Goal: Task Accomplishment & Management: Use online tool/utility

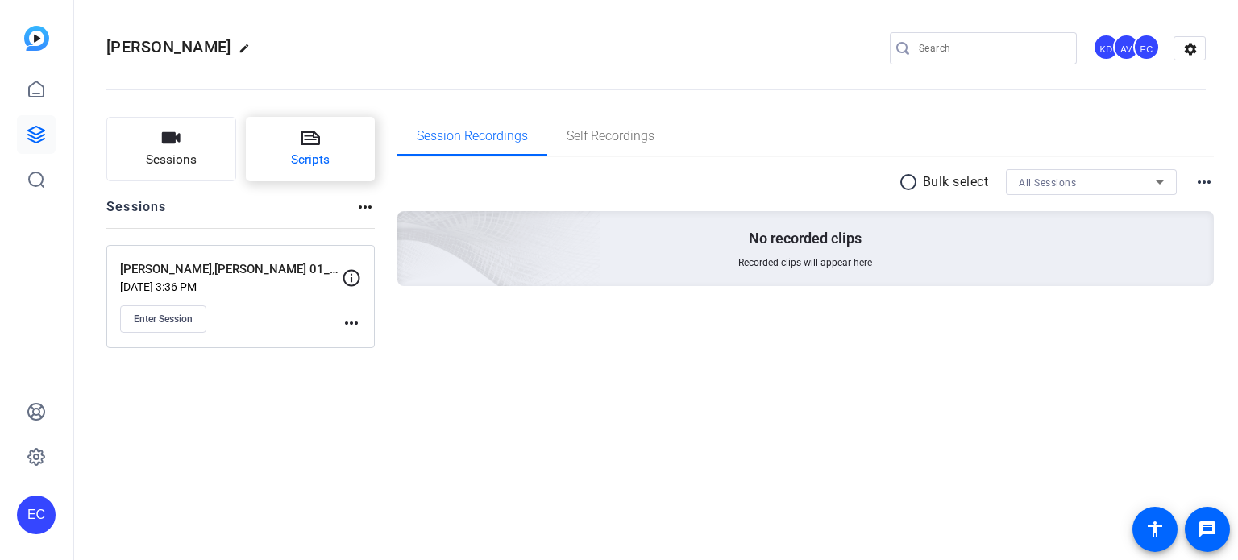
click at [319, 128] on button "Scripts" at bounding box center [311, 149] width 130 height 64
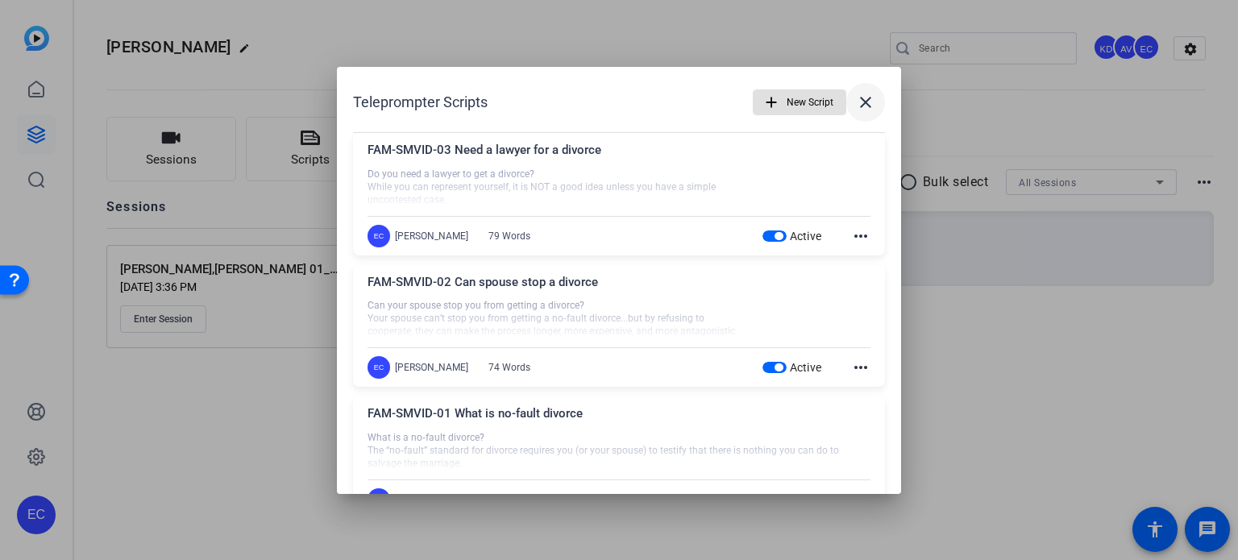
click at [856, 106] on mat-icon "close" at bounding box center [865, 102] width 19 height 19
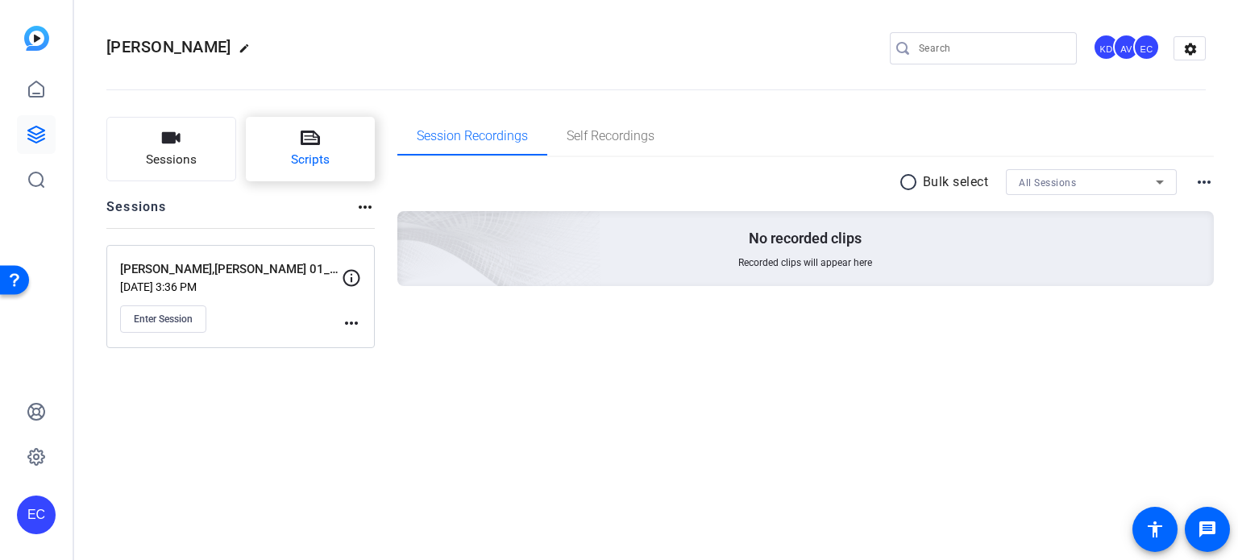
click at [318, 156] on span "Scripts" at bounding box center [310, 160] width 39 height 19
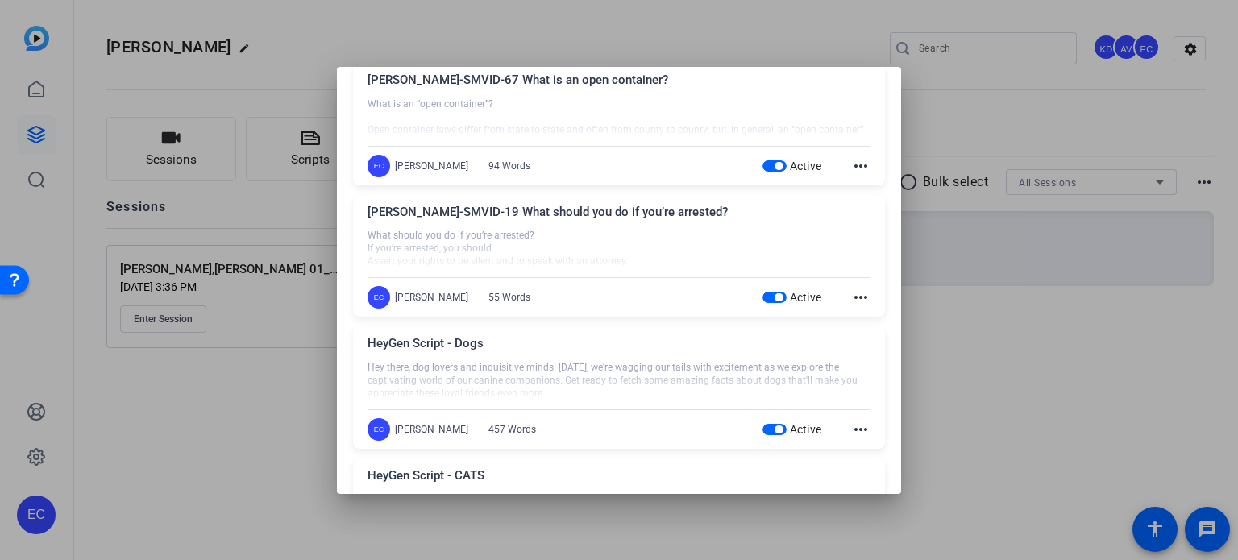
scroll to position [1102, 0]
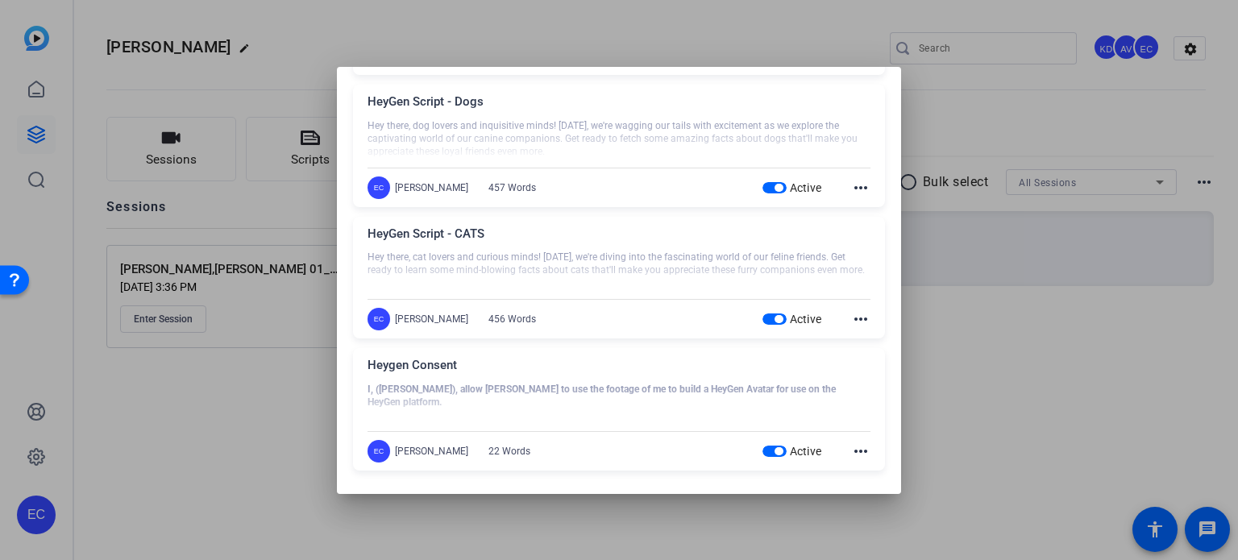
click at [940, 375] on div at bounding box center [619, 280] width 1238 height 560
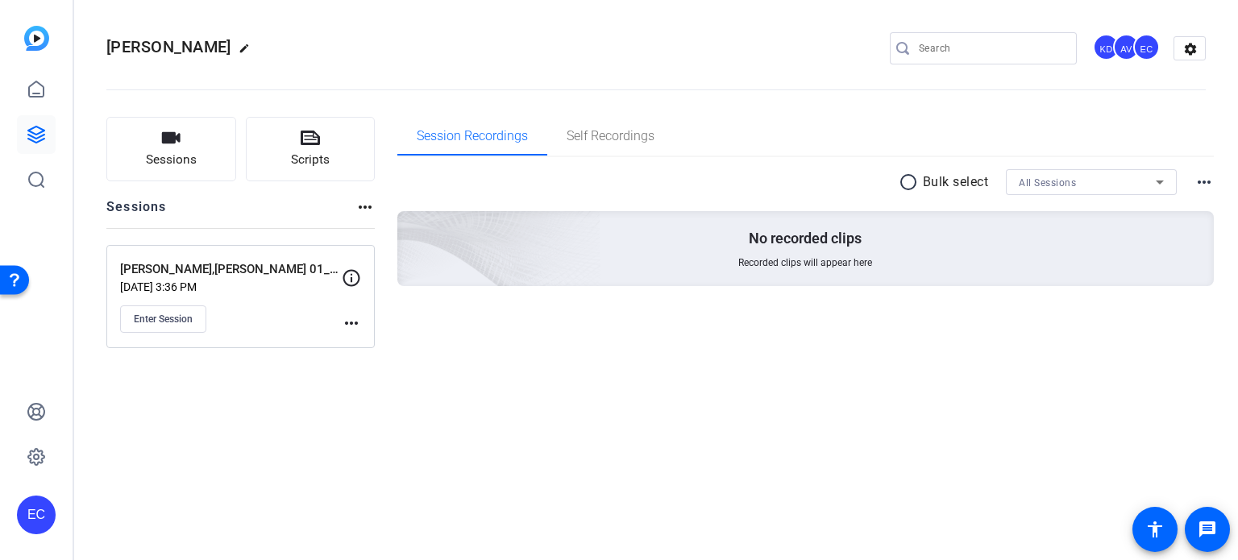
click at [540, 425] on div "Reese, Michael edit KD AV EC settings Sessions Scripts Sessions more_horiz Rees…" at bounding box center [655, 280] width 1163 height 560
click at [352, 318] on mat-icon "more_horiz" at bounding box center [351, 322] width 19 height 19
click at [369, 342] on span "Edit Session" at bounding box center [391, 345] width 73 height 19
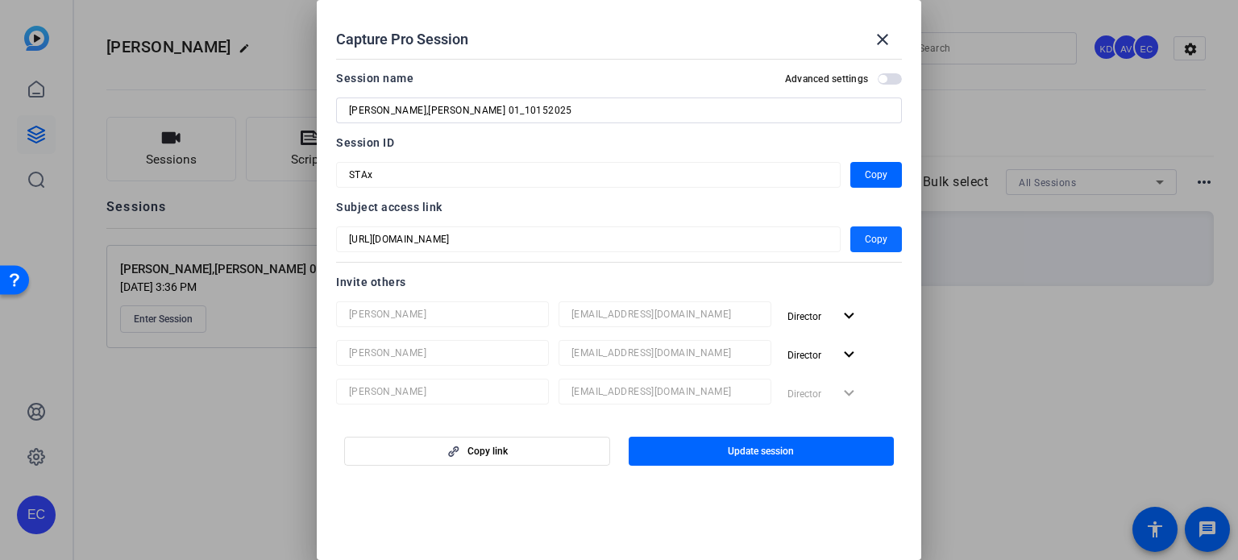
click at [865, 244] on span "Copy" at bounding box center [876, 239] width 23 height 19
drag, startPoint x: 873, startPoint y: 36, endPoint x: 506, endPoint y: 209, distance: 405.8
click at [874, 36] on mat-icon "close" at bounding box center [882, 39] width 19 height 19
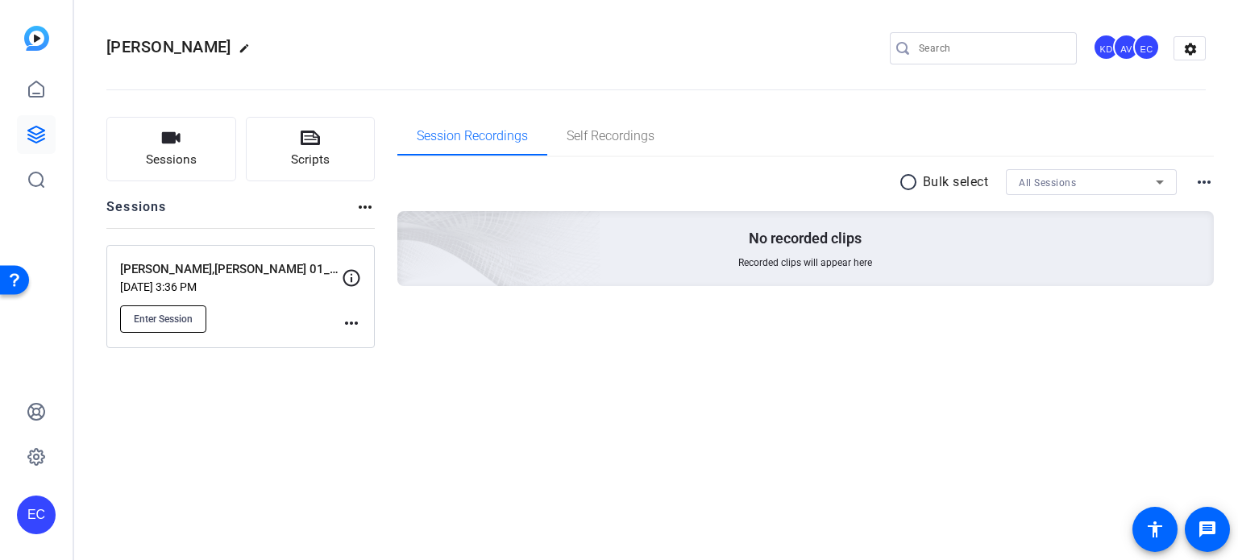
click at [173, 322] on span "Enter Session" at bounding box center [163, 319] width 59 height 13
click at [355, 318] on mat-icon "more_horiz" at bounding box center [351, 322] width 19 height 19
click at [355, 338] on span "Edit Session" at bounding box center [391, 345] width 73 height 19
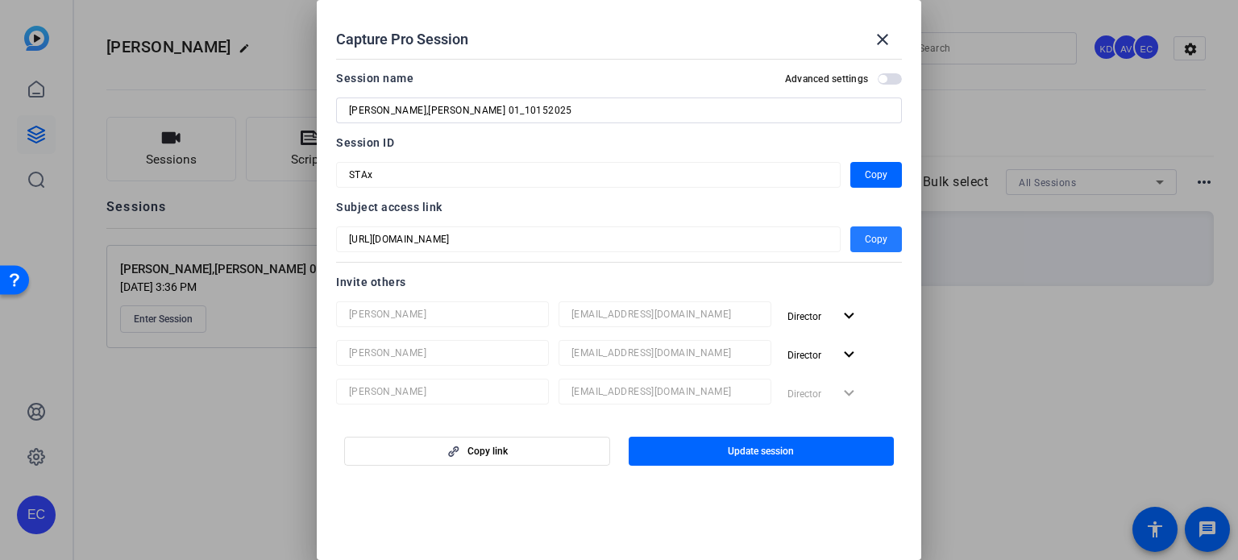
click at [867, 234] on span "Copy" at bounding box center [876, 239] width 23 height 19
click at [873, 44] on mat-icon "close" at bounding box center [882, 39] width 19 height 19
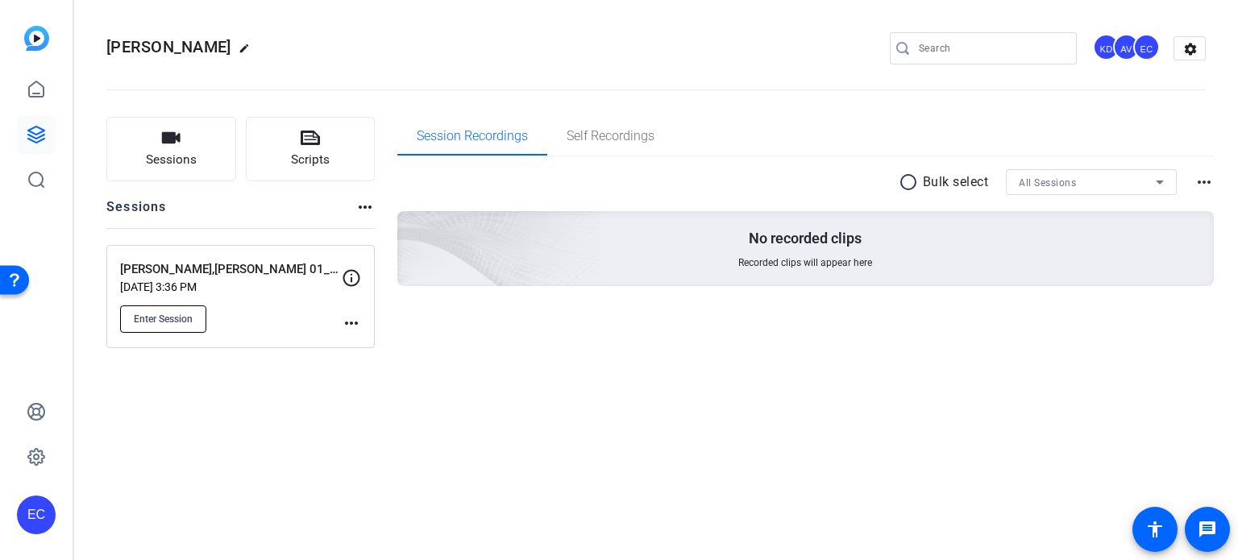
click at [164, 318] on span "Enter Session" at bounding box center [163, 319] width 59 height 13
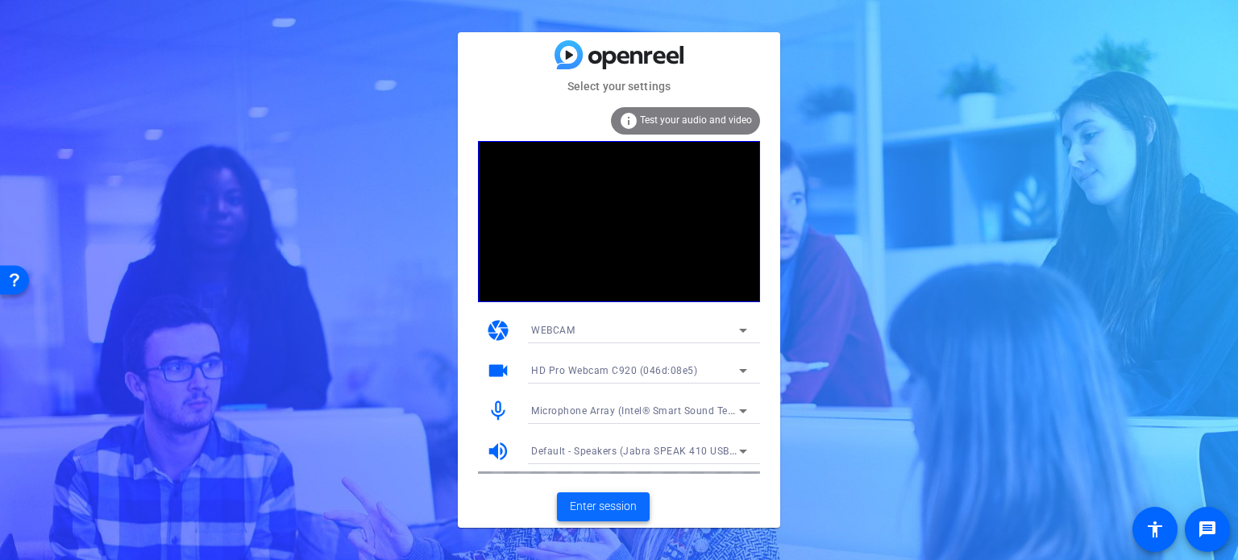
click at [583, 509] on span "Enter session" at bounding box center [603, 506] width 67 height 17
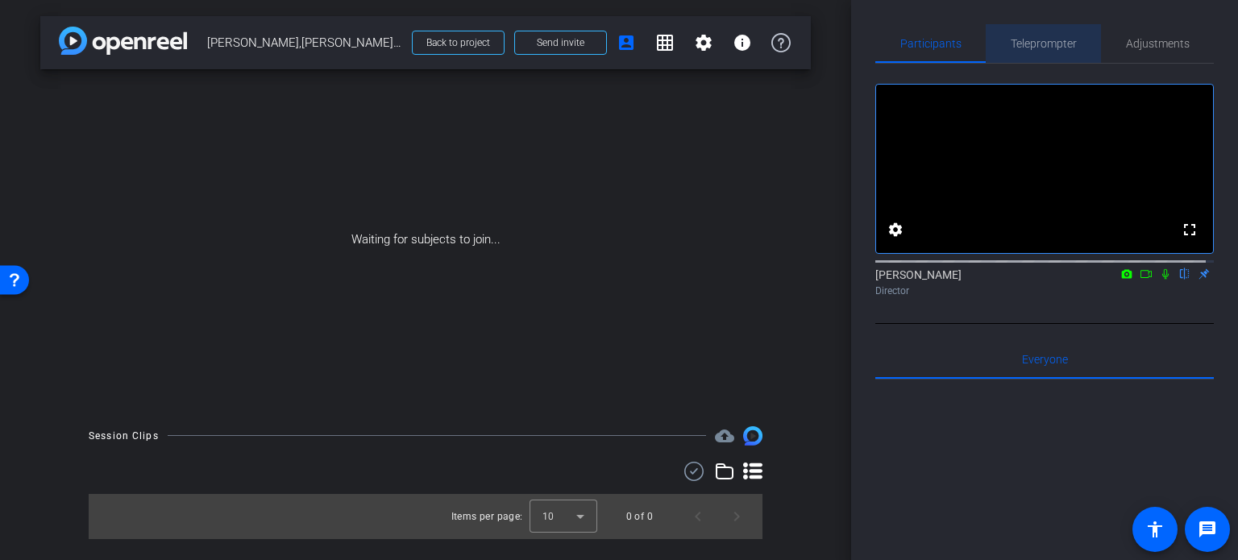
click at [1059, 33] on span "Teleprompter" at bounding box center [1043, 43] width 66 height 39
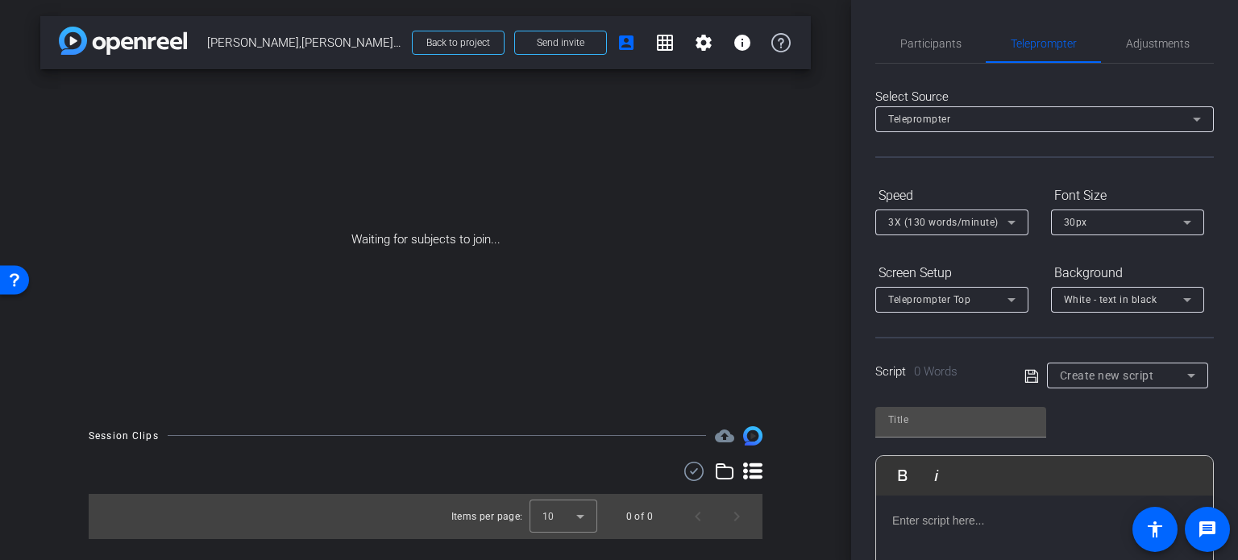
click at [1067, 360] on div "Script 0 Words Create new script" at bounding box center [1044, 363] width 338 height 52
click at [1071, 369] on span "Create new script" at bounding box center [1106, 375] width 94 height 13
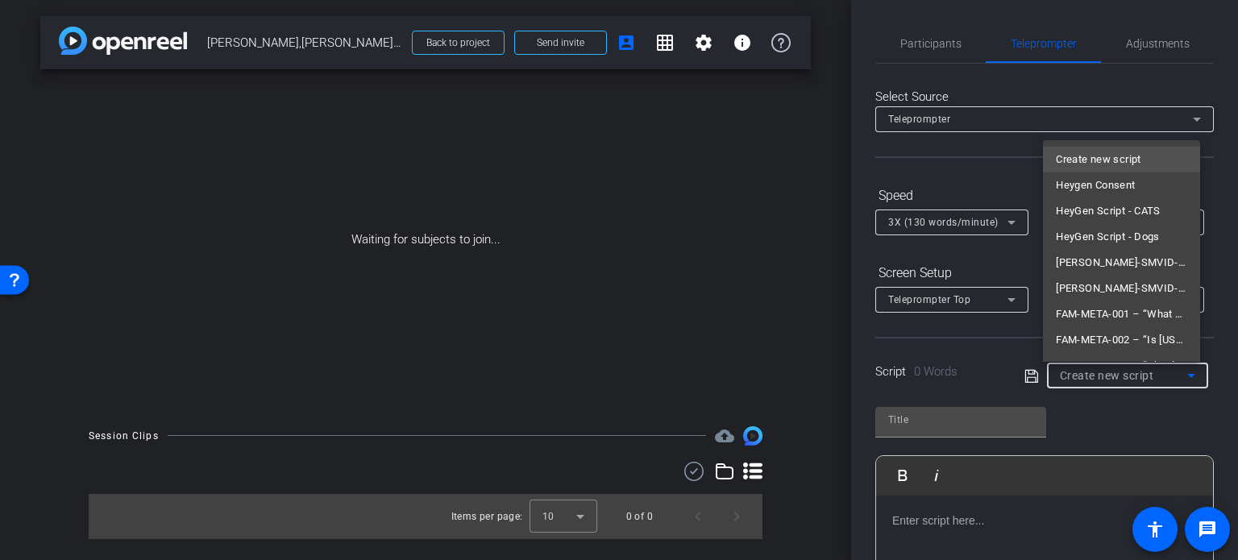
click at [839, 243] on div at bounding box center [619, 280] width 1238 height 560
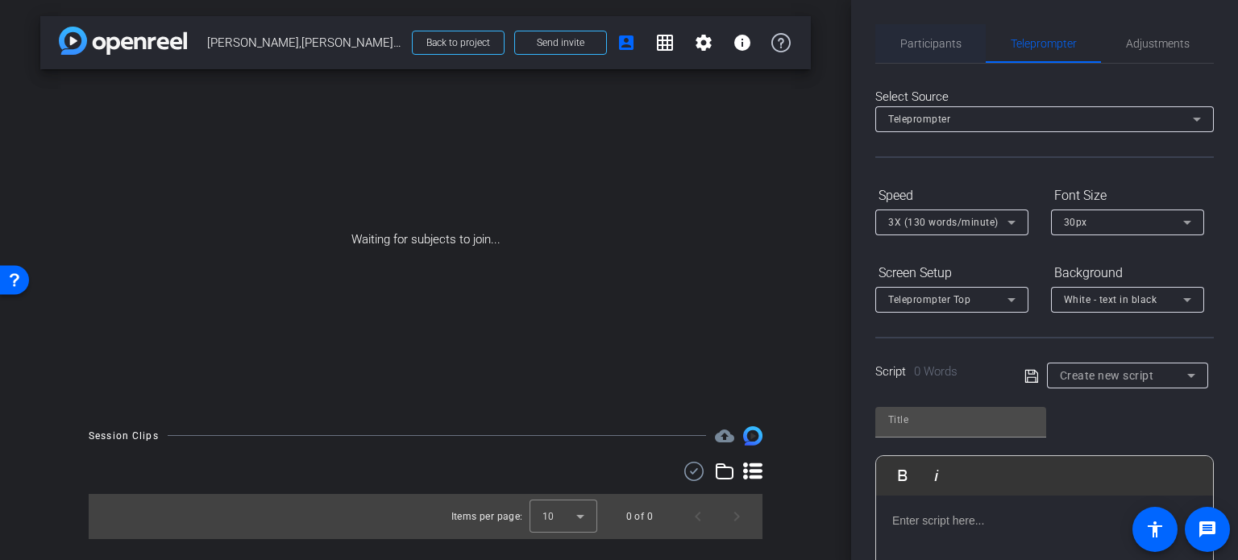
click at [935, 48] on span "Participants" at bounding box center [930, 43] width 61 height 11
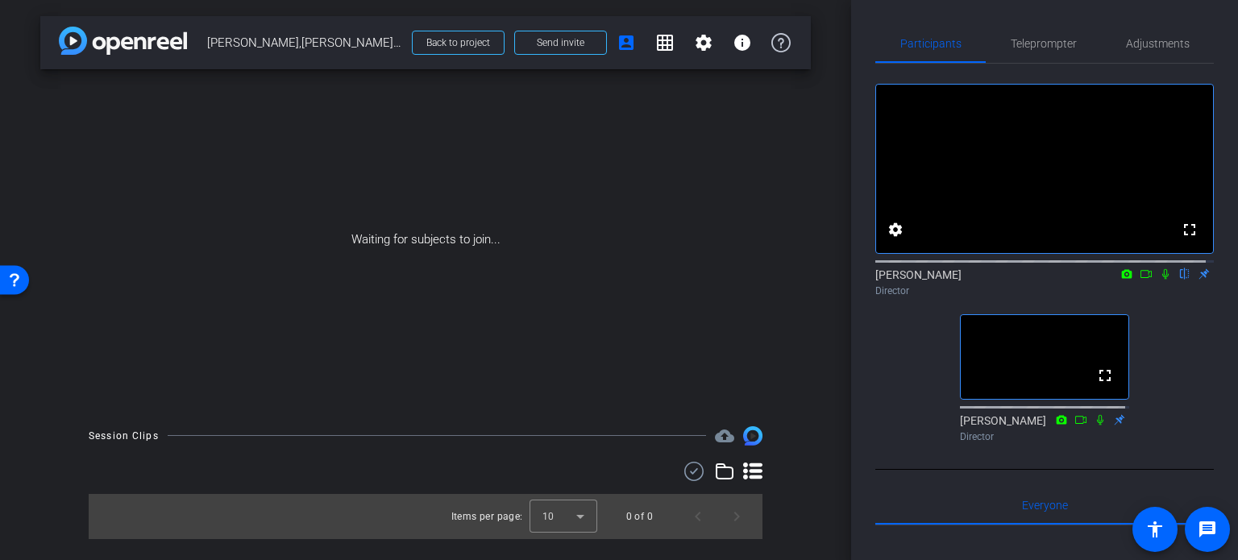
click at [823, 308] on div "arrow_back Reese,Michael_Shoot 01_10152025 Back to project Send invite account_…" at bounding box center [425, 280] width 851 height 560
click at [821, 400] on div "arrow_back Reese,Michael_Shoot 01_10152025 Back to project Send invite account_…" at bounding box center [425, 280] width 851 height 560
click at [792, 301] on div "Waiting for subjects to join..." at bounding box center [425, 239] width 770 height 341
click at [800, 329] on div "Waiting for subjects to join..." at bounding box center [425, 239] width 770 height 341
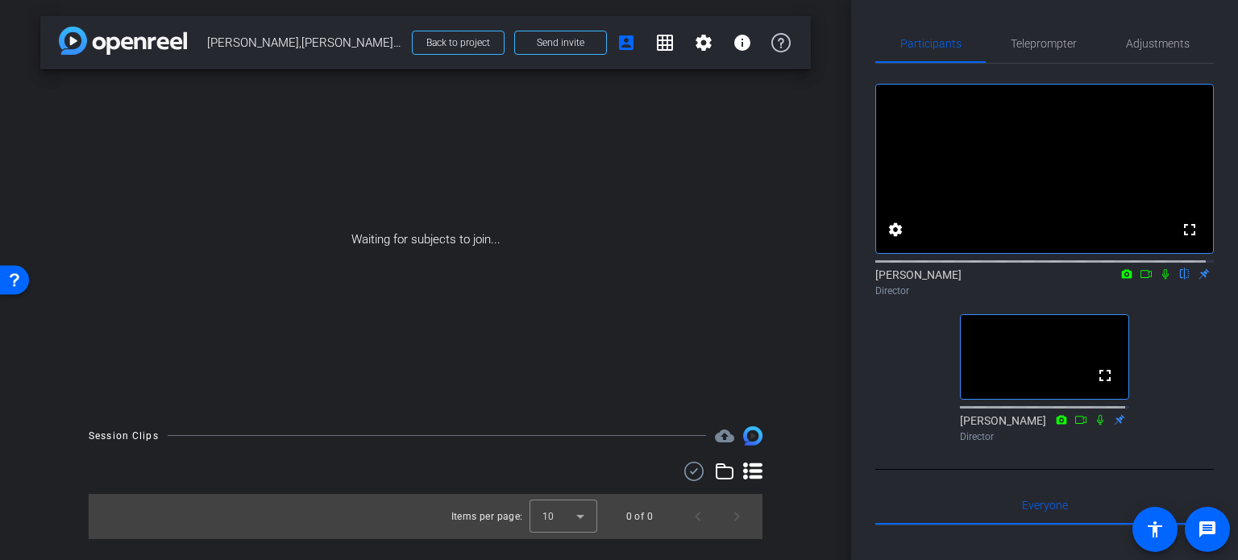
click at [1159, 280] on icon at bounding box center [1165, 273] width 13 height 11
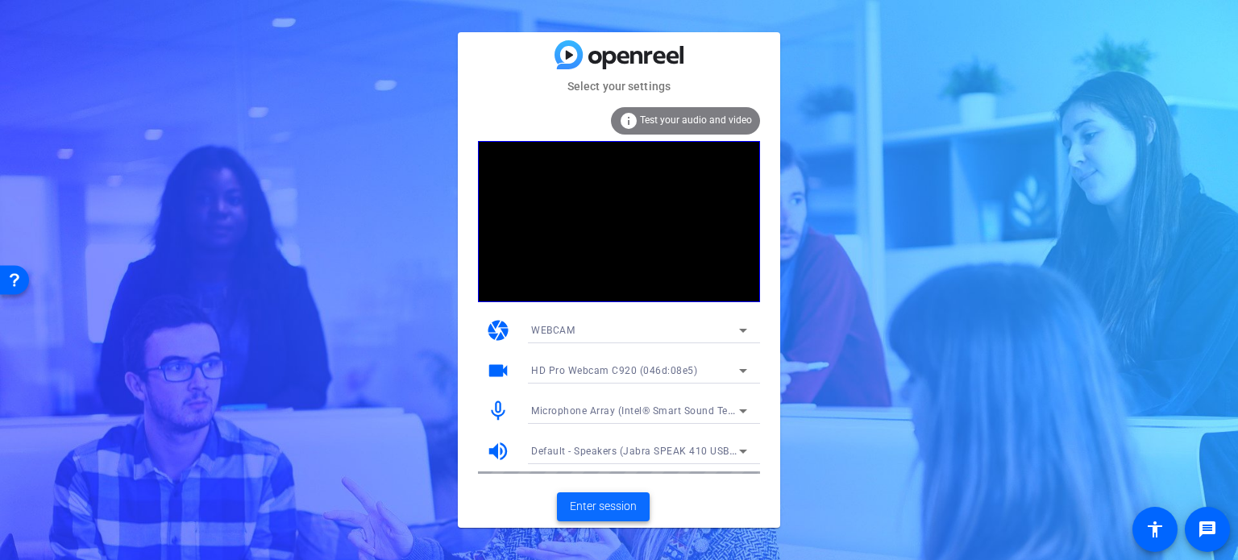
click at [589, 497] on span at bounding box center [603, 506] width 93 height 39
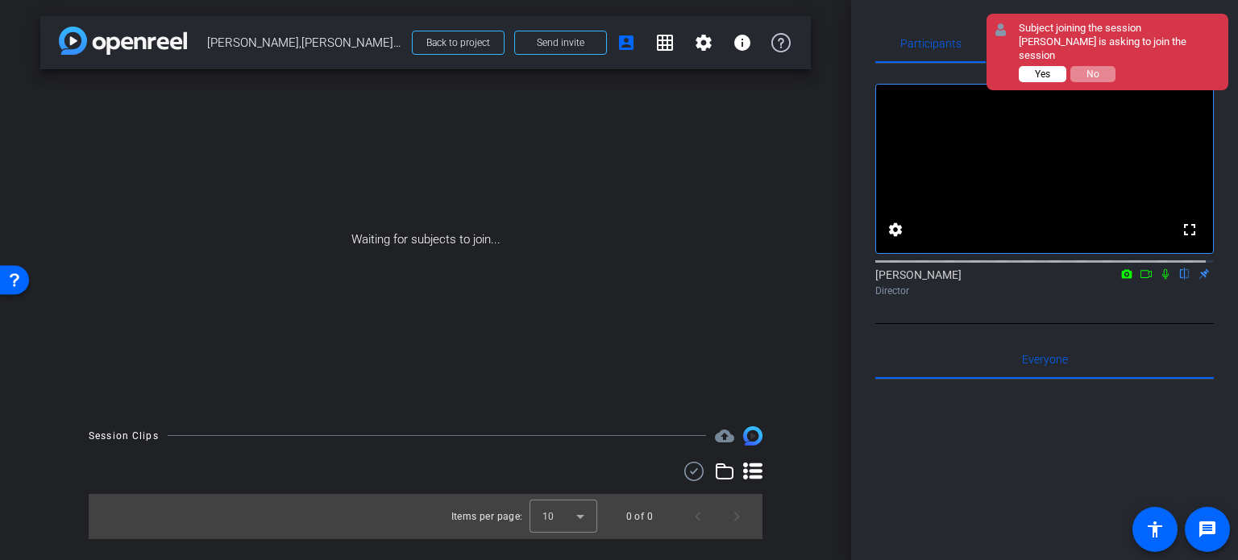
click at [1047, 68] on span "Yes" at bounding box center [1042, 73] width 15 height 11
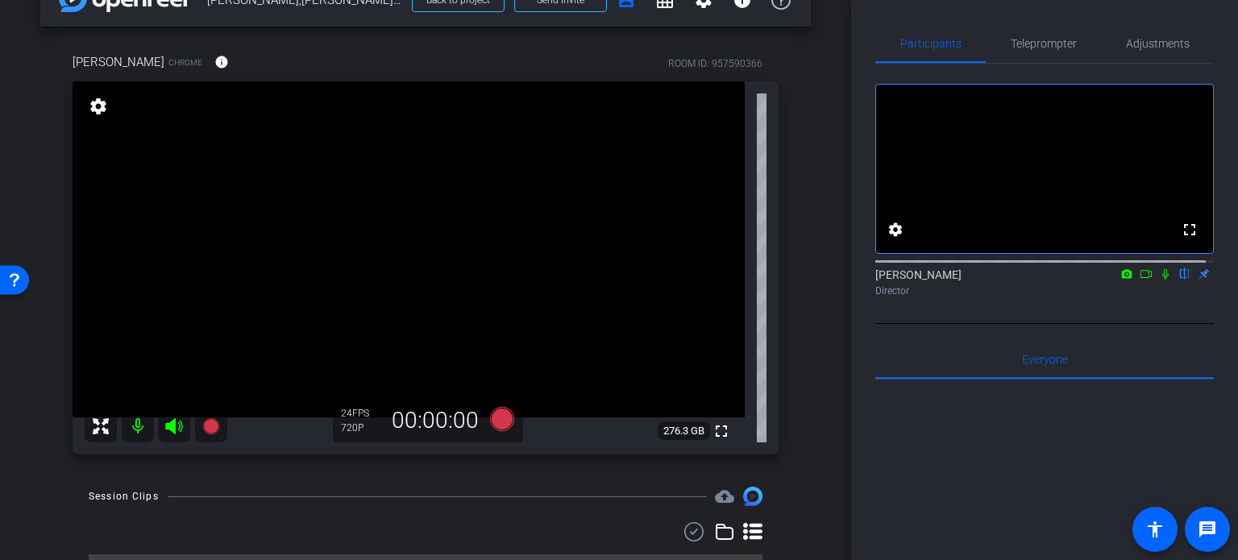
scroll to position [81, 0]
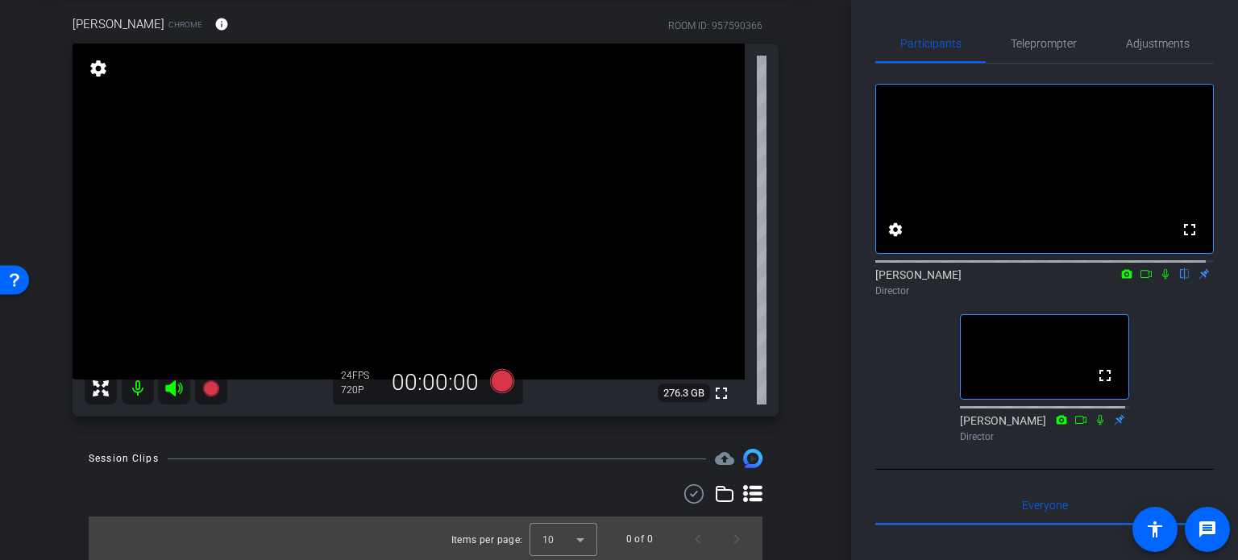
click at [802, 463] on div "arrow_back Reese,Michael_Shoot 01_10152025 Back to project Send invite account_…" at bounding box center [425, 199] width 851 height 560
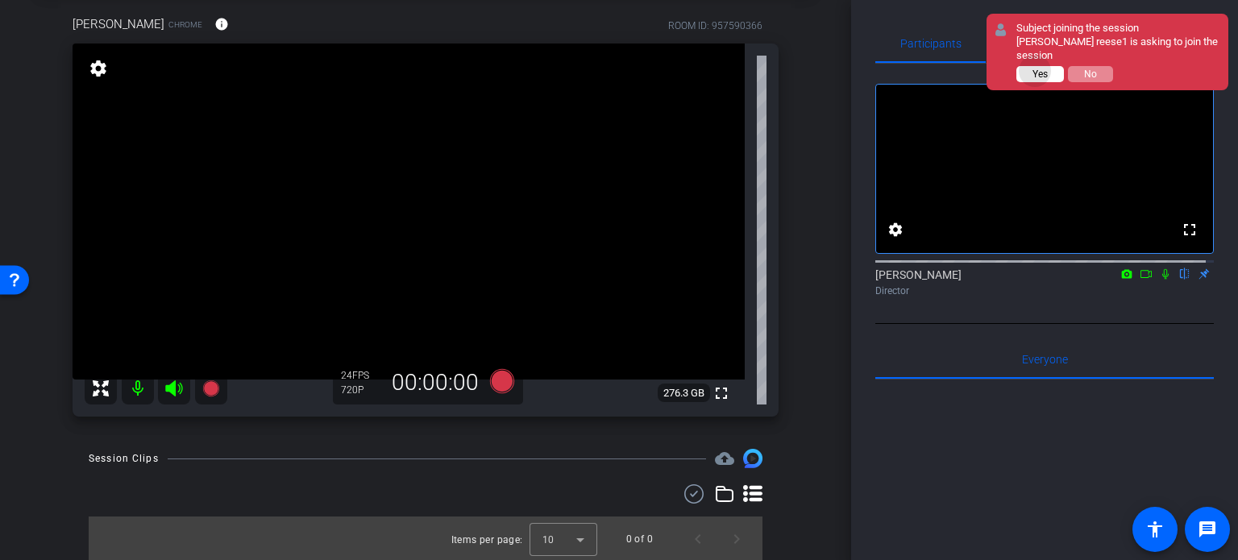
click at [1037, 69] on span "Yes" at bounding box center [1039, 73] width 15 height 11
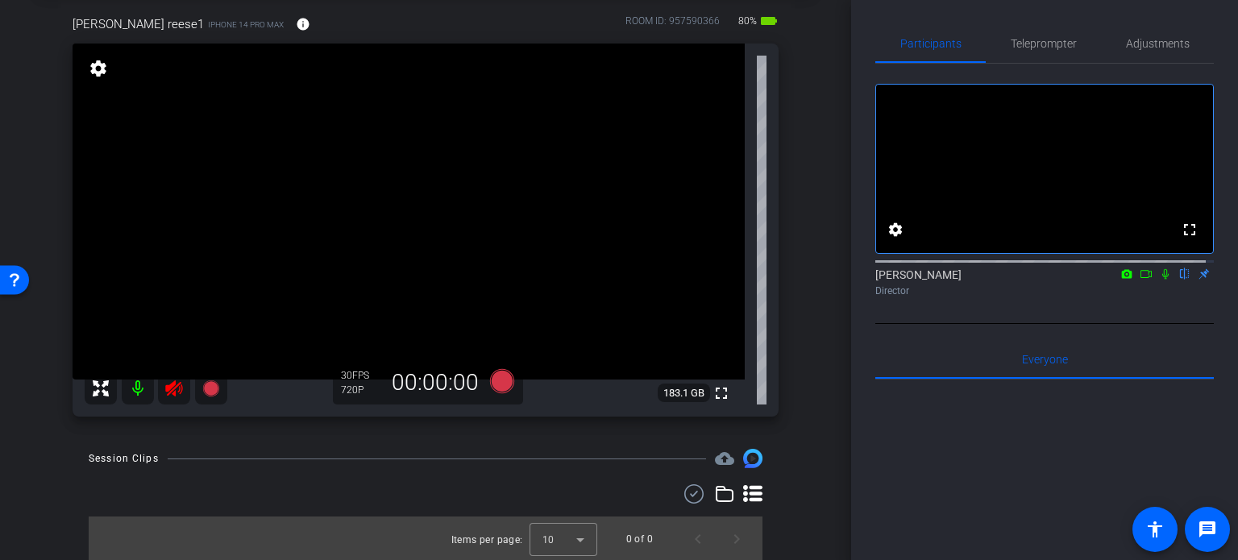
click at [176, 388] on icon at bounding box center [173, 388] width 17 height 16
click at [1152, 38] on span "Adjustments" at bounding box center [1158, 43] width 64 height 11
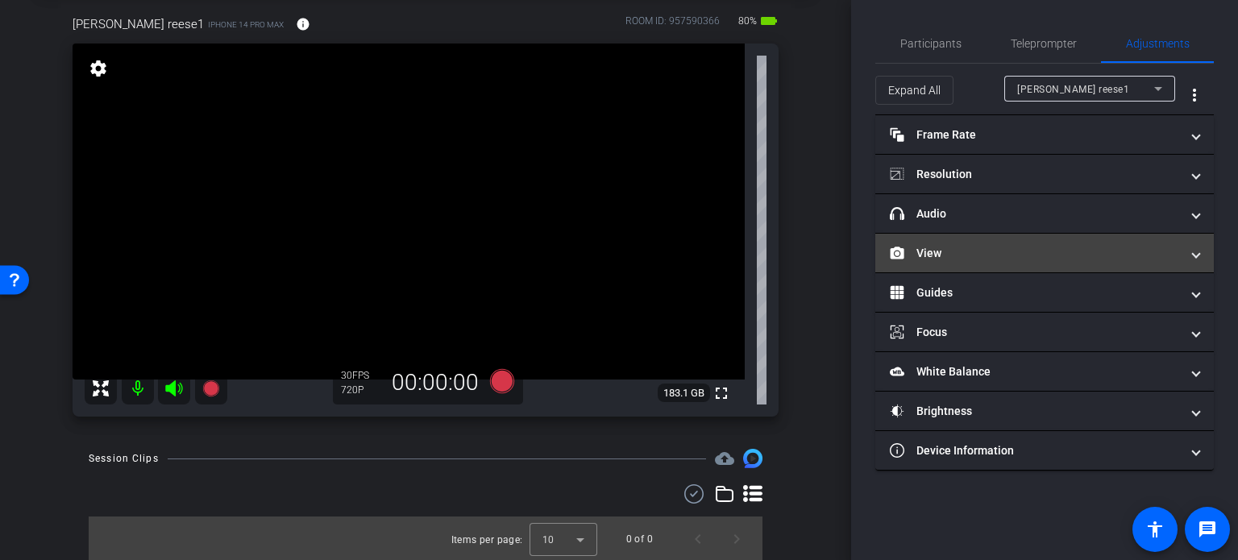
click at [971, 260] on mat-expansion-panel-header "View" at bounding box center [1044, 253] width 338 height 39
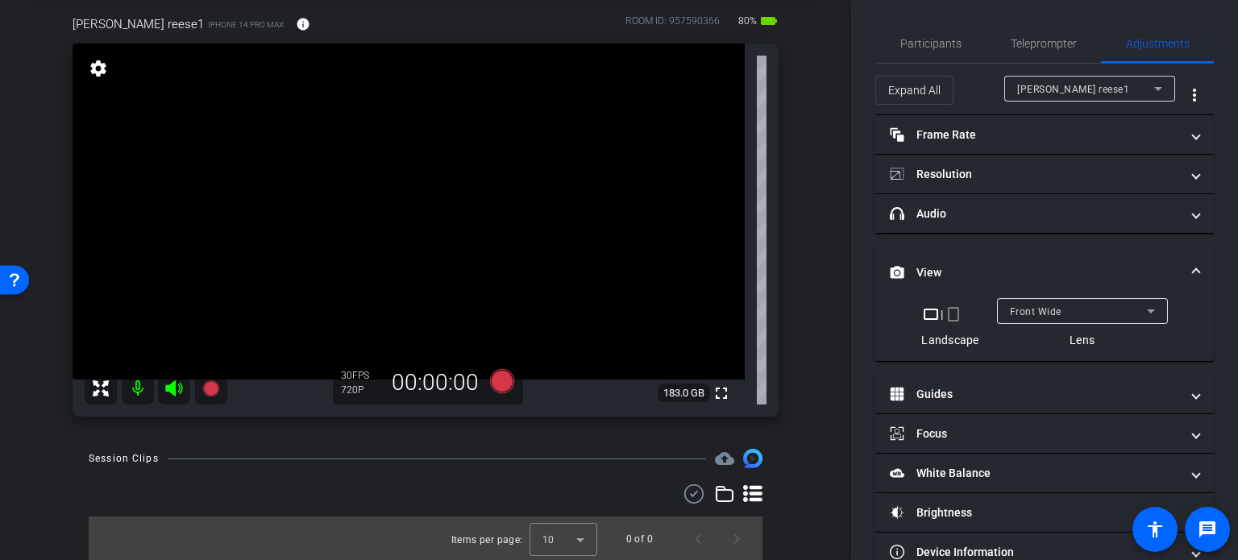
click at [1192, 264] on span at bounding box center [1195, 272] width 6 height 17
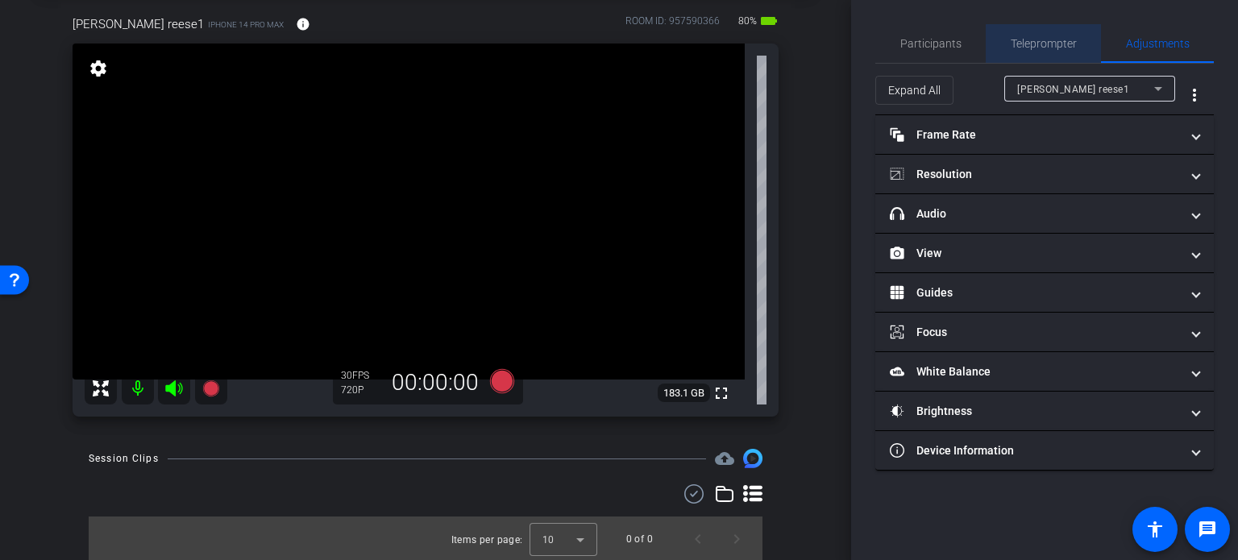
click at [1047, 48] on span "Teleprompter" at bounding box center [1043, 43] width 66 height 11
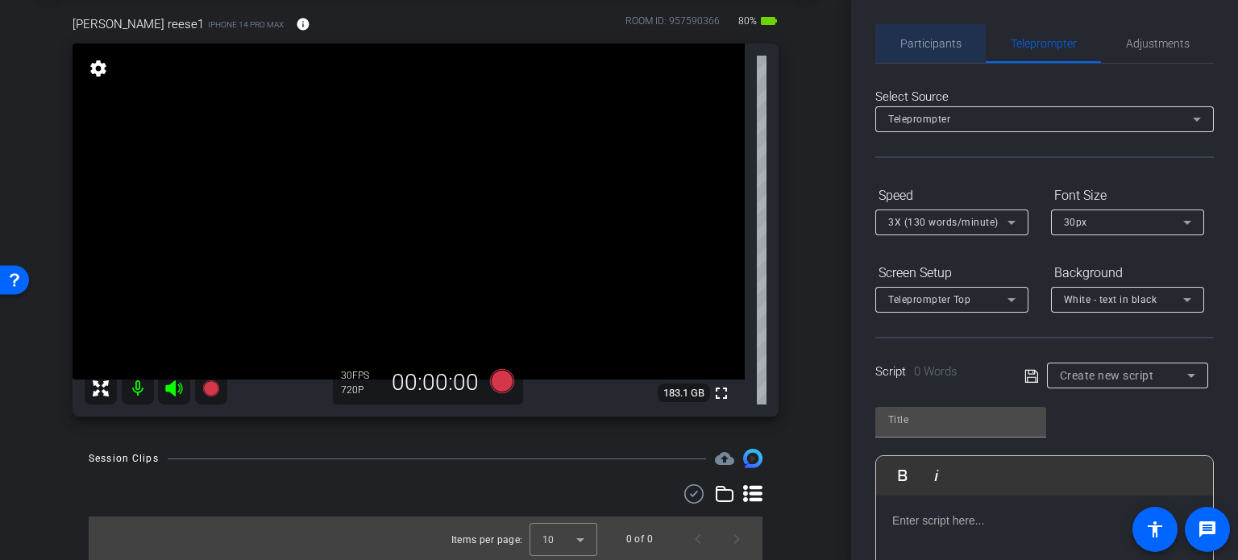
click at [943, 38] on span "Participants" at bounding box center [930, 43] width 61 height 11
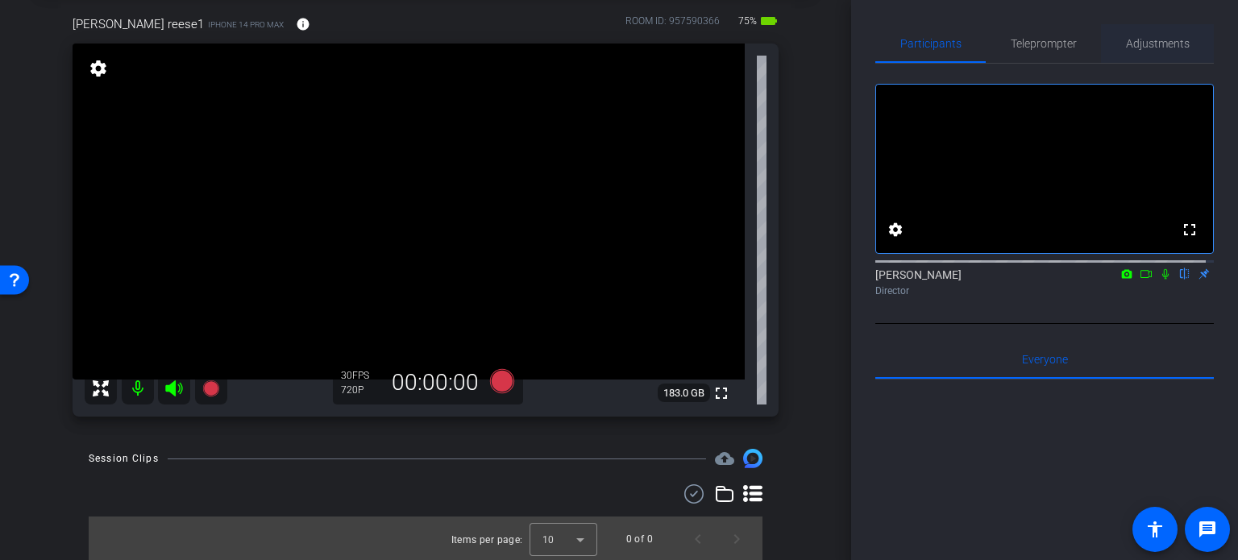
click at [1132, 40] on span "Adjustments" at bounding box center [1158, 43] width 64 height 11
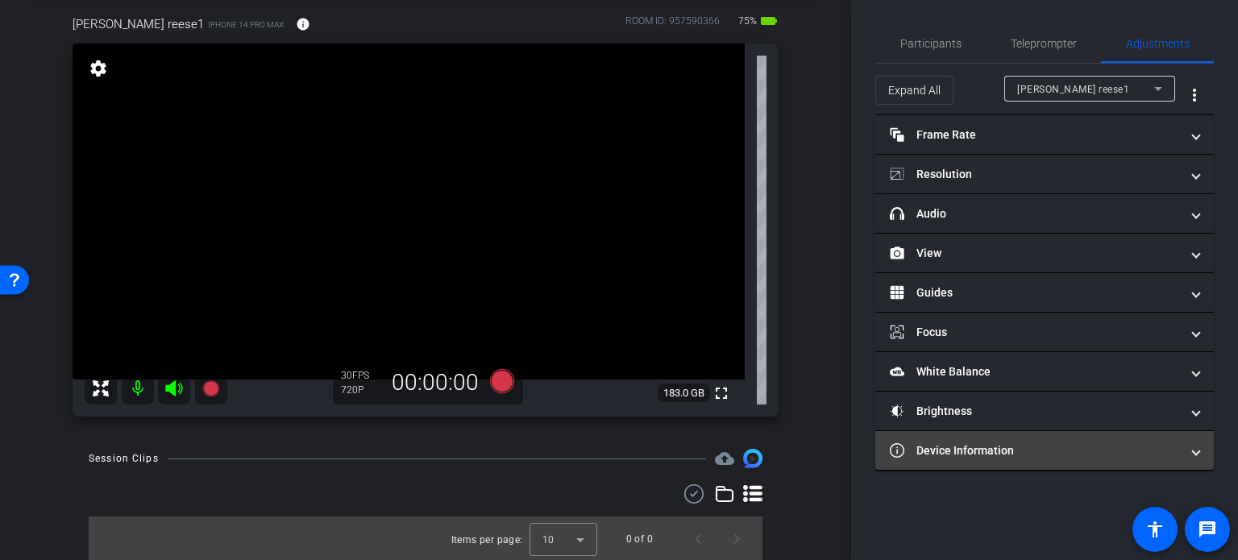
click at [1041, 446] on mat-panel-title "Device Information" at bounding box center [1034, 450] width 290 height 17
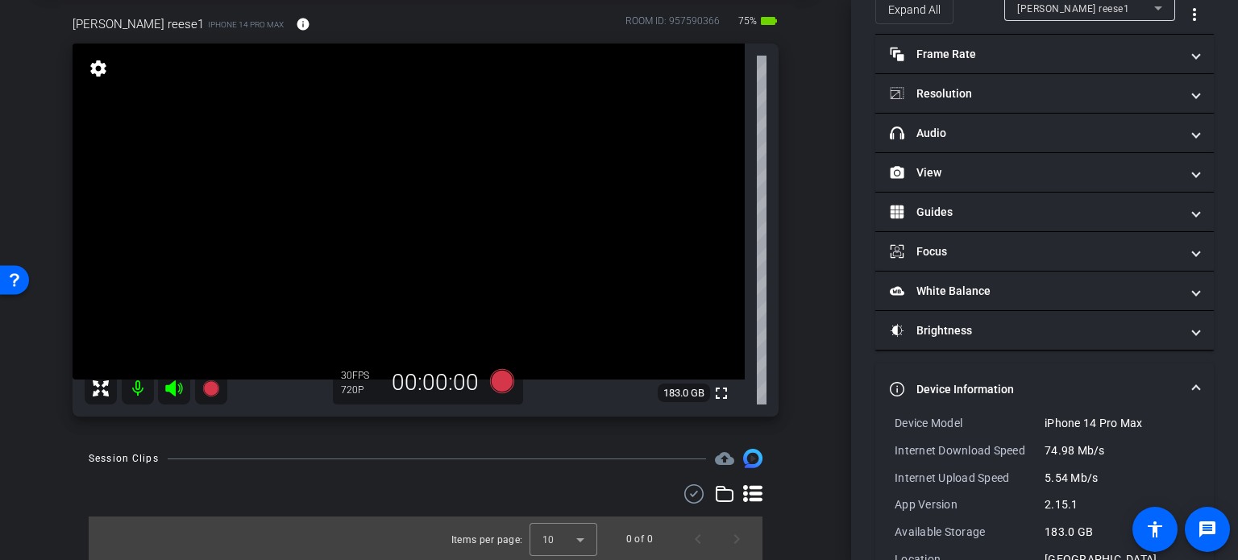
scroll to position [0, 0]
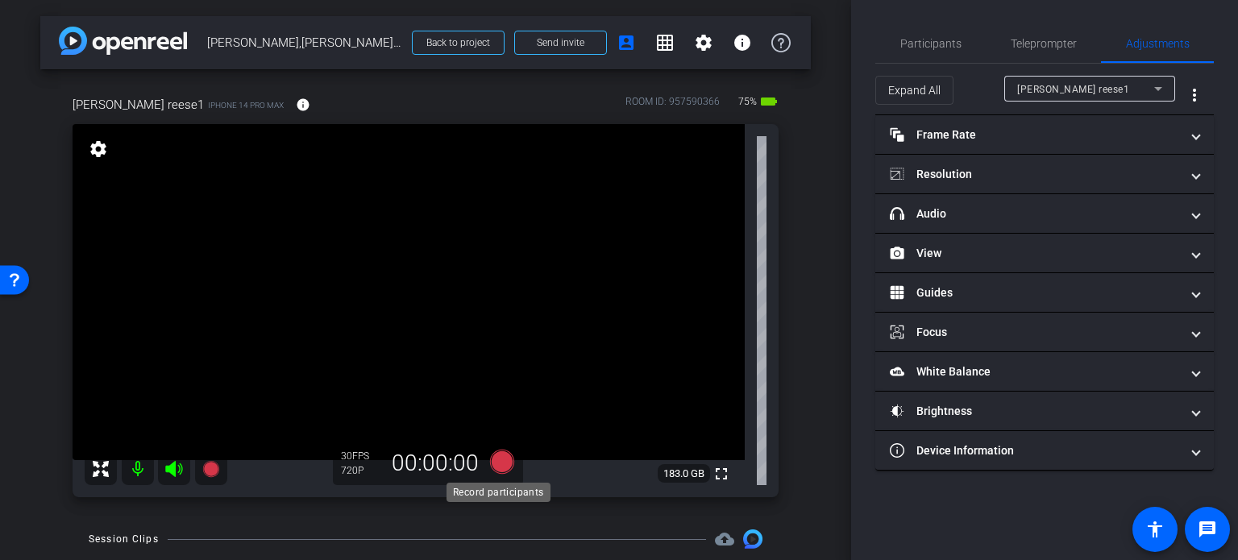
click at [505, 457] on icon at bounding box center [502, 462] width 24 height 24
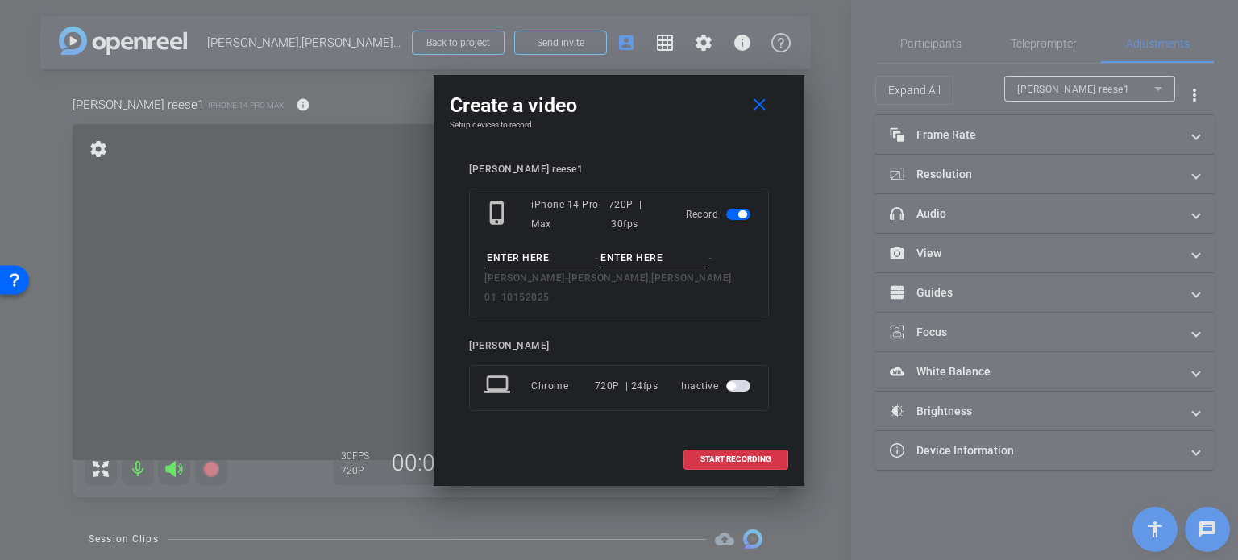
click at [570, 259] on input at bounding box center [541, 258] width 108 height 20
type input "T"
type input "test"
click at [628, 266] on input at bounding box center [654, 258] width 108 height 20
type input "1"
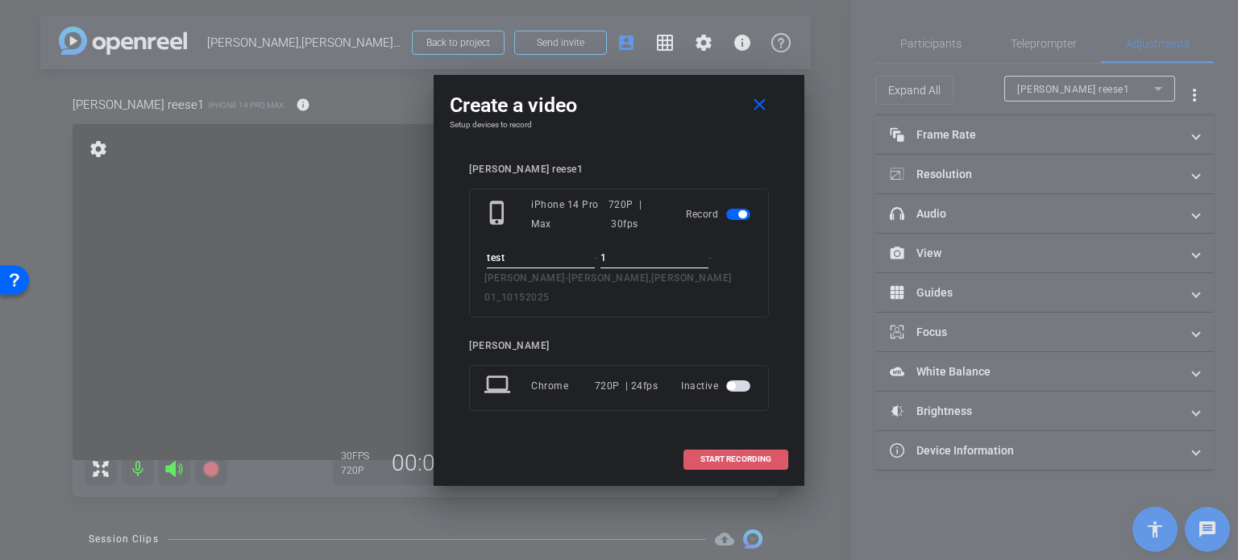
click at [739, 455] on span "START RECORDING" at bounding box center [735, 459] width 71 height 8
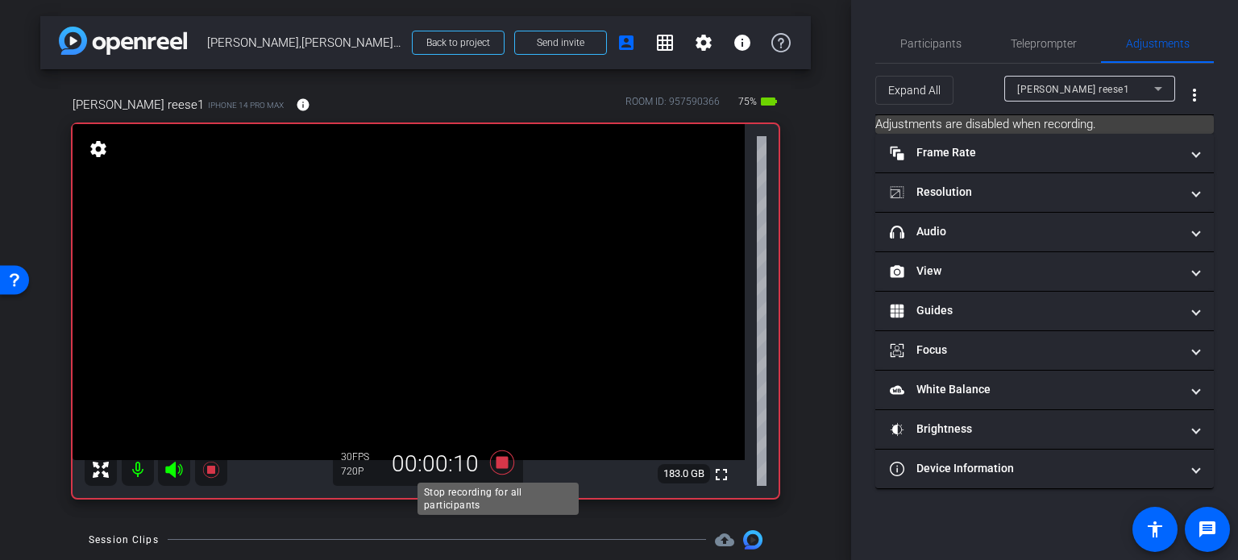
click at [506, 463] on icon at bounding box center [502, 462] width 39 height 29
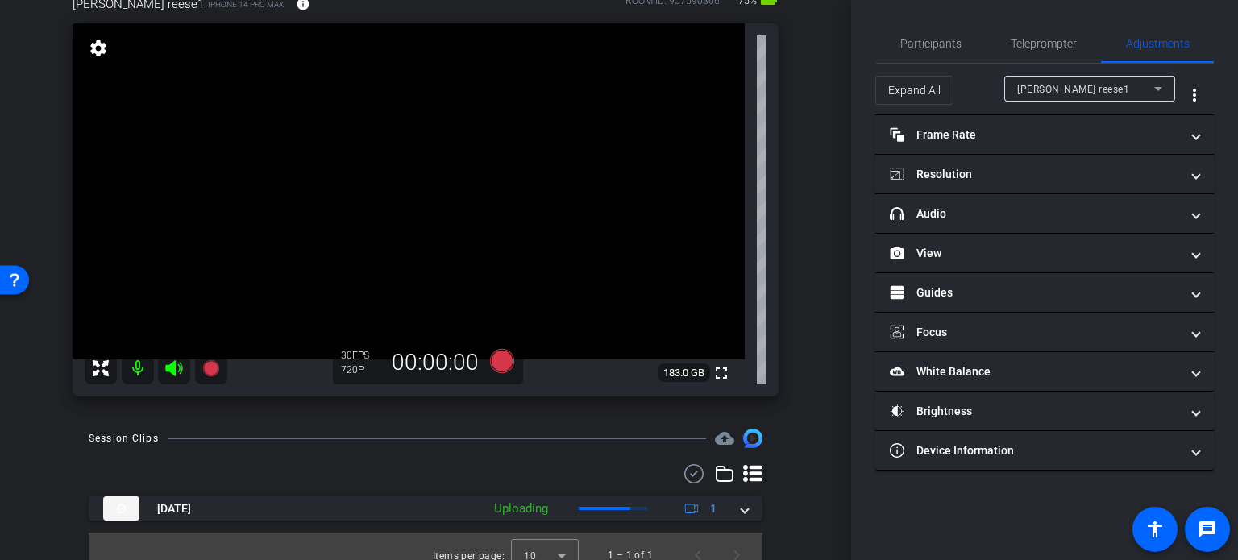
scroll to position [118, 0]
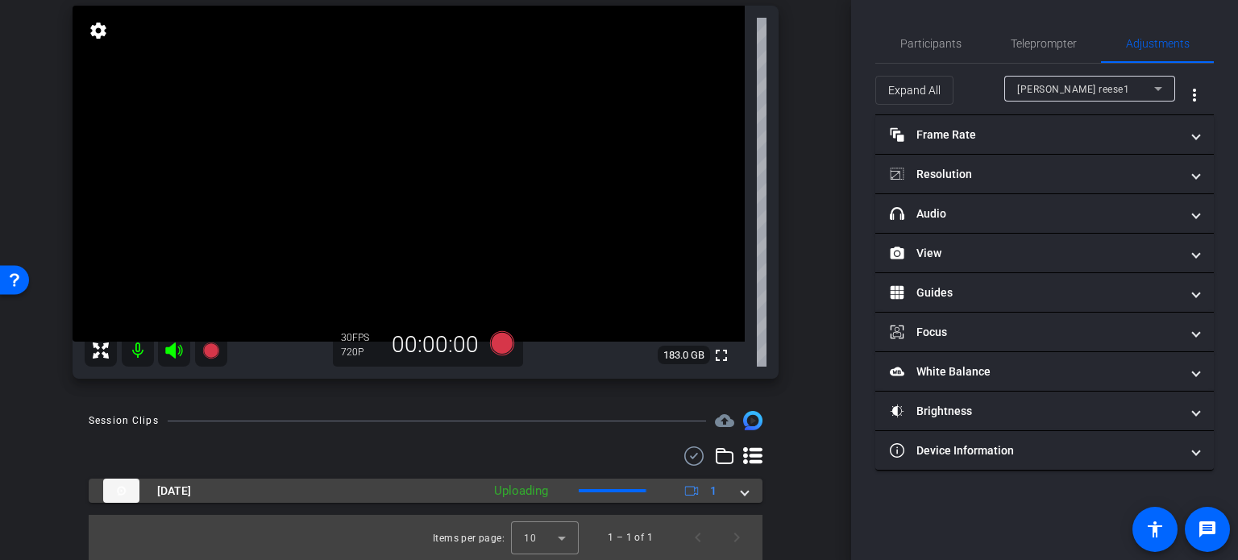
click at [739, 496] on mat-expansion-panel-header "Oct 15, 2025 Uploading 1" at bounding box center [426, 491] width 674 height 24
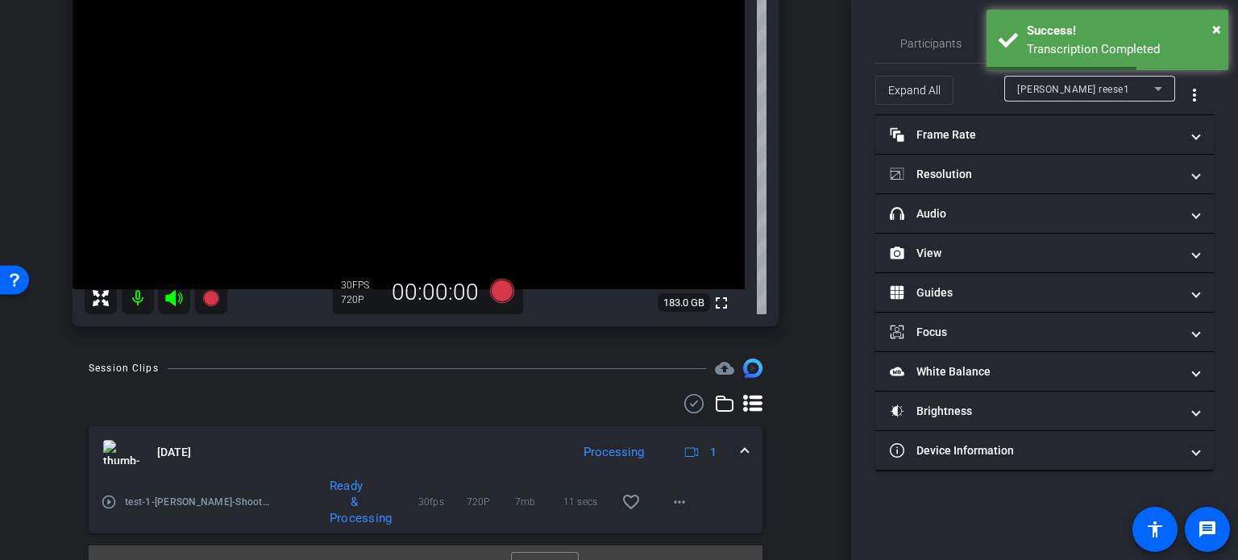
scroll to position [199, 0]
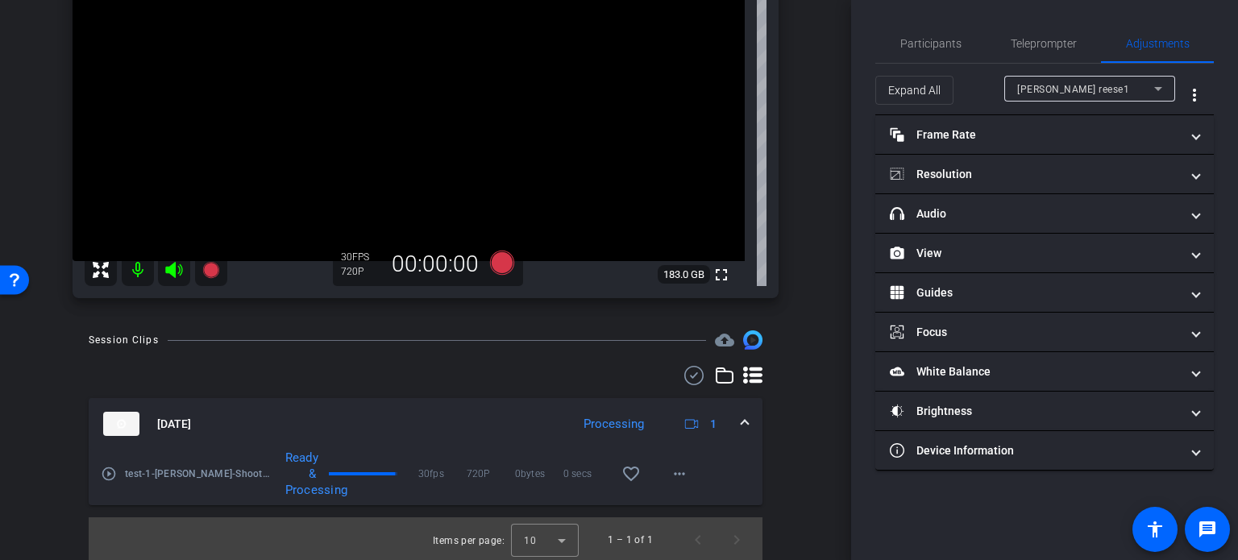
click at [106, 476] on mat-icon "play_circle_outline" at bounding box center [109, 474] width 16 height 16
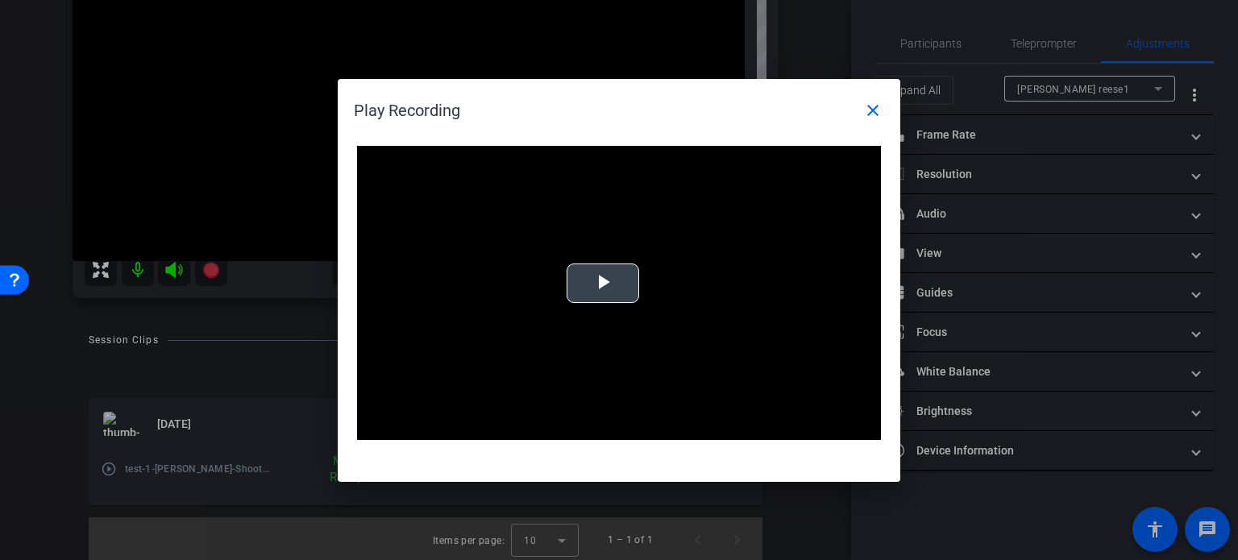
click at [603, 283] on span "Video Player" at bounding box center [603, 283] width 0 height 0
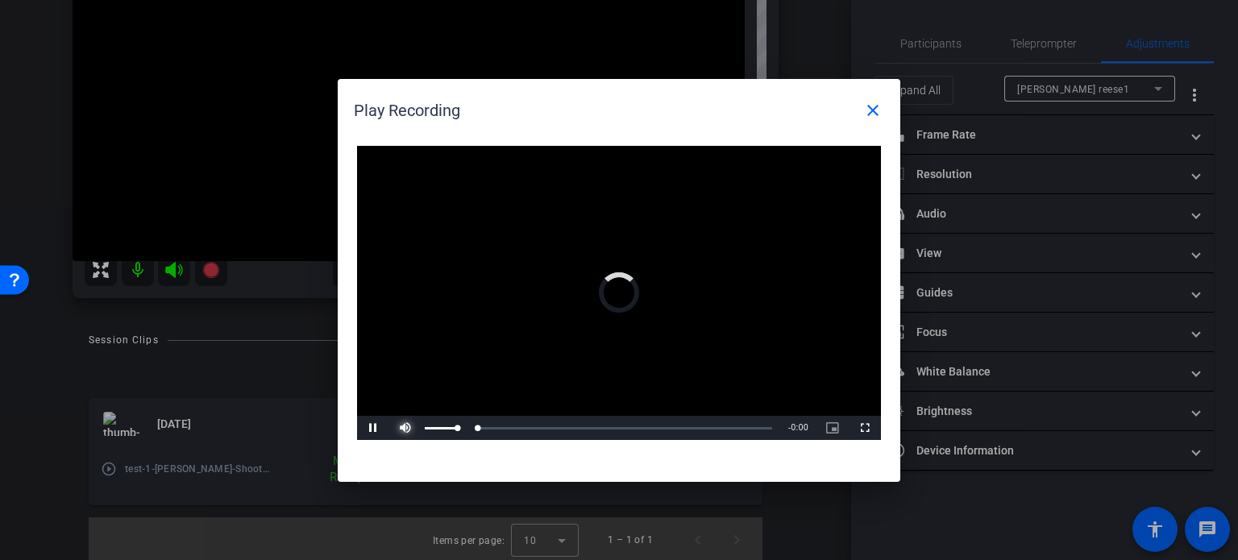
click at [400, 428] on span "Video Player" at bounding box center [405, 428] width 32 height 0
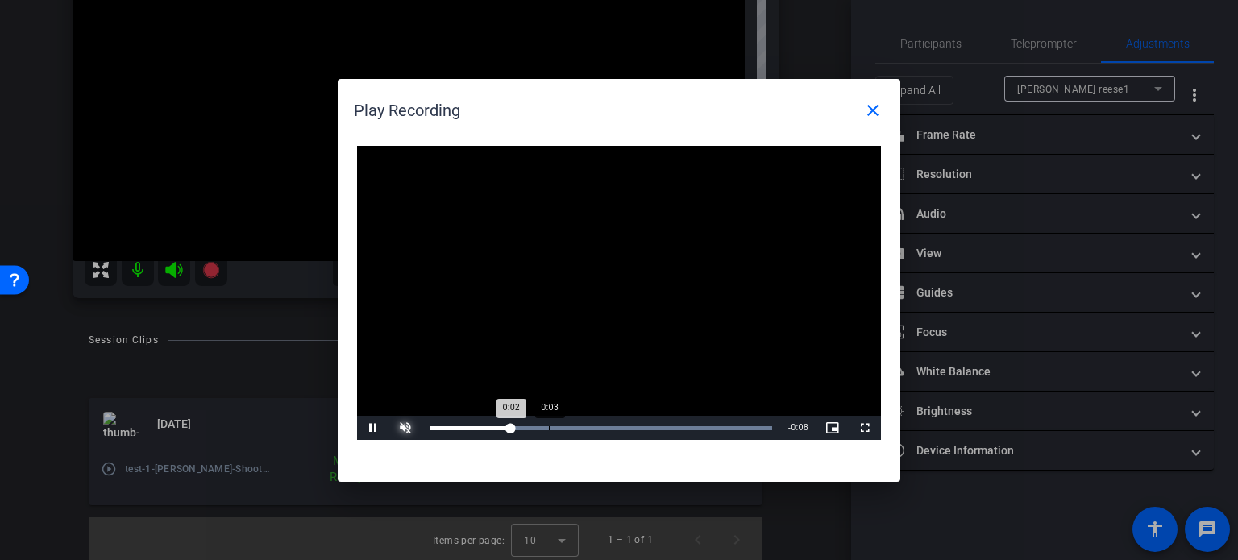
click at [548, 427] on div "Loaded : 100.00% 0:03 0:02" at bounding box center [600, 428] width 342 height 4
click at [643, 426] on div "Loaded : 100.00% 0:06 0:05" at bounding box center [600, 428] width 342 height 4
click at [717, 429] on div "Loaded : 100.00% 0:09 0:09" at bounding box center [600, 428] width 342 height 4
click at [885, 107] on span at bounding box center [872, 110] width 39 height 39
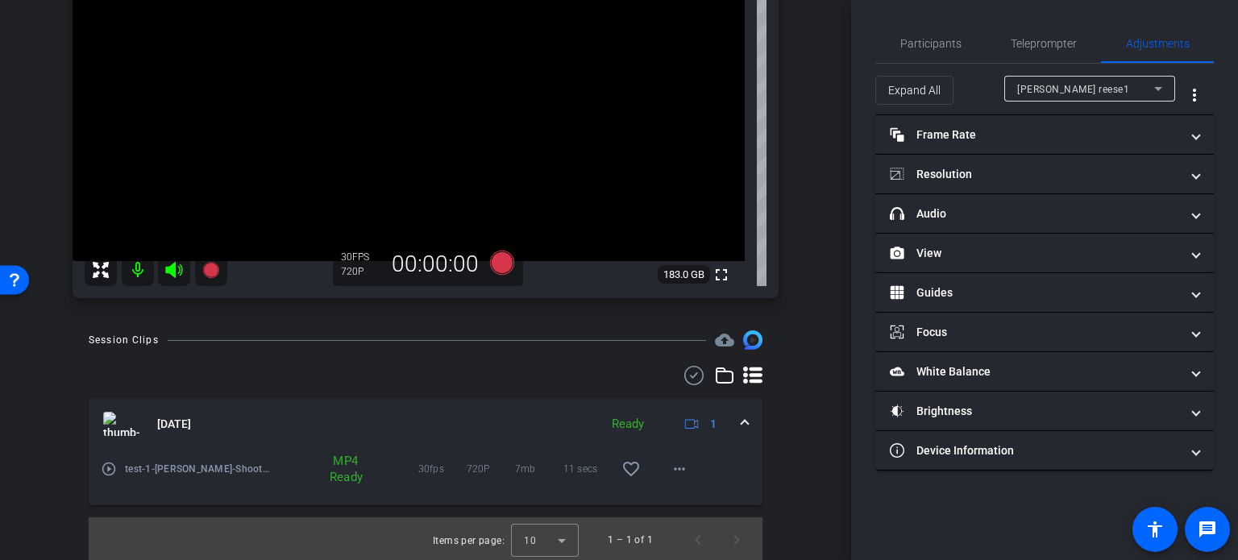
click at [741, 425] on span at bounding box center [744, 424] width 6 height 17
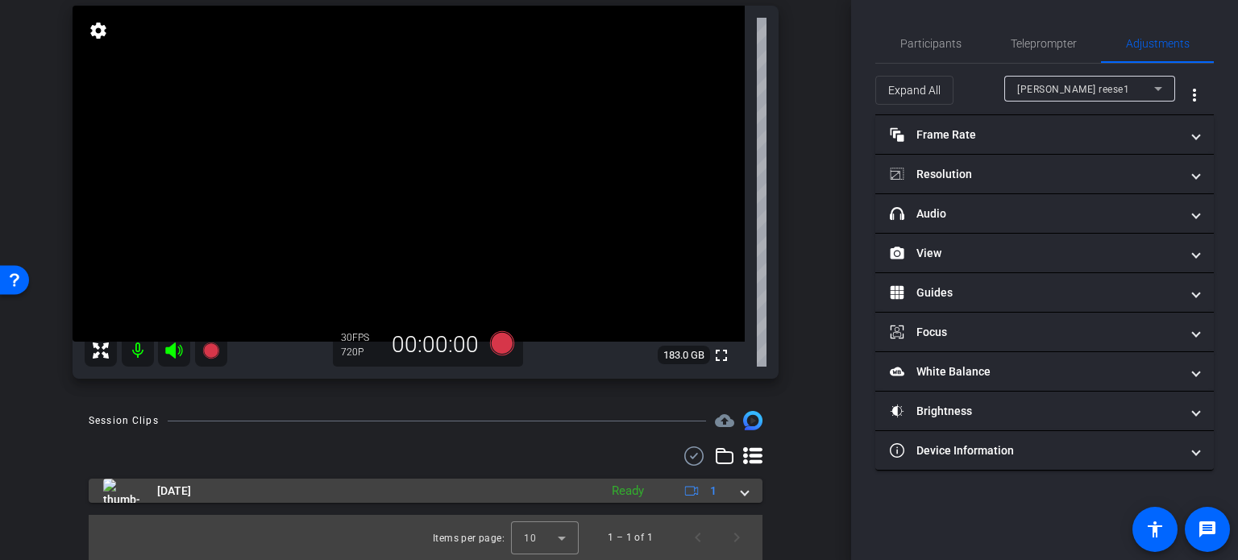
scroll to position [118, 0]
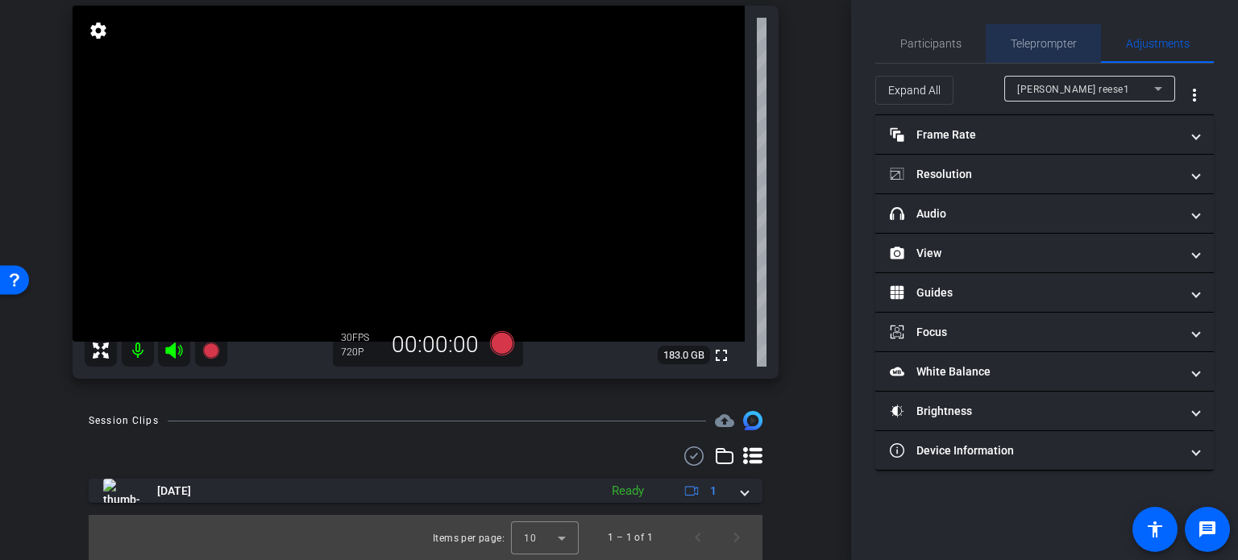
click at [1056, 39] on span "Teleprompter" at bounding box center [1043, 43] width 66 height 11
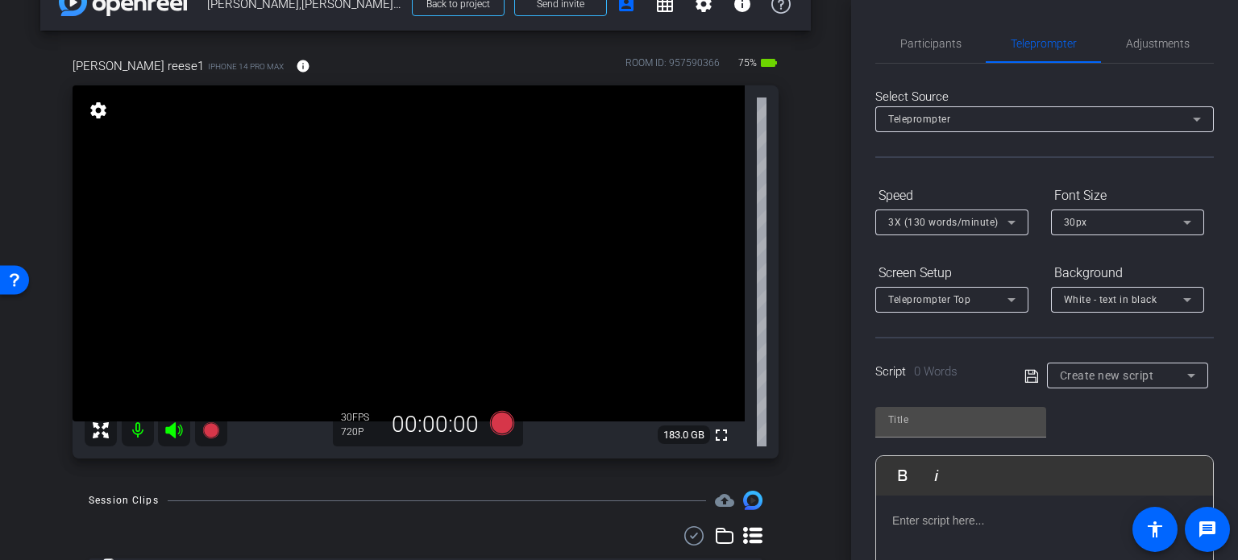
scroll to position [38, 0]
click at [1094, 371] on span "Create new script" at bounding box center [1106, 375] width 94 height 13
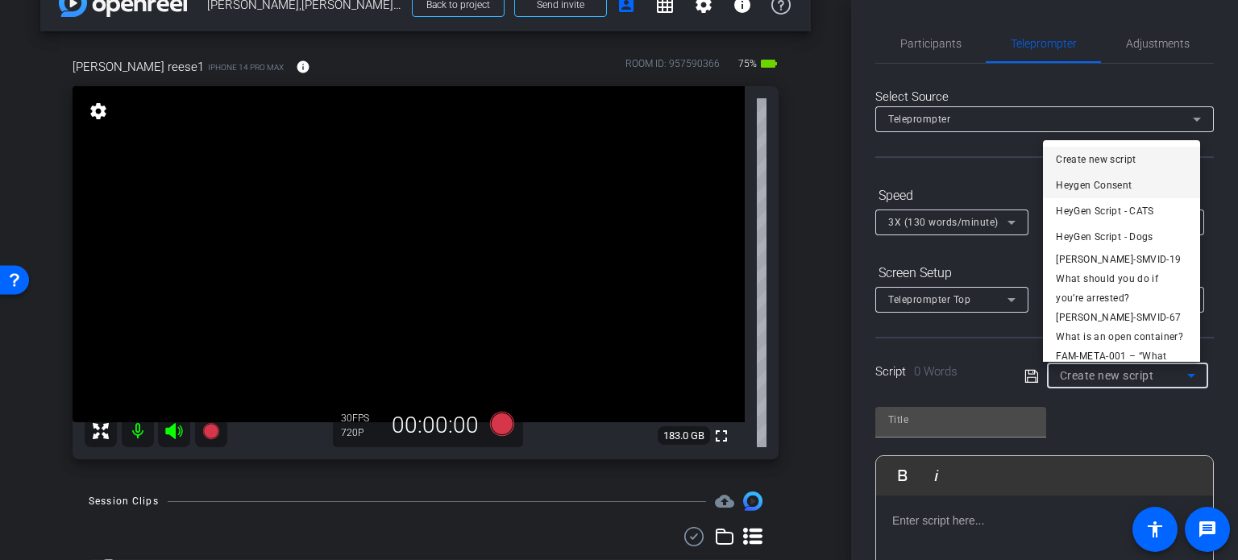
click at [1128, 186] on span "Heygen Consent" at bounding box center [1093, 185] width 76 height 19
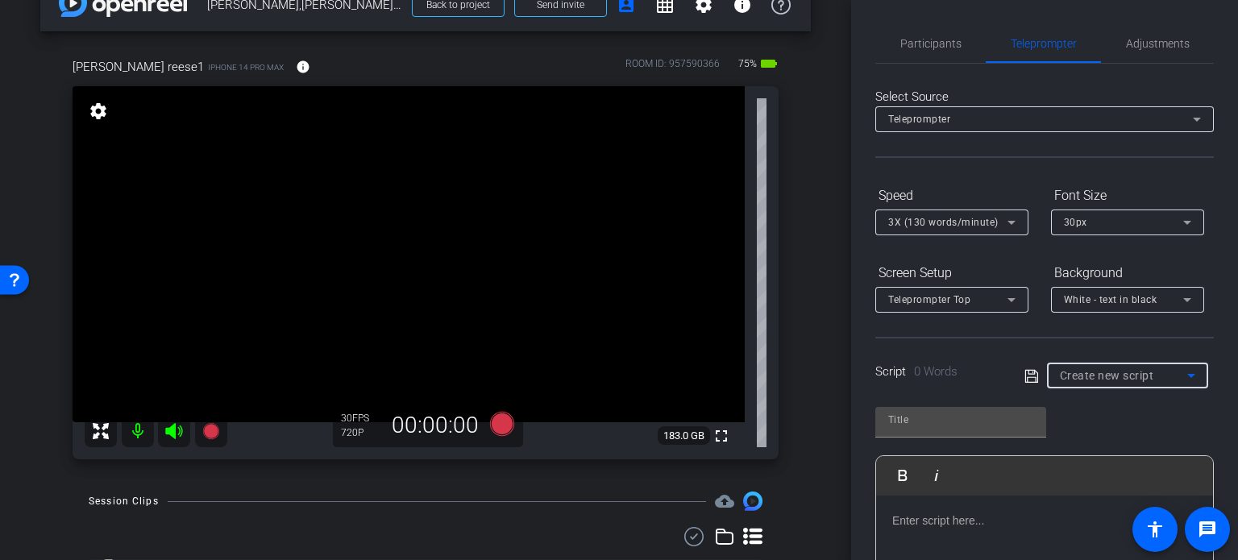
type input "Heygen Consent"
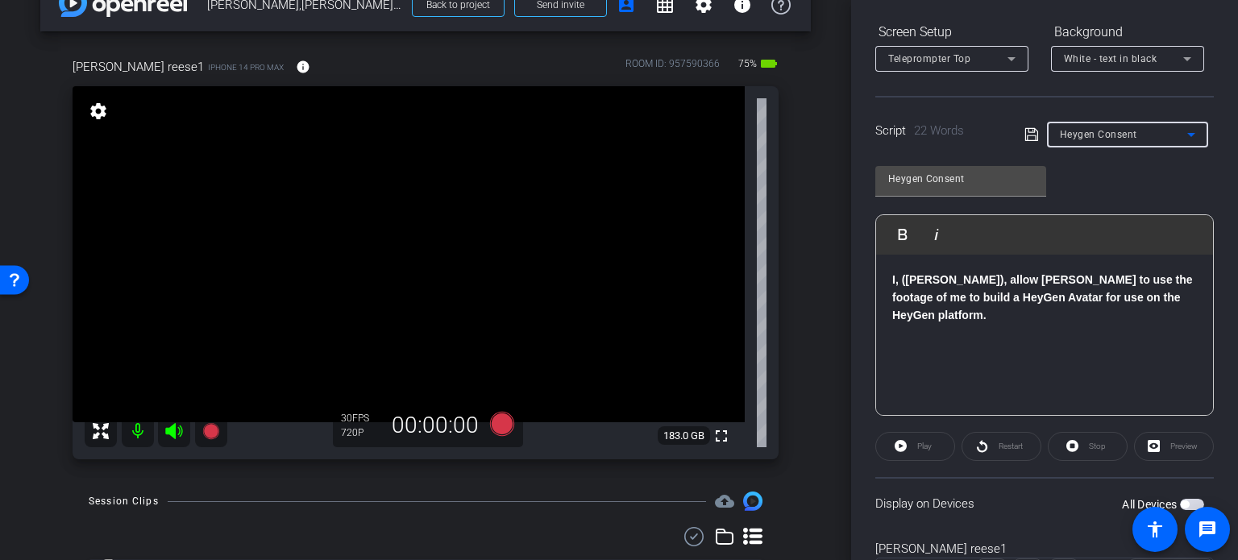
scroll to position [242, 0]
click at [1180, 504] on span "button" at bounding box center [1184, 504] width 8 height 8
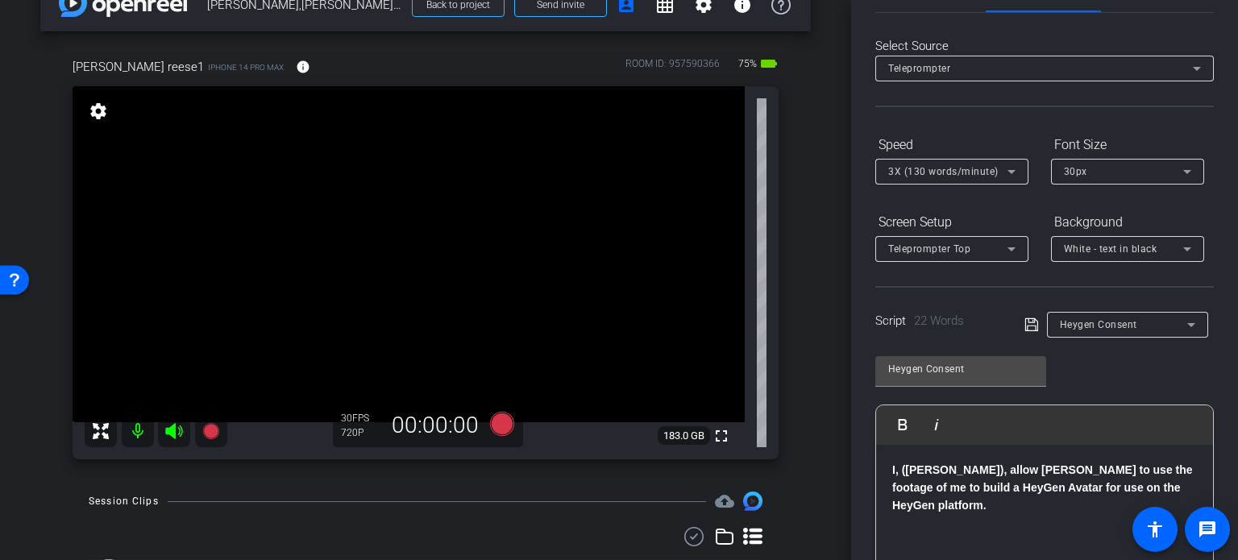
scroll to position [0, 0]
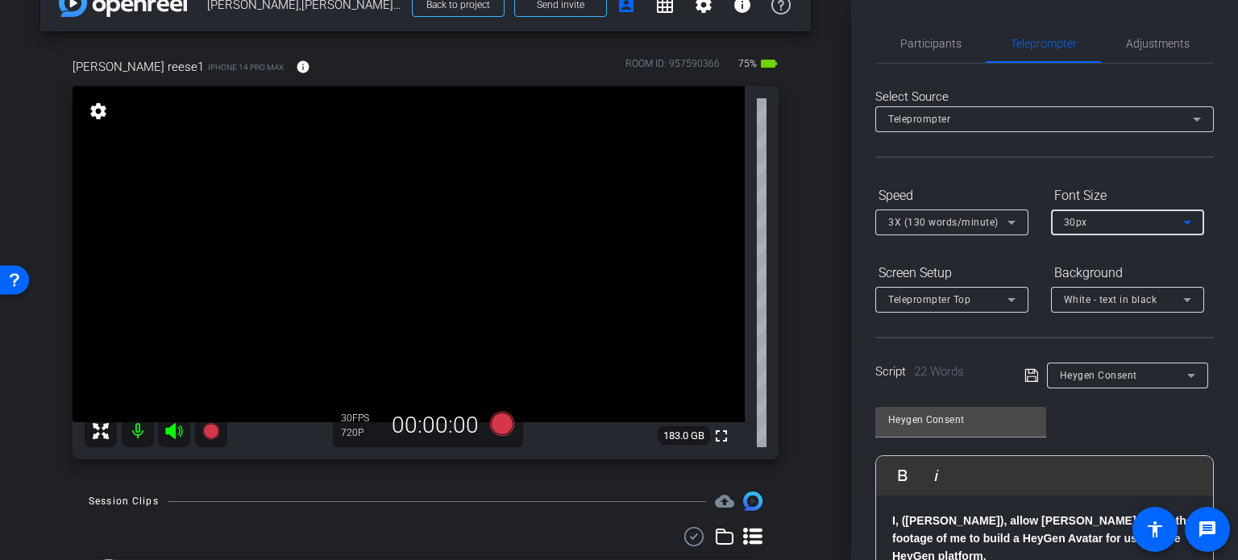
click at [1081, 225] on span "30px" at bounding box center [1075, 222] width 23 height 11
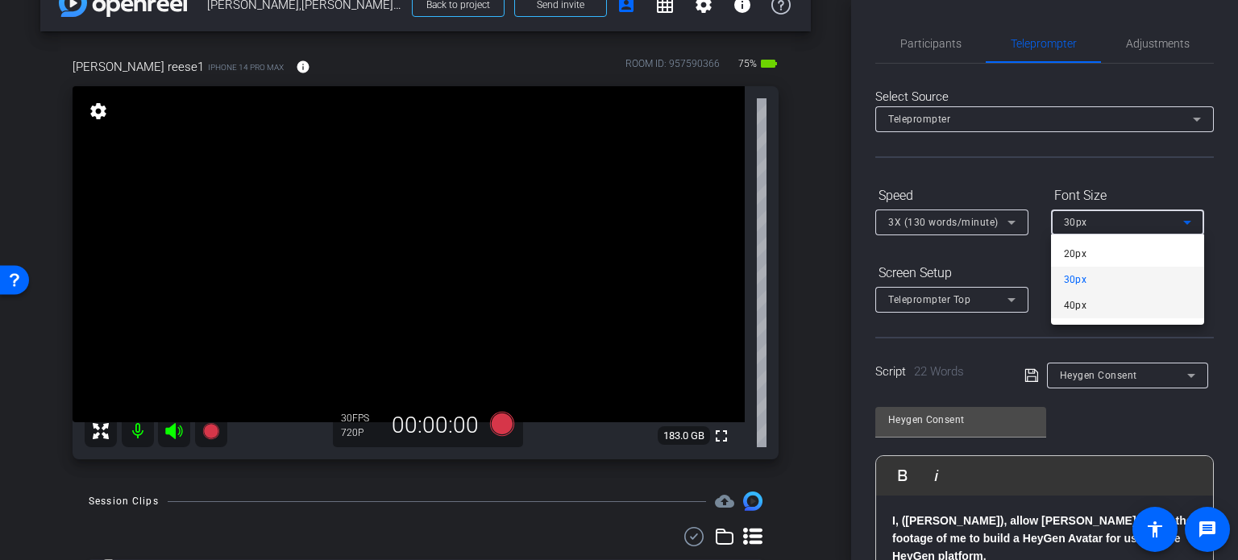
click at [1088, 303] on mat-option "40px" at bounding box center [1127, 305] width 153 height 26
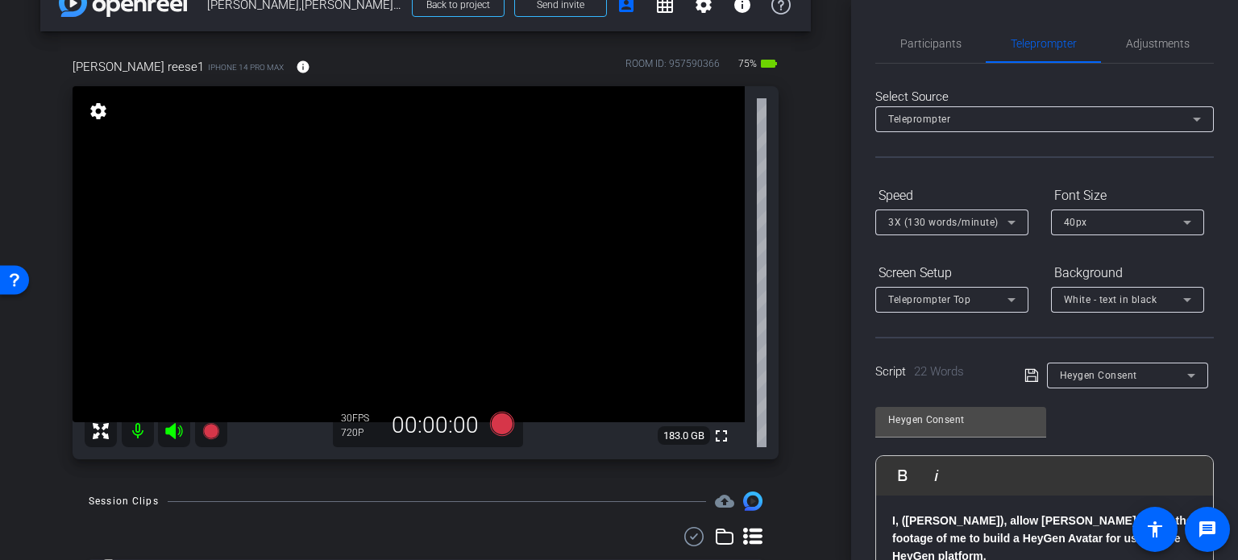
click at [810, 309] on div "arrow_back Reese,Michael_Shoot 01_10152025 Back to project Send invite account_…" at bounding box center [425, 242] width 851 height 560
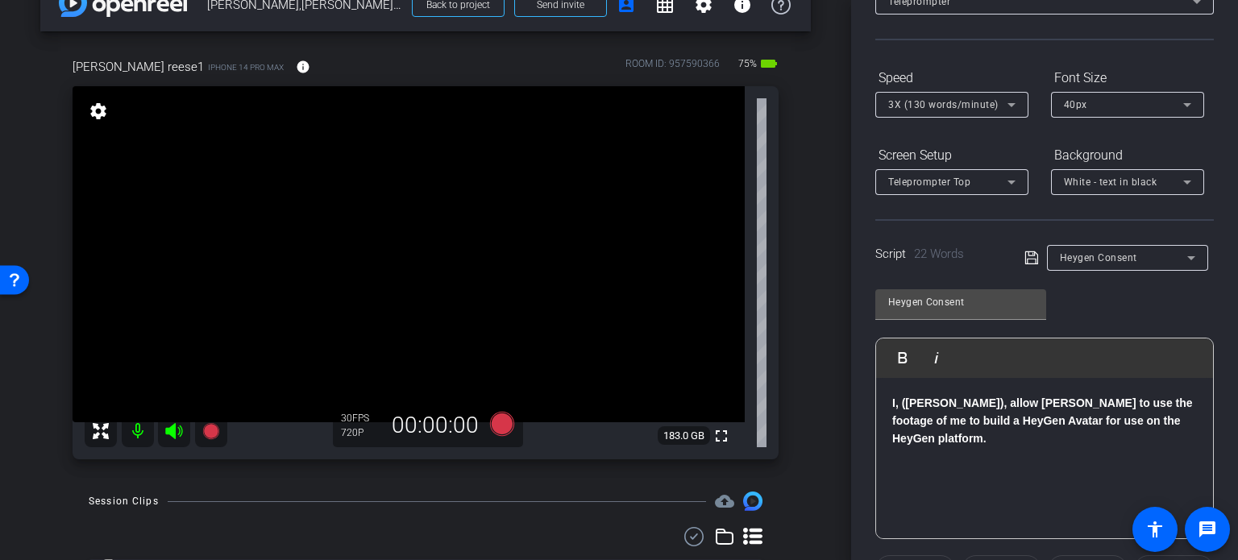
scroll to position [81, 0]
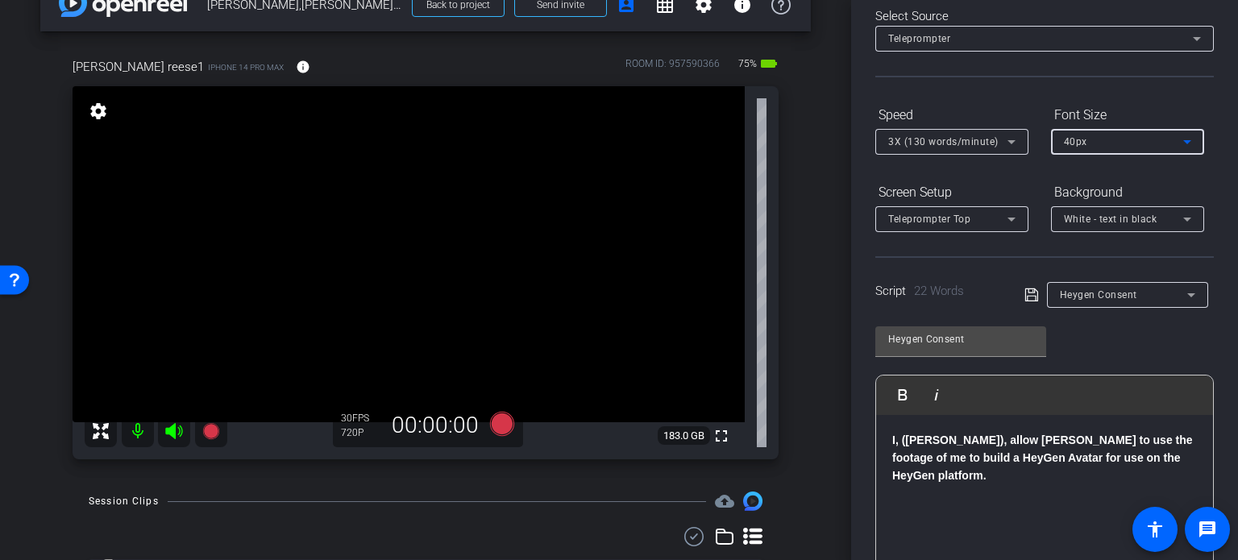
click at [1111, 135] on div "40px" at bounding box center [1123, 141] width 119 height 20
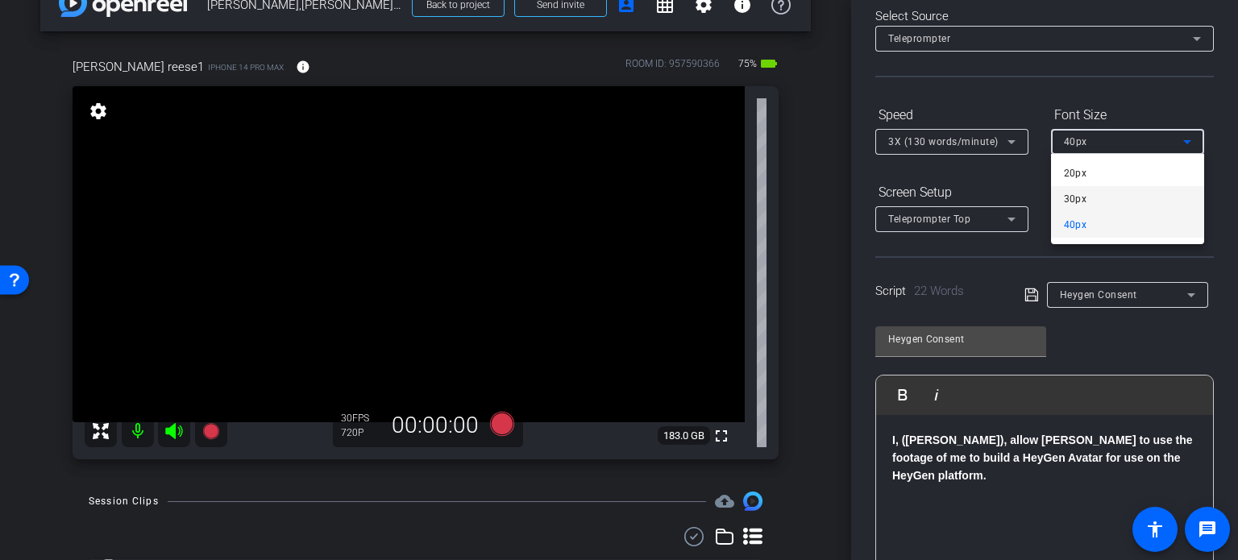
click at [1086, 194] on mat-option "30px" at bounding box center [1127, 199] width 153 height 26
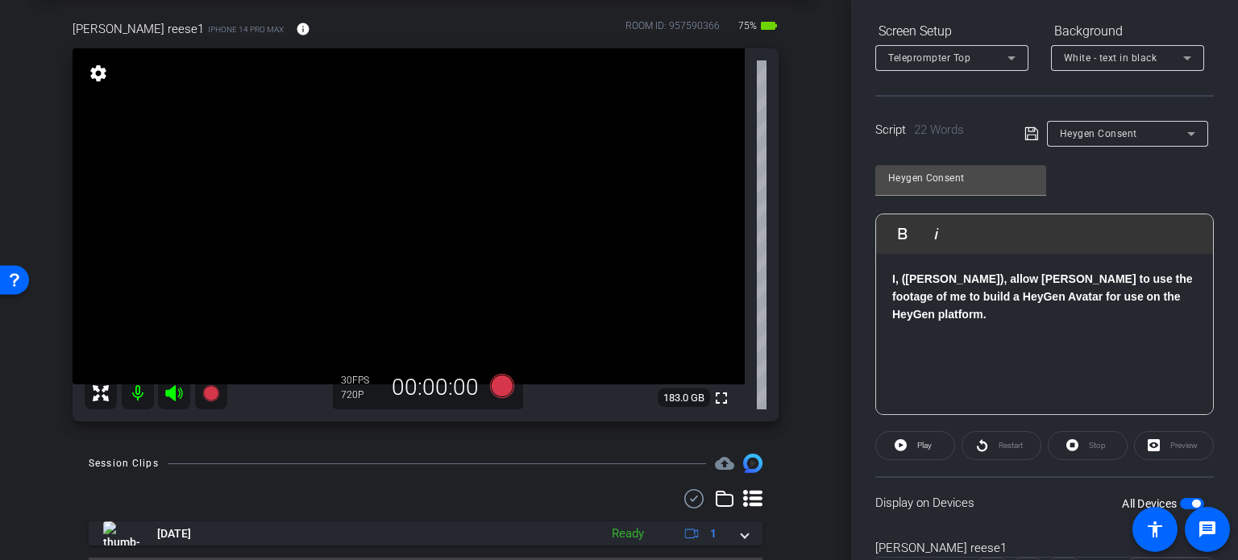
scroll to position [38, 0]
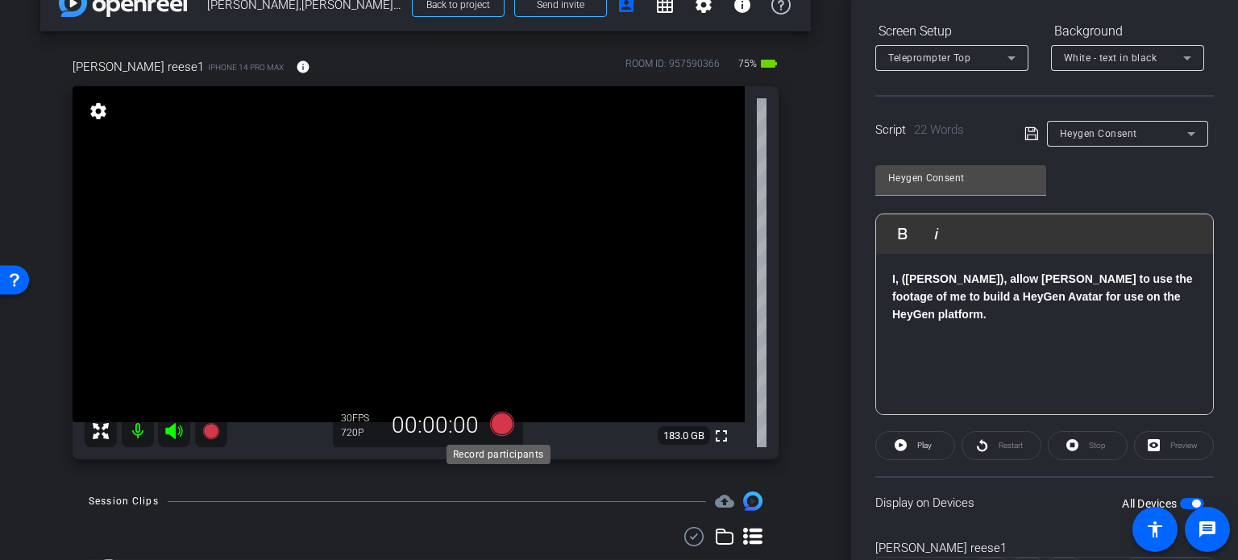
click at [494, 421] on icon at bounding box center [502, 424] width 24 height 24
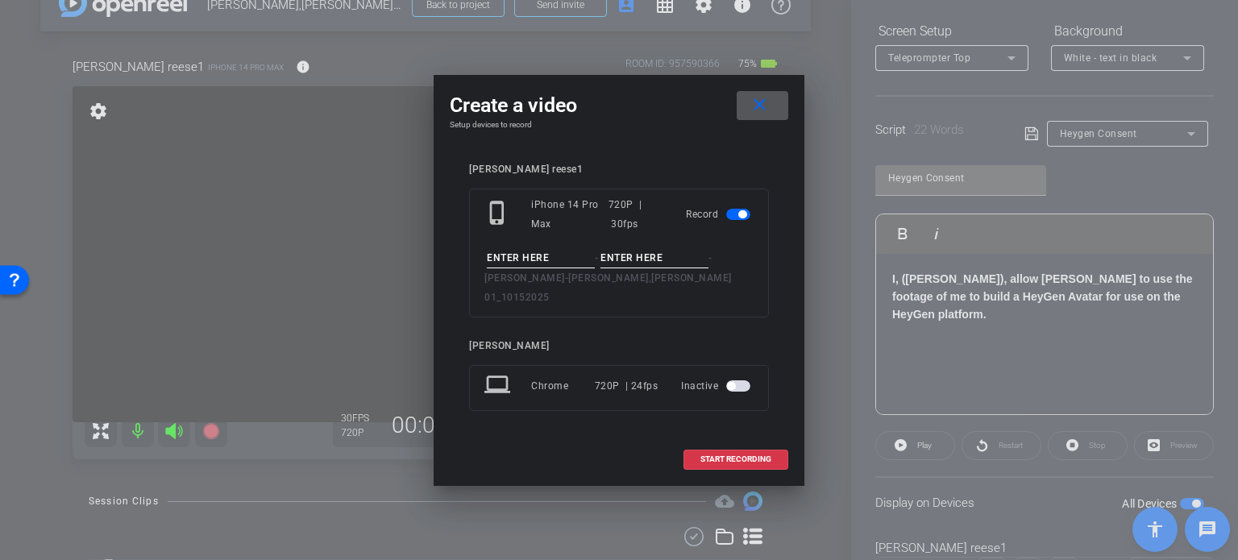
click at [499, 268] on input at bounding box center [541, 258] width 108 height 20
type input "Michael Consent"
click at [678, 261] on input at bounding box center [654, 258] width 108 height 20
type input "Take1"
click at [674, 191] on openreel-subject-record-chooser-item "michael reese1 phone_iphone iPhone 14 Pro Max 720P | 30fps Record Michael Conse…" at bounding box center [619, 241] width 300 height 154
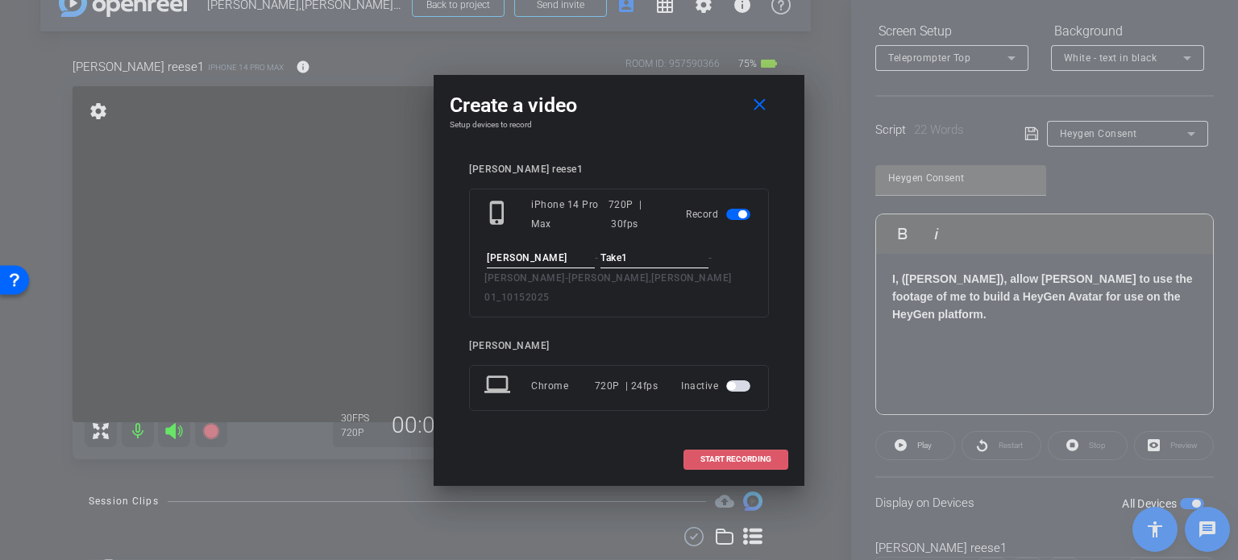
click at [728, 457] on span at bounding box center [735, 459] width 103 height 39
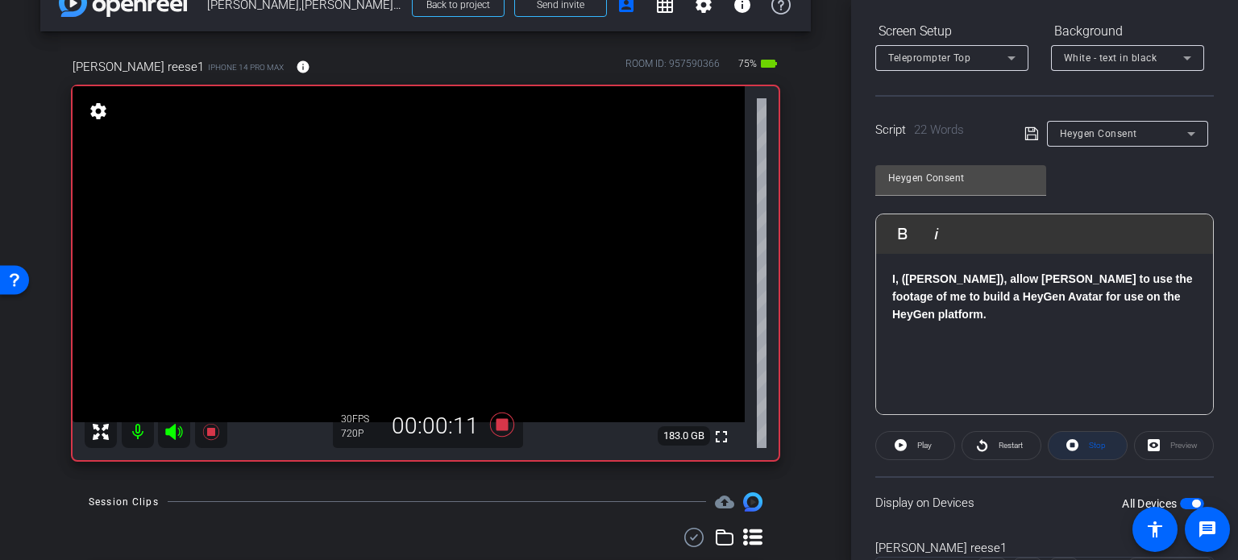
click at [1076, 441] on span at bounding box center [1087, 445] width 78 height 39
click at [501, 428] on icon at bounding box center [502, 425] width 24 height 24
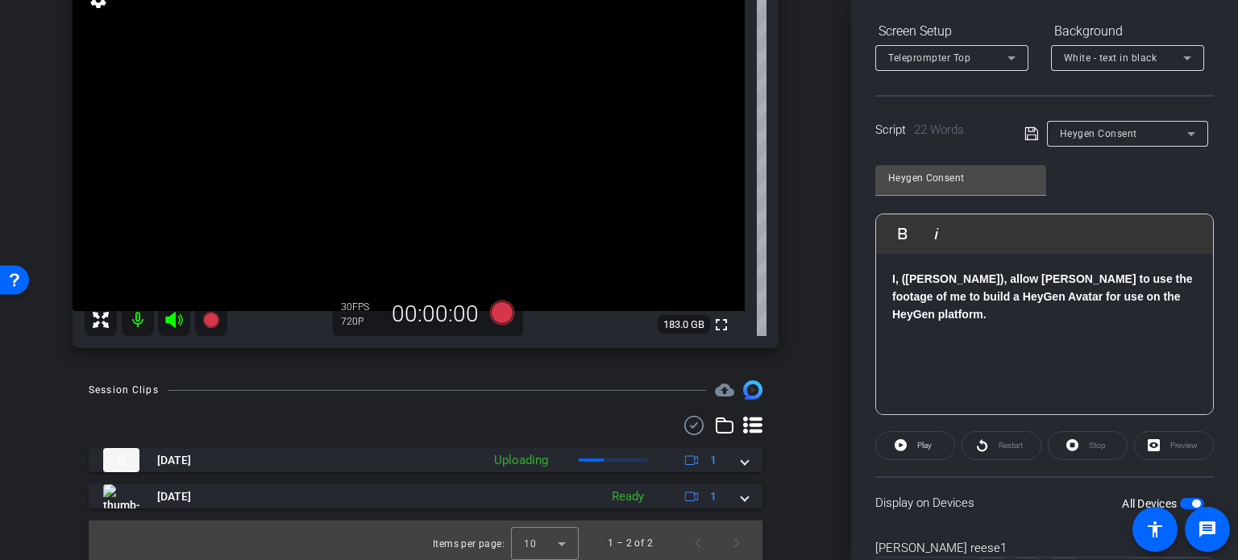
scroll to position [155, 0]
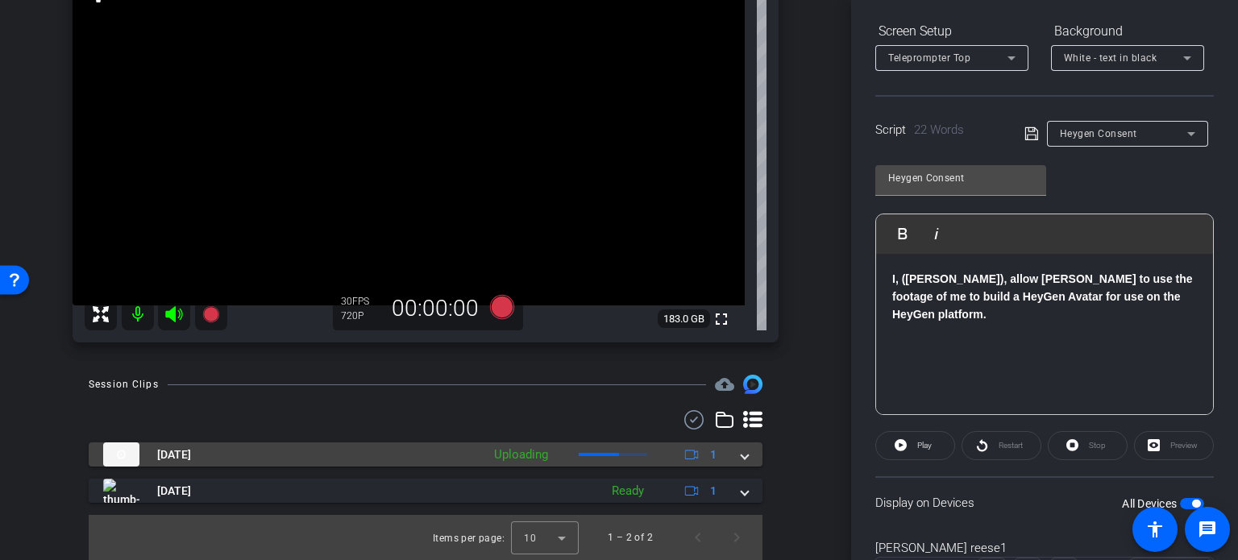
click at [745, 450] on mat-expansion-panel-header "Oct 15, 2025 Uploading 1" at bounding box center [426, 454] width 674 height 24
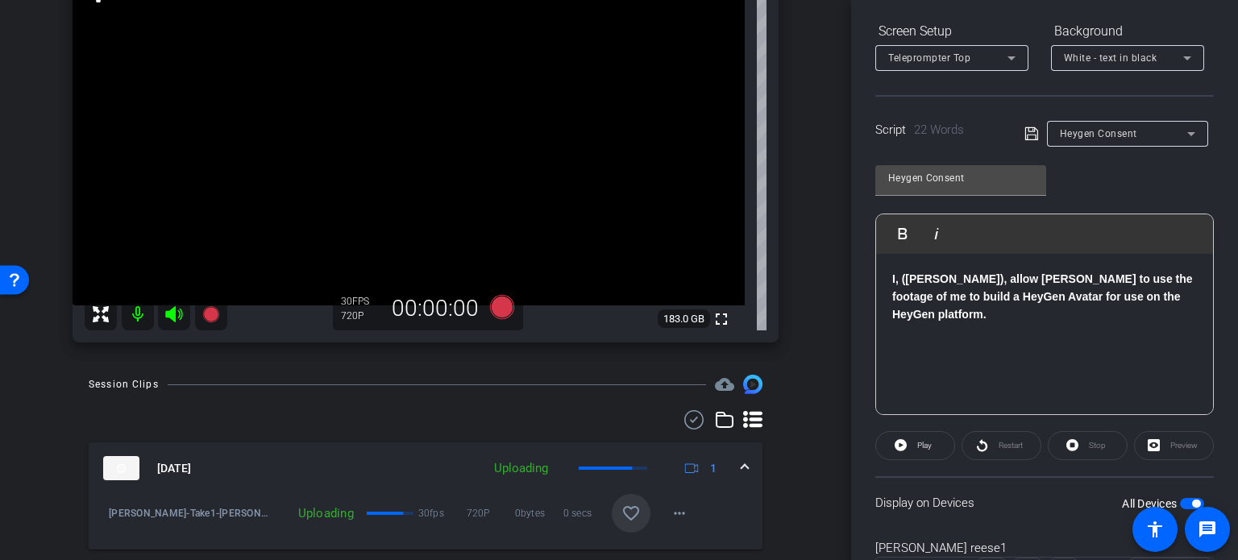
click at [623, 511] on mat-icon "favorite_border" at bounding box center [630, 513] width 19 height 19
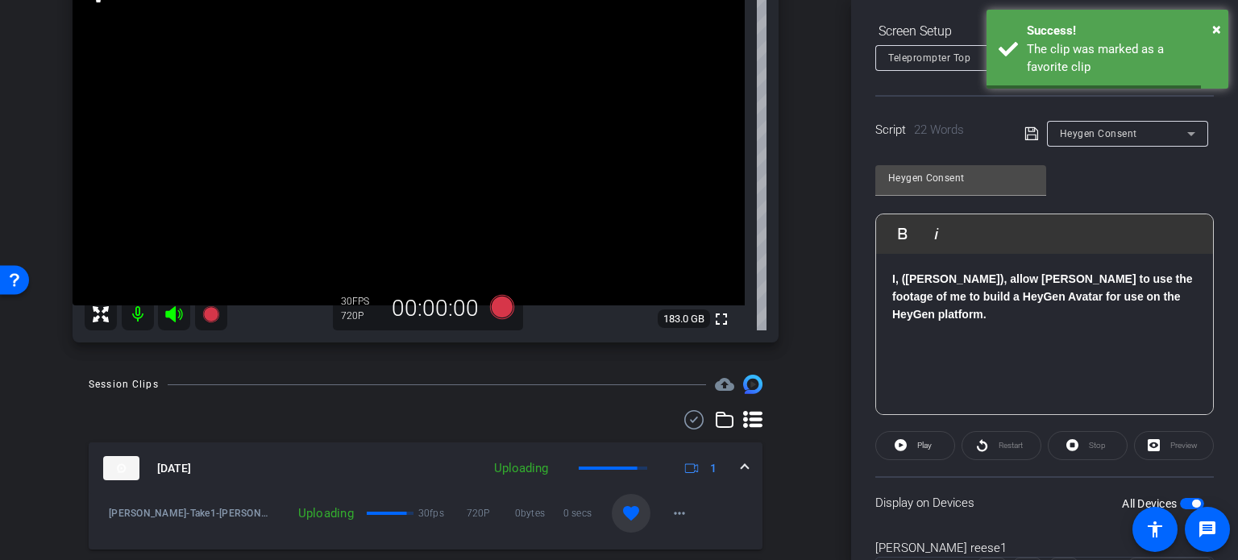
click at [742, 471] on mat-expansion-panel-header "Oct 15, 2025 Uploading 1" at bounding box center [426, 468] width 674 height 52
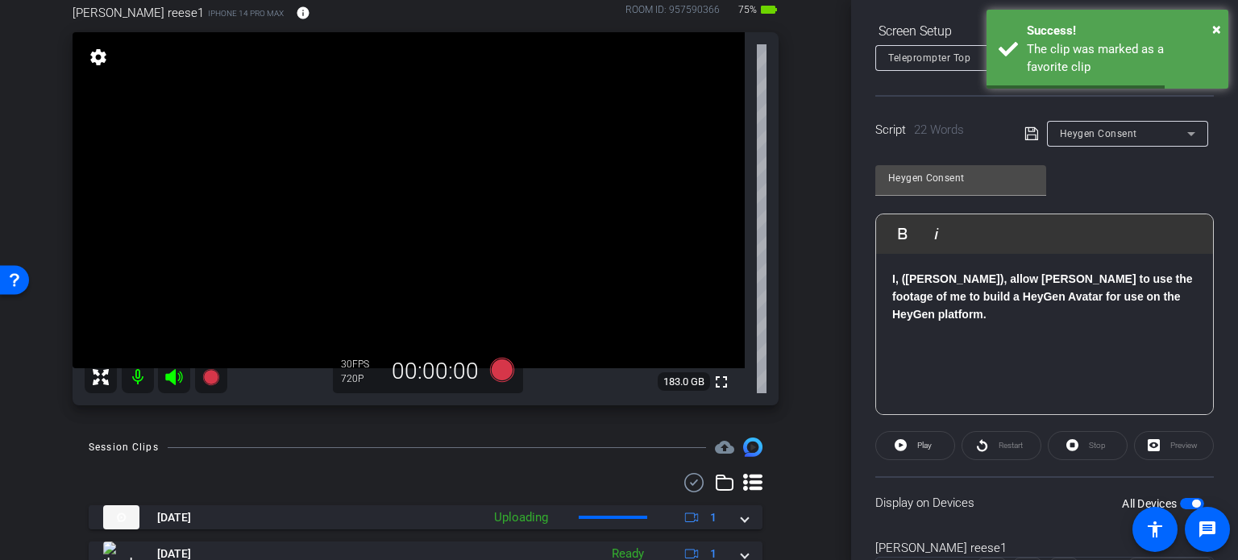
scroll to position [74, 0]
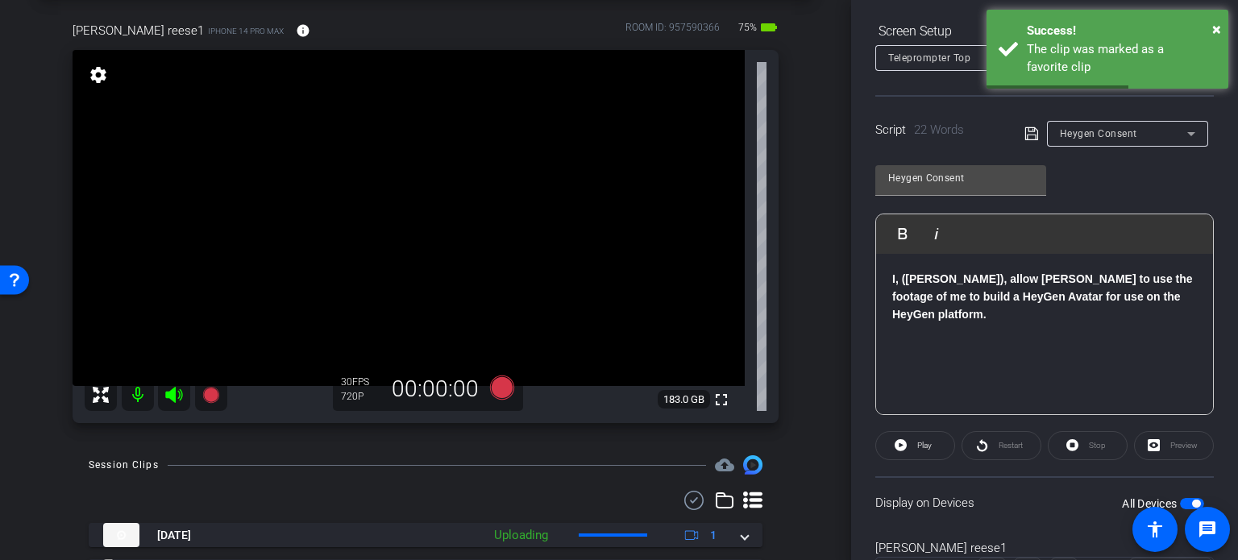
click at [1136, 135] on div "Heygen Consent" at bounding box center [1122, 133] width 127 height 20
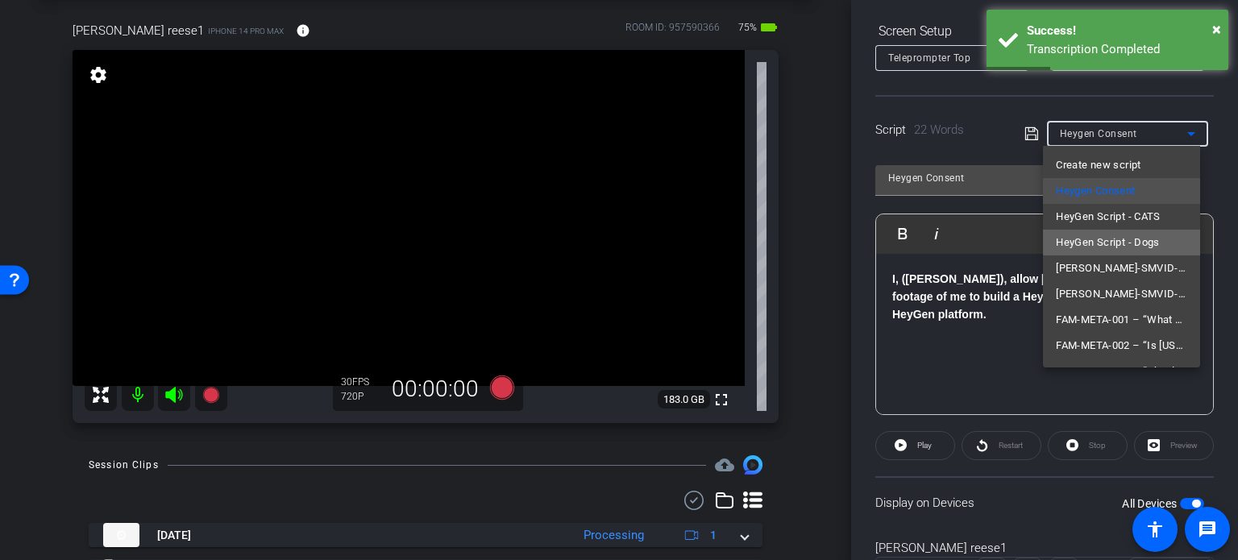
click at [1158, 234] on span "HeyGen Script - Dogs" at bounding box center [1107, 242] width 104 height 19
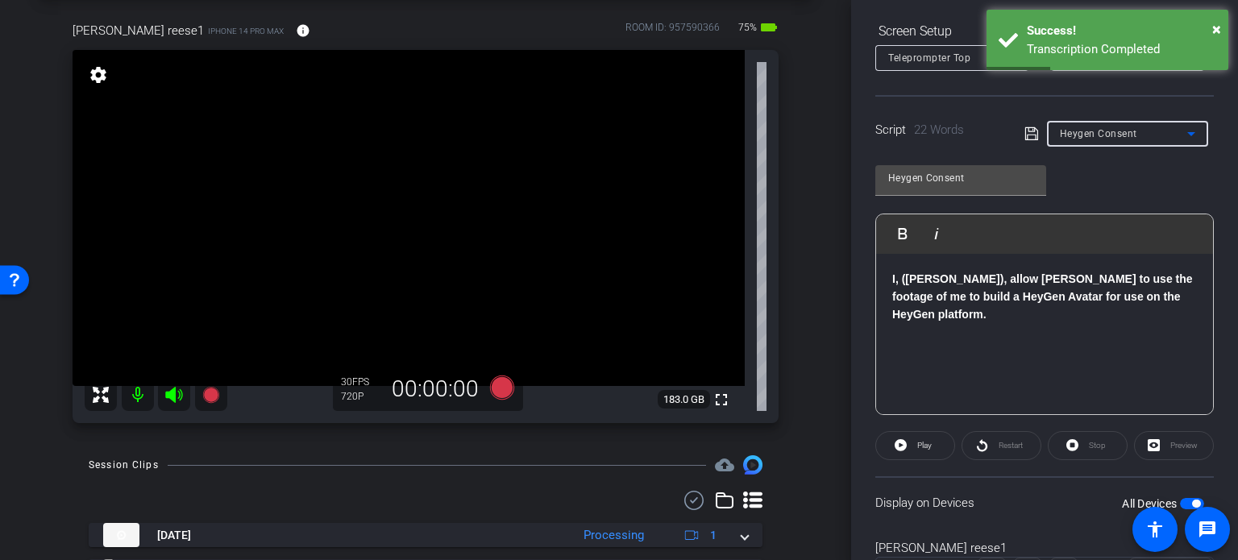
type input "HeyGen Script - Dogs"
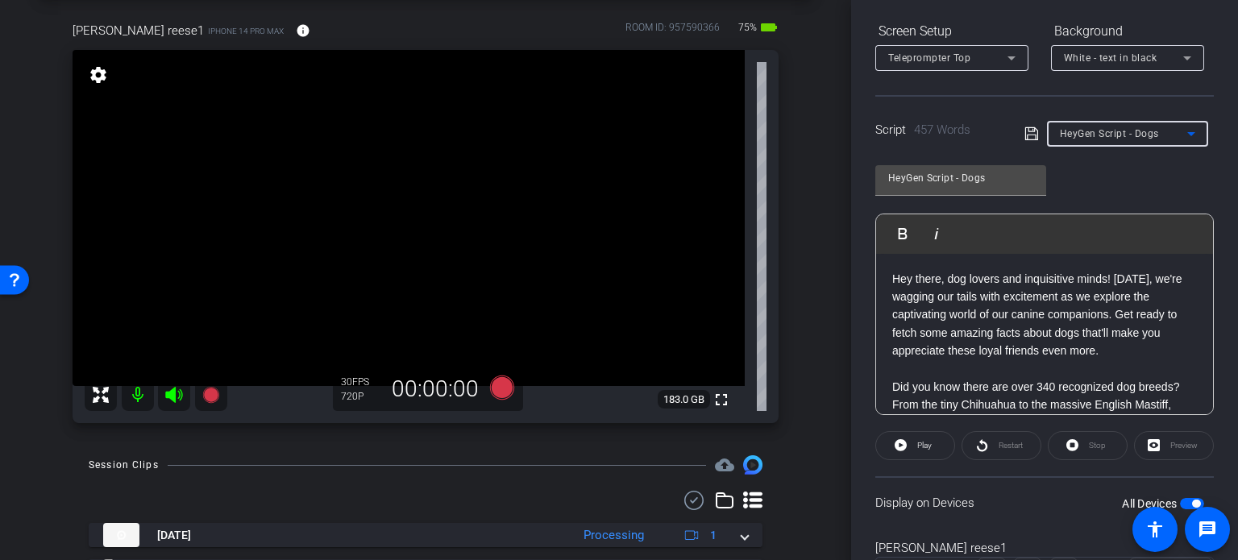
scroll to position [319, 0]
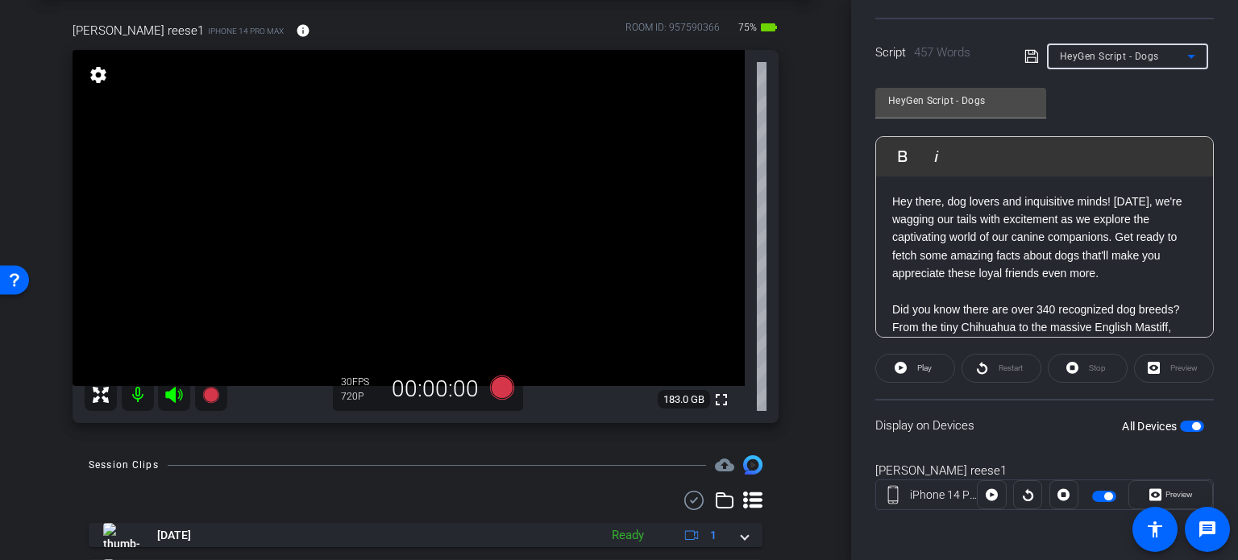
click at [802, 326] on div "arrow_back Reese,Michael_Shoot 01_10152025 Back to project Send invite account_…" at bounding box center [425, 206] width 851 height 560
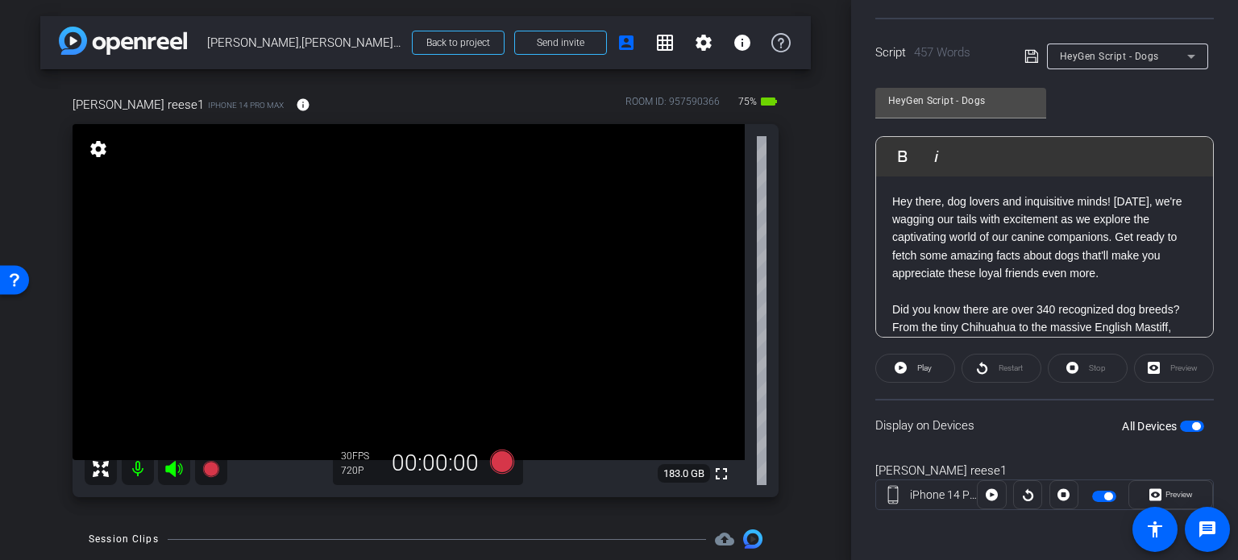
click at [802, 326] on div "arrow_back Reese,Michael_Shoot 01_10152025 Back to project Send invite account_…" at bounding box center [425, 280] width 851 height 560
click at [799, 293] on div "michael reese1 iPhone 14 Pro Max info ROOM ID: 957590366 75% battery_std fullsc…" at bounding box center [425, 291] width 770 height 444
click at [503, 470] on icon at bounding box center [502, 462] width 24 height 24
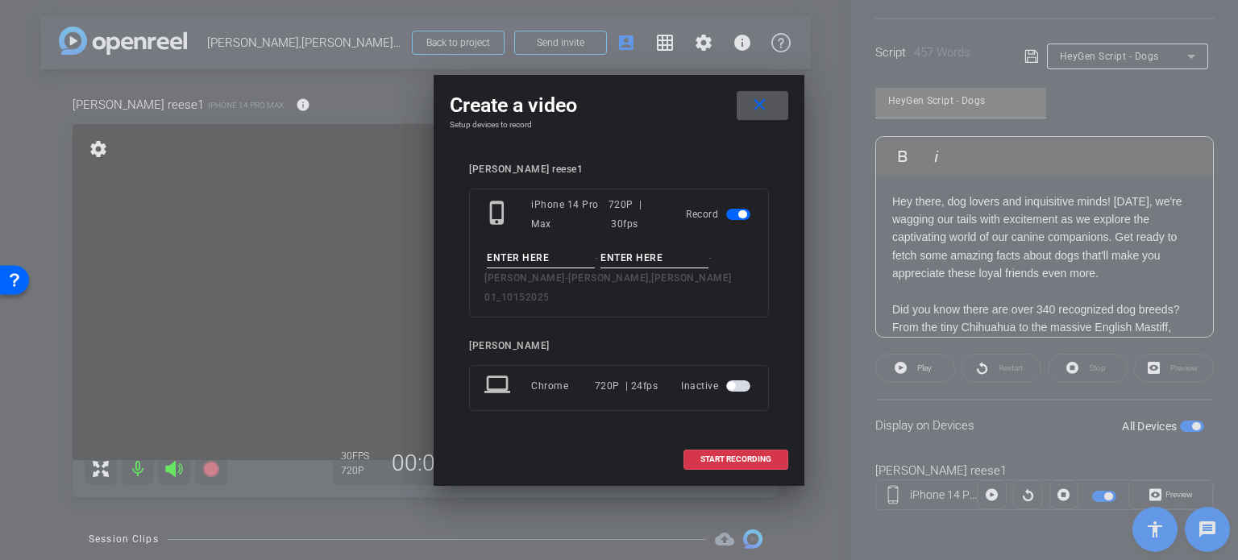
click at [525, 263] on input at bounding box center [541, 258] width 108 height 20
type input "Michael Avatar 1"
click at [635, 263] on input at bounding box center [654, 258] width 108 height 20
type input "Take1"
click at [697, 163] on div "michael reese1 phone_iphone iPhone 14 Pro Max 720P | 30fps Record Michael Avata…" at bounding box center [619, 298] width 338 height 302
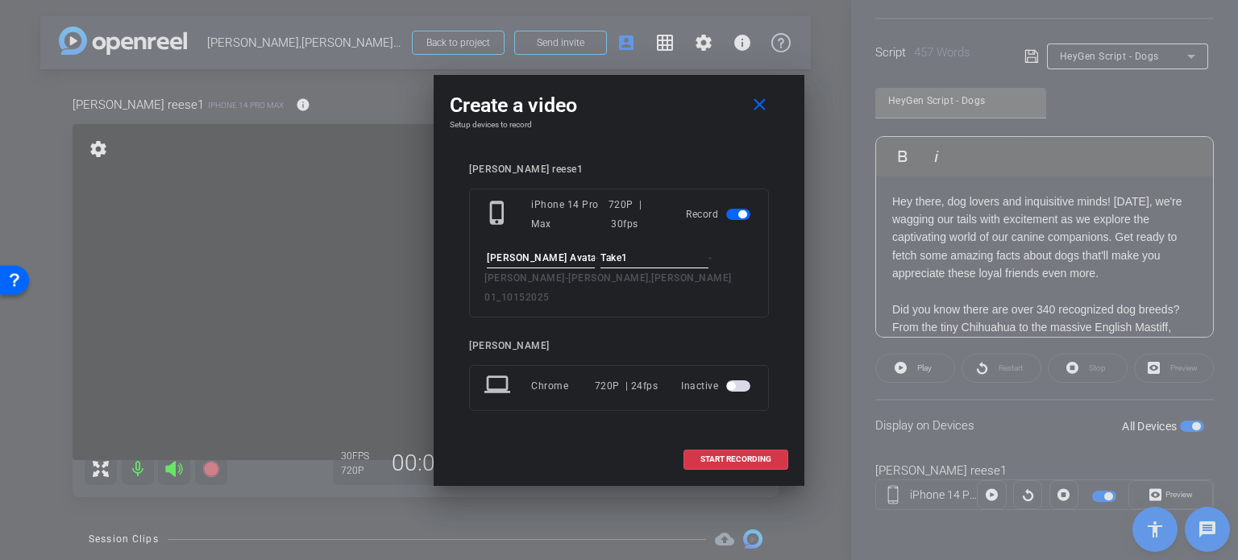
click at [620, 299] on div "phone_iphone iPhone 14 Pro Max 720P | 30fps Record Michael Avatar 1 - Take1 - R…" at bounding box center [619, 253] width 300 height 129
click at [744, 455] on span "START RECORDING" at bounding box center [735, 459] width 71 height 8
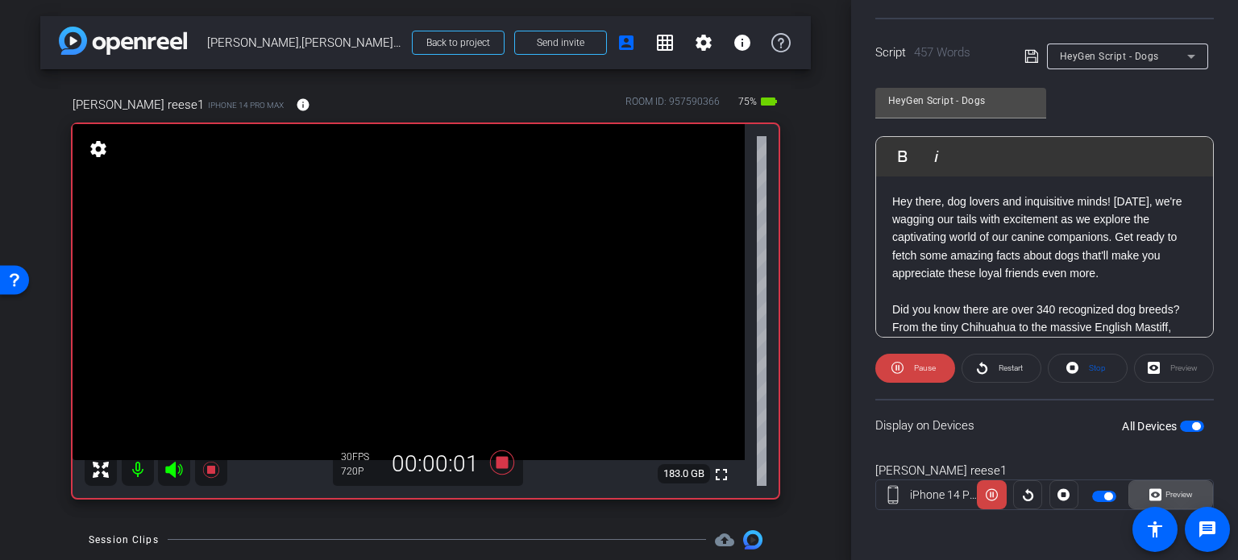
click at [1179, 490] on span "Preview" at bounding box center [1178, 494] width 27 height 9
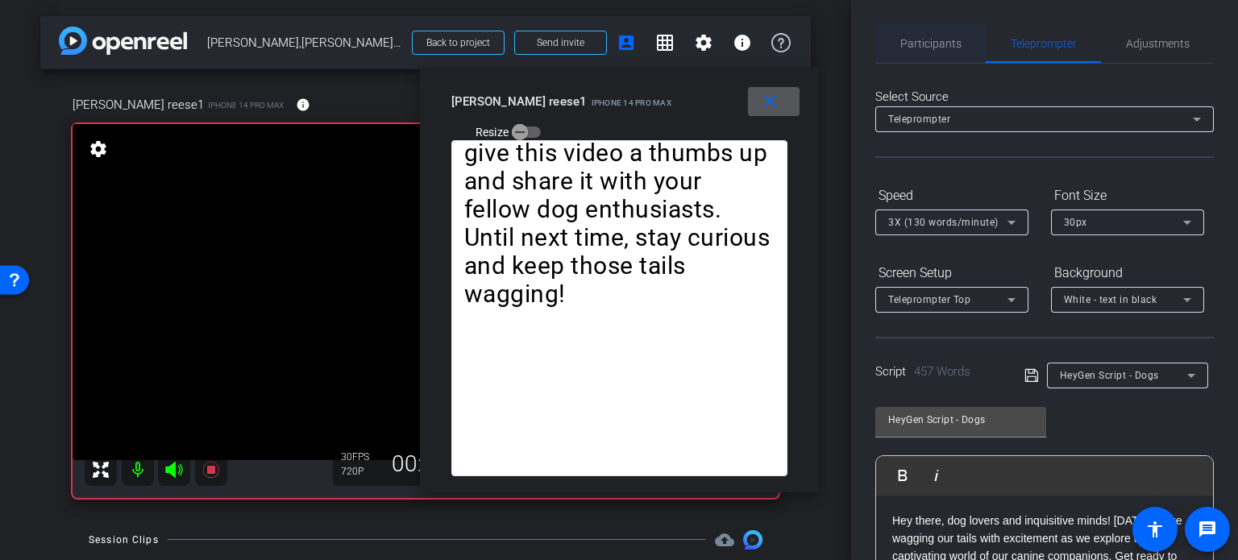
click at [935, 44] on span "Participants" at bounding box center [930, 43] width 61 height 11
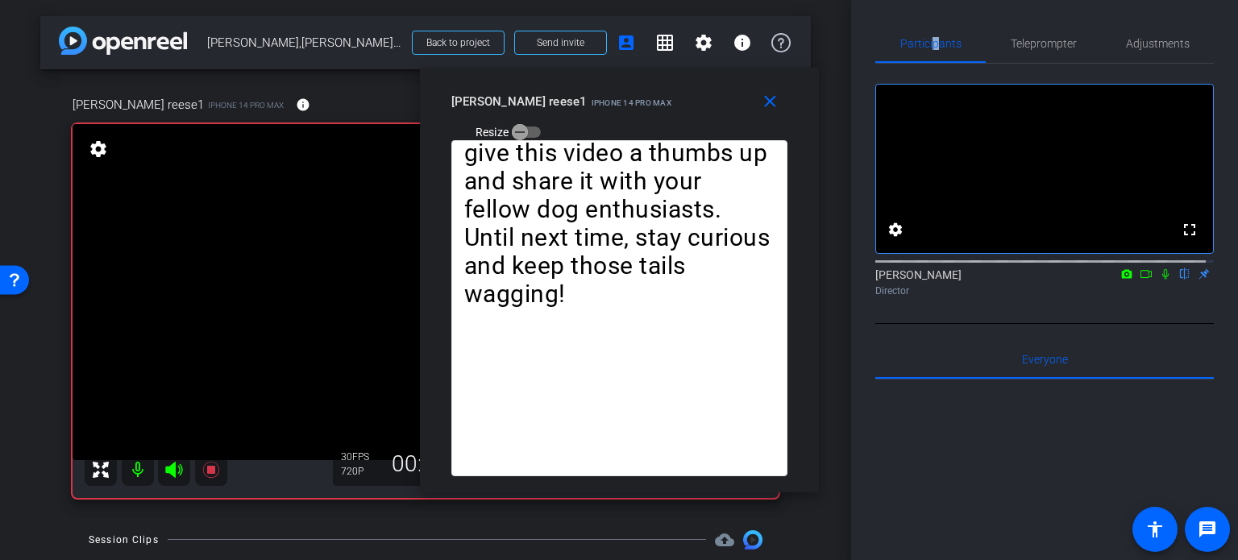
click at [1158, 281] on mat-icon at bounding box center [1164, 274] width 19 height 15
click at [1043, 42] on span "Teleprompter" at bounding box center [1043, 43] width 66 height 11
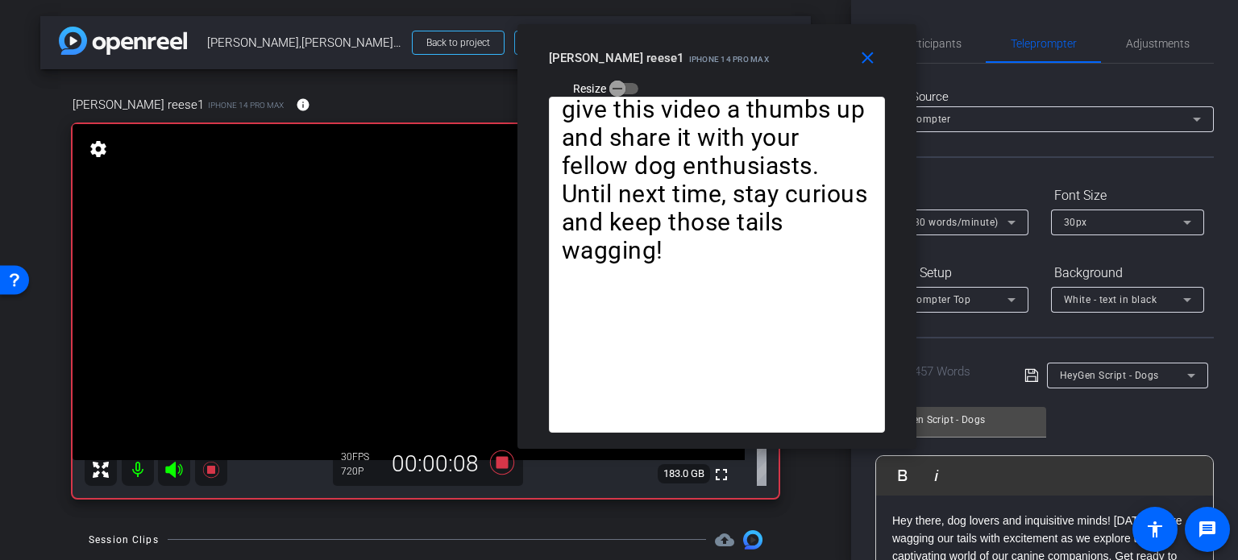
drag, startPoint x: 608, startPoint y: 120, endPoint x: 706, endPoint y: 77, distance: 106.8
click at [706, 77] on div "close michael reese1 iPhone 14 Pro Max Resize" at bounding box center [716, 60] width 399 height 73
click at [955, 219] on span "3X (130 words/minute)" at bounding box center [943, 222] width 110 height 11
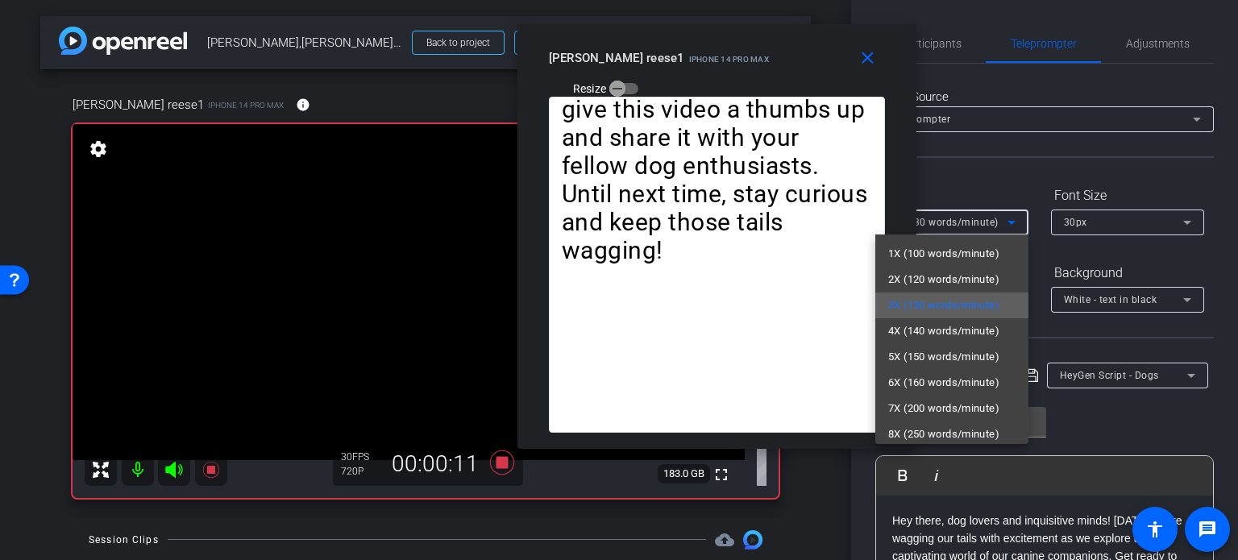
scroll to position [35, 0]
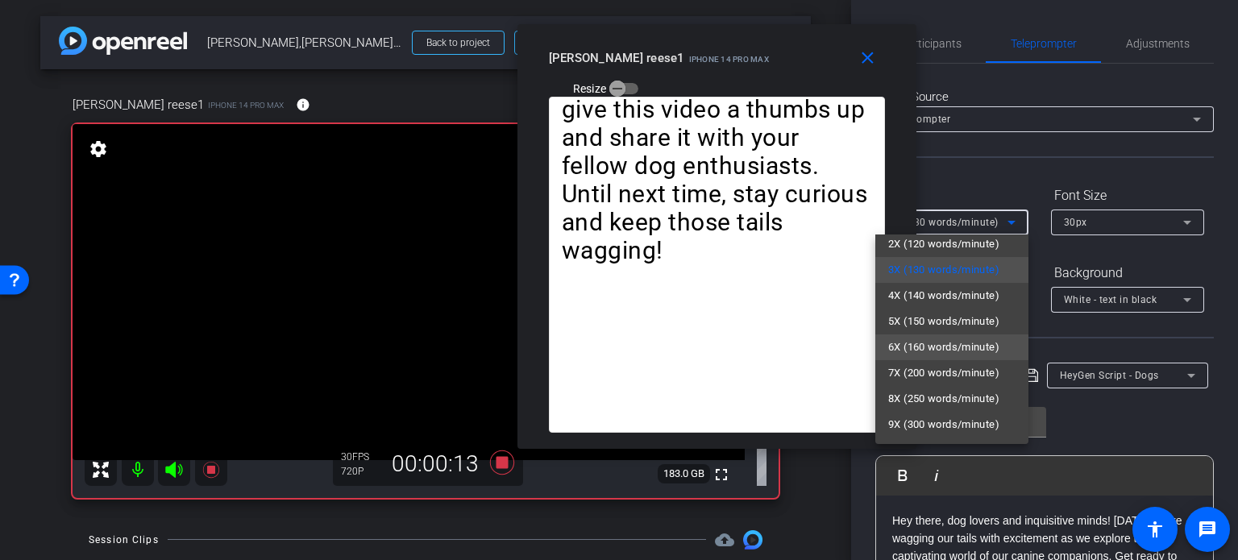
click at [955, 344] on span "6X (160 words/minute)" at bounding box center [943, 347] width 111 height 19
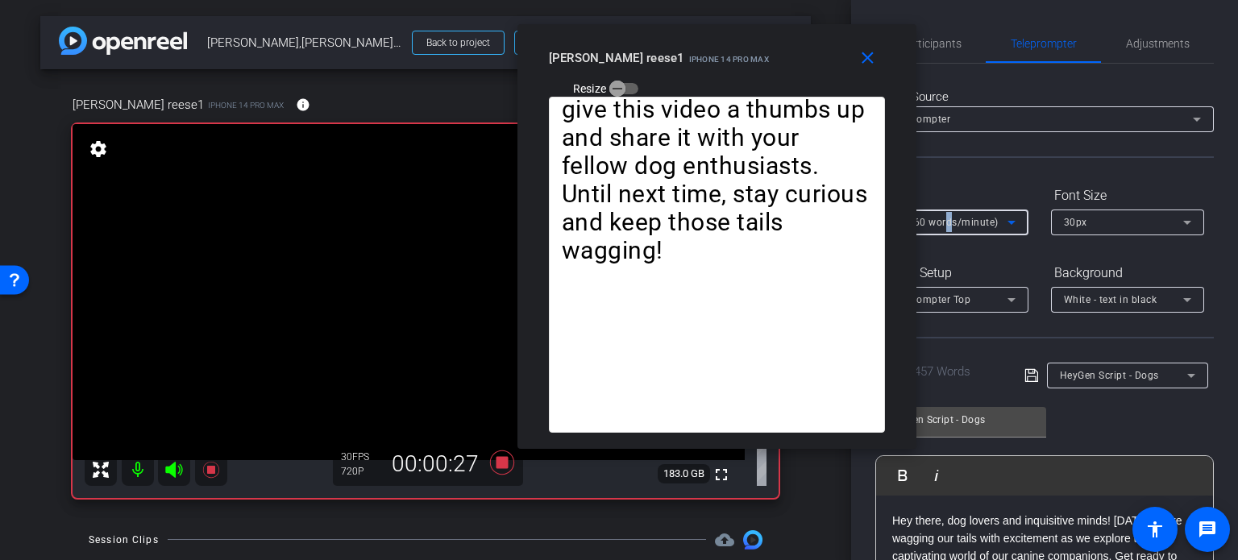
click at [948, 219] on span "6X (160 words/minute)" at bounding box center [943, 222] width 110 height 11
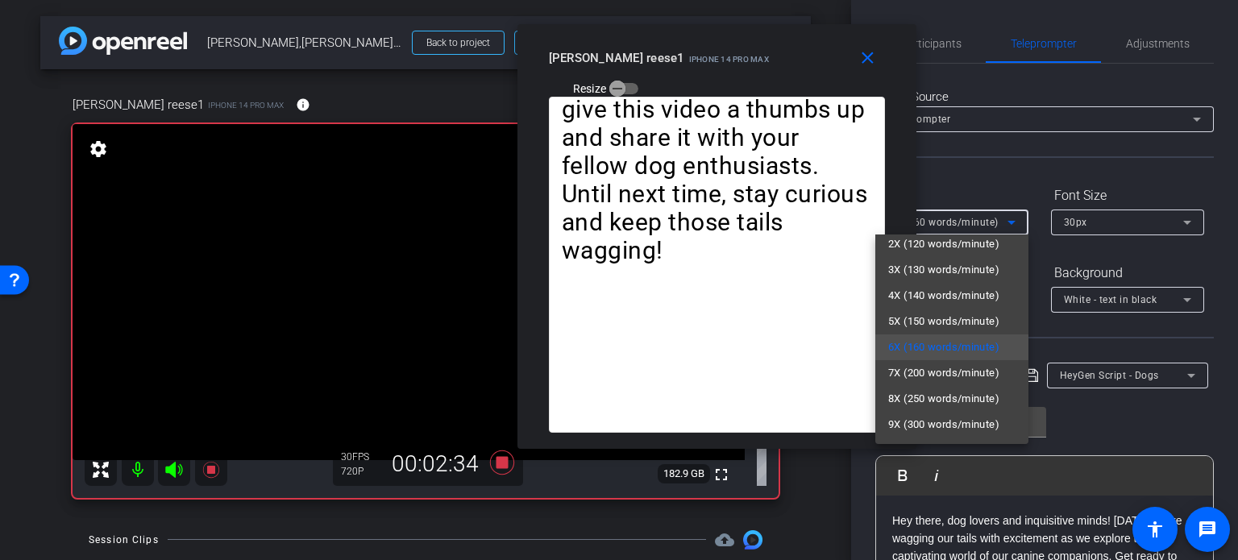
click at [682, 73] on div at bounding box center [619, 280] width 1238 height 560
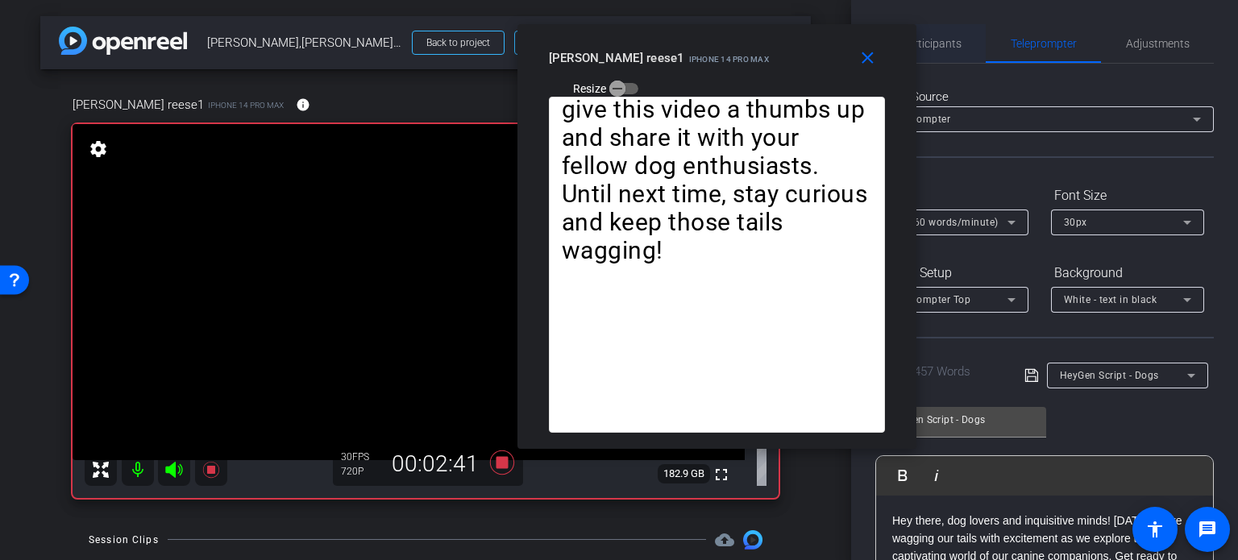
click at [941, 42] on span "Participants" at bounding box center [930, 43] width 61 height 11
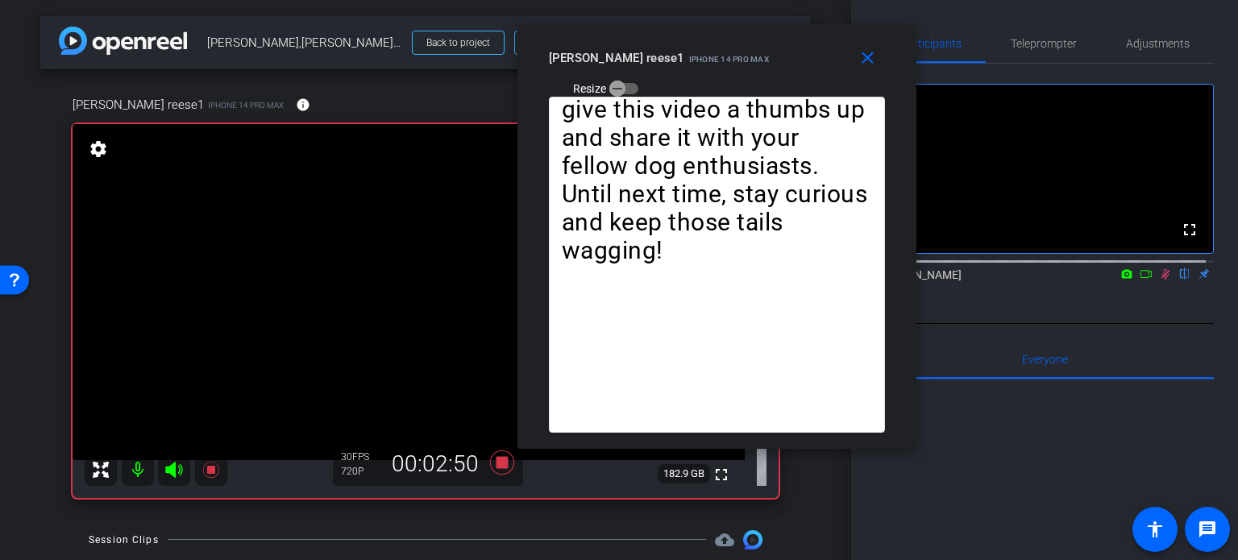
click at [1160, 280] on icon at bounding box center [1165, 273] width 13 height 11
click at [1026, 42] on span "Teleprompter" at bounding box center [1043, 43] width 66 height 11
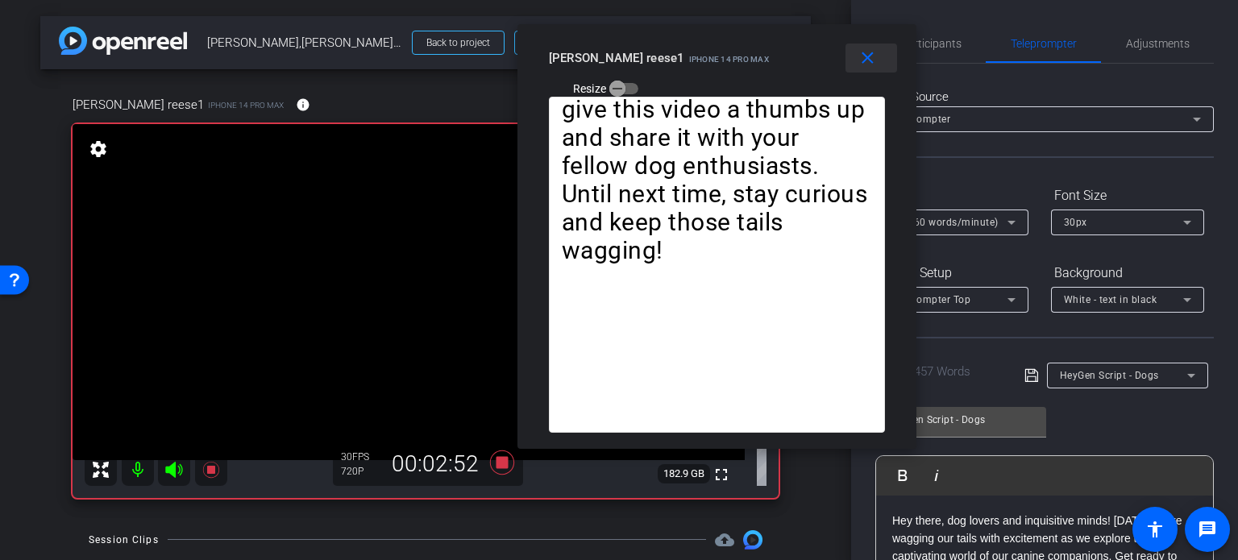
click at [869, 63] on mat-icon "close" at bounding box center [867, 58] width 20 height 20
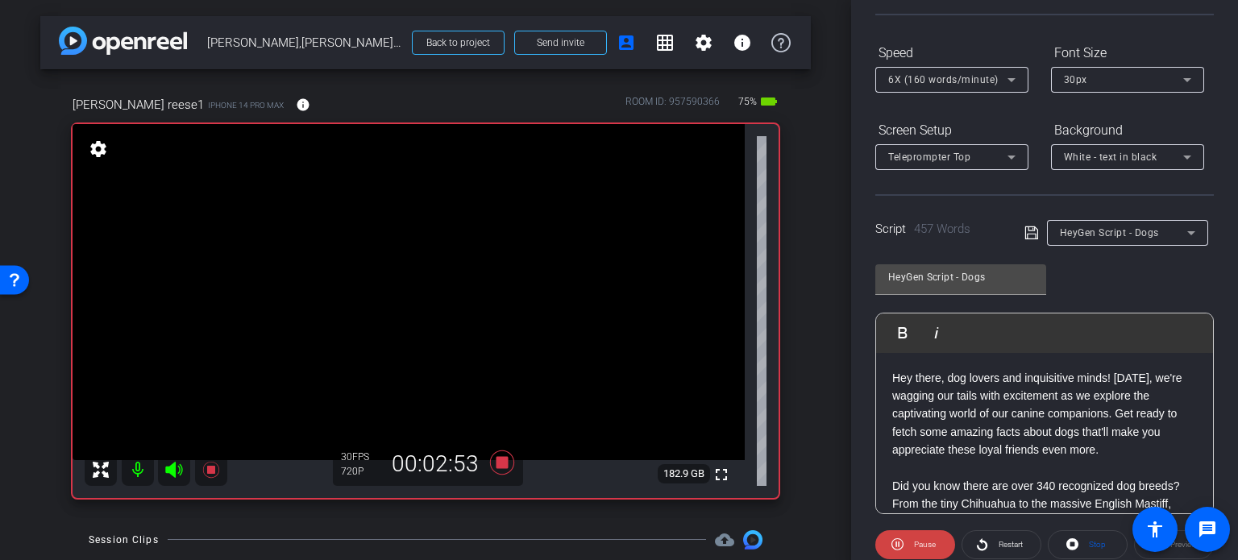
scroll to position [319, 0]
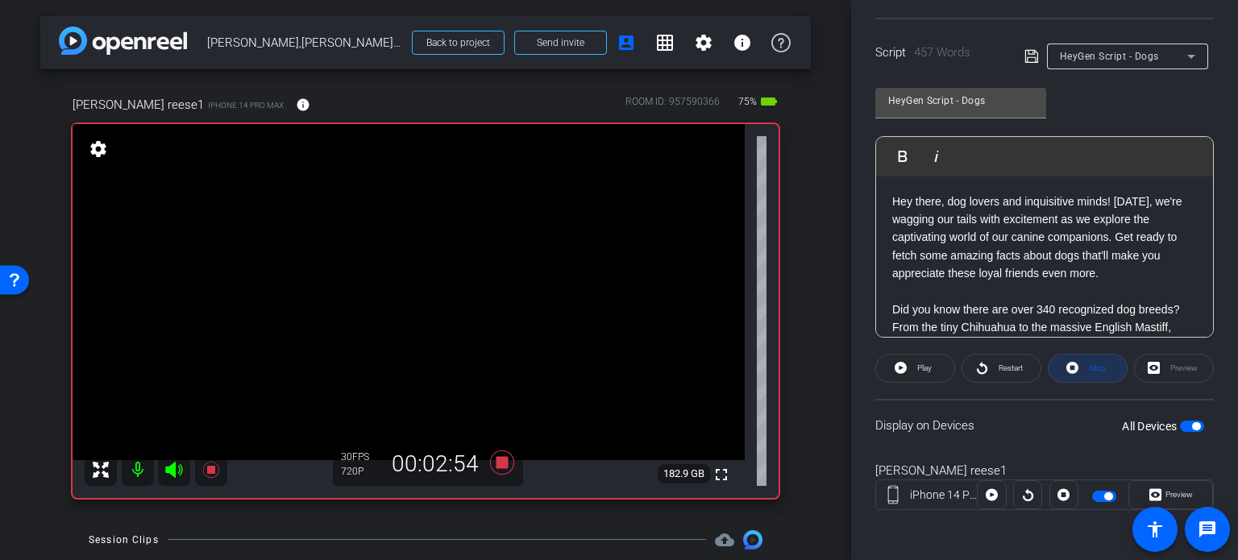
click at [1097, 369] on span "Stop" at bounding box center [1097, 367] width 17 height 9
click at [489, 464] on icon at bounding box center [502, 462] width 39 height 29
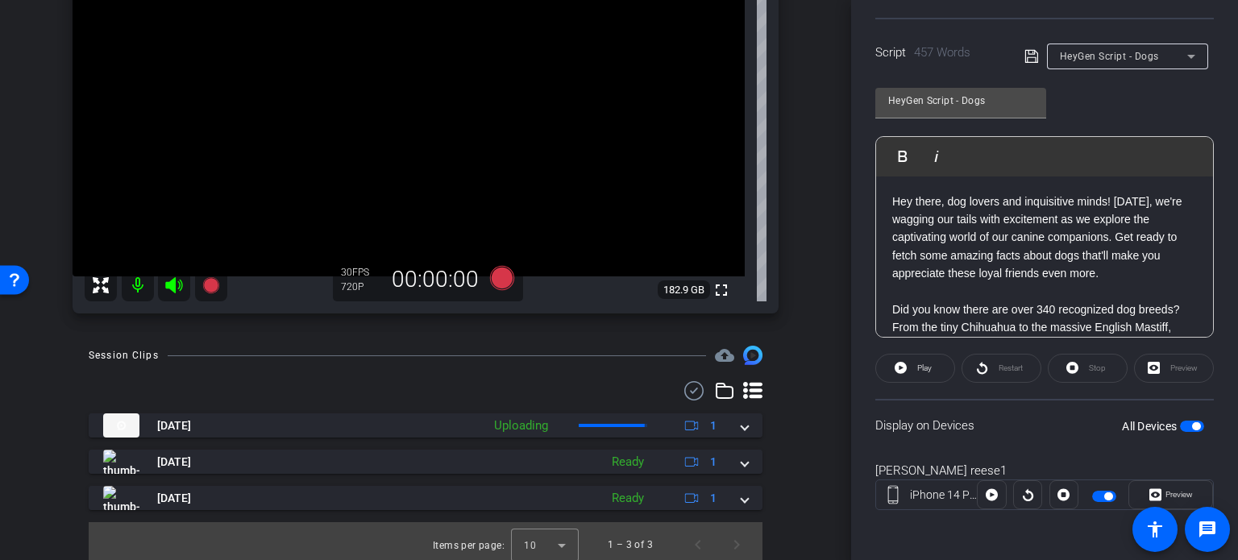
scroll to position [191, 0]
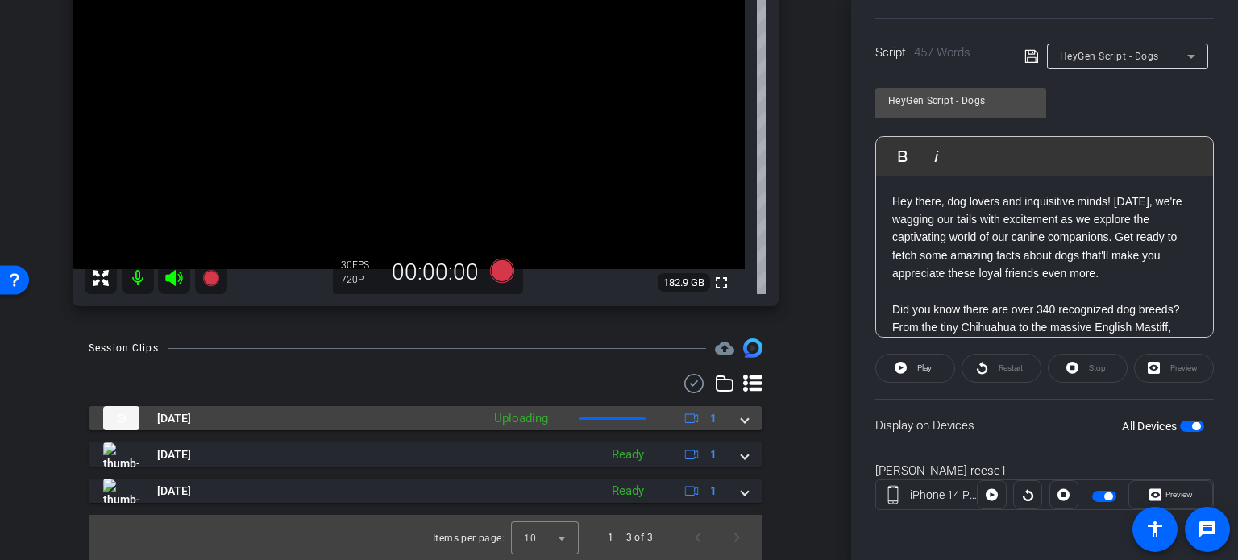
click at [741, 422] on span at bounding box center [744, 418] width 6 height 17
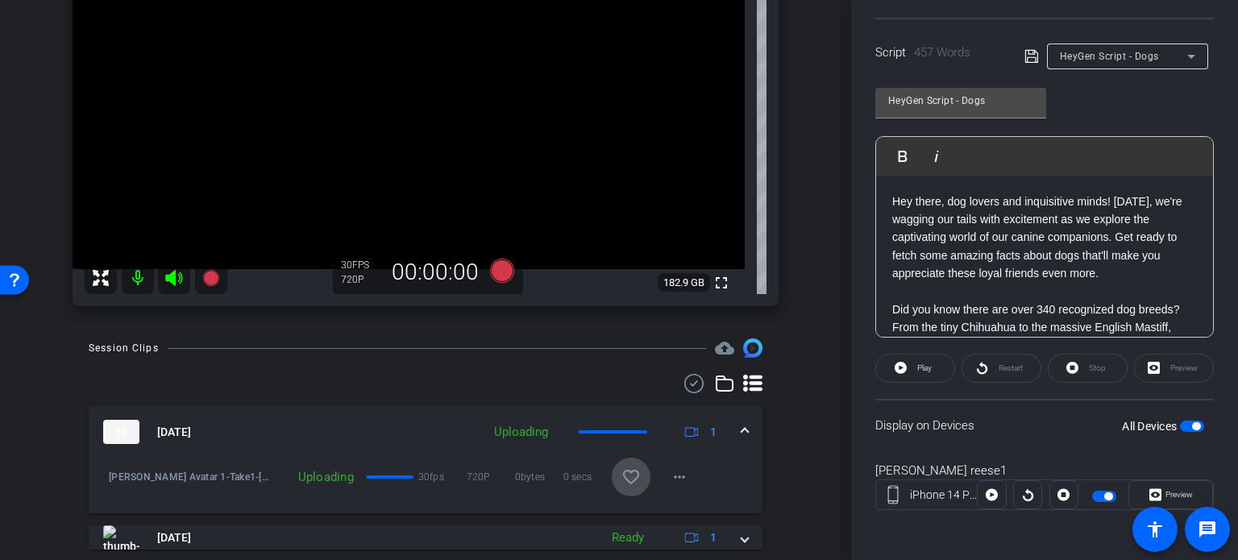
click at [621, 479] on mat-icon "favorite_border" at bounding box center [630, 476] width 19 height 19
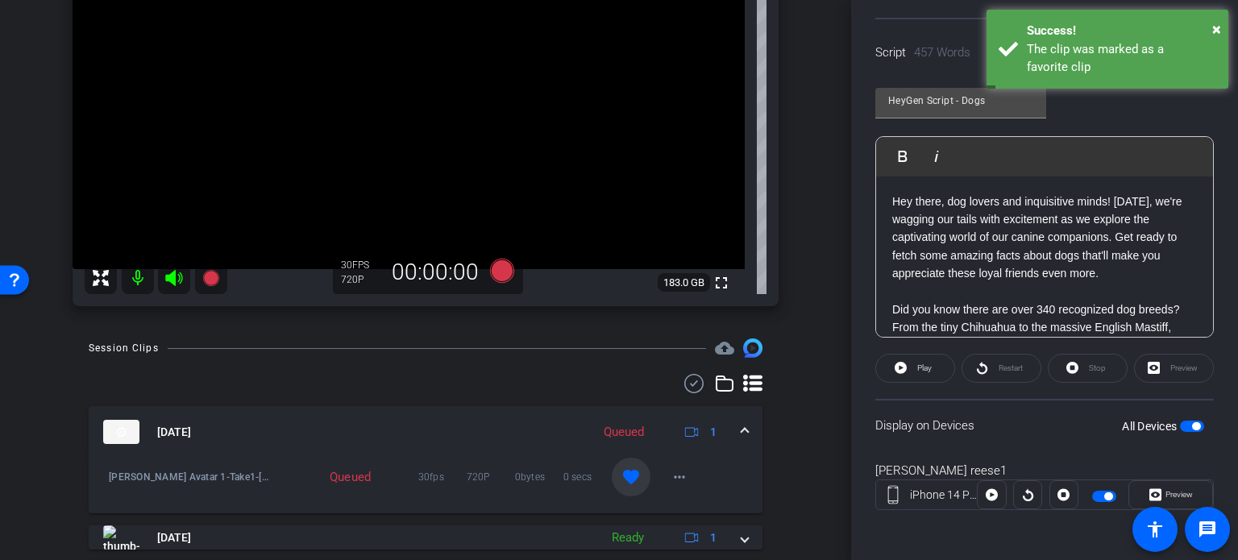
click at [740, 425] on mat-expansion-panel-header "Oct 15, 2025 Queued 1" at bounding box center [426, 432] width 674 height 52
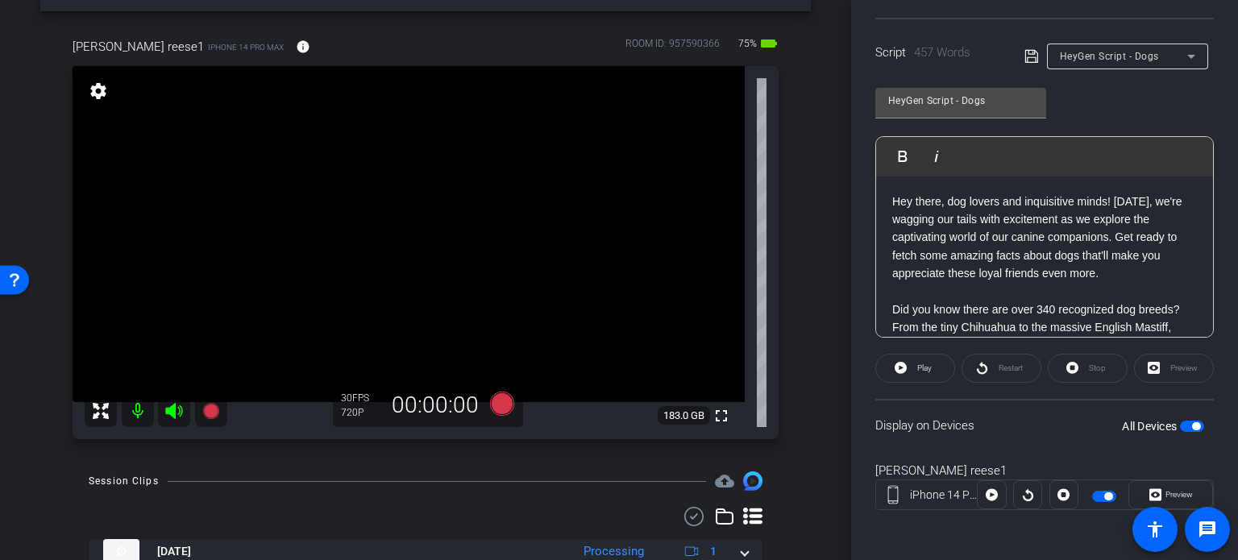
scroll to position [30, 0]
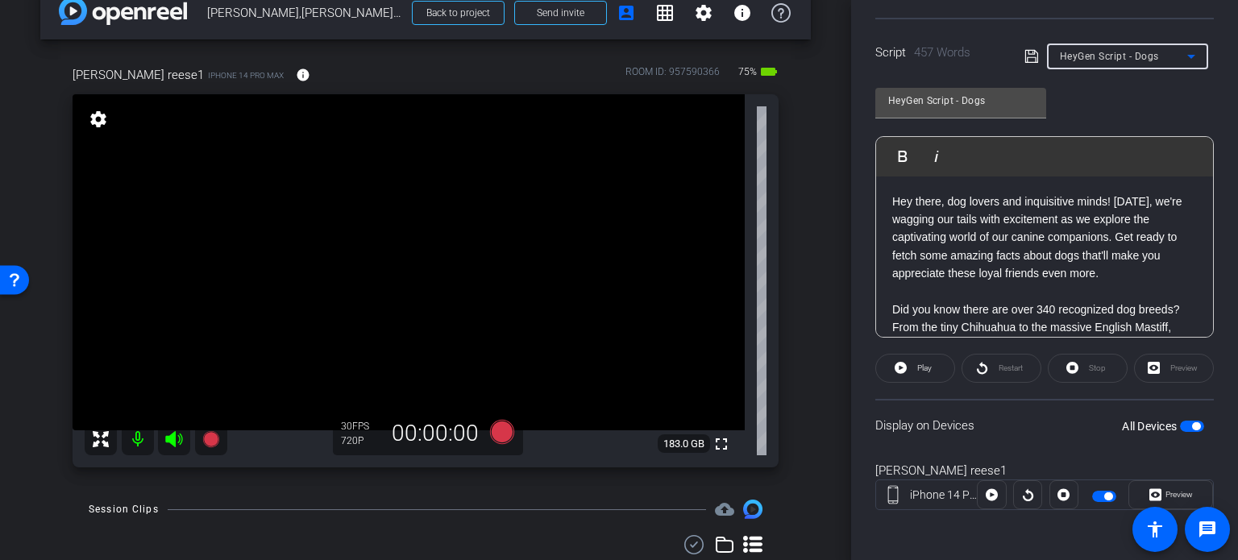
click at [1144, 60] on span "HeyGen Script - Dogs" at bounding box center [1108, 56] width 99 height 11
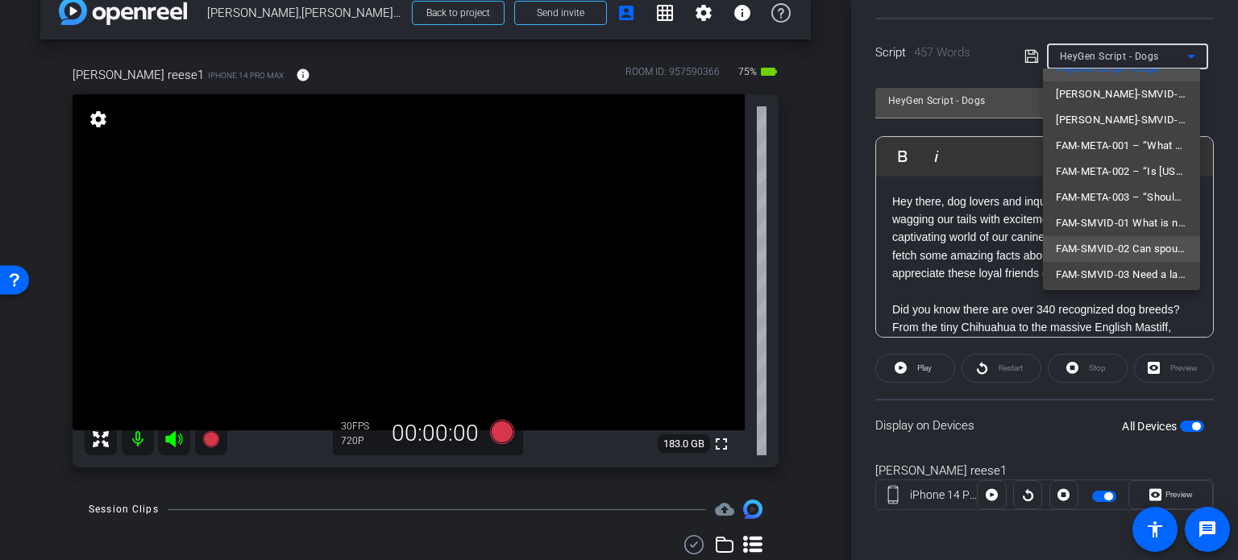
scroll to position [100, 0]
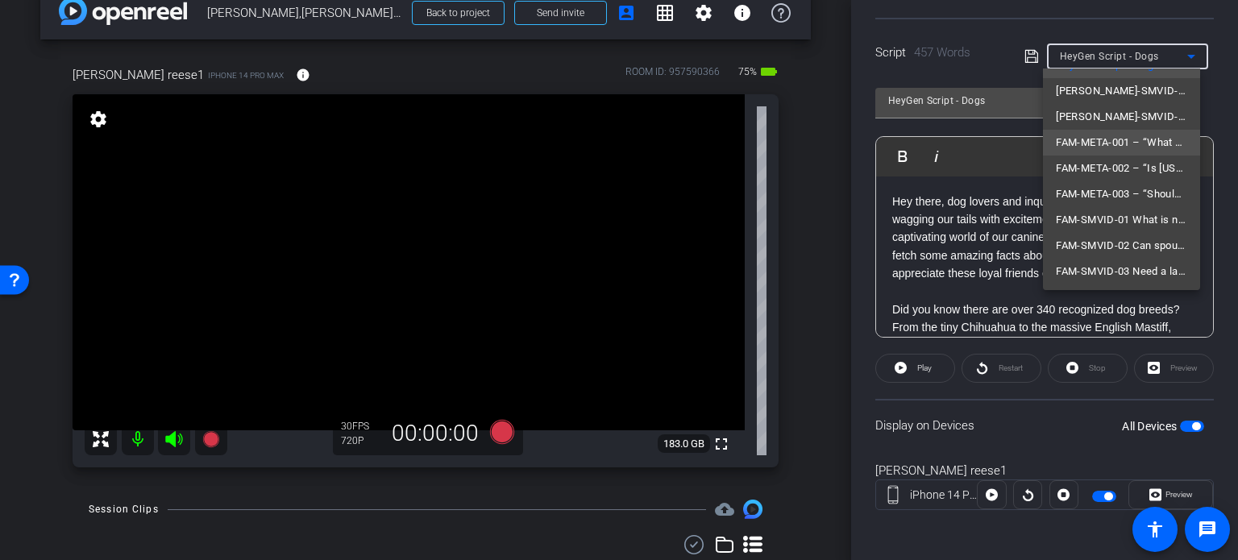
click at [1109, 143] on span "FAM-META-001 – “What Happens to Custody in [US_STATE]?”" at bounding box center [1120, 142] width 131 height 19
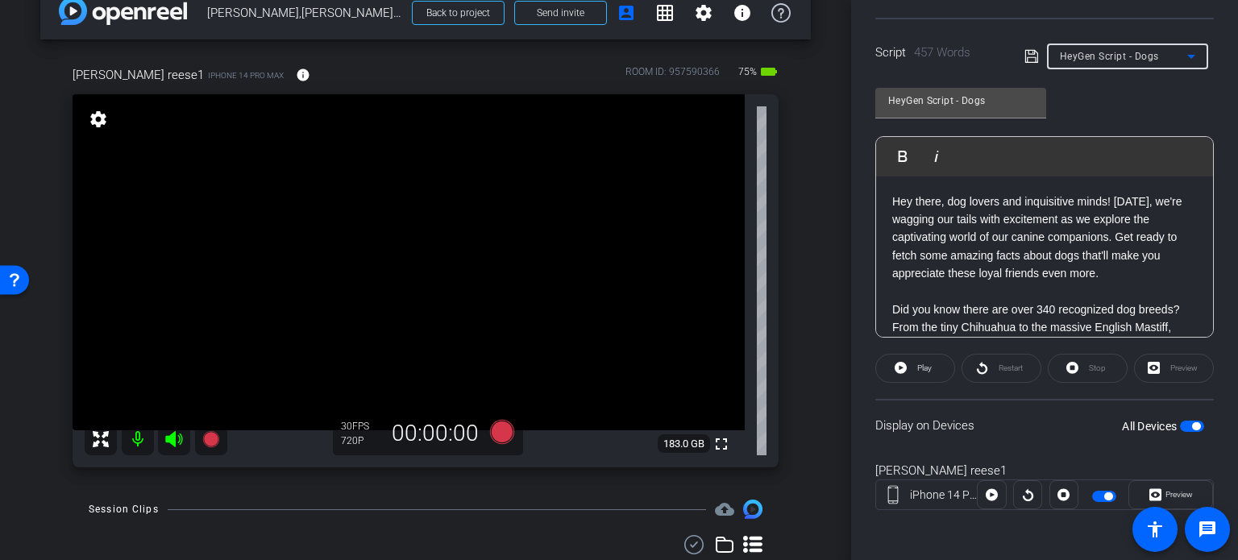
type input "FAM-META-001 – “What Happens to Custody in [US_STATE]?”"
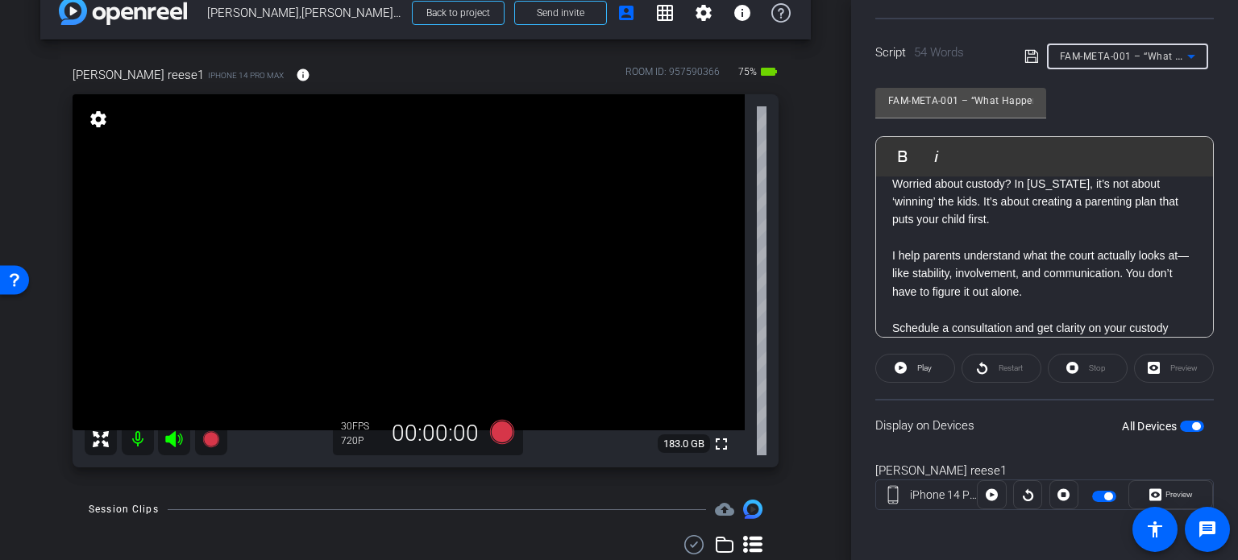
scroll to position [0, 0]
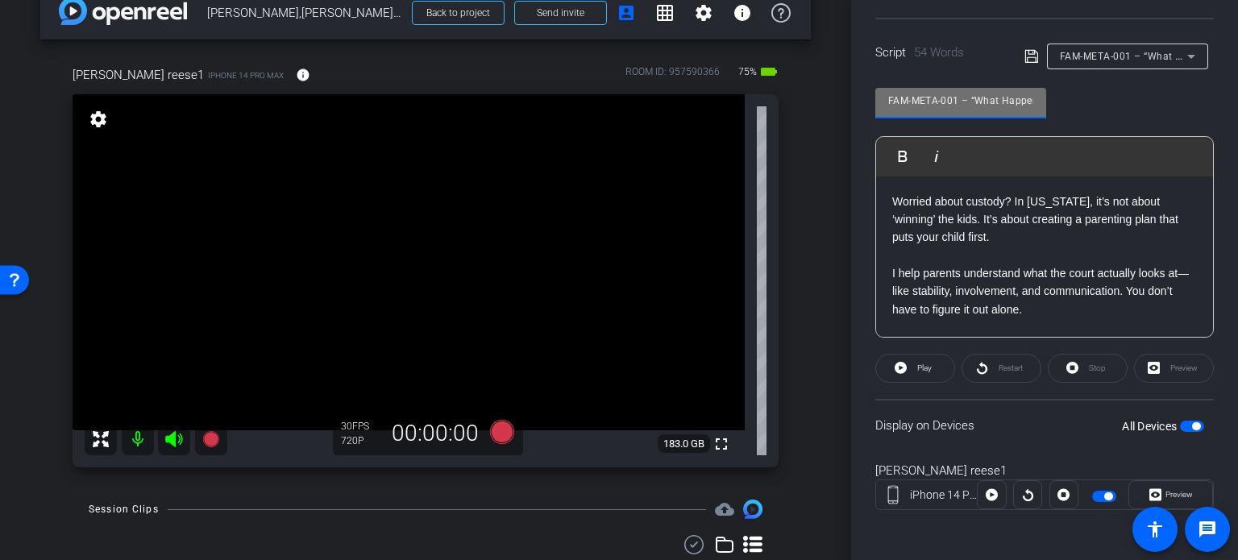
drag, startPoint x: 959, startPoint y: 102, endPoint x: 721, endPoint y: 107, distance: 237.7
click at [722, 106] on div "arrow_back Reese,Michael_Shoot 01_10152025 Back to project Send invite account_…" at bounding box center [619, 280] width 1238 height 560
click at [786, 267] on div "michael reese1 iPhone 14 Pro Max info ROOM ID: 957590366 75% battery_std fullsc…" at bounding box center [425, 261] width 770 height 444
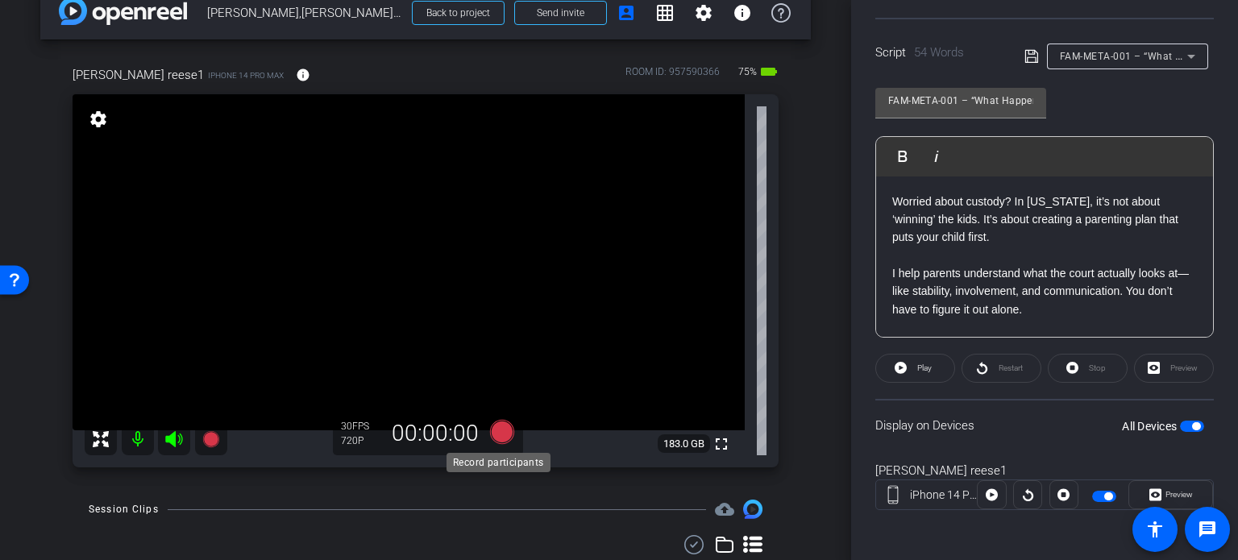
click at [493, 421] on icon at bounding box center [502, 431] width 39 height 29
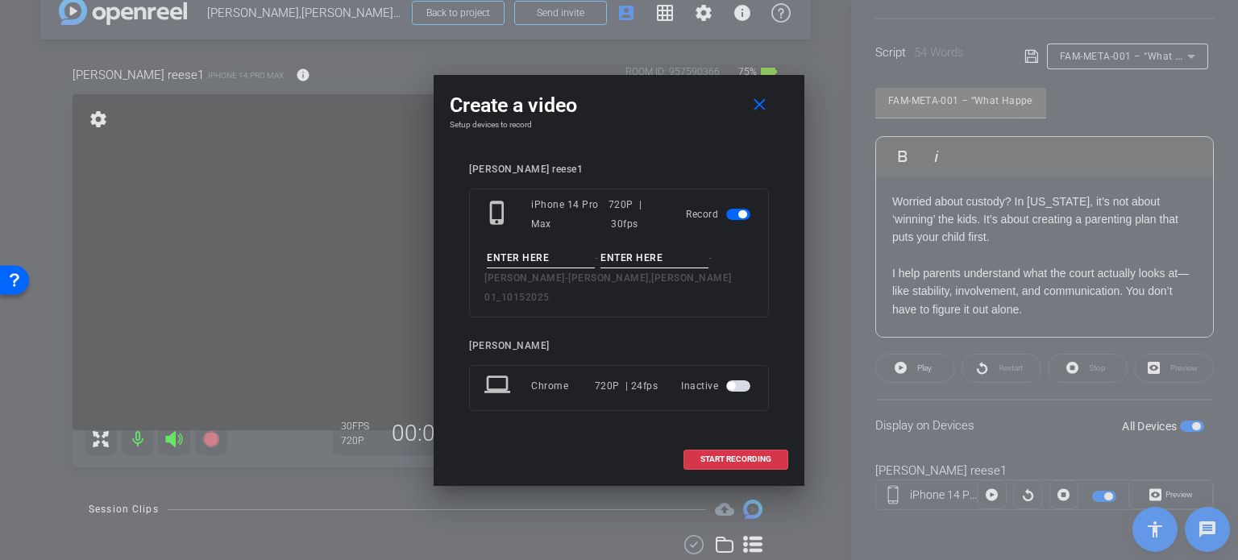
click at [536, 267] on input at bounding box center [541, 258] width 108 height 20
paste input "FAM-META-001"
type input "FAM-META-001"
click at [648, 268] on input at bounding box center [654, 258] width 108 height 20
type input "Take1"
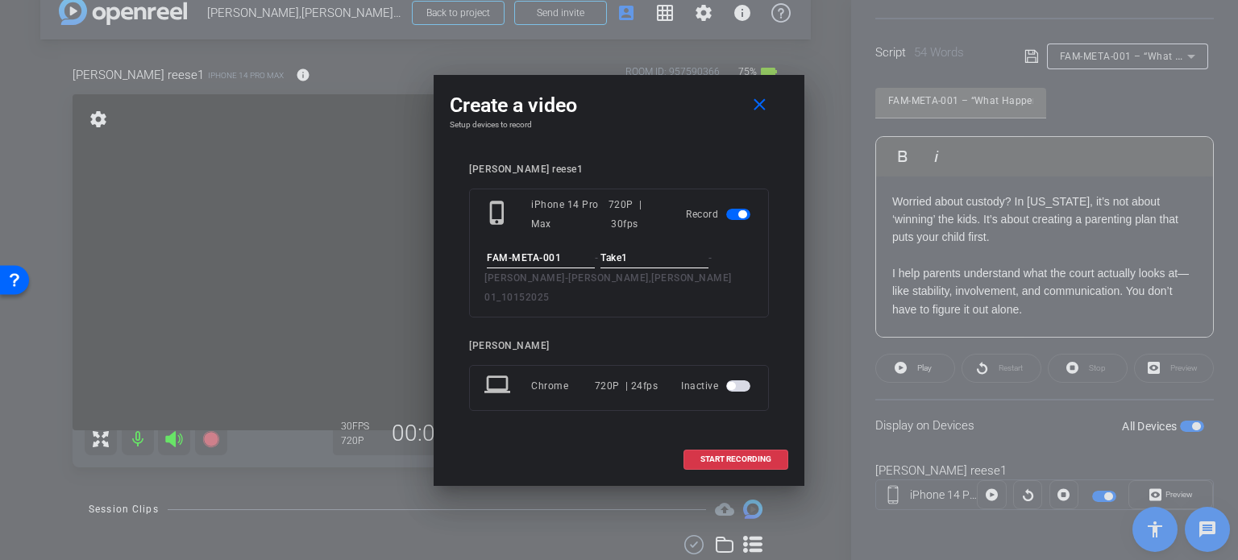
click at [568, 267] on input "FAM-META-001" at bounding box center [541, 258] width 108 height 20
click at [606, 309] on div "michael reese1 phone_iphone iPhone 14 Pro Max 720P | 30fps Record FAM-META-001 …" at bounding box center [619, 299] width 300 height 270
click at [625, 309] on div "michael reese1 phone_iphone iPhone 14 Pro Max 720P | 30fps Record FAM-META-001 …" at bounding box center [619, 299] width 300 height 270
click at [712, 405] on div "michael reese1 phone_iphone iPhone 14 Pro Max 720P | 30fps Record FAM-META-001 …" at bounding box center [619, 299] width 300 height 270
click at [736, 455] on span "START RECORDING" at bounding box center [735, 459] width 71 height 8
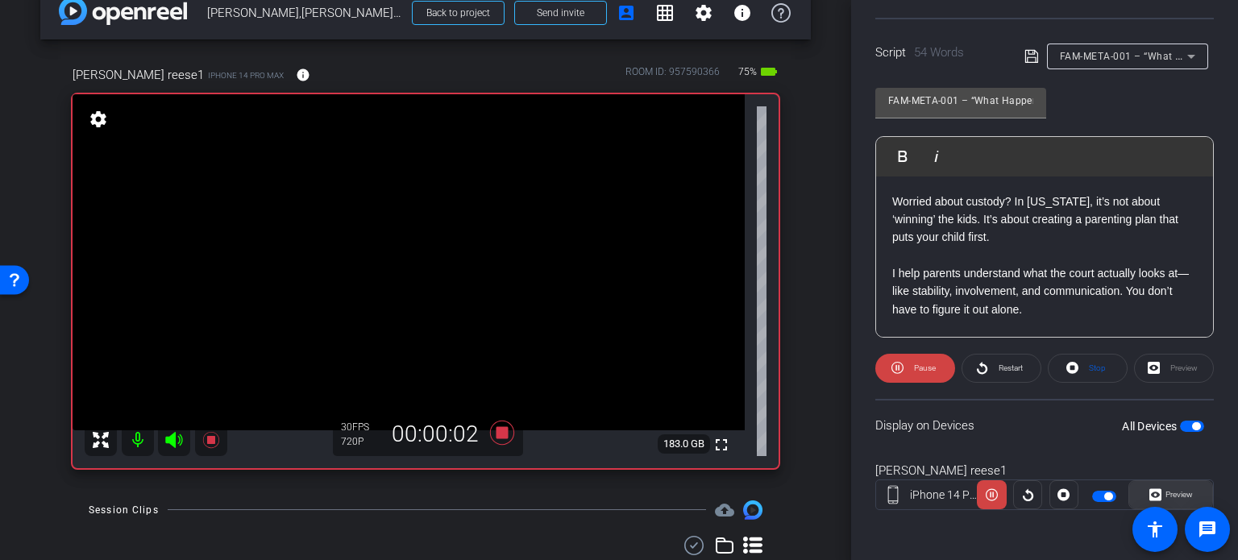
click at [1184, 490] on span "Preview" at bounding box center [1178, 494] width 27 height 9
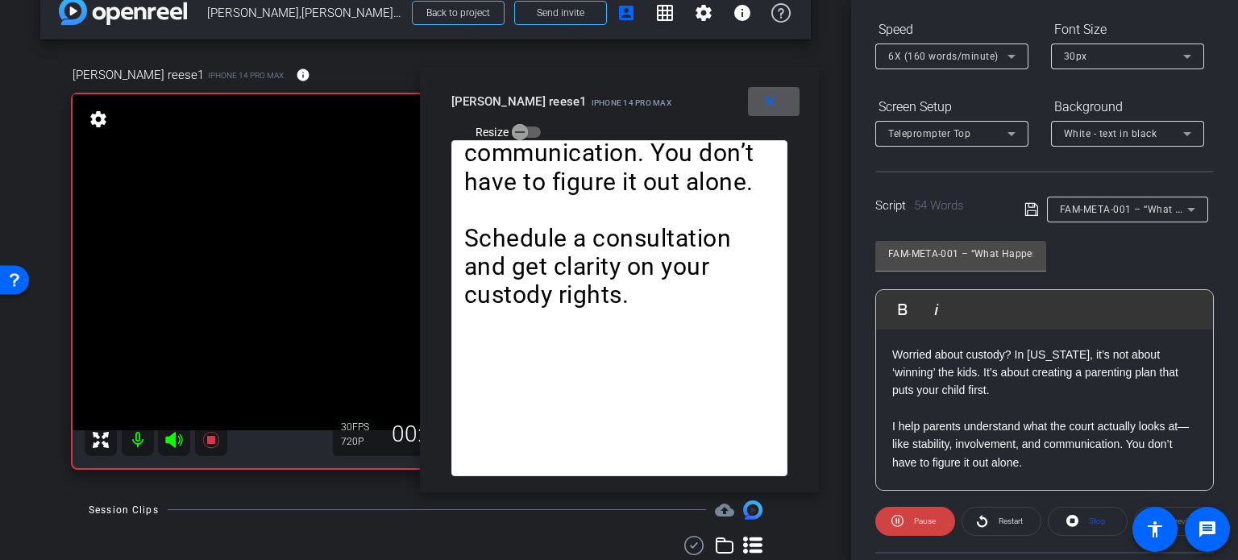
scroll to position [77, 0]
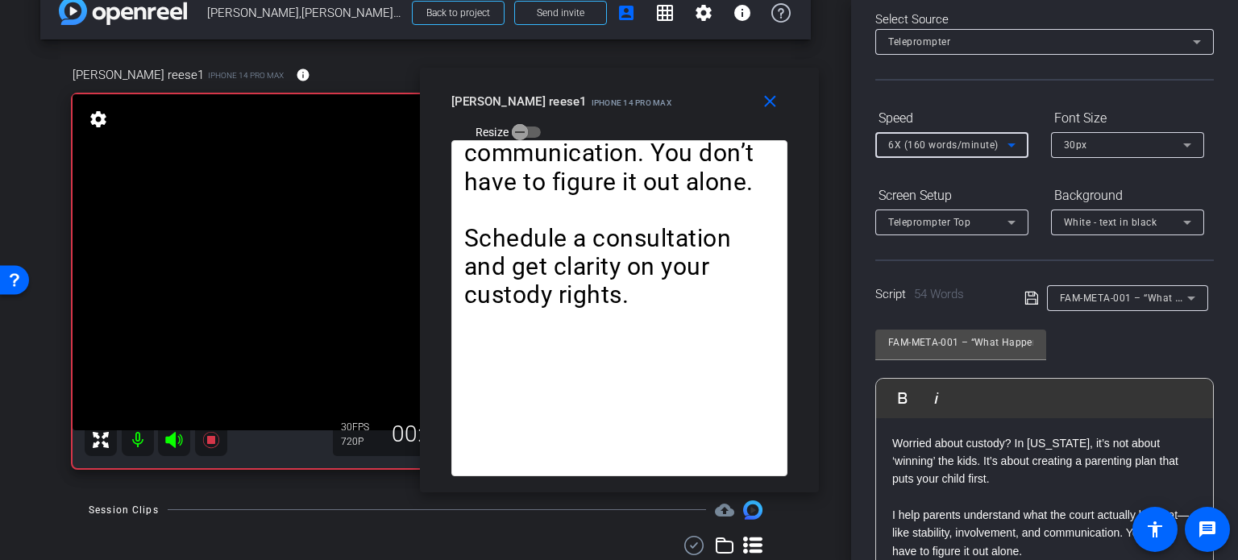
click at [959, 141] on span "6X (160 words/minute)" at bounding box center [943, 144] width 110 height 11
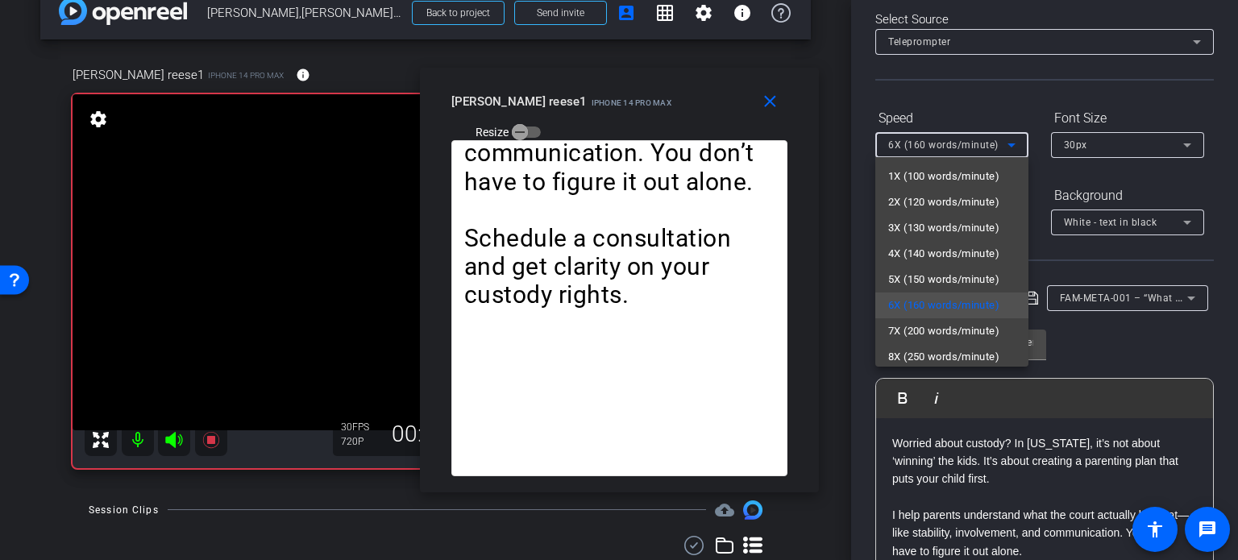
click at [922, 282] on span "5X (150 words/minute)" at bounding box center [943, 279] width 111 height 19
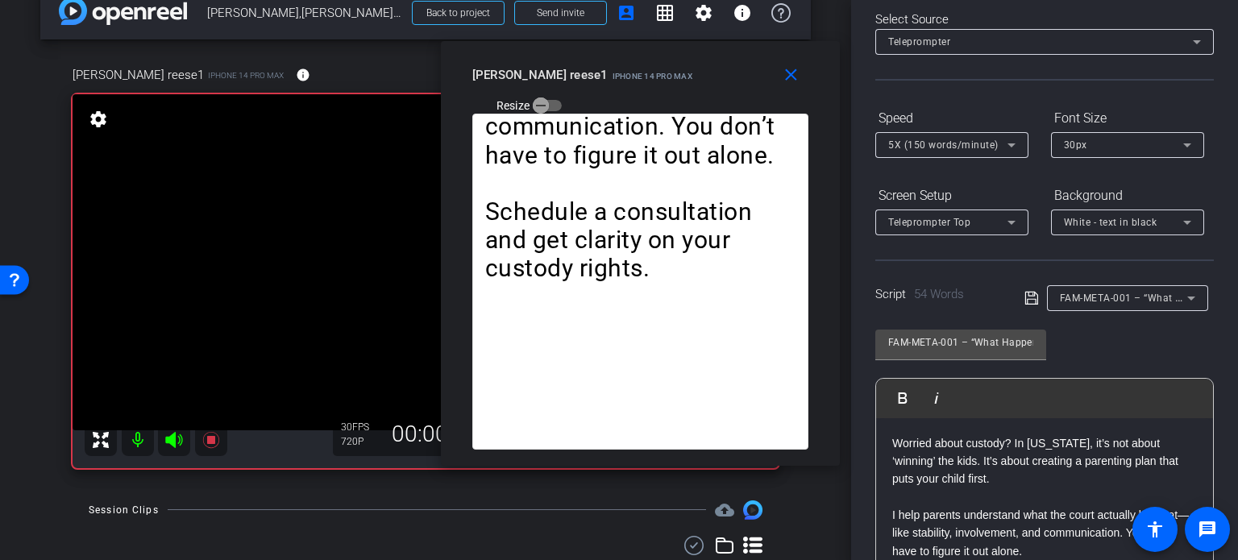
drag, startPoint x: 638, startPoint y: 117, endPoint x: 654, endPoint y: 93, distance: 29.0
click at [654, 93] on div "close michael reese1 iPhone 14 Pro Max Resize" at bounding box center [640, 77] width 399 height 73
click at [937, 143] on span "5X (150 words/minute)" at bounding box center [943, 144] width 110 height 11
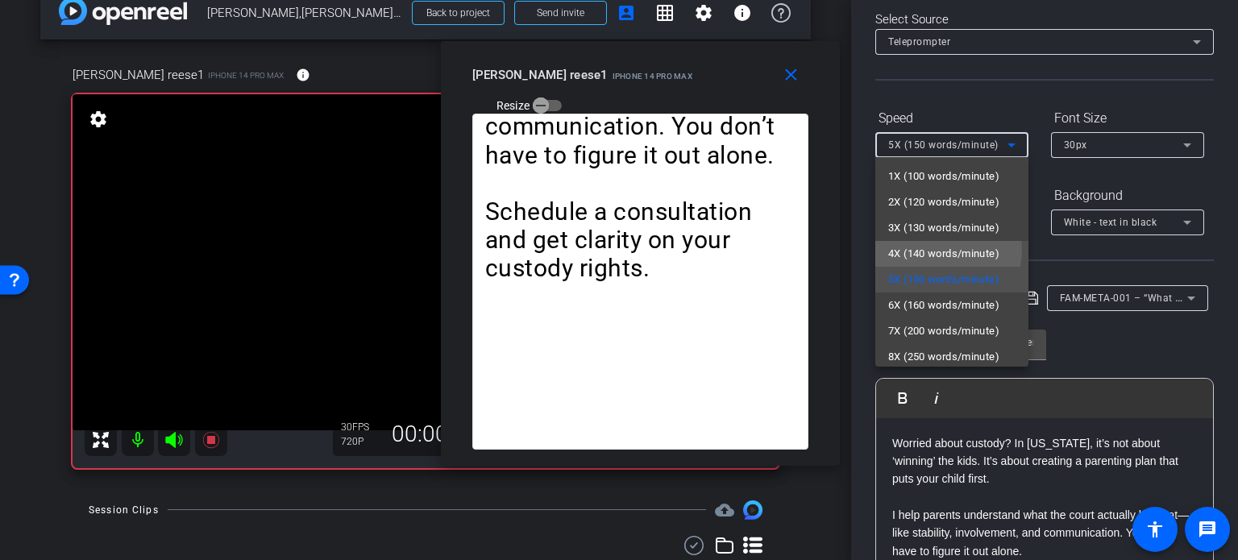
click at [935, 249] on span "4X (140 words/minute)" at bounding box center [943, 253] width 111 height 19
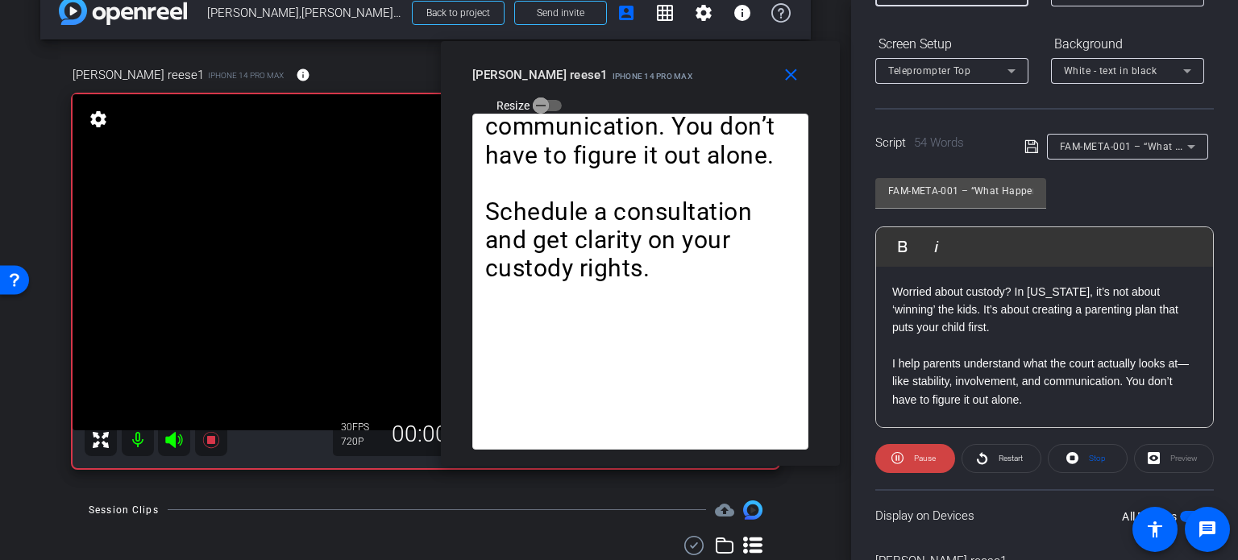
scroll to position [238, 0]
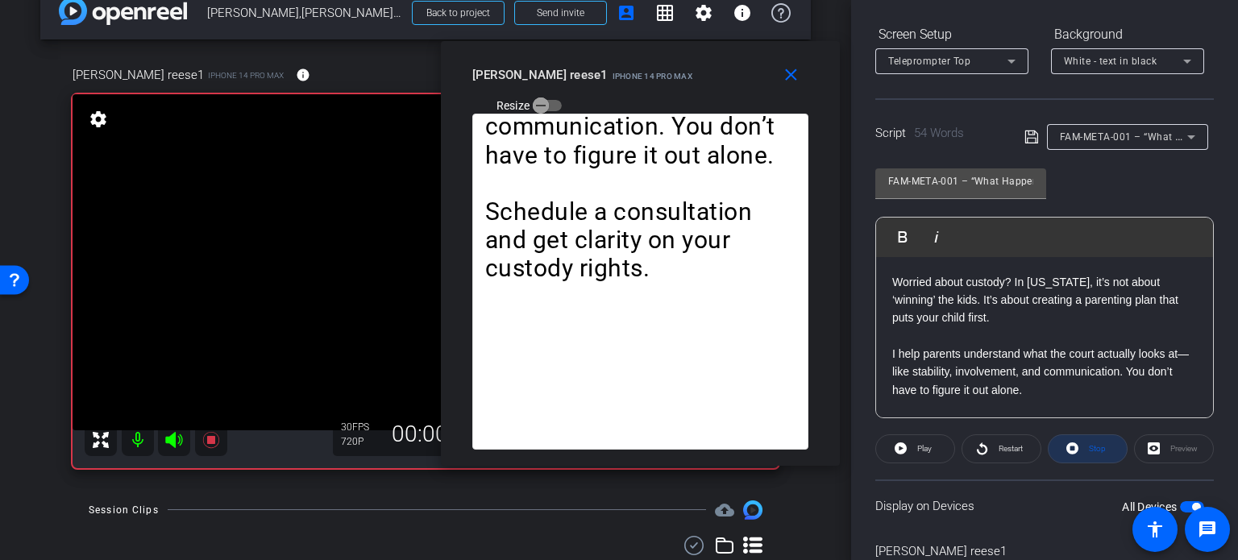
click at [1088, 453] on span "Stop" at bounding box center [1094, 448] width 21 height 23
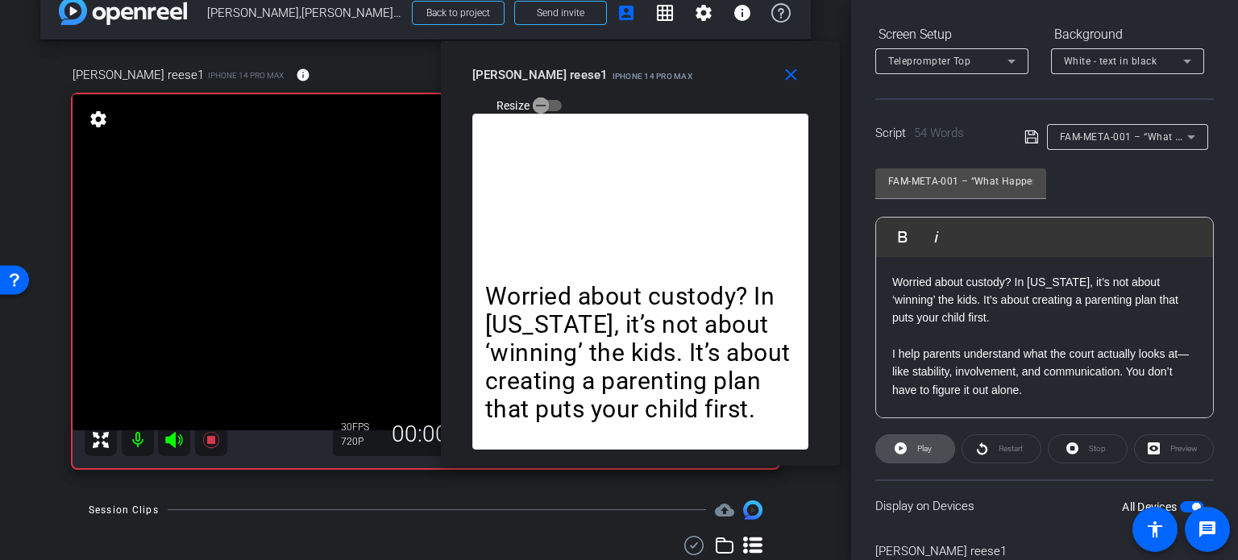
click at [922, 444] on span "Play" at bounding box center [924, 448] width 15 height 9
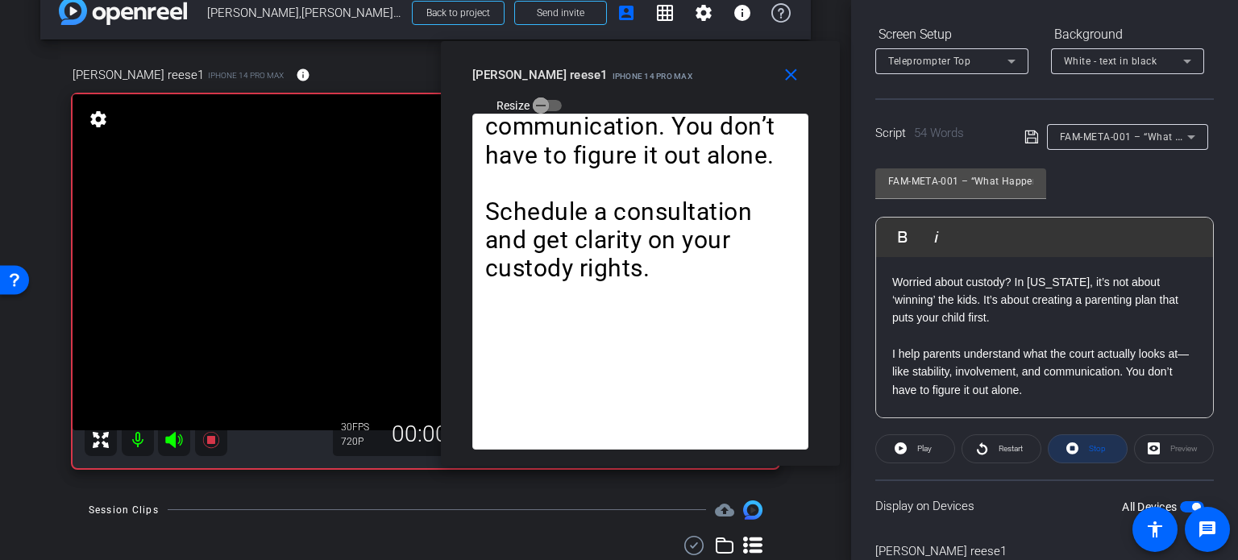
click at [1089, 437] on span "Stop" at bounding box center [1094, 448] width 21 height 23
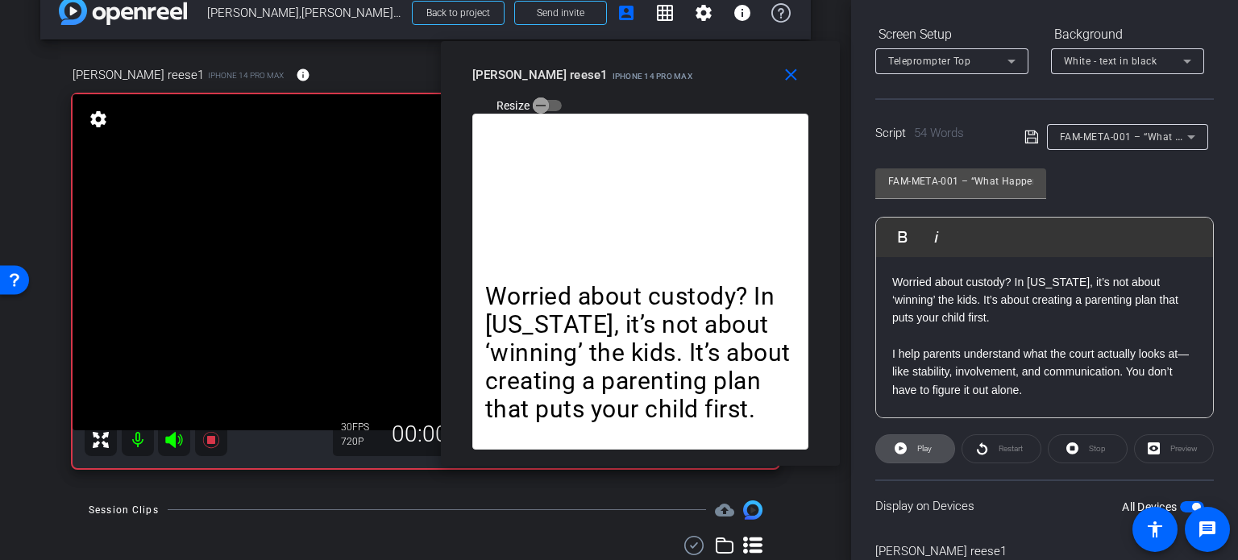
click at [922, 450] on span "Play" at bounding box center [924, 448] width 15 height 9
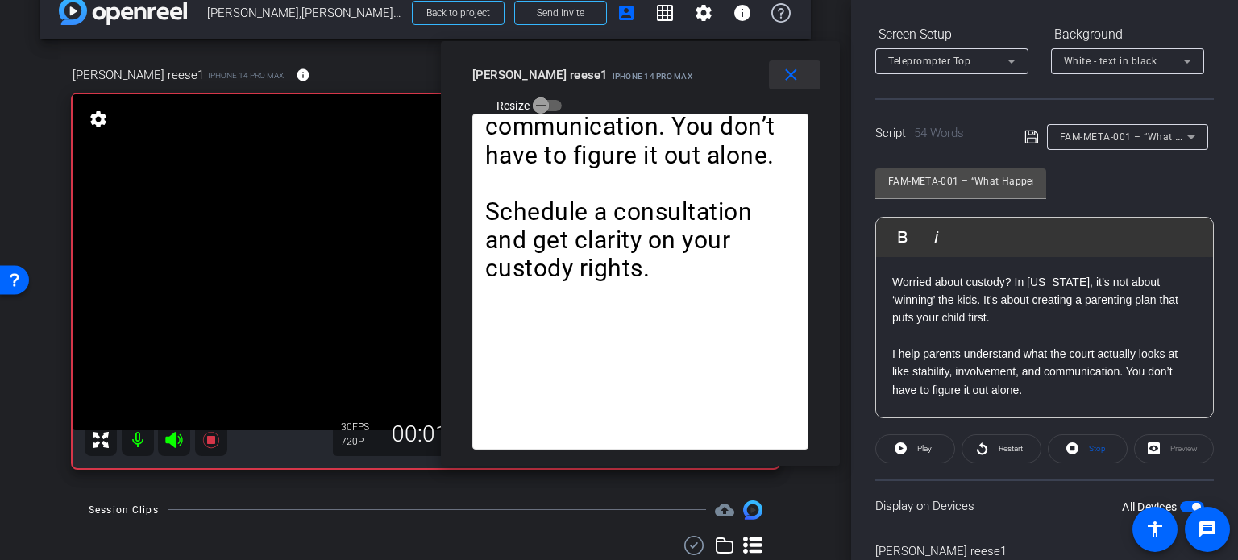
click at [778, 85] on span at bounding box center [795, 75] width 52 height 39
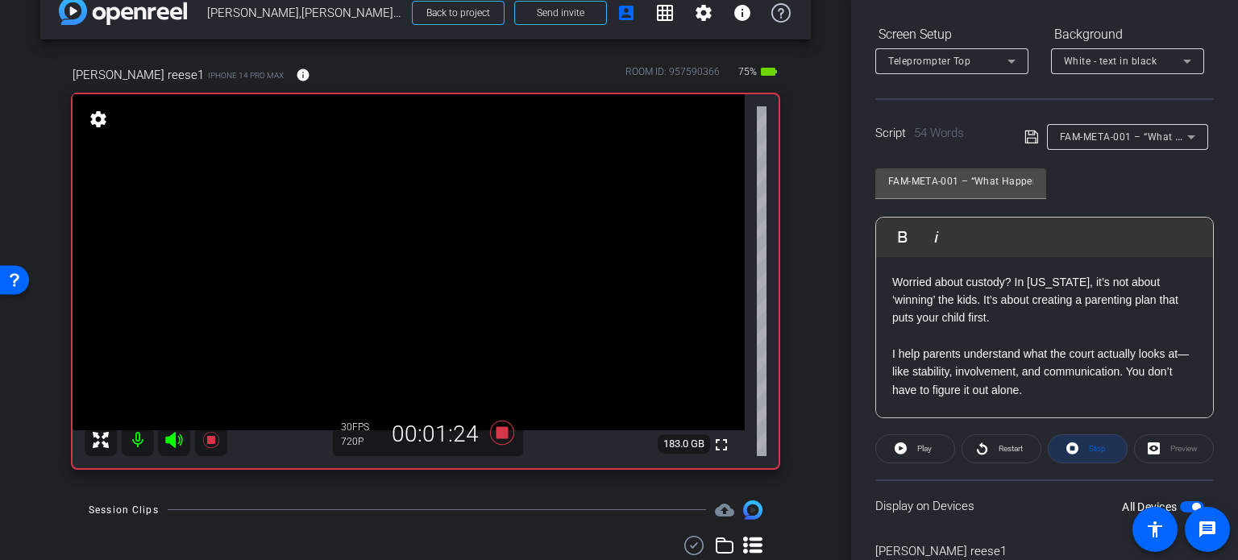
click at [1091, 449] on span "Stop" at bounding box center [1097, 448] width 17 height 9
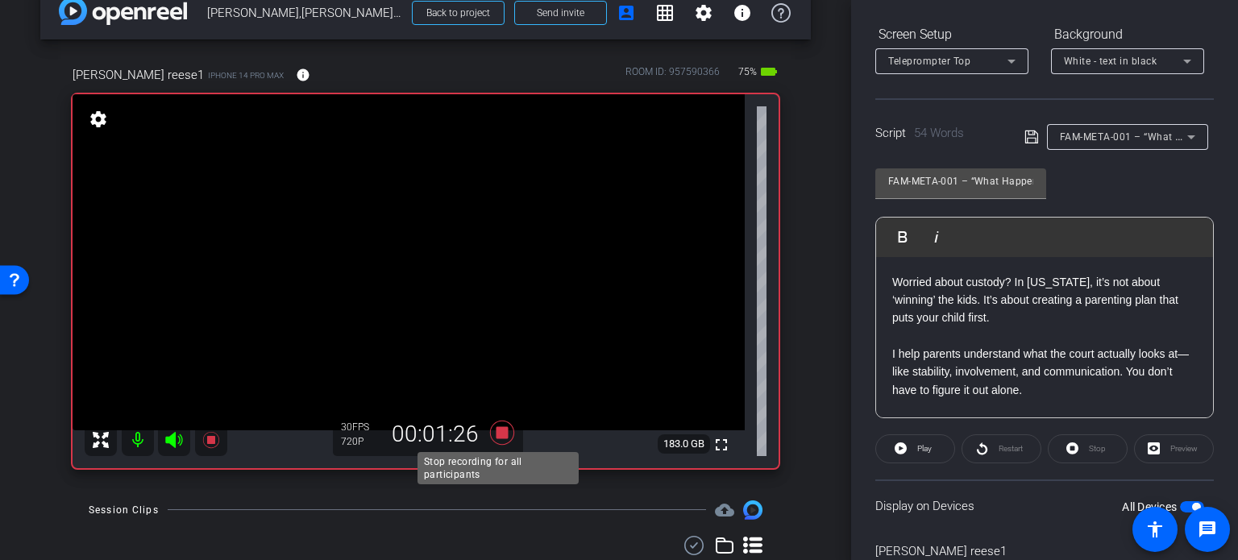
click at [496, 435] on icon at bounding box center [502, 433] width 24 height 24
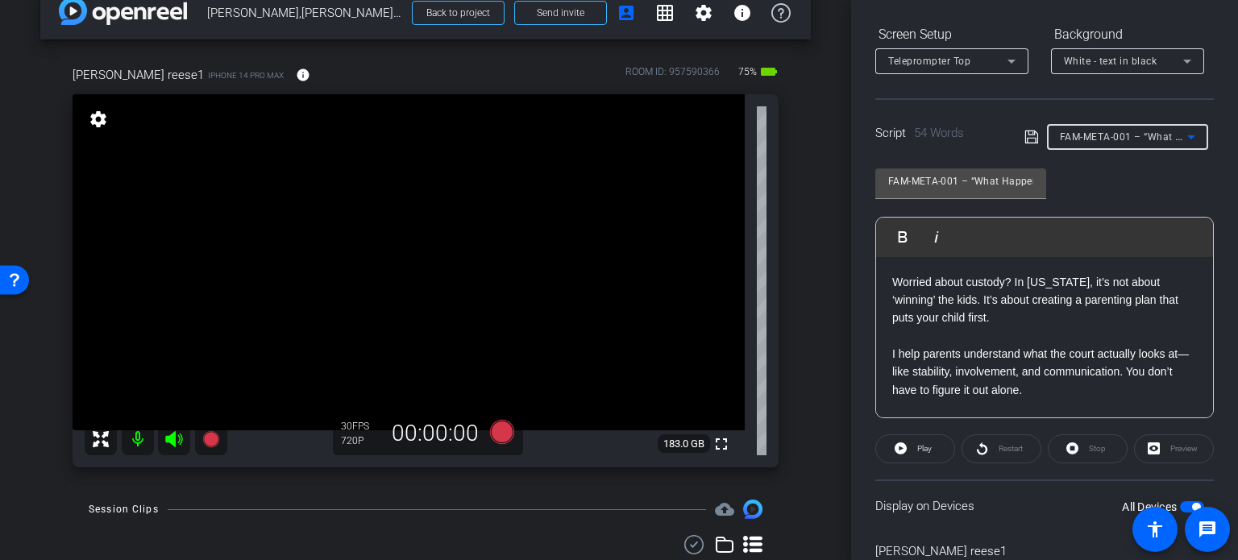
click at [1078, 127] on div "FAM-META-001 – “What Happens to Custody in [US_STATE]?”" at bounding box center [1122, 136] width 127 height 20
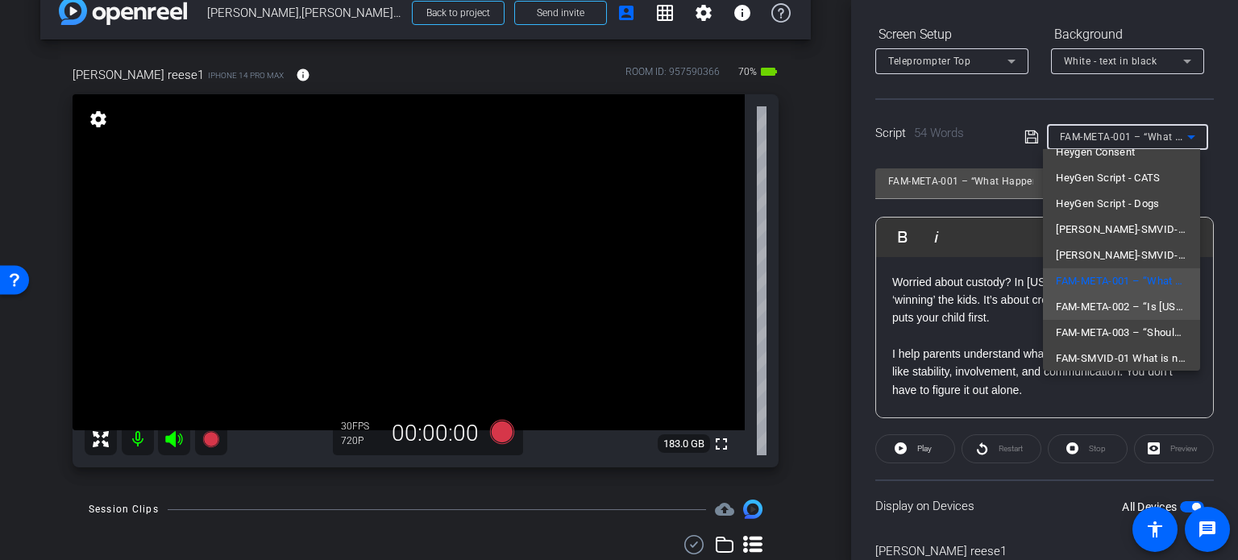
scroll to position [81, 0]
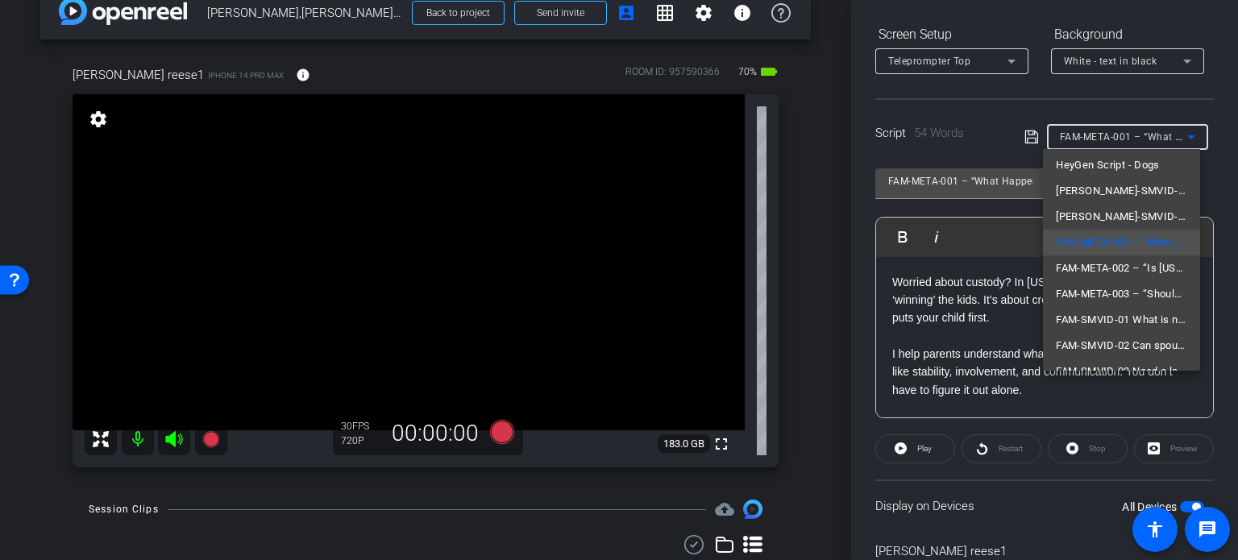
click at [1111, 266] on span "FAM-META-002 – “Is [US_STATE] a 50/50 Custody State?”" at bounding box center [1120, 268] width 131 height 19
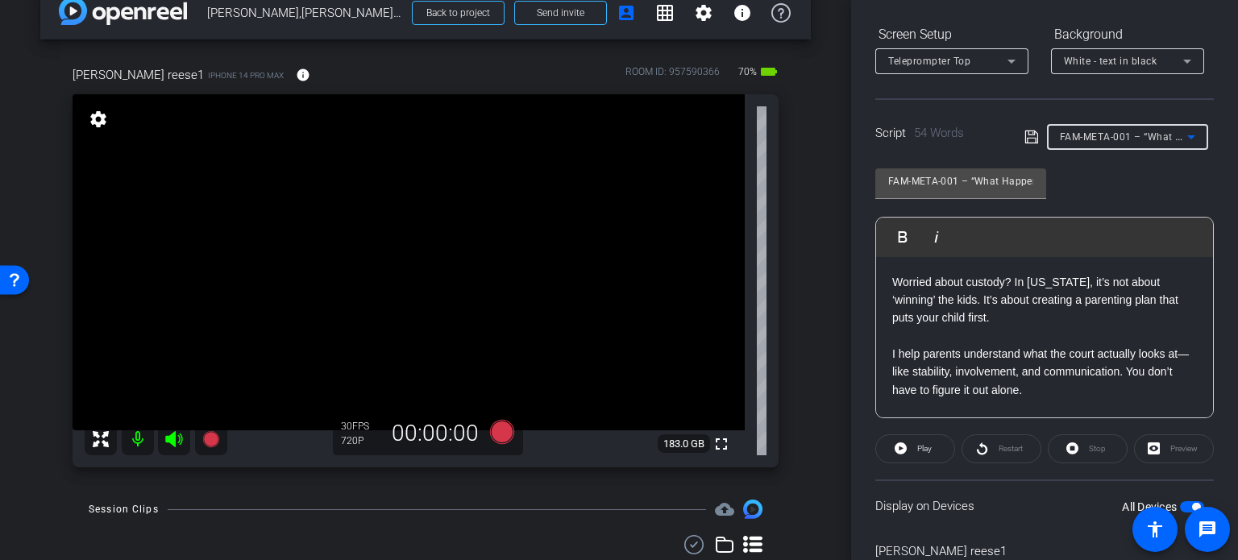
type input "FAM-META-002 – “Is [US_STATE] a 50/50 Custody State?”"
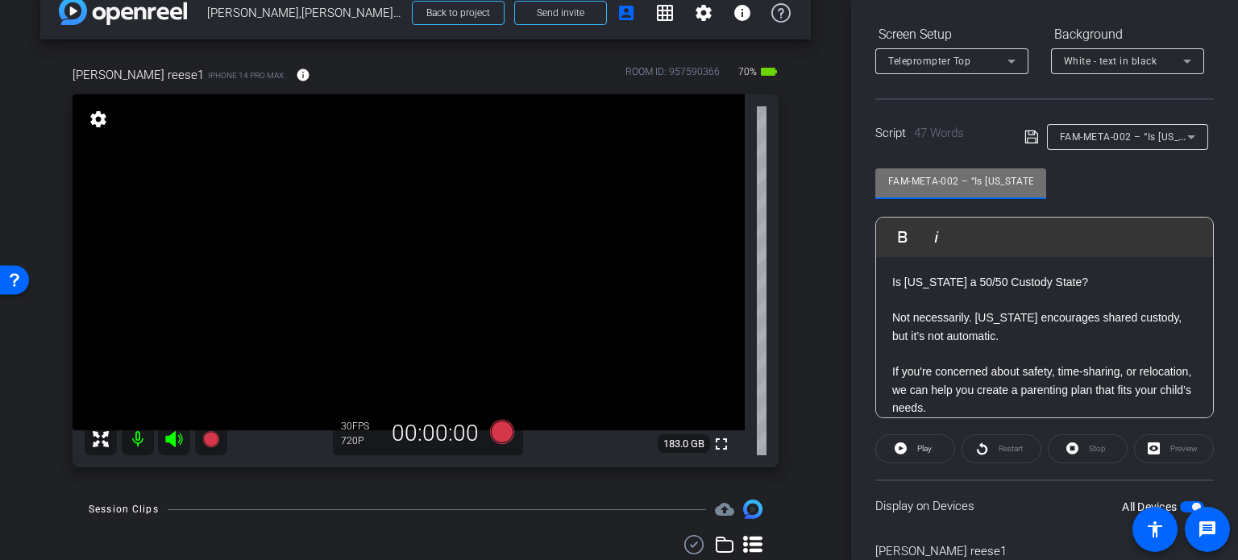
drag, startPoint x: 958, startPoint y: 180, endPoint x: 608, endPoint y: 133, distance: 352.8
click at [609, 134] on div "arrow_back Reese,Michael_Shoot 01_10152025 Back to project Send invite account_…" at bounding box center [619, 280] width 1238 height 560
click at [771, 342] on div "michael reese1 iPhone 14 Pro Max info ROOM ID: 957590366 70% battery_std fullsc…" at bounding box center [425, 261] width 770 height 444
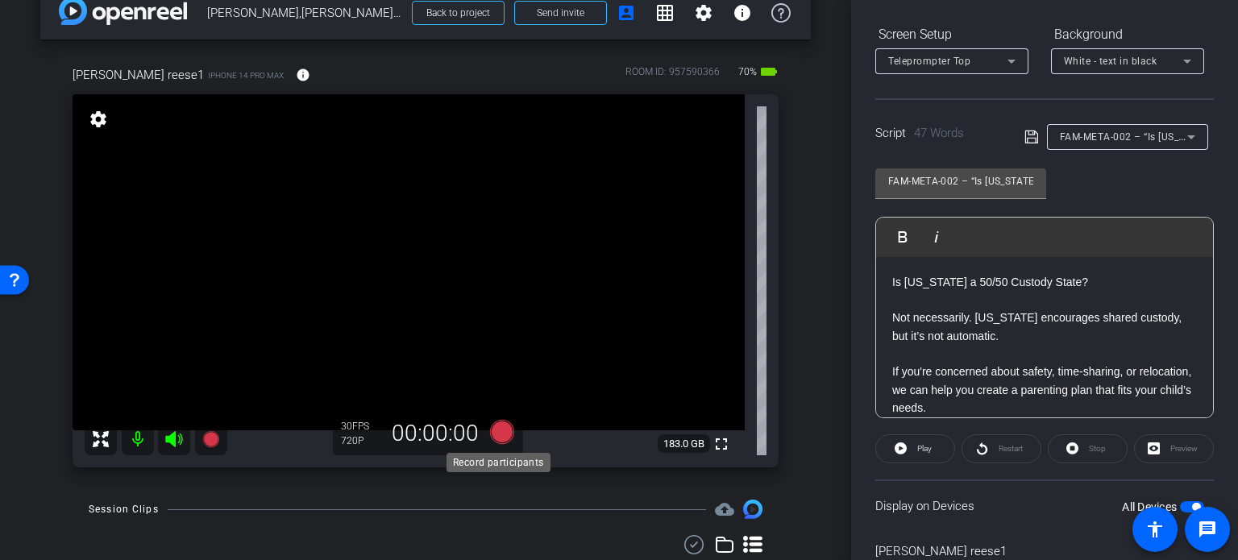
click at [492, 429] on icon at bounding box center [502, 432] width 24 height 24
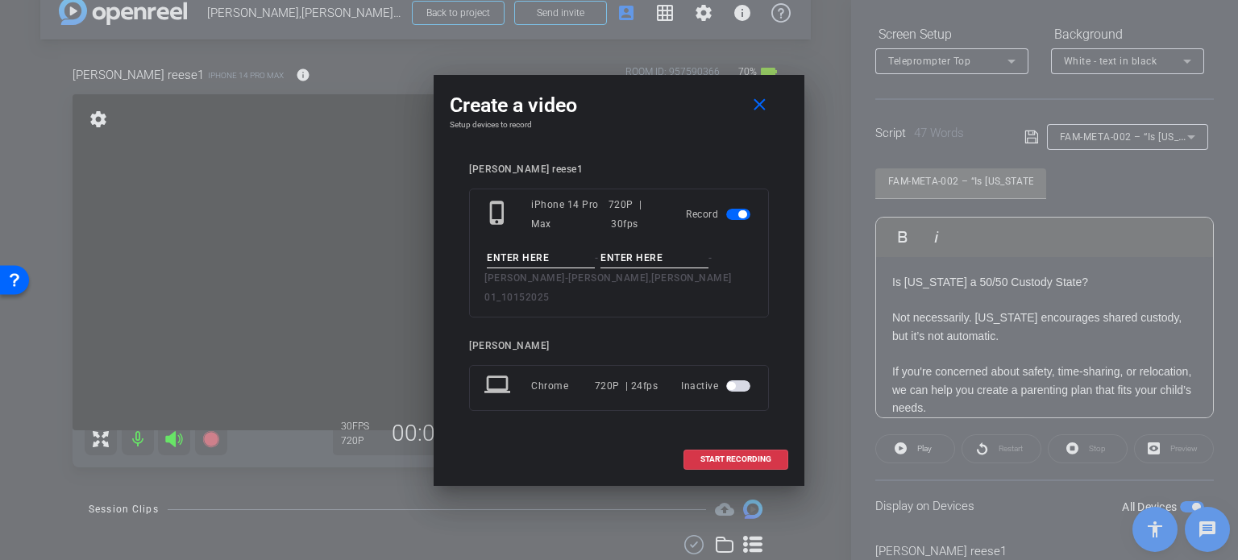
click at [515, 255] on div "phone_iphone iPhone 14 Pro Max 720P | 30fps Record - - Reese, Michael - Reese,M…" at bounding box center [619, 253] width 300 height 129
click at [519, 263] on input at bounding box center [541, 258] width 108 height 20
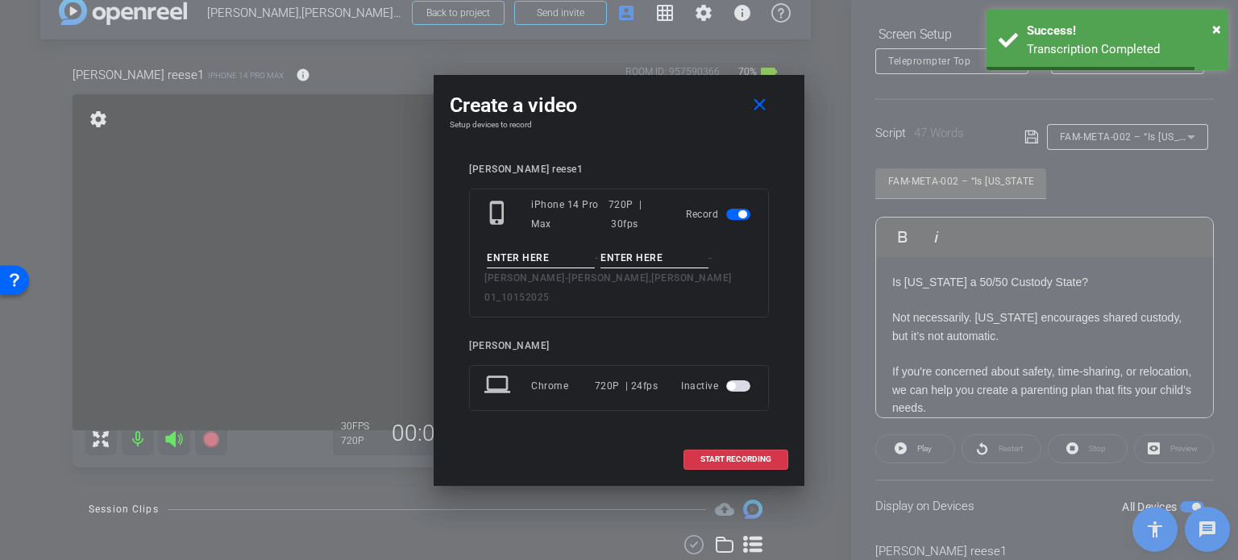
paste input "FAM-META-002"
type input "FAM-META-002"
click at [641, 280] on div "FAM-META-002 - - Reese, Michael - Reese,Michael_Shoot 01_10152025" at bounding box center [618, 277] width 269 height 59
click at [647, 265] on input at bounding box center [654, 258] width 108 height 20
type input "Take1"
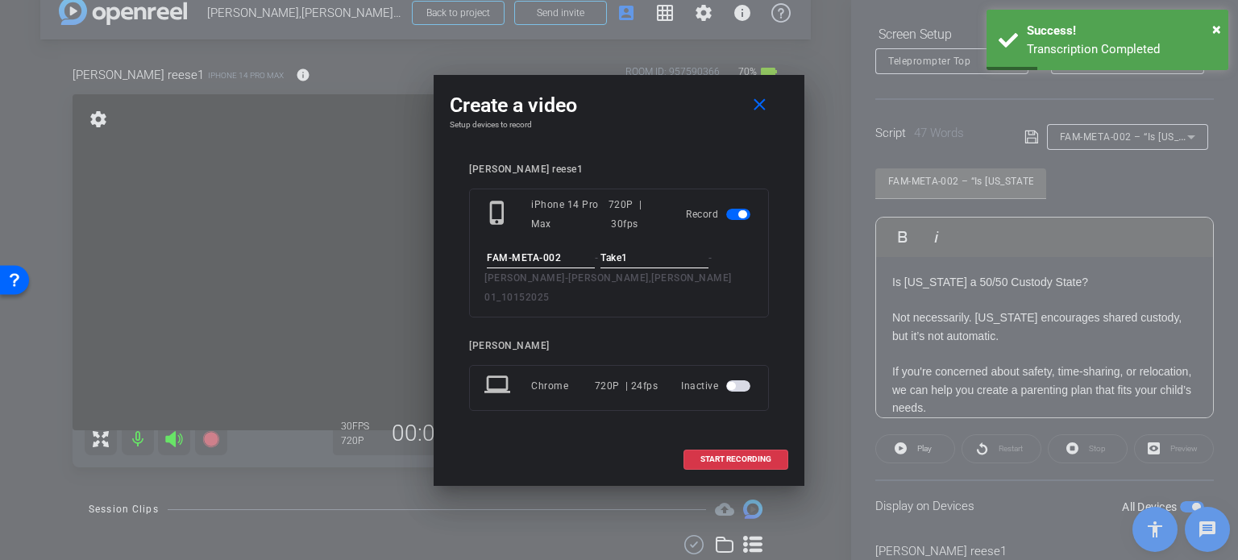
click at [639, 176] on div "michael reese1" at bounding box center [619, 170] width 300 height 12
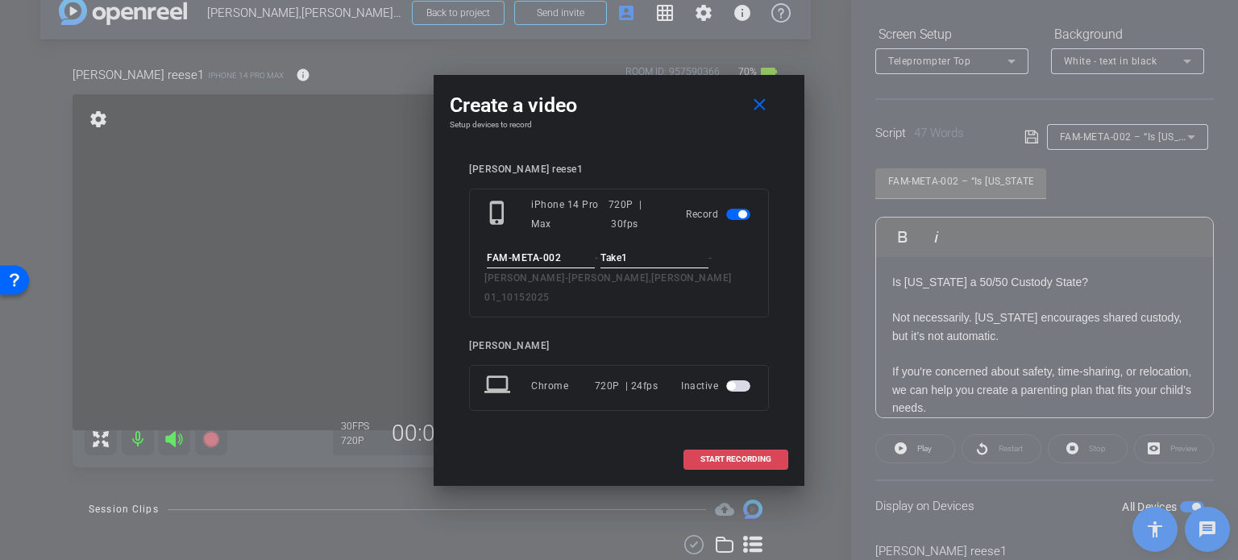
click at [719, 455] on span "START RECORDING" at bounding box center [735, 459] width 71 height 8
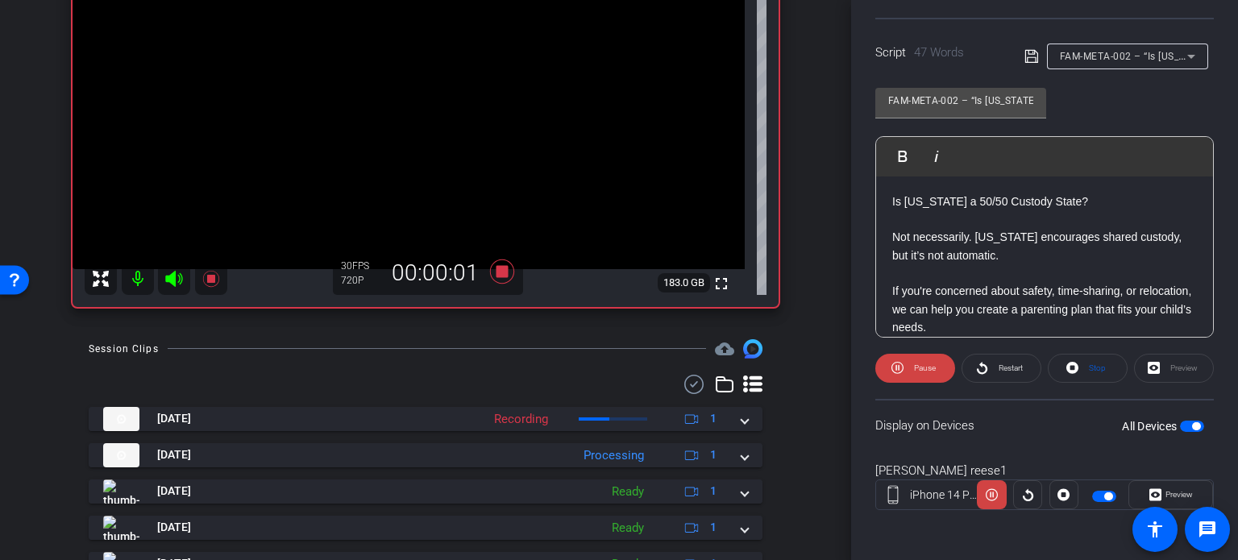
scroll to position [110, 0]
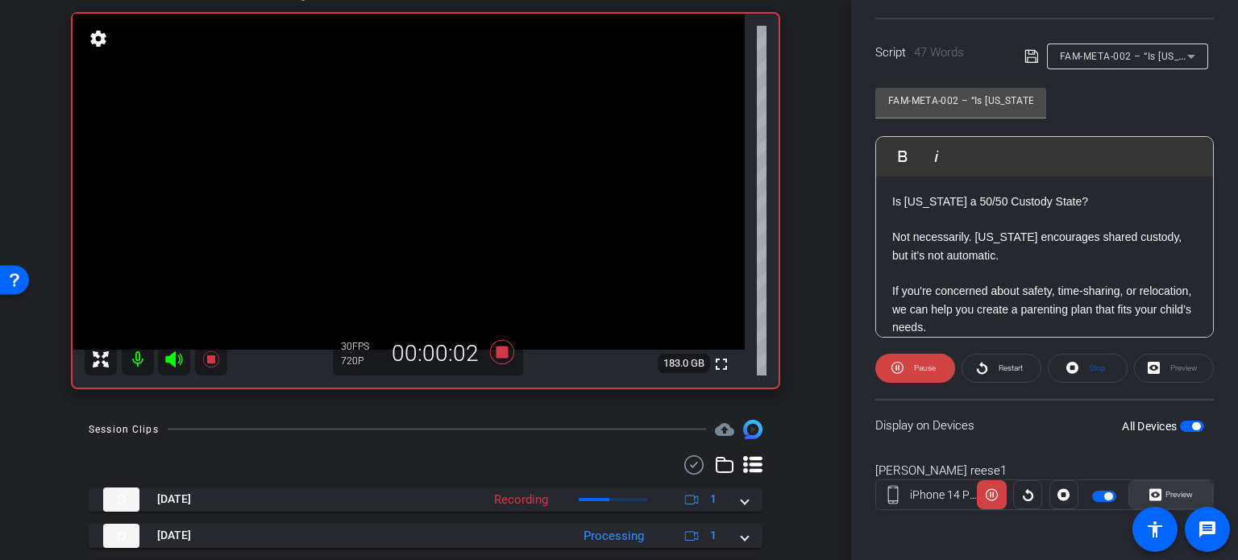
click at [1161, 485] on span "Preview" at bounding box center [1176, 494] width 31 height 23
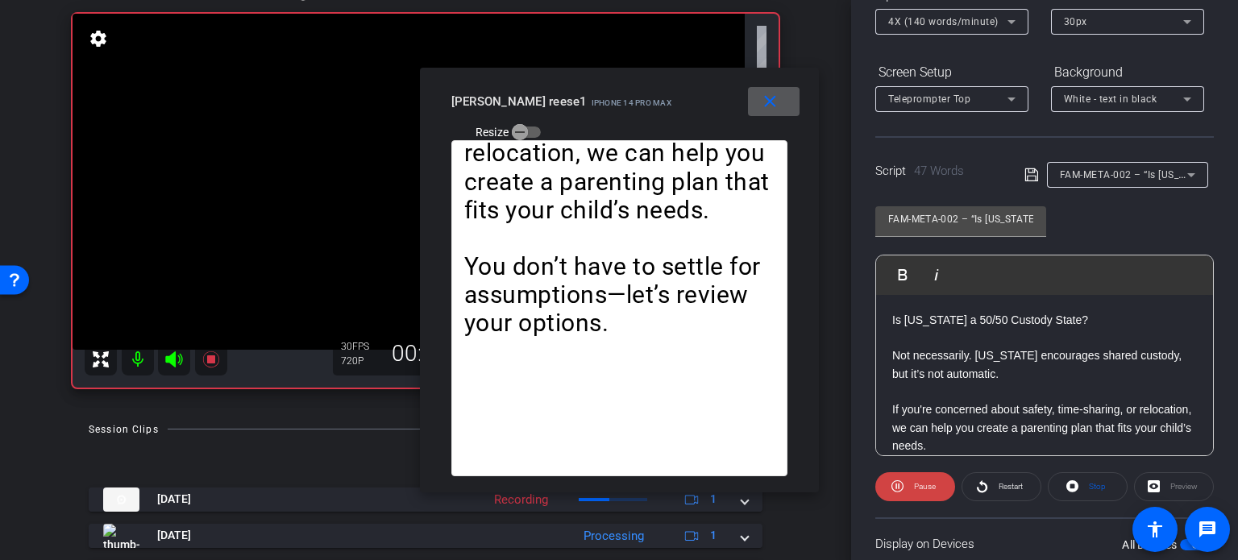
scroll to position [158, 0]
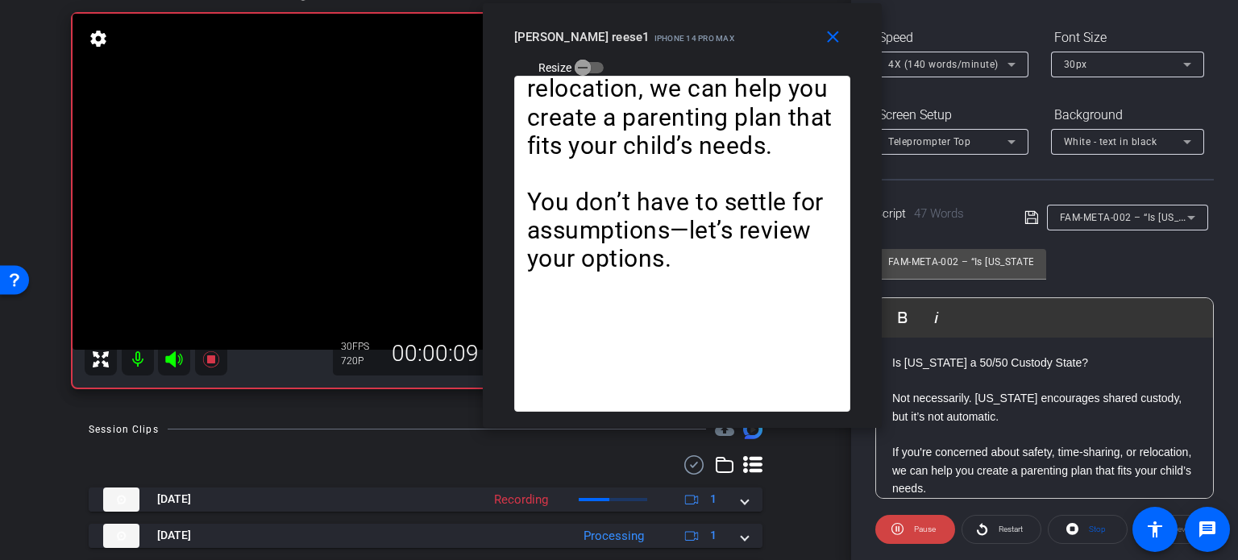
drag, startPoint x: 637, startPoint y: 115, endPoint x: 700, endPoint y: 51, distance: 90.0
click at [604, 54] on mat-slide-toggle "Resize" at bounding box center [559, 67] width 90 height 26
click at [1093, 525] on span "Stop" at bounding box center [1097, 529] width 17 height 9
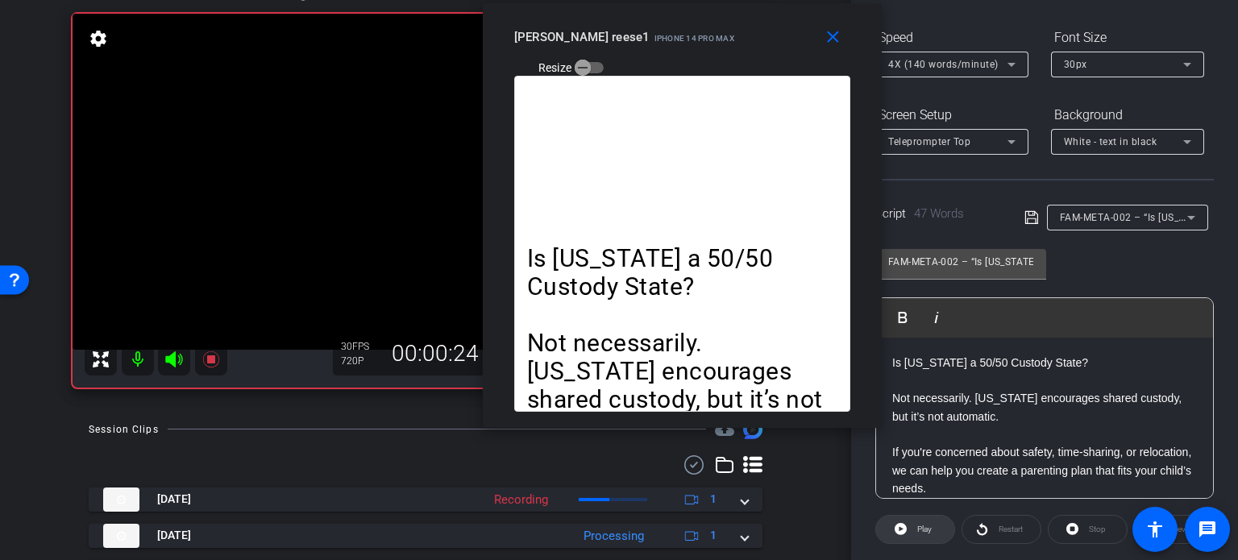
click at [928, 525] on span "Play" at bounding box center [924, 529] width 15 height 9
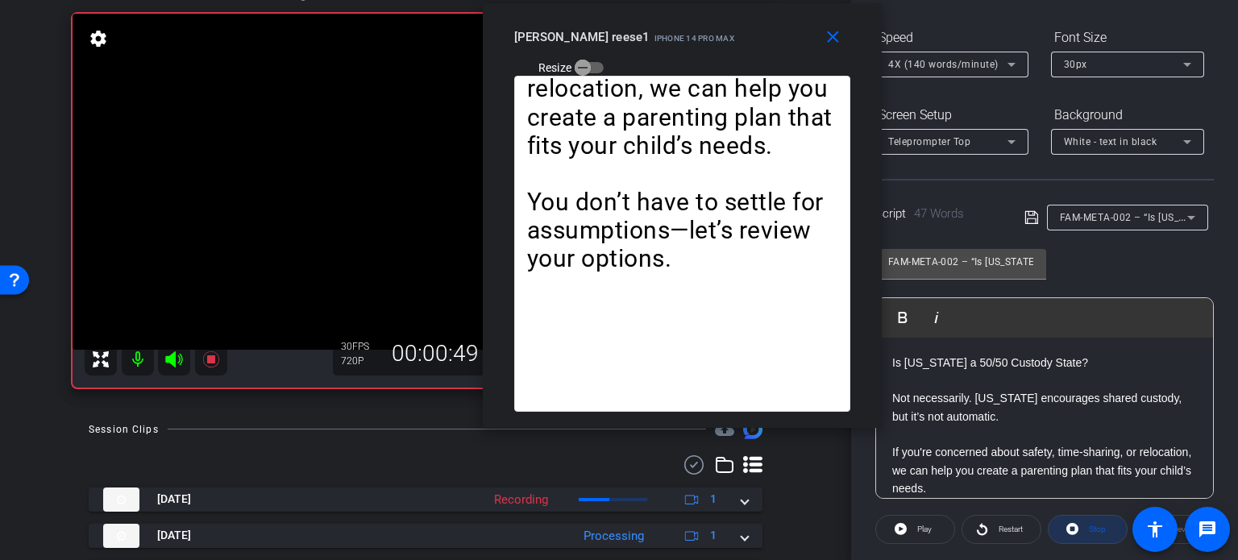
click at [1076, 523] on span at bounding box center [1087, 529] width 78 height 39
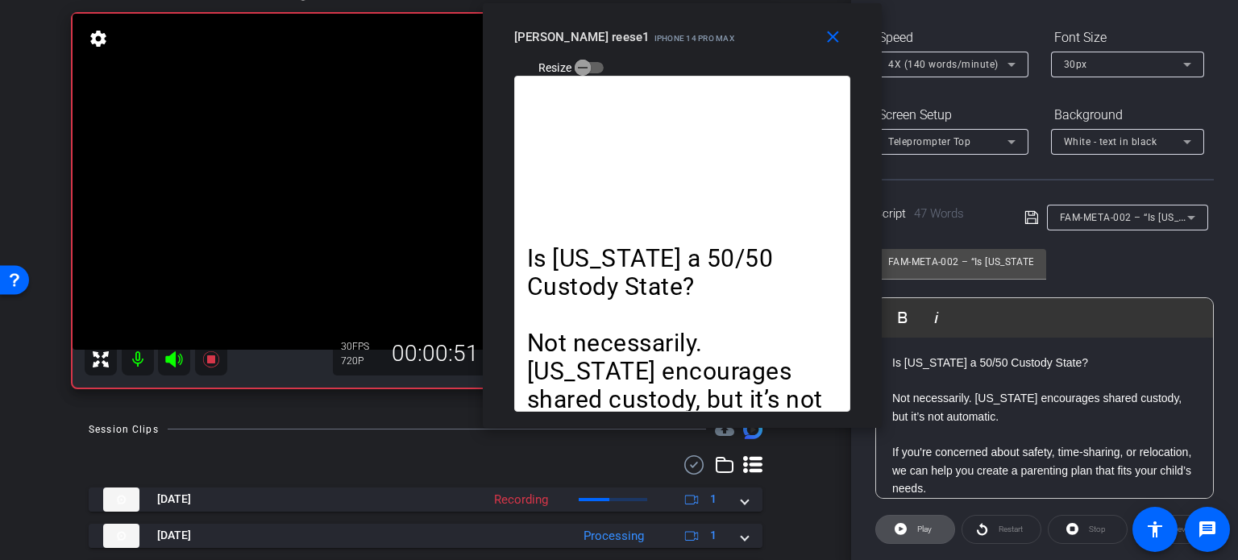
click at [928, 531] on span "Play" at bounding box center [924, 529] width 15 height 9
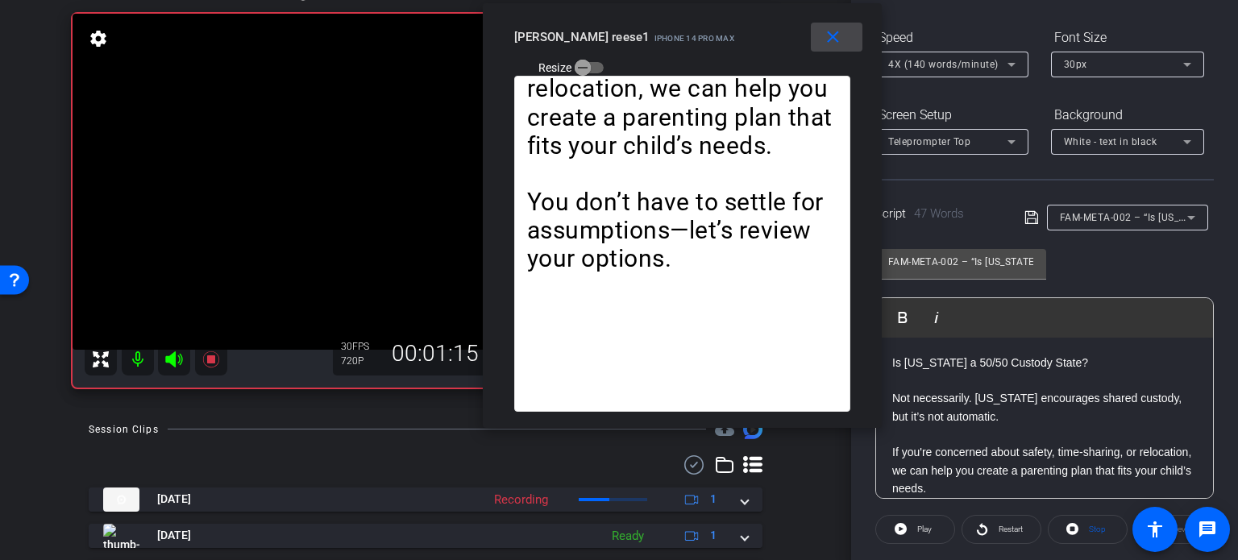
click at [825, 43] on mat-icon "close" at bounding box center [833, 37] width 20 height 20
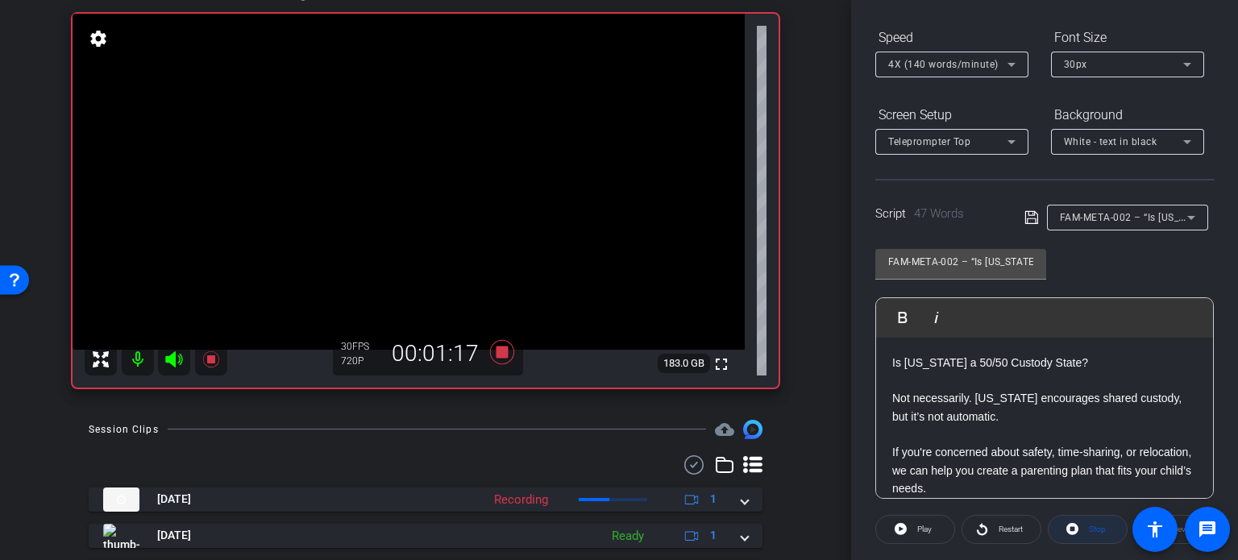
click at [1076, 529] on span at bounding box center [1087, 529] width 78 height 39
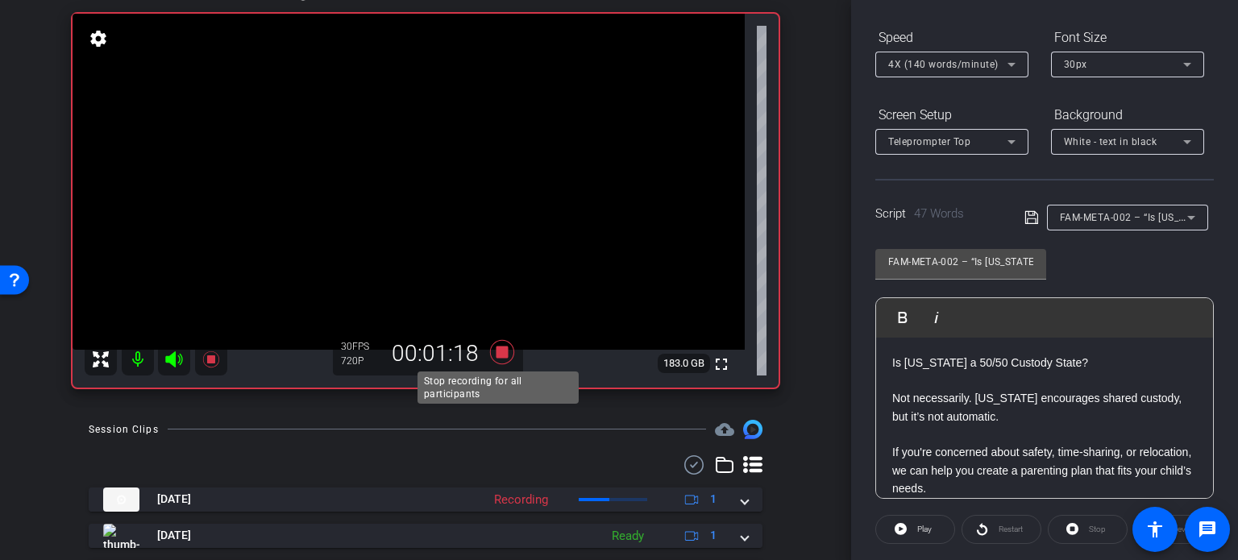
click at [501, 347] on icon at bounding box center [502, 352] width 24 height 24
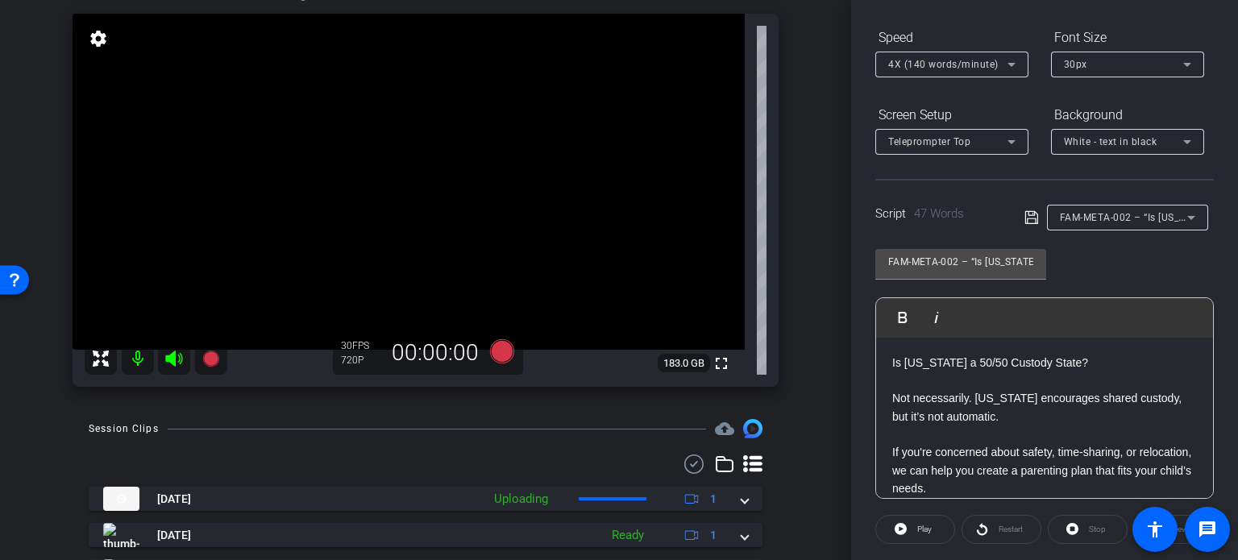
scroll to position [191, 0]
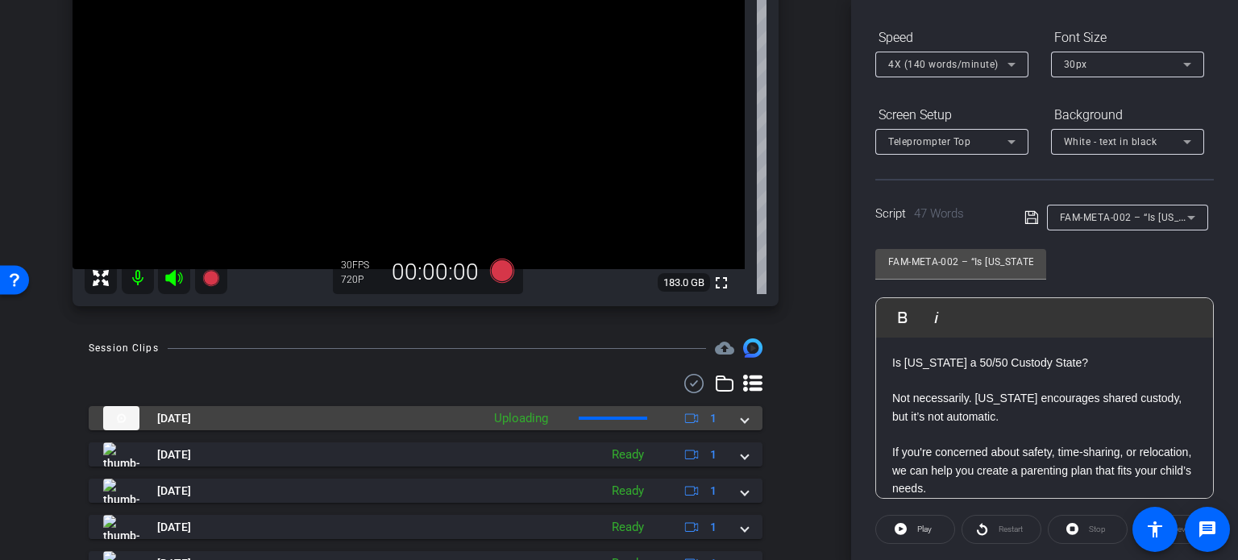
click at [741, 421] on span at bounding box center [744, 418] width 6 height 17
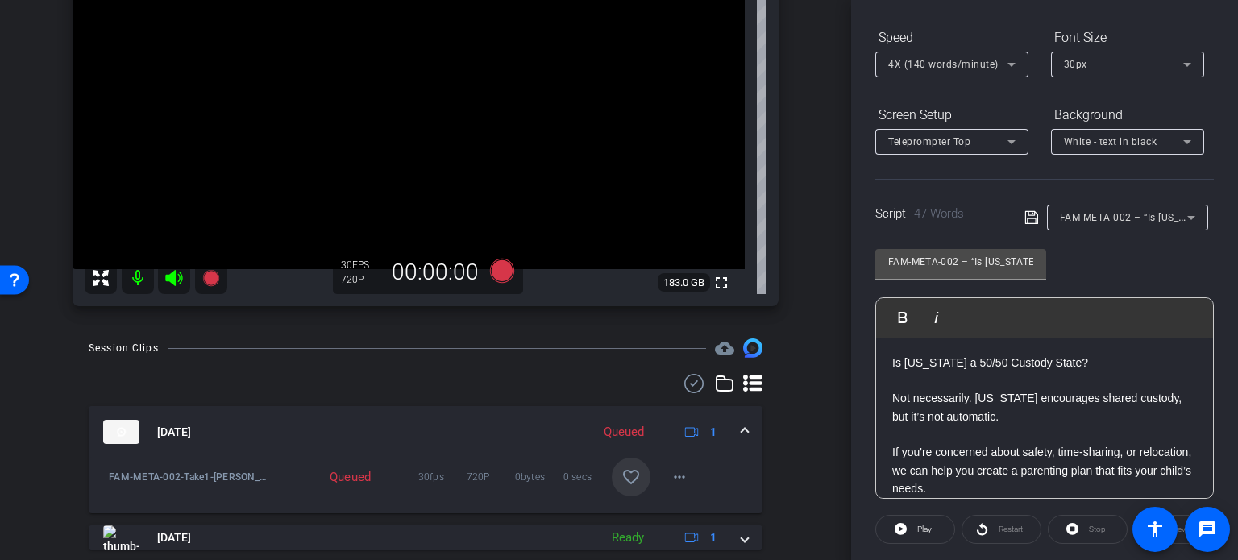
click at [741, 428] on span at bounding box center [744, 432] width 6 height 17
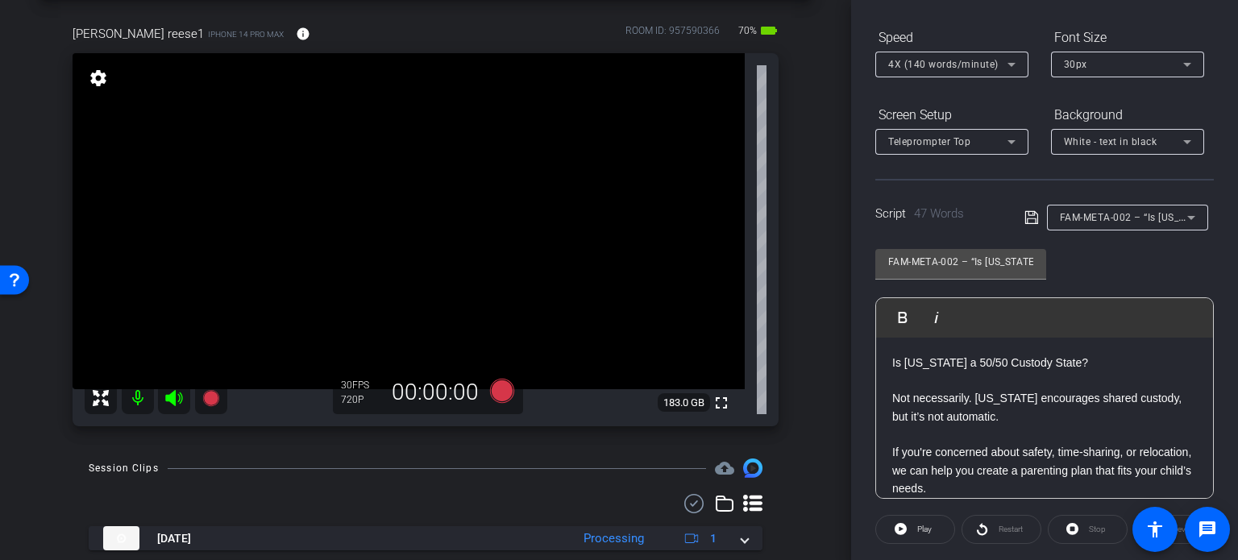
scroll to position [30, 0]
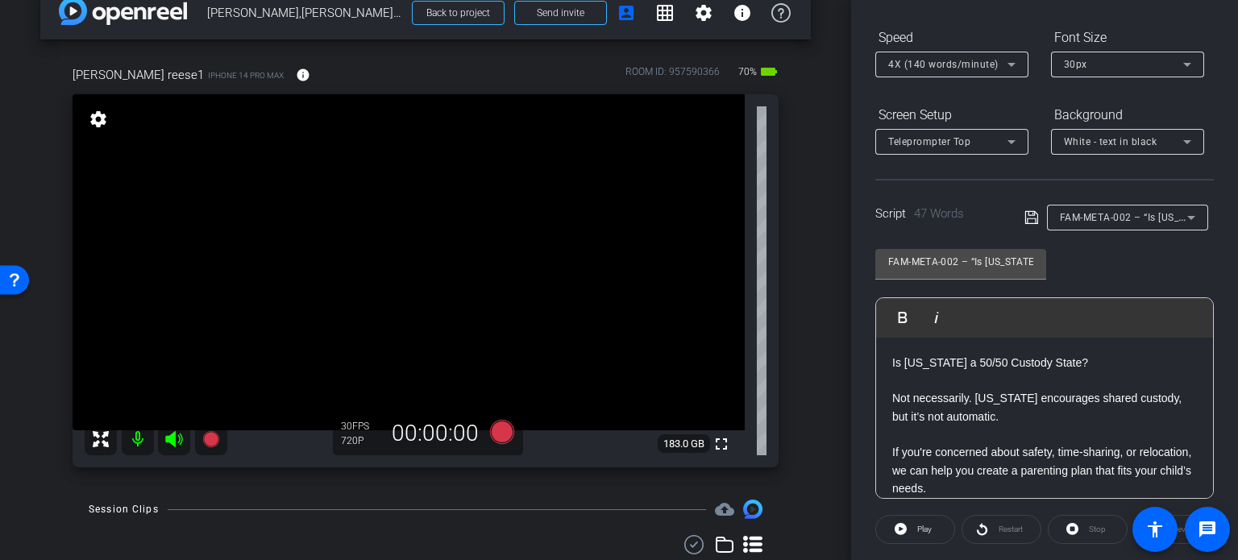
click at [1149, 271] on div "FAM-META-002 – “Is Florida a 50/50 Custody State?” Play Play from this location…" at bounding box center [1044, 368] width 338 height 262
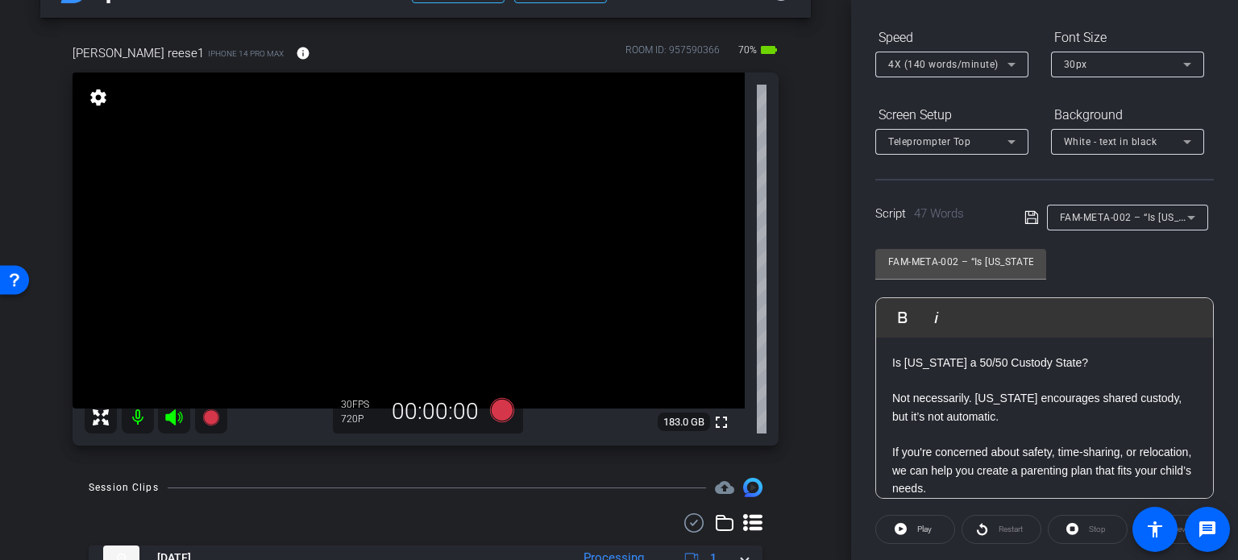
scroll to position [81, 0]
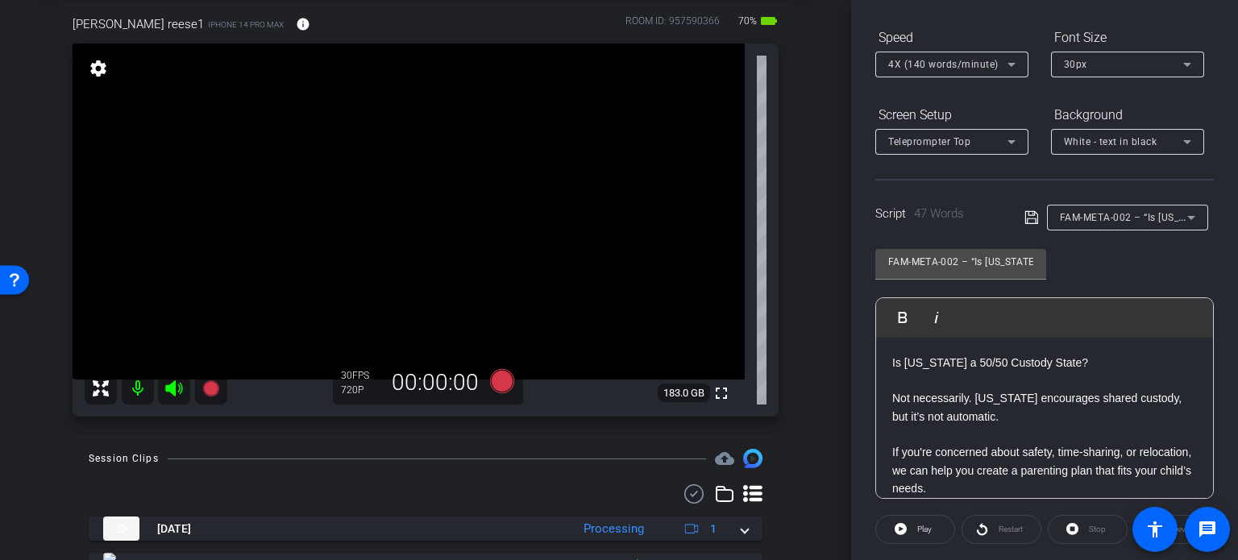
click at [1131, 214] on span "FAM-META-002 – “Is [US_STATE] a 50/50 Custody State?”" at bounding box center [1194, 216] width 271 height 13
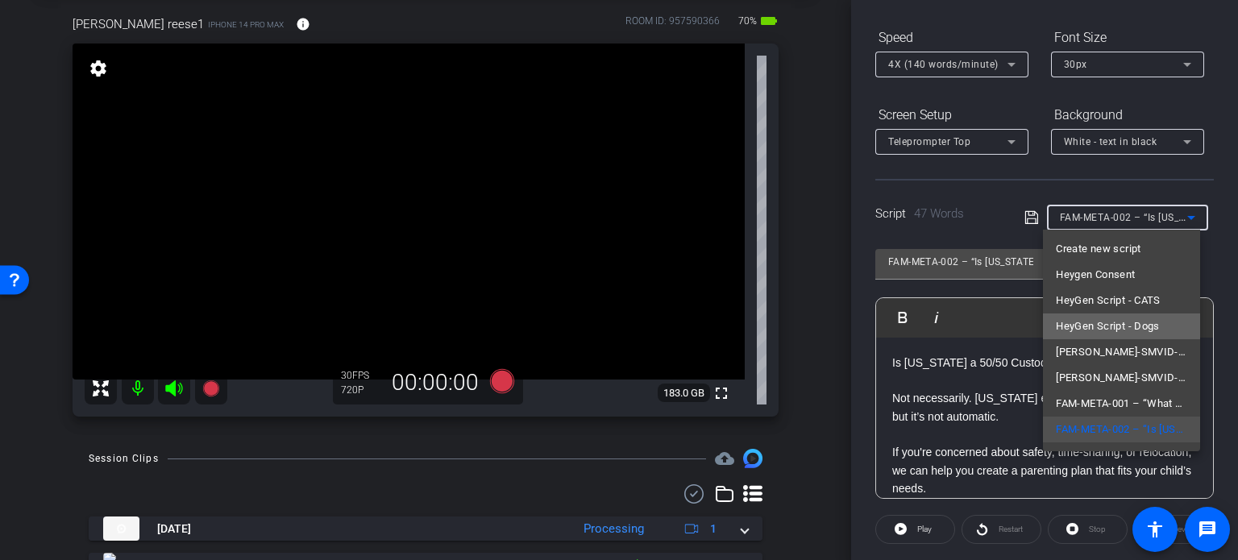
click at [1122, 323] on span "HeyGen Script - Dogs" at bounding box center [1107, 326] width 104 height 19
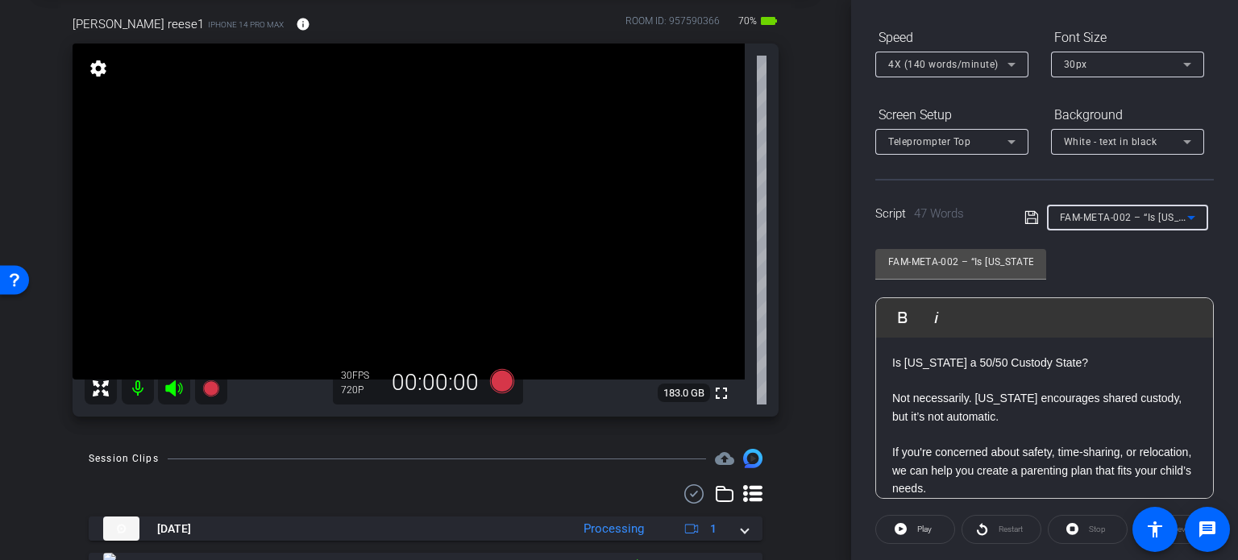
type input "HeyGen Script - Dogs"
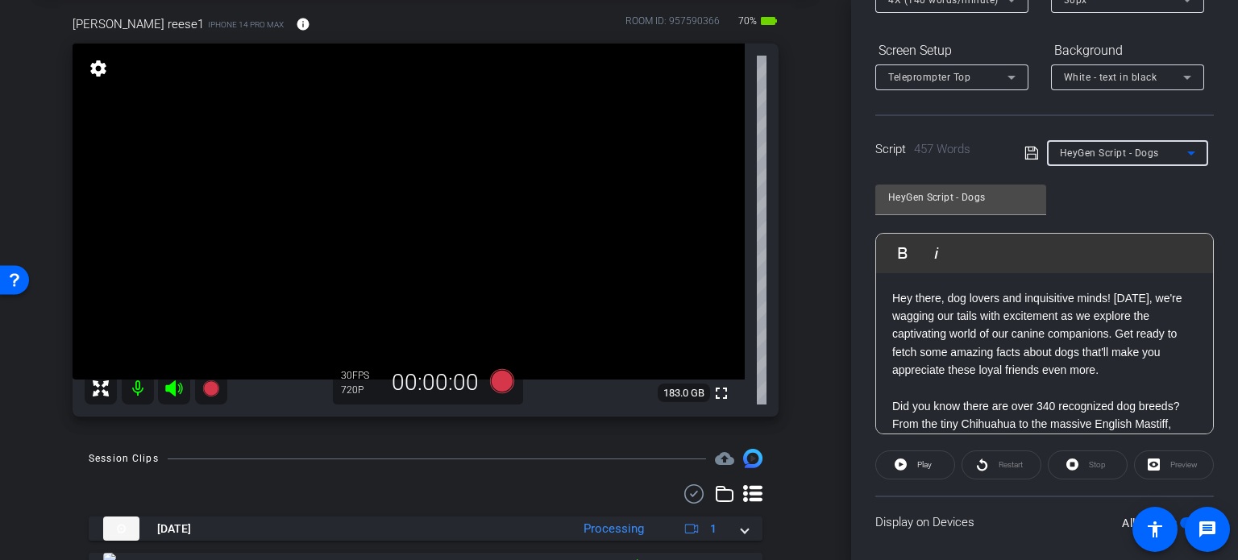
scroll to position [319, 0]
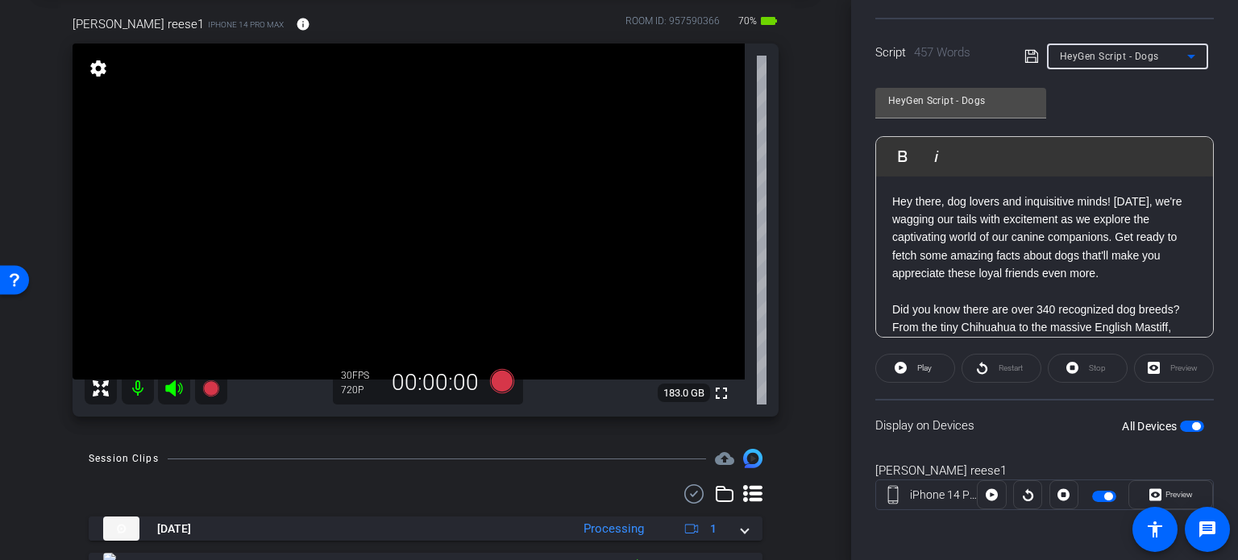
click at [1180, 422] on span "button" at bounding box center [1192, 426] width 24 height 11
click at [806, 387] on div "arrow_back Reese,Michael_Shoot 01_10152025 Back to project Send invite account_…" at bounding box center [425, 199] width 851 height 560
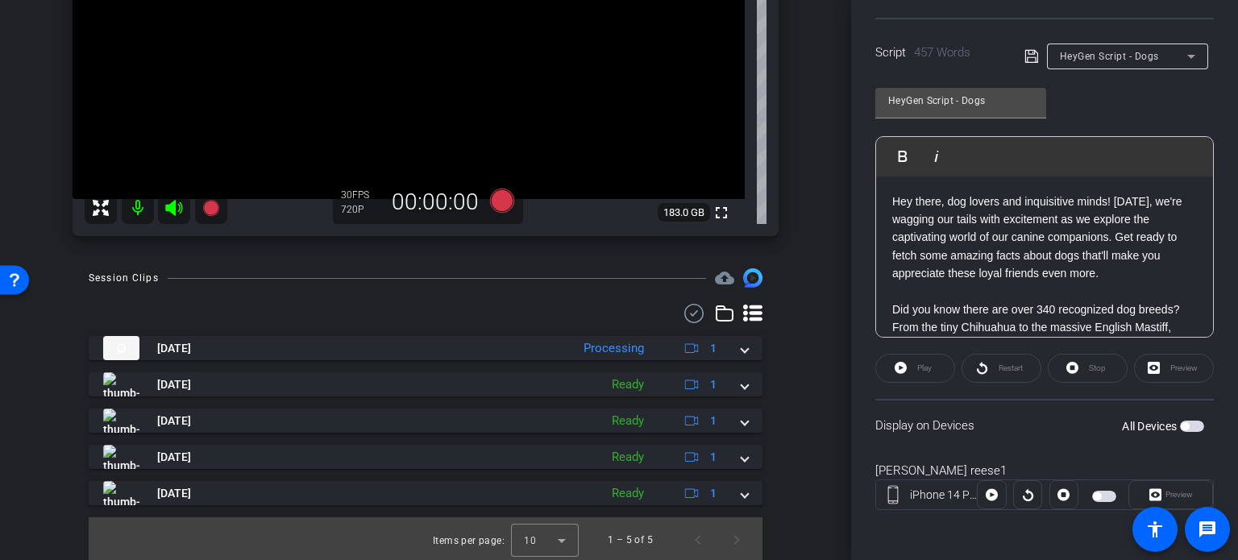
scroll to position [263, 0]
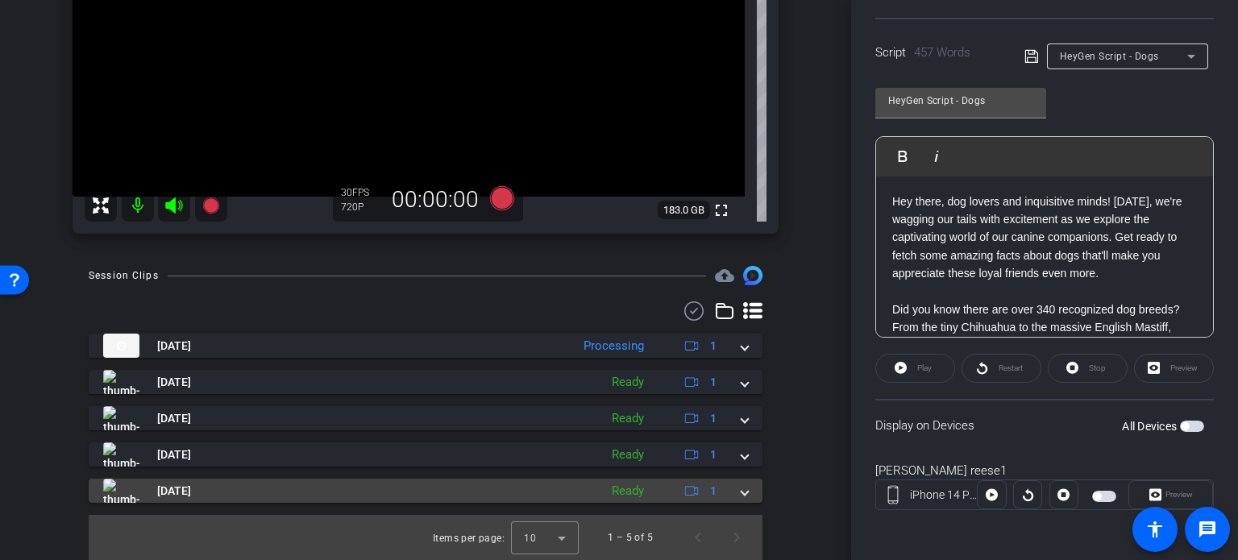
click at [741, 498] on span at bounding box center [744, 491] width 6 height 17
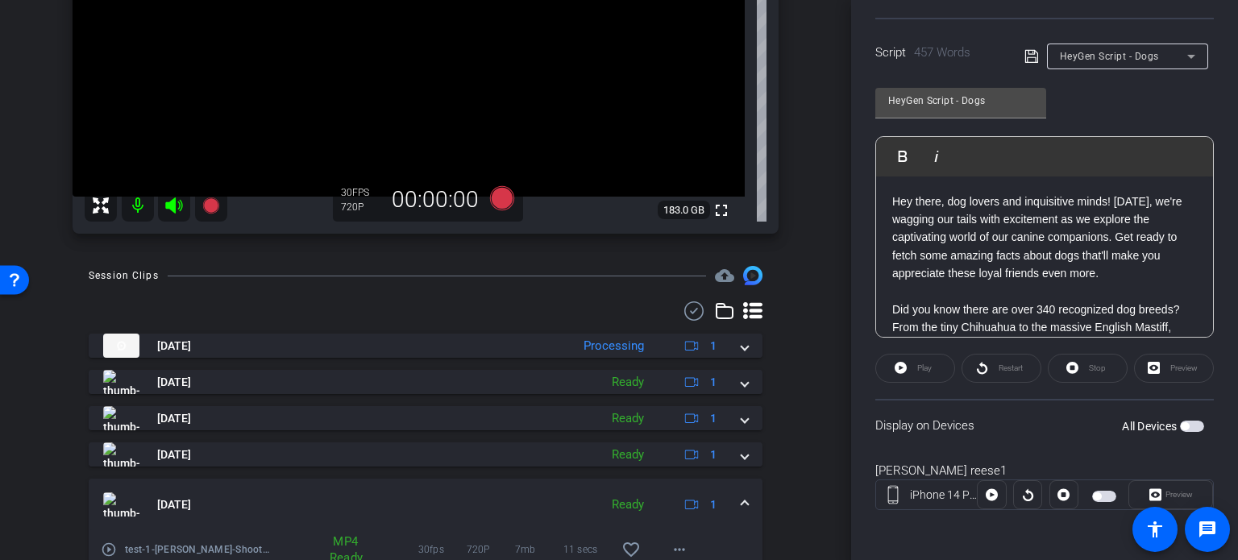
click at [741, 498] on span at bounding box center [744, 504] width 6 height 17
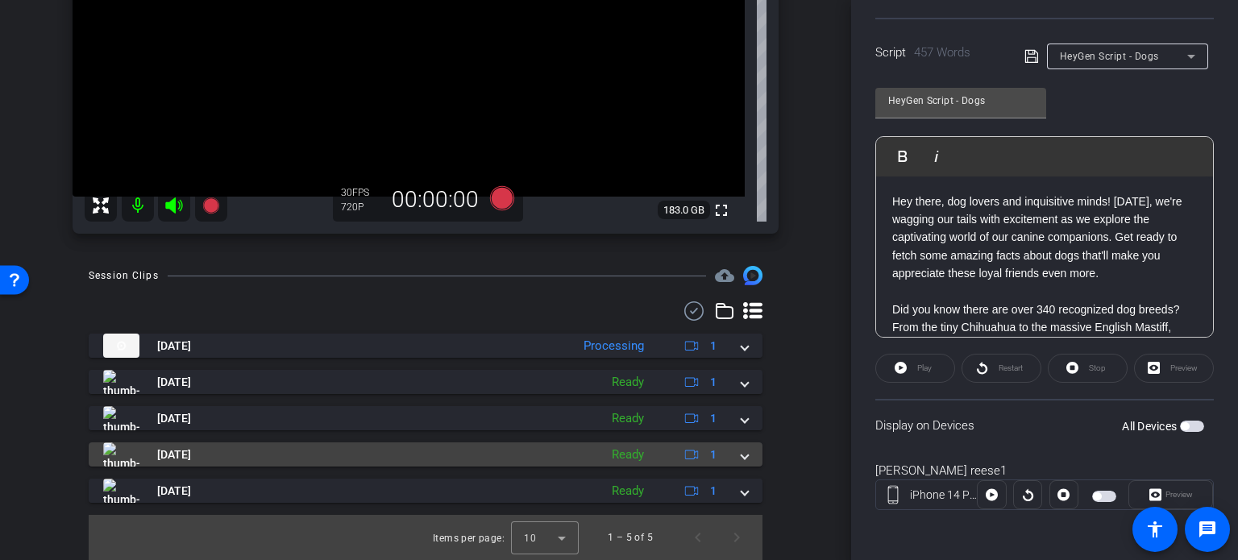
click at [744, 454] on mat-expansion-panel-header "Oct 15, 2025 Ready 1" at bounding box center [426, 454] width 674 height 24
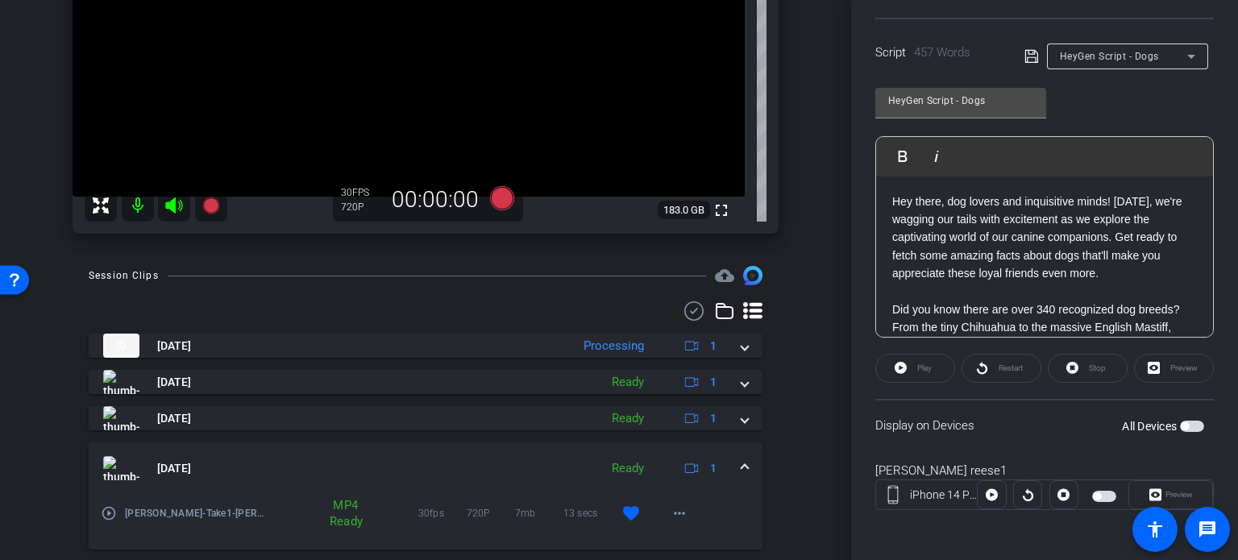
click at [744, 456] on mat-expansion-panel-header "Oct 15, 2025 Ready 1" at bounding box center [426, 468] width 674 height 52
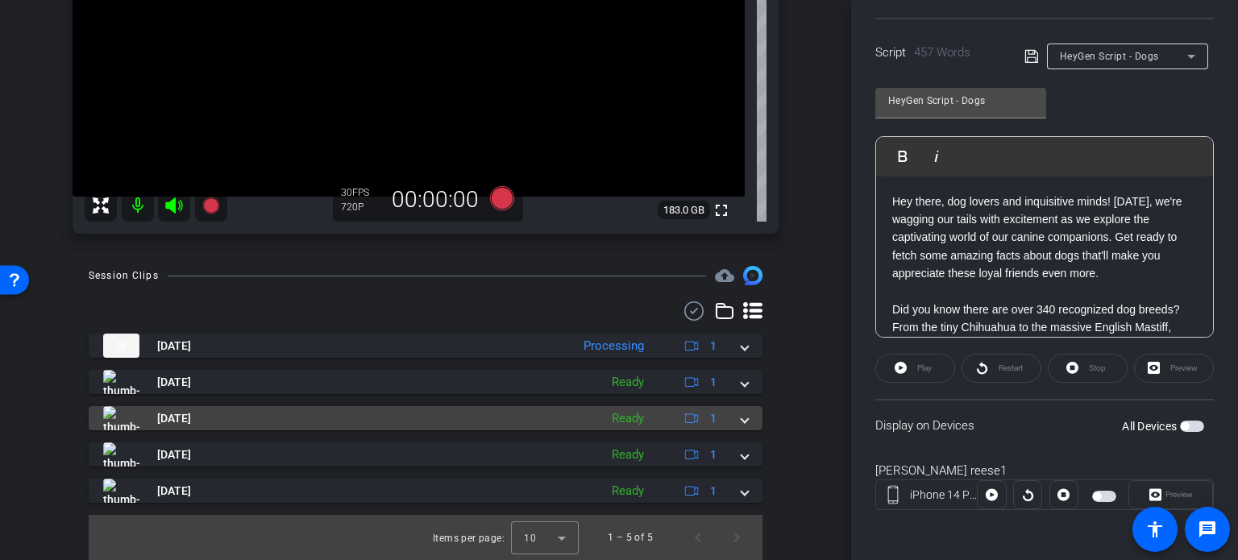
click at [741, 420] on span at bounding box center [744, 418] width 6 height 17
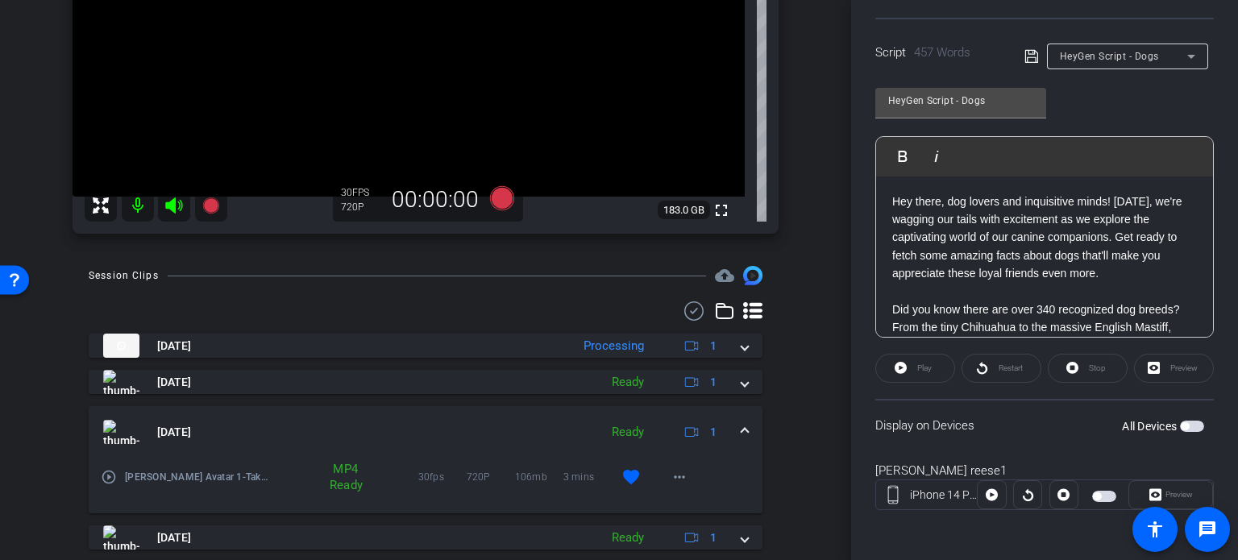
click at [734, 420] on mat-expansion-panel-header "Oct 15, 2025 Ready 1" at bounding box center [426, 432] width 674 height 52
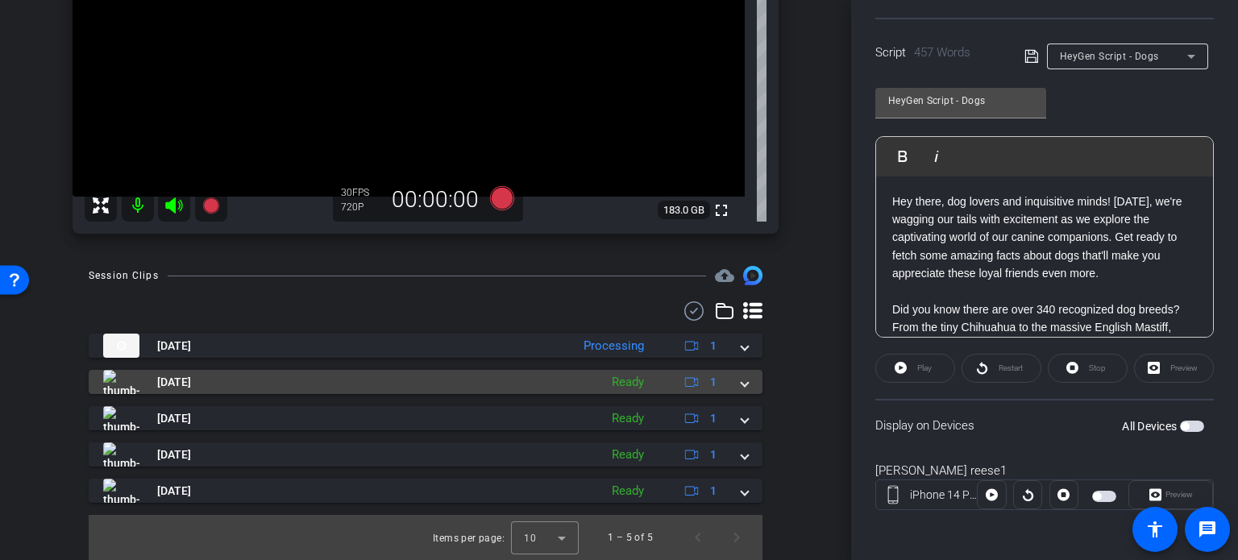
click at [741, 384] on span at bounding box center [744, 382] width 6 height 17
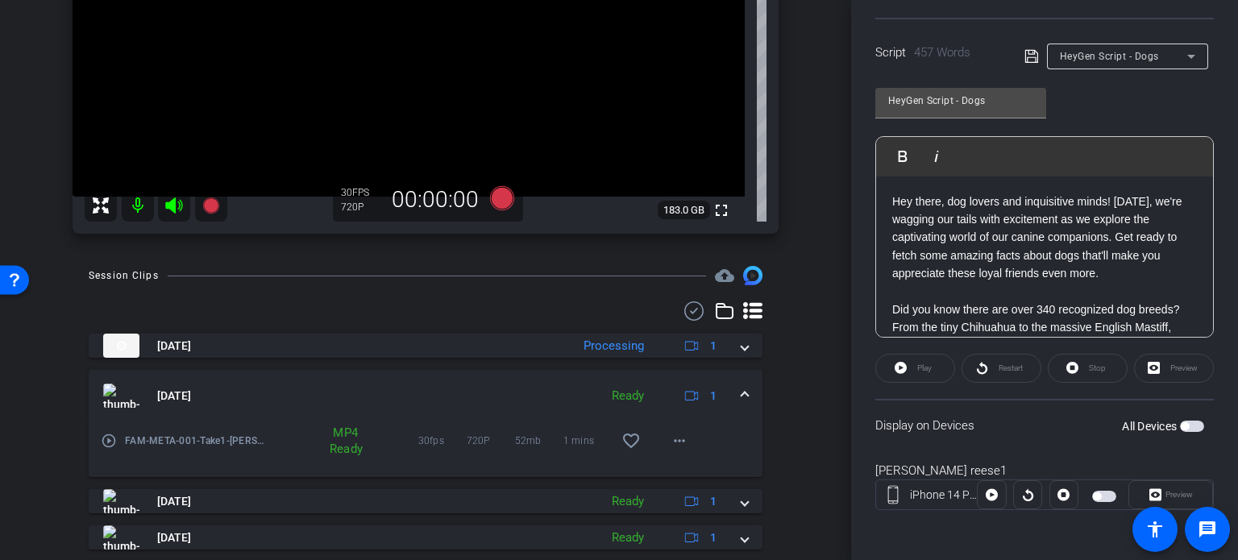
click at [735, 384] on mat-expansion-panel-header "Oct 15, 2025 Ready 1" at bounding box center [426, 396] width 674 height 52
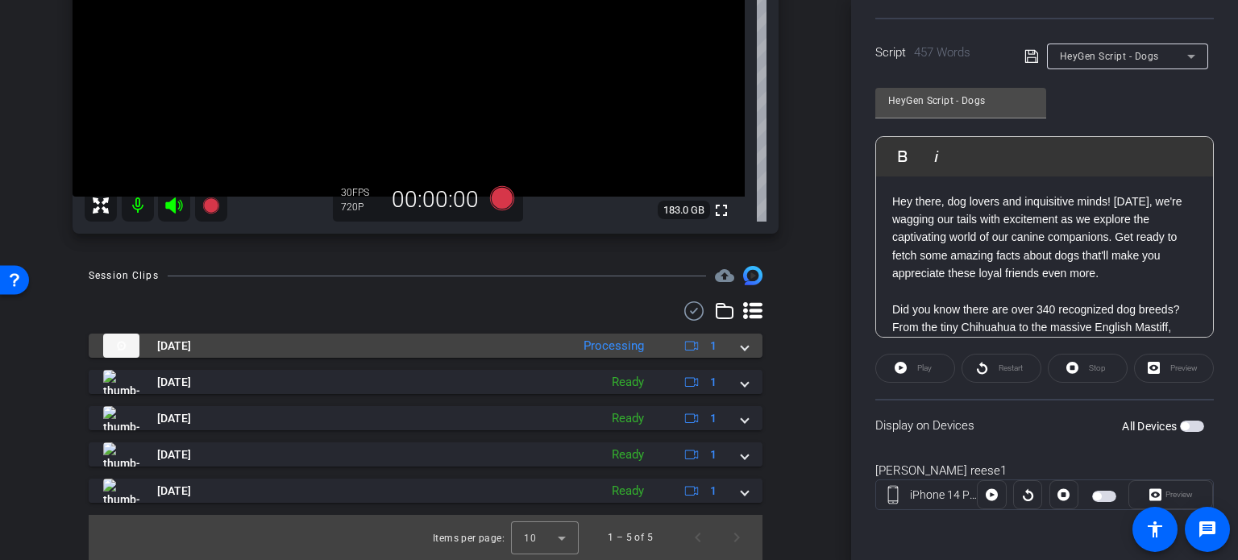
click at [728, 347] on div "Oct 15, 2025 Processing 1" at bounding box center [422, 346] width 638 height 24
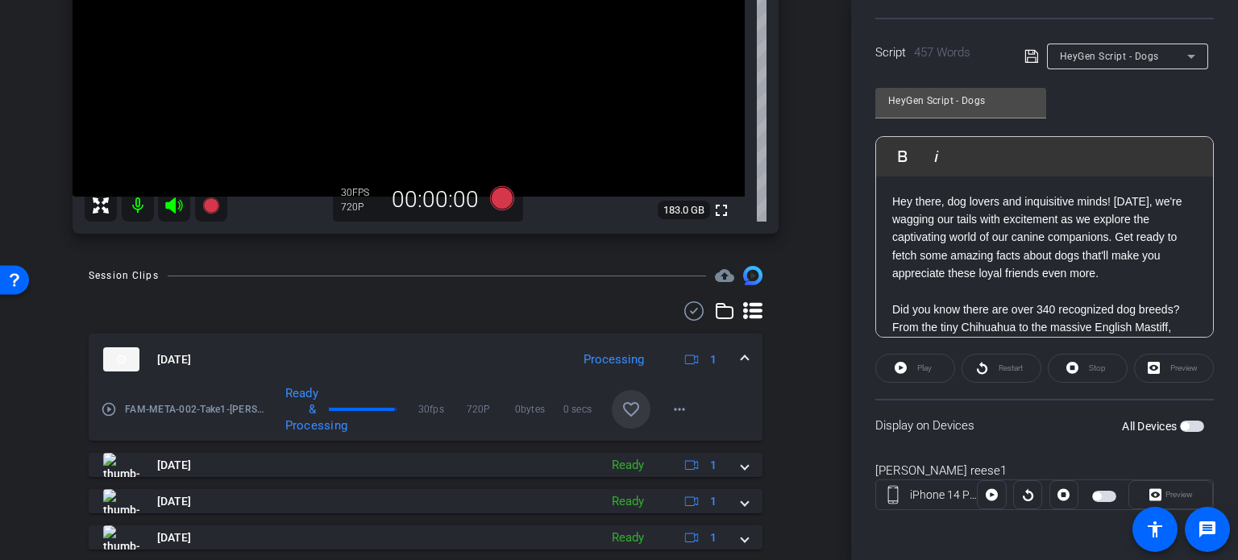
click at [732, 349] on div "Oct 15, 2025 Processing 1" at bounding box center [422, 359] width 638 height 24
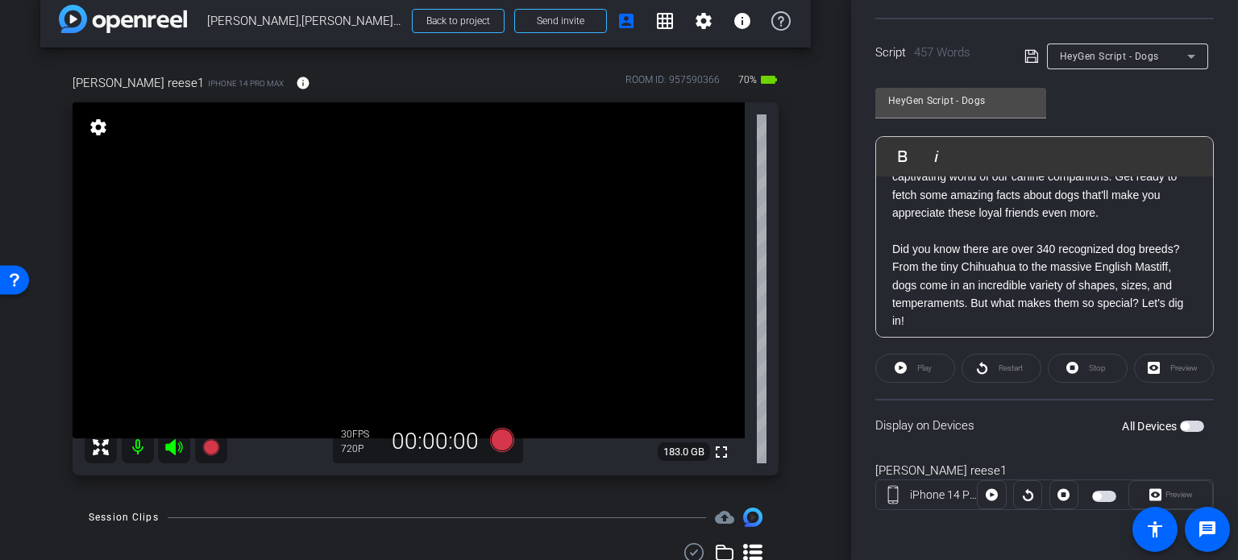
scroll to position [0, 0]
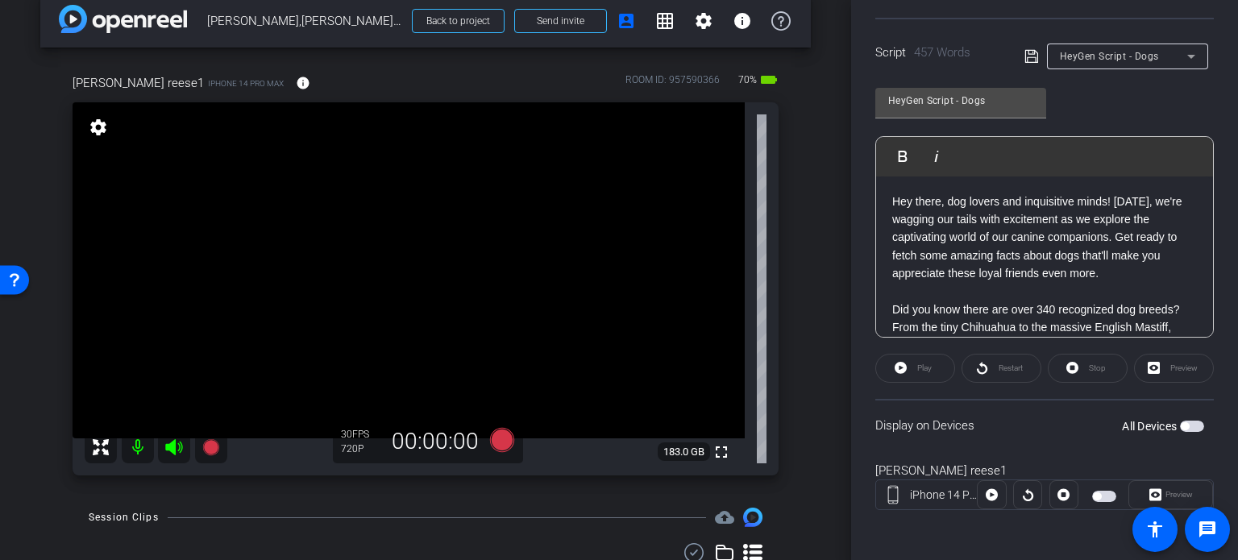
click at [809, 296] on div "arrow_back Reese,Michael_Shoot 01_10152025 Back to project Send invite account_…" at bounding box center [425, 258] width 851 height 560
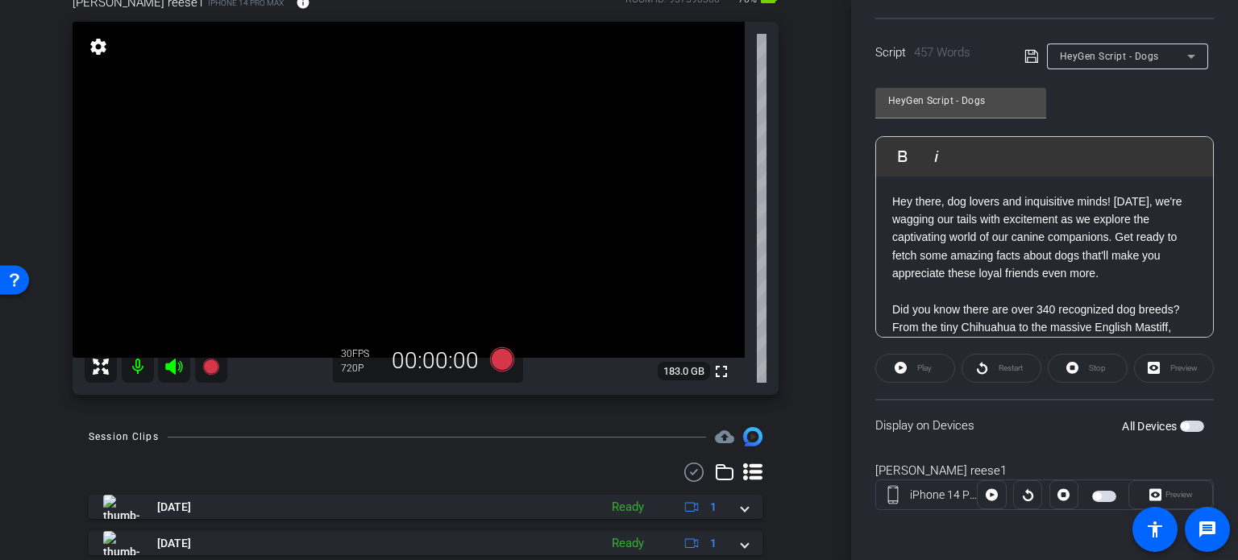
scroll to position [22, 0]
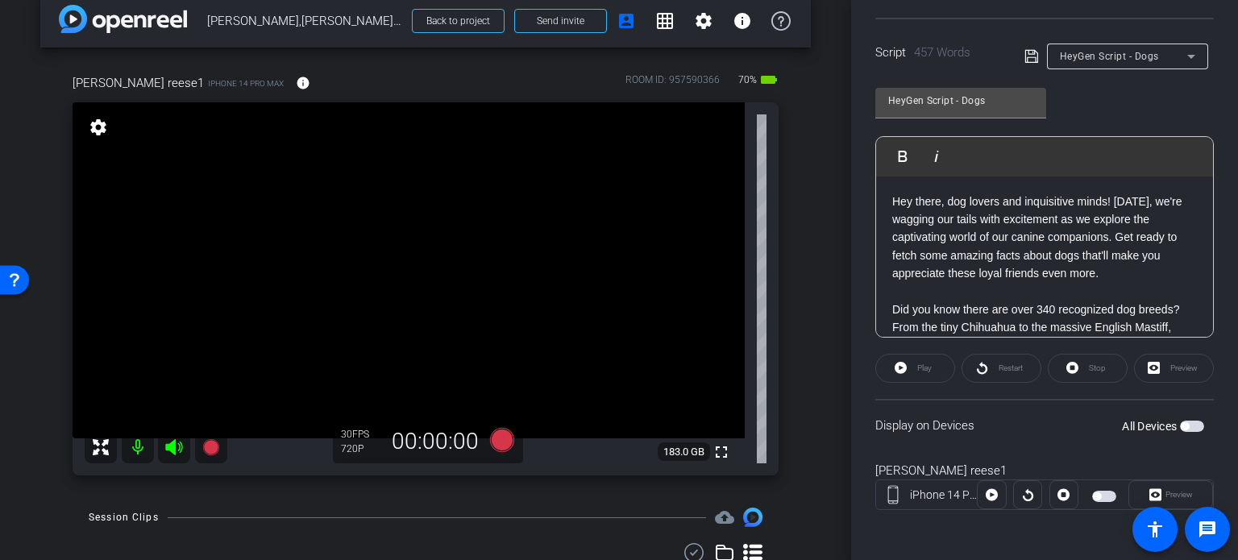
click at [814, 263] on div "arrow_back Reese,Michael_Shoot 01_10152025 Back to project Send invite account_…" at bounding box center [425, 258] width 851 height 560
click at [1180, 425] on span "button" at bounding box center [1184, 426] width 8 height 8
click at [801, 360] on div "michael reese1 iPhone 14 Pro Max info ROOM ID: 957590366 70% battery_std fullsc…" at bounding box center [425, 270] width 770 height 444
click at [495, 449] on icon at bounding box center [502, 440] width 24 height 24
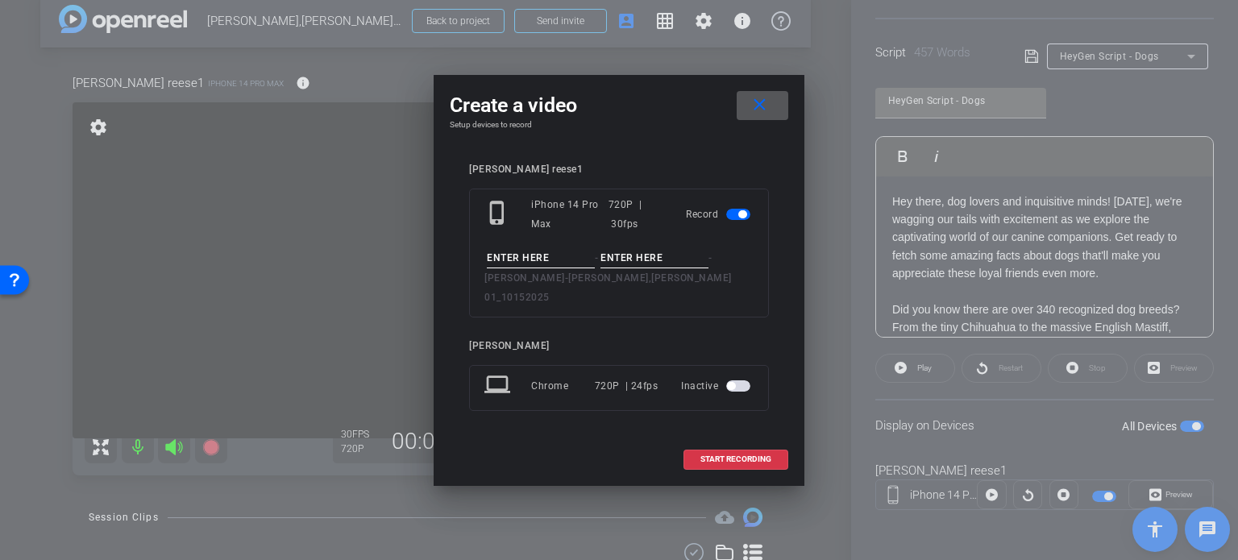
click at [531, 263] on input at bounding box center [541, 258] width 108 height 20
type input "Michael Avatar #2"
click at [675, 262] on input at bounding box center [654, 258] width 108 height 20
type input "Take1"
click at [666, 130] on h4 "Setup devices to record" at bounding box center [619, 125] width 338 height 10
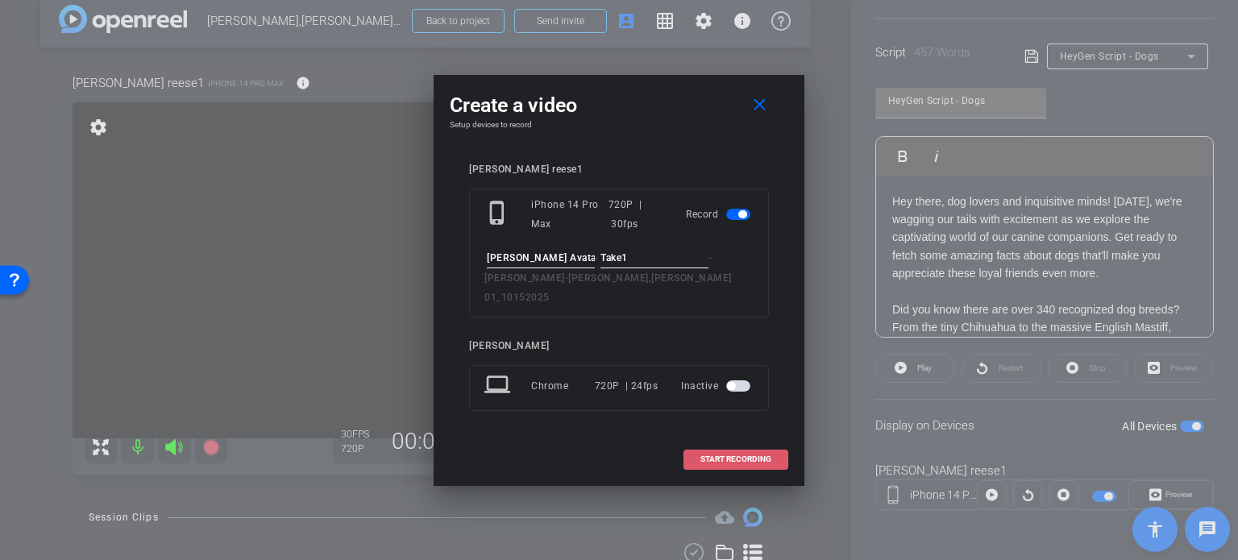
click at [740, 442] on span at bounding box center [735, 459] width 103 height 39
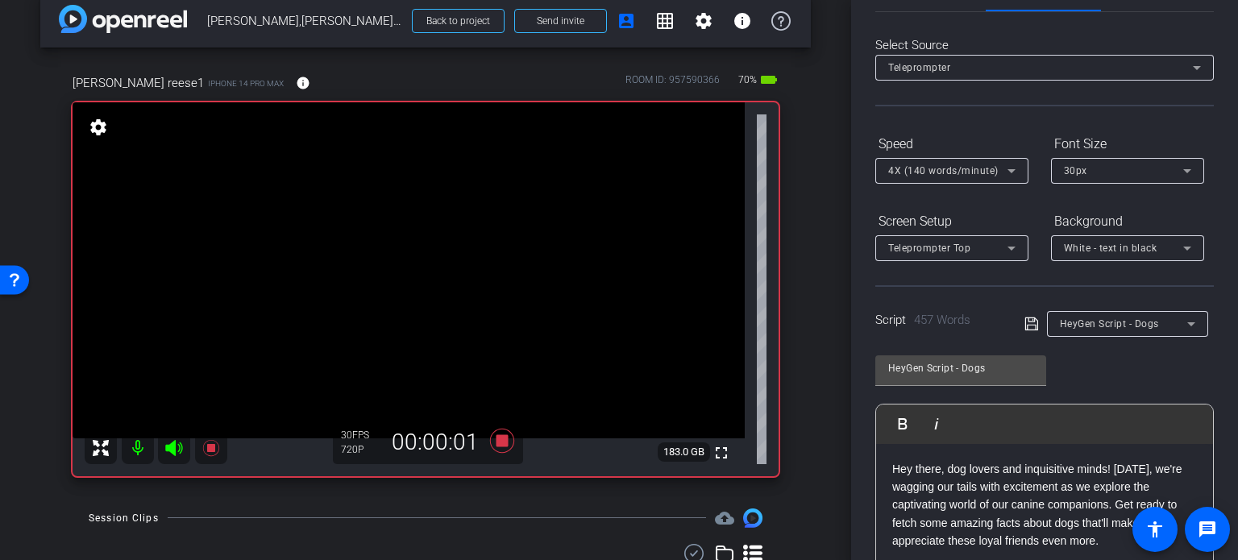
scroll to position [0, 0]
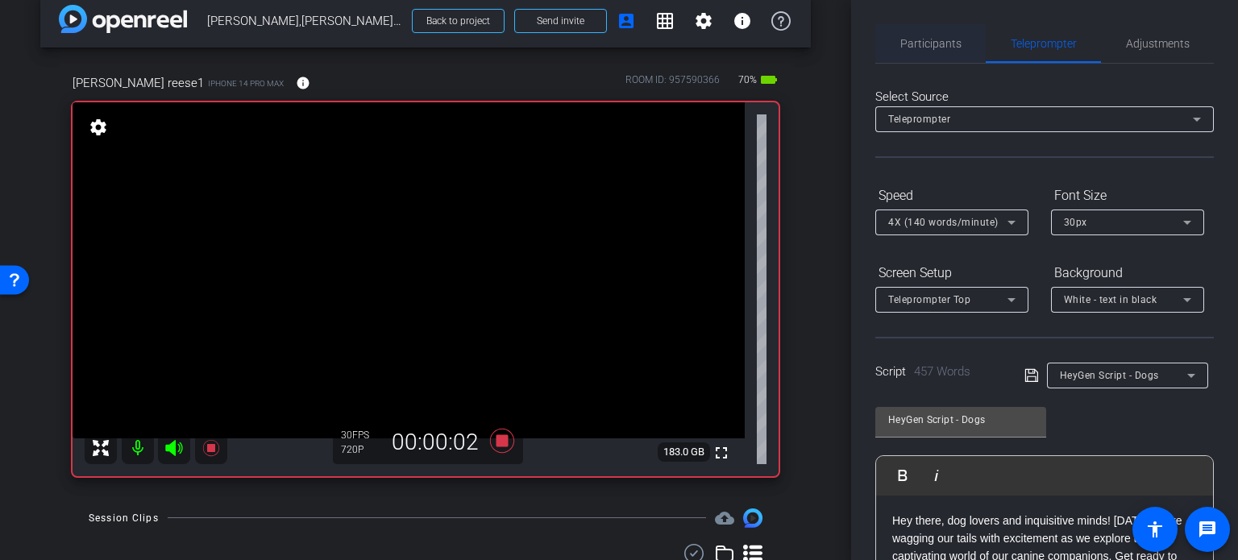
drag, startPoint x: 936, startPoint y: 39, endPoint x: 973, endPoint y: 62, distance: 43.4
click at [938, 40] on span "Participants" at bounding box center [930, 43] width 61 height 11
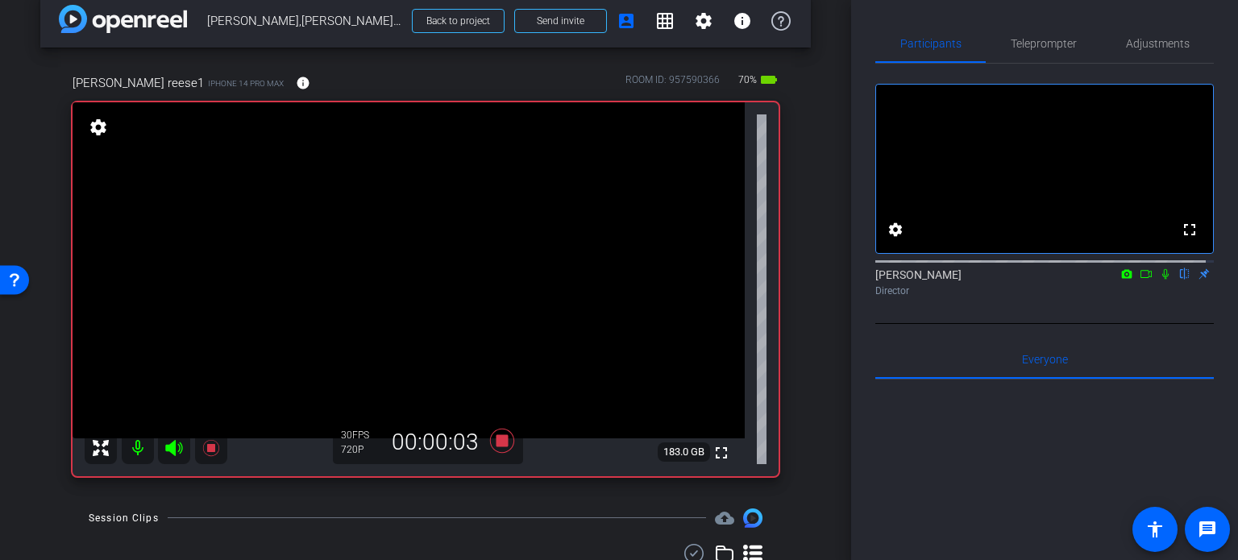
click at [1159, 280] on icon at bounding box center [1165, 273] width 13 height 11
click at [1046, 38] on span "Teleprompter" at bounding box center [1043, 43] width 66 height 11
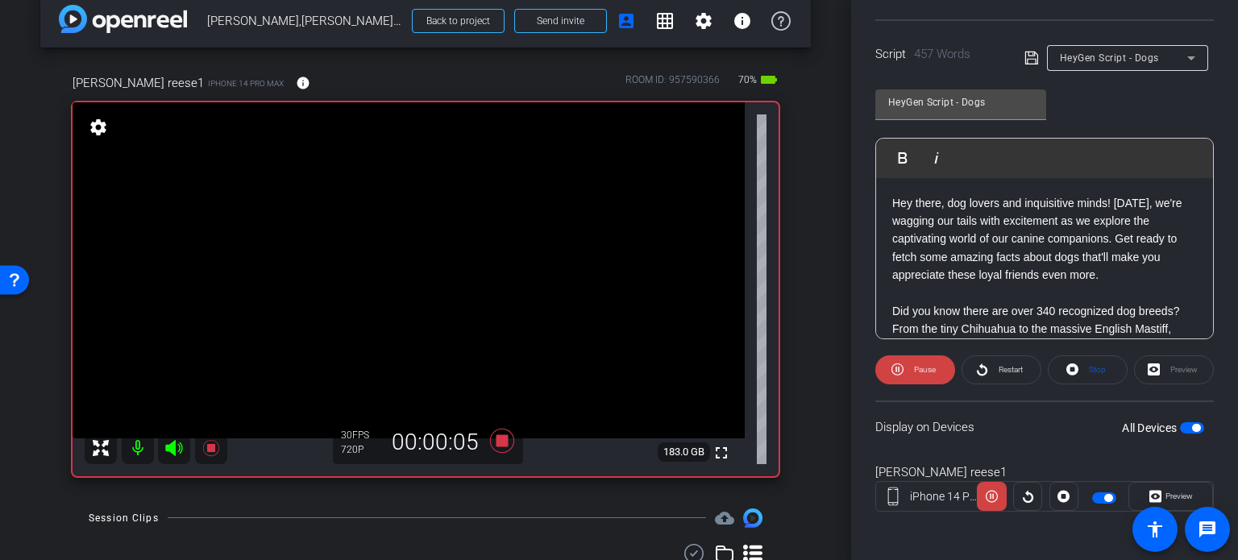
scroll to position [319, 0]
drag, startPoint x: 1163, startPoint y: 491, endPoint x: 1161, endPoint y: 483, distance: 9.0
click at [1165, 491] on span "Preview" at bounding box center [1178, 494] width 27 height 9
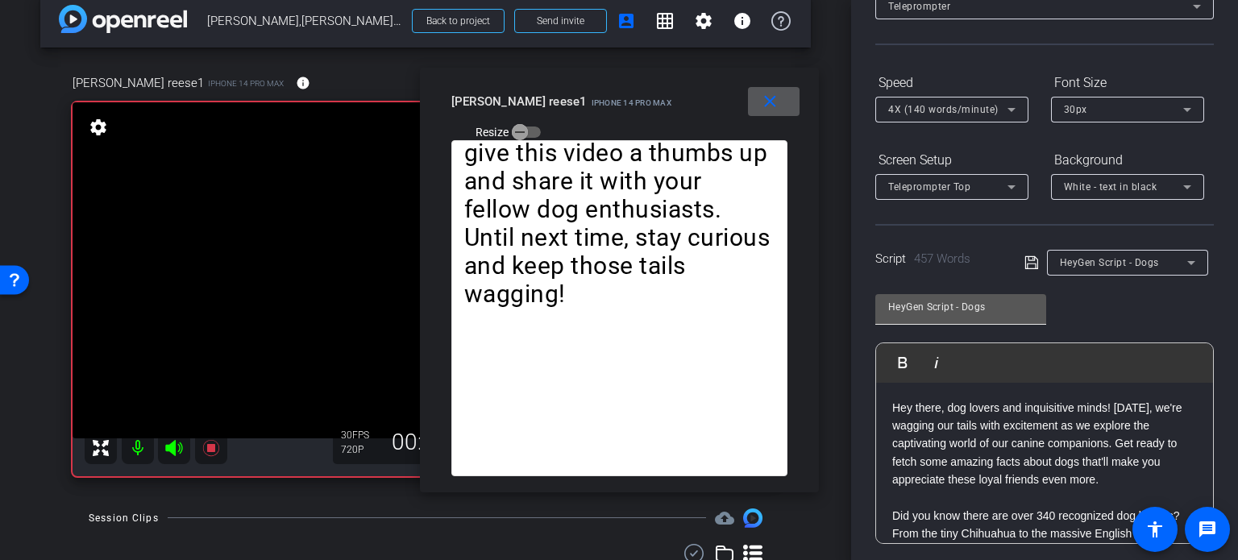
scroll to position [77, 0]
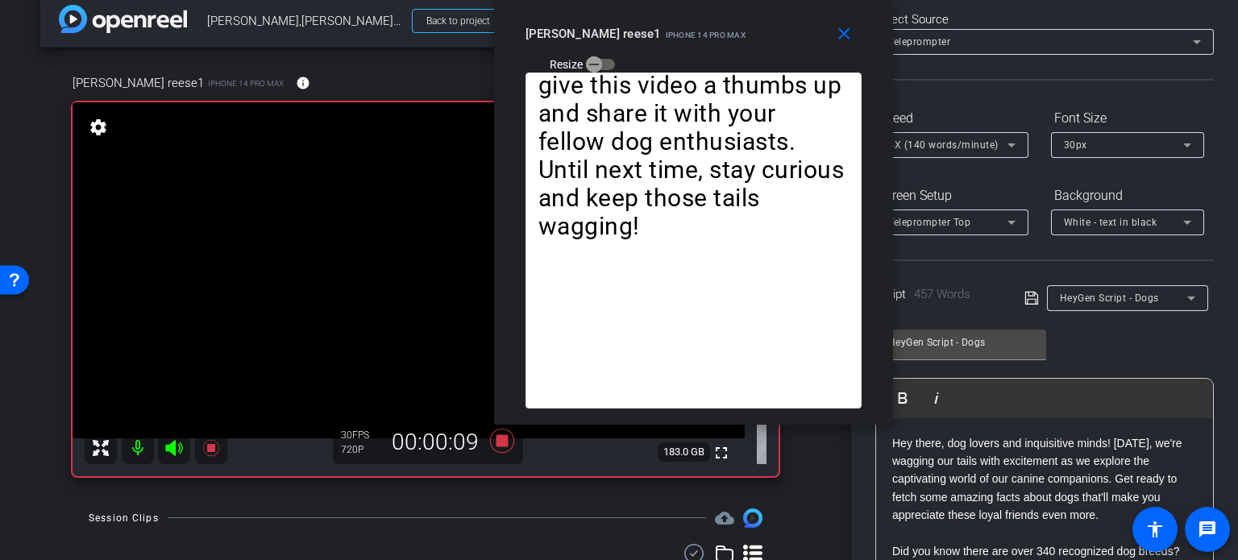
drag, startPoint x: 648, startPoint y: 118, endPoint x: 722, endPoint y: 48, distance: 102.0
click at [722, 48] on div "close michael reese1 iPhone 14 Pro Max Resize" at bounding box center [693, 36] width 399 height 73
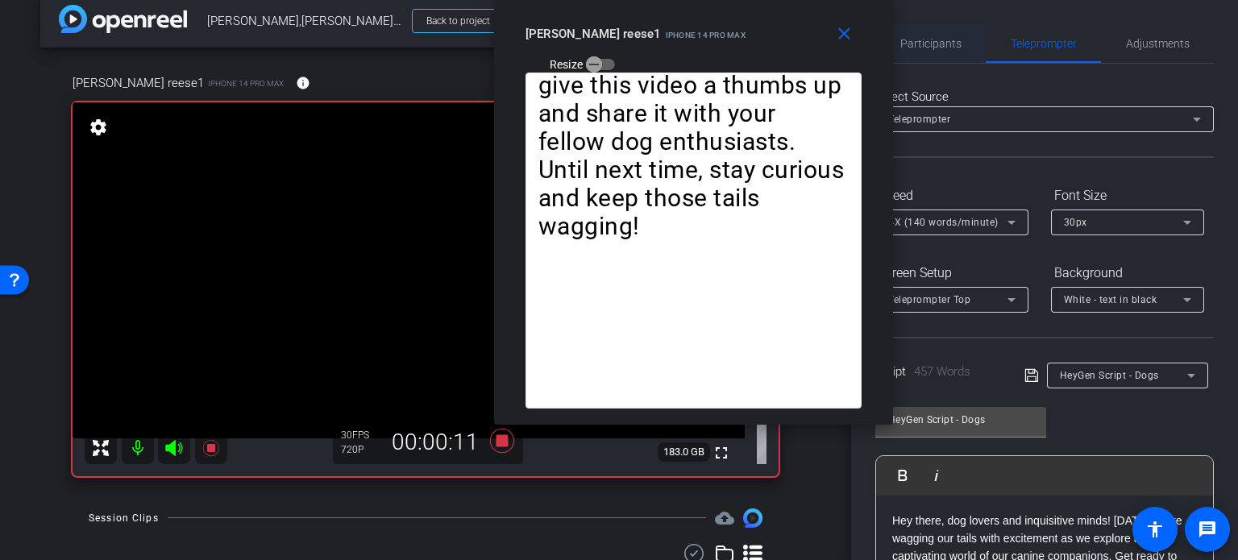
drag, startPoint x: 959, startPoint y: 45, endPoint x: 975, endPoint y: 48, distance: 16.3
click at [958, 45] on div "Participants" at bounding box center [930, 43] width 110 height 39
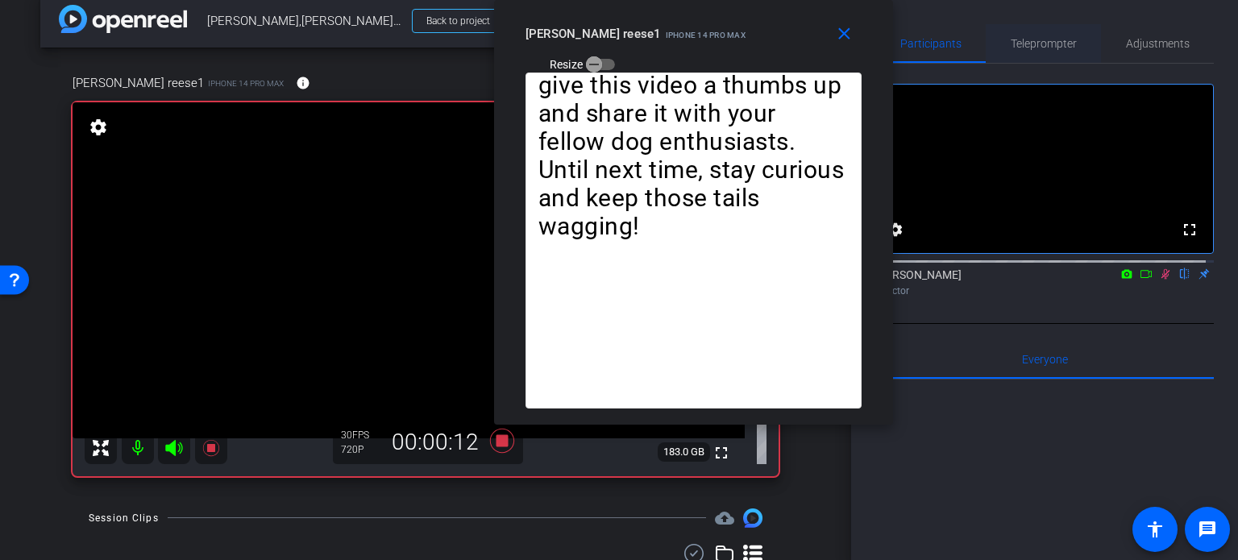
click at [1031, 45] on span "Teleprompter" at bounding box center [1043, 43] width 66 height 11
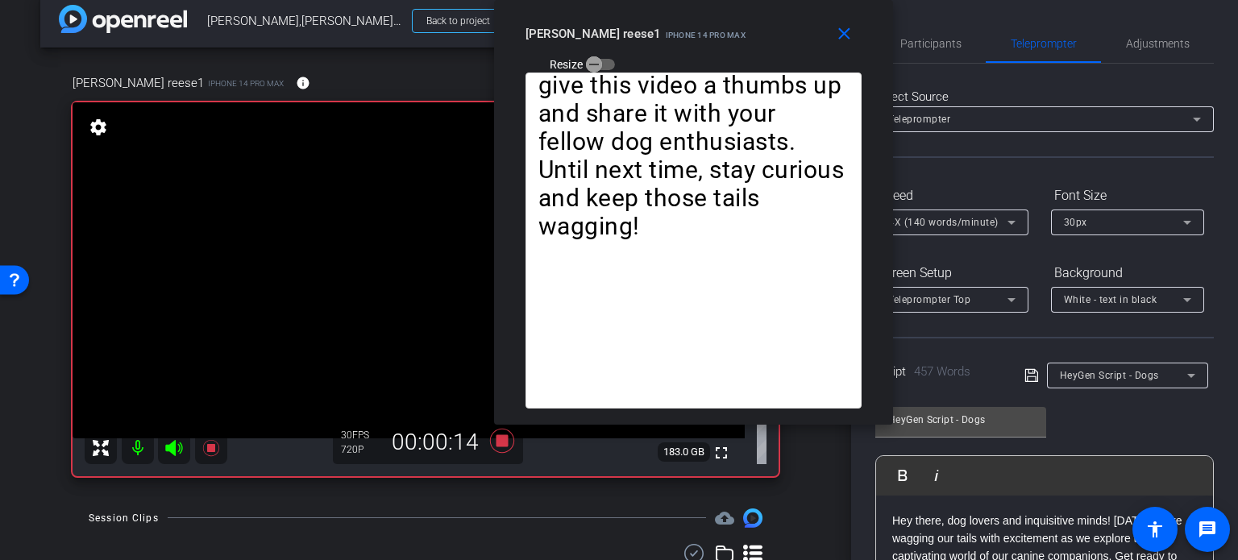
click at [961, 222] on span "4X (140 words/minute)" at bounding box center [943, 222] width 110 height 11
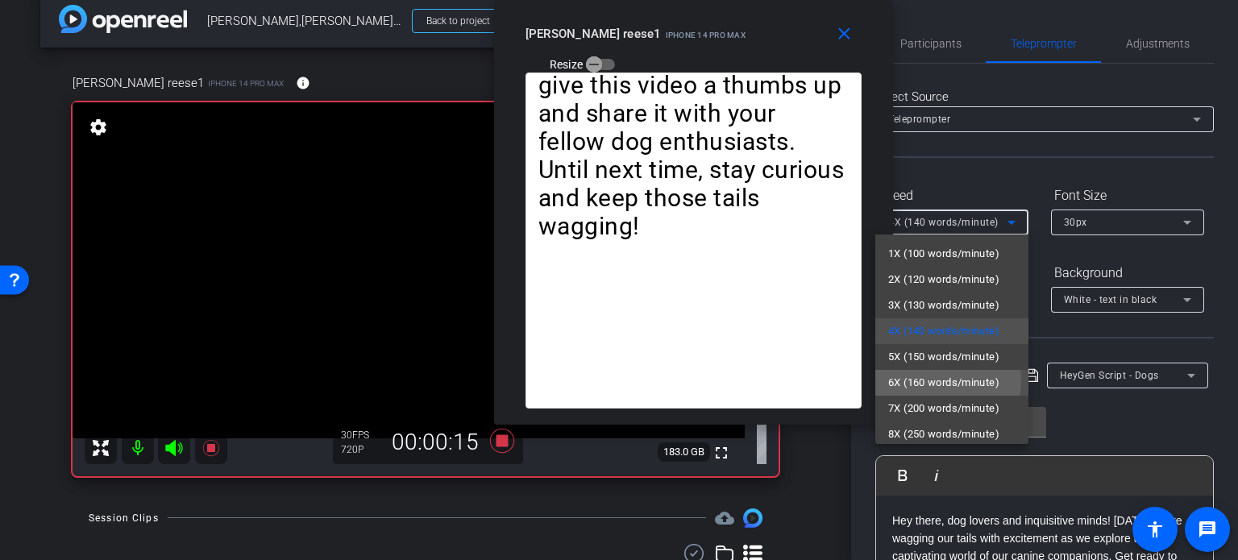
click at [942, 382] on span "6X (160 words/minute)" at bounding box center [943, 382] width 111 height 19
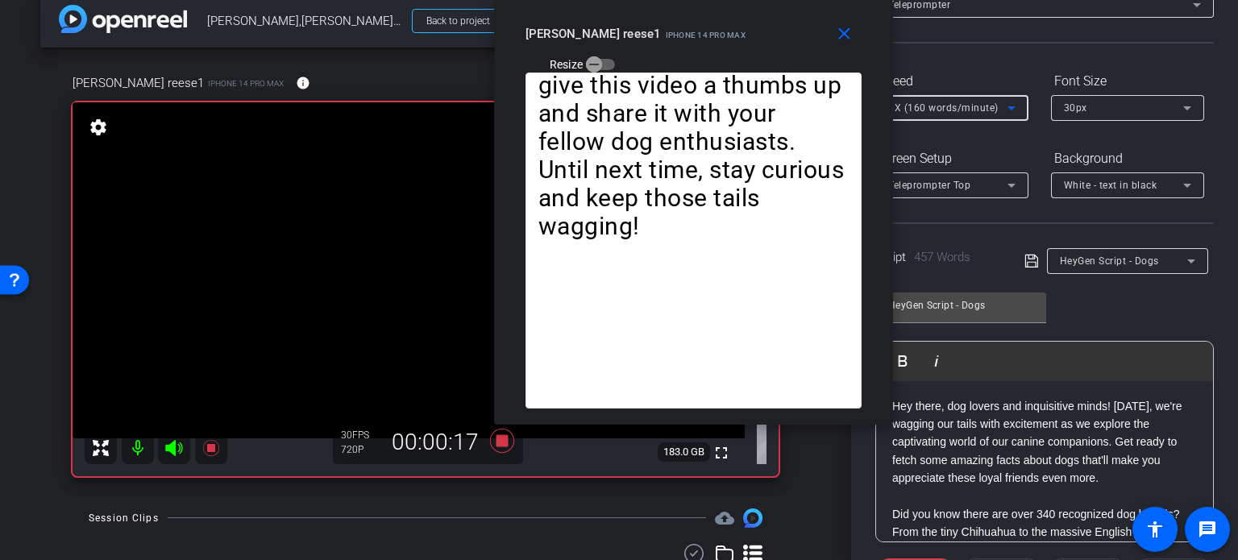
scroll to position [161, 0]
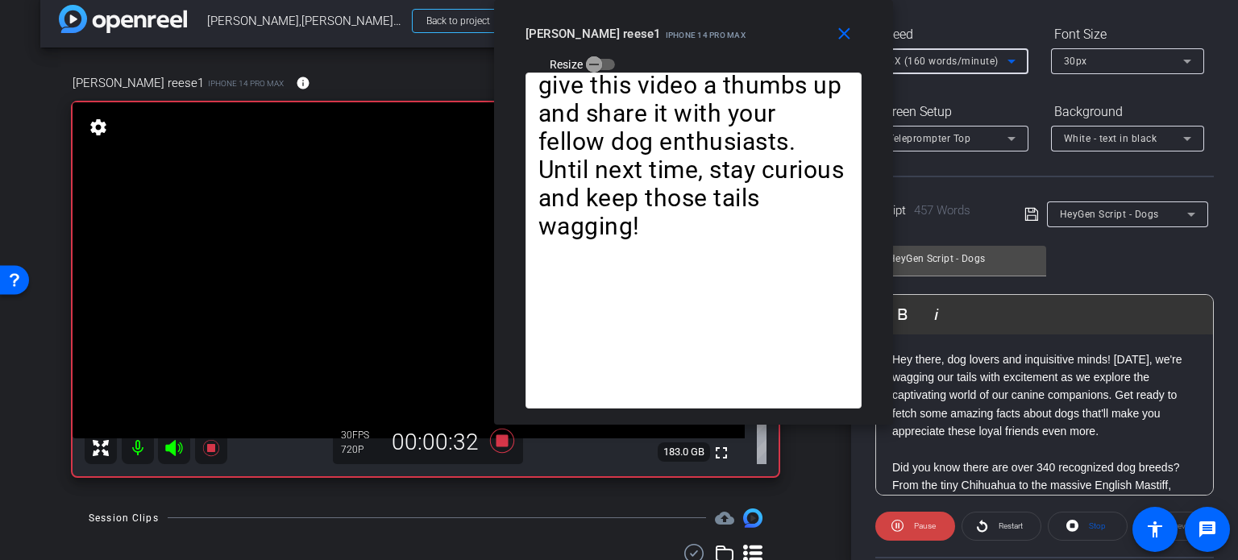
click at [977, 60] on span "6X (160 words/minute)" at bounding box center [943, 61] width 110 height 11
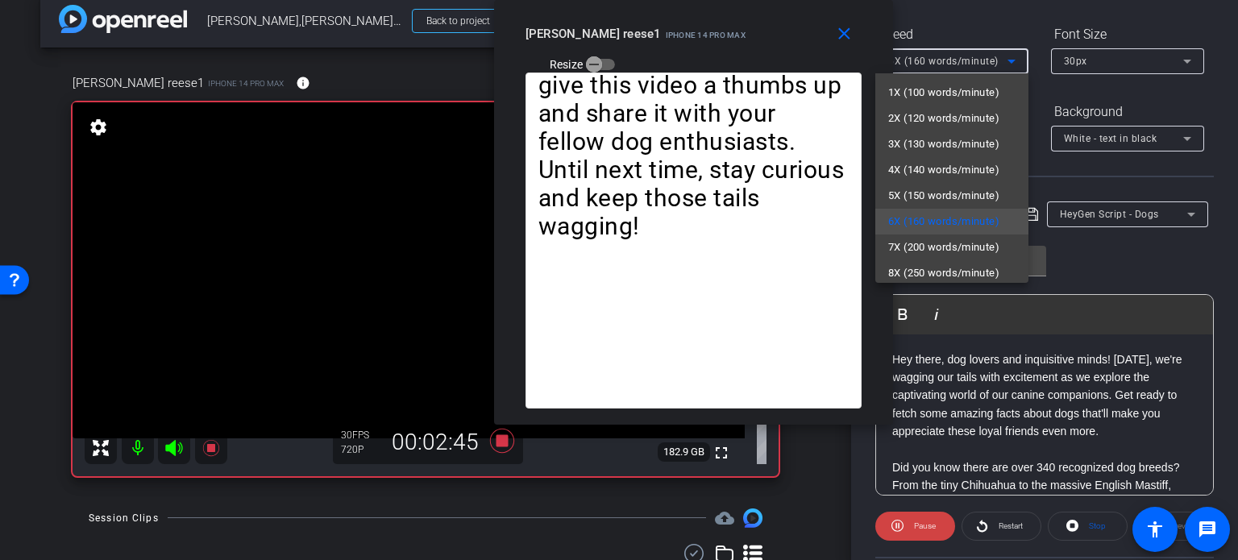
click at [712, 55] on div at bounding box center [619, 280] width 1238 height 560
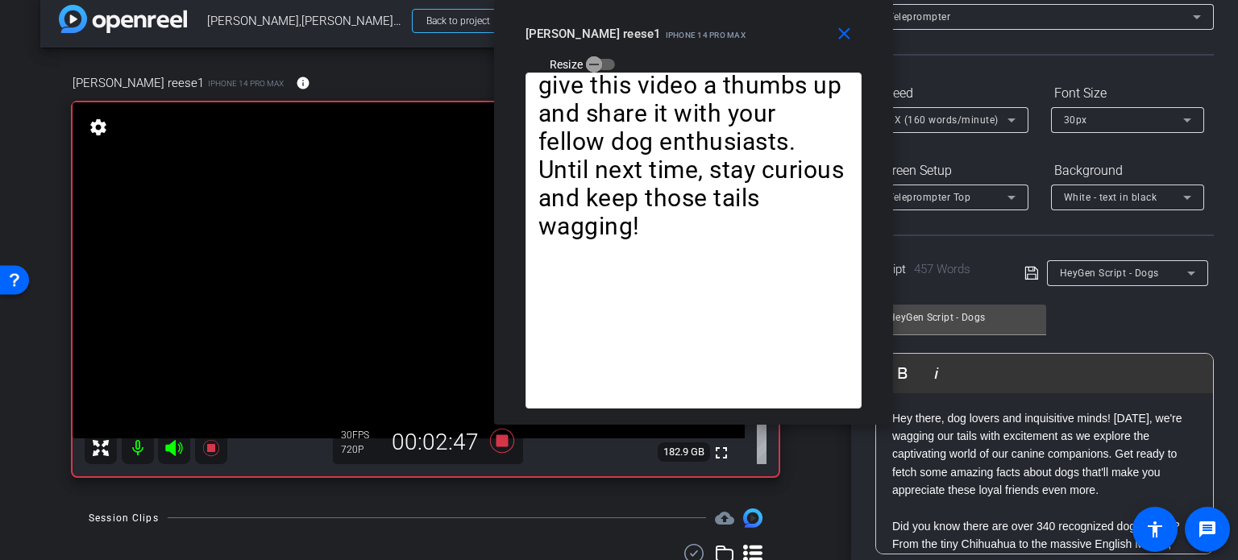
scroll to position [0, 0]
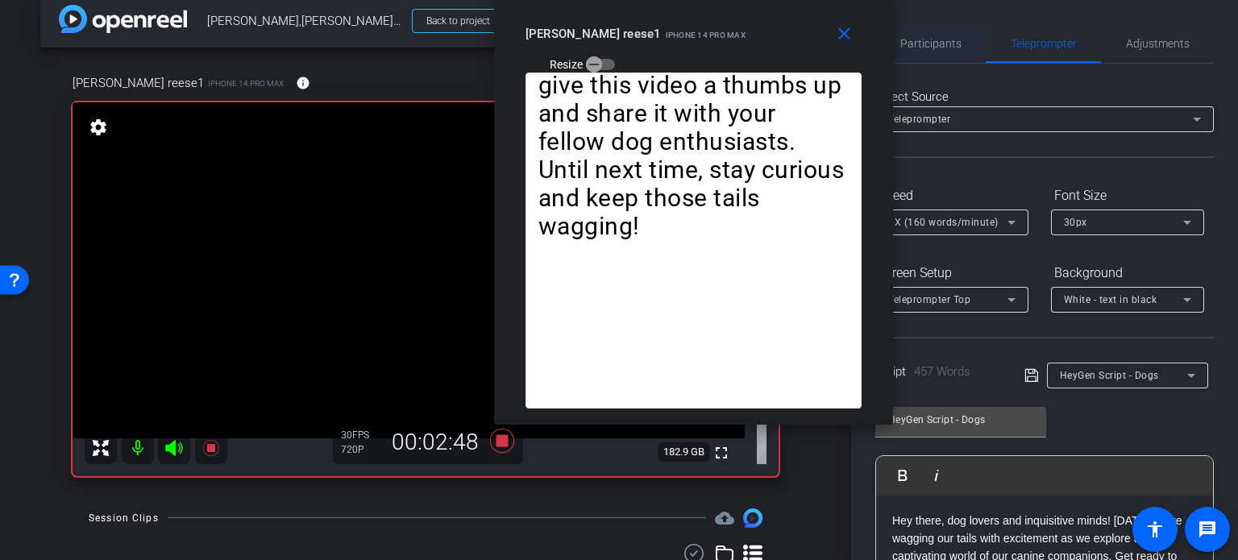
click at [929, 41] on span "Participants" at bounding box center [930, 43] width 61 height 11
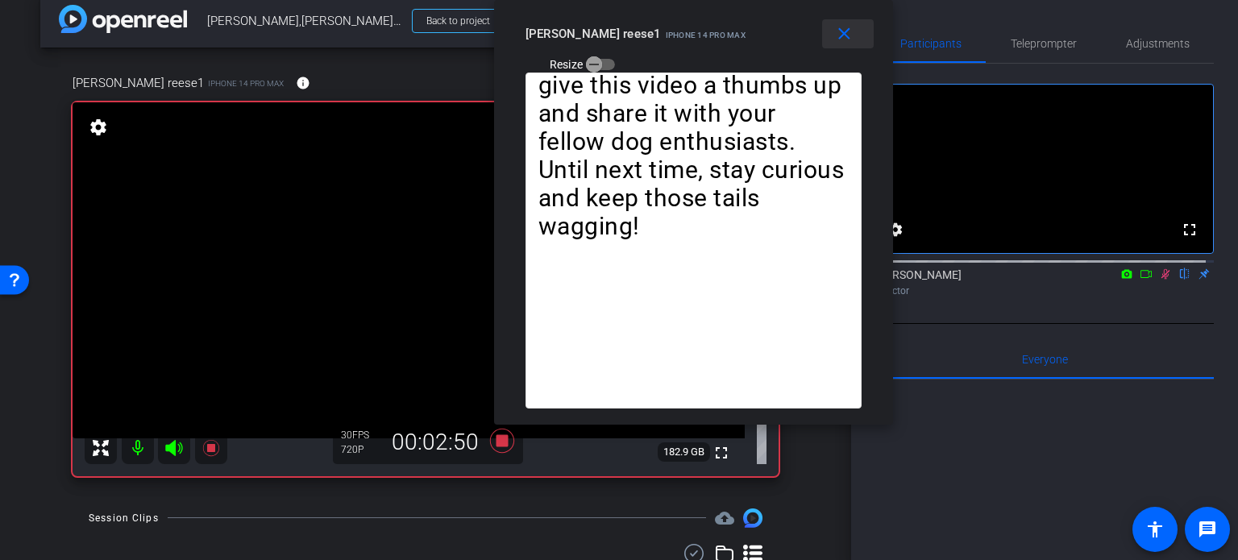
click at [840, 39] on mat-icon "close" at bounding box center [844, 34] width 20 height 20
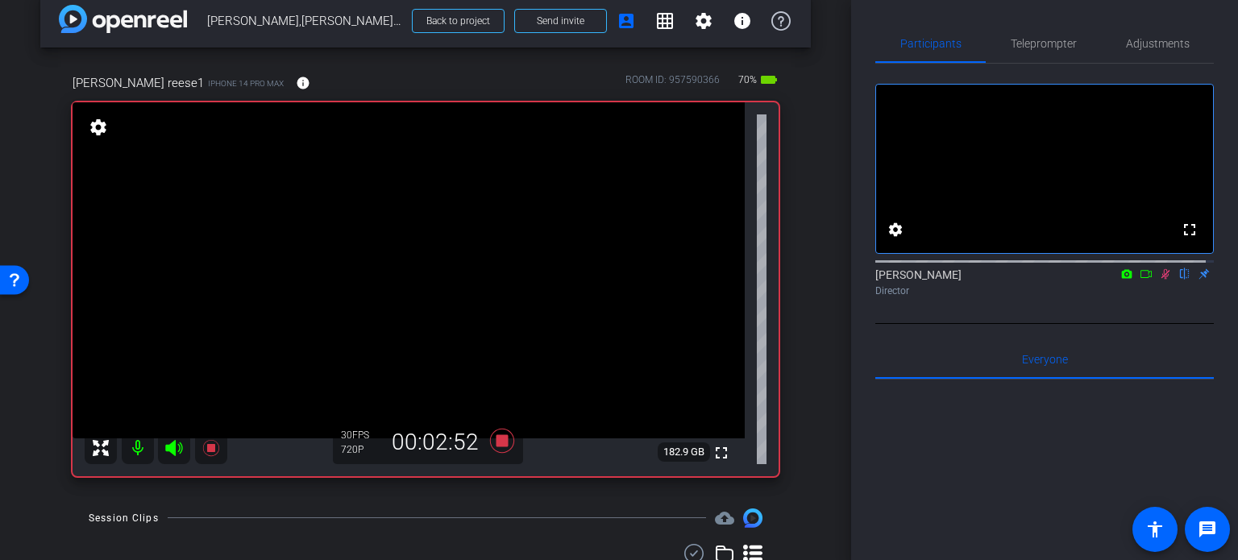
click at [1159, 280] on icon at bounding box center [1165, 273] width 13 height 11
click at [492, 439] on icon at bounding box center [502, 441] width 24 height 24
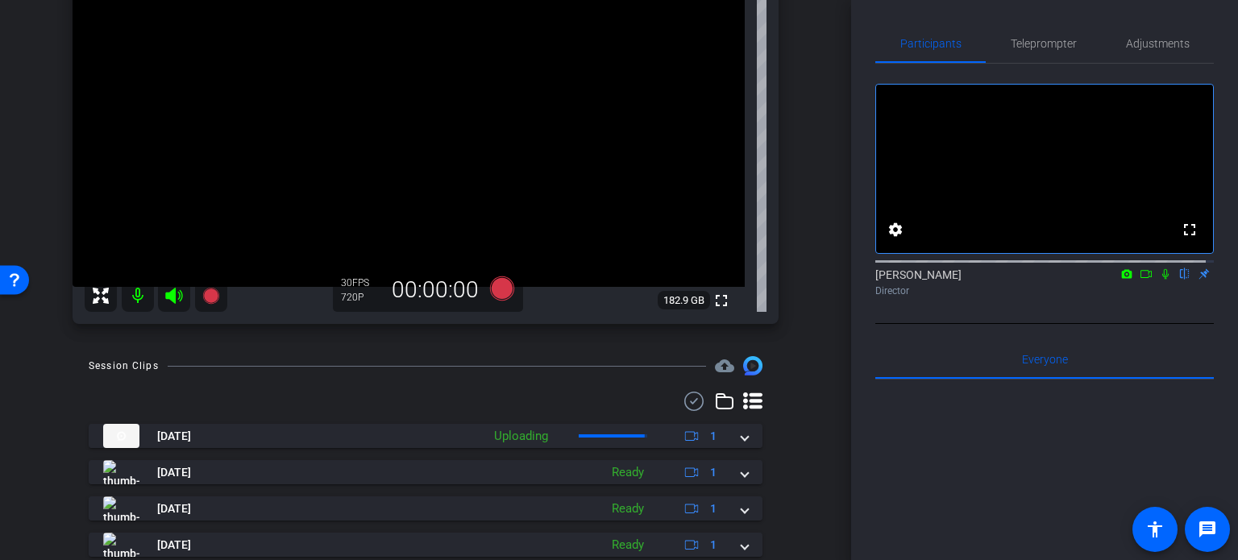
scroll to position [183, 0]
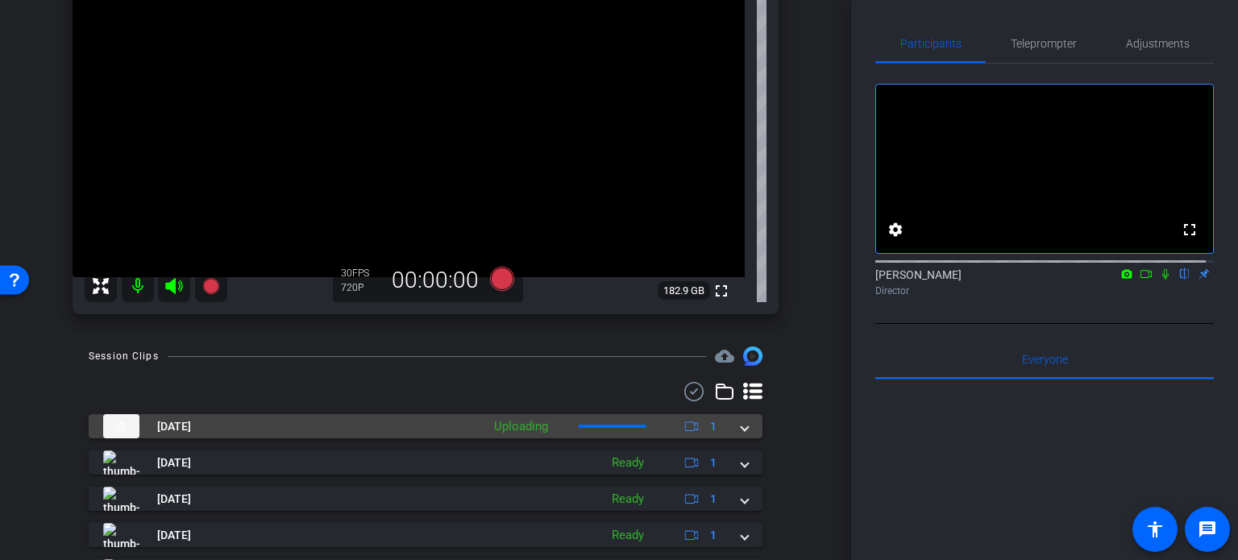
click at [732, 431] on div "Oct 15, 2025 Uploading 1" at bounding box center [422, 426] width 638 height 24
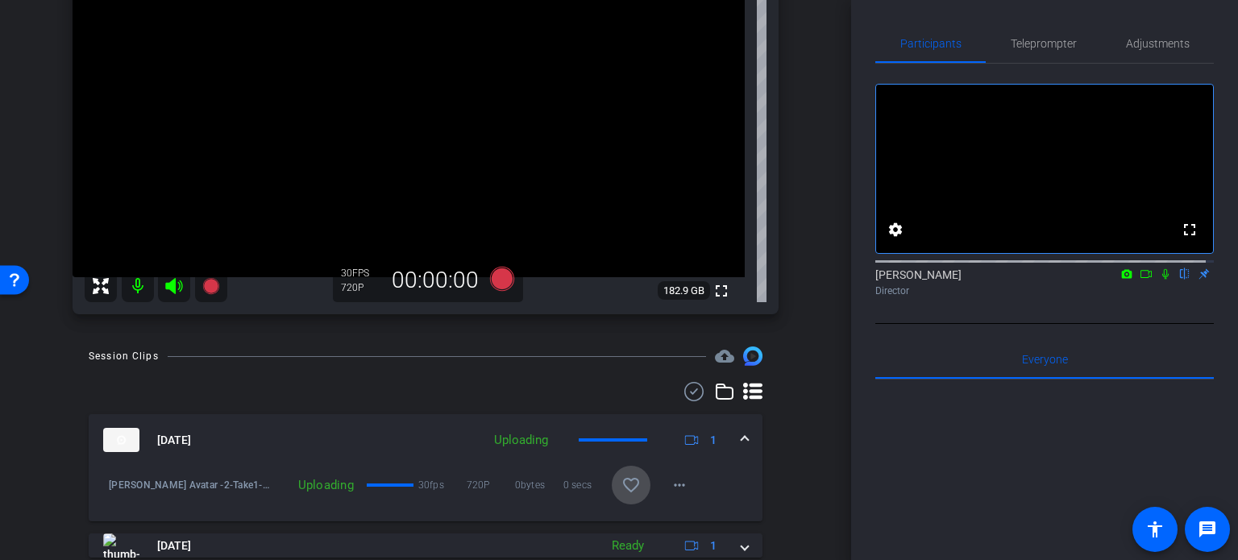
click at [623, 486] on mat-icon "favorite_border" at bounding box center [630, 484] width 19 height 19
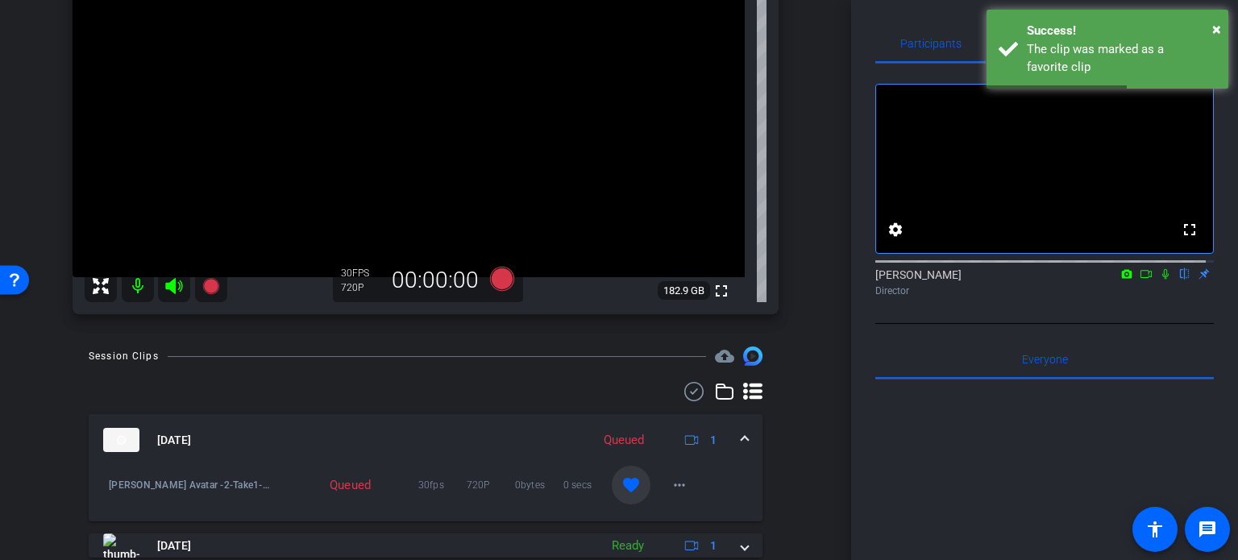
click at [741, 436] on mat-expansion-panel-header "Oct 15, 2025 Queued 1" at bounding box center [426, 440] width 674 height 52
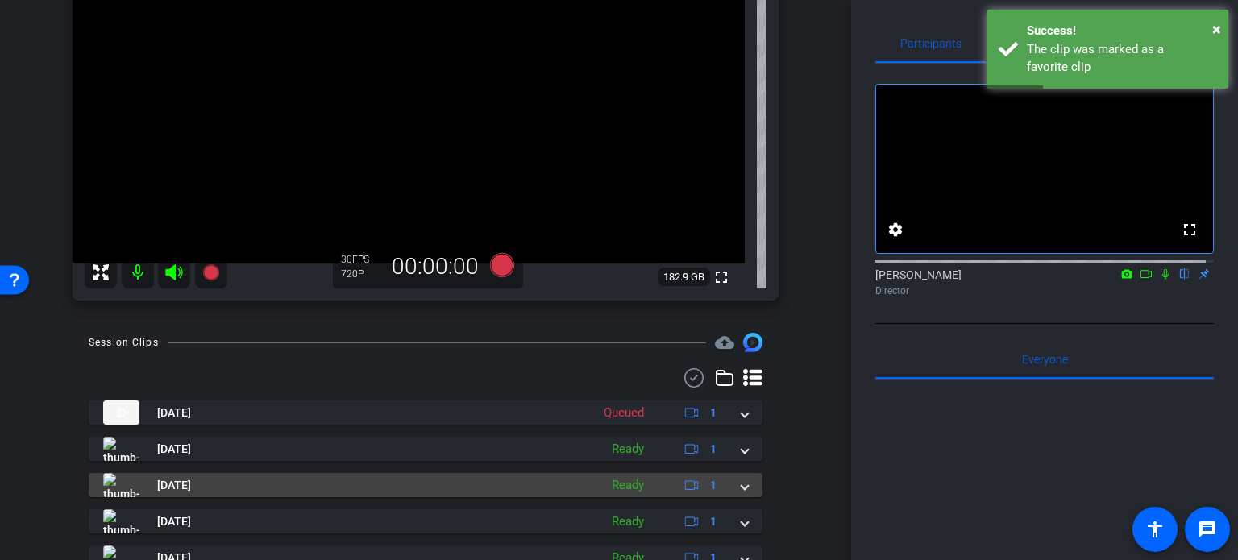
scroll to position [242, 0]
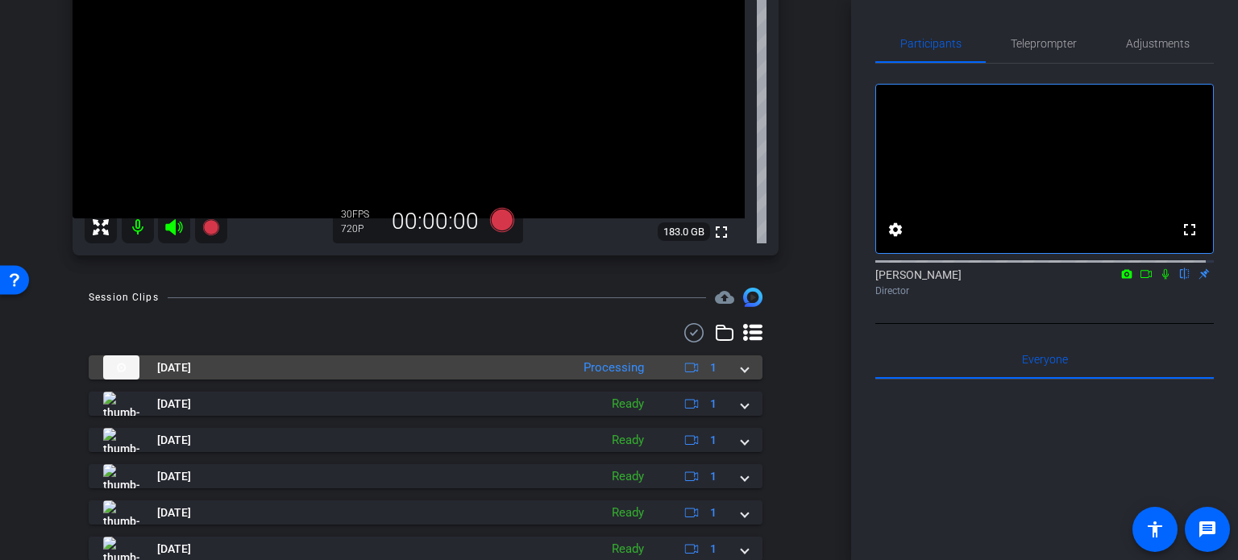
click at [741, 363] on span at bounding box center [744, 367] width 6 height 17
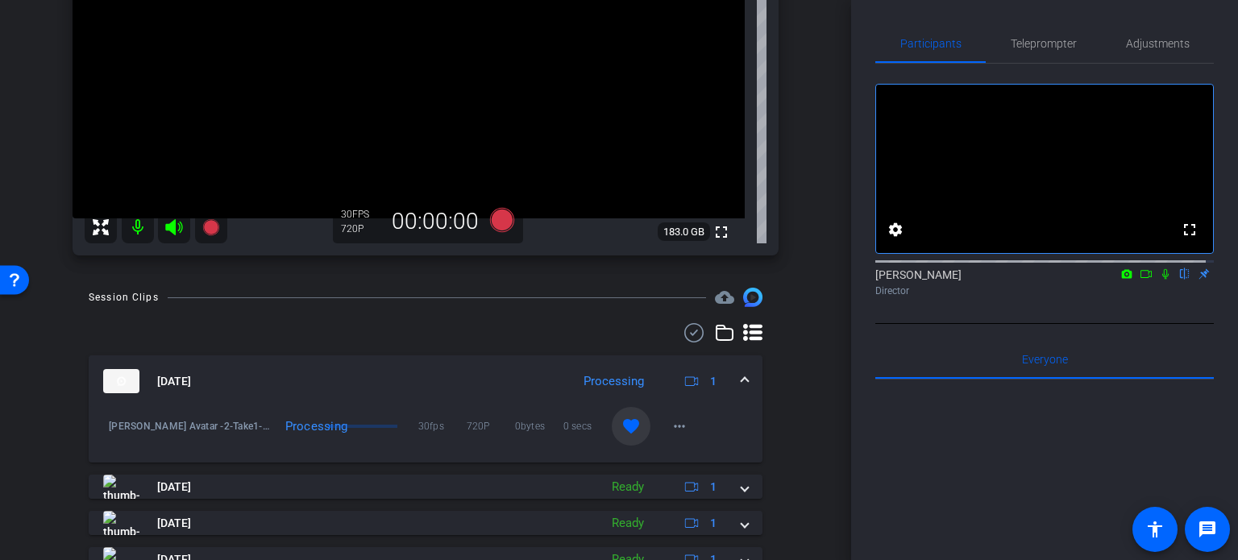
click at [741, 375] on span at bounding box center [744, 381] width 6 height 17
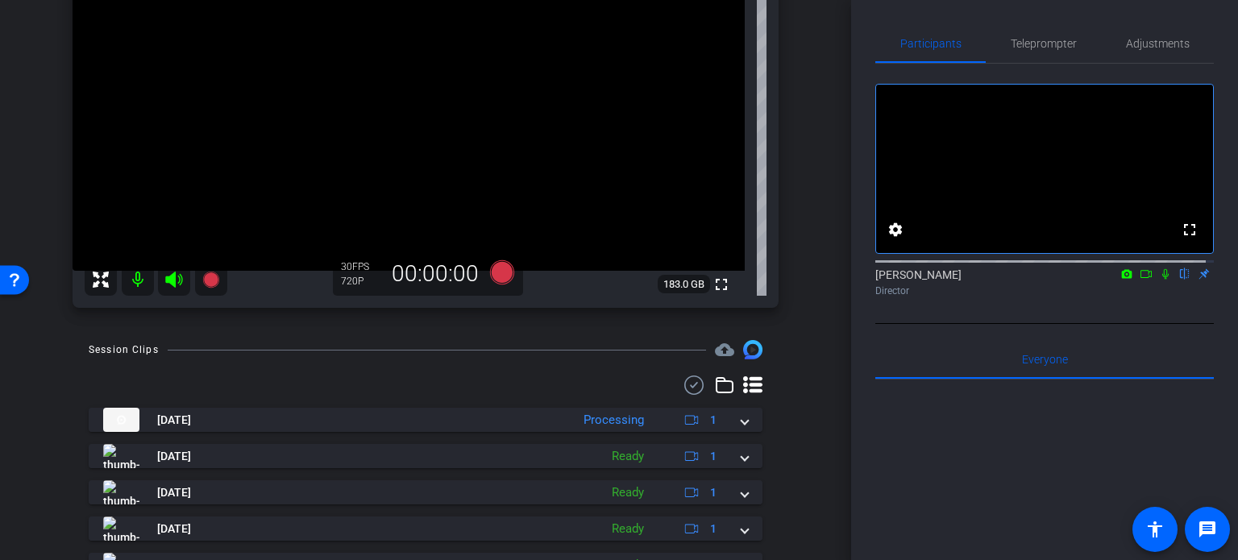
scroll to position [161, 0]
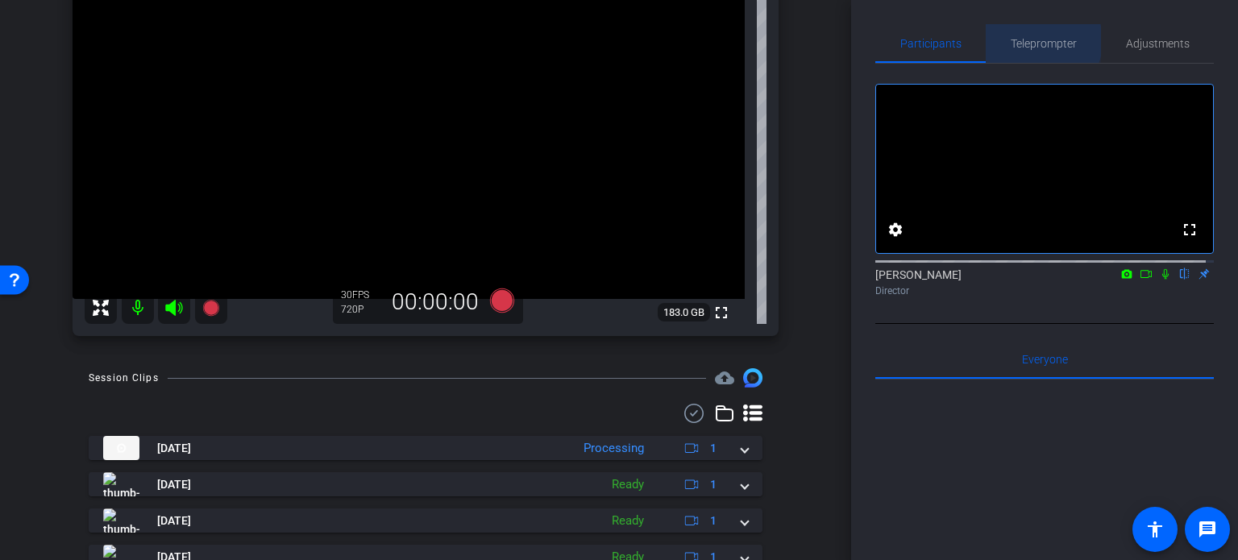
click at [1033, 40] on span "Teleprompter" at bounding box center [1043, 43] width 66 height 11
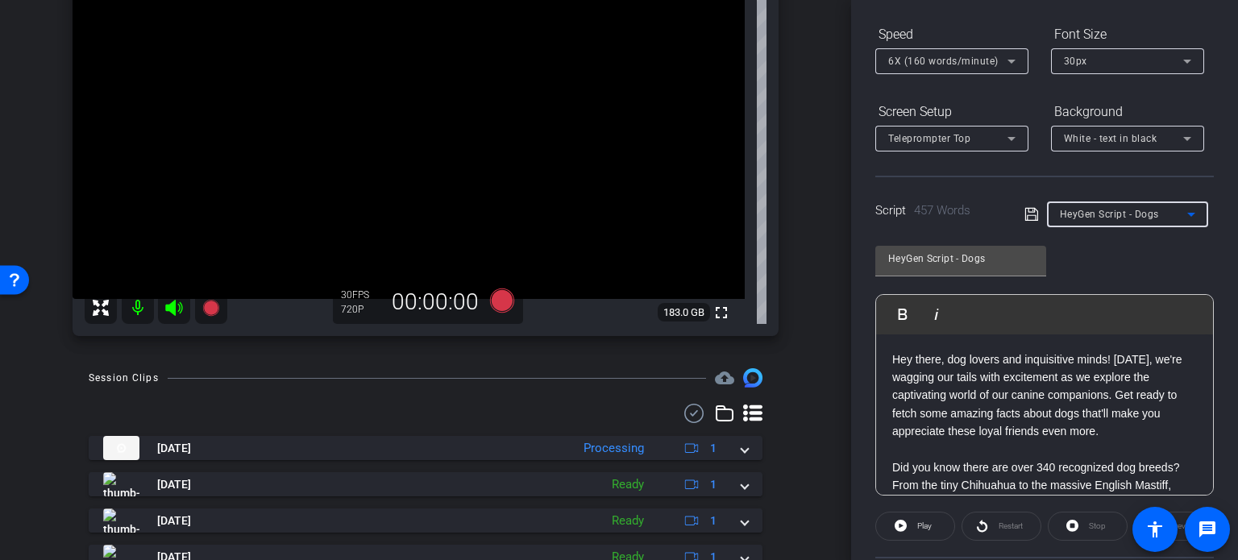
click at [1113, 215] on span "HeyGen Script - Dogs" at bounding box center [1108, 214] width 99 height 11
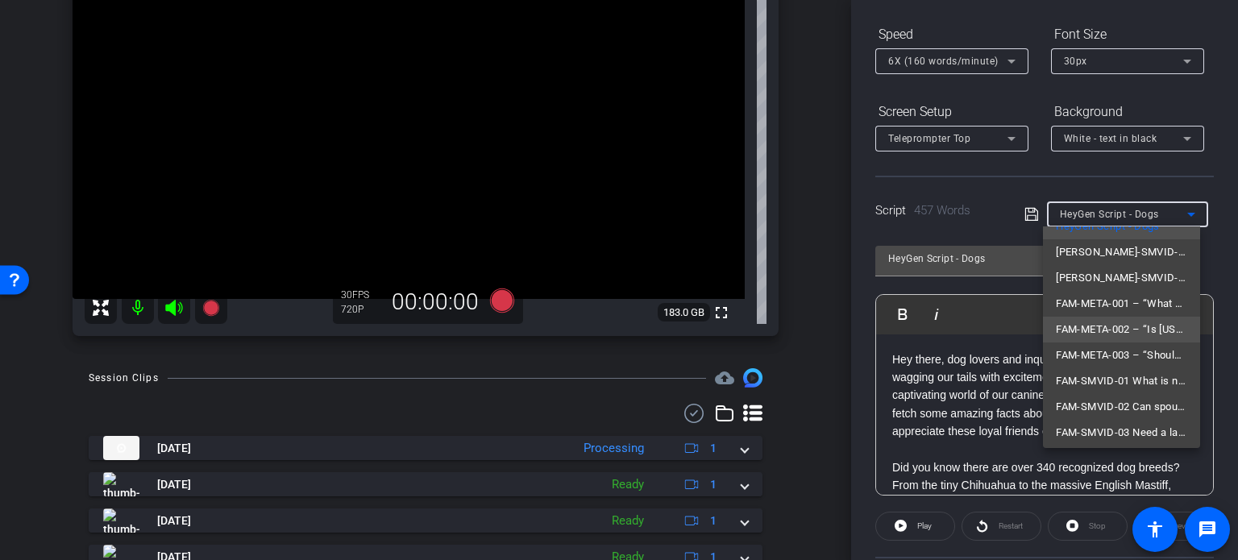
scroll to position [100, 0]
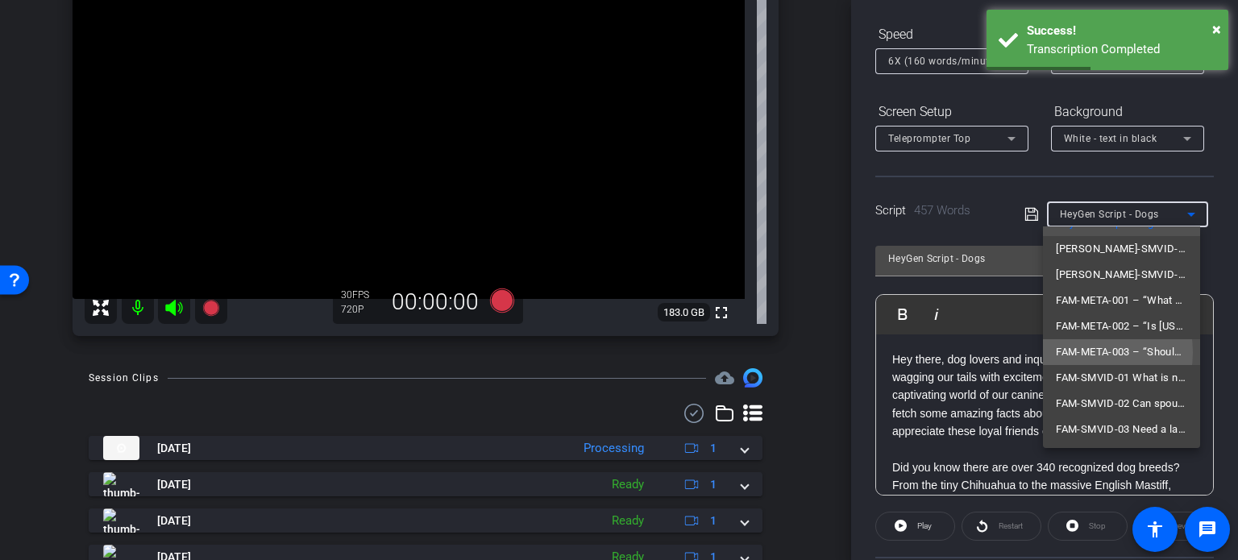
click at [1091, 351] on span "FAM-META-003 – “Should I Move Out During a Divorce?”" at bounding box center [1120, 351] width 131 height 19
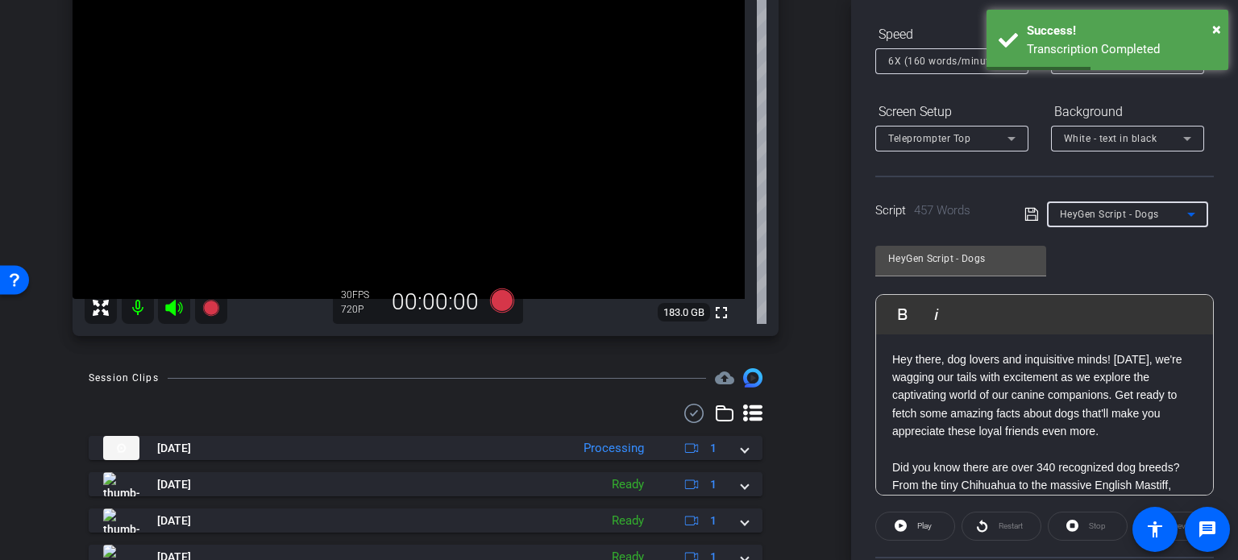
type input "FAM-META-003 – “Should I Move Out During a Divorce?”"
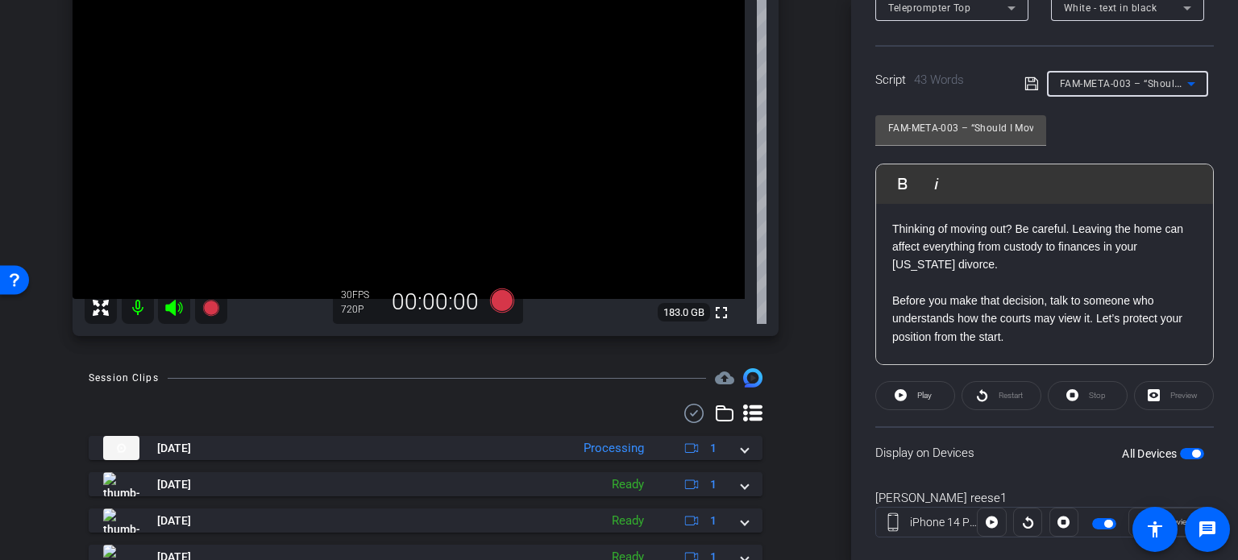
scroll to position [319, 0]
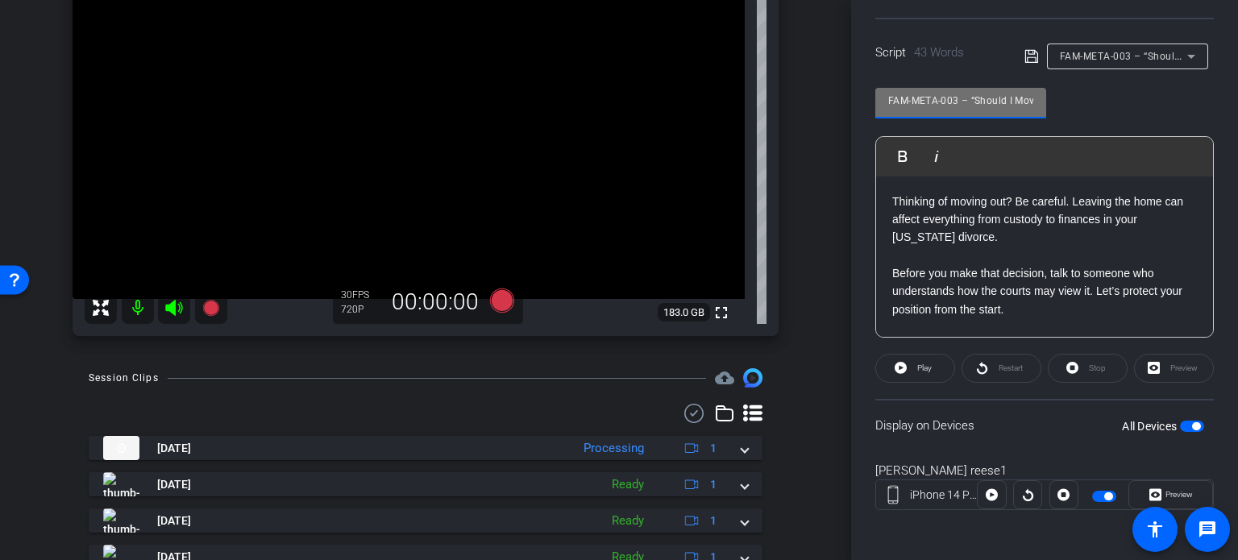
drag, startPoint x: 960, startPoint y: 96, endPoint x: 817, endPoint y: 97, distance: 143.4
click at [817, 97] on div "arrow_back Reese,Michael_Shoot 01_10152025 Back to project Send invite account_…" at bounding box center [619, 280] width 1238 height 560
click at [807, 198] on div "arrow_back Reese,Michael_Shoot 01_10152025 Back to project Send invite account_…" at bounding box center [425, 119] width 851 height 560
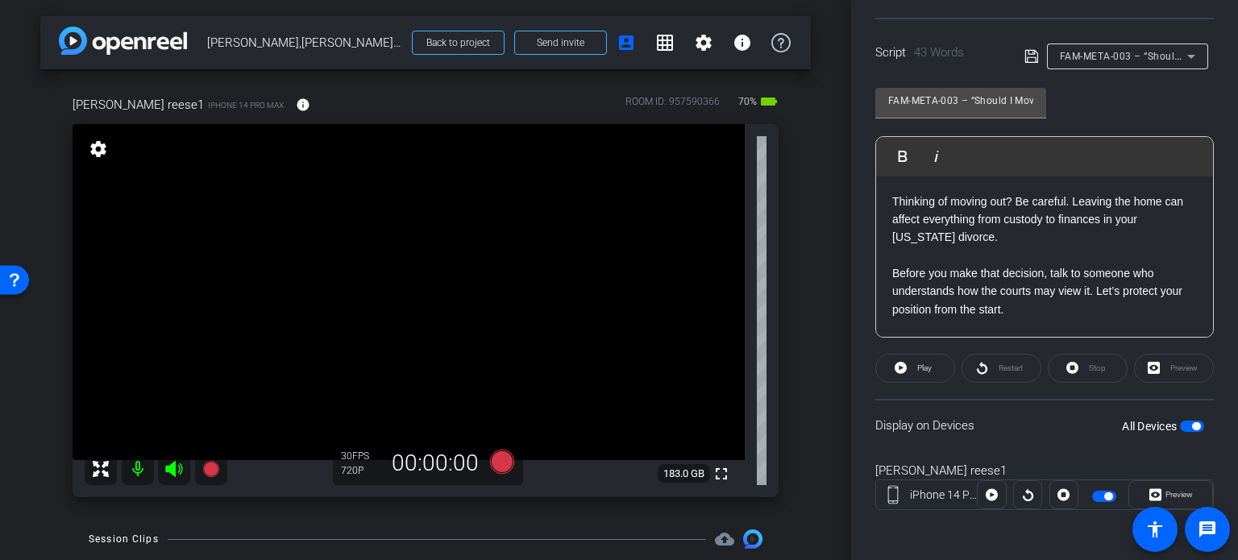
scroll to position [81, 0]
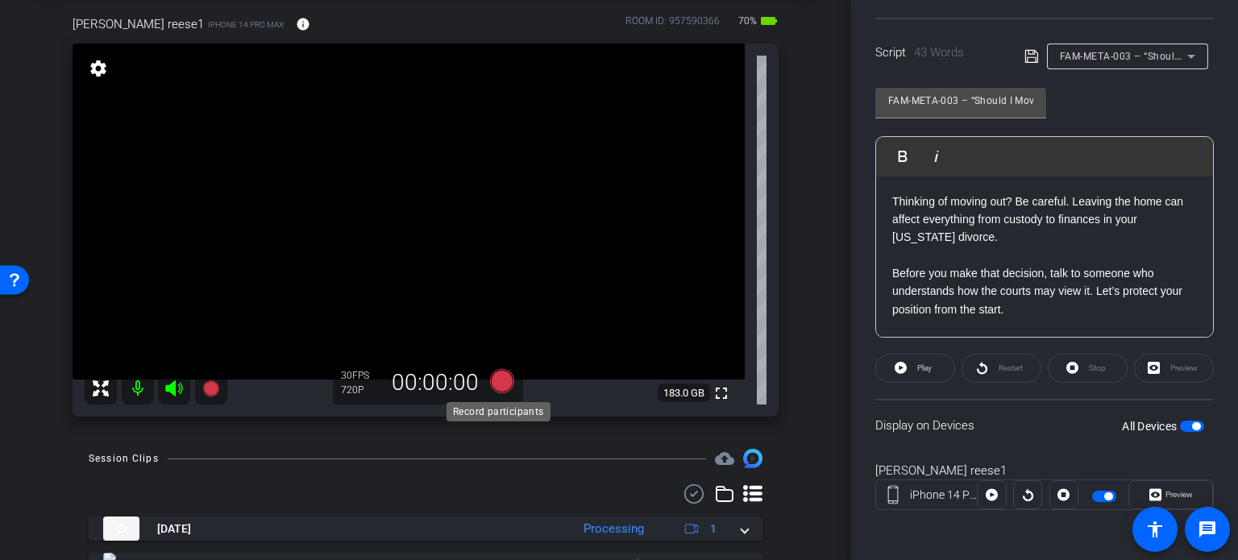
click at [496, 384] on icon at bounding box center [502, 381] width 24 height 24
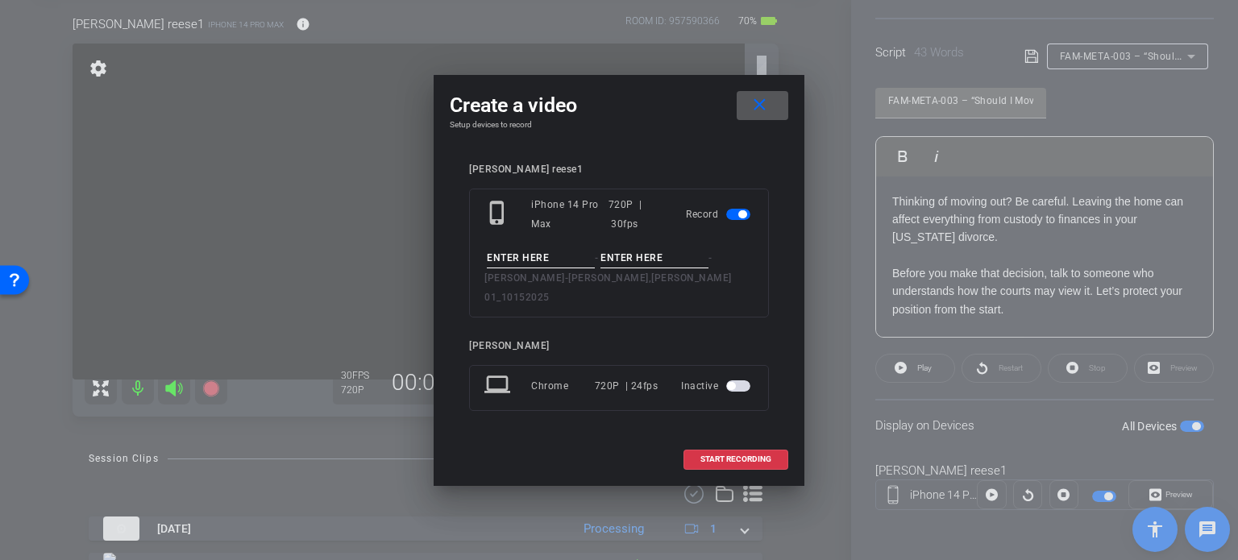
click at [535, 268] on input at bounding box center [541, 258] width 108 height 20
paste input "FAM-META-003"
type input "FAM-META-003"
click at [628, 267] on input at bounding box center [654, 258] width 108 height 20
type input "Take1"
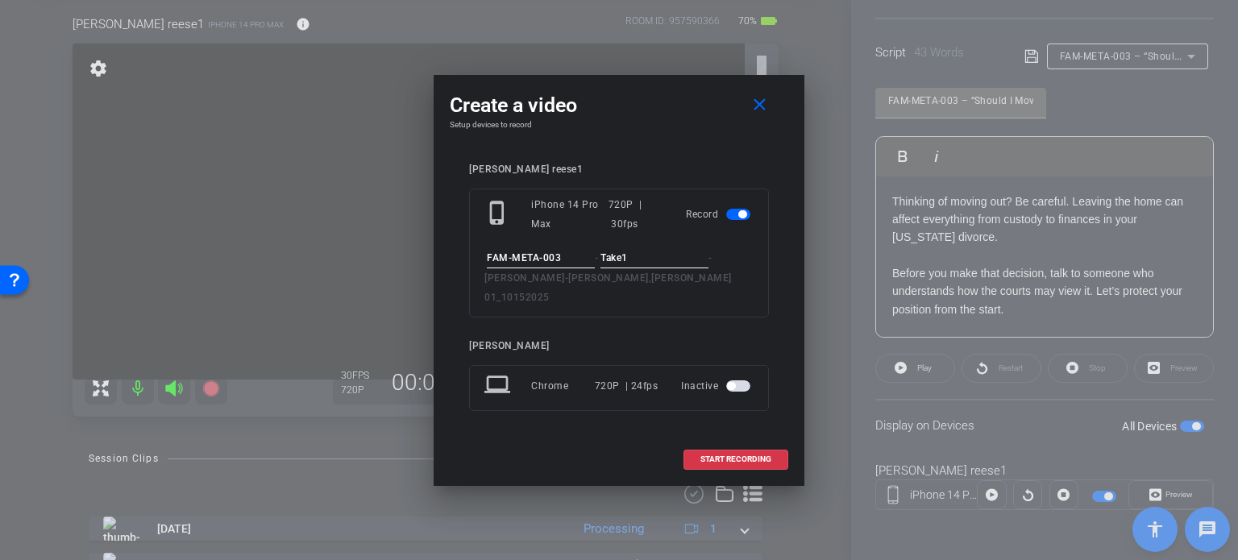
click at [666, 164] on div "michael reese1 phone_iphone iPhone 14 Pro Max 720P | 30fps Record FAM-META-003 …" at bounding box center [619, 298] width 338 height 302
click at [736, 455] on span "START RECORDING" at bounding box center [735, 459] width 71 height 8
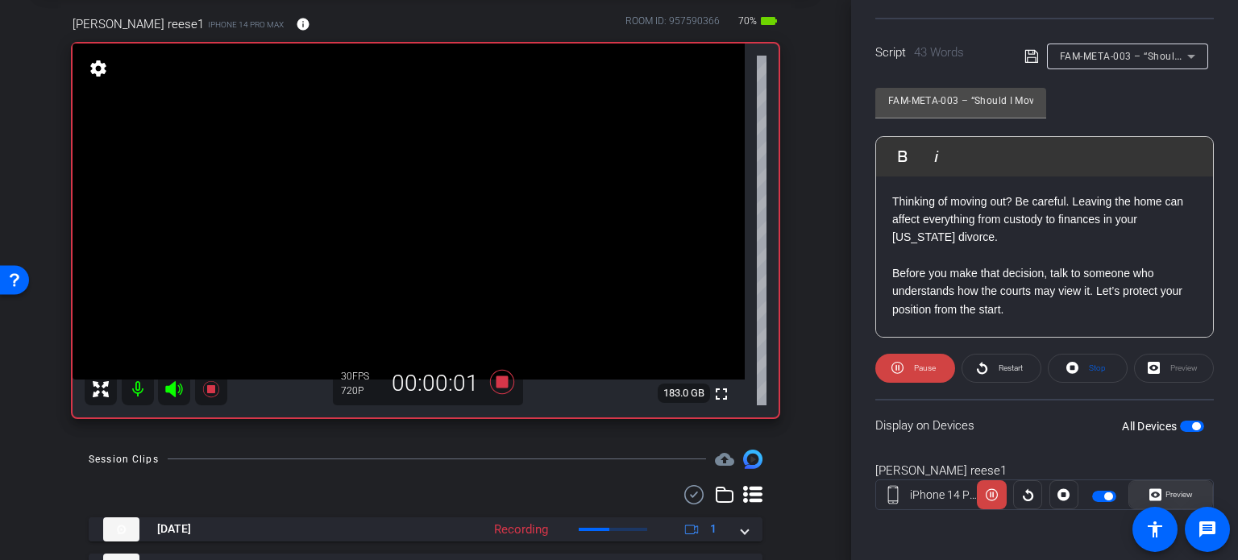
click at [1181, 491] on span "Preview" at bounding box center [1178, 494] width 27 height 9
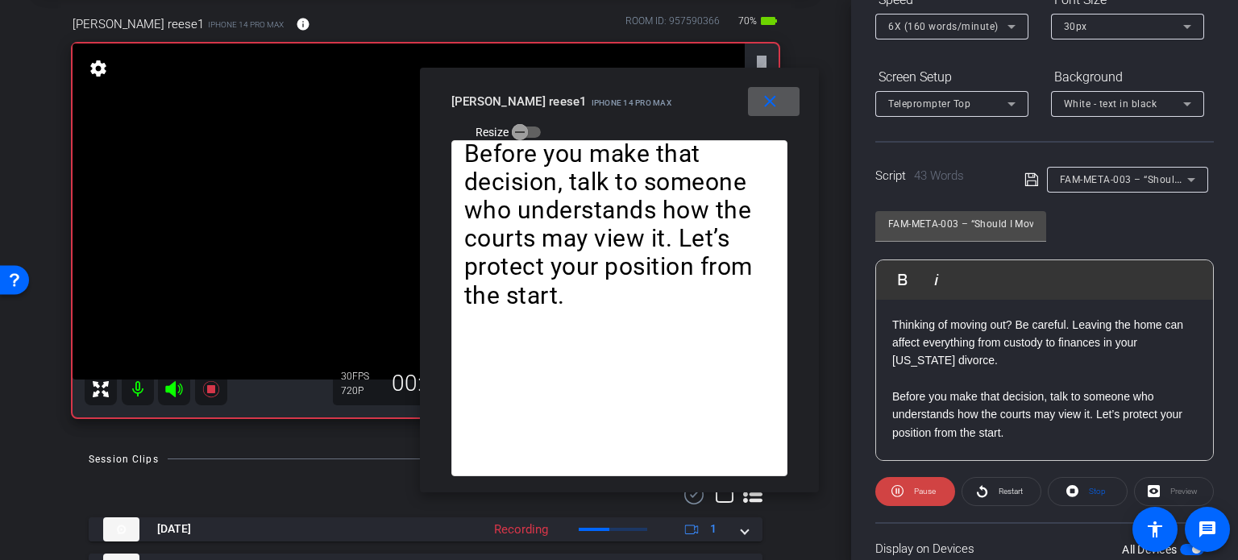
scroll to position [158, 0]
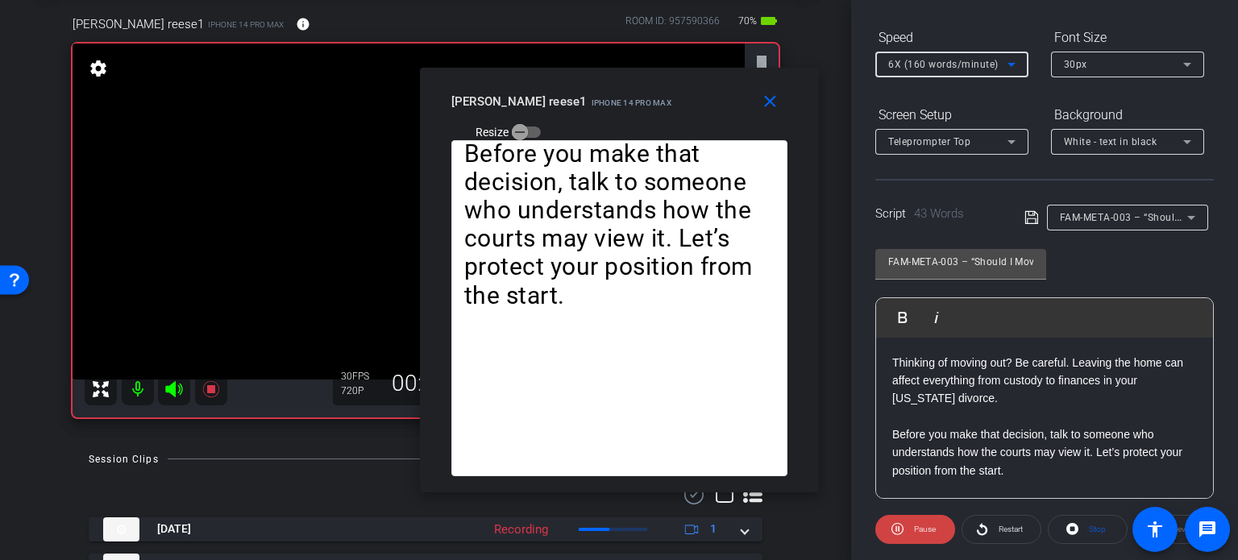
click at [952, 60] on span "6X (160 words/minute)" at bounding box center [943, 64] width 110 height 11
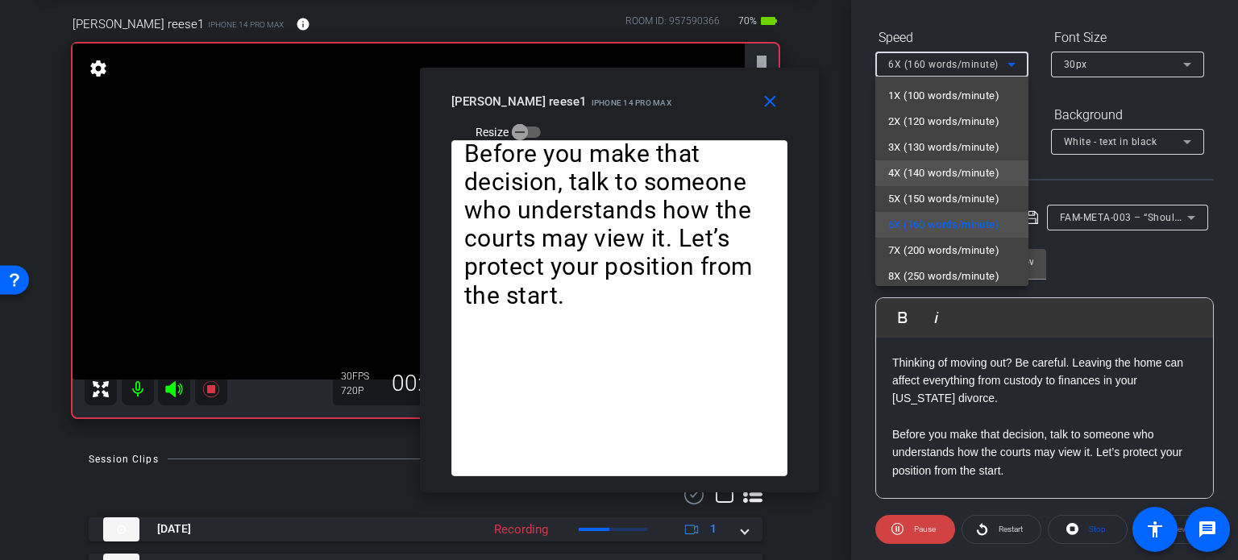
click at [937, 173] on span "4X (140 words/minute)" at bounding box center [943, 173] width 111 height 19
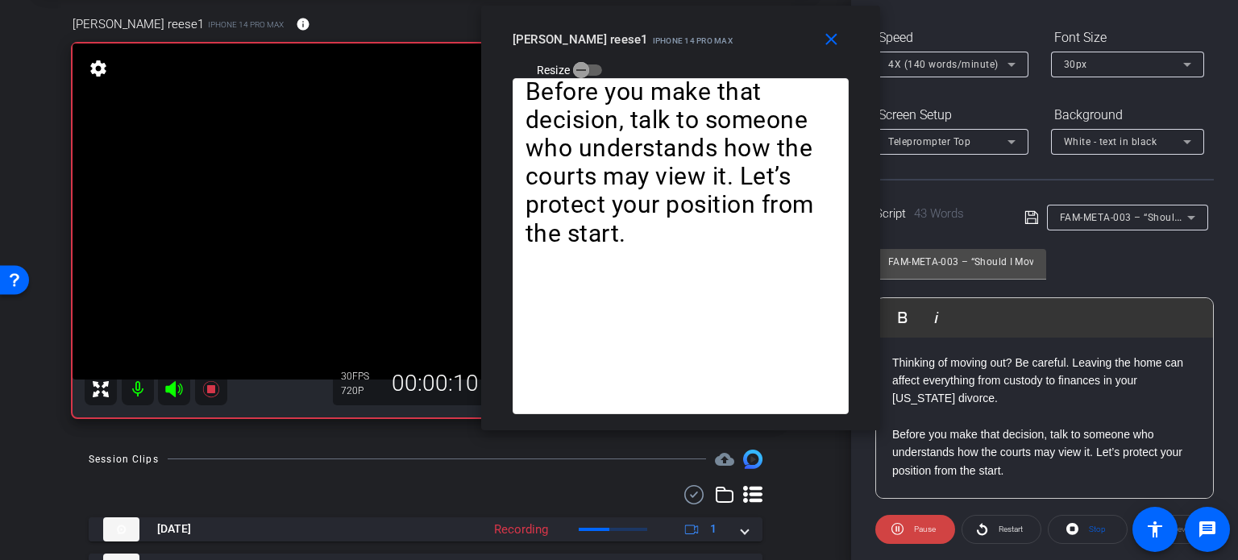
drag, startPoint x: 644, startPoint y: 102, endPoint x: 705, endPoint y: 40, distance: 87.2
click at [603, 56] on mat-slide-toggle "Resize" at bounding box center [557, 69] width 90 height 26
click at [1078, 526] on span at bounding box center [1087, 529] width 78 height 39
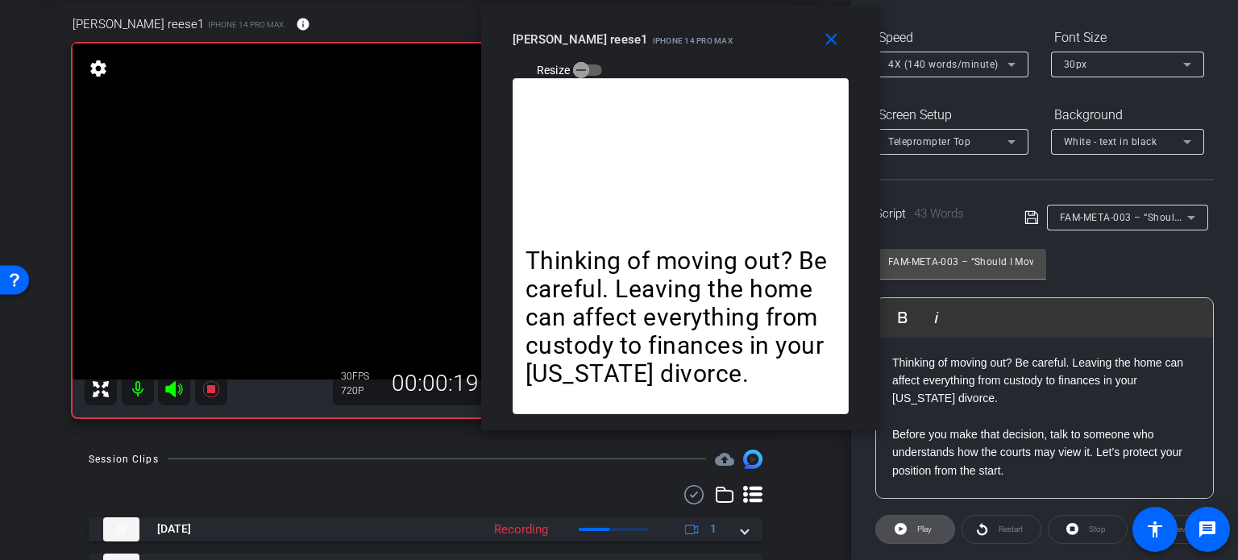
click at [919, 531] on span "Play" at bounding box center [924, 529] width 15 height 9
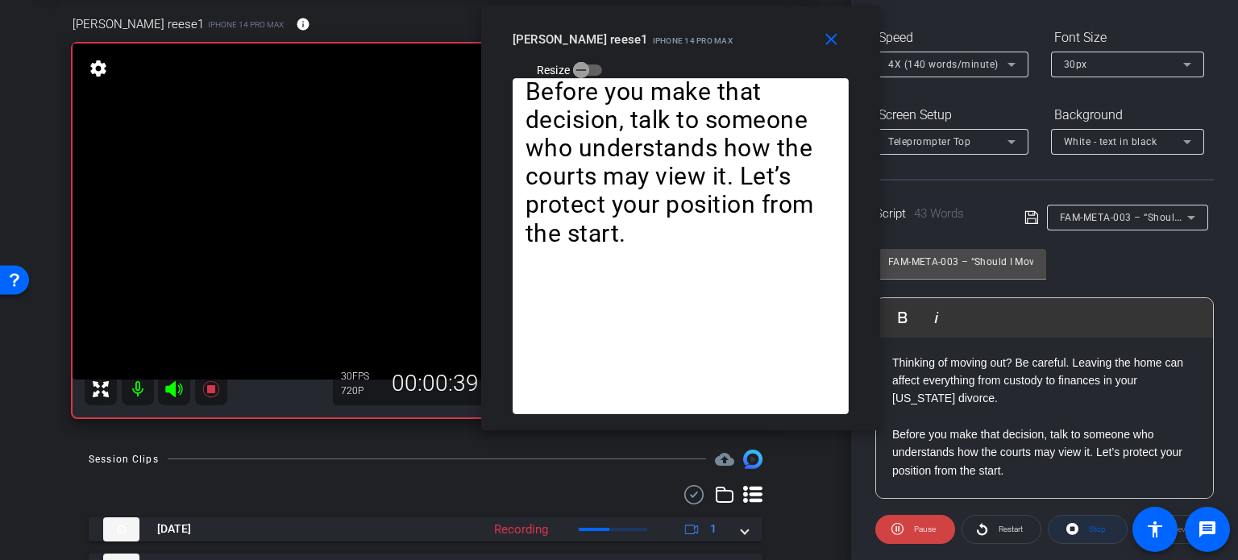
click at [1089, 531] on span "Stop" at bounding box center [1097, 529] width 17 height 9
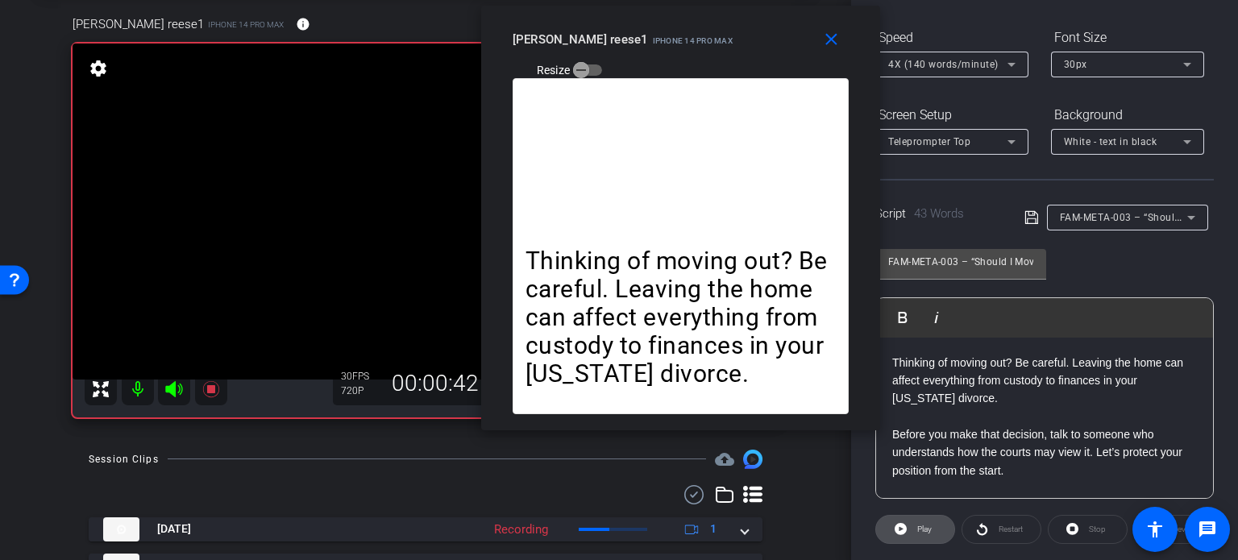
click at [899, 526] on icon at bounding box center [900, 529] width 12 height 20
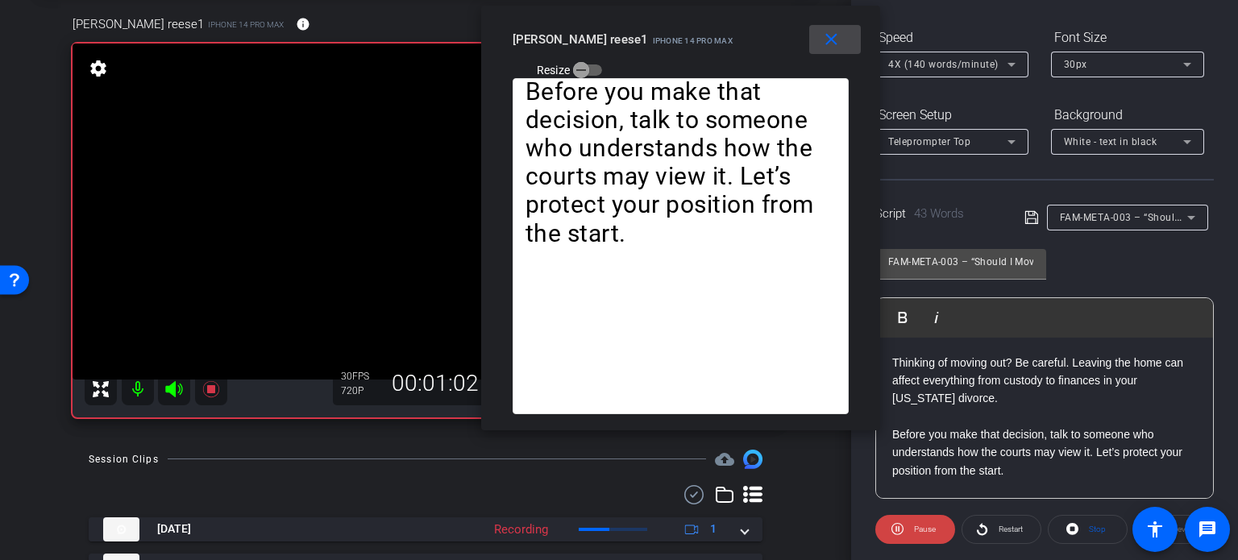
drag, startPoint x: 836, startPoint y: 48, endPoint x: 848, endPoint y: 51, distance: 12.3
click at [836, 48] on mat-icon "close" at bounding box center [831, 40] width 20 height 20
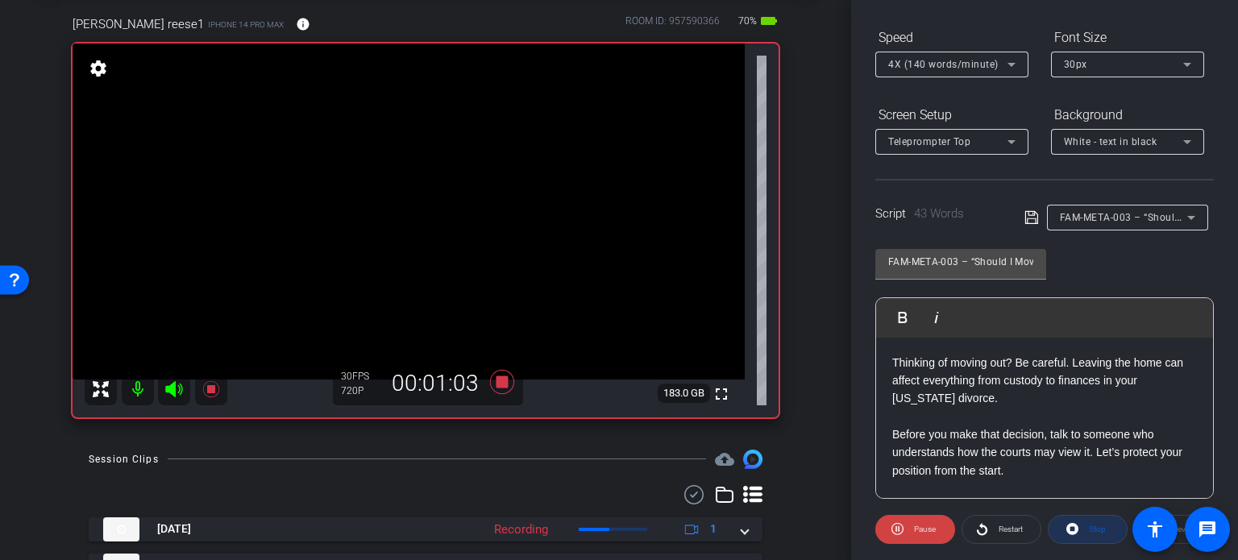
click at [1084, 518] on span "Stop" at bounding box center [1094, 529] width 21 height 23
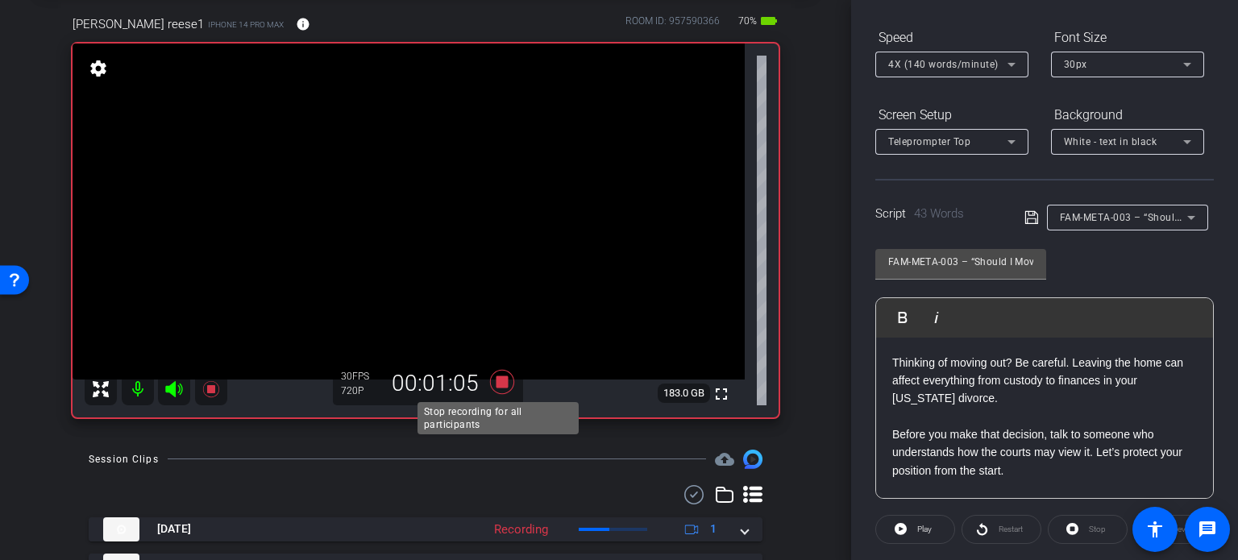
click at [506, 375] on icon at bounding box center [502, 381] width 39 height 29
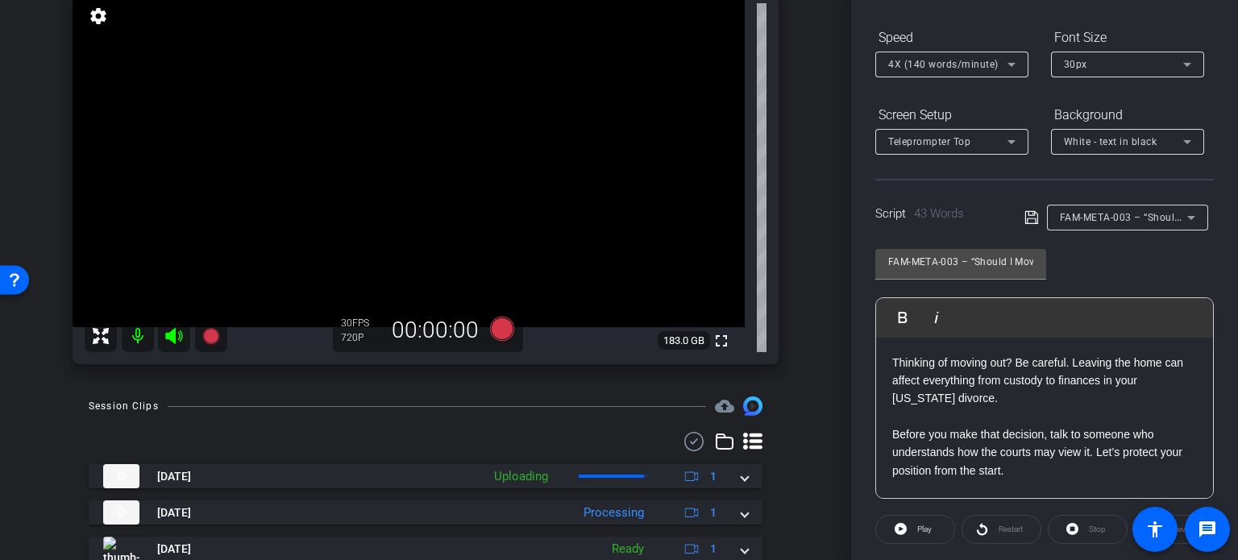
scroll to position [161, 0]
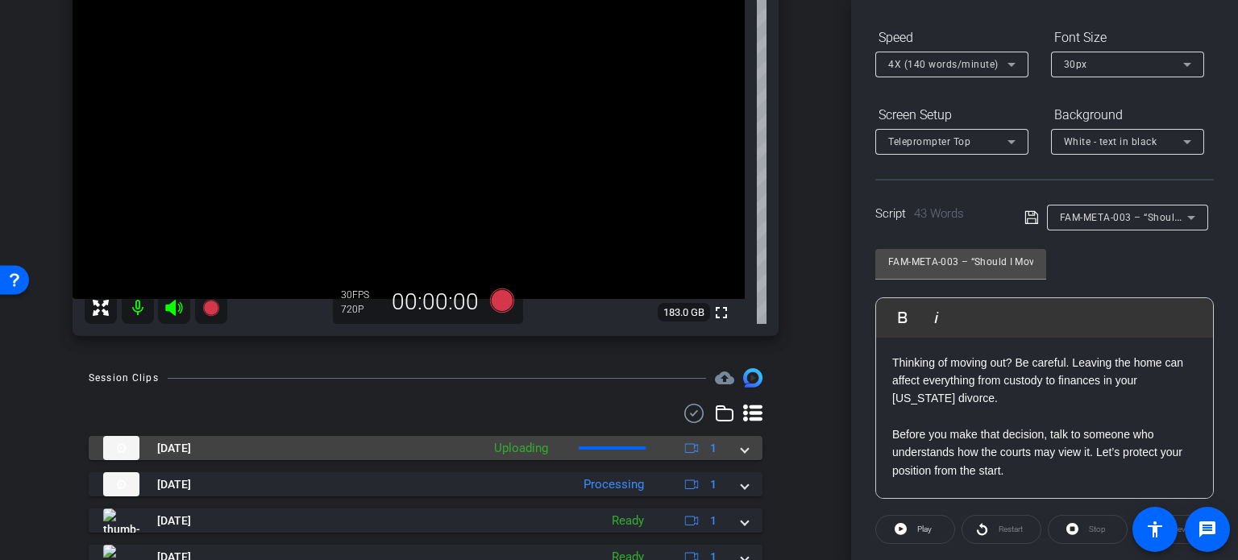
click at [743, 444] on mat-expansion-panel-header "Oct 15, 2025 Uploading 1" at bounding box center [426, 448] width 674 height 24
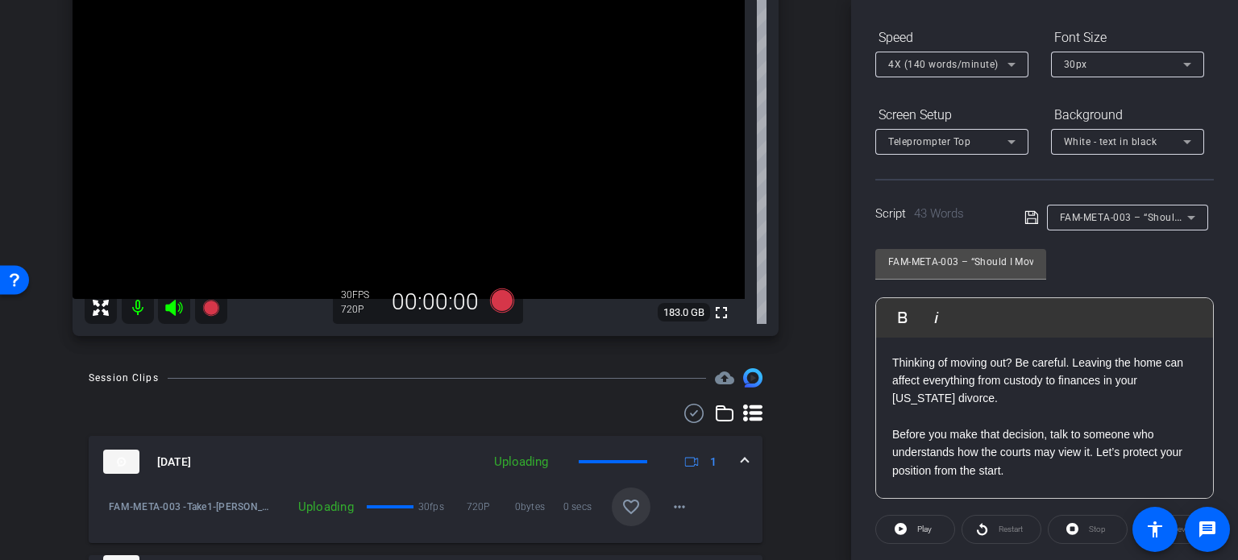
click at [621, 504] on mat-icon "favorite_border" at bounding box center [630, 506] width 19 height 19
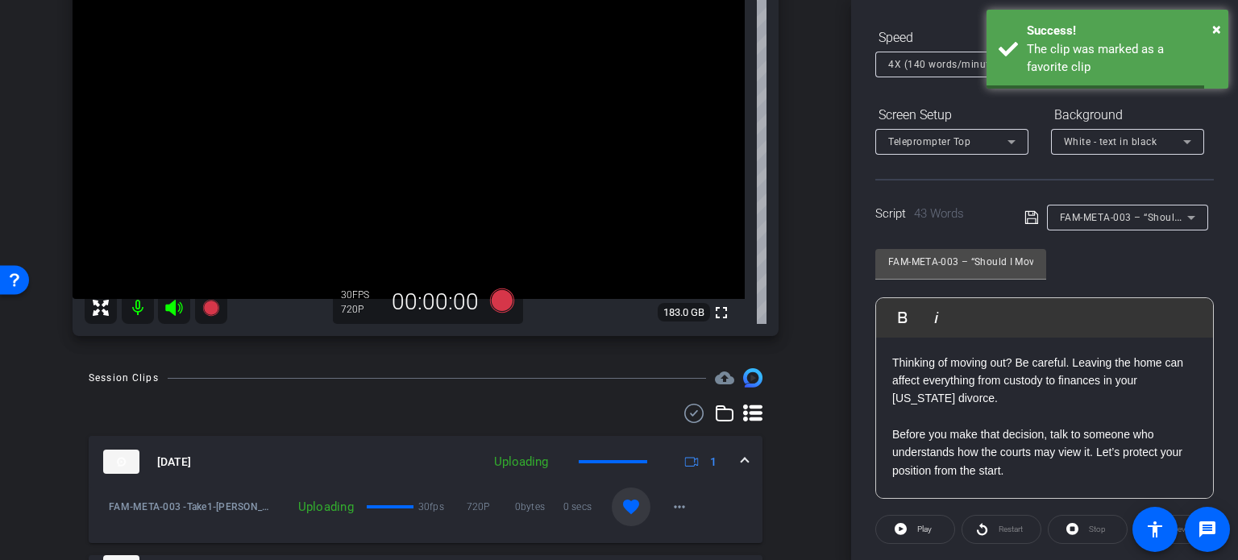
click at [741, 457] on span at bounding box center [744, 462] width 6 height 17
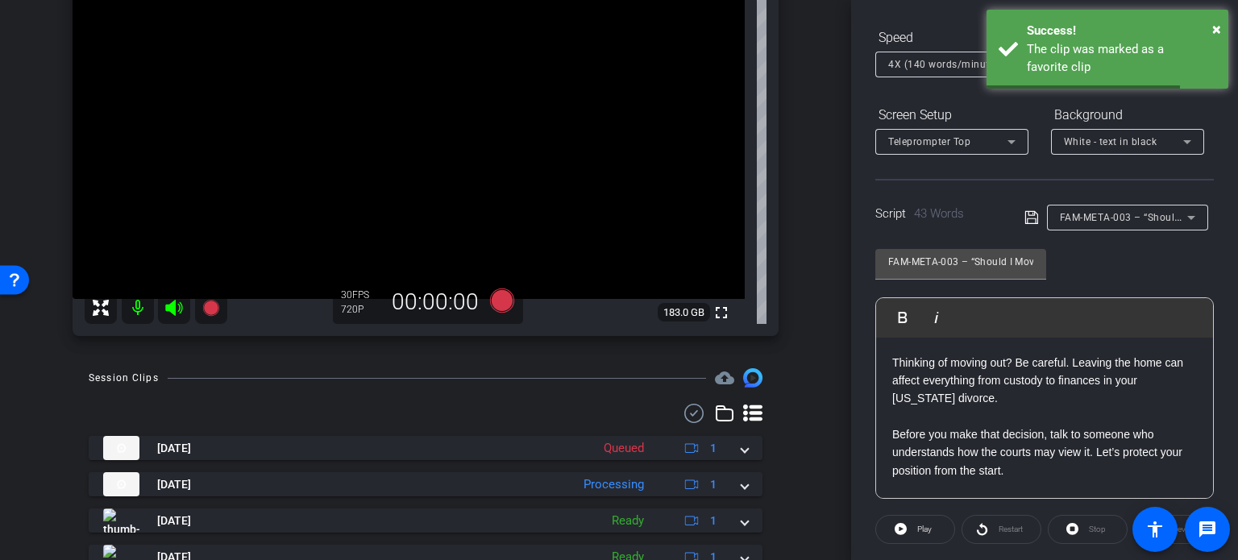
scroll to position [81, 0]
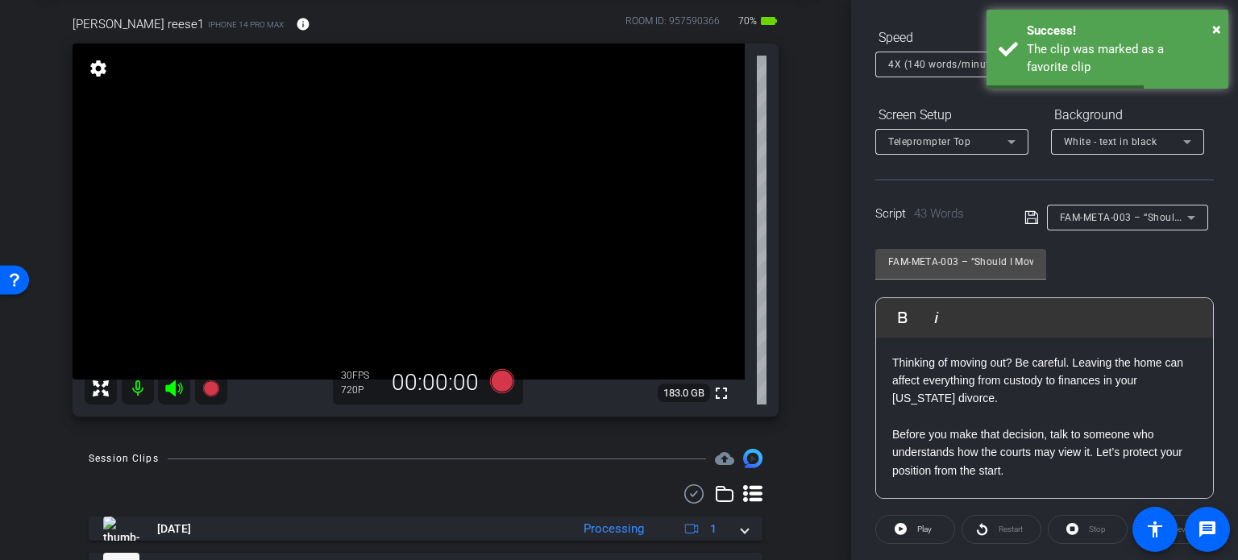
click at [1159, 215] on span "FAM-META-003 – “Should I Move Out During a Divorce?”" at bounding box center [1190, 216] width 263 height 13
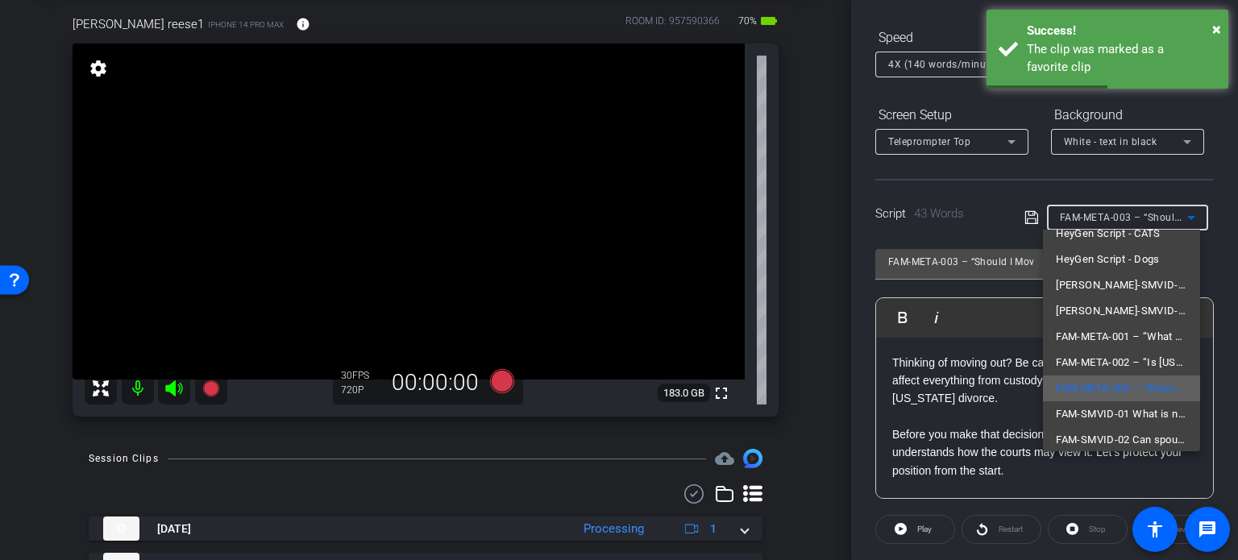
scroll to position [100, 0]
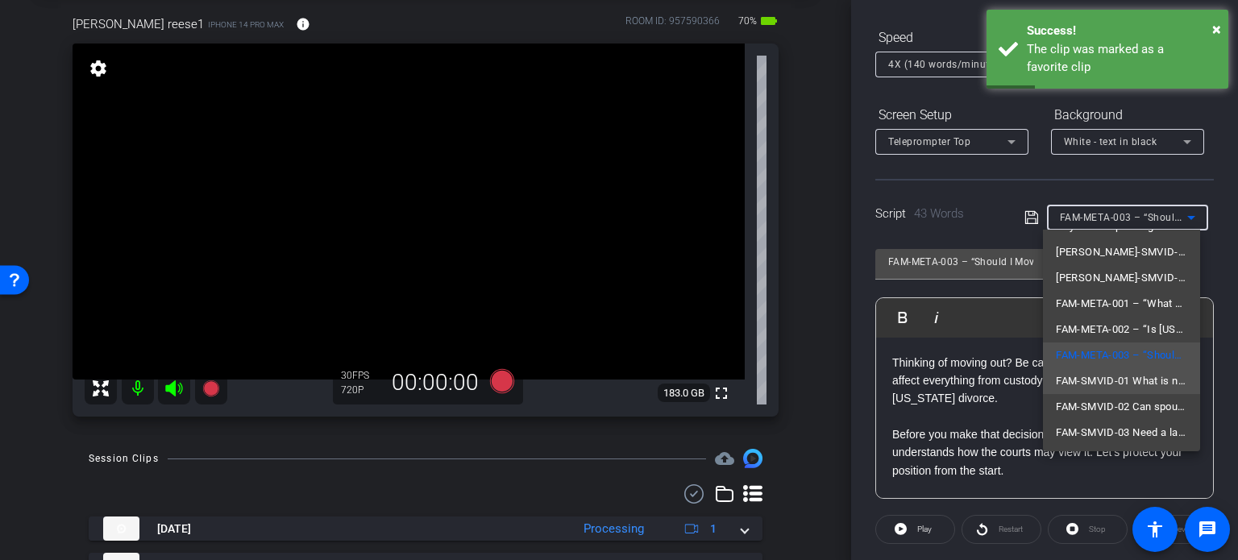
click at [1100, 379] on span "FAM-SMVID-01 What is no-fault divorce" at bounding box center [1120, 380] width 131 height 19
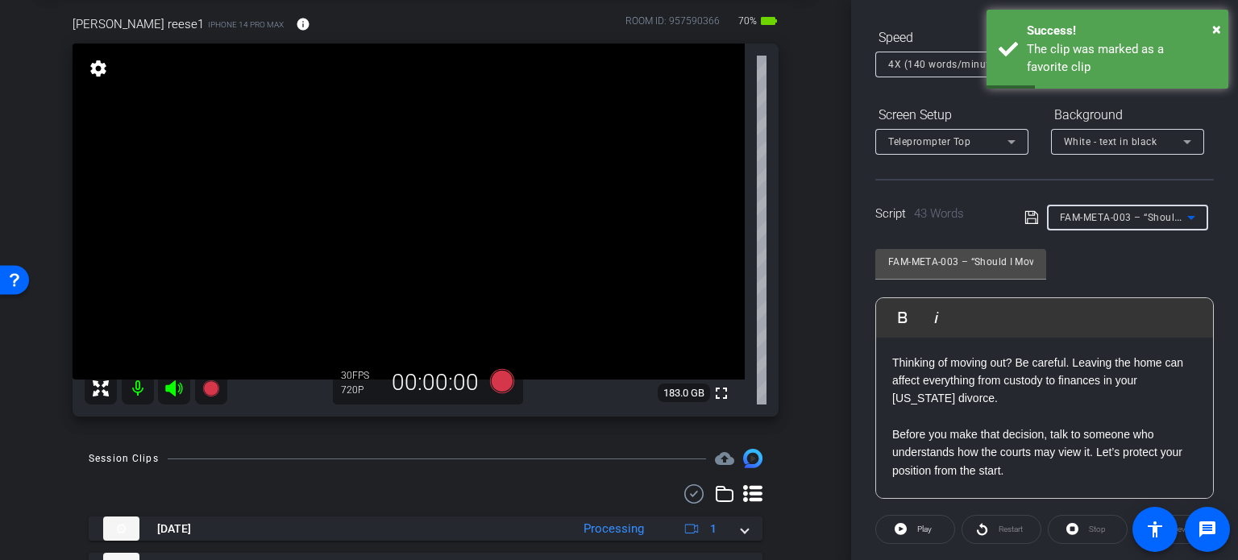
type input "FAM-SMVID-01 What is no-fault divorce"
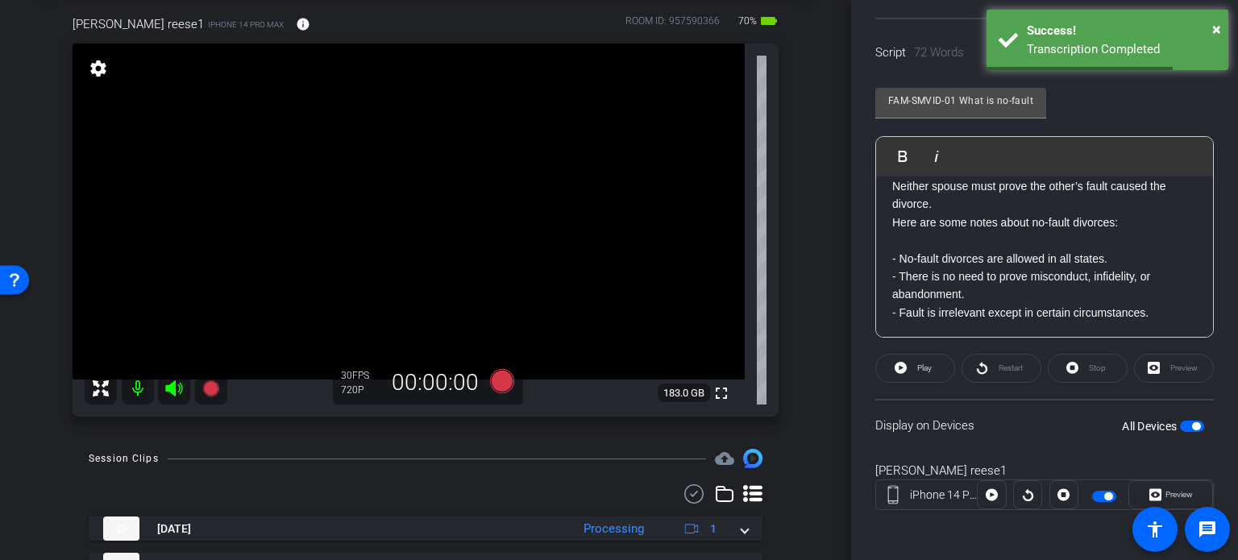
scroll to position [0, 0]
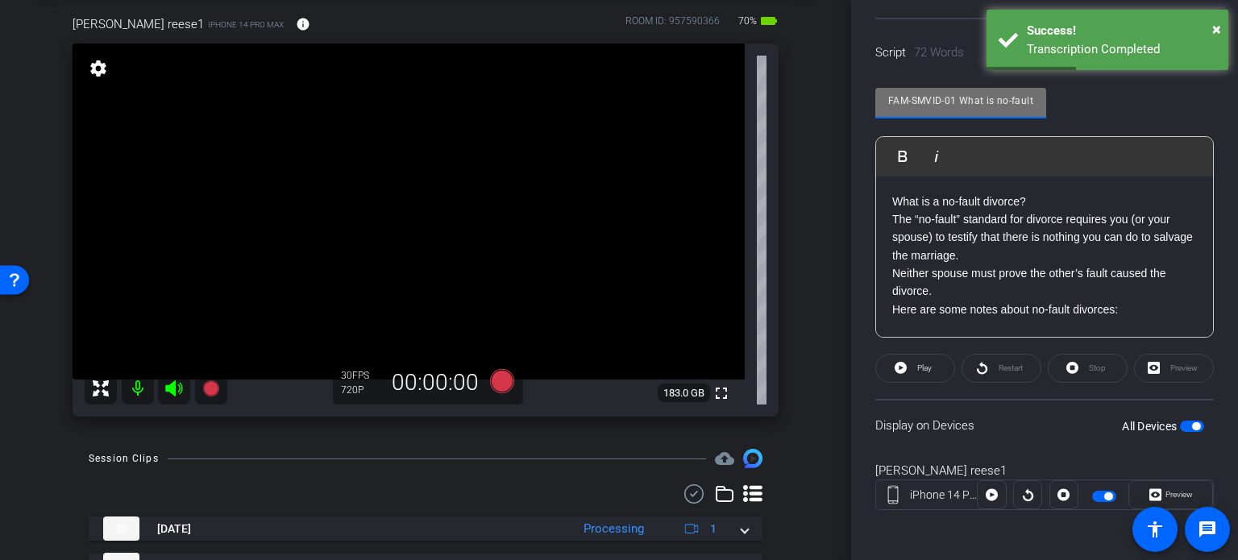
drag, startPoint x: 959, startPoint y: 100, endPoint x: 798, endPoint y: 79, distance: 161.7
click at [799, 77] on div "arrow_back Reese,Michael_Shoot 01_10152025 Back to project Send invite account_…" at bounding box center [619, 280] width 1238 height 560
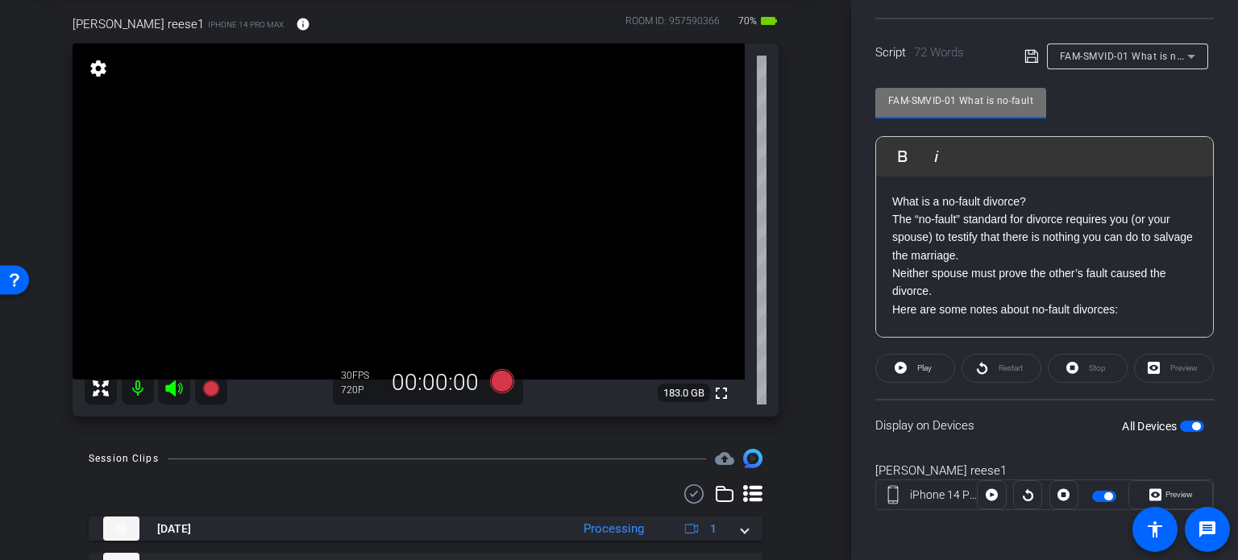
drag, startPoint x: 837, startPoint y: 310, endPoint x: 826, endPoint y: 311, distance: 11.3
click at [827, 311] on div "arrow_back Reese,Michael_Shoot 01_10152025 Back to project Send invite account_…" at bounding box center [425, 199] width 851 height 560
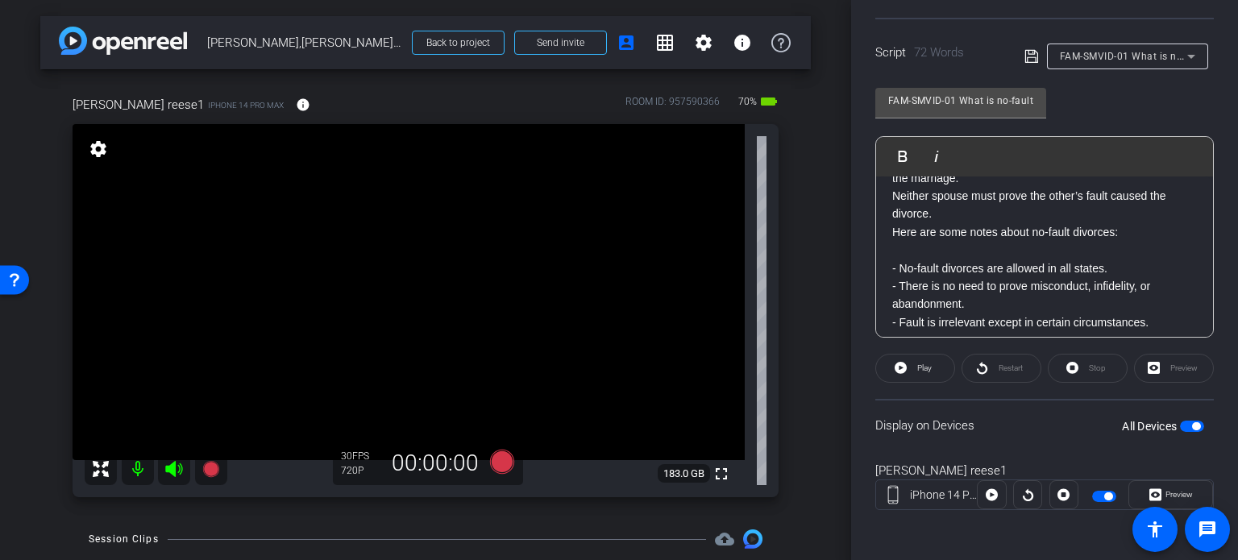
scroll to position [87, 0]
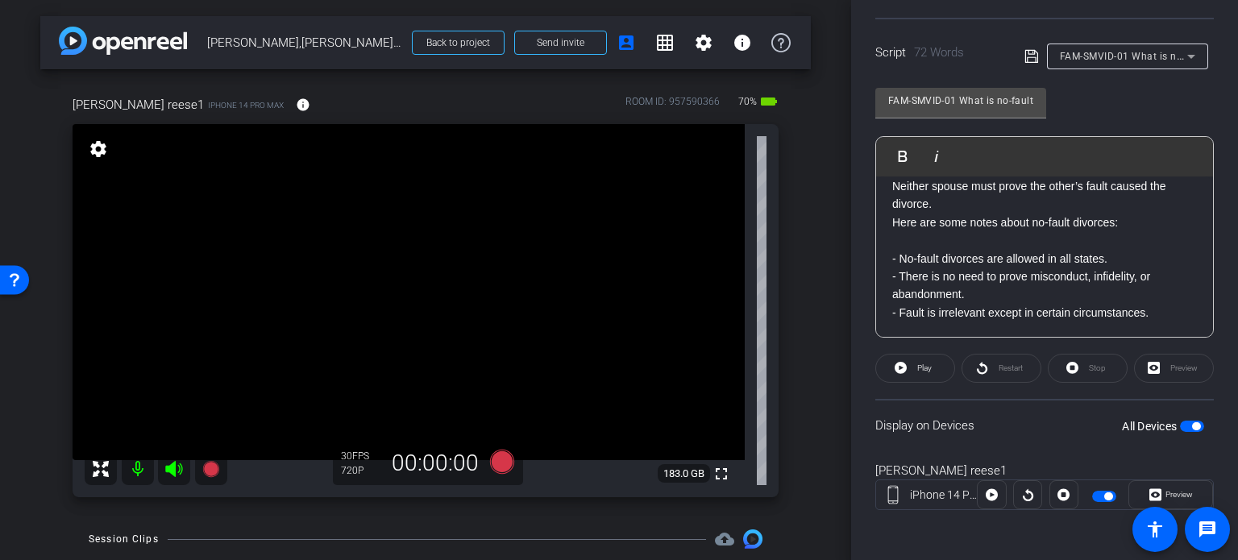
click at [821, 347] on div "arrow_back Reese,Michael_Shoot 01_10152025 Back to project Send invite account_…" at bounding box center [425, 280] width 851 height 560
click at [493, 461] on icon at bounding box center [502, 462] width 24 height 24
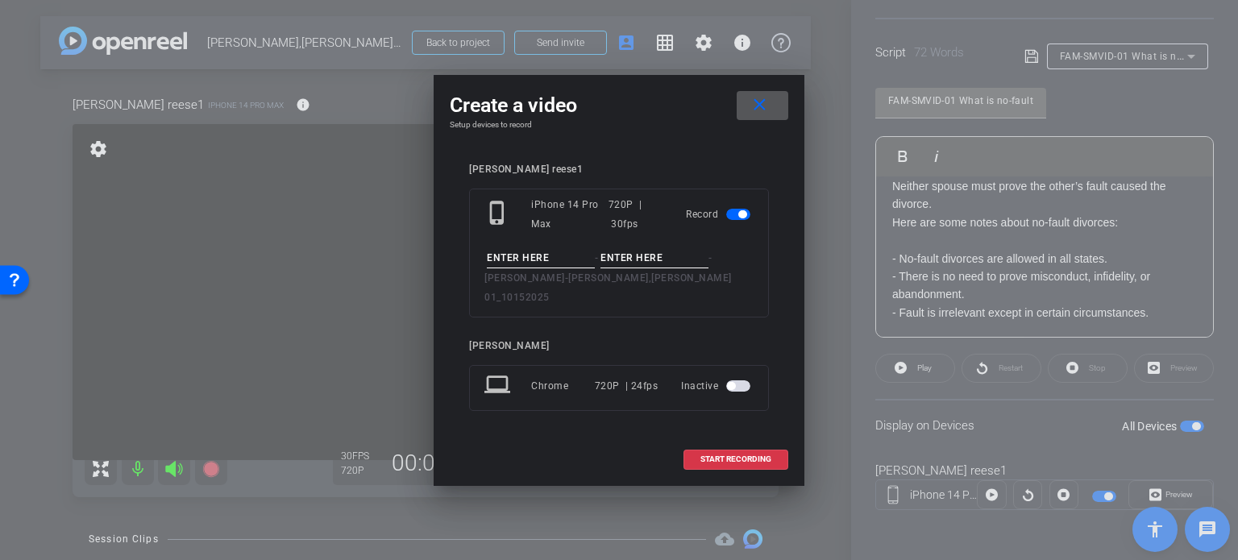
click at [525, 268] on input at bounding box center [541, 258] width 108 height 20
paste input "FAM-SMVID-01"
type input "FAM-SMVID-01"
click at [621, 261] on input at bounding box center [654, 258] width 108 height 20
type input "Take1"
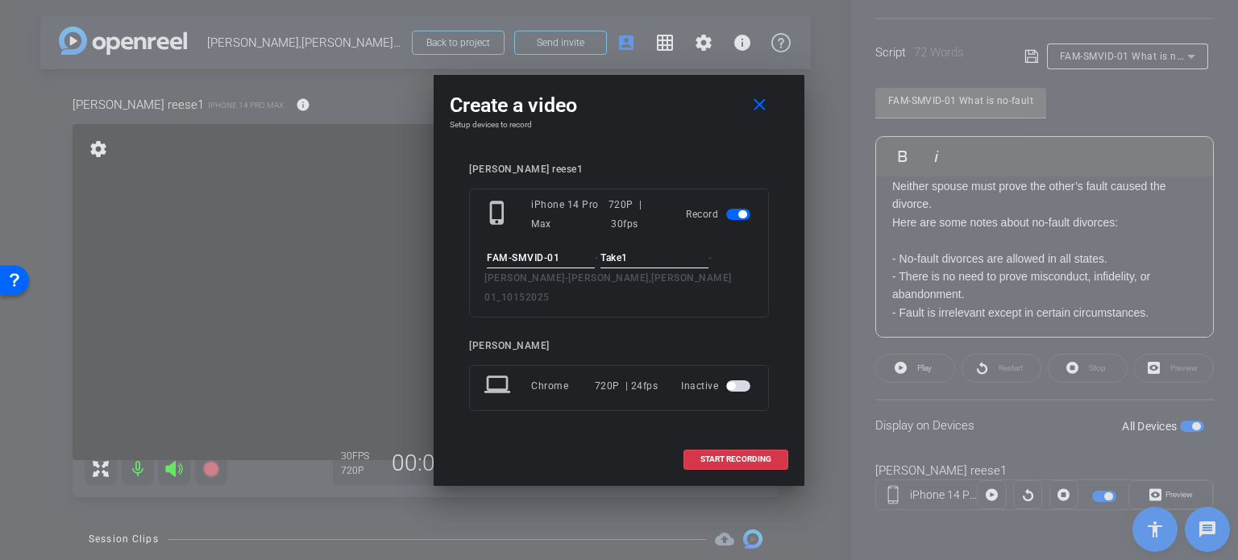
click at [663, 142] on div "Create a video close Setup devices to record michael reese1 phone_iphone iPhone…" at bounding box center [618, 280] width 371 height 411
click at [740, 455] on span "START RECORDING" at bounding box center [735, 459] width 71 height 8
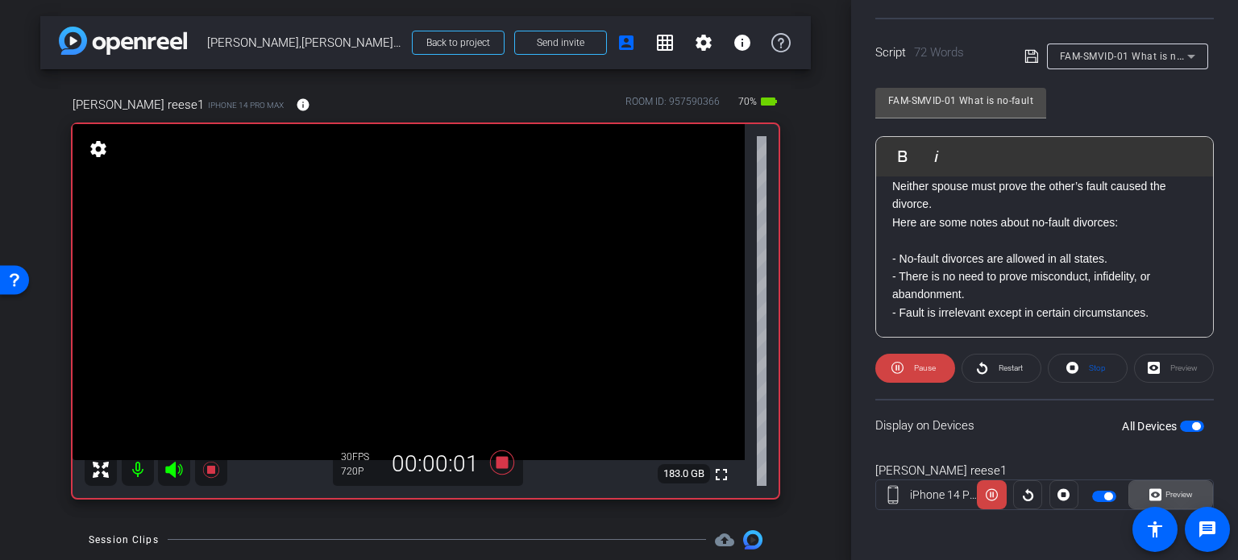
click at [1161, 485] on span "Preview" at bounding box center [1176, 494] width 31 height 23
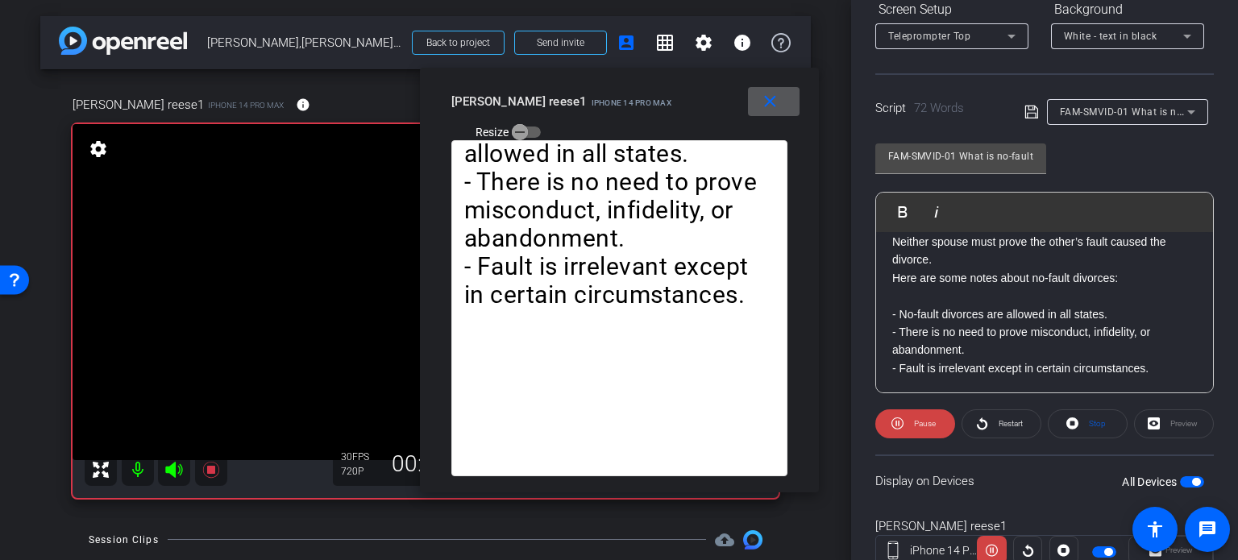
scroll to position [158, 0]
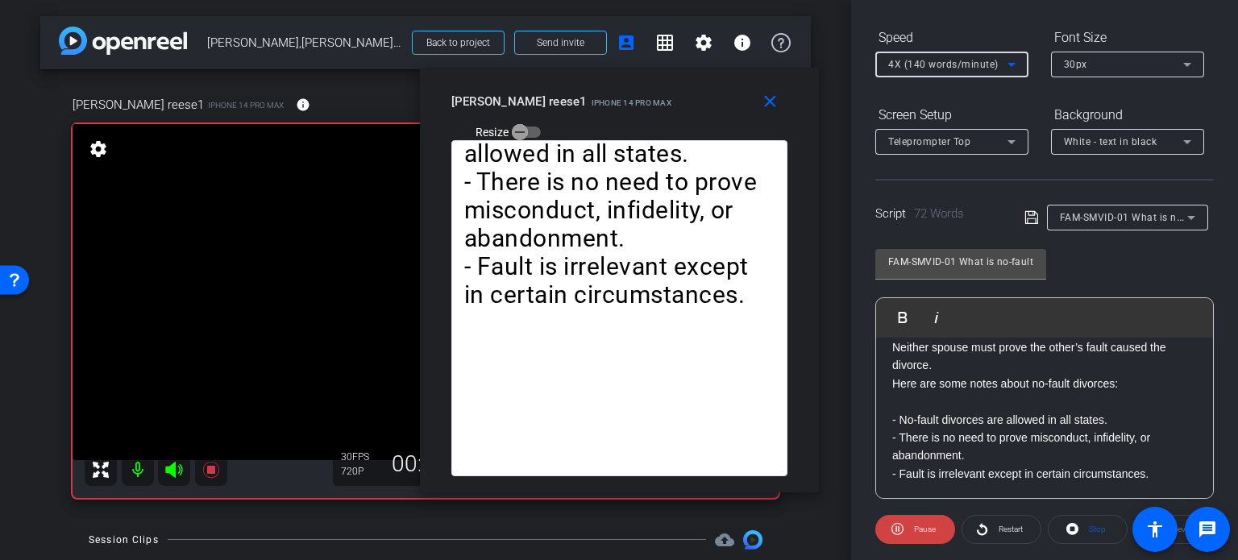
click at [913, 63] on span "4X (140 words/minute)" at bounding box center [943, 64] width 110 height 11
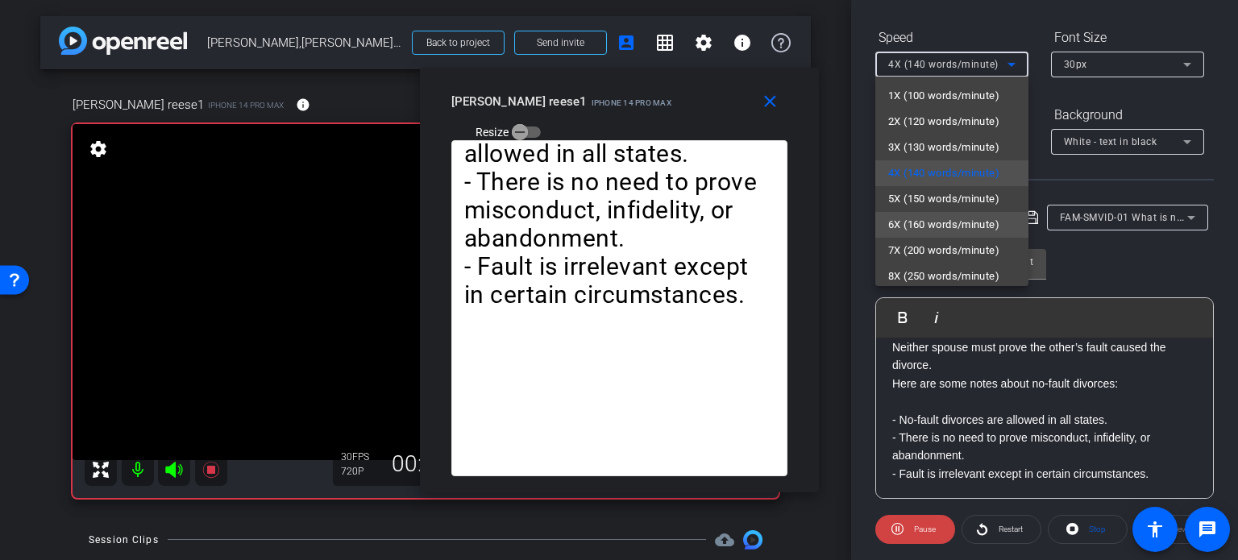
click at [915, 224] on span "6X (160 words/minute)" at bounding box center [943, 224] width 111 height 19
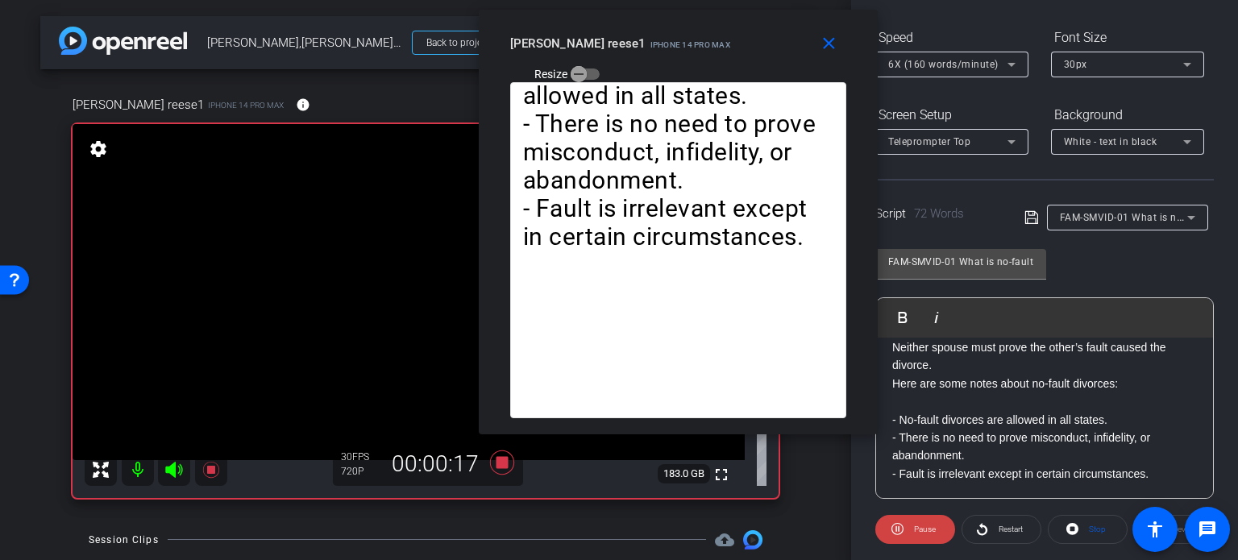
drag, startPoint x: 640, startPoint y: 117, endPoint x: 699, endPoint y: 59, distance: 82.6
click at [699, 59] on div "close michael reese1 iPhone 14 Pro Max Resize" at bounding box center [678, 46] width 399 height 73
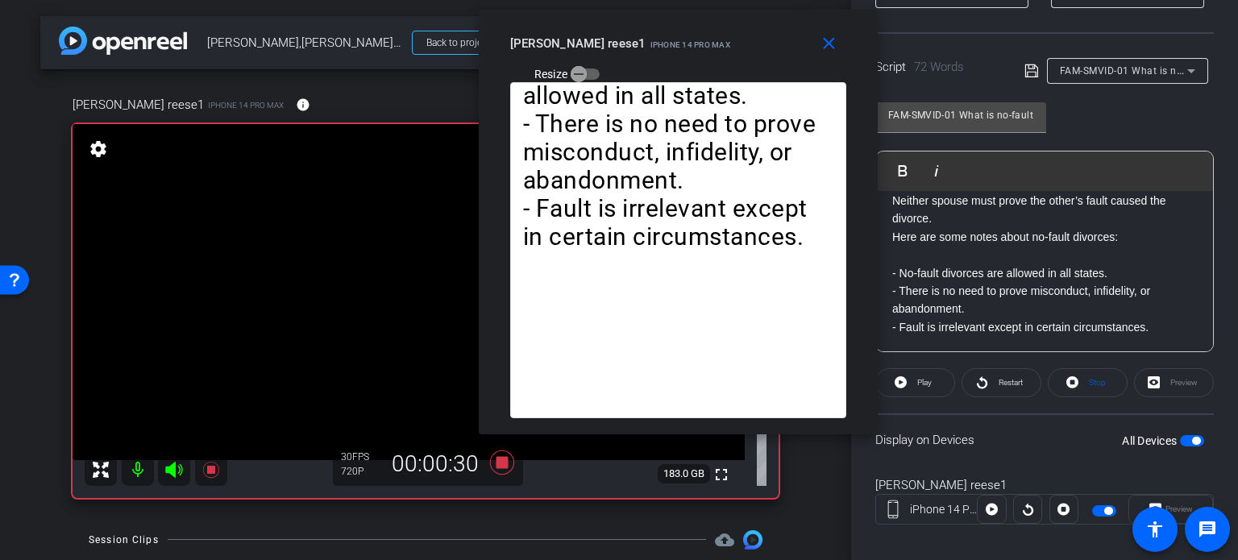
scroll to position [319, 0]
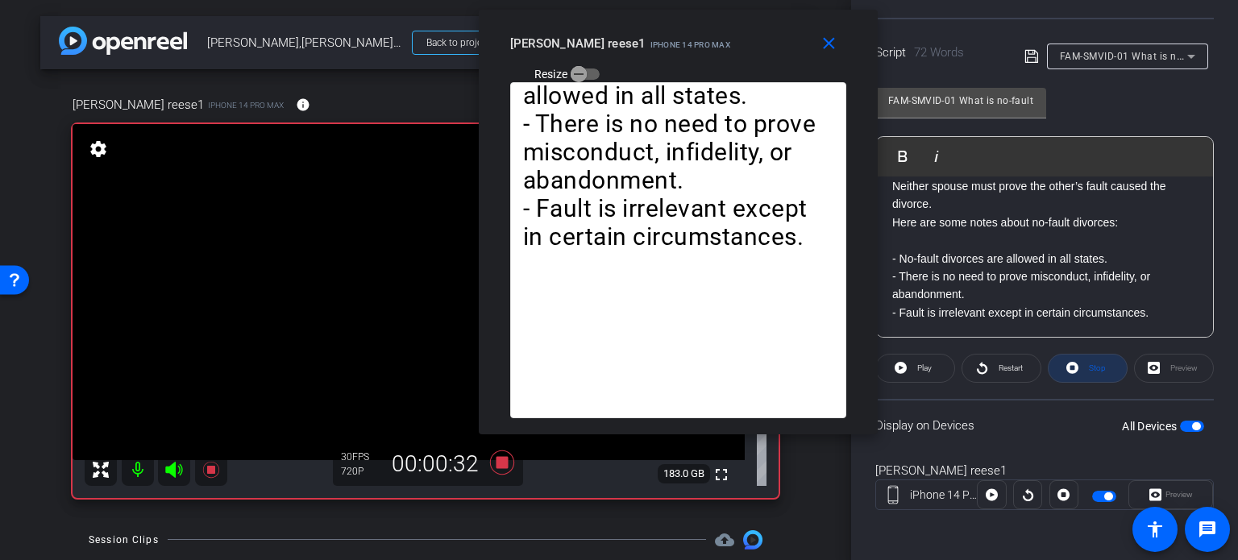
click at [1097, 363] on span "Stop" at bounding box center [1097, 367] width 17 height 9
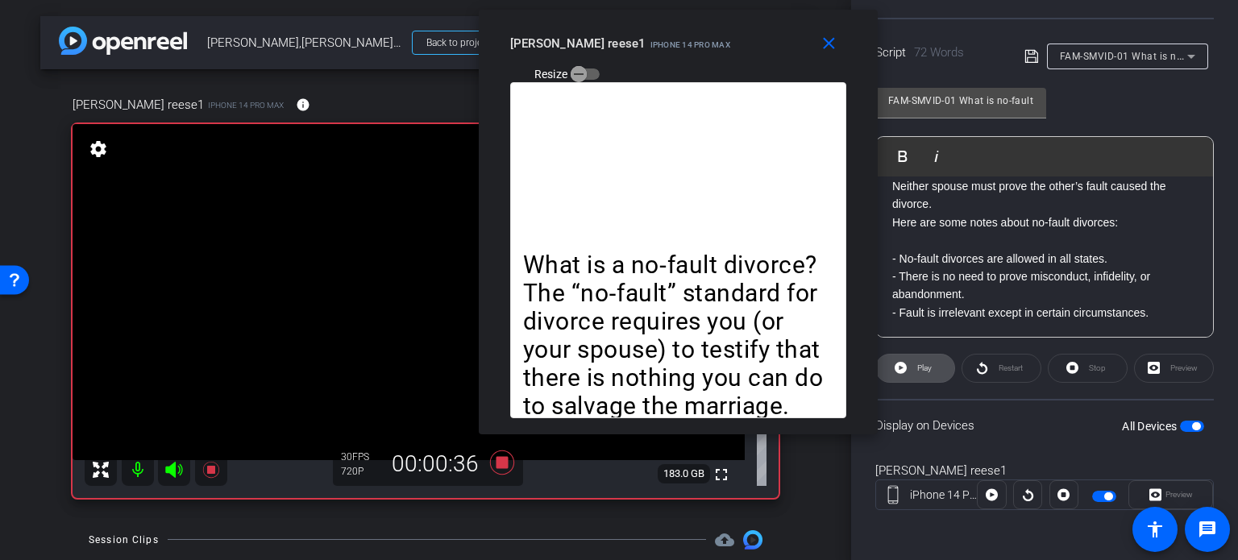
click at [914, 365] on span "Play" at bounding box center [922, 368] width 19 height 23
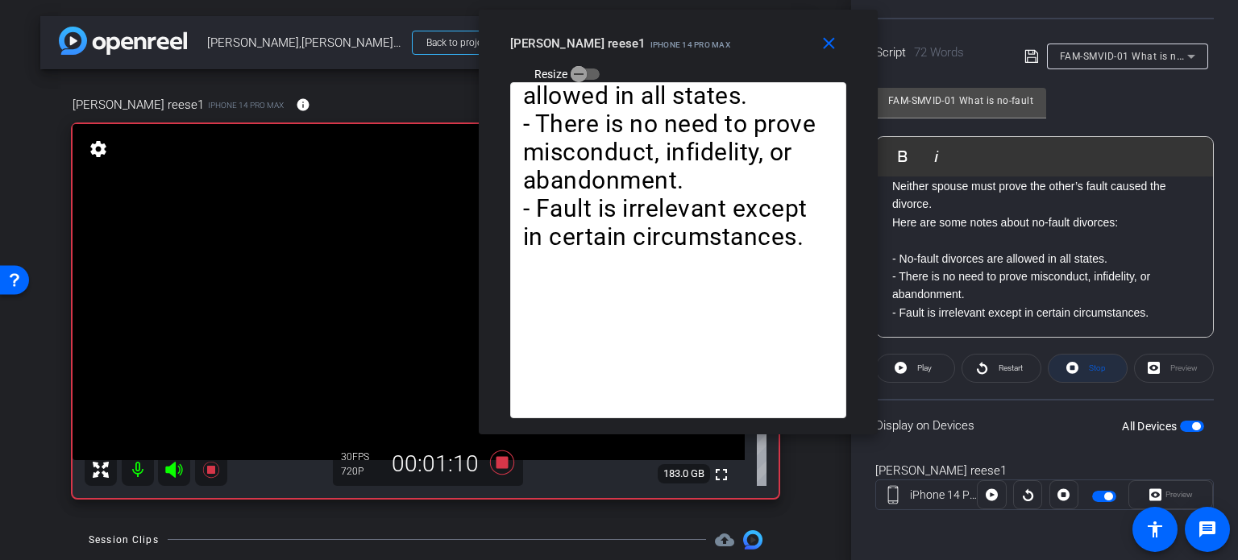
click at [1073, 357] on span at bounding box center [1087, 368] width 78 height 39
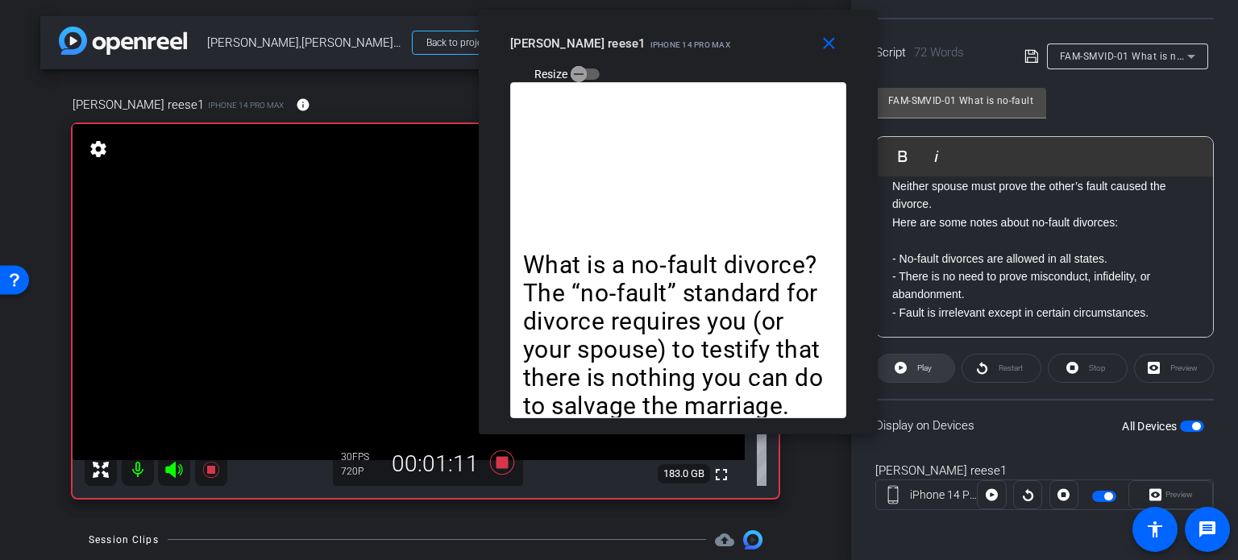
click at [918, 363] on span "Play" at bounding box center [924, 367] width 15 height 9
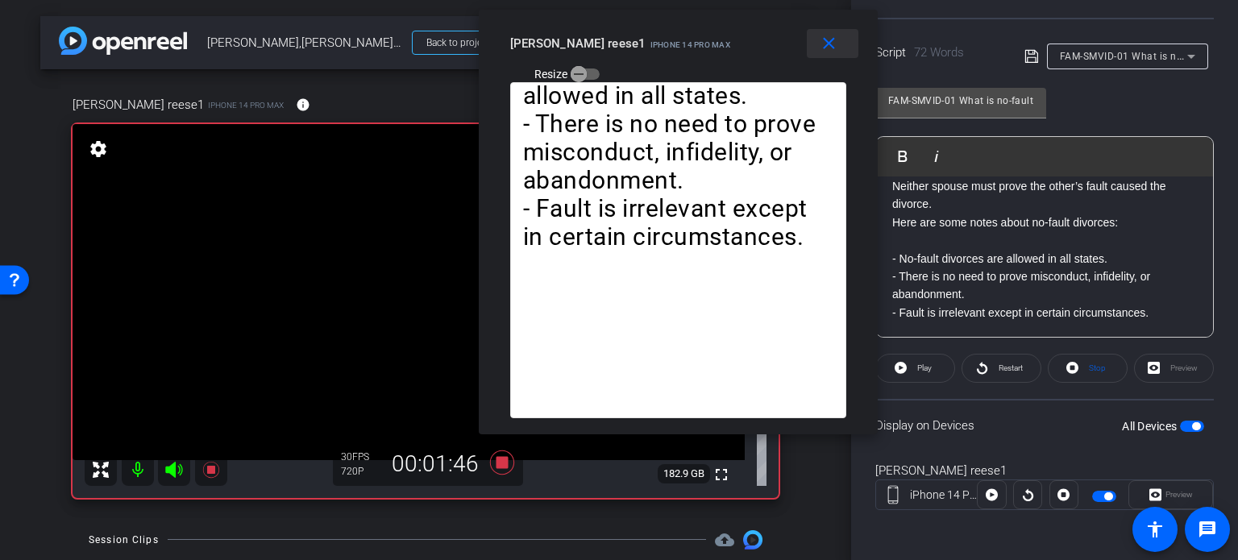
drag, startPoint x: 829, startPoint y: 43, endPoint x: 851, endPoint y: 49, distance: 22.7
click at [829, 42] on mat-icon "close" at bounding box center [829, 44] width 20 height 20
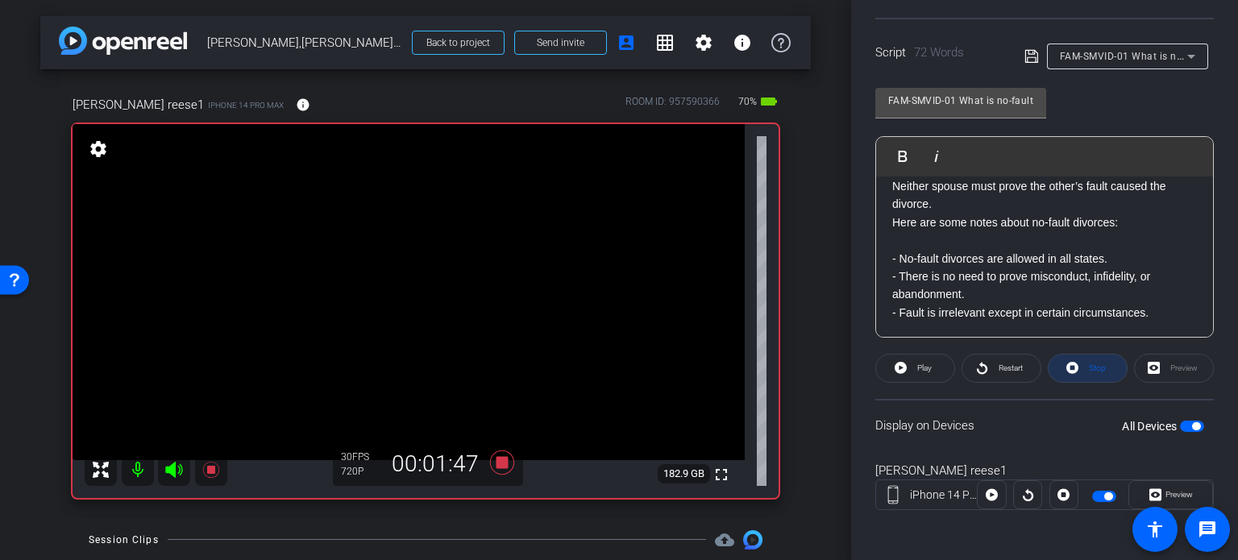
click at [1089, 367] on span "Stop" at bounding box center [1097, 367] width 17 height 9
click at [502, 471] on icon at bounding box center [502, 462] width 39 height 29
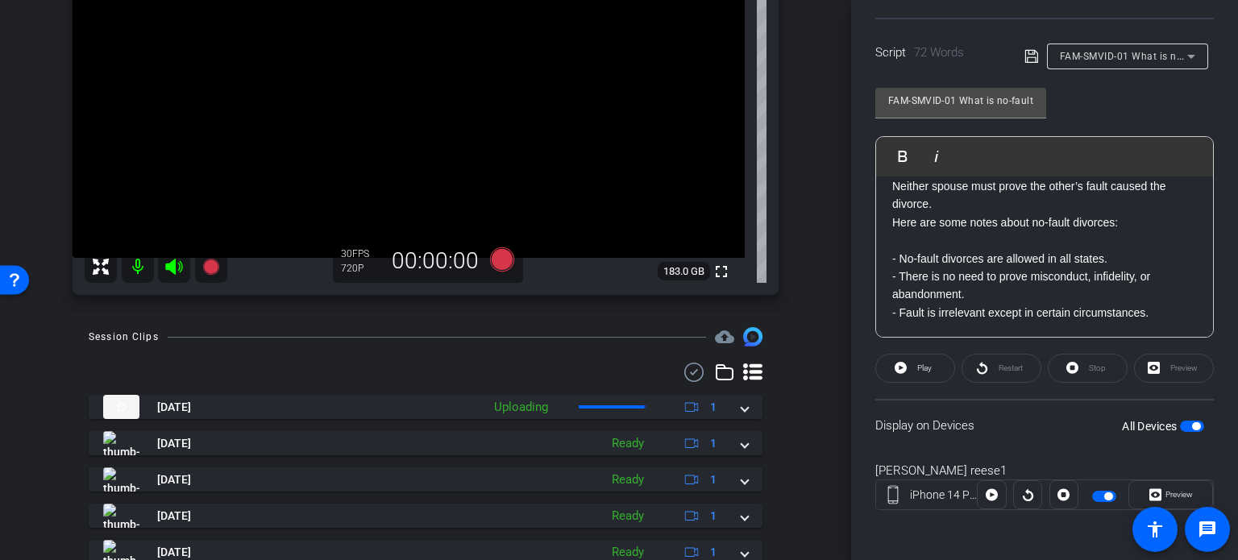
scroll to position [242, 0]
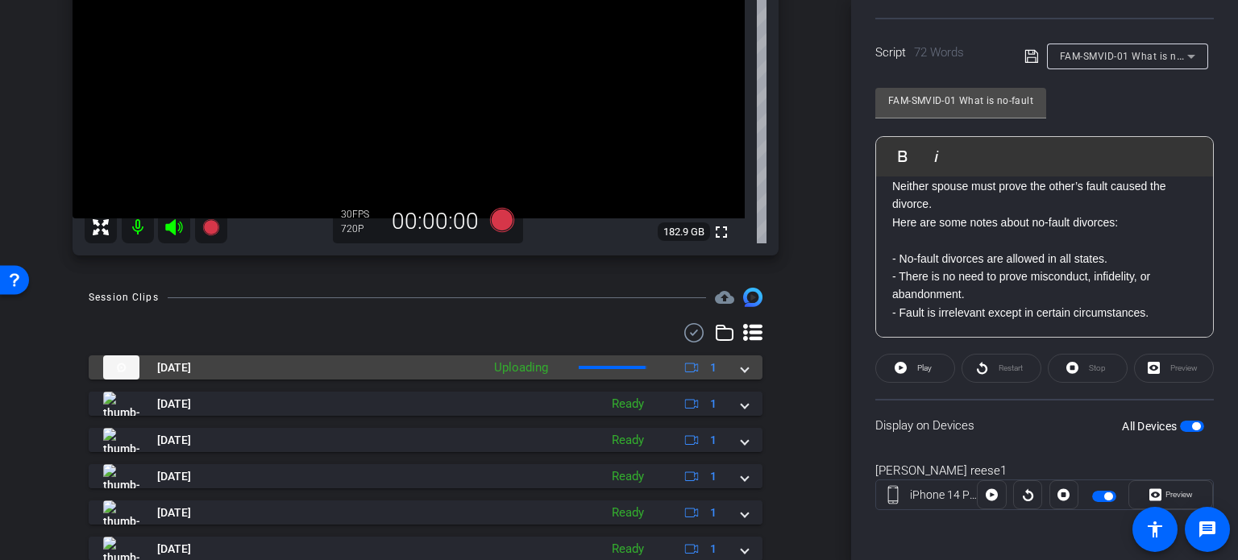
click at [741, 373] on mat-expansion-panel-header "Oct 15, 2025 Uploading 1" at bounding box center [426, 367] width 674 height 24
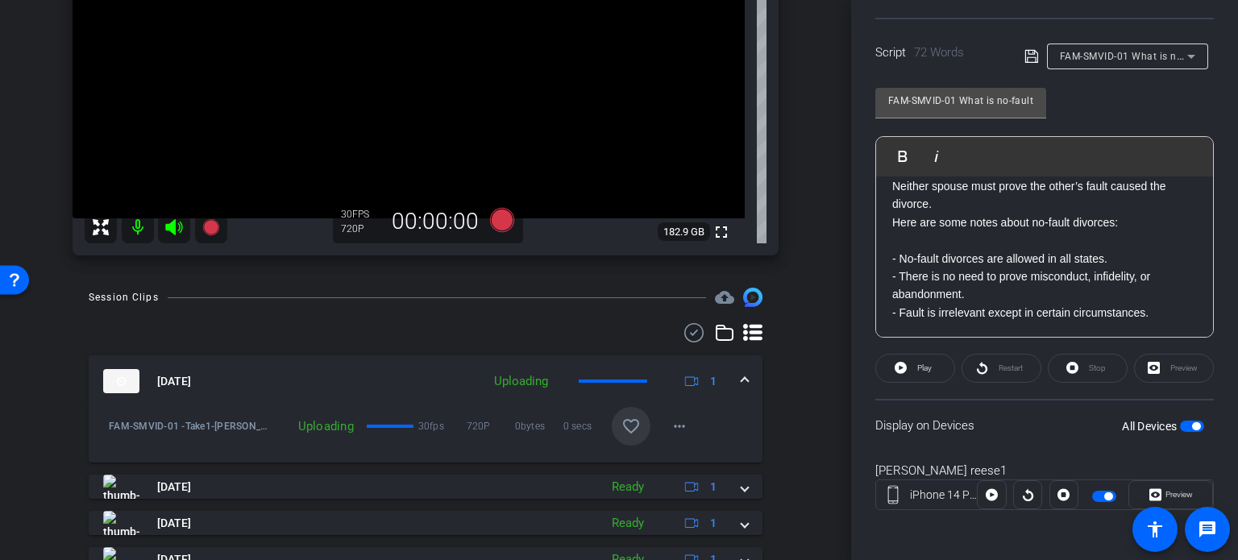
click at [621, 424] on mat-icon "favorite_border" at bounding box center [630, 426] width 19 height 19
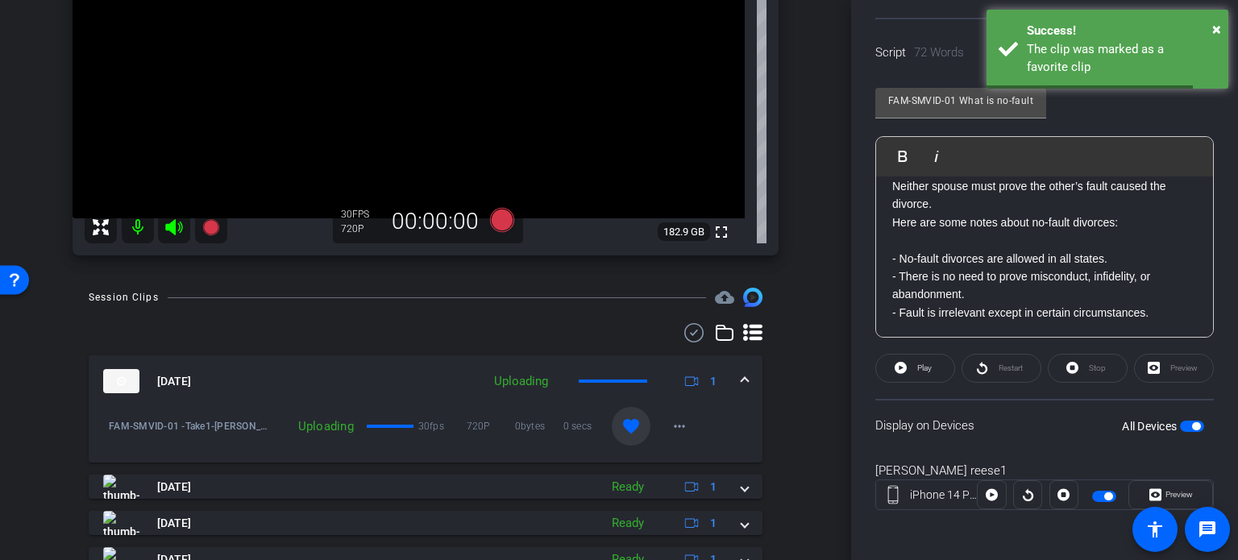
click at [740, 370] on mat-expansion-panel-header "Oct 15, 2025 Uploading 1" at bounding box center [426, 381] width 674 height 52
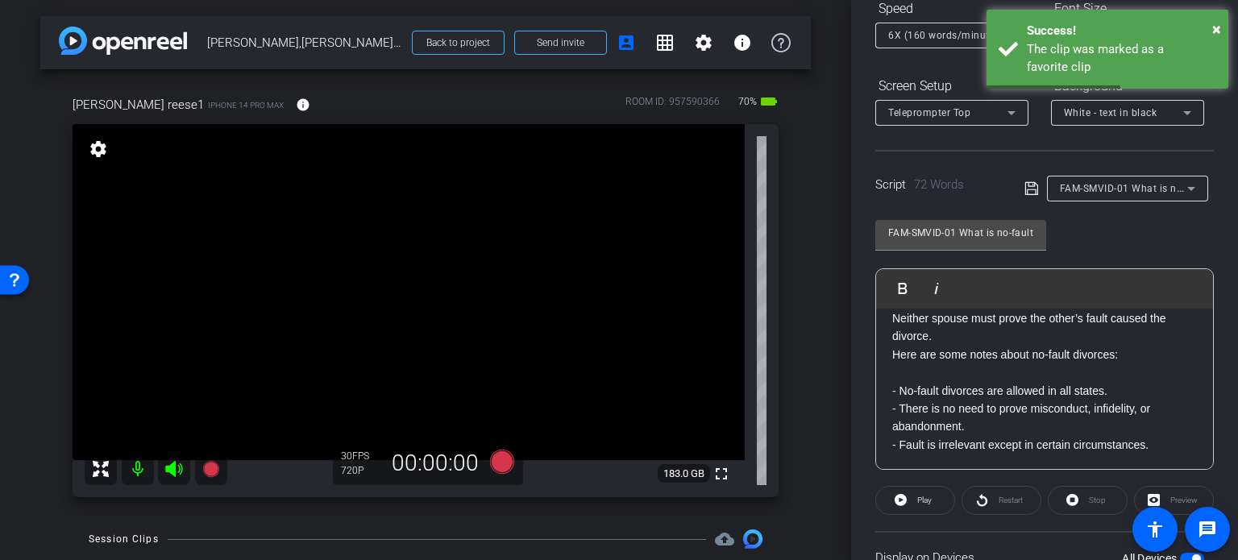
scroll to position [158, 0]
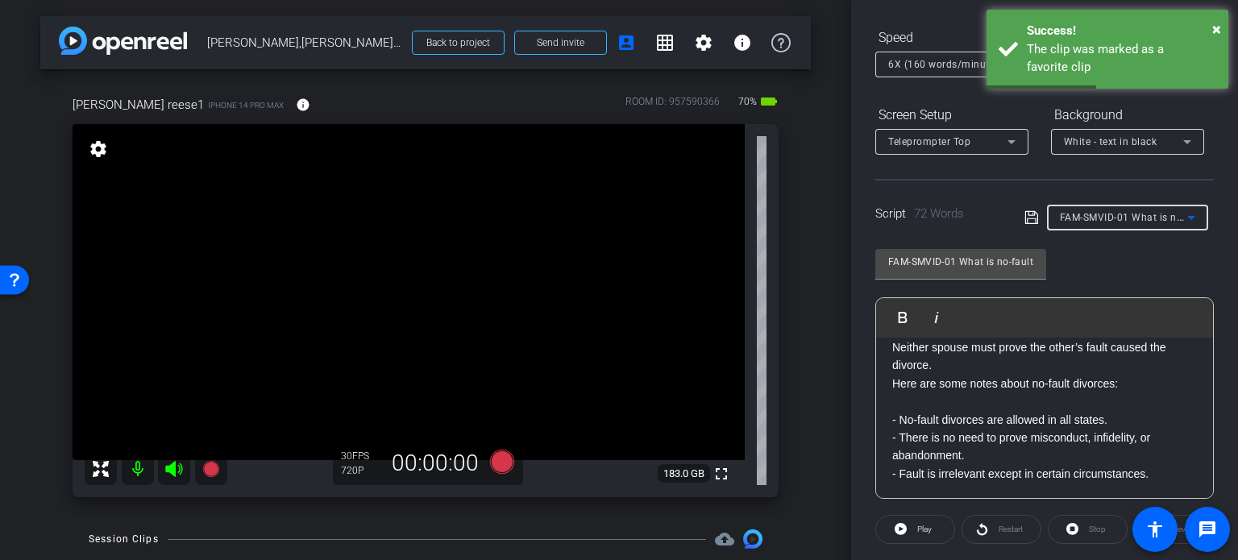
click at [1120, 222] on span "FAM-SMVID-01 What is no-fault divorce" at bounding box center [1151, 216] width 185 height 13
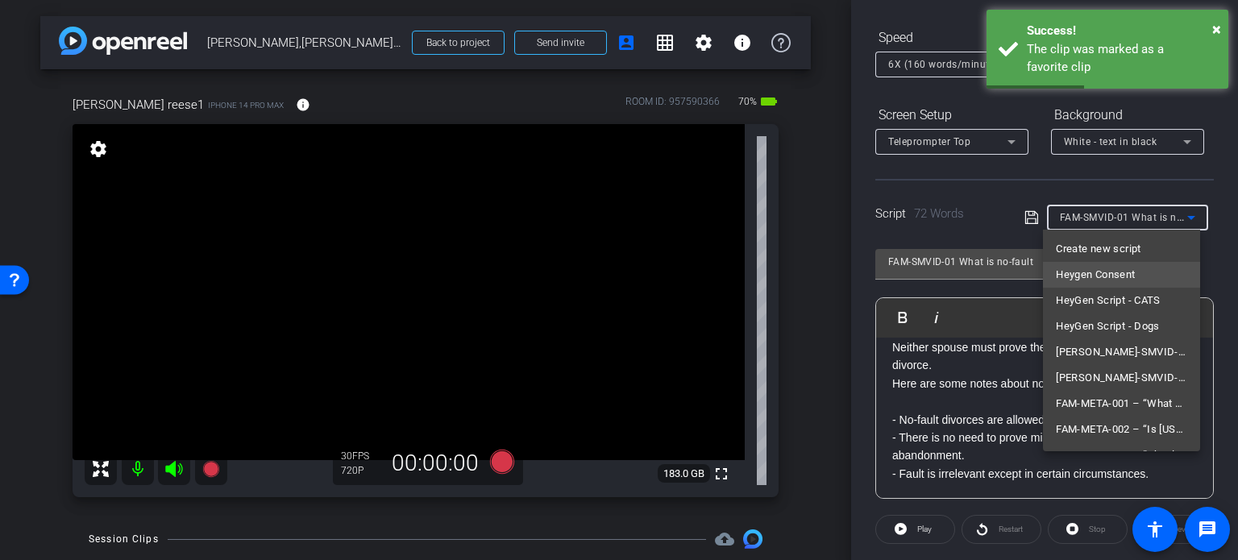
scroll to position [42, 0]
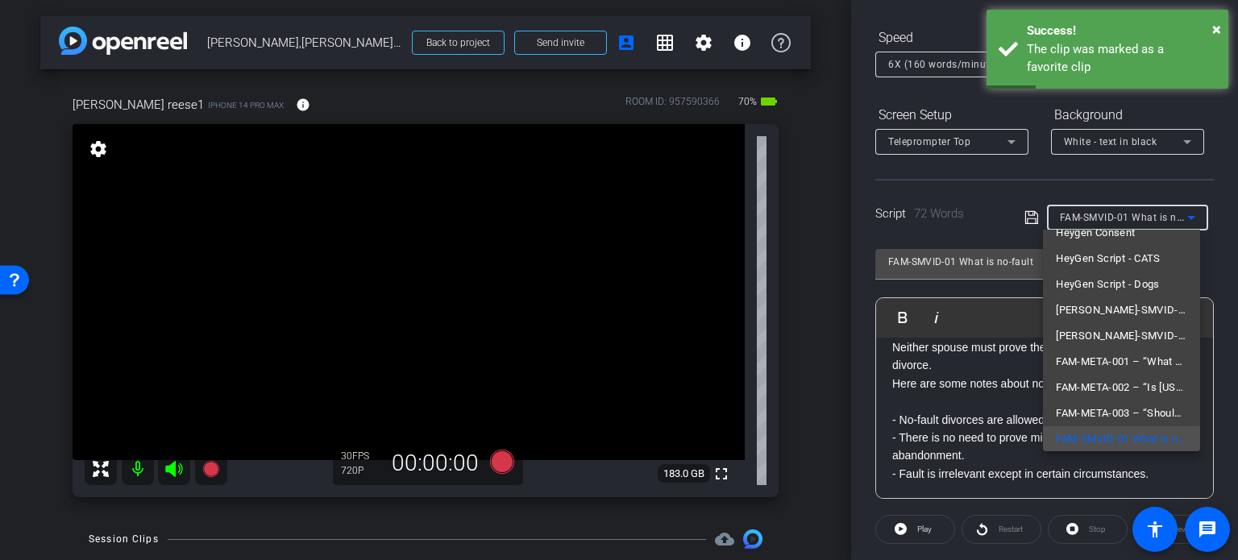
drag, startPoint x: 1102, startPoint y: 266, endPoint x: 1199, endPoint y: 269, distance: 96.7
click at [1103, 266] on span "HeyGen Script - CATS" at bounding box center [1107, 258] width 105 height 19
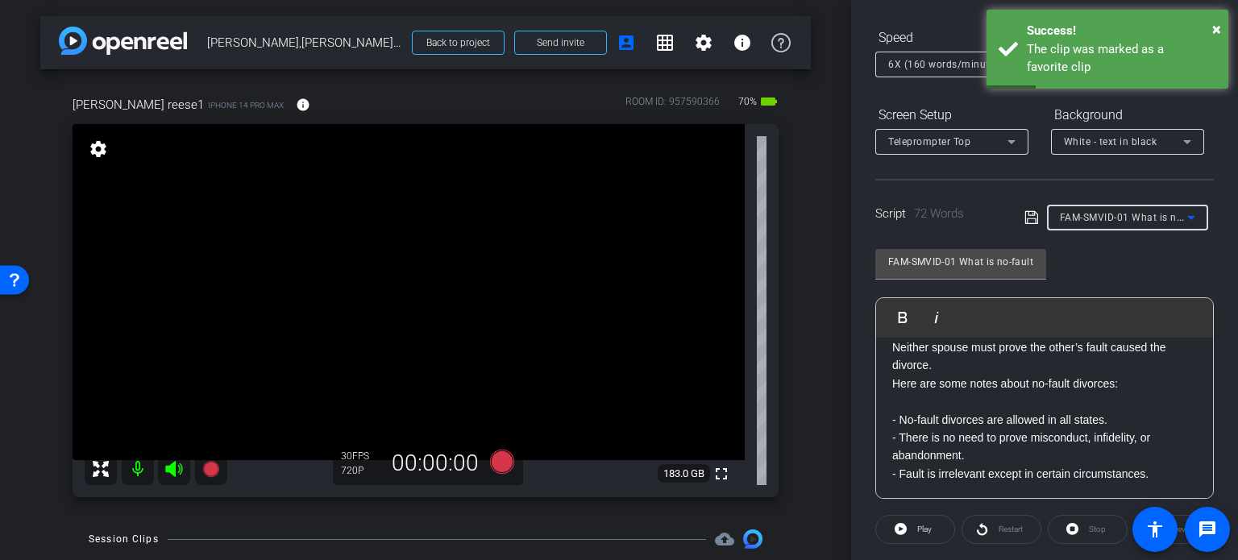
type input "HeyGen Script - CATS"
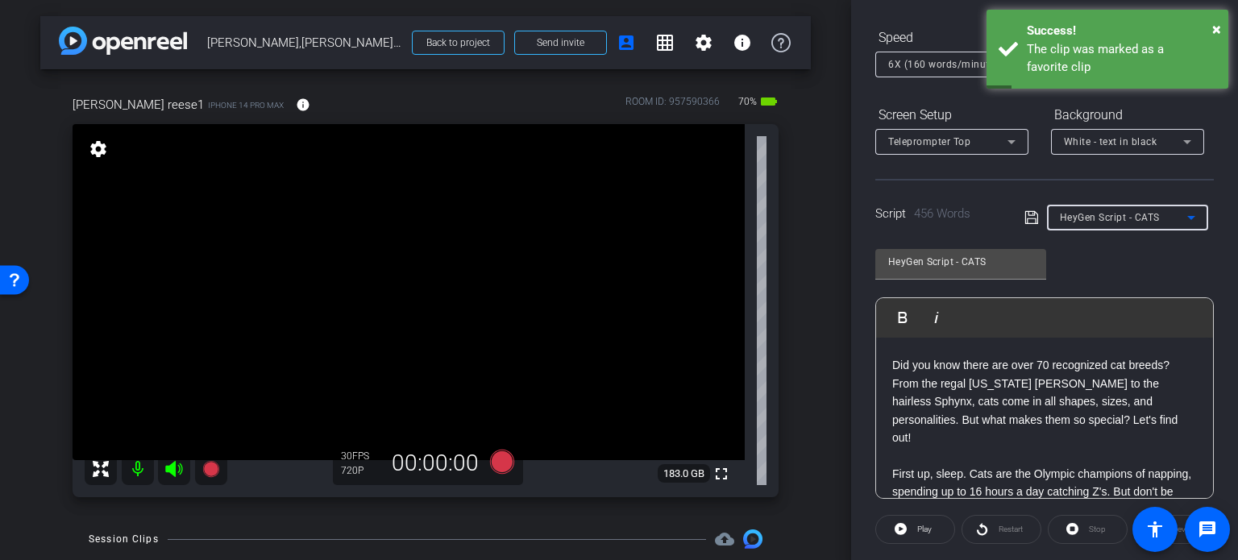
scroll to position [319, 0]
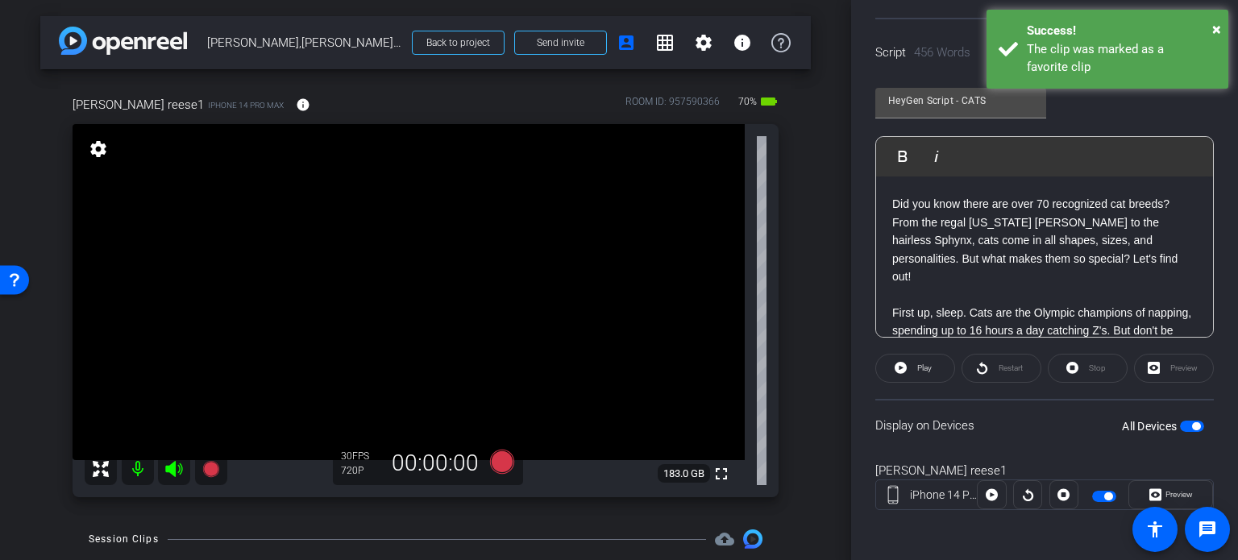
click at [1182, 421] on span "button" at bounding box center [1192, 426] width 24 height 11
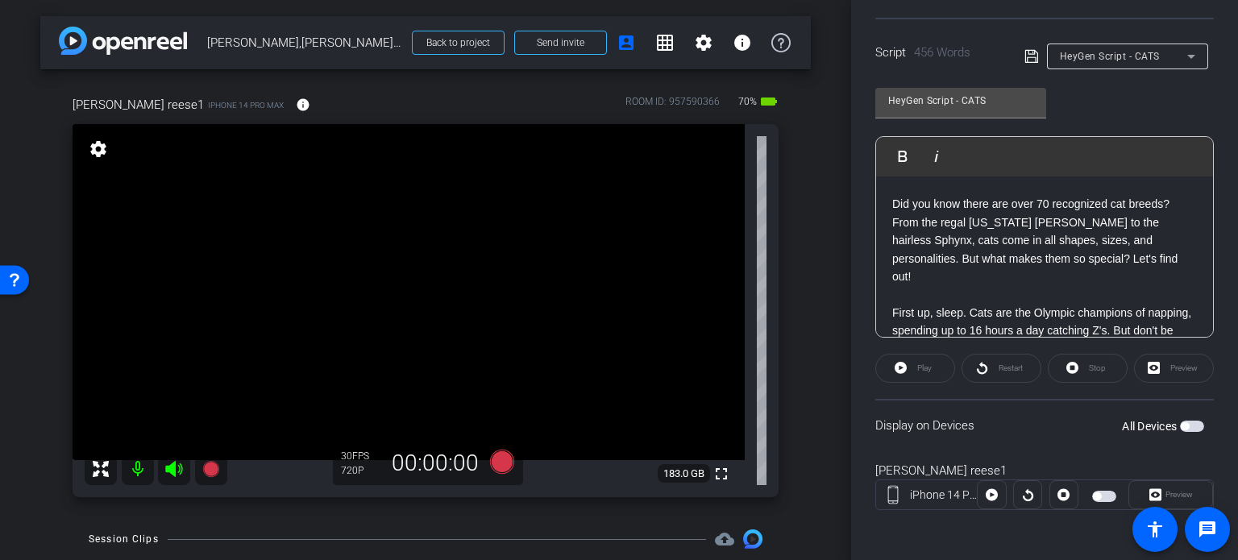
click at [803, 390] on div "arrow_back Reese,Michael_Shoot 01_10152025 Back to project Send invite account_…" at bounding box center [425, 280] width 851 height 560
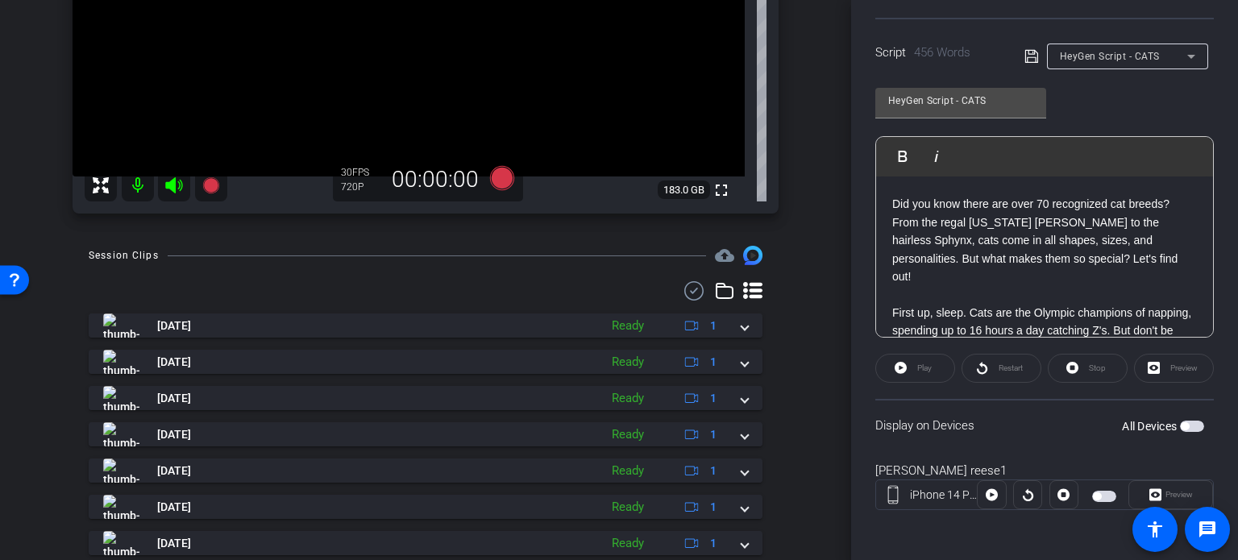
scroll to position [372, 0]
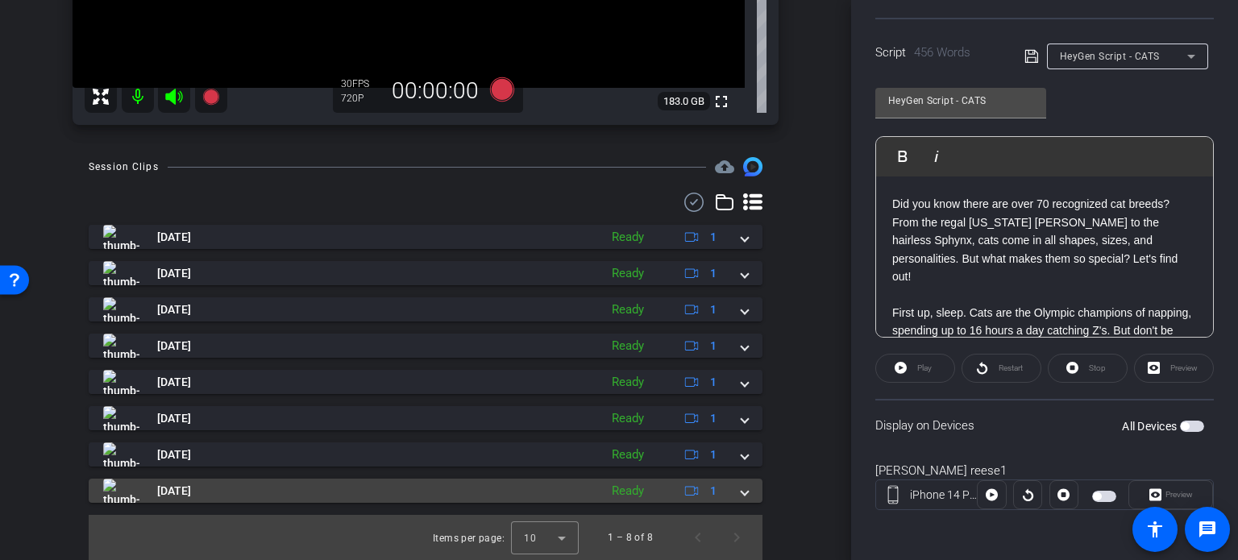
click at [742, 495] on mat-expansion-panel-header "Oct 15, 2025 Ready 1" at bounding box center [426, 491] width 674 height 24
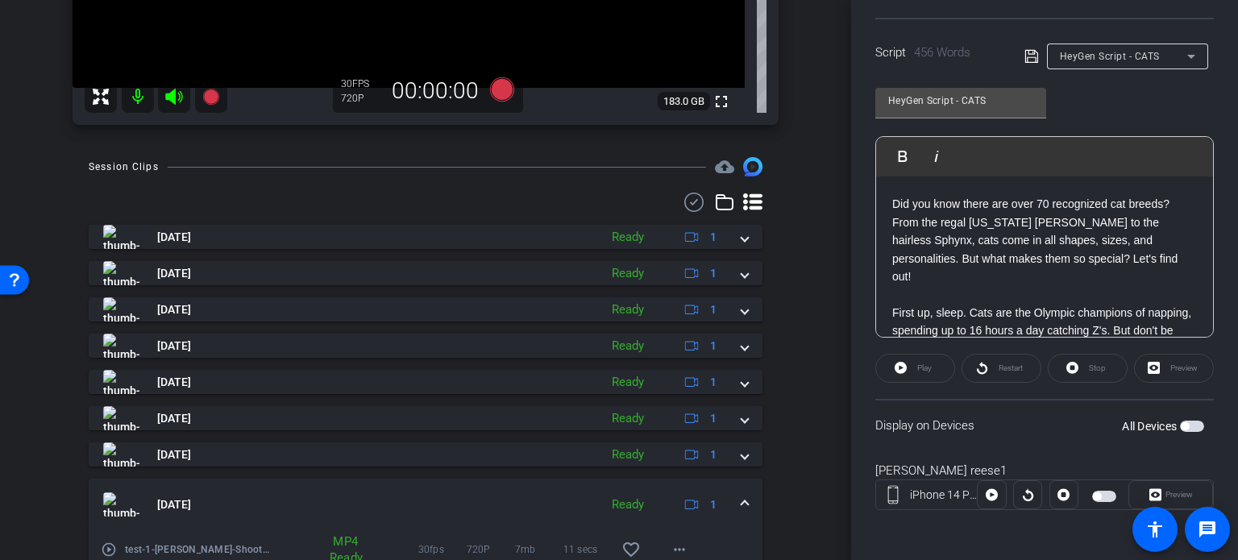
click at [742, 495] on mat-expansion-panel-header "Oct 15, 2025 Ready 1" at bounding box center [426, 505] width 674 height 52
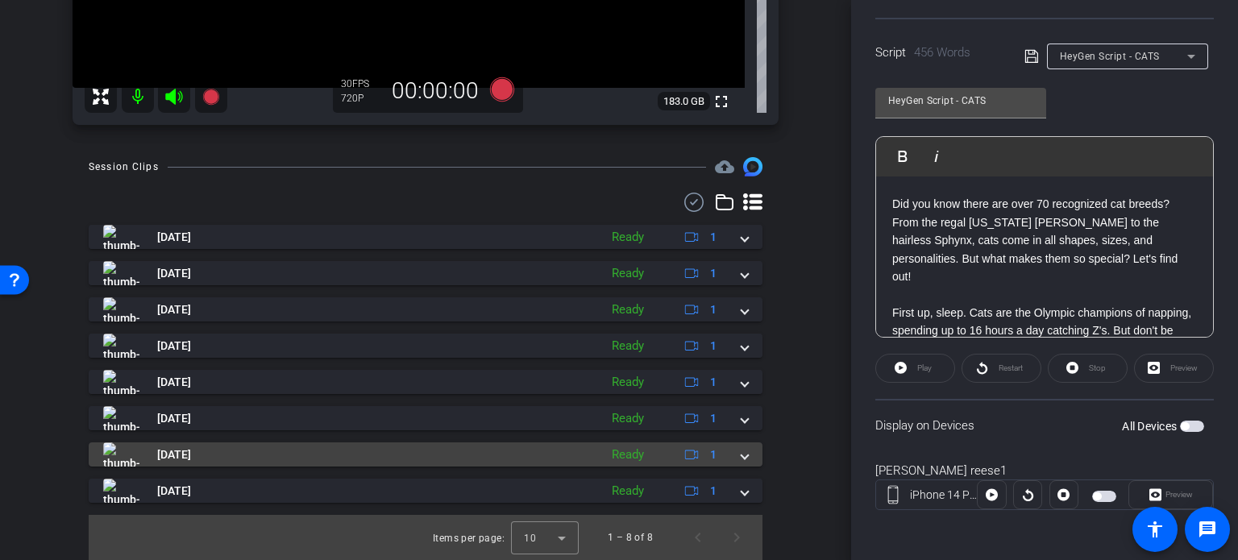
click at [741, 458] on span at bounding box center [744, 454] width 6 height 17
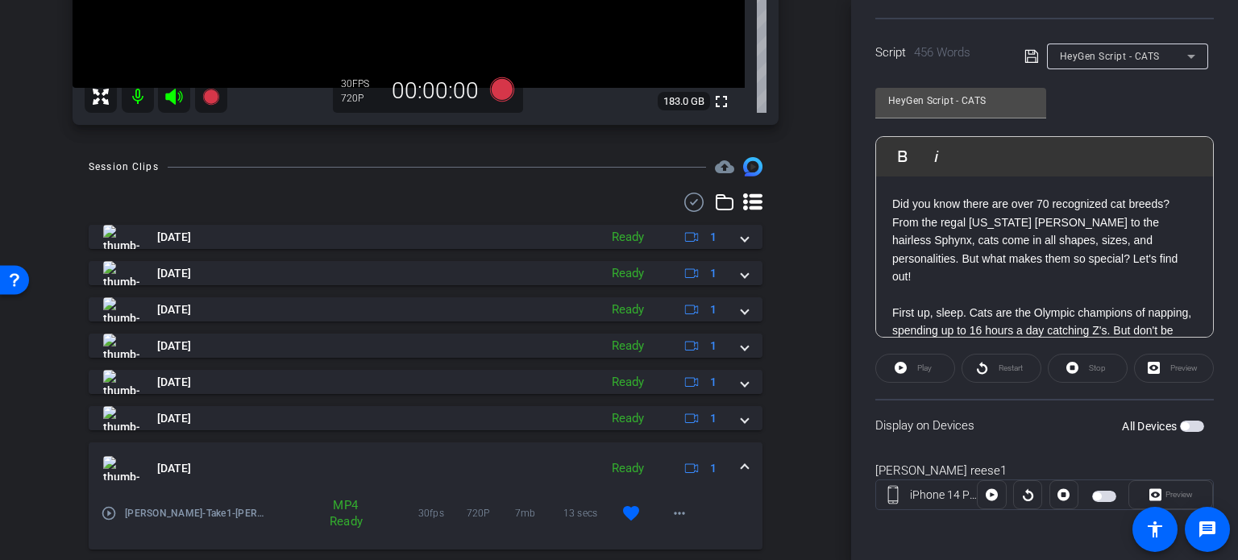
click at [735, 457] on mat-expansion-panel-header "Oct 15, 2025 Ready 1" at bounding box center [426, 468] width 674 height 52
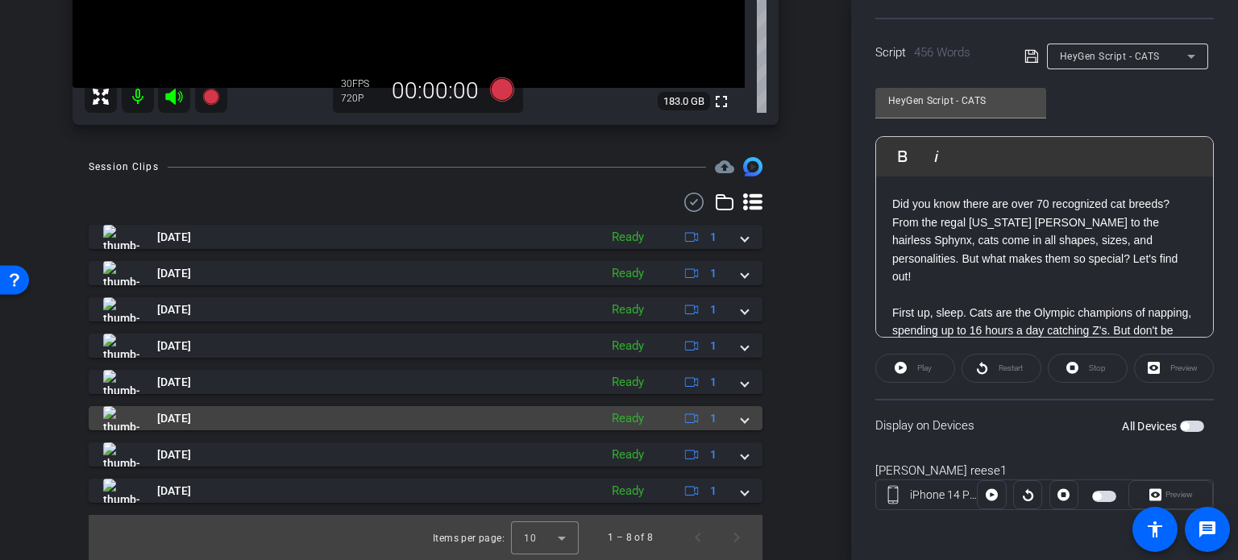
click at [732, 427] on div "Oct 15, 2025 Ready 1" at bounding box center [422, 418] width 638 height 24
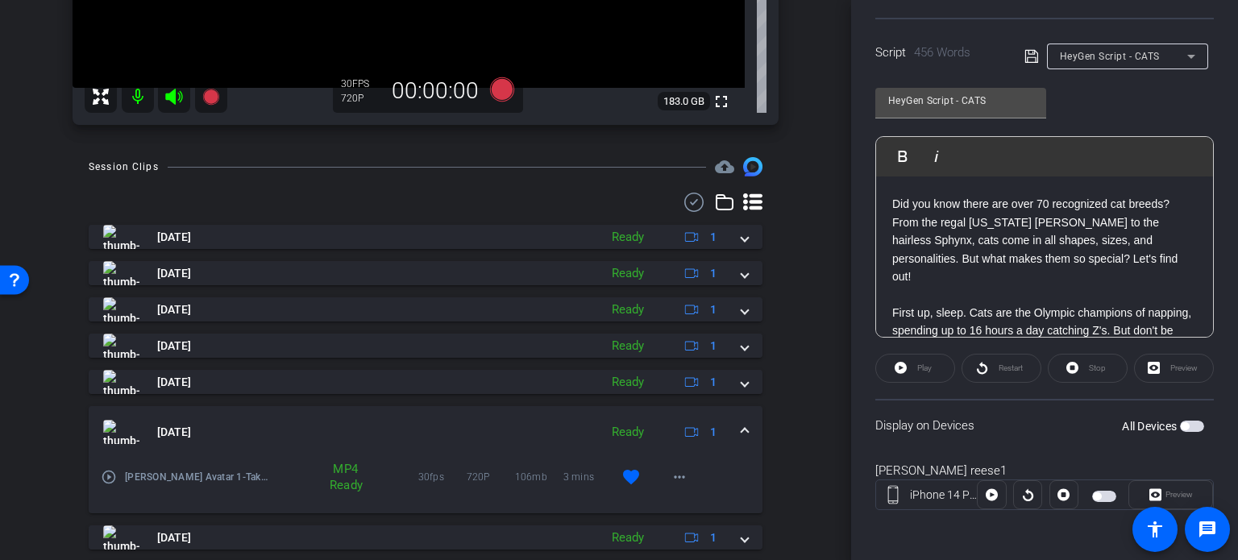
click at [733, 419] on mat-expansion-panel-header "Oct 15, 2025 Ready 1" at bounding box center [426, 432] width 674 height 52
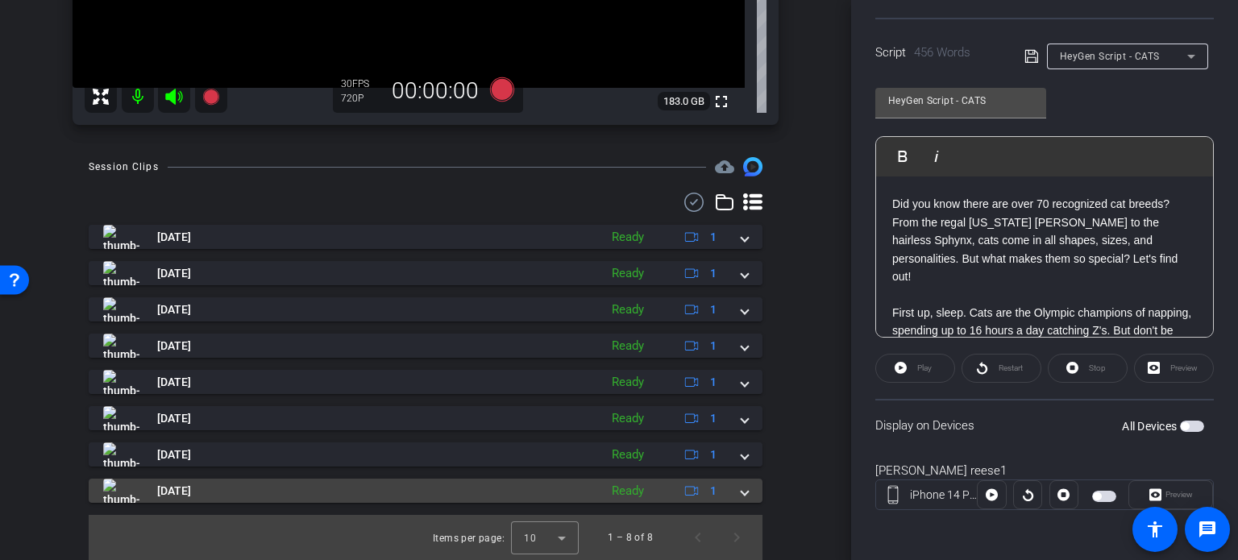
click at [741, 486] on span at bounding box center [744, 491] width 6 height 17
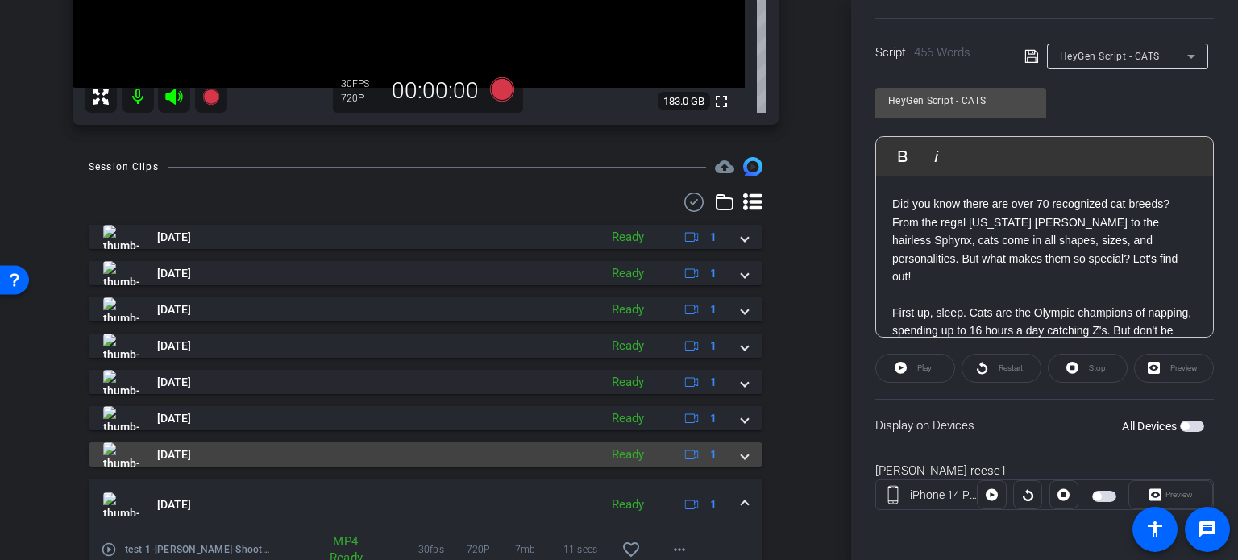
click at [728, 453] on div "Oct 15, 2025 Ready 1" at bounding box center [422, 454] width 638 height 24
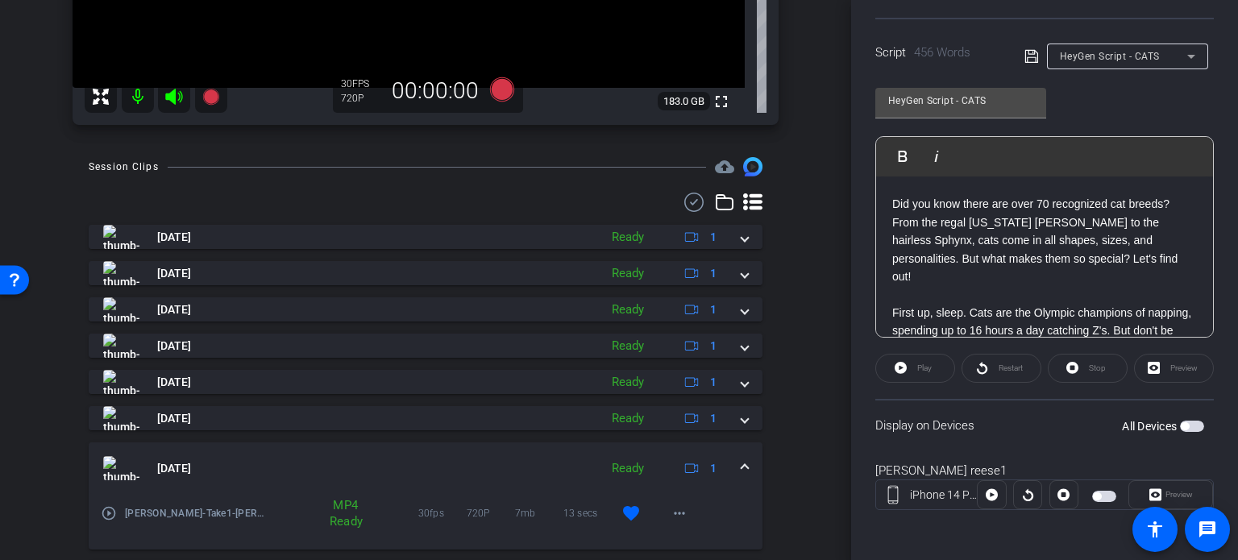
click at [112, 511] on mat-icon "play_circle_outline" at bounding box center [109, 513] width 16 height 16
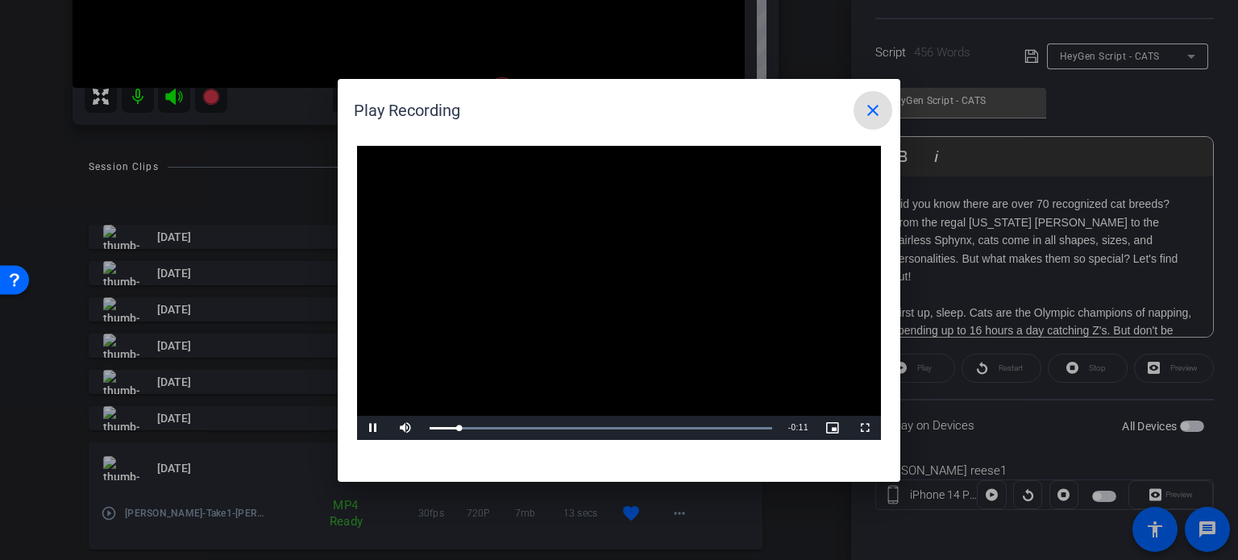
click at [869, 114] on mat-icon "close" at bounding box center [872, 110] width 19 height 19
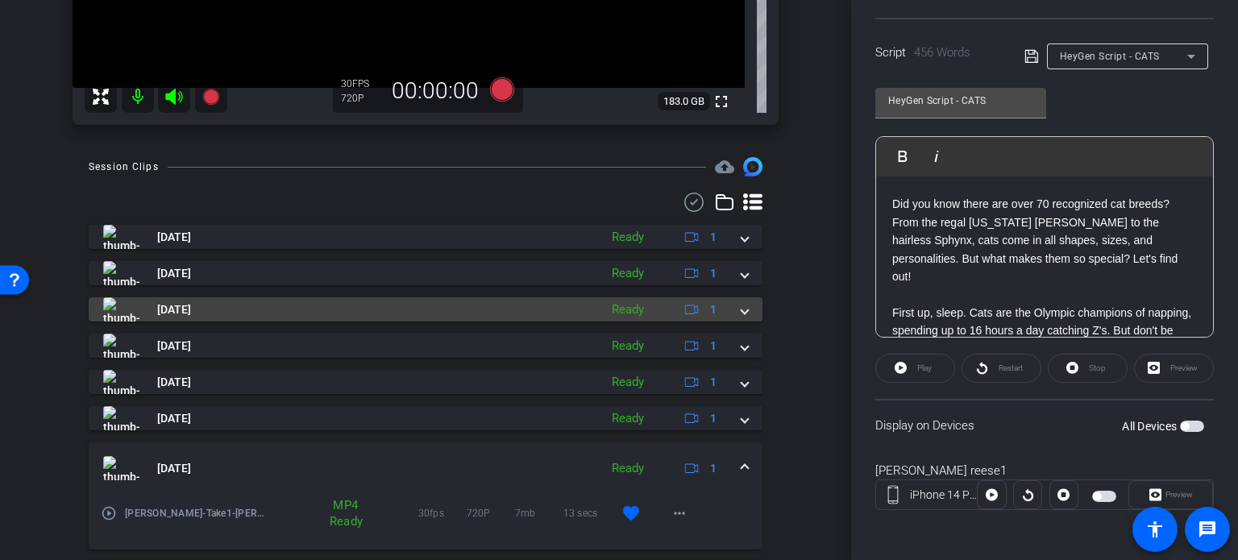
click at [728, 307] on div "Oct 15, 2025 Ready 1" at bounding box center [422, 309] width 638 height 24
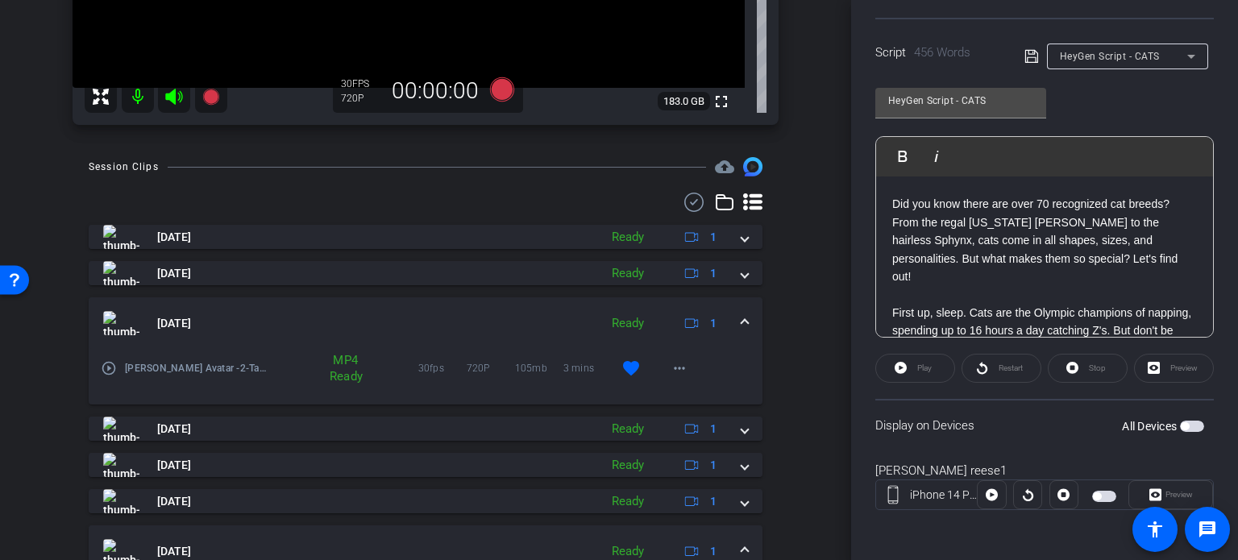
click at [741, 321] on span at bounding box center [744, 323] width 6 height 17
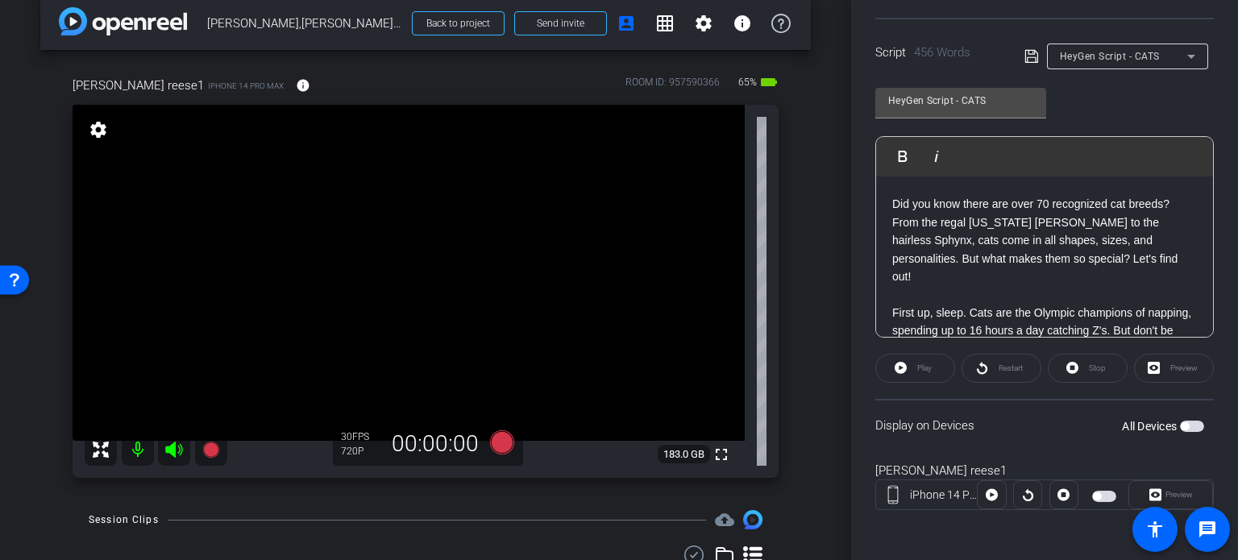
scroll to position [0, 0]
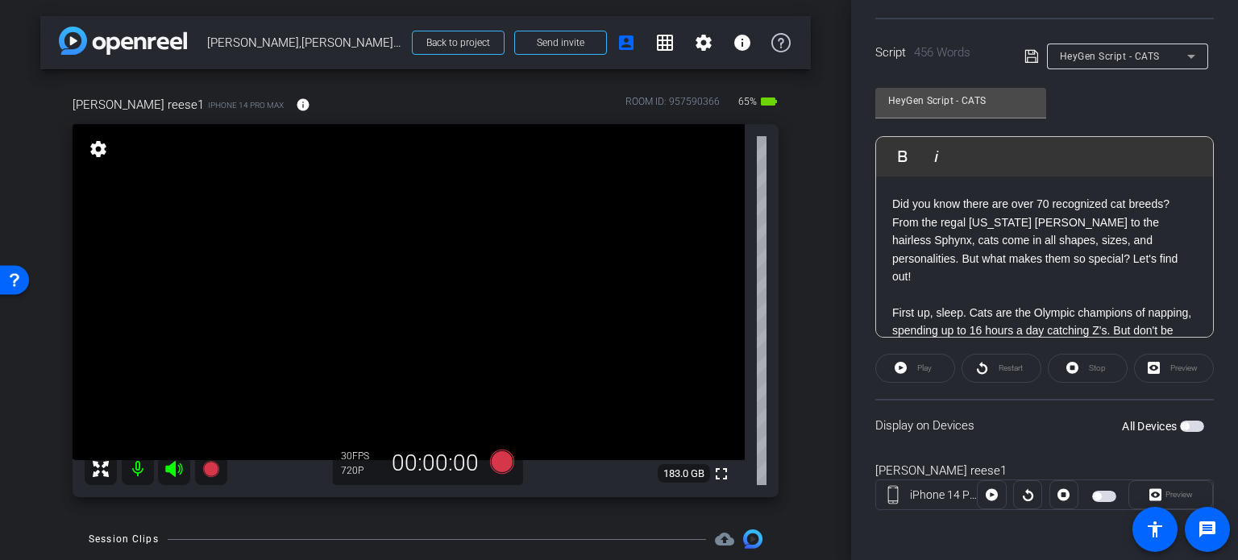
click at [815, 348] on div "arrow_back Reese,Michael_Shoot 01_10152025 Back to project Send invite account_…" at bounding box center [425, 280] width 851 height 560
click at [791, 305] on div "michael reese1 iPhone 14 Pro Max info ROOM ID: 957590366 65% battery_std fullsc…" at bounding box center [425, 291] width 770 height 444
click at [820, 284] on div "arrow_back Reese,Michael_Shoot 01_10152025 Back to project Send invite account_…" at bounding box center [425, 280] width 851 height 560
click at [1180, 423] on span "button" at bounding box center [1184, 426] width 8 height 8
click at [795, 360] on div "michael reese1 iPhone 14 Pro Max info ROOM ID: 957590366 65% battery_std fullsc…" at bounding box center [425, 291] width 770 height 444
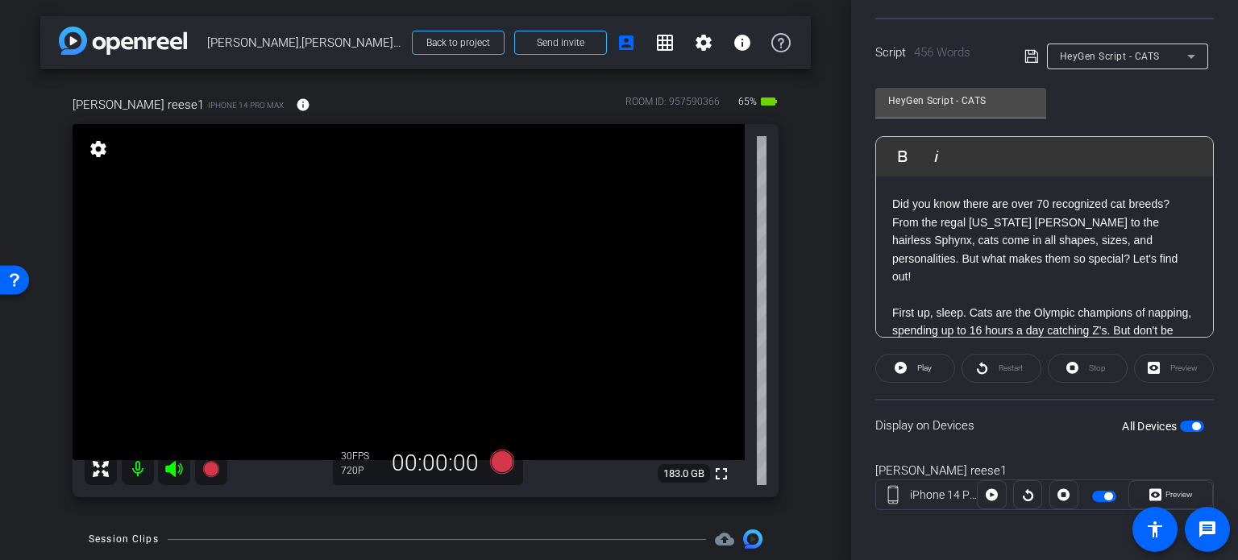
click at [1131, 89] on div "HeyGen Script - CATS Play Play from this location Play Selected Play and displa…" at bounding box center [1044, 207] width 338 height 262
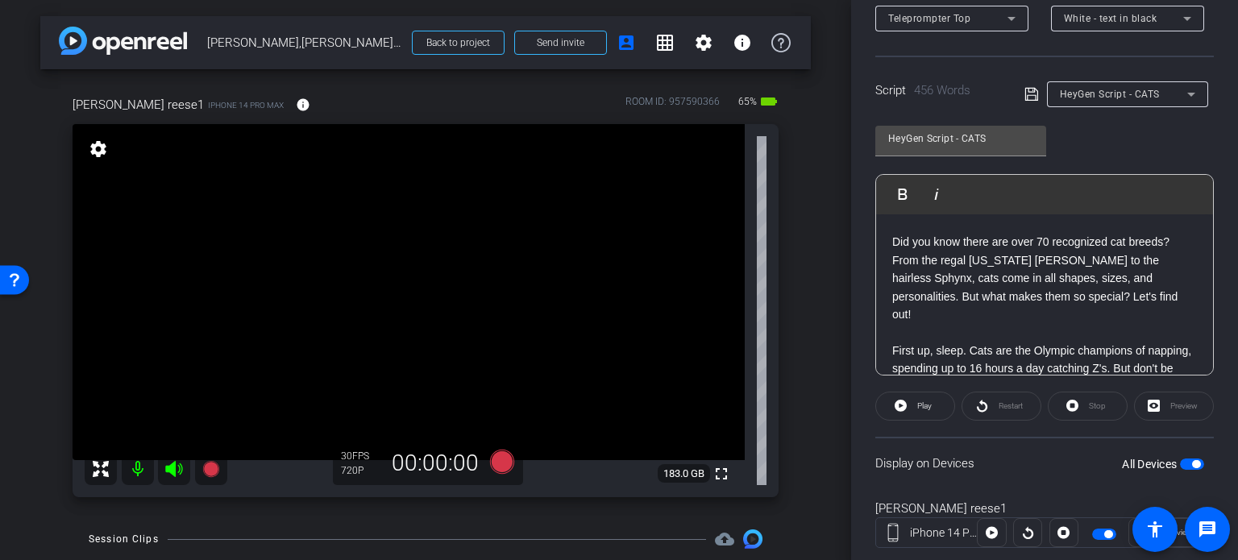
scroll to position [319, 0]
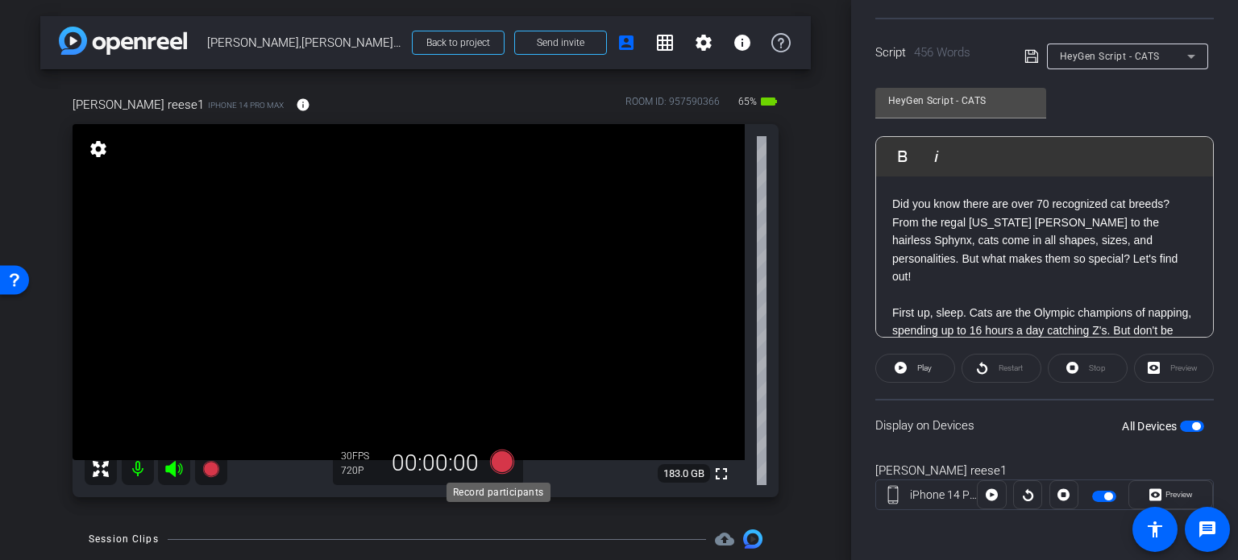
click at [504, 457] on icon at bounding box center [502, 462] width 24 height 24
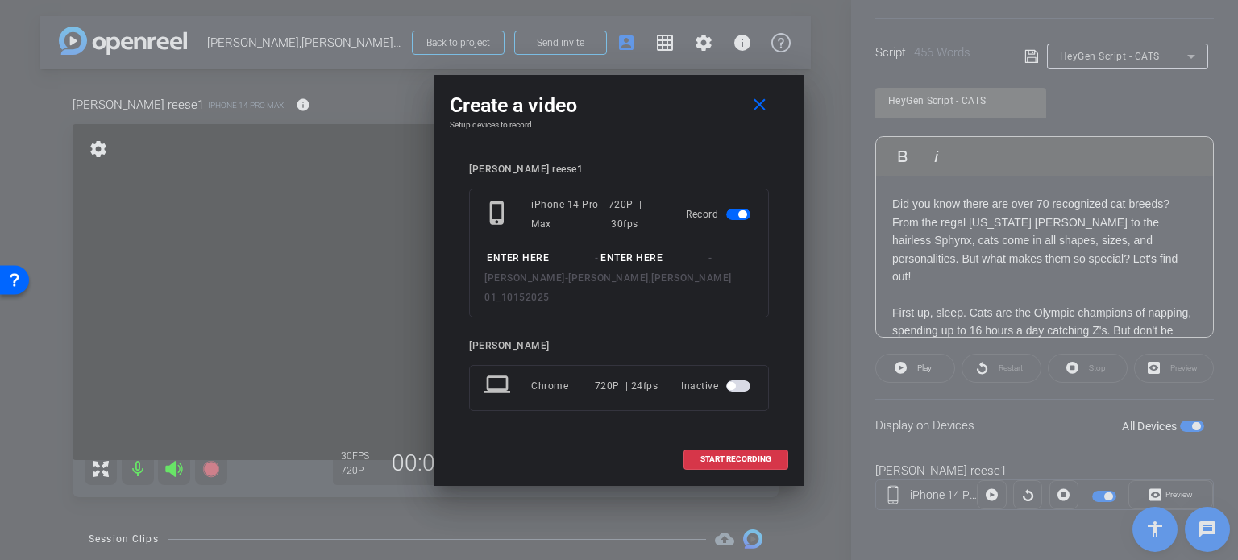
click at [552, 267] on input at bounding box center [541, 258] width 108 height 20
type input "Michael Avatar 3"
click at [635, 267] on input at bounding box center [654, 258] width 108 height 20
type input "Take1"
click at [681, 188] on openreel-subject-record-chooser-item "michael reese1 phone_iphone iPhone 14 Pro Max 720P | 30fps Record Michael Avata…" at bounding box center [619, 241] width 300 height 154
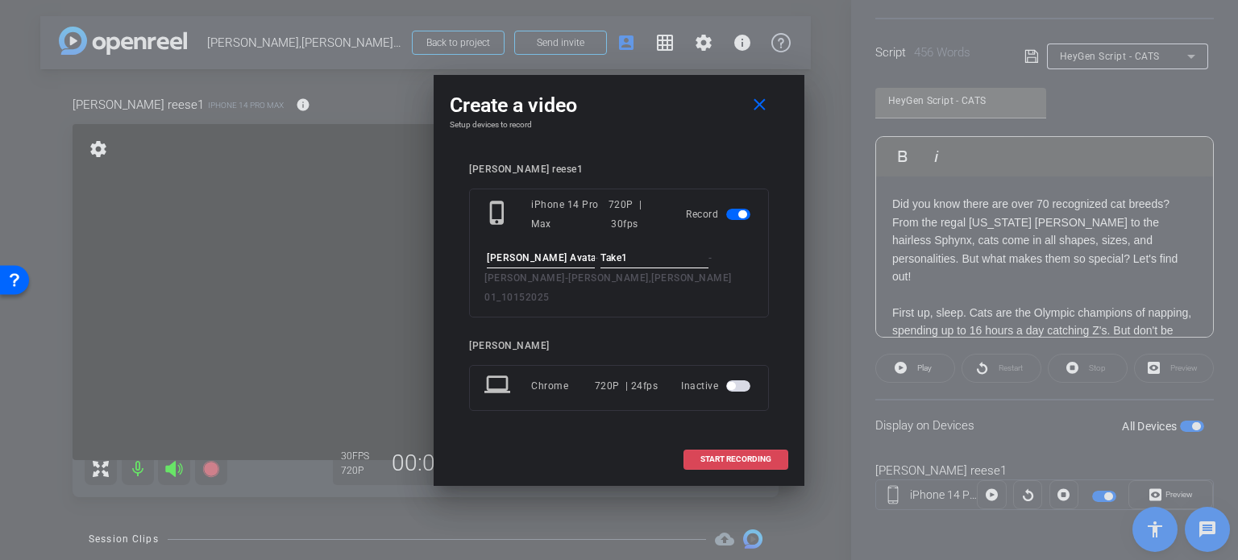
click at [761, 454] on span at bounding box center [735, 459] width 103 height 39
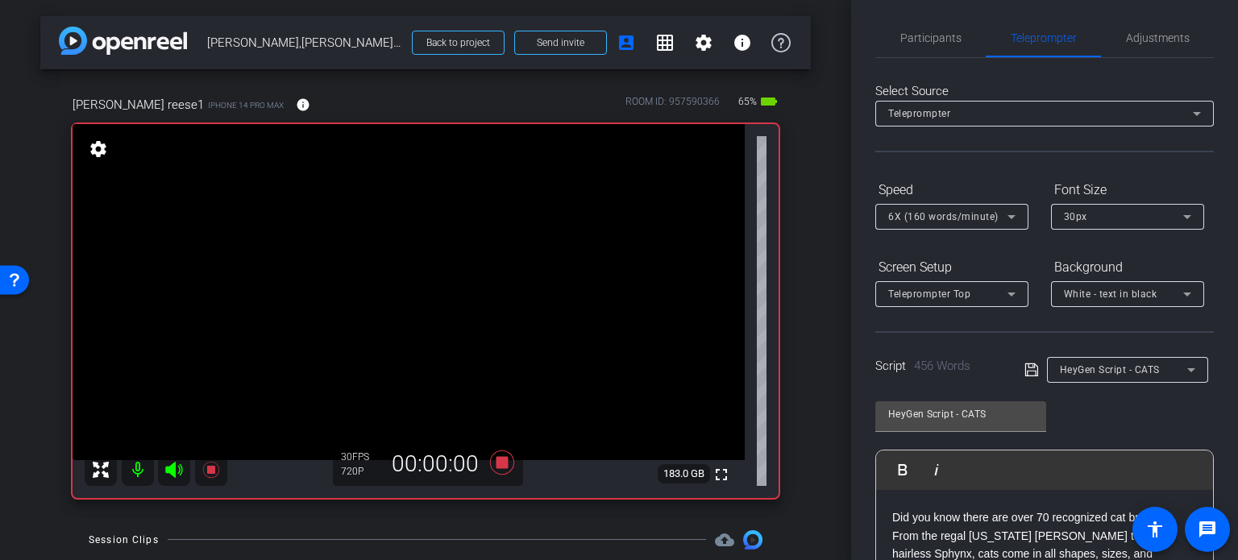
scroll to position [0, 0]
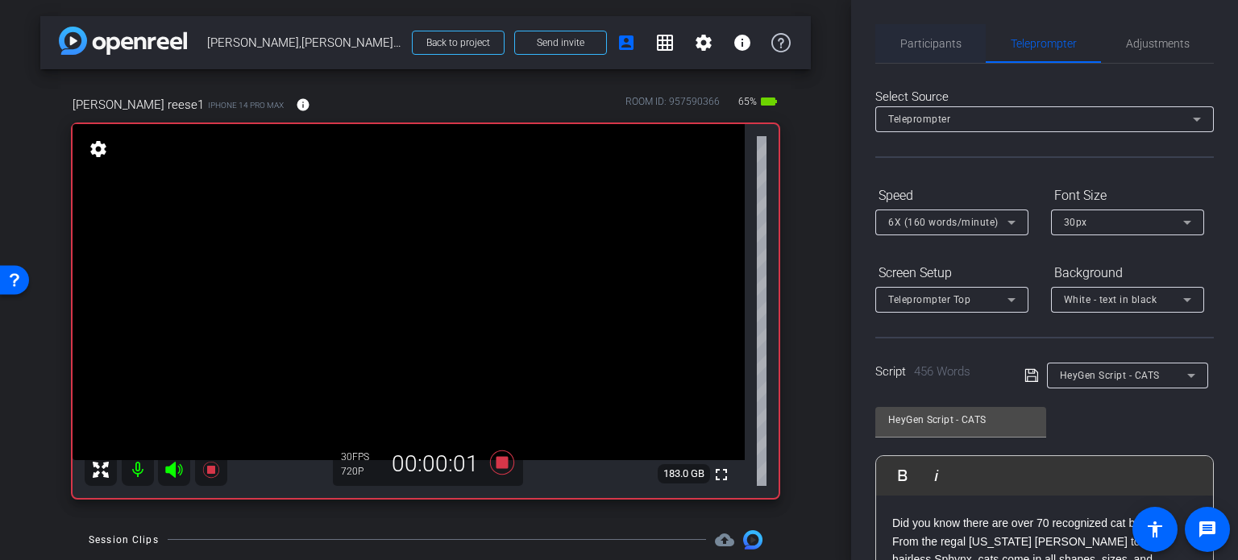
click at [955, 48] on span "Participants" at bounding box center [930, 43] width 61 height 11
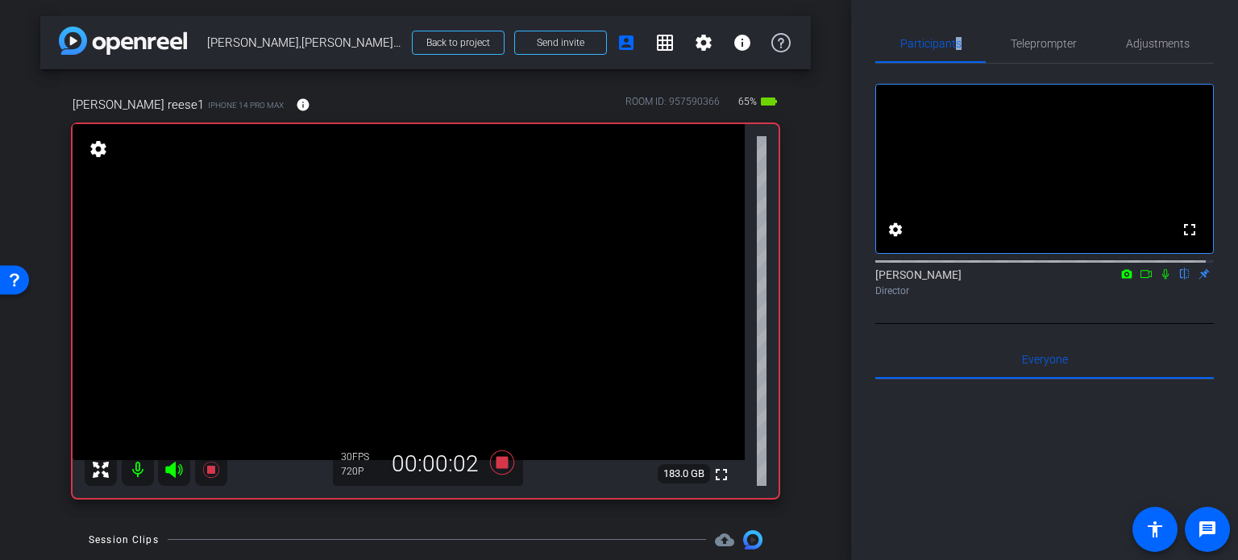
click at [1159, 280] on icon at bounding box center [1165, 273] width 13 height 11
click at [1050, 45] on span "Teleprompter" at bounding box center [1043, 43] width 66 height 11
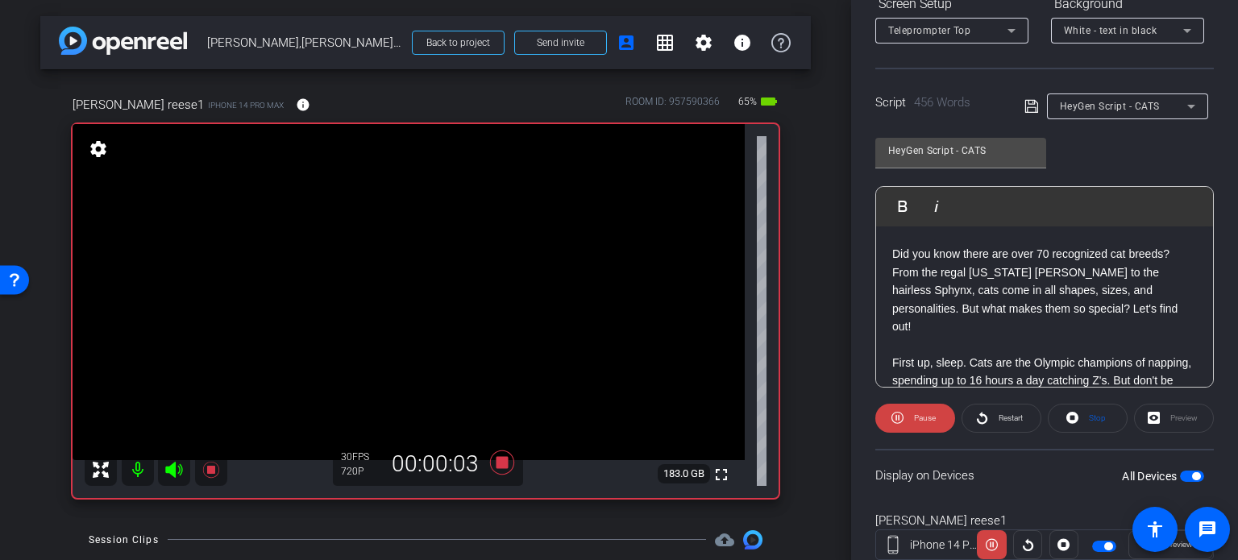
scroll to position [319, 0]
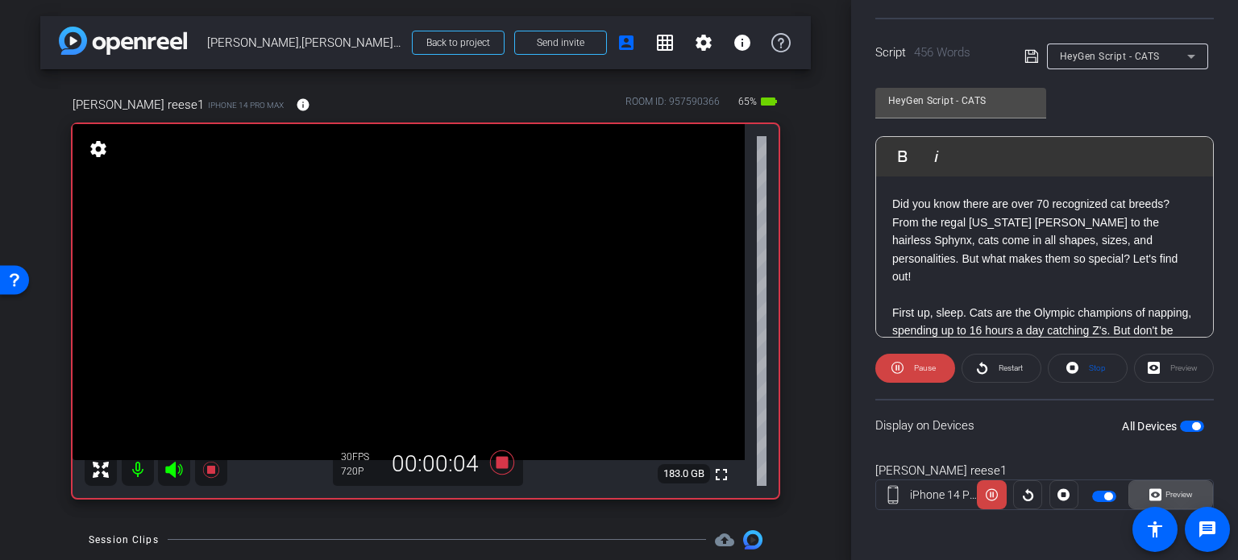
click at [1181, 492] on span "Preview" at bounding box center [1178, 494] width 27 height 9
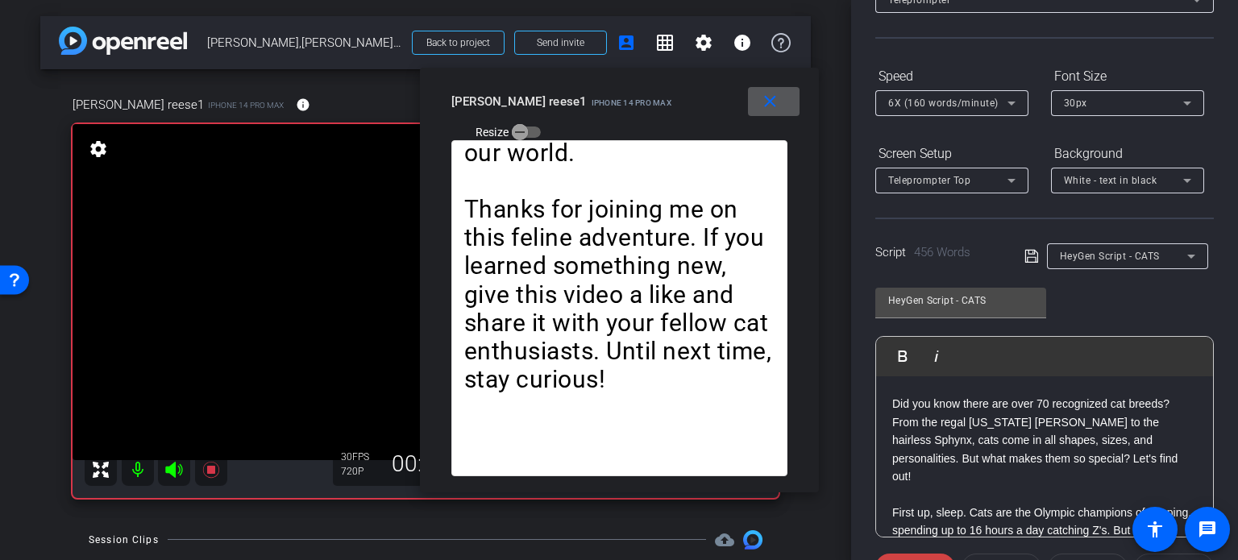
scroll to position [77, 0]
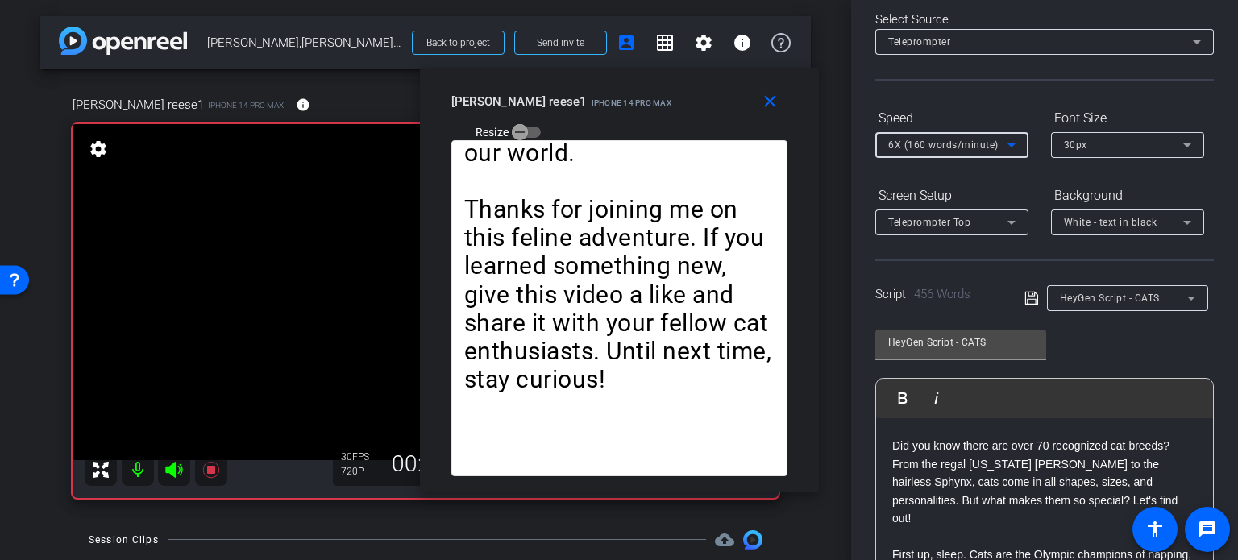
click at [950, 144] on span "6X (160 words/minute)" at bounding box center [943, 144] width 110 height 11
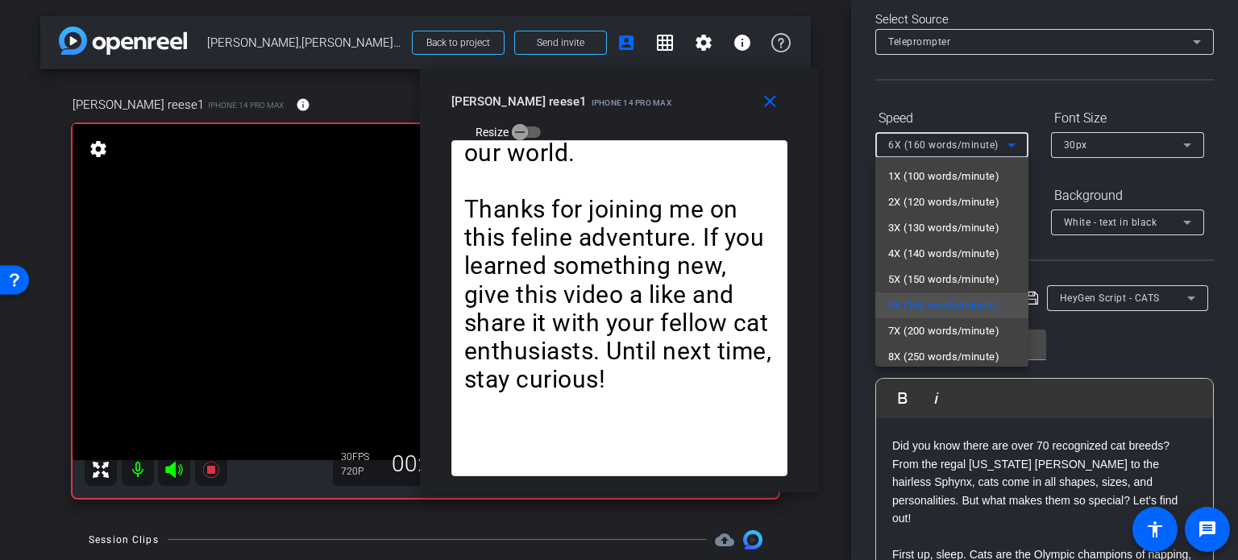
click at [641, 114] on div at bounding box center [619, 280] width 1238 height 560
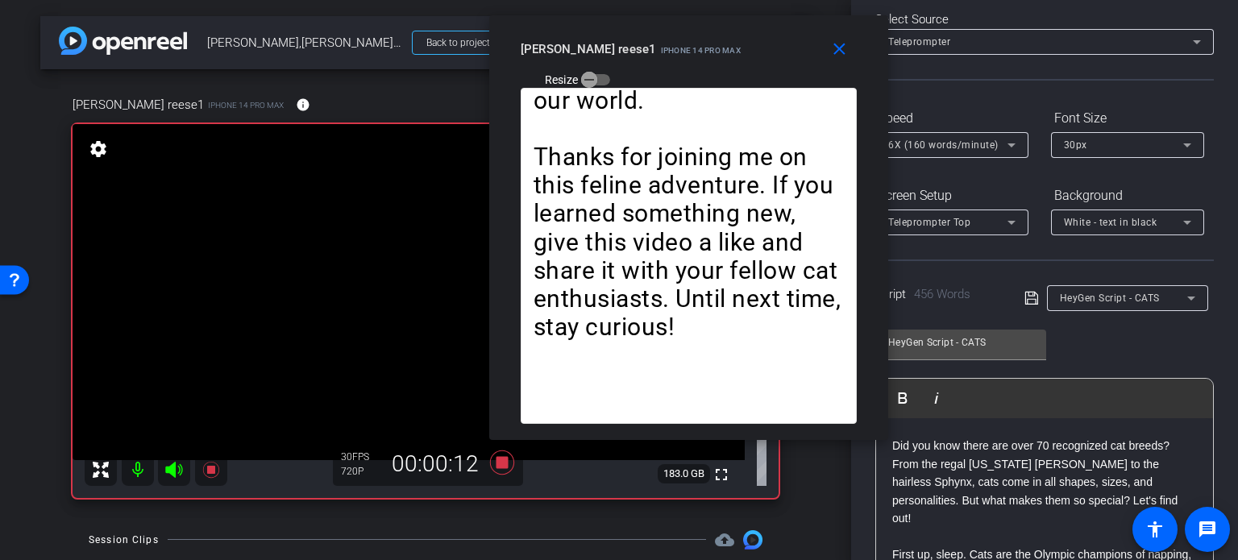
drag, startPoint x: 640, startPoint y: 114, endPoint x: 709, endPoint y: 62, distance: 86.9
click at [611, 66] on mat-slide-toggle "Resize" at bounding box center [565, 79] width 90 height 26
click at [938, 143] on span "6X (160 words/minute)" at bounding box center [943, 144] width 110 height 11
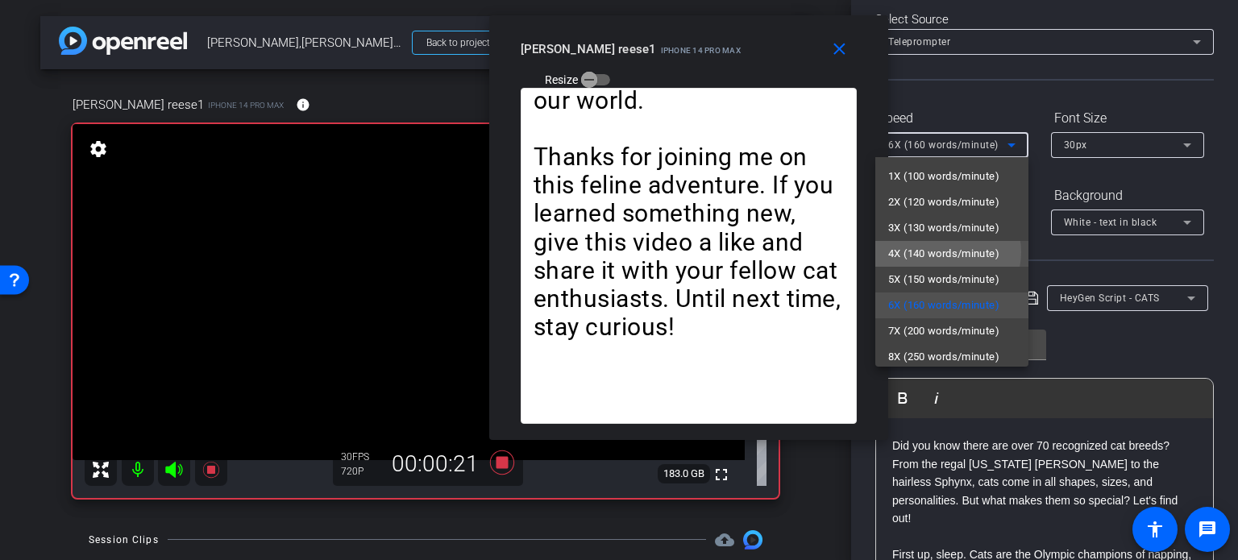
click at [947, 252] on span "4X (140 words/minute)" at bounding box center [943, 253] width 111 height 19
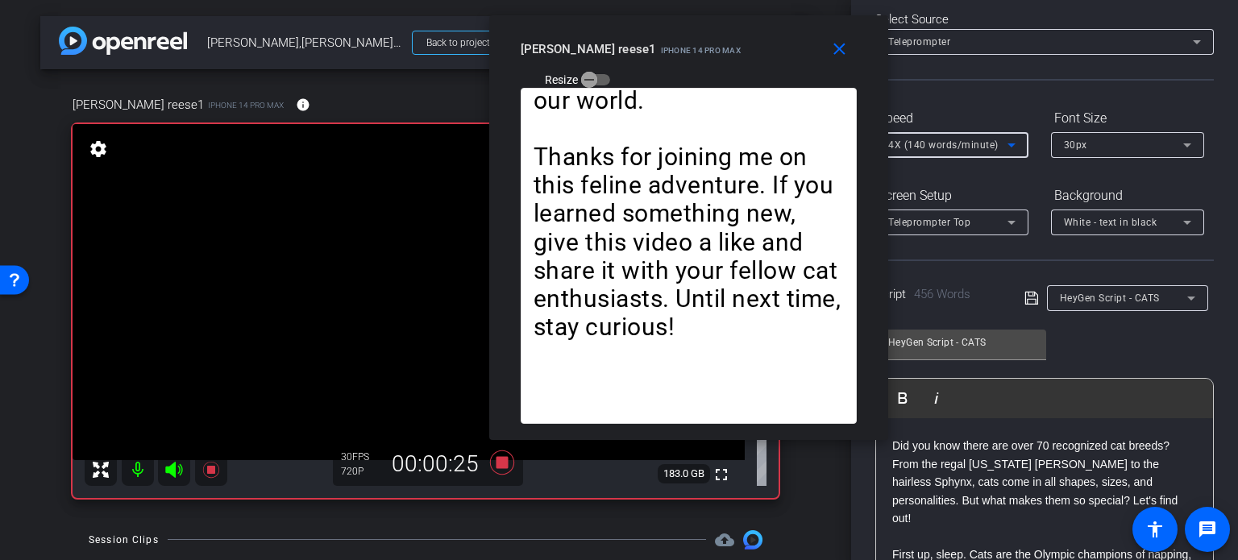
click at [931, 142] on span "4X (140 words/minute)" at bounding box center [943, 144] width 110 height 11
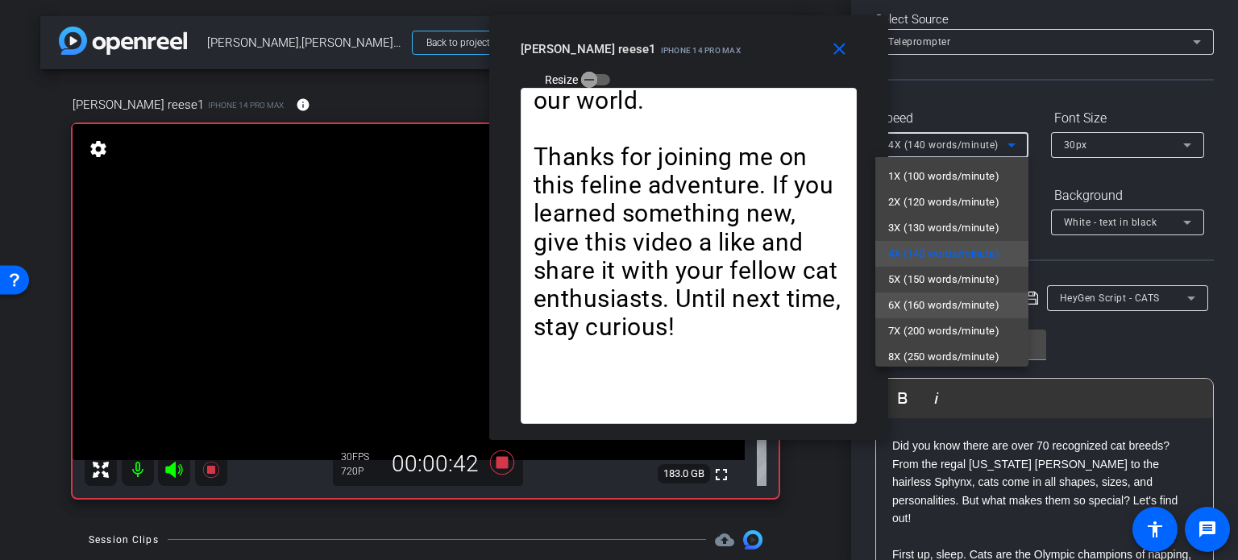
click at [938, 293] on mat-option "6X (160 words/minute)" at bounding box center [951, 305] width 153 height 26
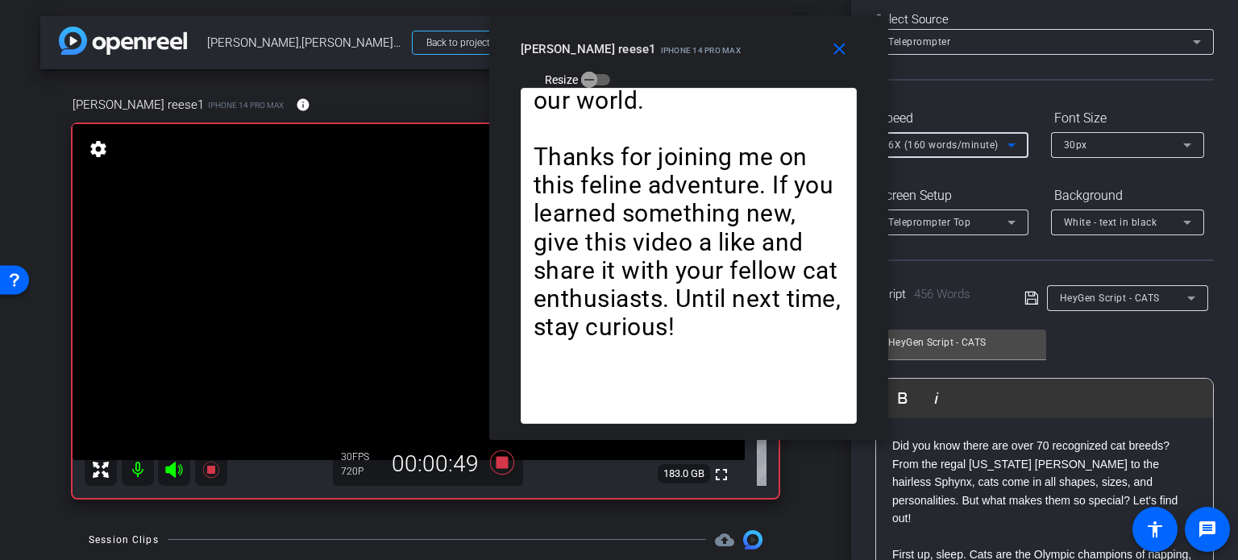
click at [917, 142] on span "6X (160 words/minute)" at bounding box center [943, 144] width 110 height 11
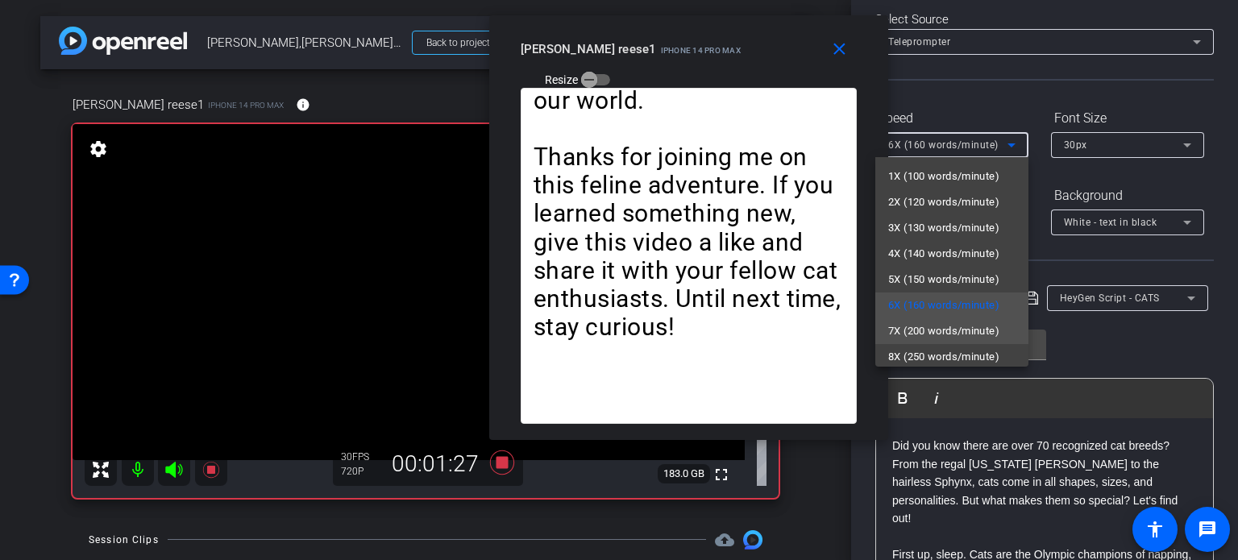
click at [931, 331] on span "7X (200 words/minute)" at bounding box center [943, 330] width 111 height 19
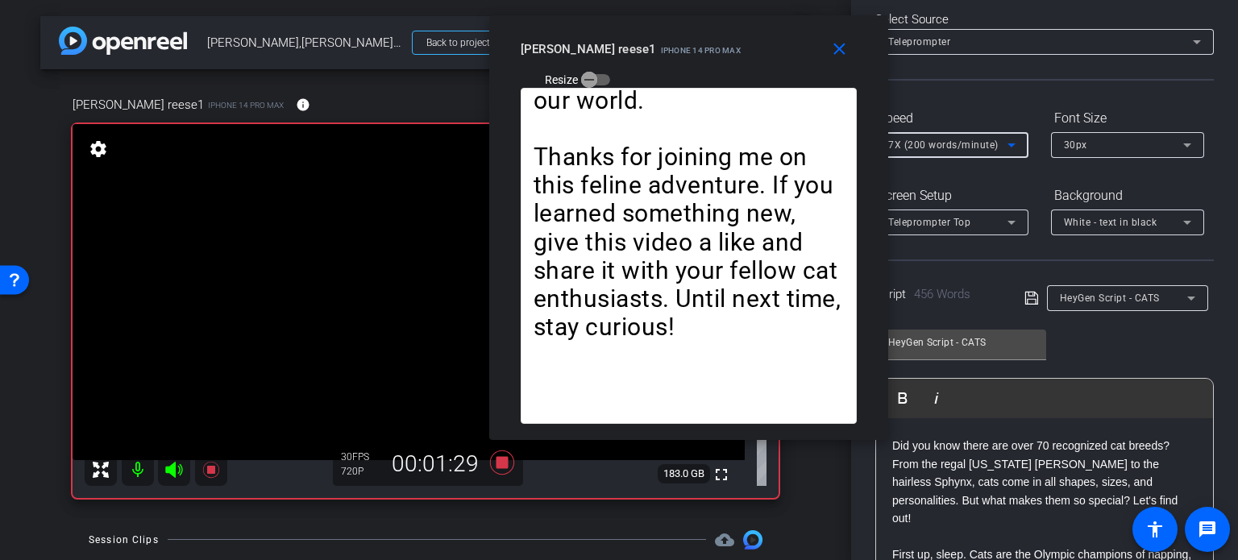
click at [935, 147] on span "7X (200 words/minute)" at bounding box center [943, 144] width 110 height 11
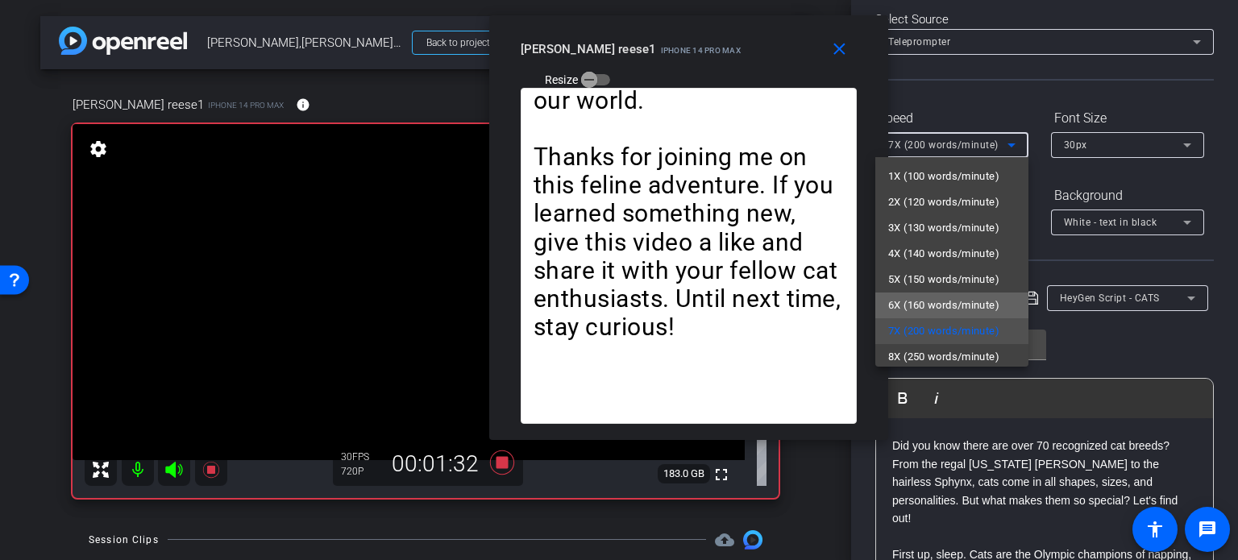
click at [956, 304] on span "6X (160 words/minute)" at bounding box center [943, 305] width 111 height 19
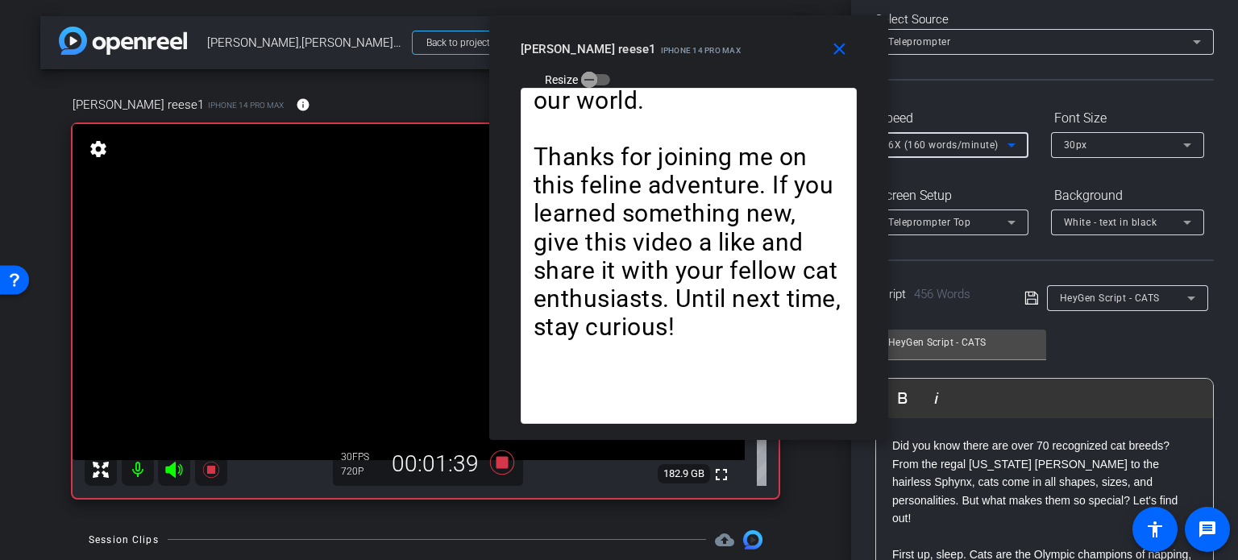
click at [948, 141] on span "6X (160 words/minute)" at bounding box center [943, 144] width 110 height 11
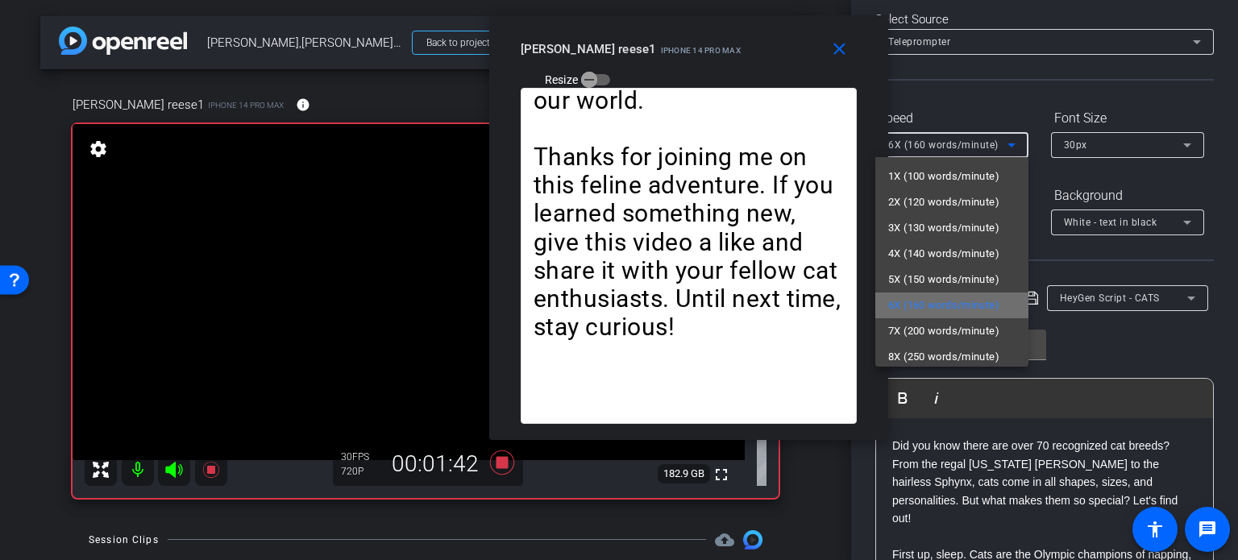
click at [955, 316] on mat-option "6X (160 words/minute)" at bounding box center [951, 305] width 153 height 26
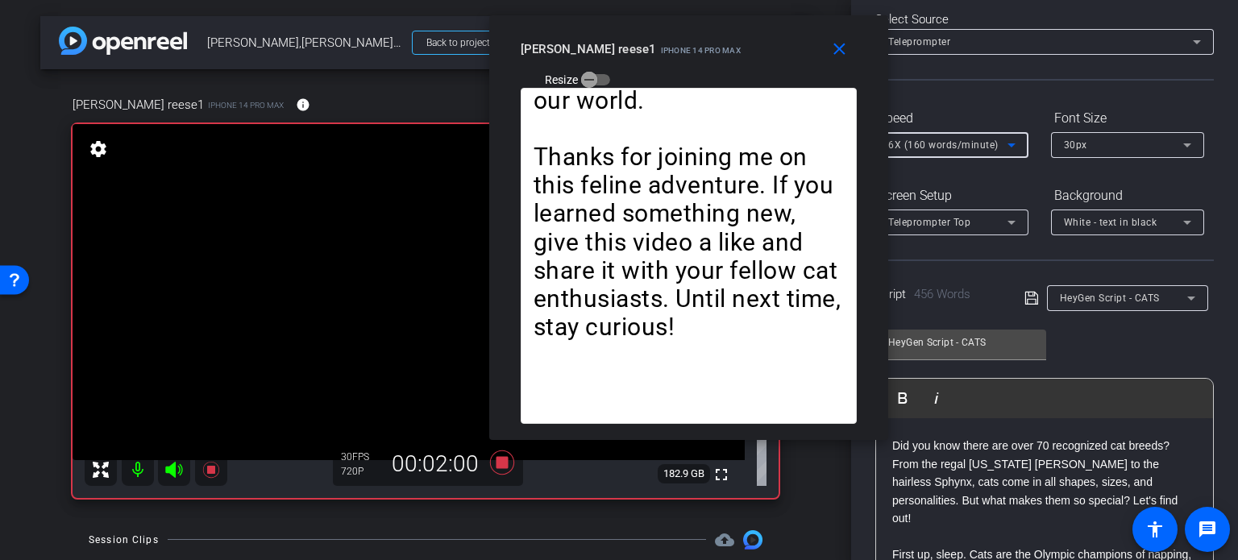
click at [932, 139] on span "6X (160 words/minute)" at bounding box center [943, 144] width 110 height 11
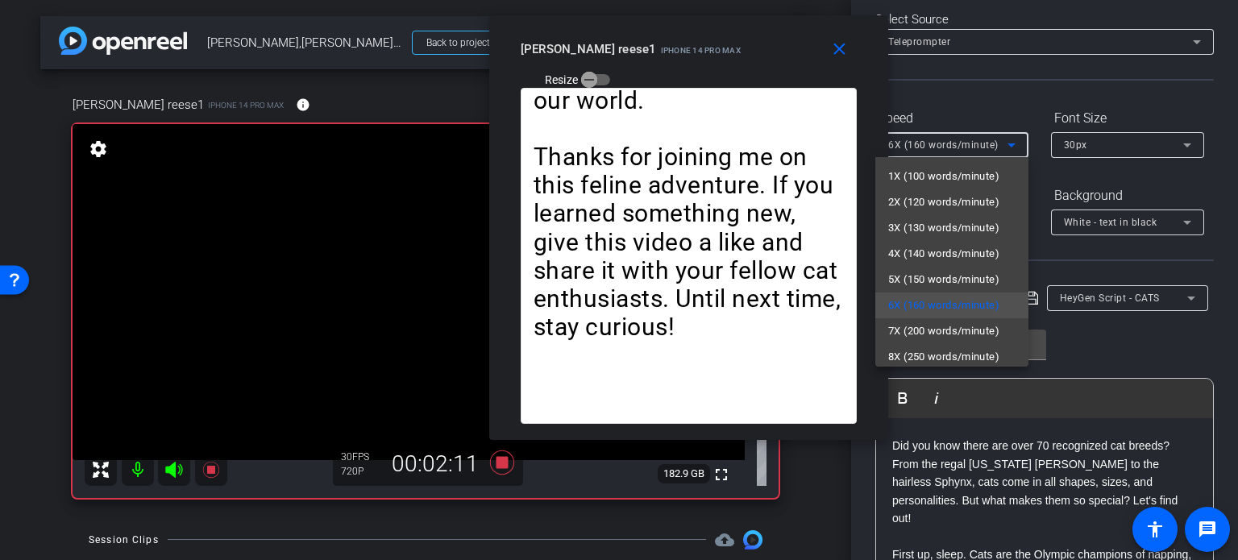
click at [703, 64] on div at bounding box center [619, 280] width 1238 height 560
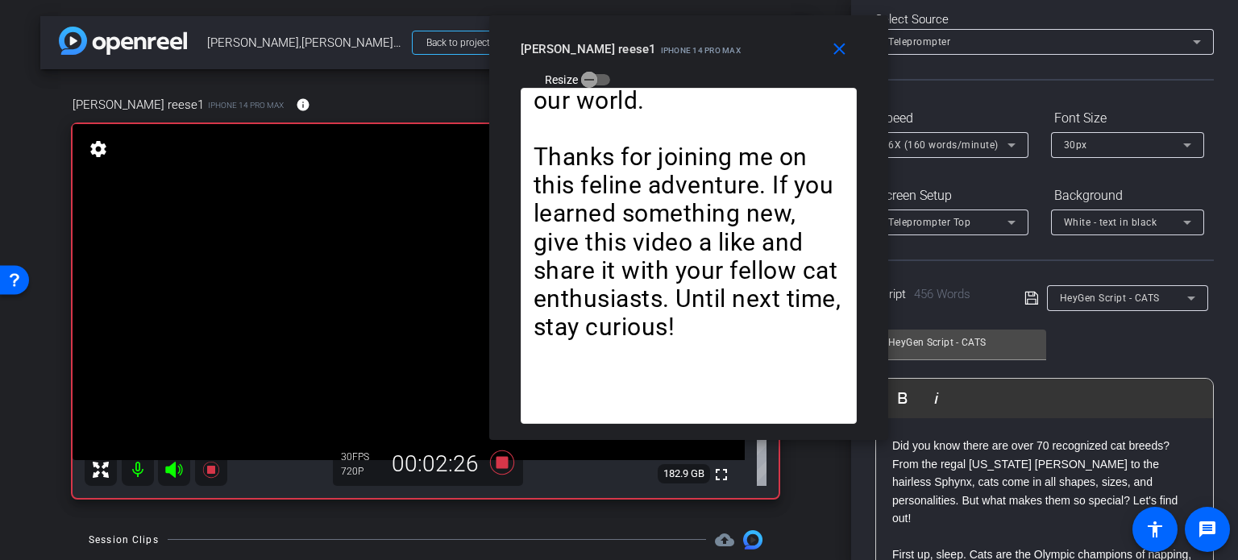
scroll to position [0, 0]
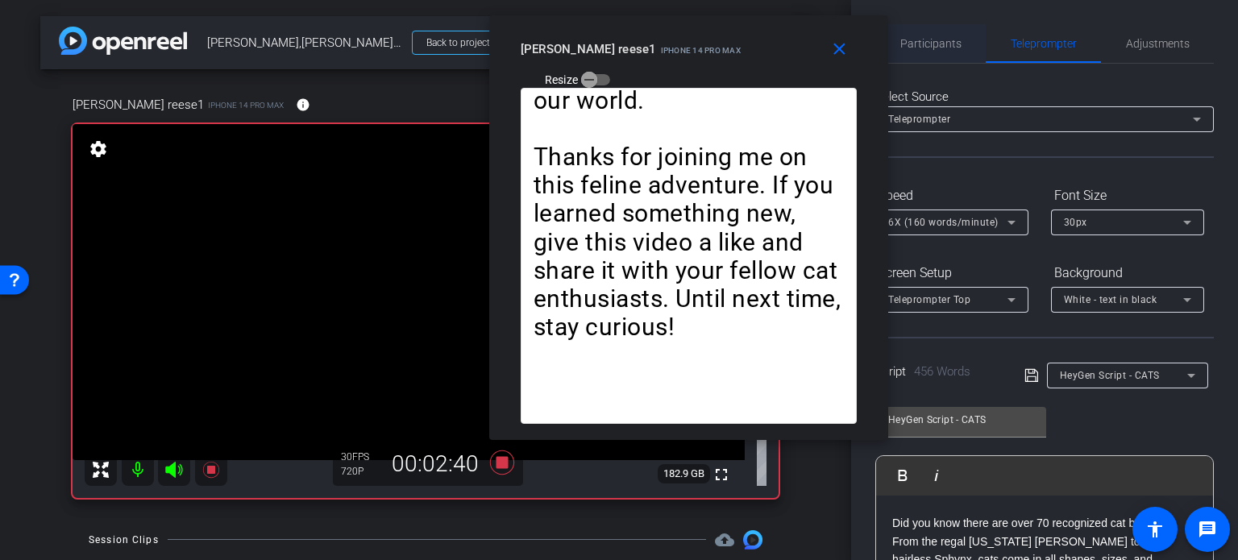
click at [951, 44] on span "Participants" at bounding box center [930, 43] width 61 height 11
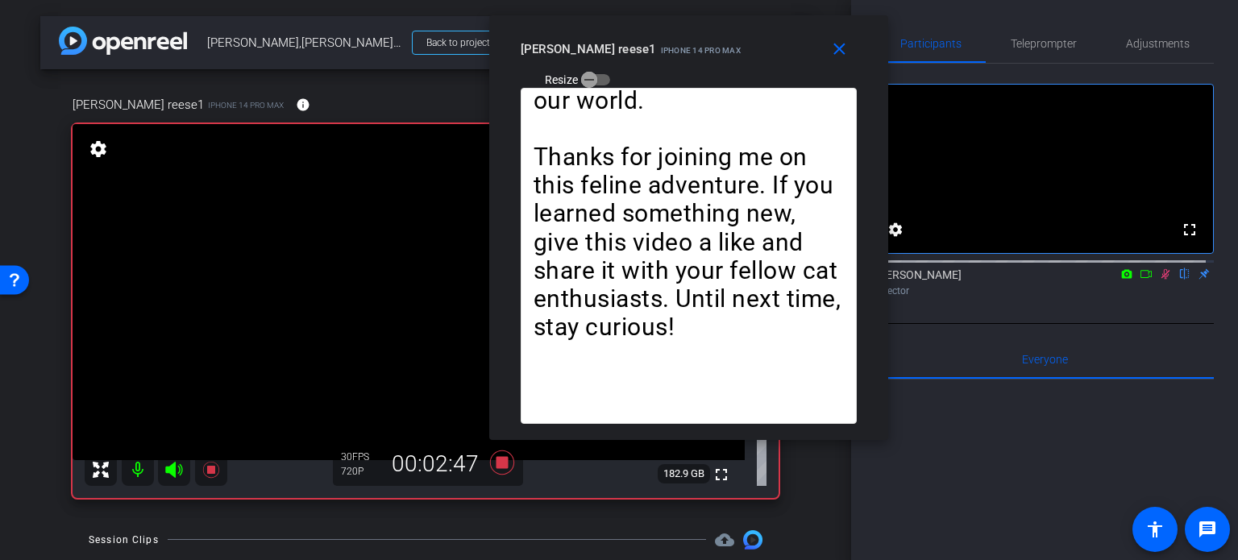
click at [1159, 280] on icon at bounding box center [1165, 273] width 13 height 11
click at [1047, 39] on span "Teleprompter" at bounding box center [1043, 43] width 66 height 11
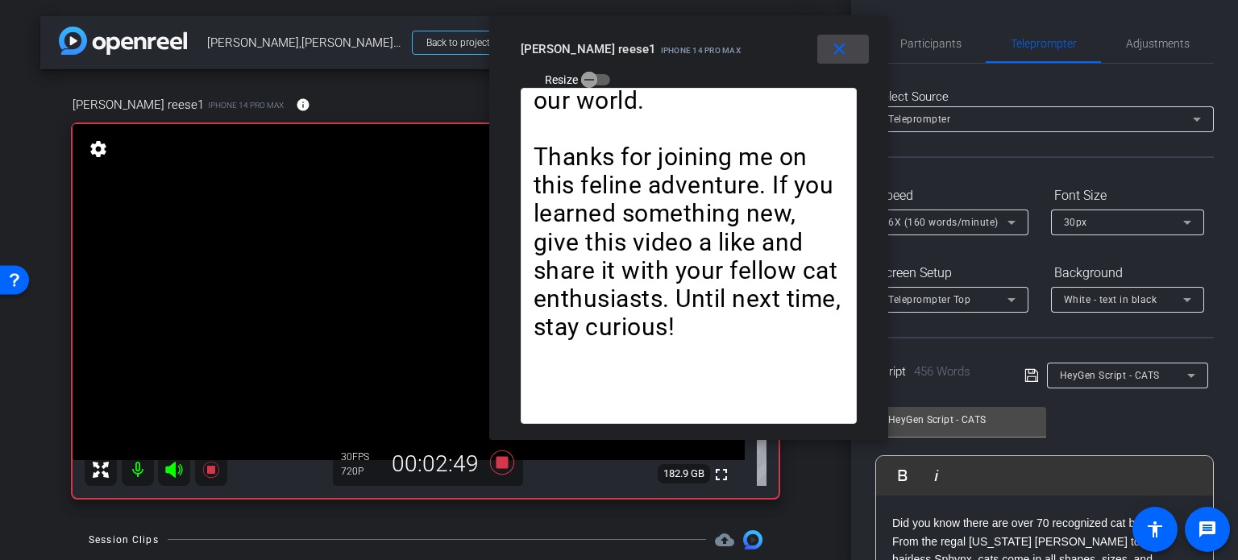
click at [838, 50] on mat-icon "close" at bounding box center [839, 49] width 20 height 20
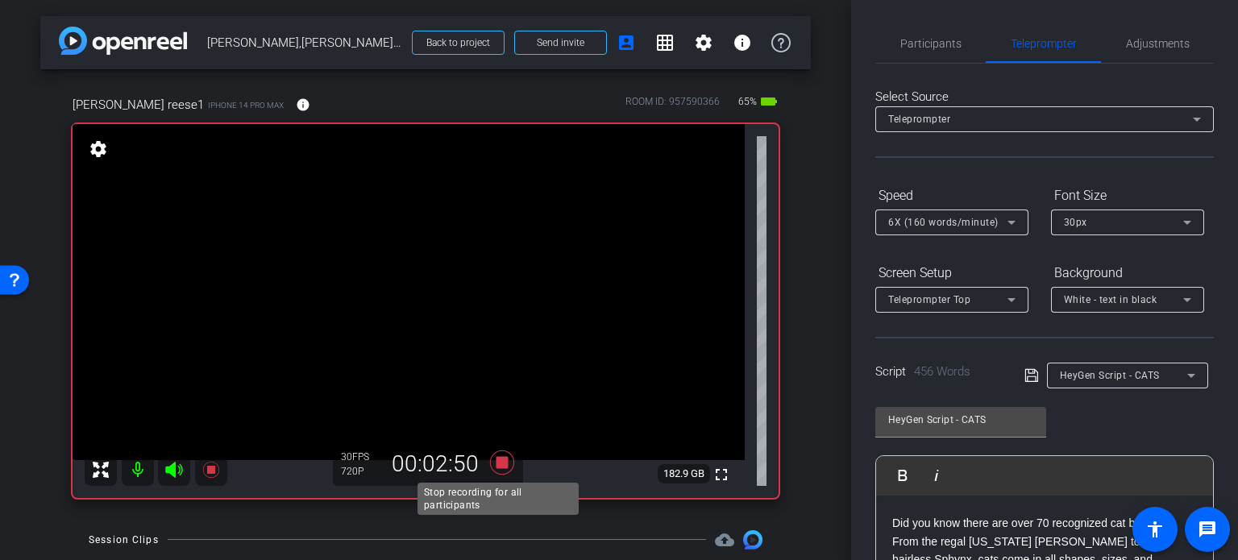
click at [504, 467] on icon at bounding box center [502, 462] width 39 height 29
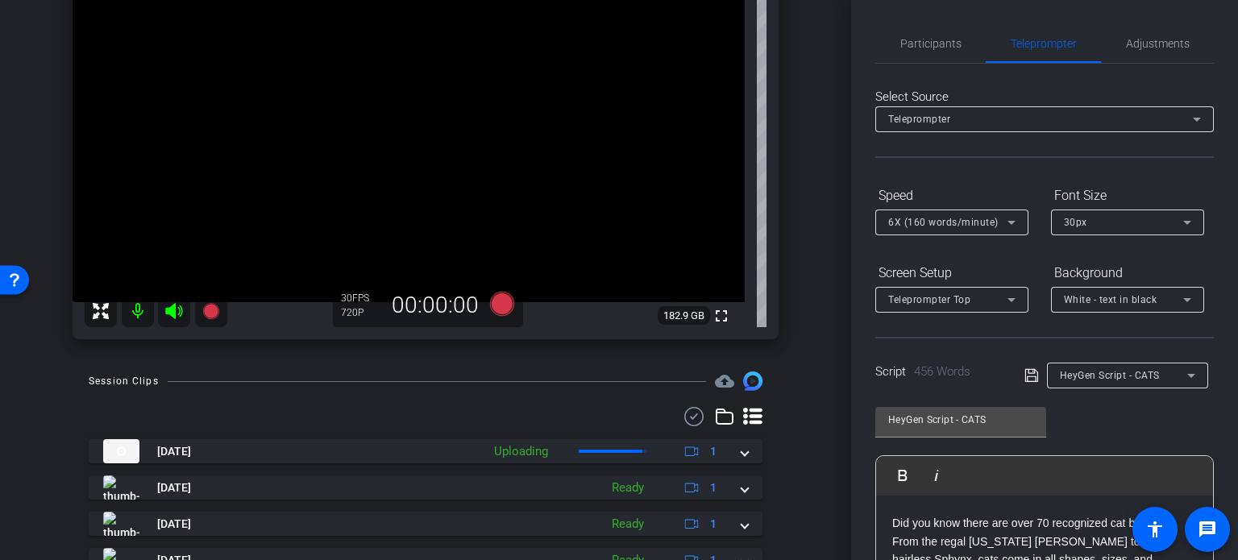
scroll to position [161, 0]
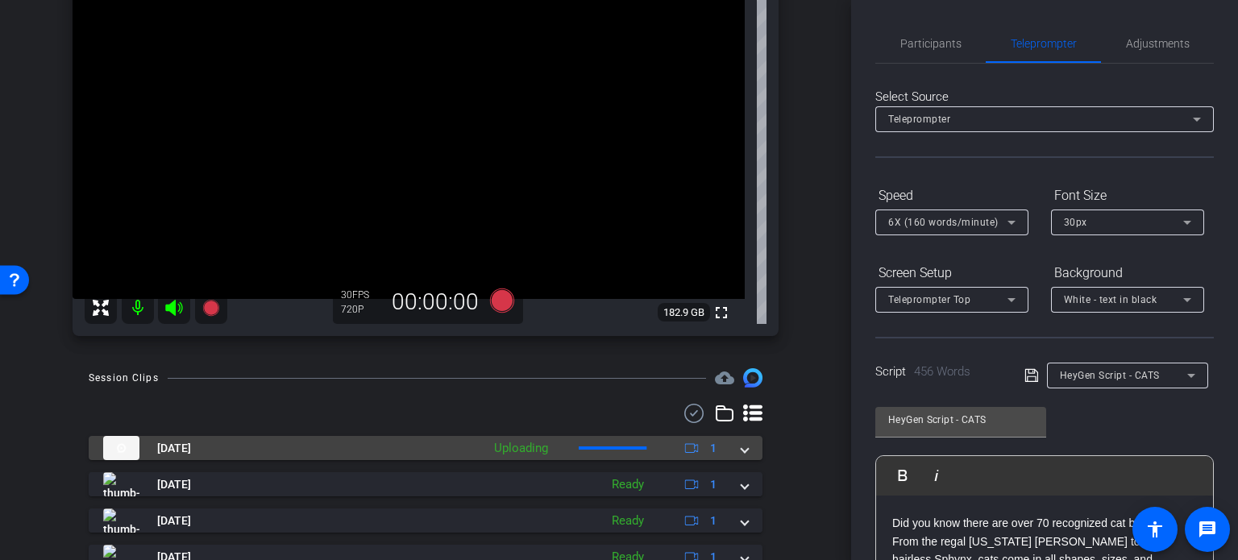
click at [741, 449] on span at bounding box center [744, 448] width 6 height 17
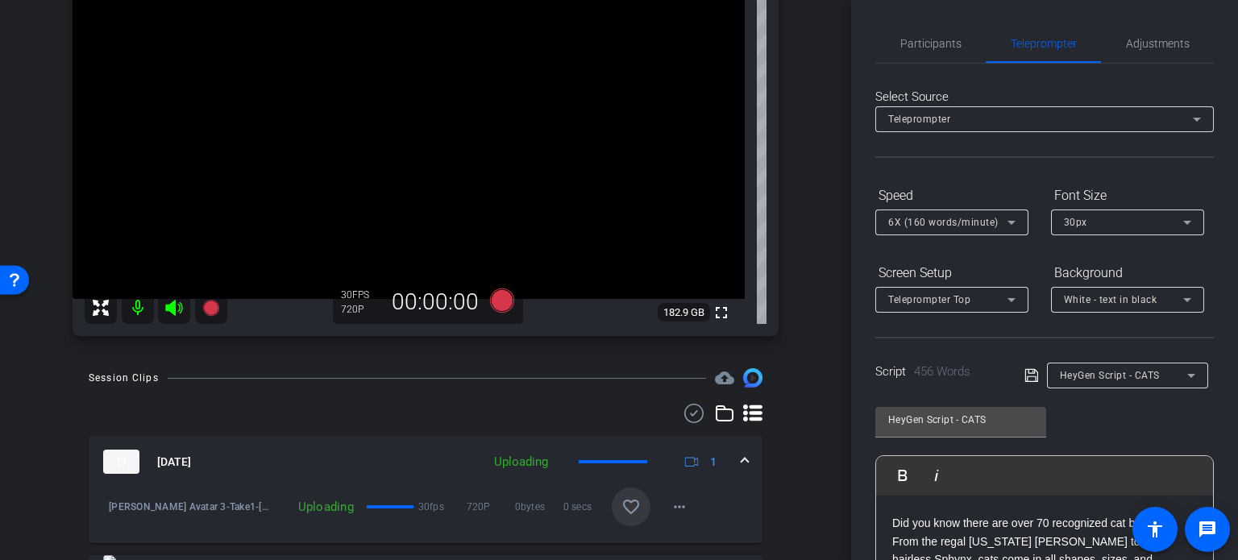
click at [621, 512] on mat-icon "favorite_border" at bounding box center [630, 506] width 19 height 19
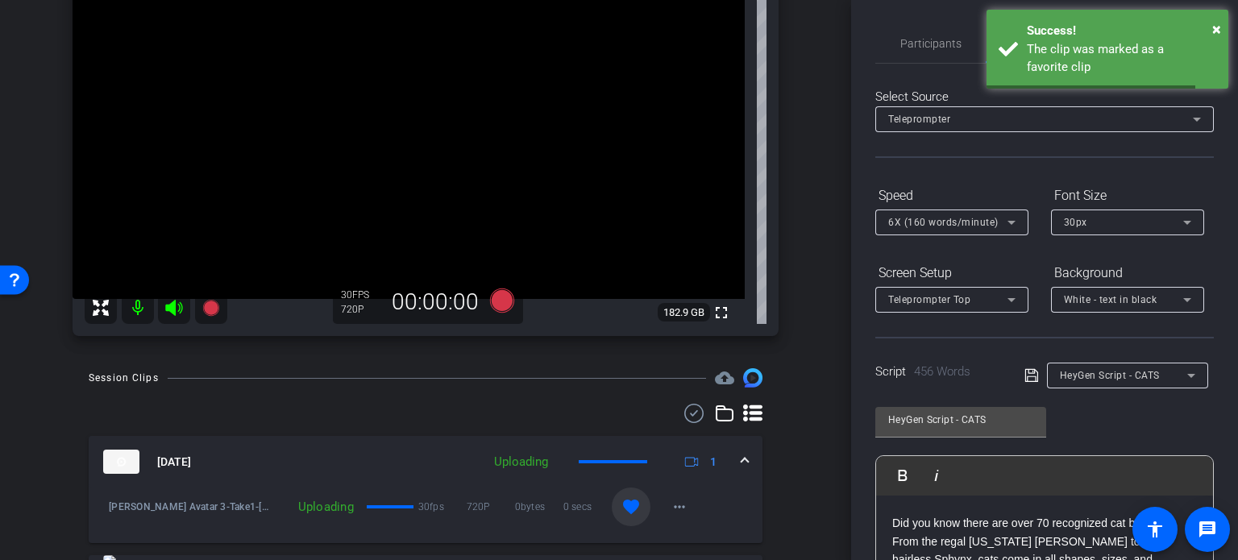
click at [740, 457] on mat-expansion-panel-header "Oct 15, 2025 Uploading 1" at bounding box center [426, 462] width 674 height 52
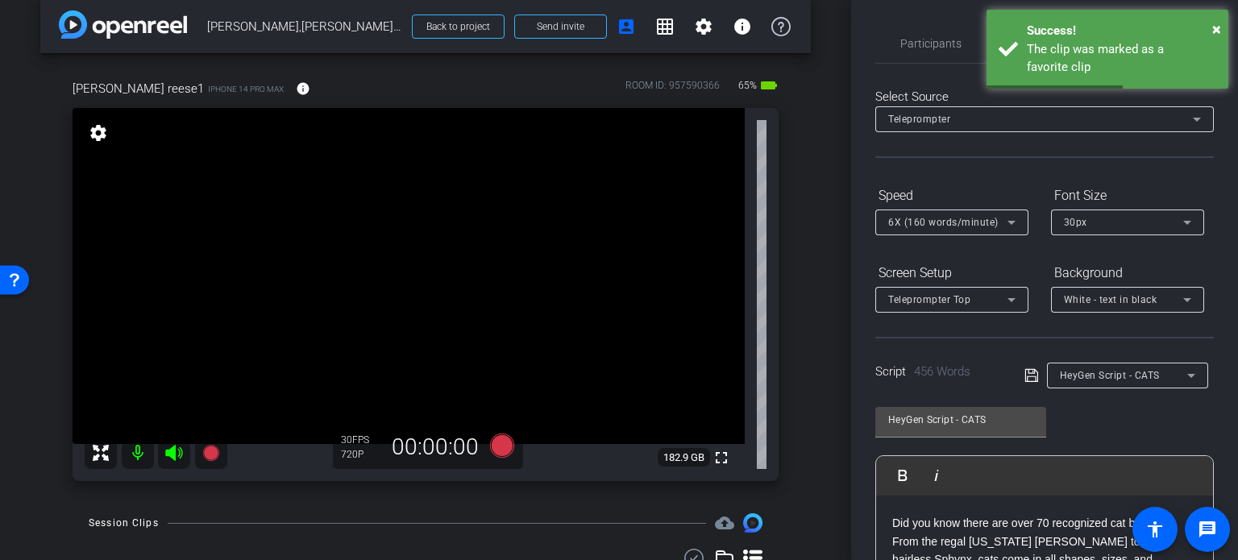
scroll to position [0, 0]
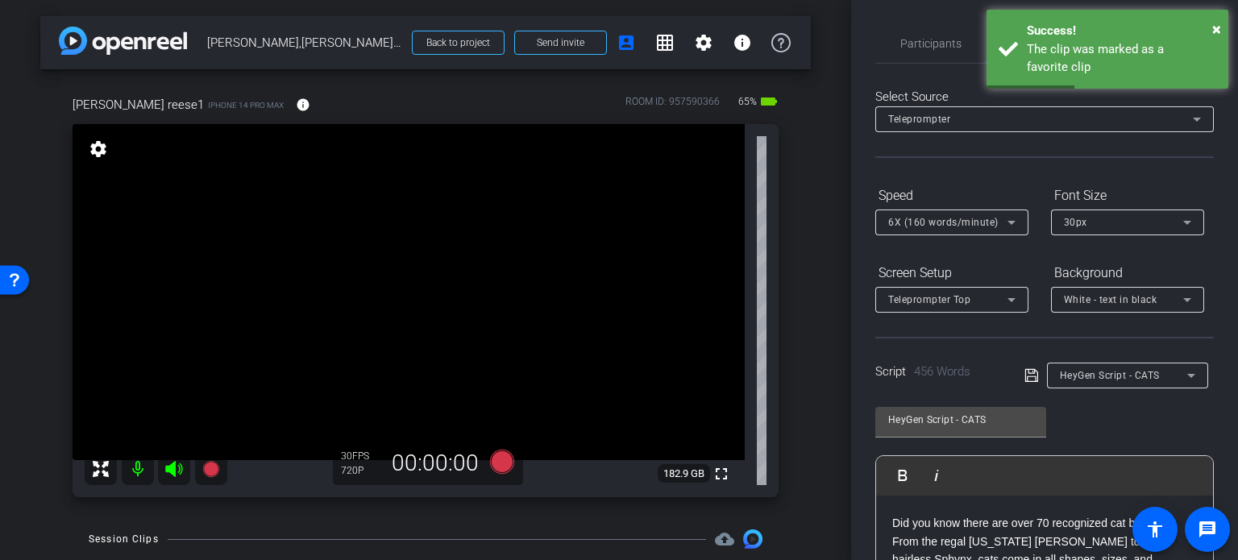
click at [1123, 384] on div "HeyGen Script - CATS" at bounding box center [1126, 376] width 135 height 26
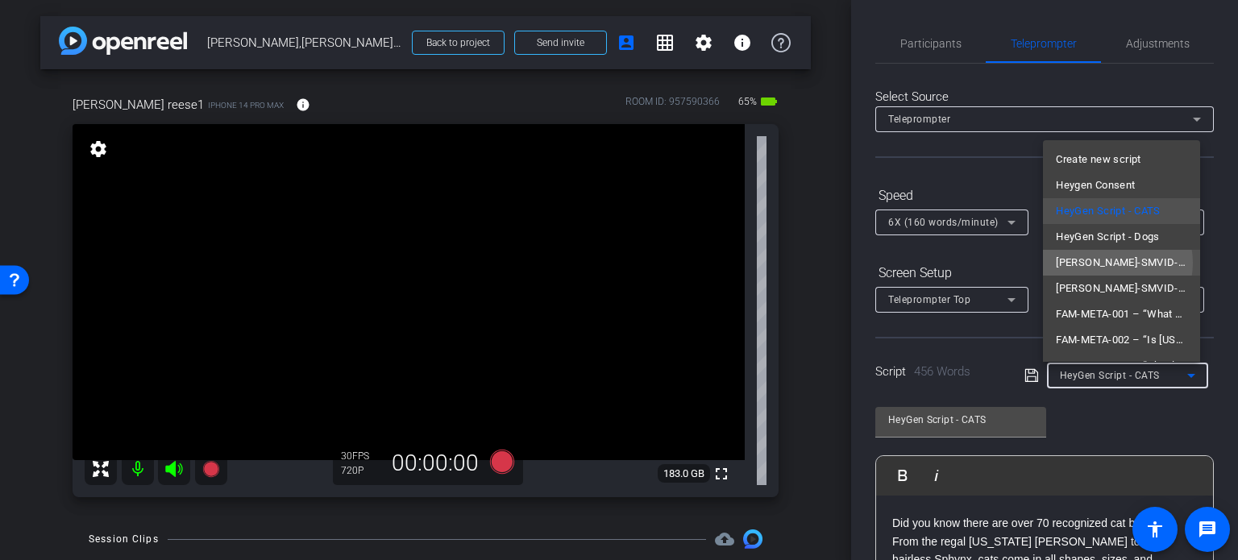
click at [1109, 263] on span "[PERSON_NAME]-SMVID-19 What should you do if you’re arrested?" at bounding box center [1120, 262] width 131 height 19
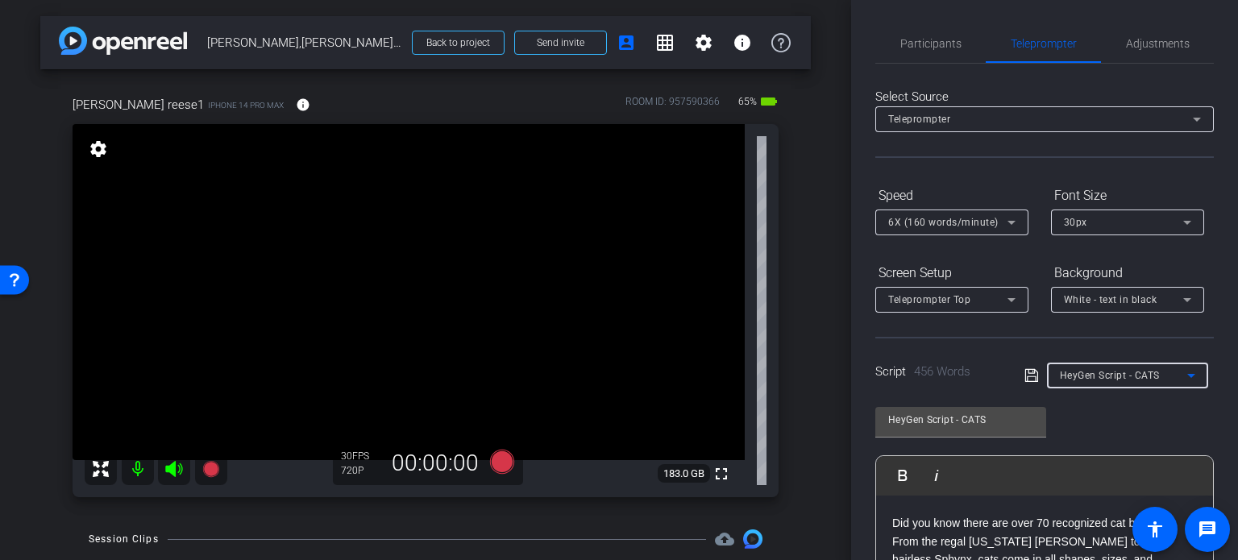
type input "[PERSON_NAME]-SMVID-19 What should you do if you’re arrested?"
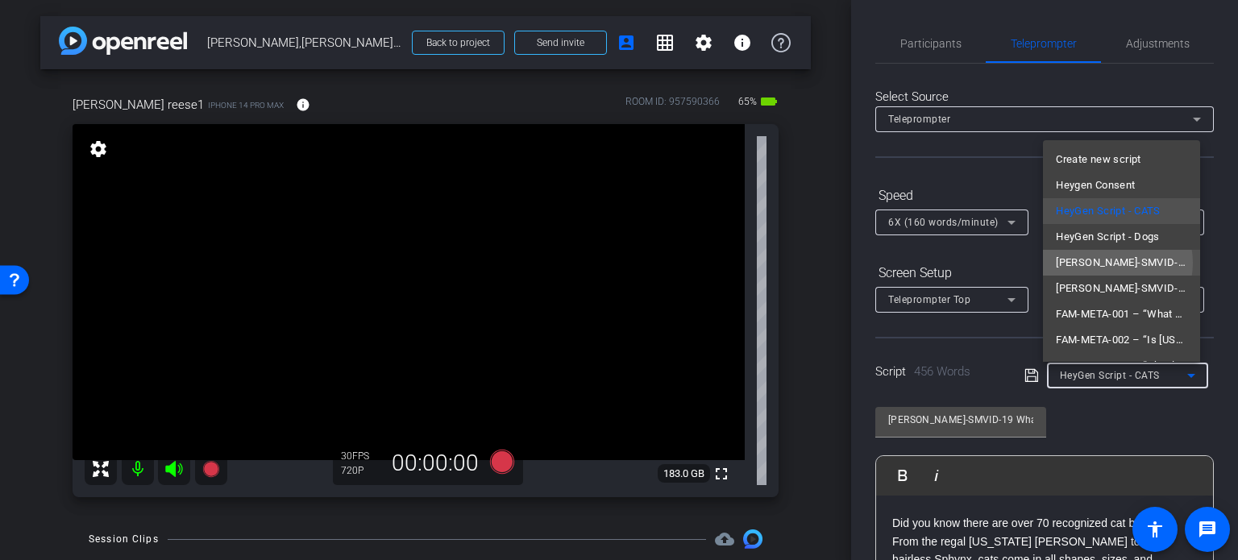
scroll to position [69, 0]
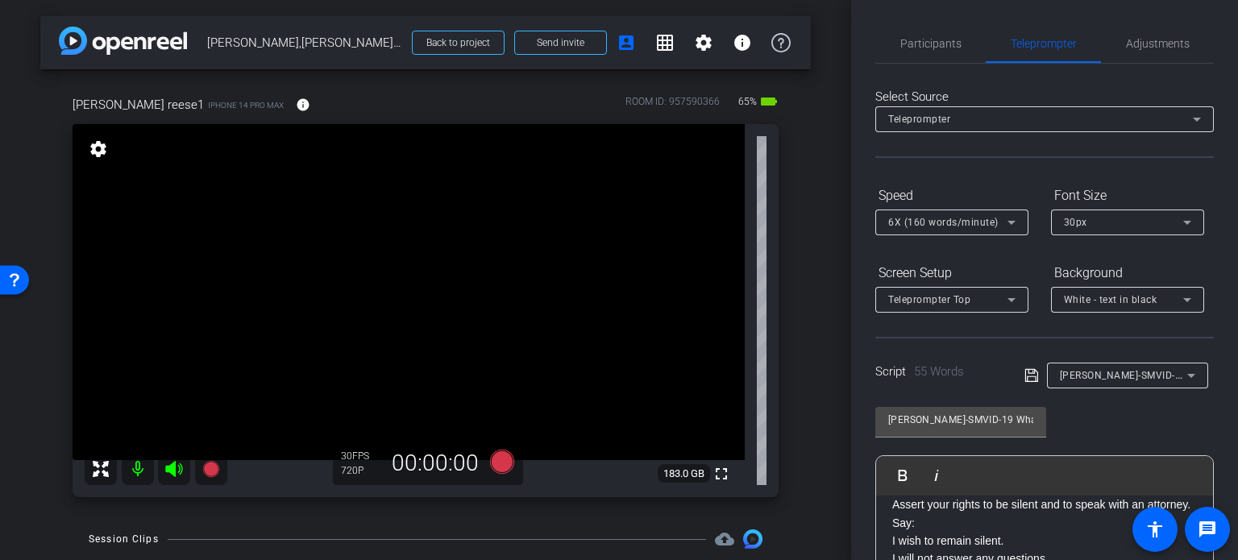
click at [1080, 434] on div "CRIM-SMVID-19 What should you do if you’re arrested? Play Play from this locati…" at bounding box center [1044, 526] width 338 height 262
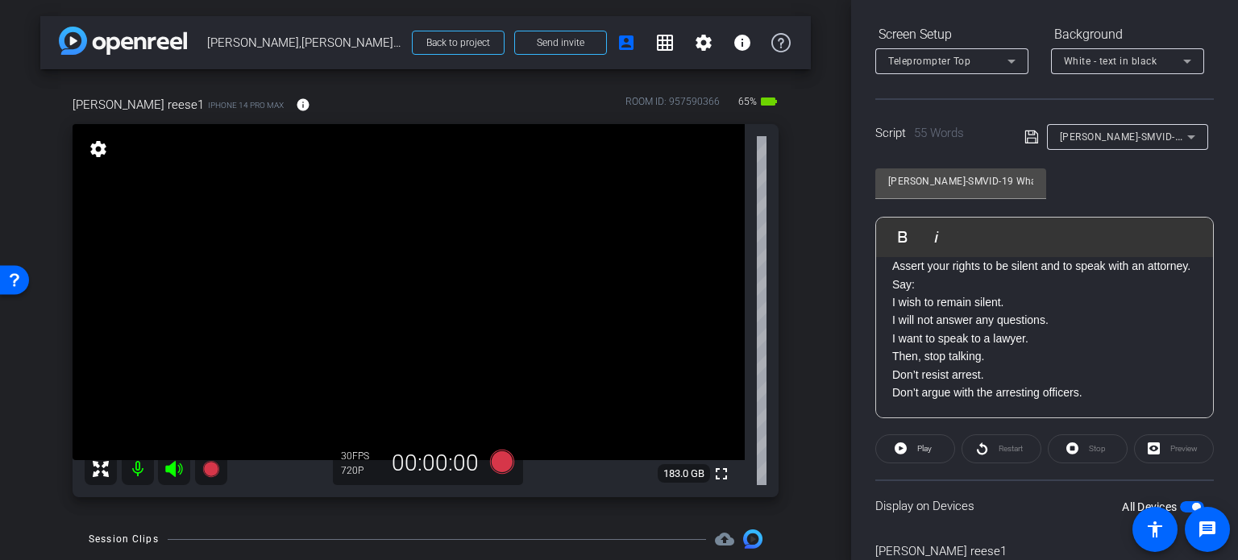
scroll to position [0, 0]
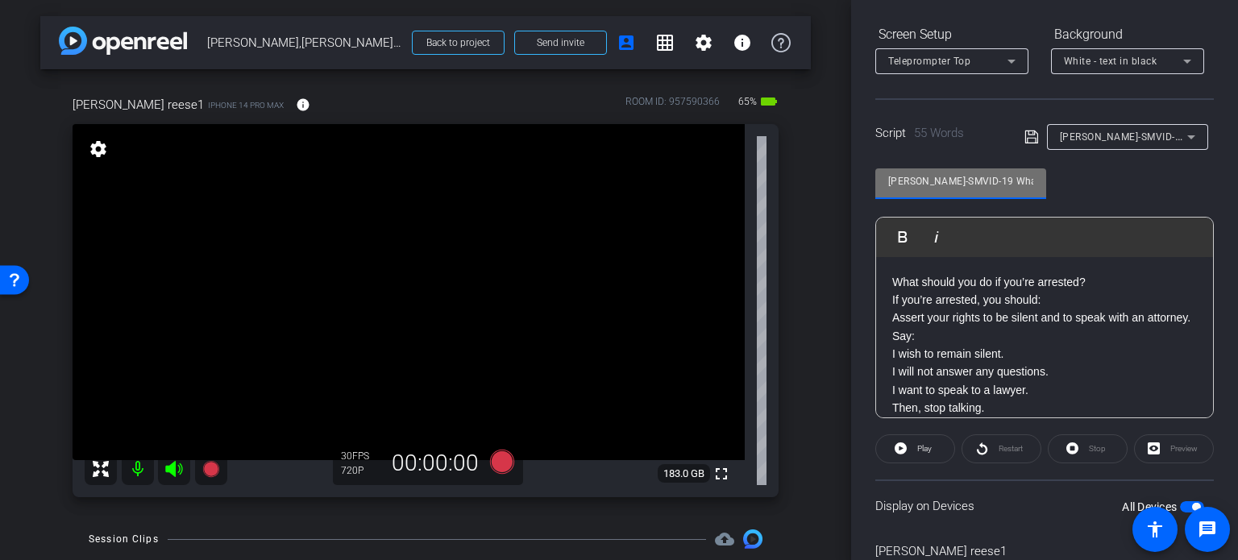
drag, startPoint x: 959, startPoint y: 180, endPoint x: 670, endPoint y: 156, distance: 289.5
click at [670, 156] on div "arrow_back Reese,Michael_Shoot 01_10152025 Back to project Send invite account_…" at bounding box center [619, 280] width 1238 height 560
click at [1005, 320] on p "Assert your rights to be silent and to speak with an attorney." at bounding box center [1044, 318] width 305 height 18
drag, startPoint x: 961, startPoint y: 183, endPoint x: 822, endPoint y: 175, distance: 139.6
click at [823, 174] on div "arrow_back Reese,Michael_Shoot 01_10152025 Back to project Send invite account_…" at bounding box center [619, 280] width 1238 height 560
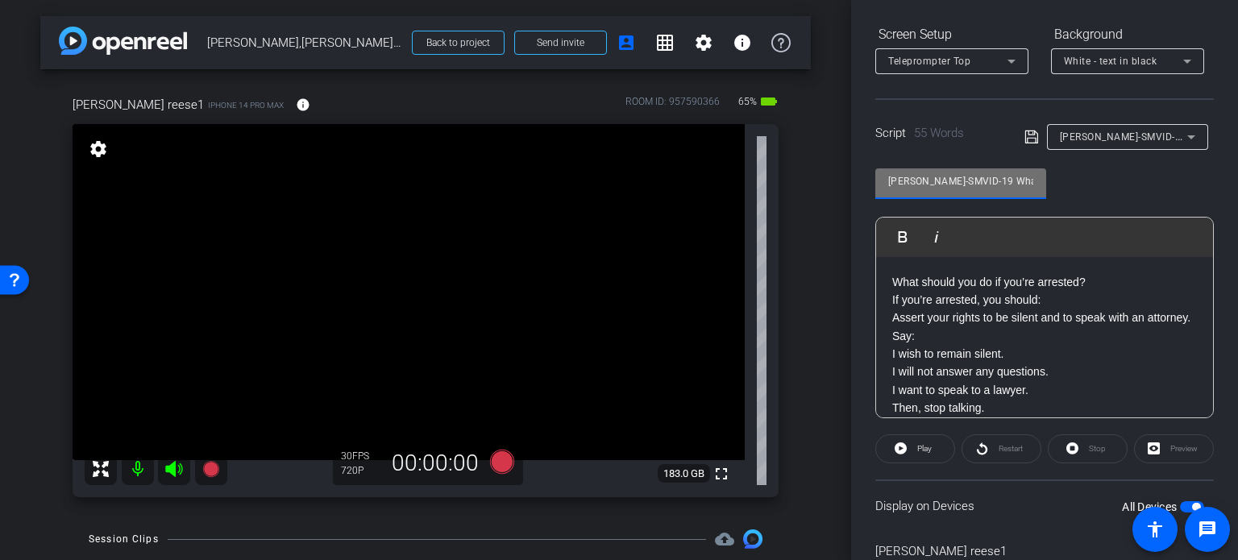
click at [807, 328] on div "arrow_back Reese,Michael_Shoot 01_10152025 Back to project Send invite account_…" at bounding box center [425, 280] width 851 height 560
click at [751, 157] on div "arrow_back Reese,Michael_Shoot 01_10152025 Back to project Send invite account_…" at bounding box center [619, 280] width 1238 height 560
click at [815, 287] on div "arrow_back Reese,Michael_Shoot 01_10152025 Back to project Send invite account_…" at bounding box center [425, 280] width 851 height 560
click at [796, 353] on div "michael reese1 iPhone 14 Pro Max info ROOM ID: 957590366 65% battery_std fullsc…" at bounding box center [425, 291] width 770 height 444
click at [815, 348] on div "arrow_back Reese,Michael_Shoot 01_10152025 Back to project Send invite account_…" at bounding box center [425, 280] width 851 height 560
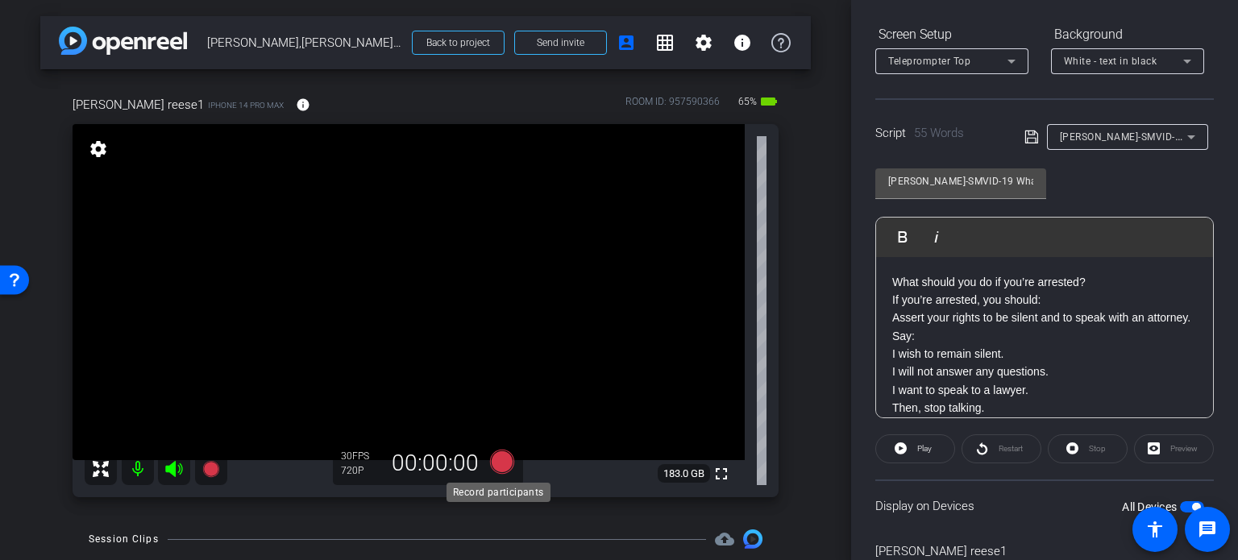
click at [503, 462] on icon at bounding box center [502, 462] width 24 height 24
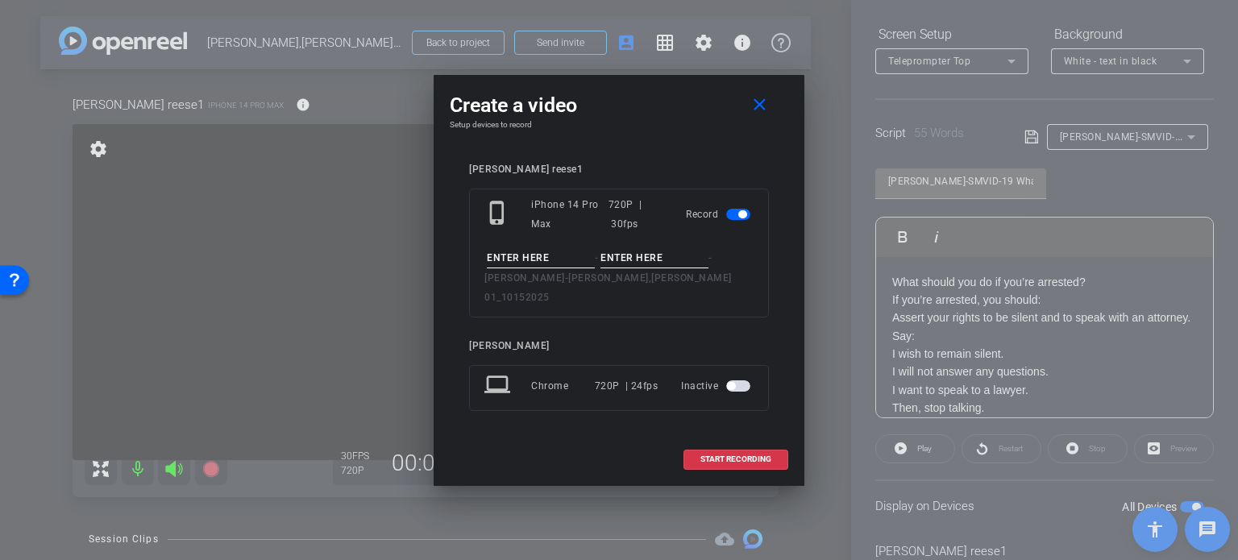
drag, startPoint x: 533, startPoint y: 269, endPoint x: 519, endPoint y: 278, distance: 17.0
click at [529, 268] on input at bounding box center [541, 258] width 108 height 20
paste input "CRIM-SMVID-19"
type input "CRIM-SMVID-19"
click at [615, 267] on input at bounding box center [654, 258] width 108 height 20
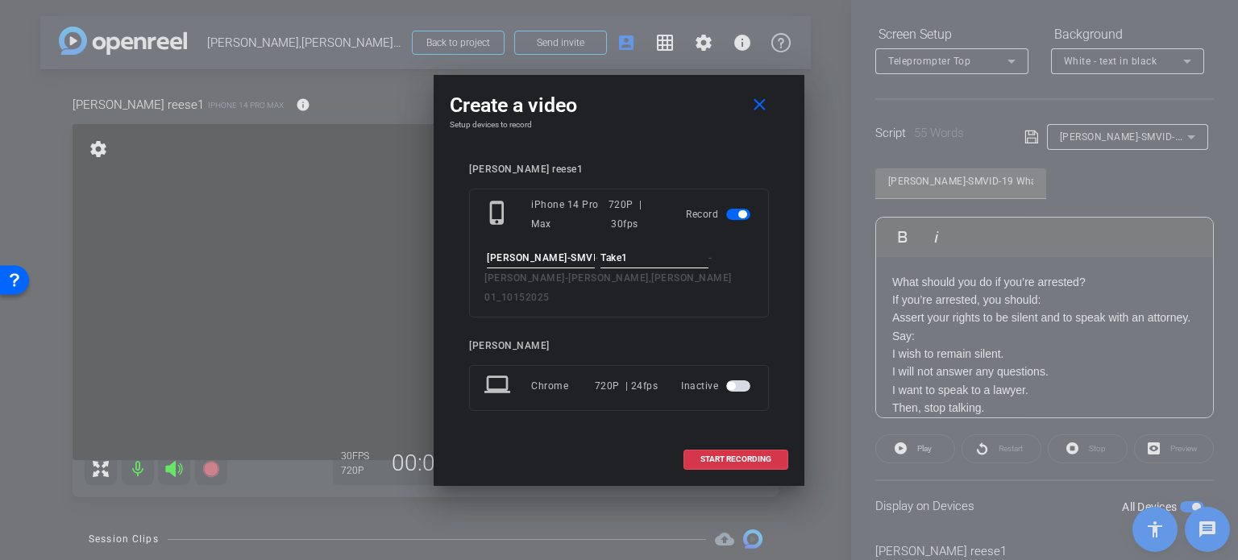
type input "Take1"
click at [649, 164] on div "michael reese1 phone_iphone iPhone 14 Pro Max 720P | 30fps Record CRIM-SMVID-19…" at bounding box center [619, 298] width 338 height 302
click at [728, 455] on span "START RECORDING" at bounding box center [735, 459] width 71 height 8
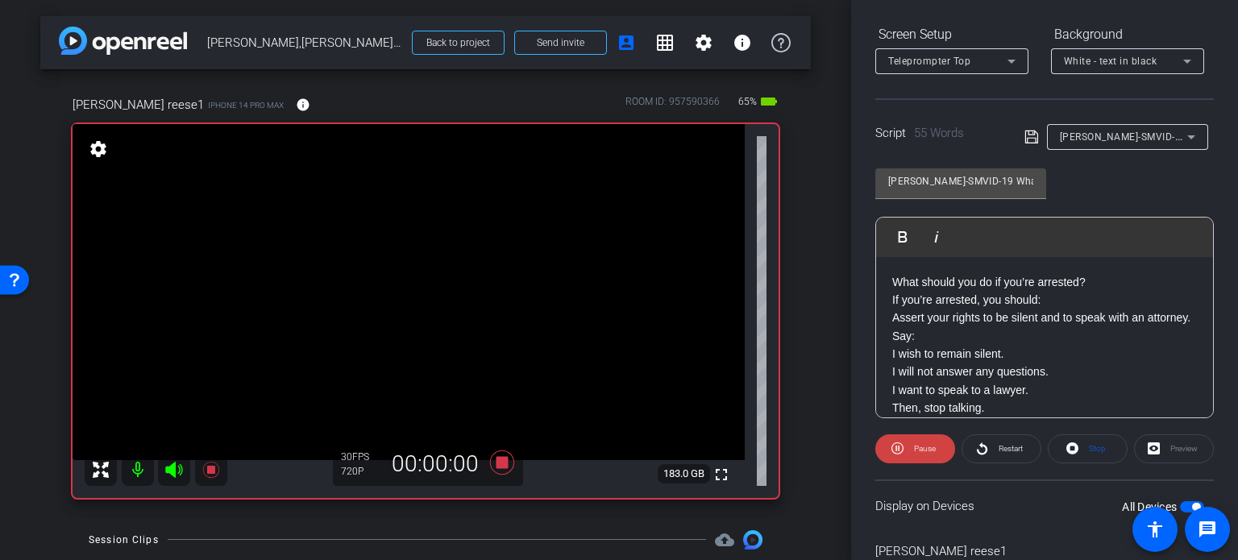
scroll to position [319, 0]
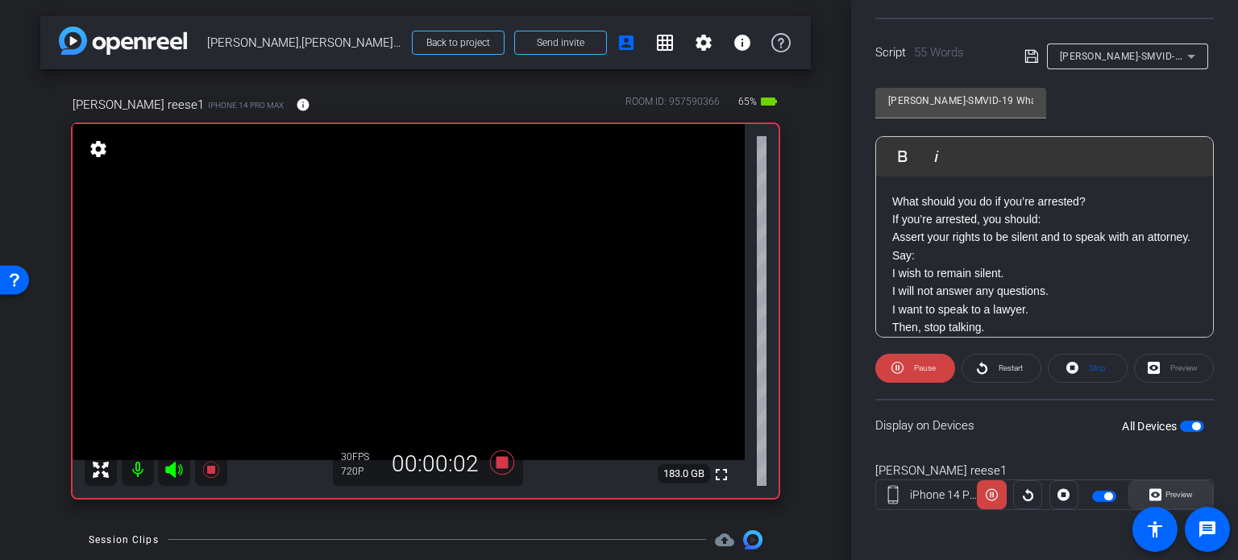
click at [1183, 485] on span "Preview" at bounding box center [1176, 494] width 31 height 23
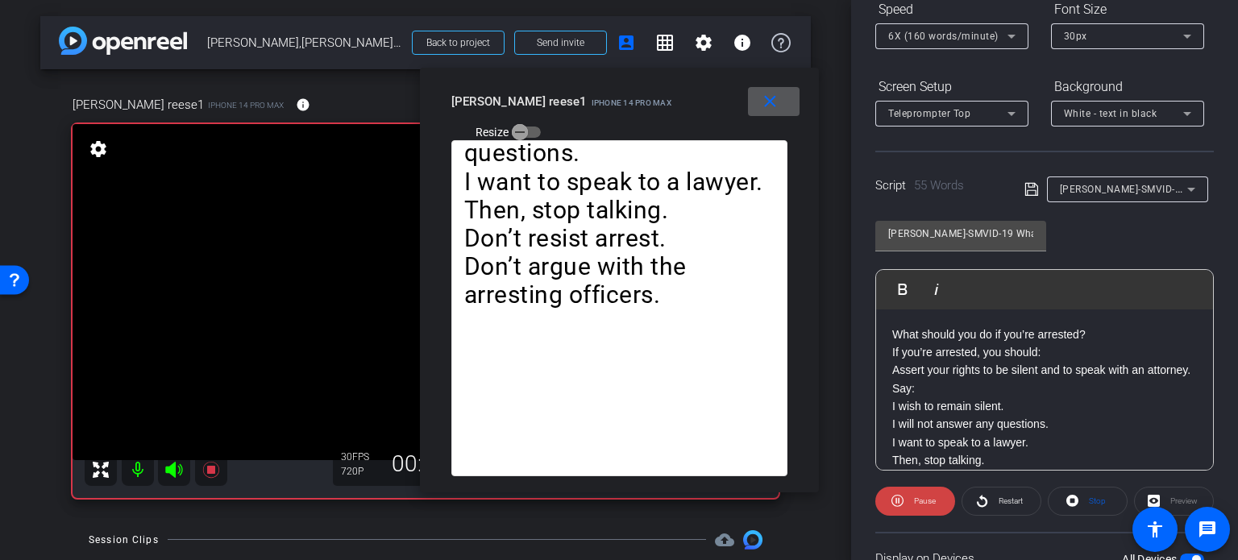
scroll to position [238, 0]
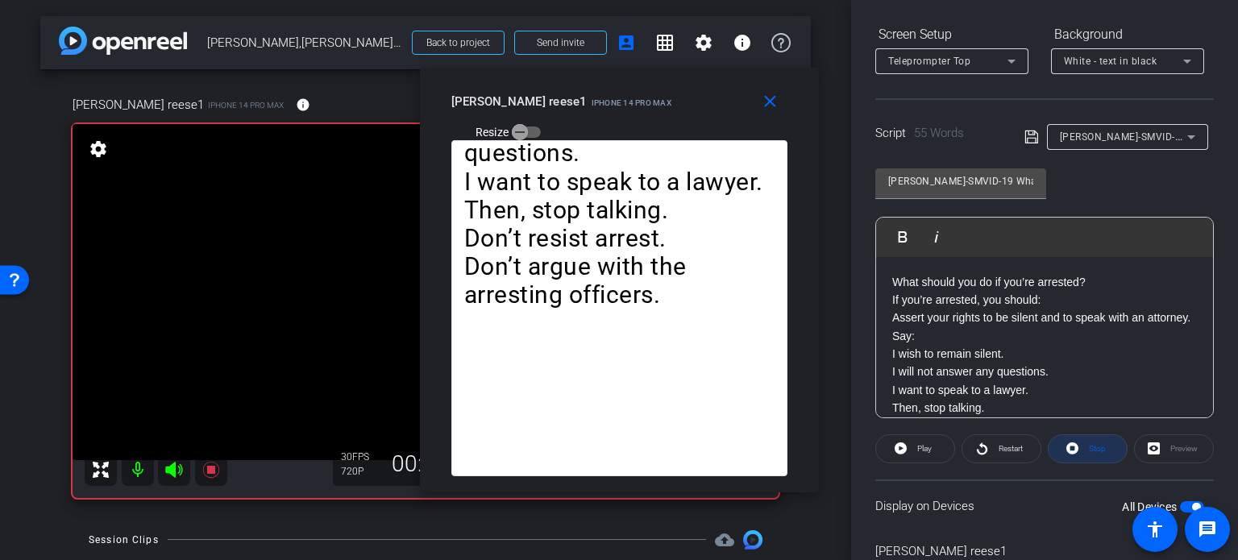
click at [1089, 448] on span "Stop" at bounding box center [1097, 448] width 17 height 9
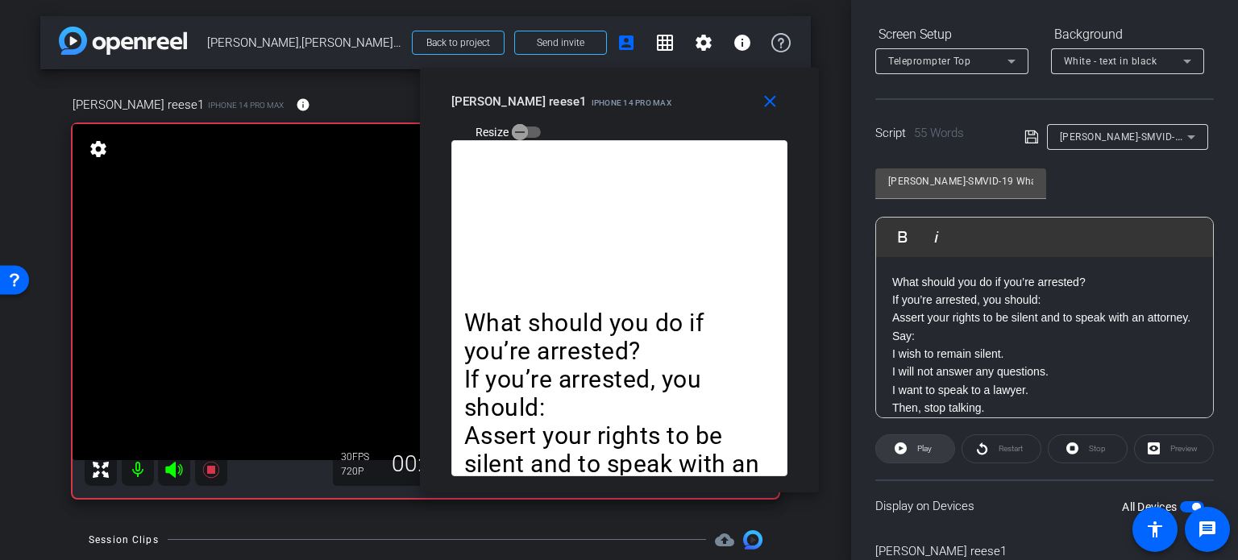
click at [927, 444] on span "Play" at bounding box center [924, 448] width 15 height 9
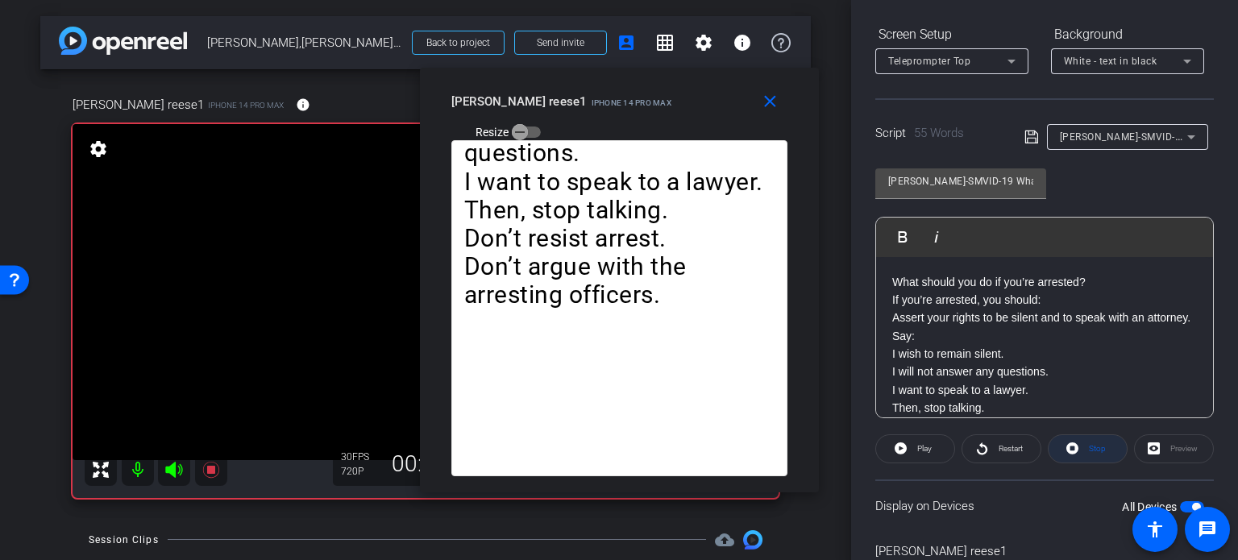
click at [1089, 450] on span "Stop" at bounding box center [1097, 448] width 17 height 9
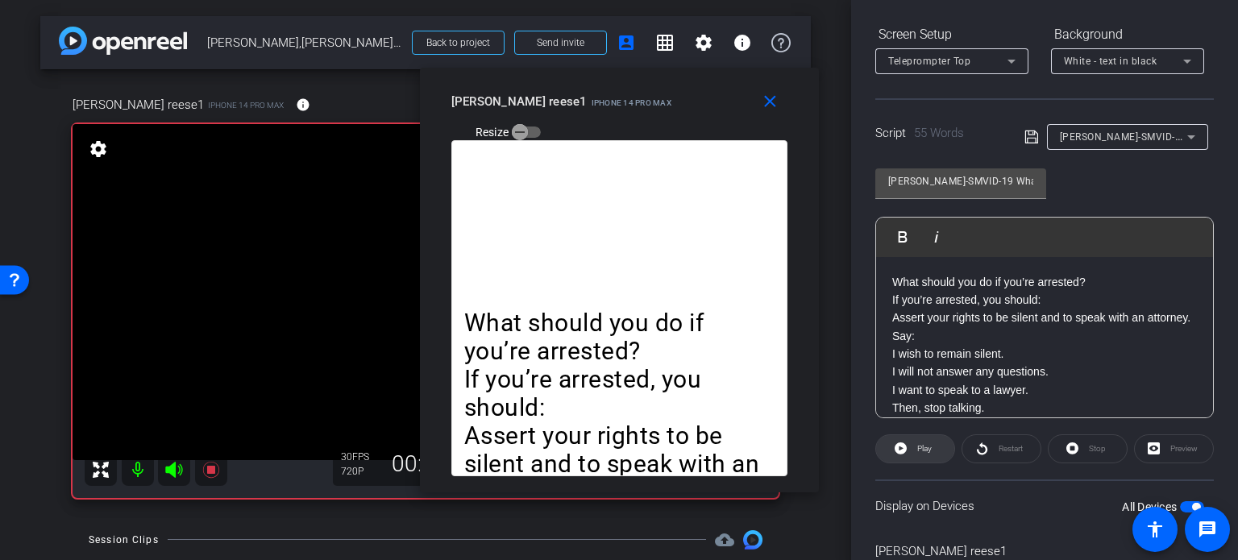
click at [891, 448] on span at bounding box center [915, 448] width 78 height 39
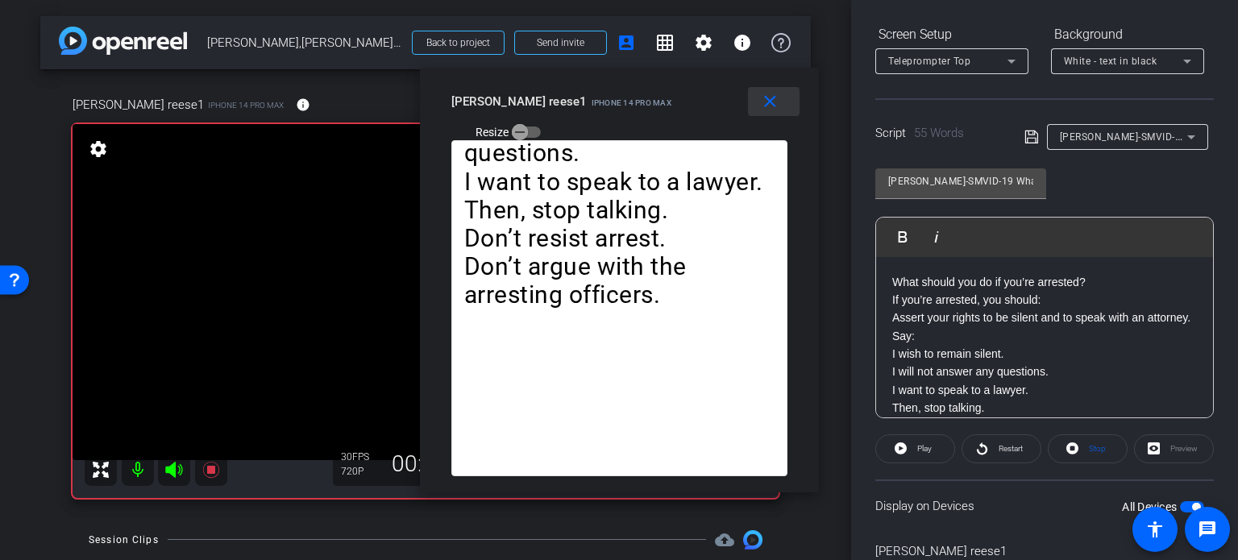
drag, startPoint x: 781, startPoint y: 110, endPoint x: 837, endPoint y: 143, distance: 65.8
click at [782, 110] on span at bounding box center [774, 101] width 52 height 39
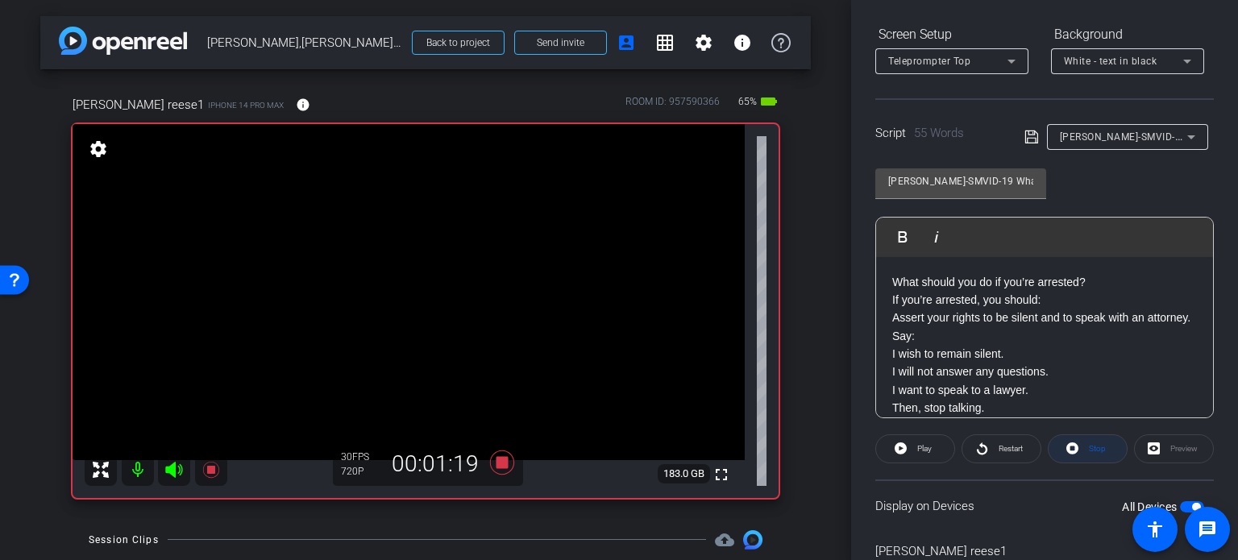
click at [1095, 446] on span "Stop" at bounding box center [1097, 448] width 17 height 9
click at [503, 460] on icon at bounding box center [502, 462] width 24 height 24
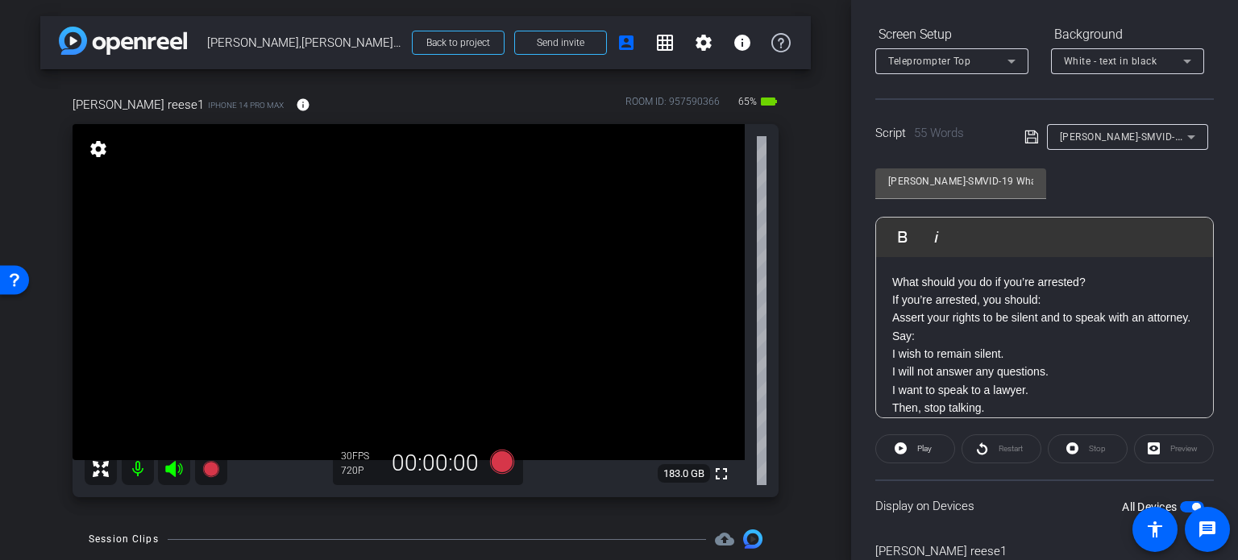
click at [1154, 139] on span "[PERSON_NAME]-SMVID-19 What should you do if you’re arrested?" at bounding box center [1215, 136] width 313 height 13
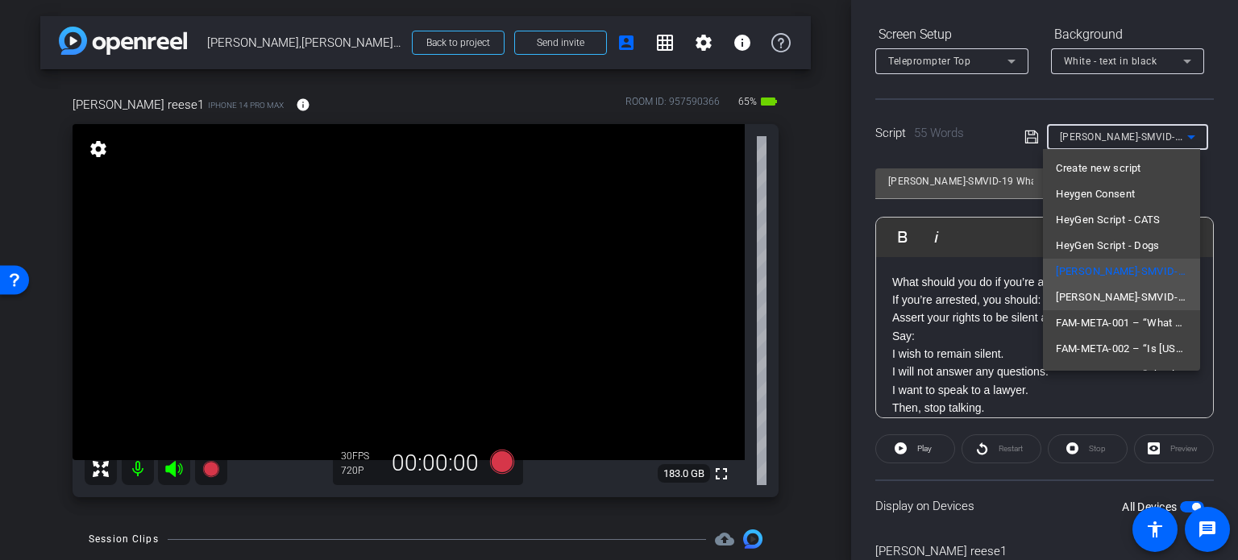
click at [1128, 290] on span "[PERSON_NAME]-SMVID-67 What is an open container?" at bounding box center [1120, 297] width 131 height 19
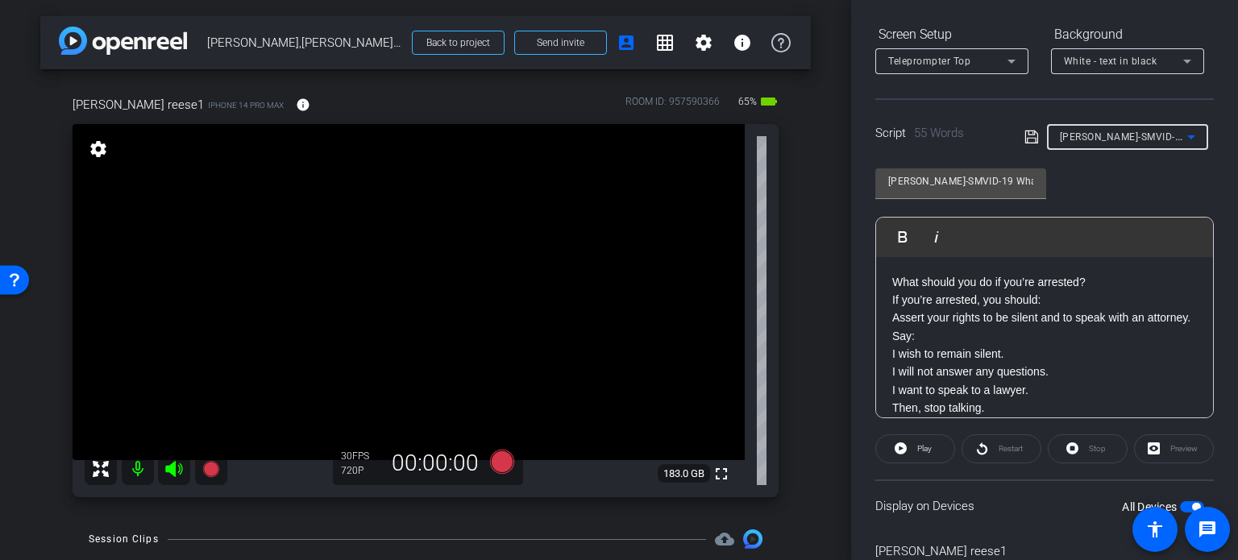
type input "[PERSON_NAME]-SMVID-67 What is an open container?"
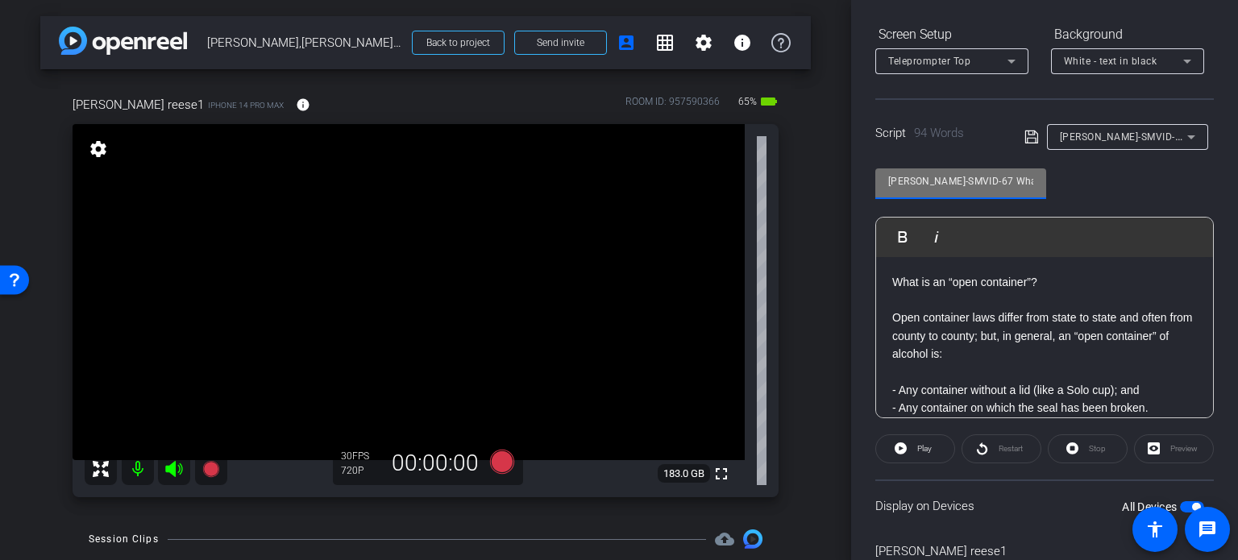
drag, startPoint x: 961, startPoint y: 183, endPoint x: 646, endPoint y: 145, distance: 317.3
click at [653, 145] on div "arrow_back Reese,Michael_Shoot 01_10152025 Back to project Send invite account_…" at bounding box center [619, 280] width 1238 height 560
click at [798, 283] on div "michael reese1 iPhone 14 Pro Max info ROOM ID: 957590366 65% battery_std fullsc…" at bounding box center [425, 291] width 770 height 444
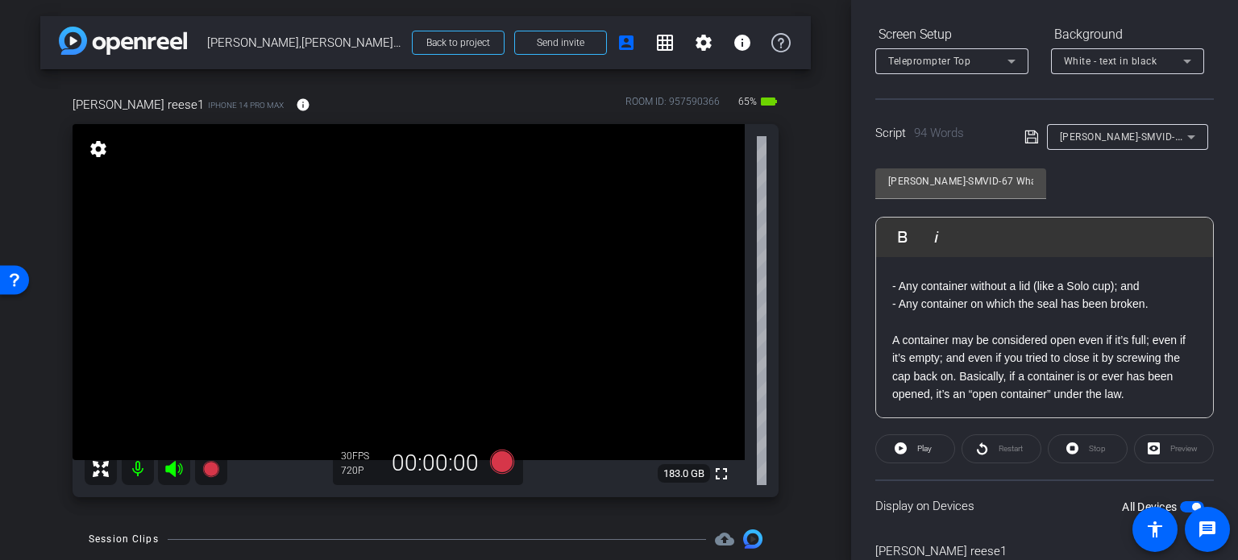
scroll to position [106, 0]
click at [499, 462] on icon at bounding box center [502, 462] width 24 height 24
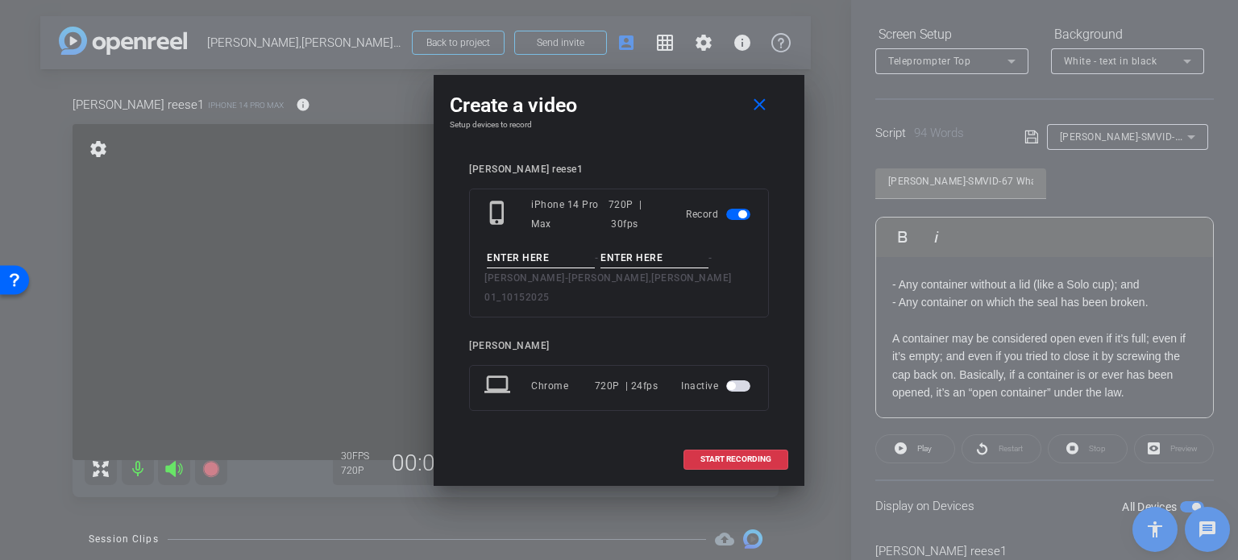
click at [529, 268] on input at bounding box center [541, 258] width 108 height 20
paste input "CRIM-SMVID-67"
type input "CRIM-SMVID-67"
click at [653, 265] on input at bounding box center [654, 258] width 108 height 20
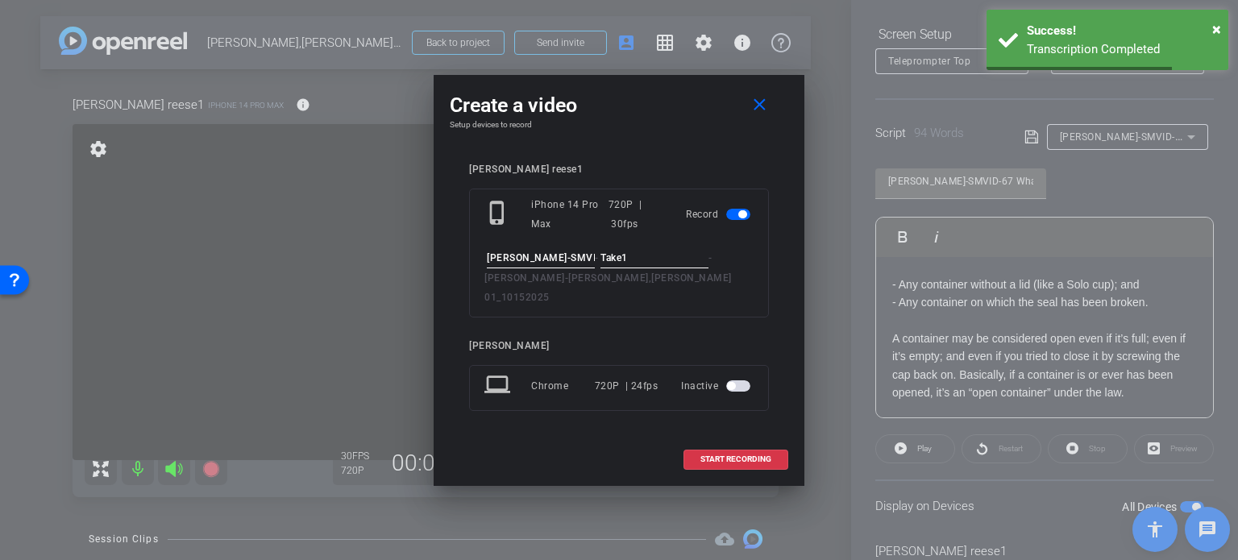
type input "Take1"
click at [661, 154] on div "Create a video close Setup devices to record michael reese1 phone_iphone iPhone…" at bounding box center [618, 280] width 371 height 411
click at [728, 453] on button "START RECORDING" at bounding box center [735, 460] width 105 height 20
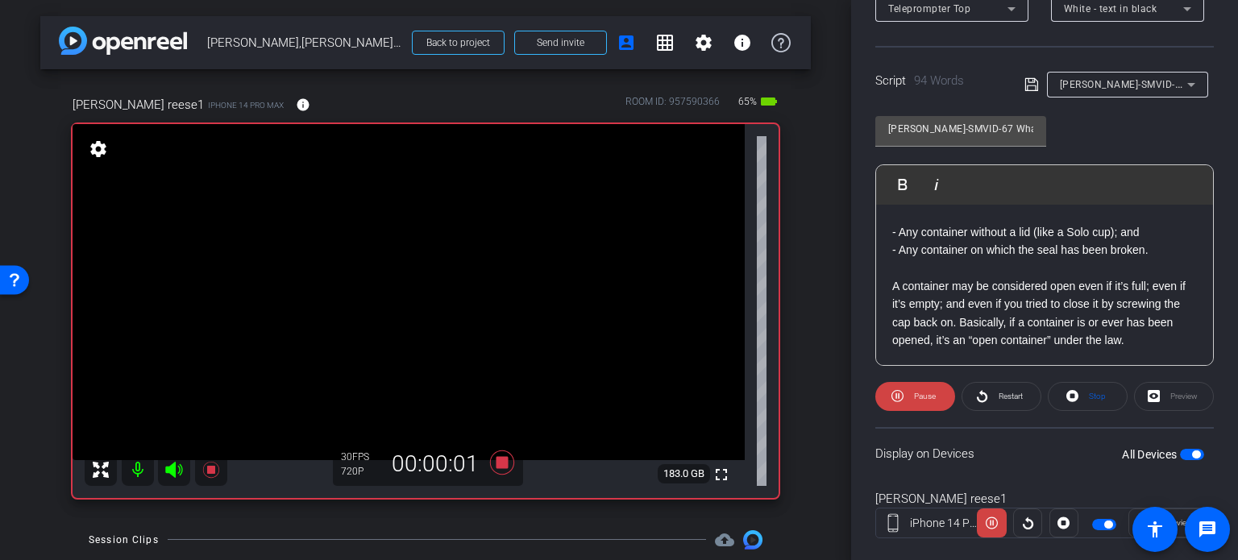
scroll to position [319, 0]
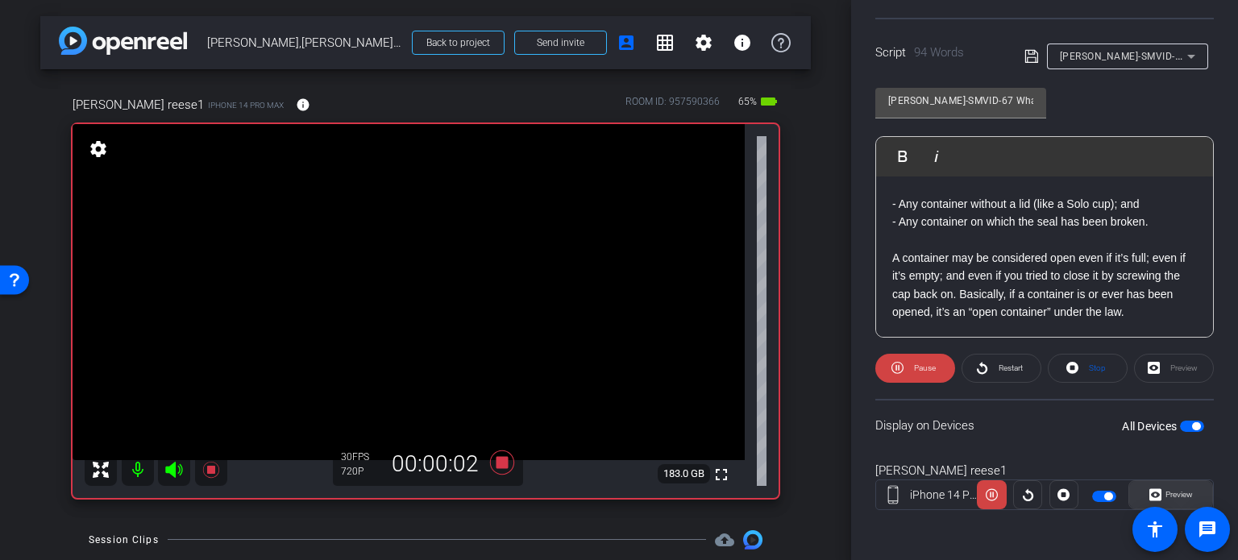
click at [1179, 483] on span "Preview" at bounding box center [1176, 494] width 31 height 23
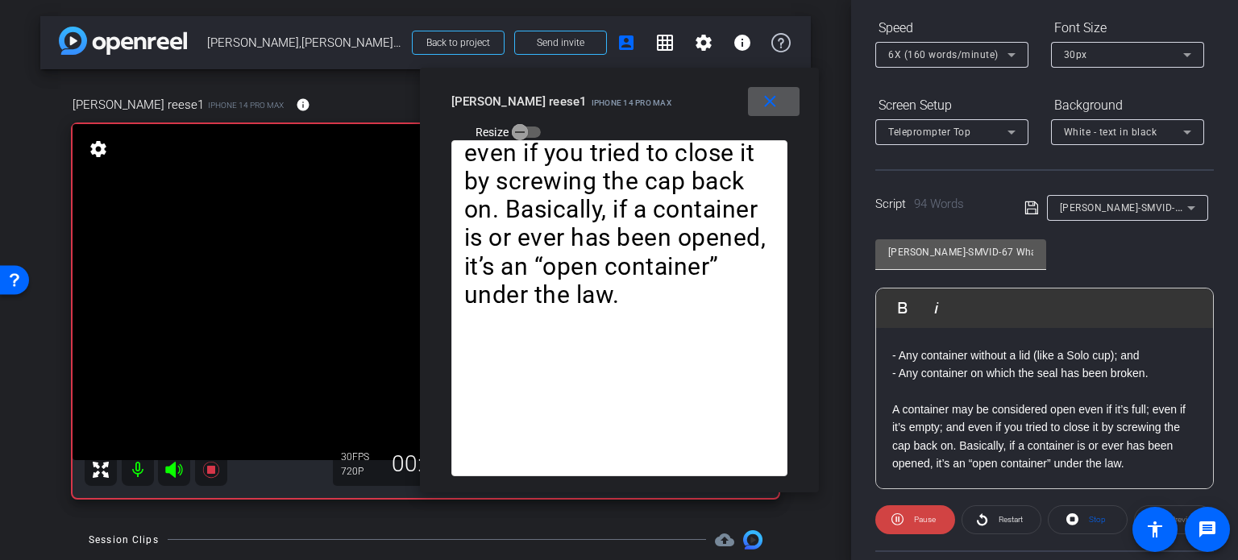
scroll to position [158, 0]
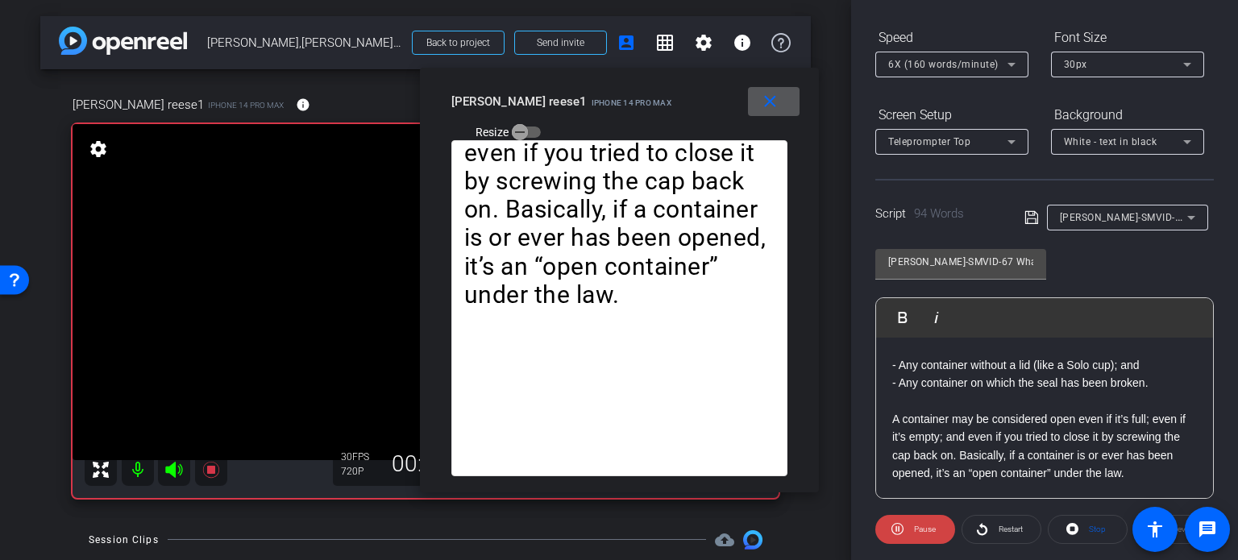
click at [939, 61] on span "6X (160 words/minute)" at bounding box center [943, 64] width 110 height 11
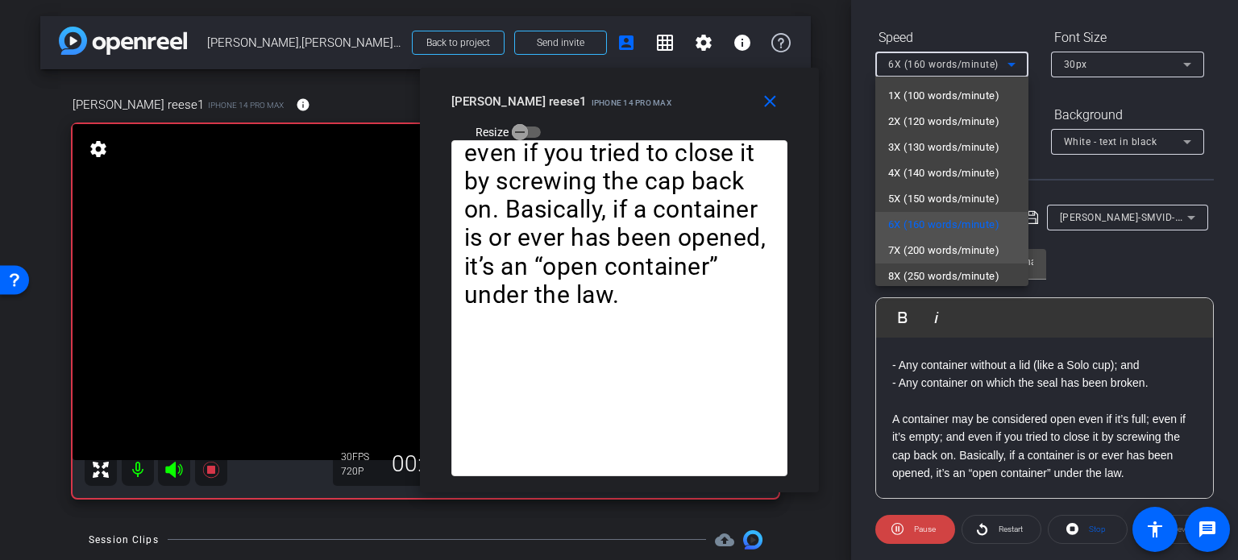
click at [931, 248] on span "7X (200 words/minute)" at bounding box center [943, 250] width 111 height 19
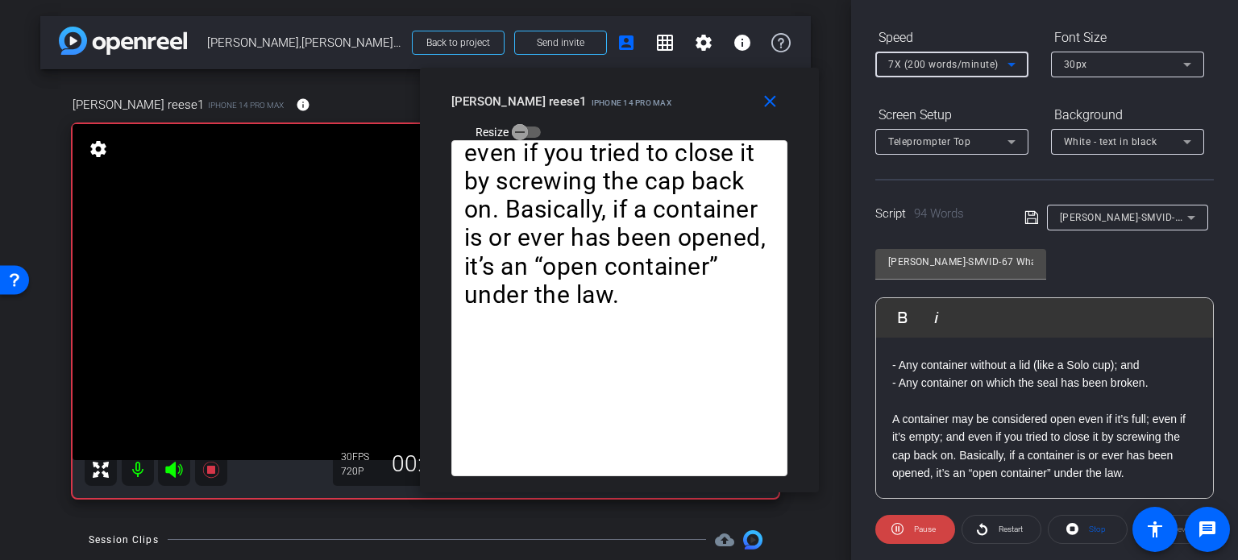
click at [940, 60] on span "7X (200 words/minute)" at bounding box center [943, 64] width 110 height 11
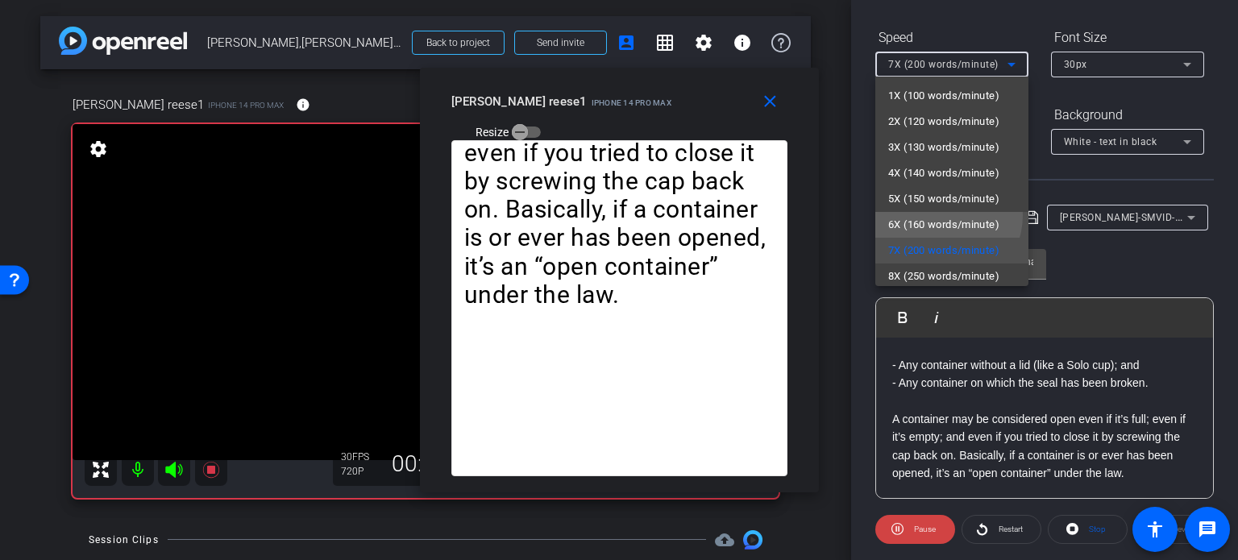
click at [938, 215] on span "6X (160 words/minute)" at bounding box center [943, 224] width 111 height 19
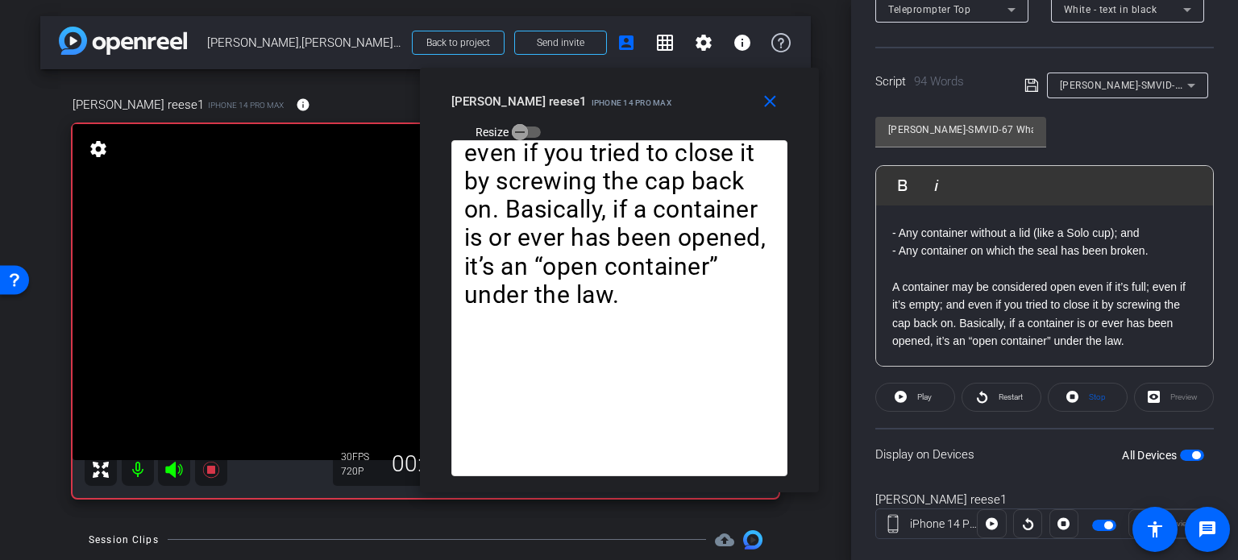
scroll to position [319, 0]
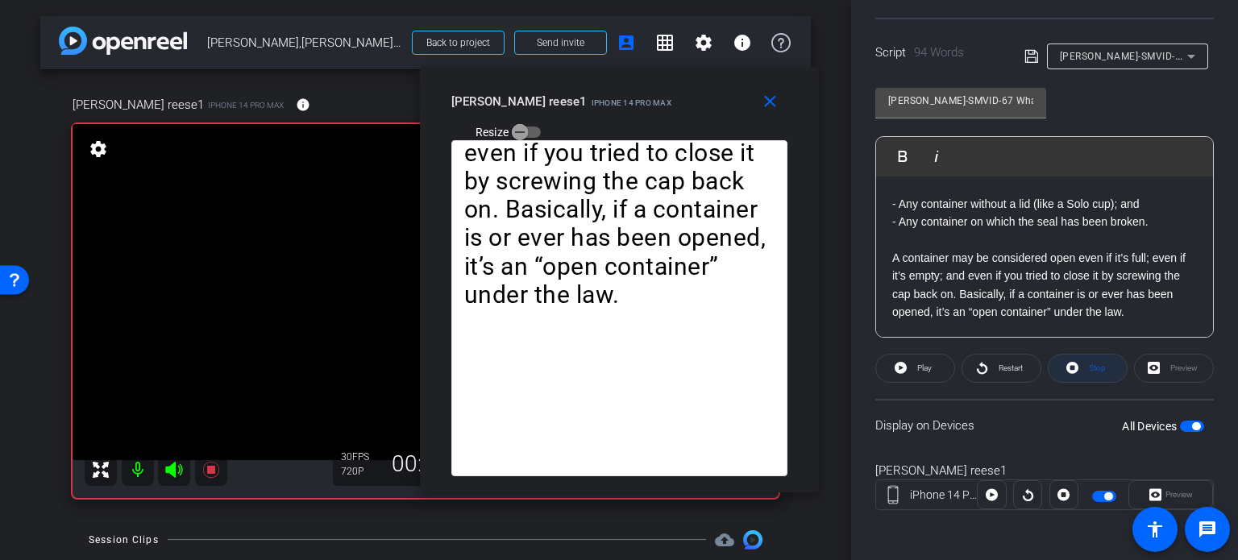
click at [1077, 373] on span at bounding box center [1087, 368] width 78 height 39
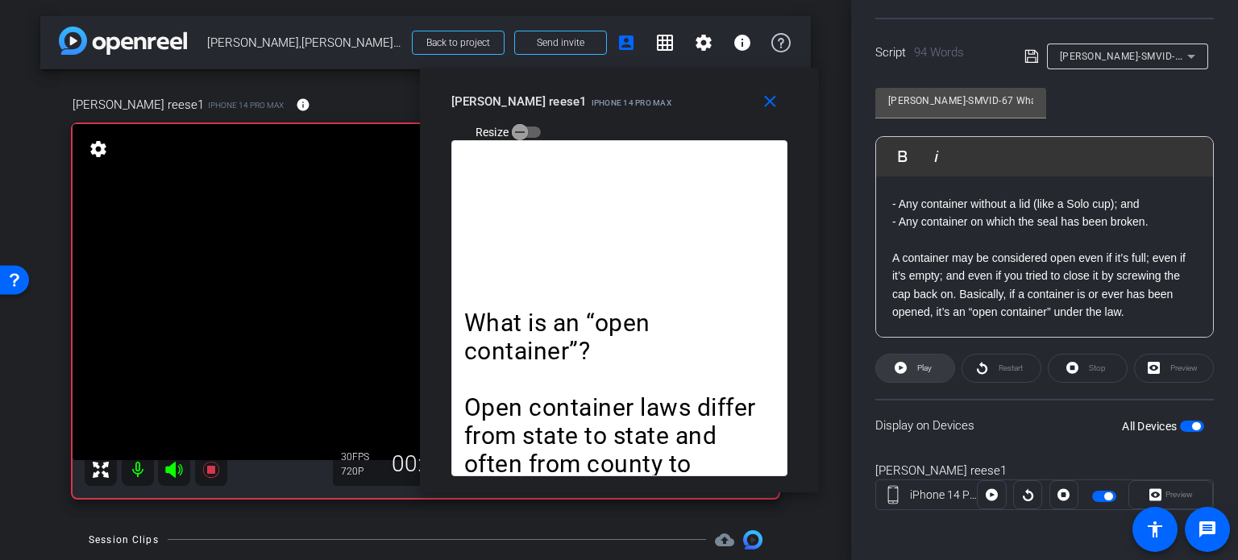
click at [937, 360] on span at bounding box center [915, 368] width 78 height 39
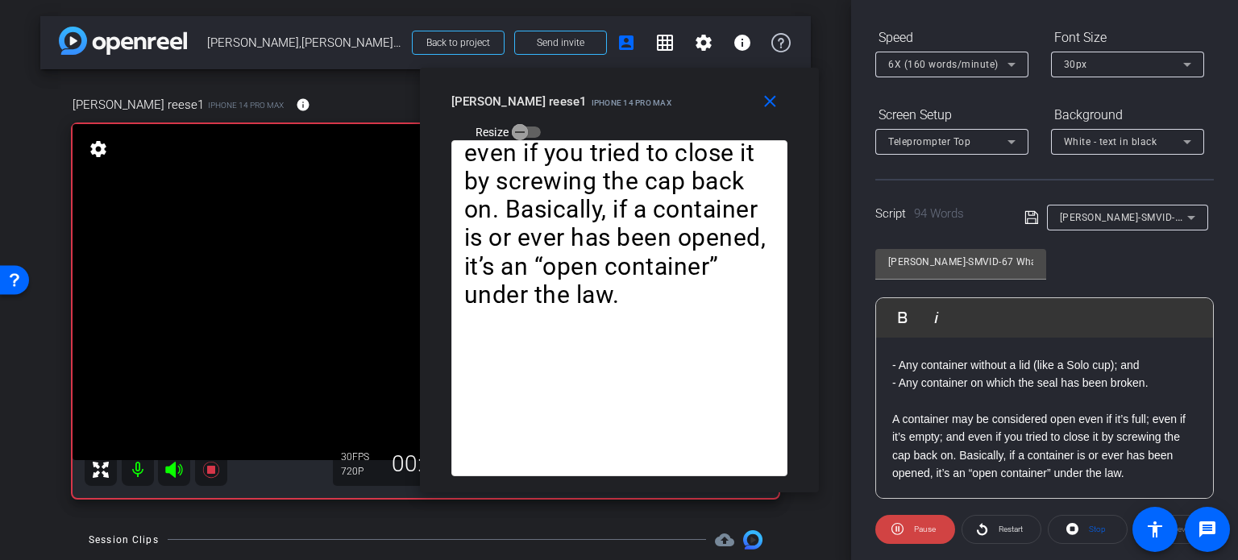
scroll to position [77, 0]
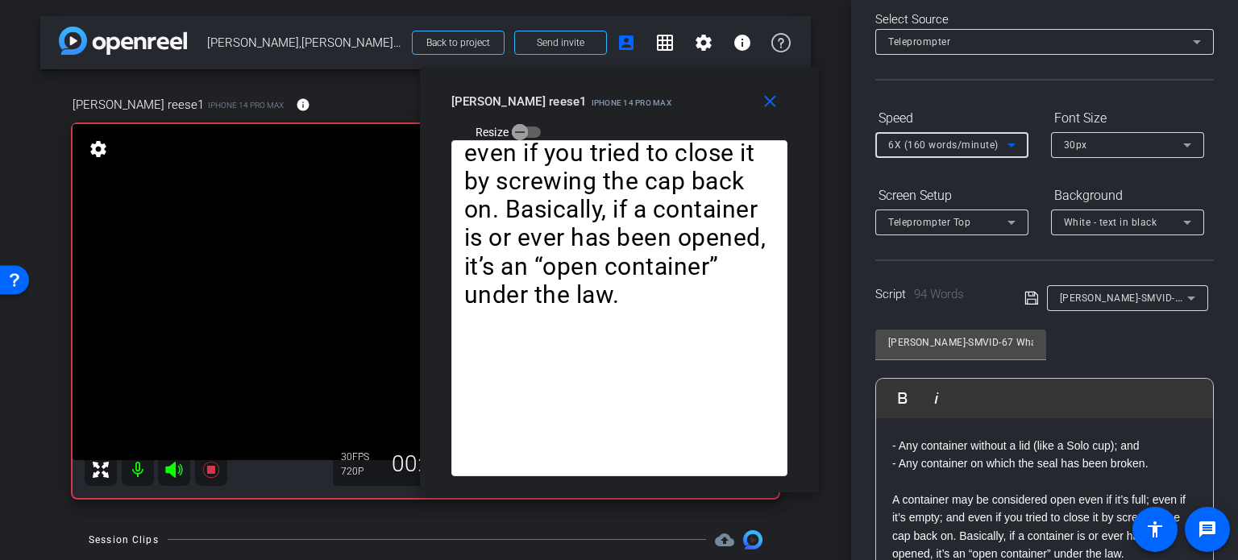
click at [911, 143] on span "6X (160 words/minute)" at bounding box center [943, 144] width 110 height 11
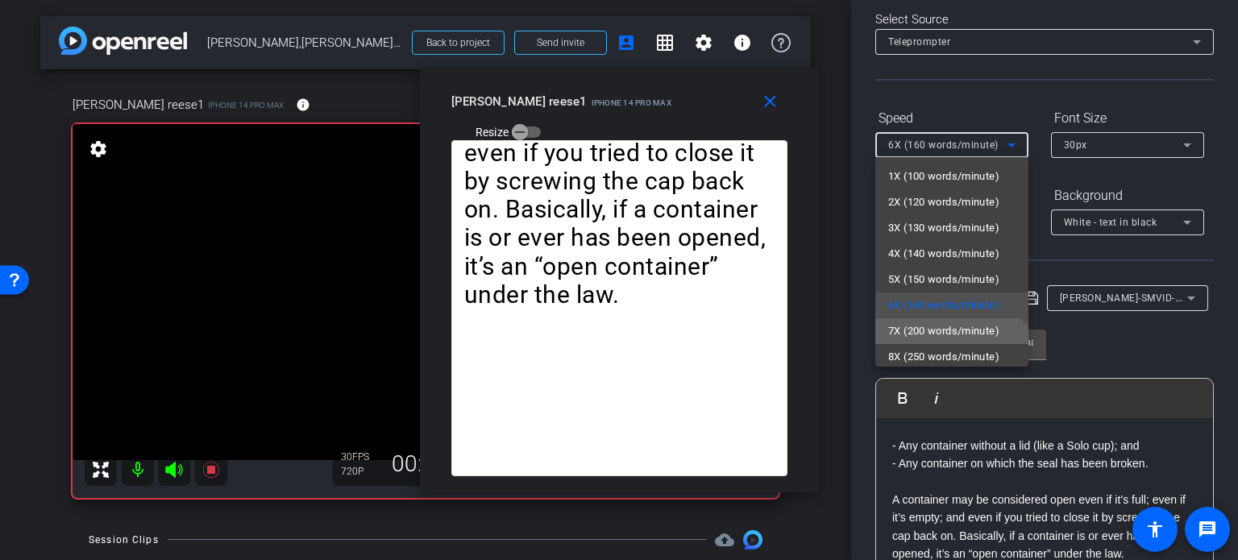
click at [943, 335] on span "7X (200 words/minute)" at bounding box center [943, 330] width 111 height 19
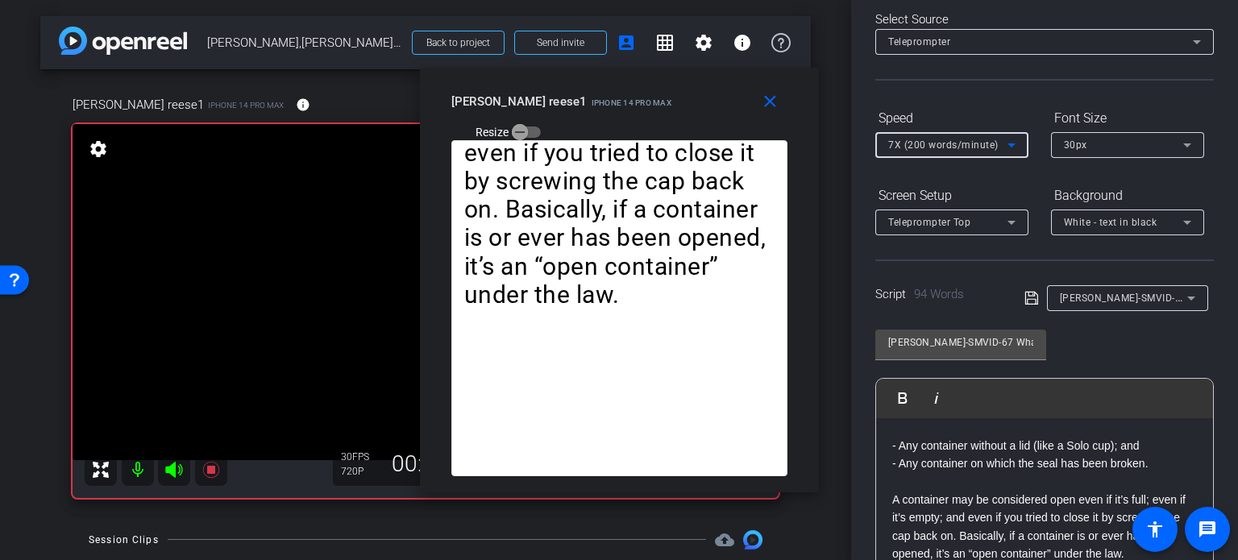
click at [926, 139] on span "7X (200 words/minute)" at bounding box center [943, 144] width 110 height 11
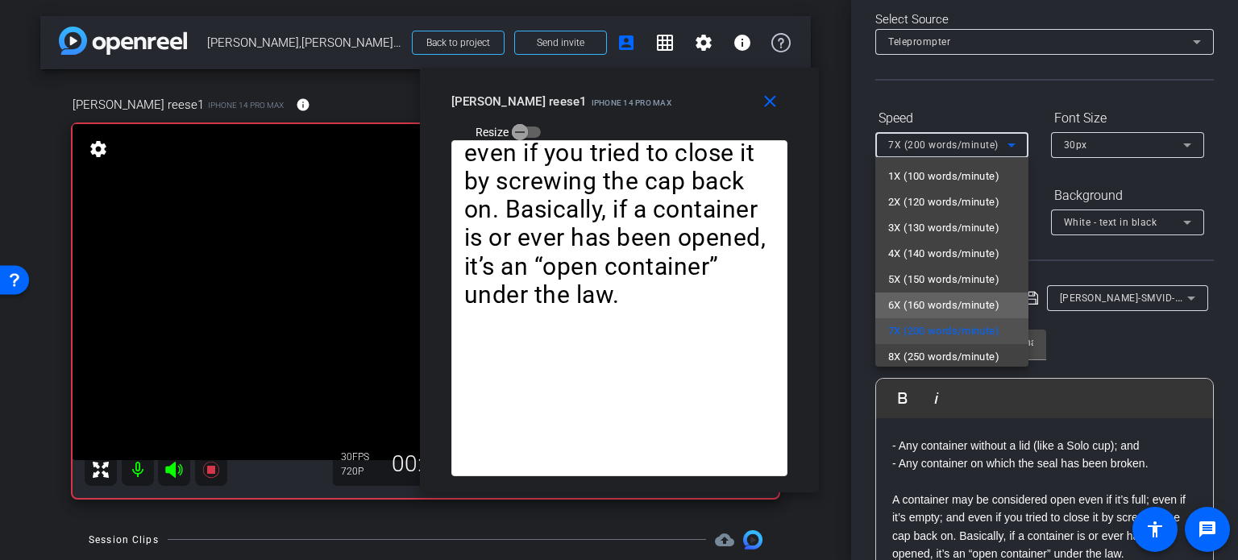
click at [952, 301] on span "6X (160 words/minute)" at bounding box center [943, 305] width 111 height 19
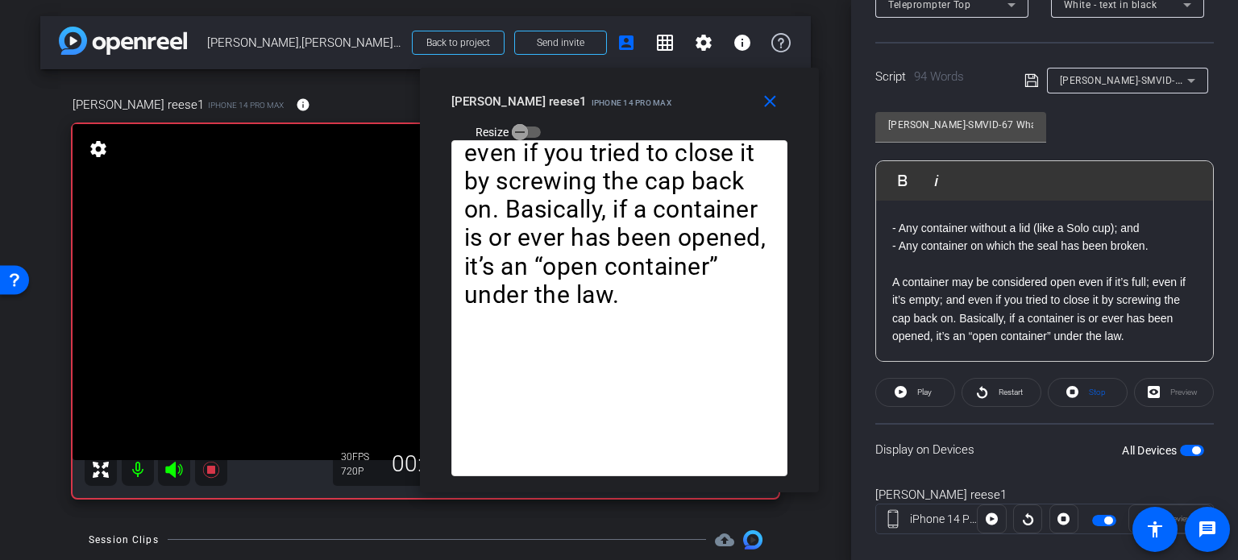
scroll to position [319, 0]
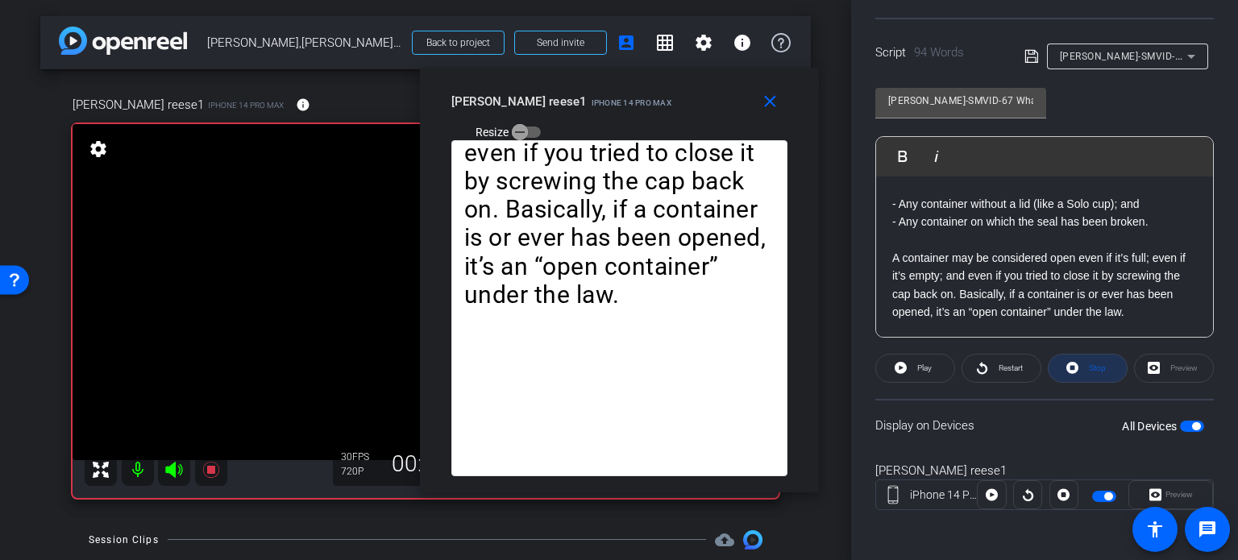
click at [1105, 366] on span at bounding box center [1087, 368] width 78 height 39
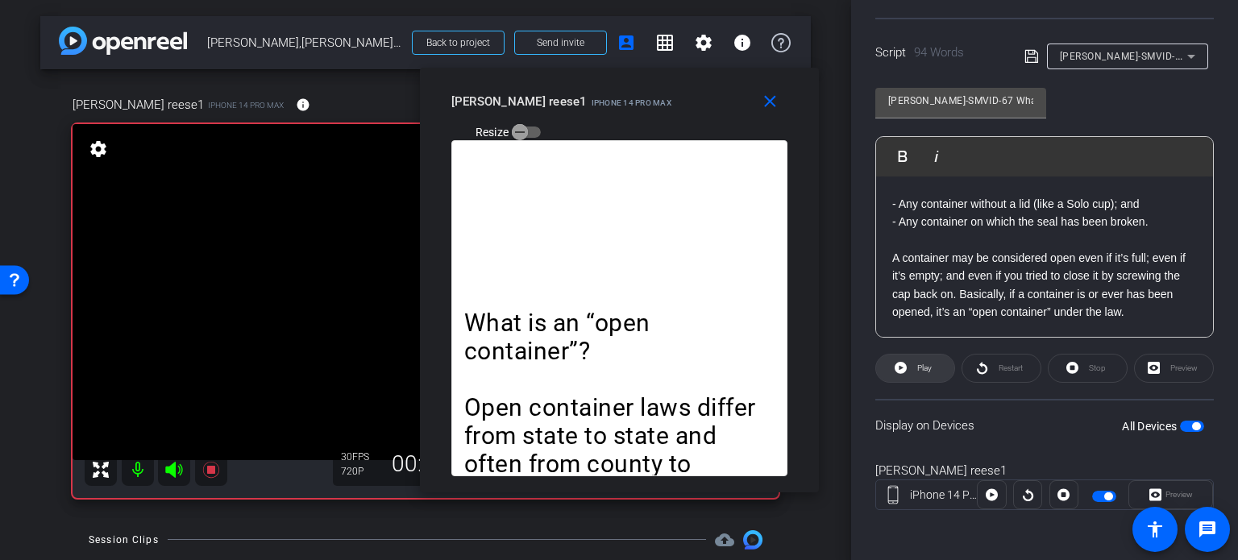
click at [938, 370] on span at bounding box center [915, 368] width 78 height 39
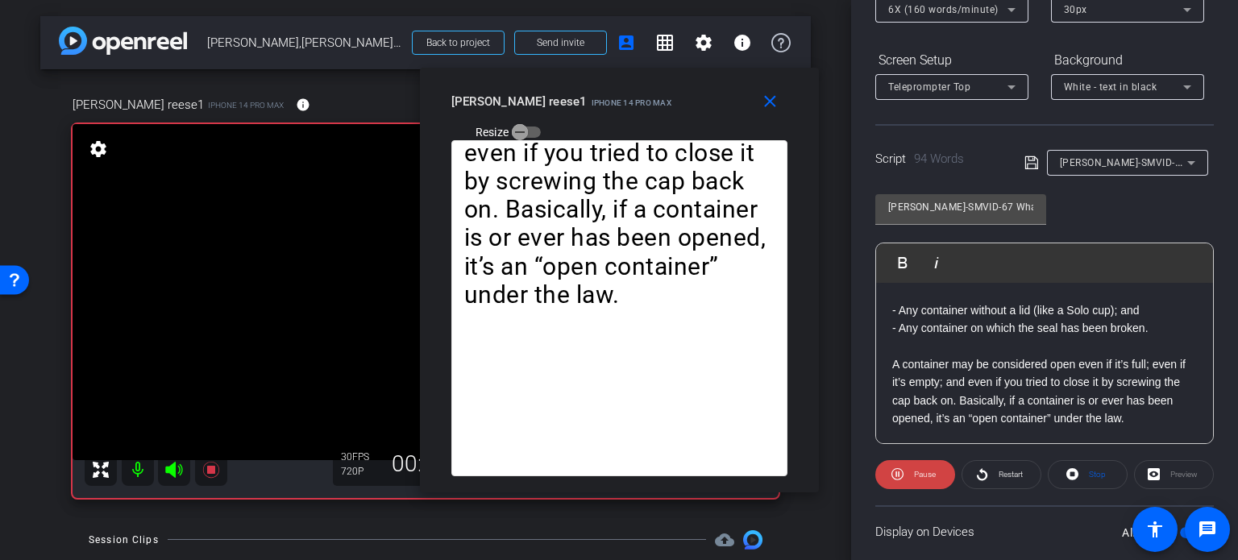
scroll to position [158, 0]
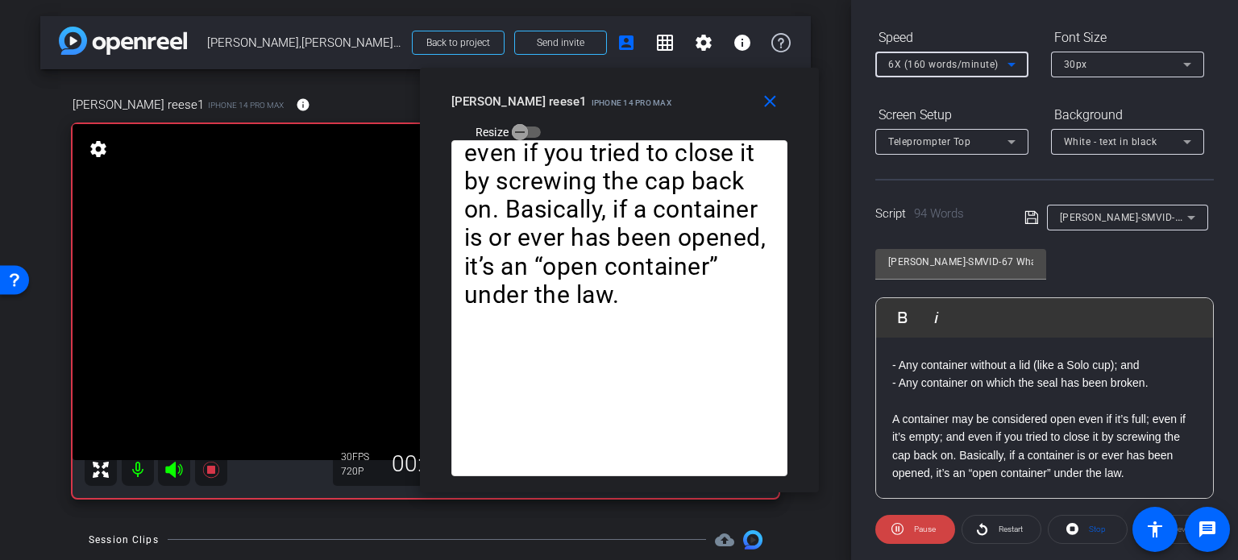
click at [938, 61] on span "6X (160 words/minute)" at bounding box center [943, 64] width 110 height 11
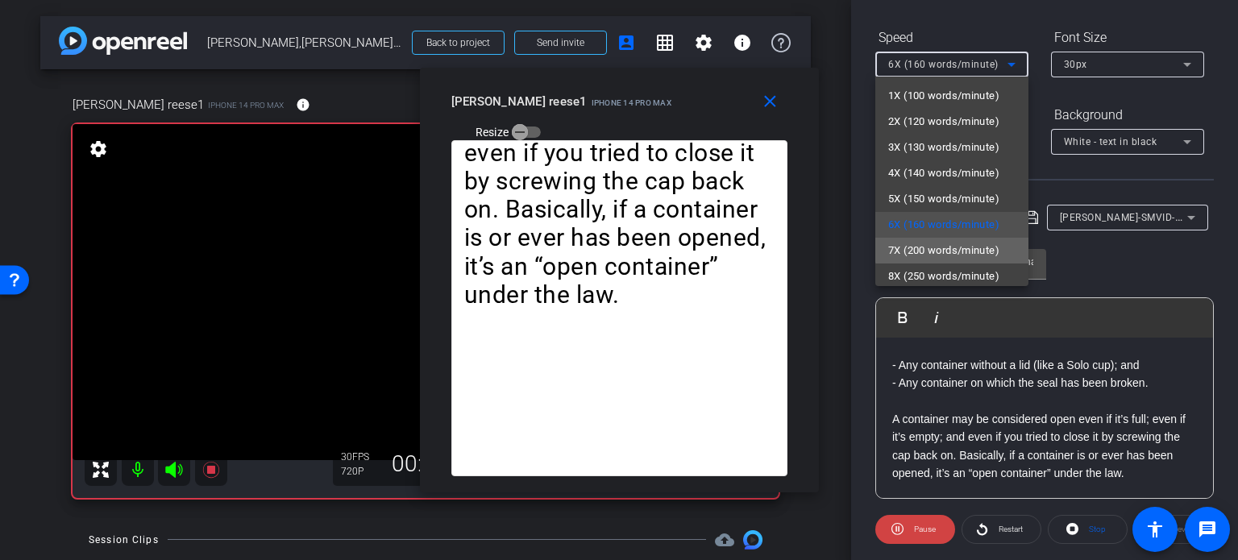
click at [966, 241] on span "7X (200 words/minute)" at bounding box center [943, 250] width 111 height 19
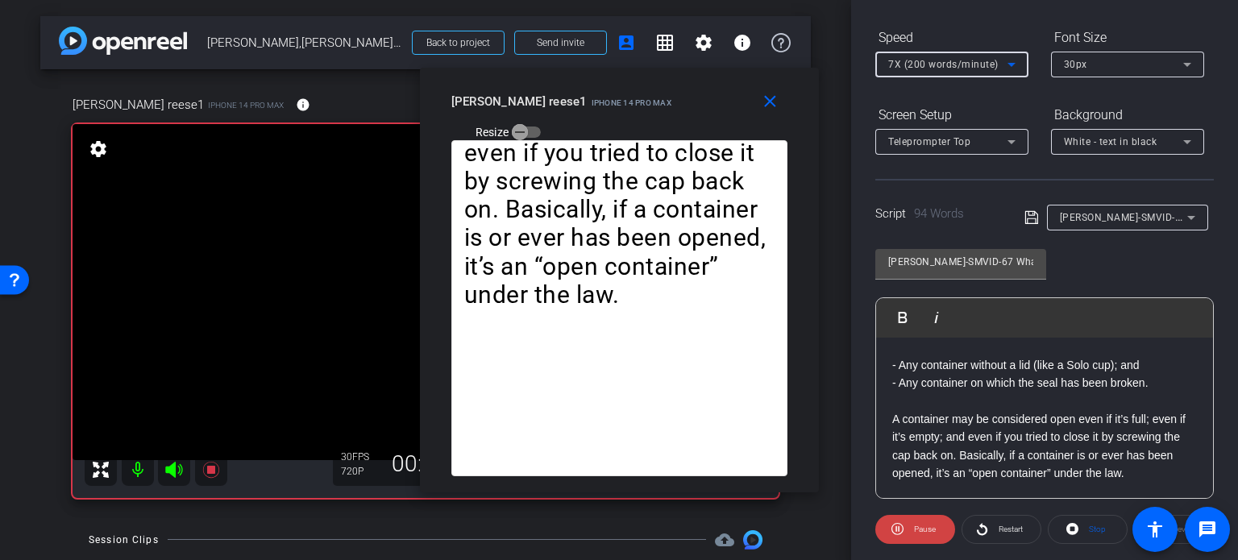
click at [941, 54] on div "7X (200 words/minute)" at bounding box center [947, 64] width 119 height 20
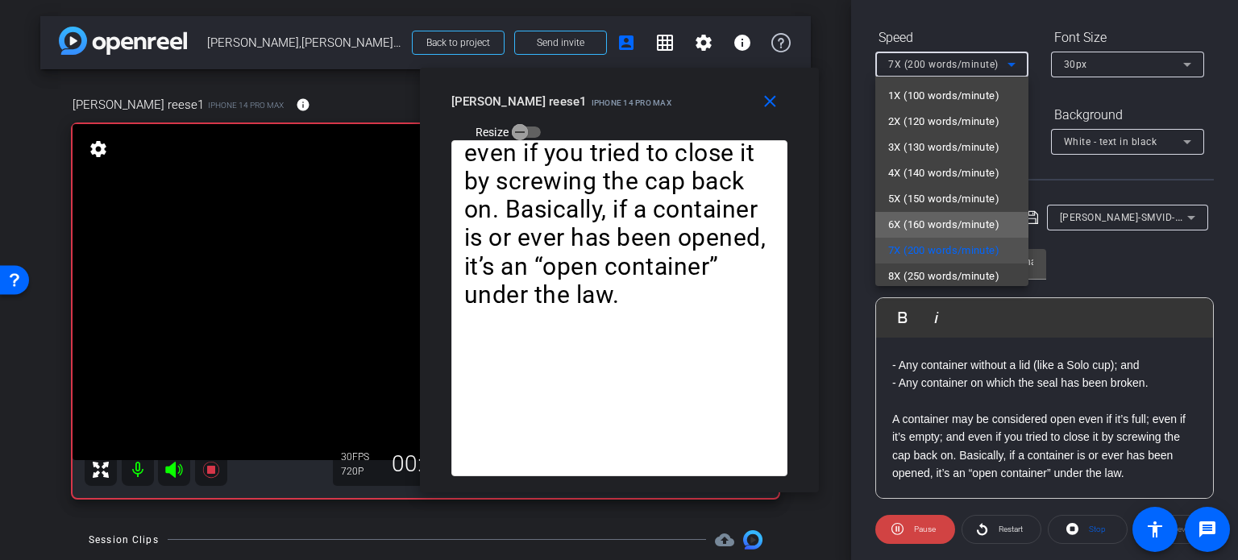
click at [953, 218] on span "6X (160 words/minute)" at bounding box center [943, 224] width 111 height 19
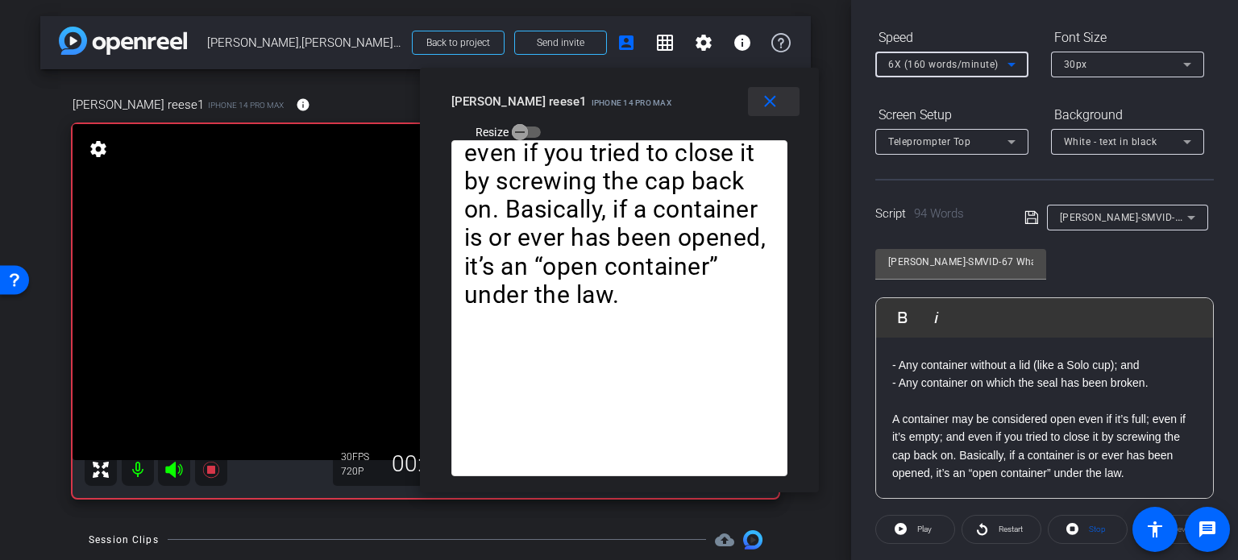
click at [767, 109] on mat-icon "close" at bounding box center [770, 102] width 20 height 20
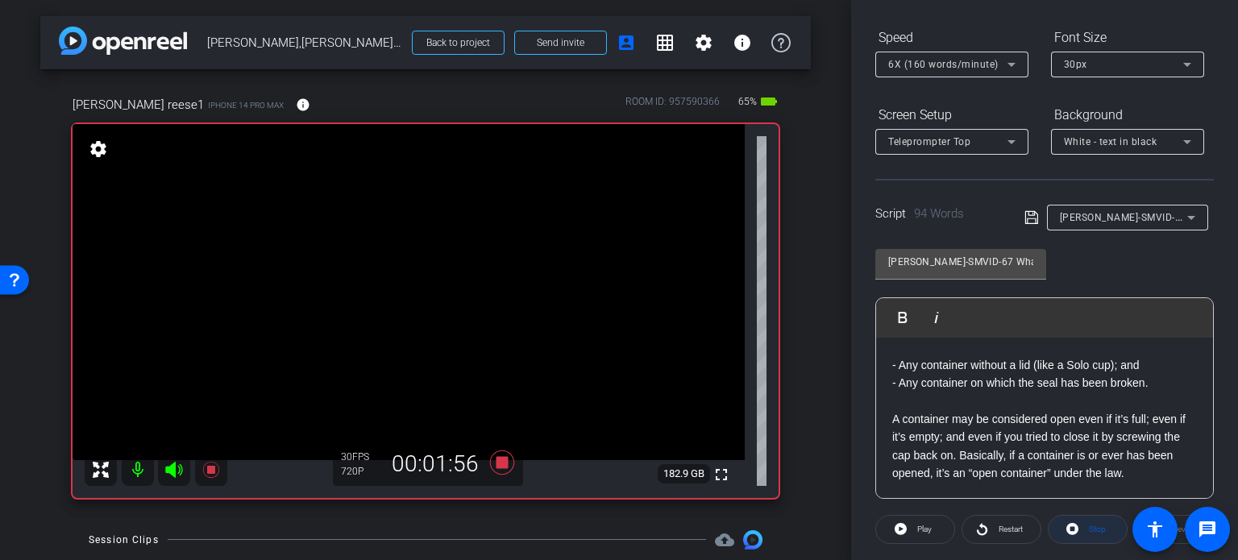
click at [1098, 528] on span "Stop" at bounding box center [1097, 529] width 17 height 9
click at [499, 460] on icon at bounding box center [502, 462] width 24 height 24
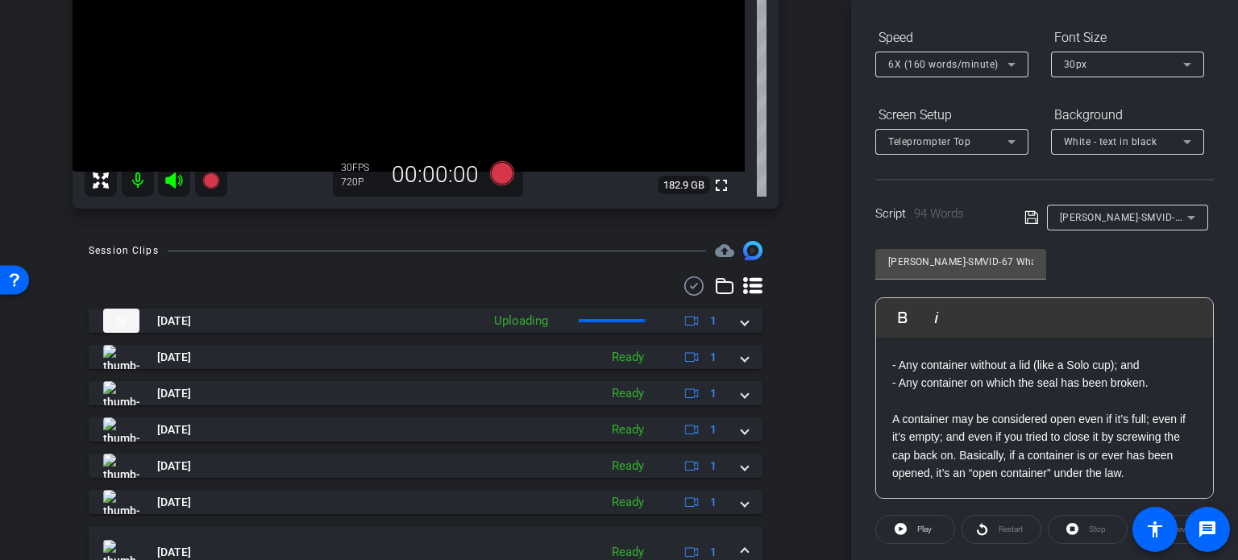
scroll to position [322, 0]
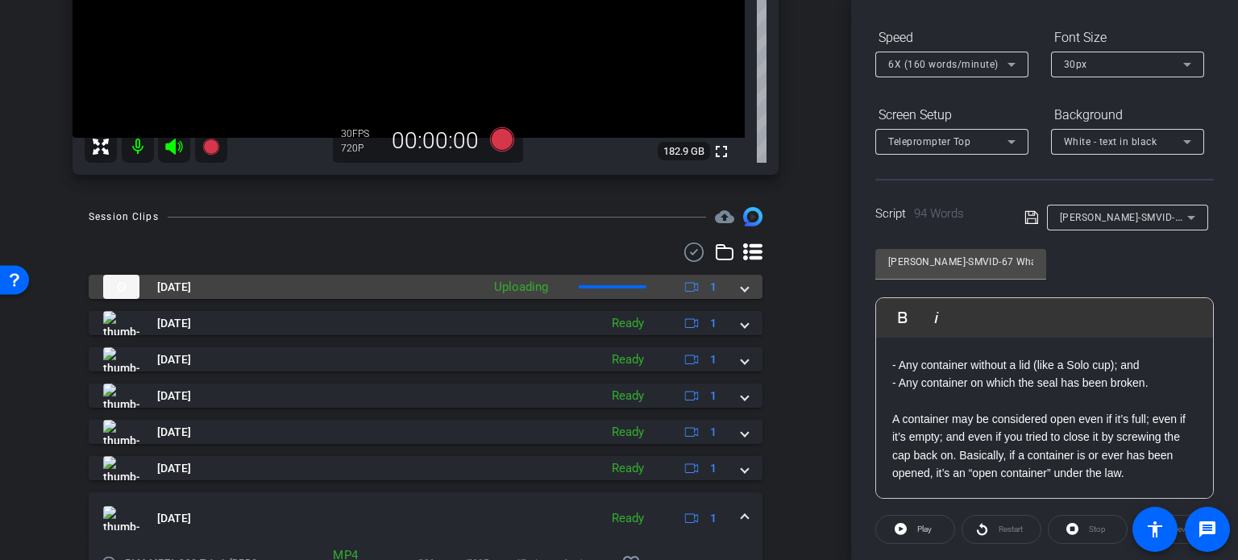
click at [738, 296] on mat-expansion-panel-header "Oct 15, 2025 Uploading 1" at bounding box center [426, 287] width 674 height 24
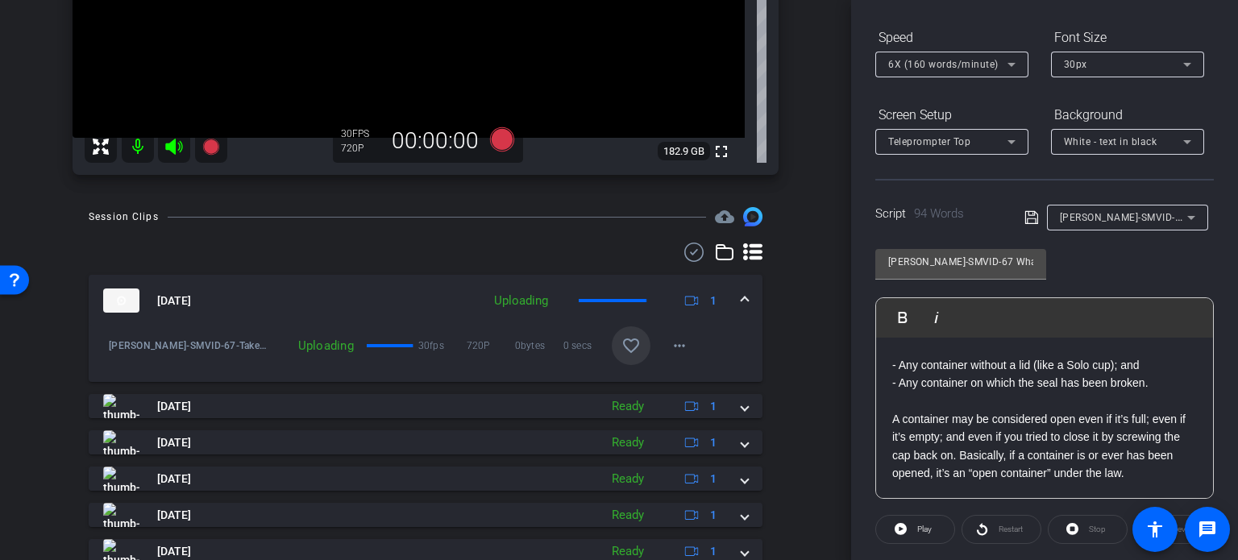
click at [630, 342] on mat-icon "favorite_border" at bounding box center [630, 345] width 19 height 19
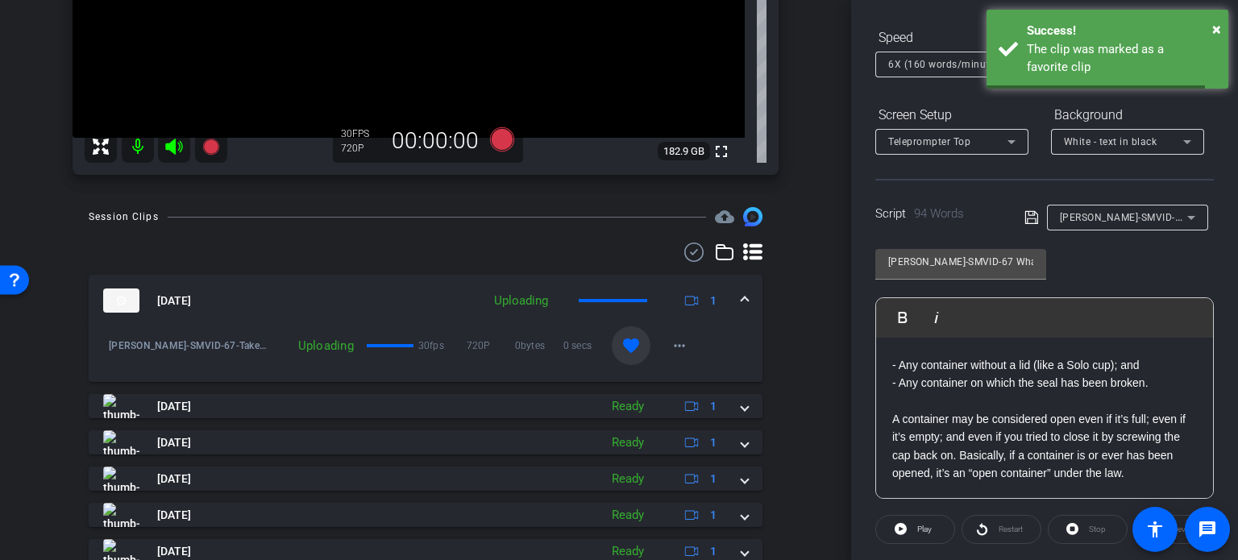
drag, startPoint x: 736, startPoint y: 300, endPoint x: 745, endPoint y: 305, distance: 11.2
click at [741, 300] on span at bounding box center [744, 300] width 6 height 17
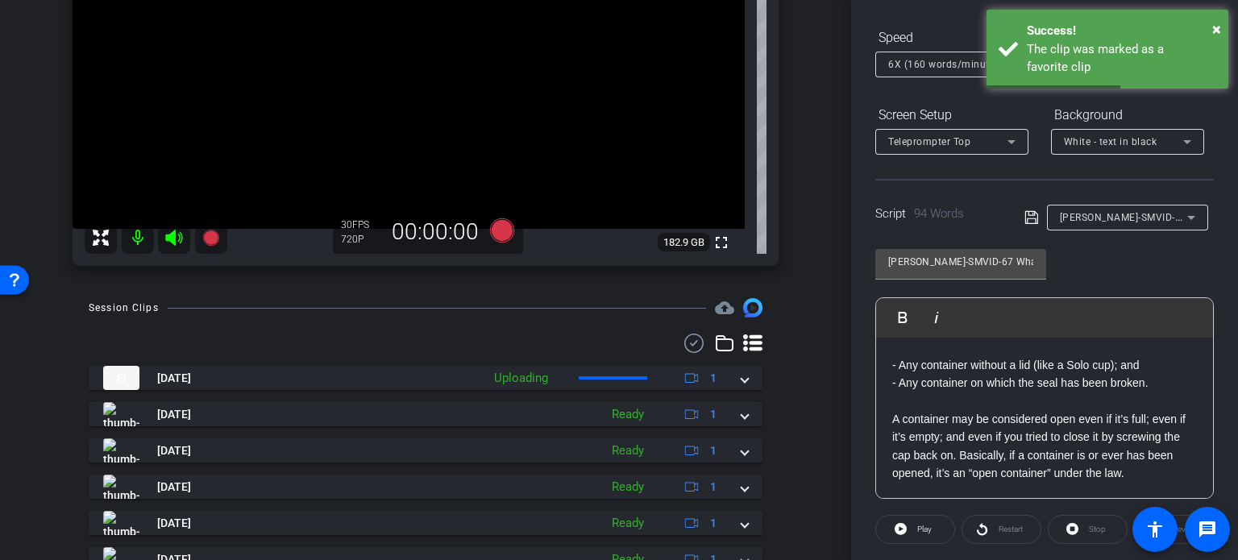
scroll to position [242, 0]
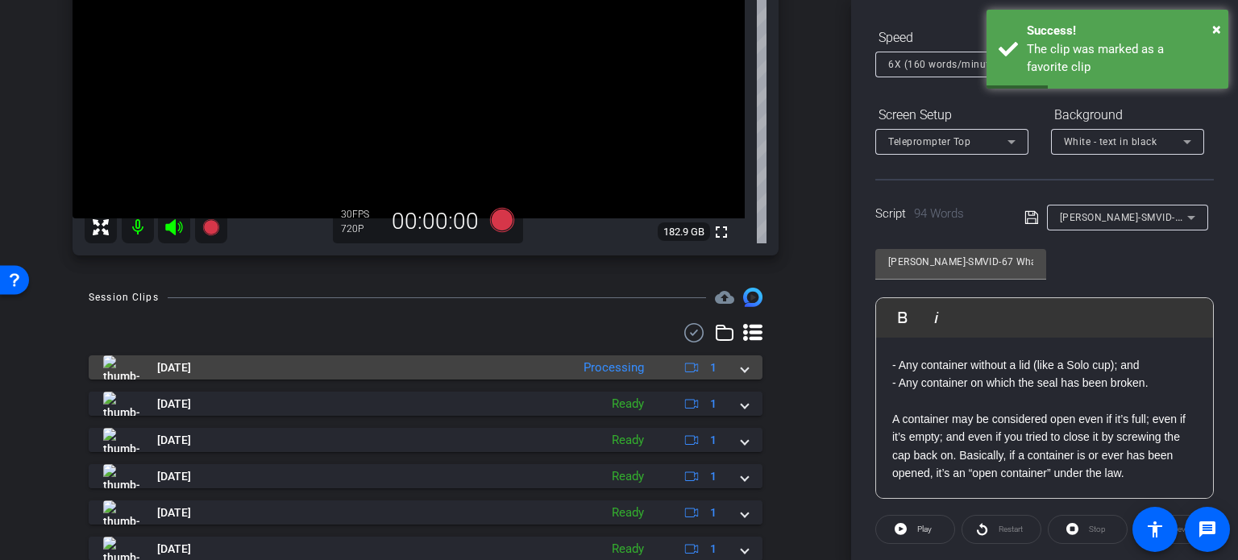
click at [741, 371] on span at bounding box center [744, 367] width 6 height 17
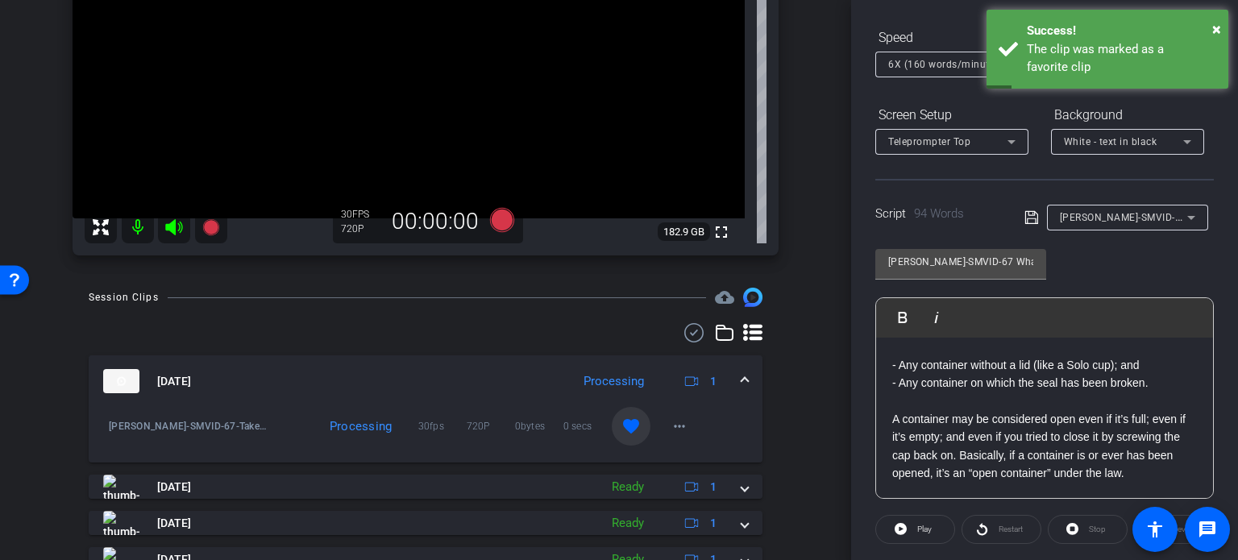
click at [741, 381] on mat-expansion-panel-header "Oct 15, 2025 Processing 1" at bounding box center [426, 381] width 674 height 52
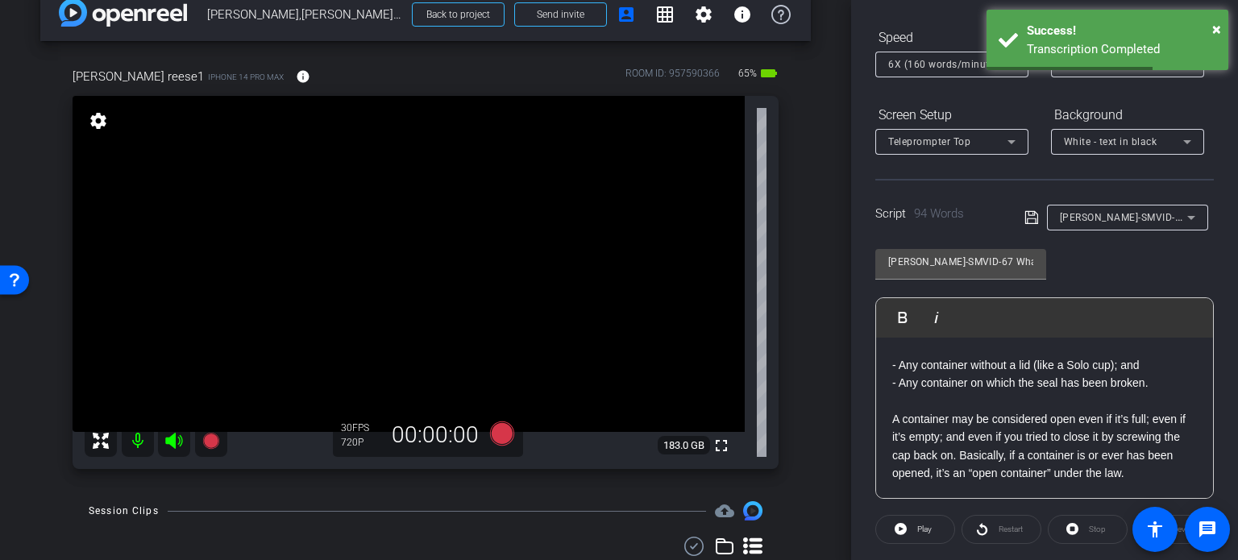
scroll to position [0, 0]
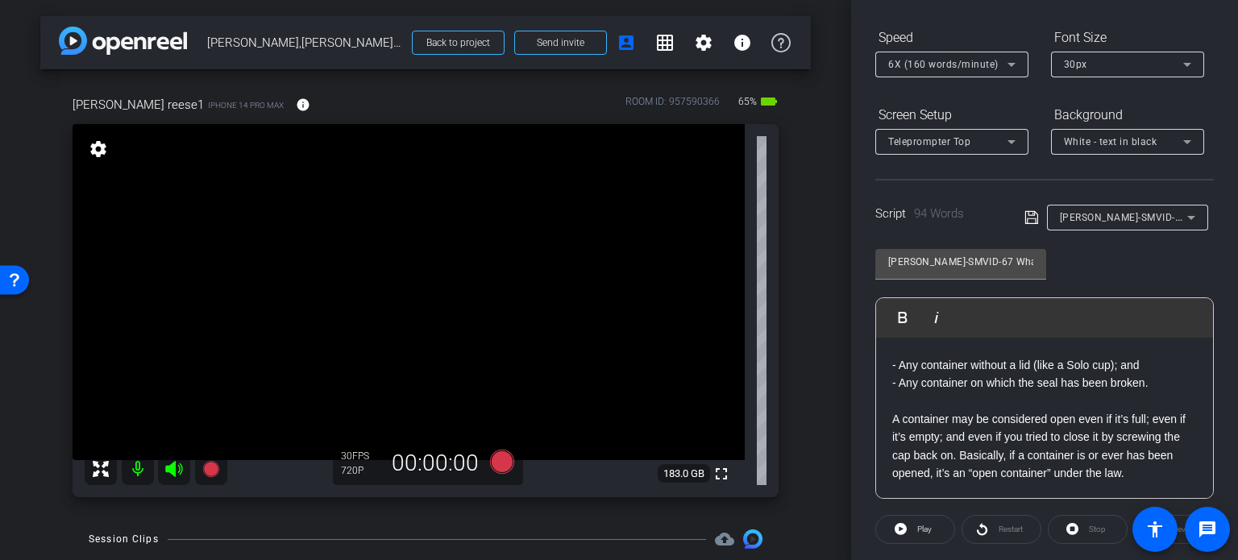
click at [1196, 259] on div "CRIM-SMVID-67 What is an open container? Play Play from this location Play Sele…" at bounding box center [1044, 368] width 338 height 262
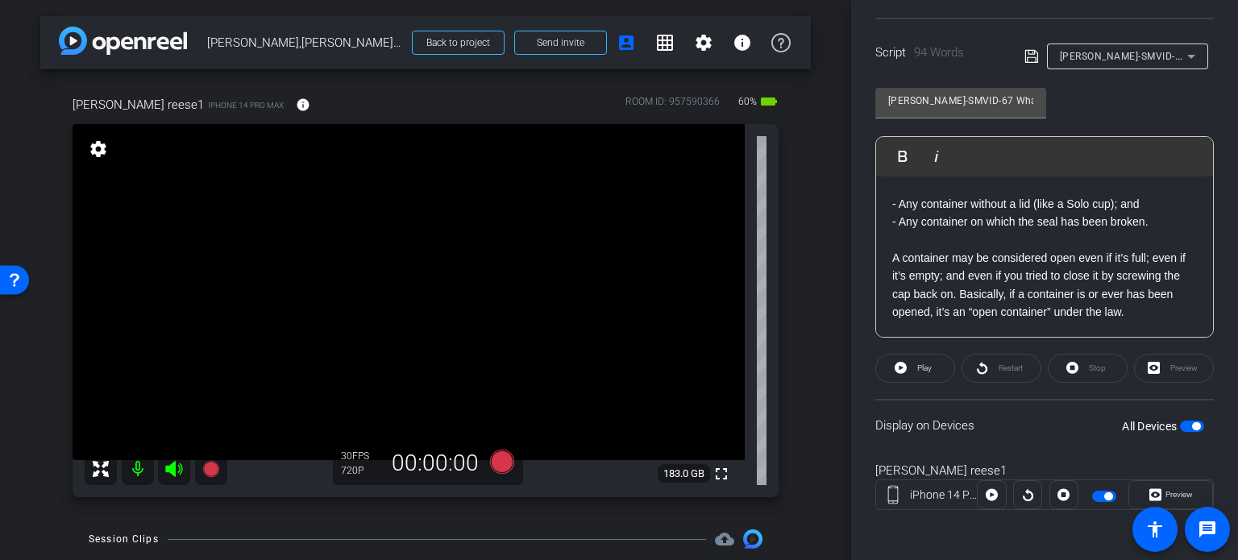
click at [813, 387] on div "arrow_back Reese,Michael_Shoot 01_10152025 Back to project Send invite account_…" at bounding box center [425, 280] width 851 height 560
click at [815, 382] on div "arrow_back Reese,Michael_Shoot 01_10152025 Back to project Send invite account_…" at bounding box center [425, 280] width 851 height 560
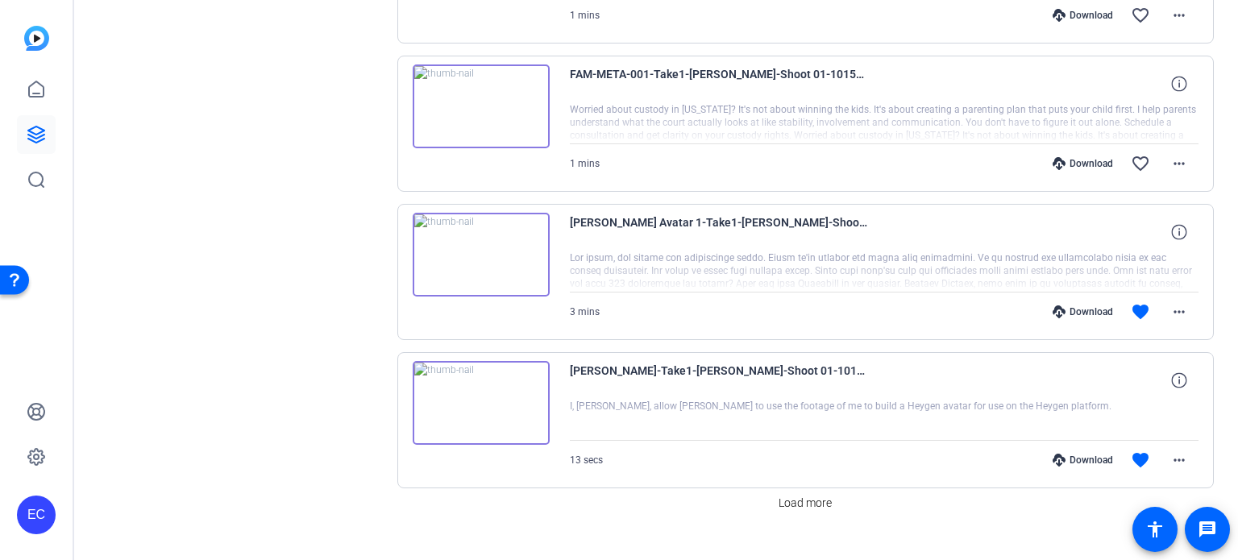
scroll to position [1217, 0]
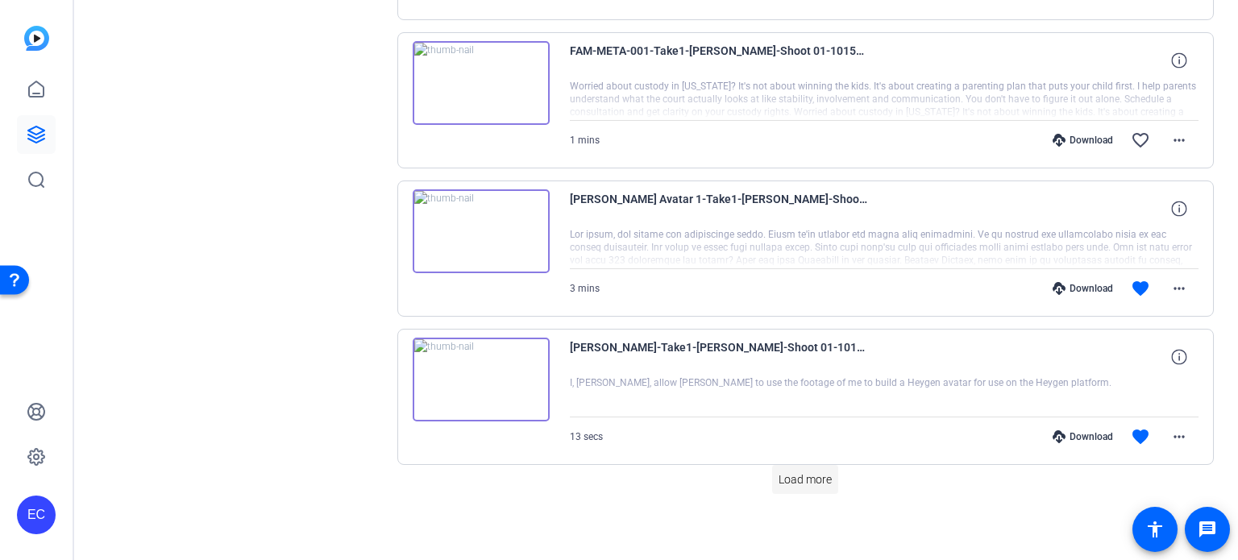
click at [804, 471] on span "Load more" at bounding box center [804, 479] width 53 height 17
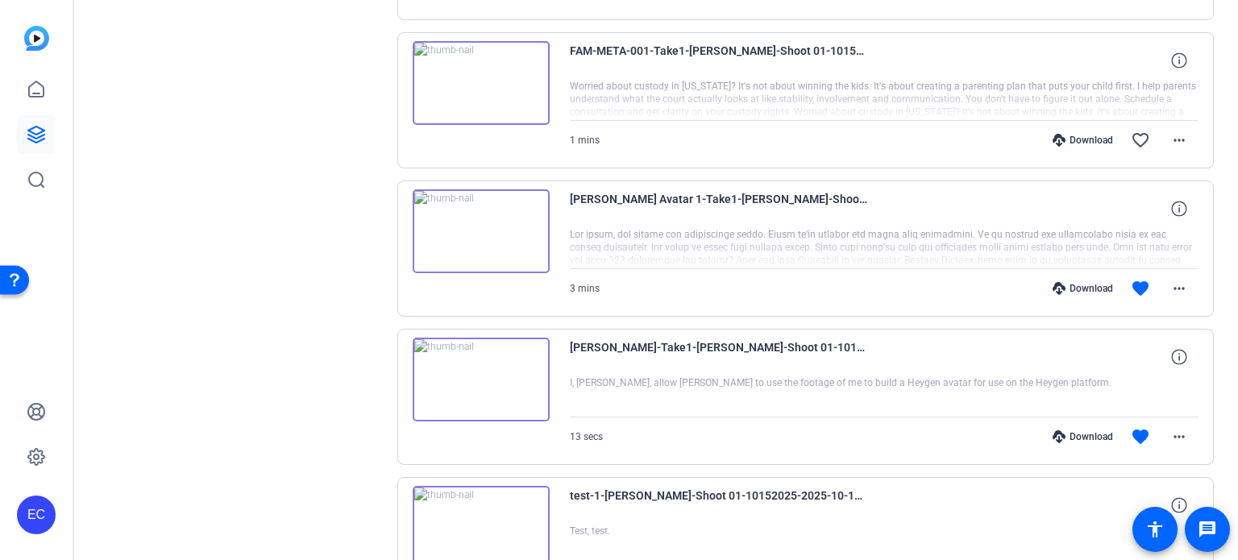
click at [1084, 430] on div "Download" at bounding box center [1082, 436] width 77 height 13
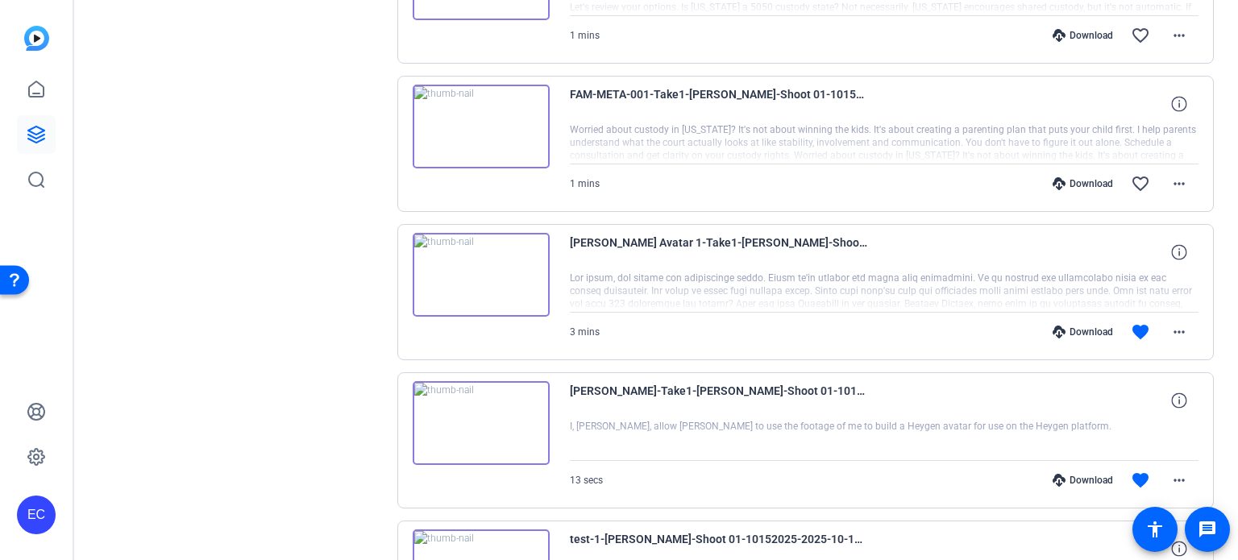
scroll to position [1136, 0]
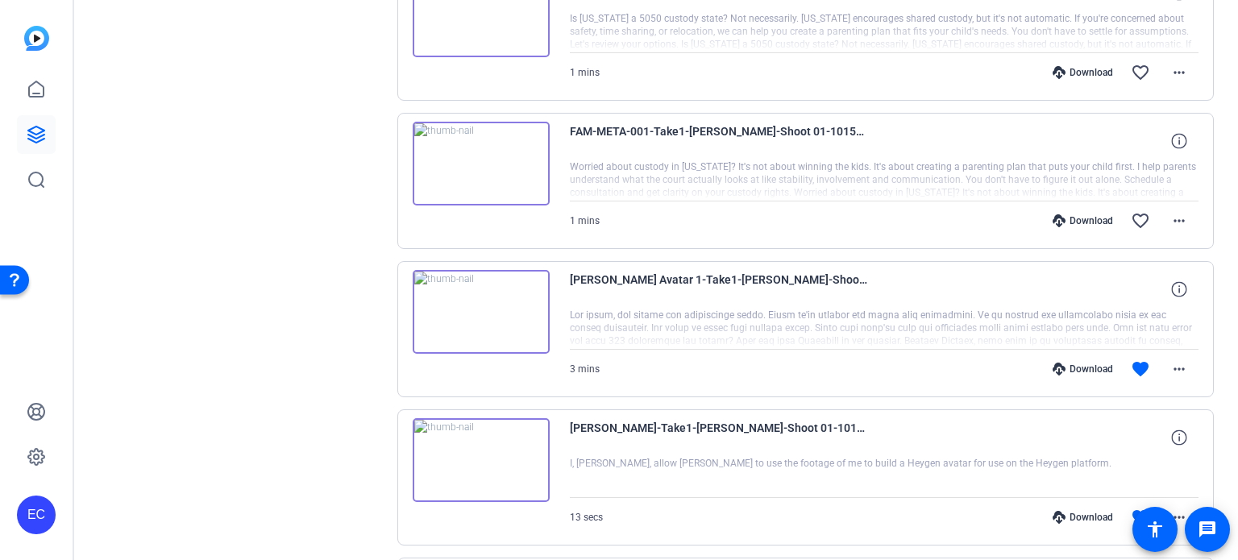
click at [1077, 363] on div "Download" at bounding box center [1082, 369] width 77 height 13
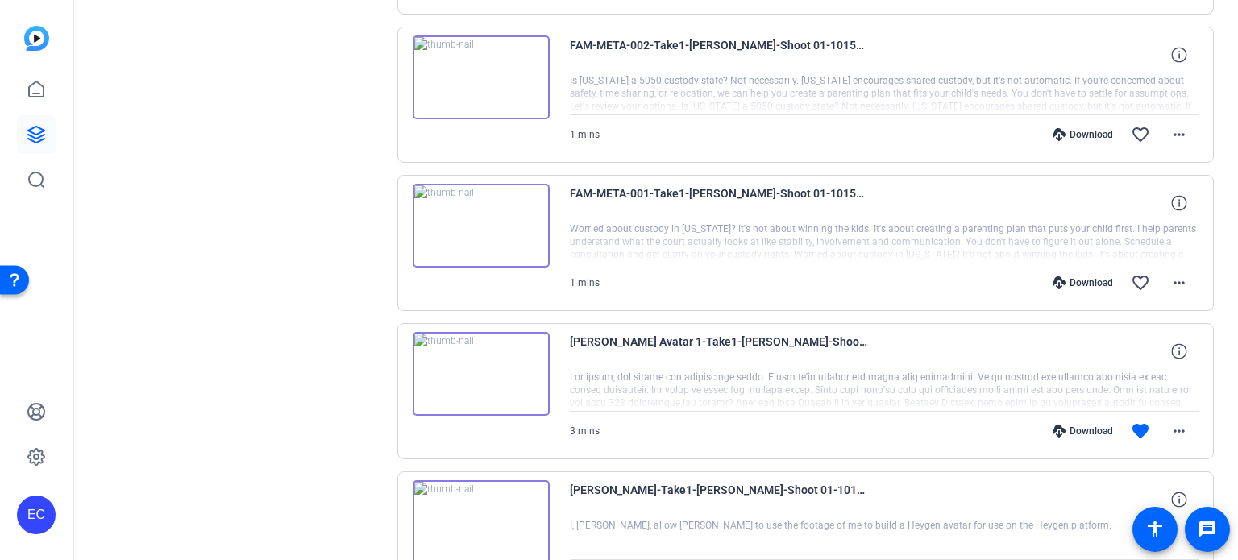
scroll to position [975, 0]
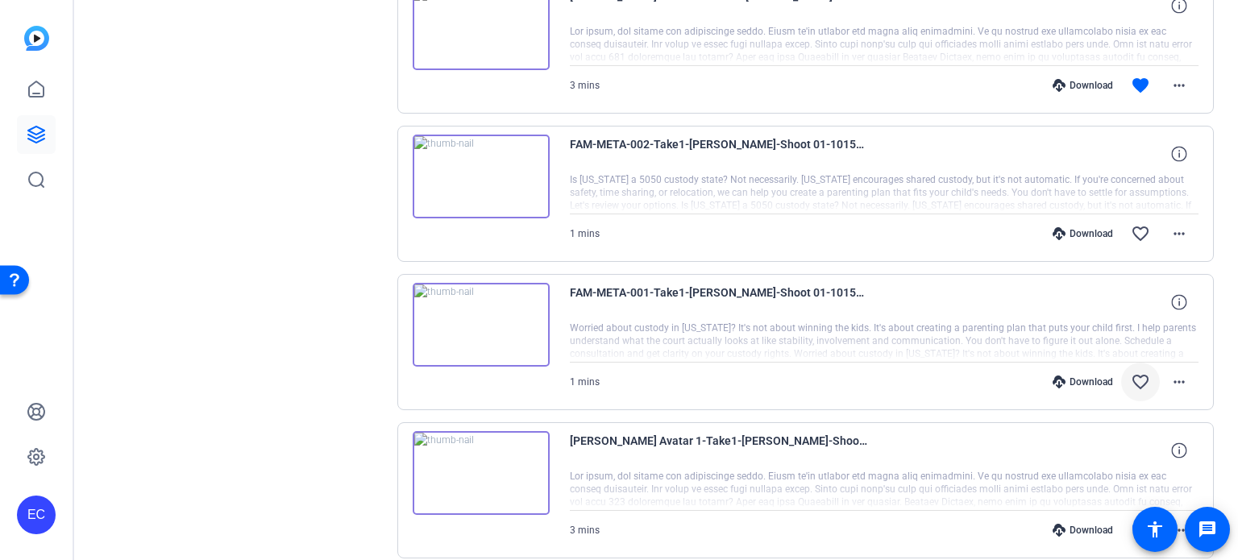
click at [1131, 374] on mat-icon "favorite_border" at bounding box center [1139, 381] width 19 height 19
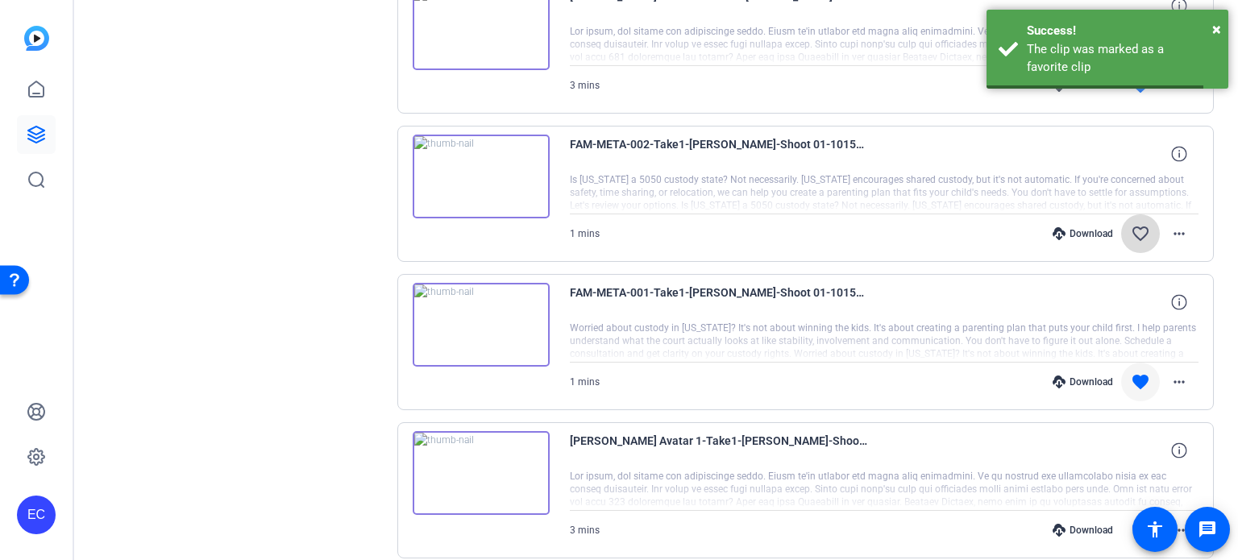
click at [1130, 229] on mat-icon "favorite_border" at bounding box center [1139, 233] width 19 height 19
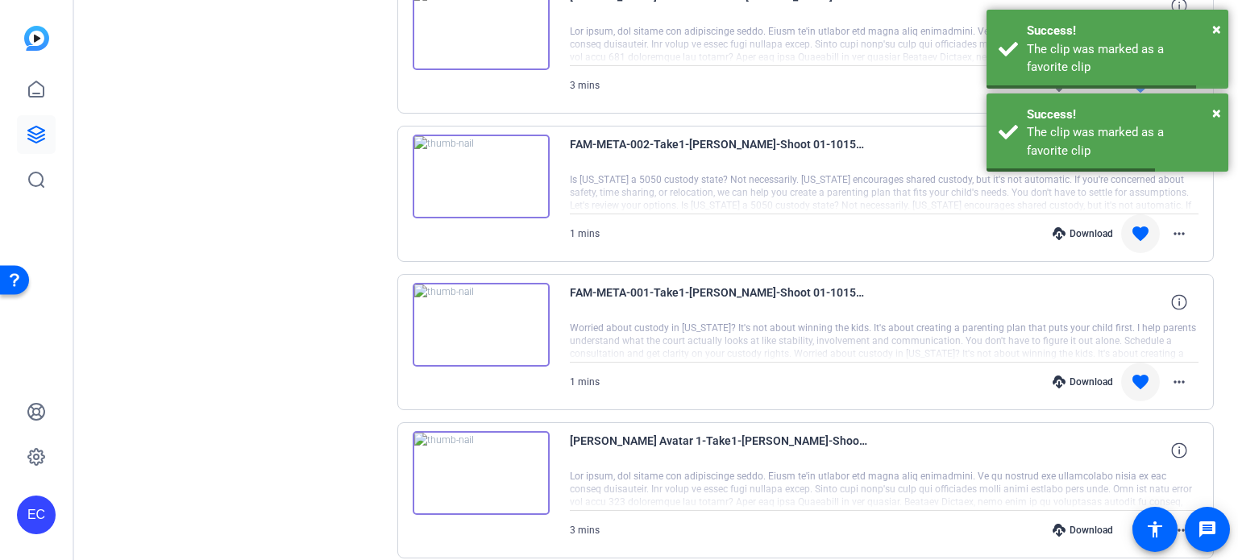
click at [1070, 375] on div "Download" at bounding box center [1082, 381] width 77 height 13
click at [1072, 231] on div "Download" at bounding box center [1082, 233] width 77 height 13
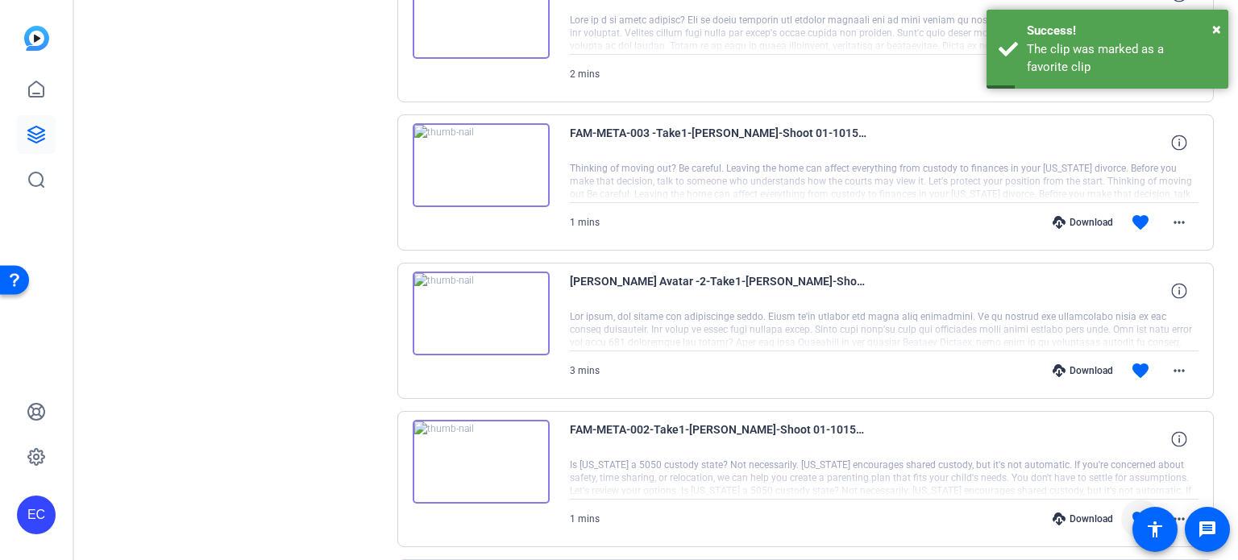
scroll to position [653, 0]
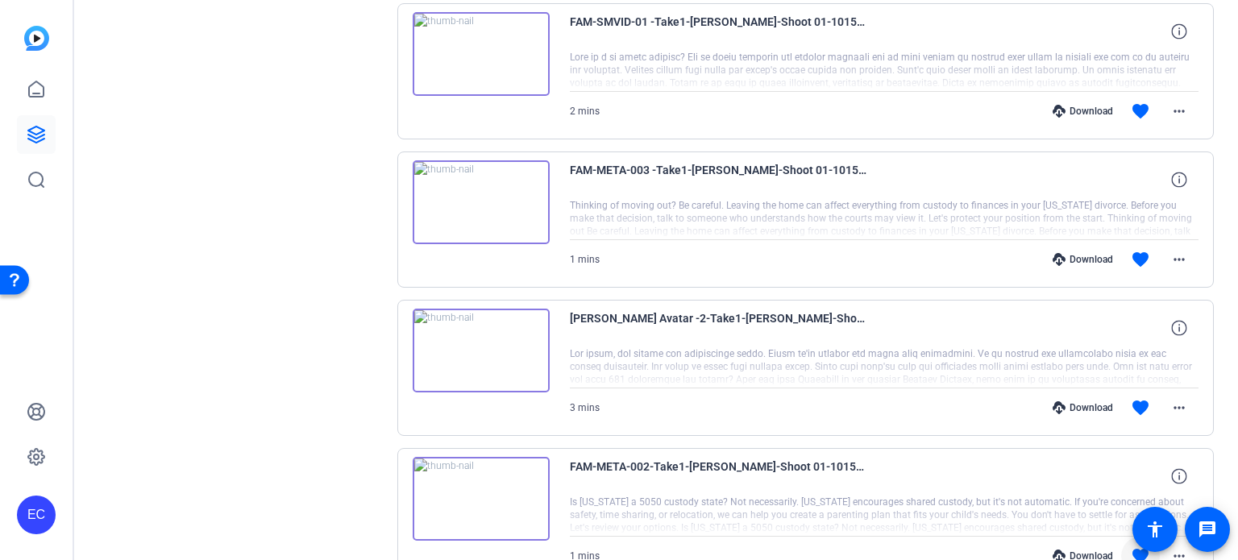
click at [1074, 403] on div "Download" at bounding box center [1082, 407] width 77 height 13
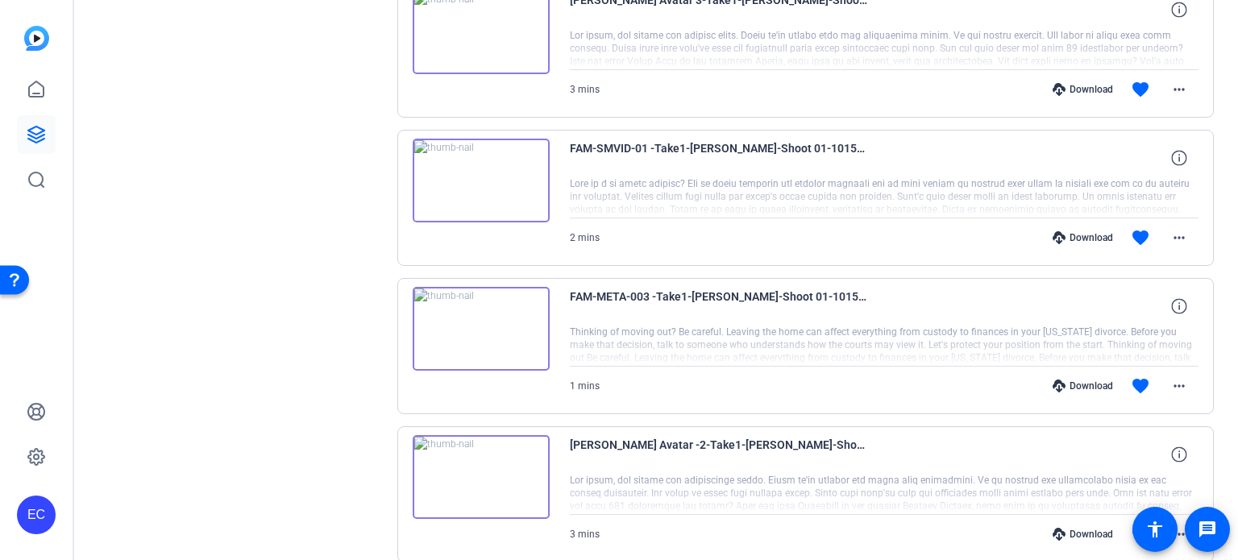
scroll to position [491, 0]
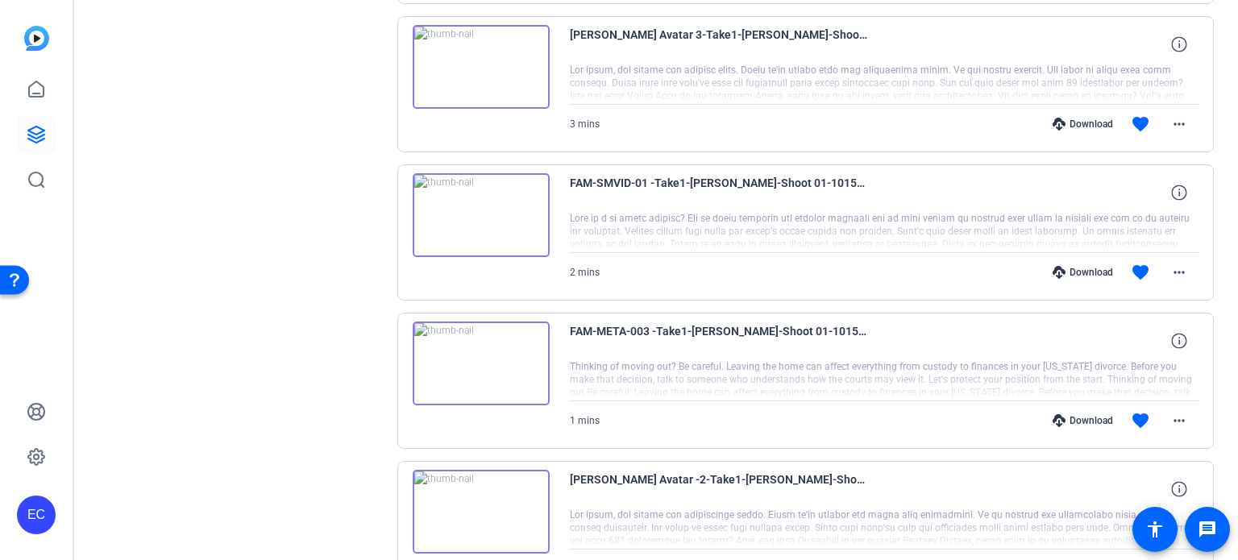
click at [1089, 417] on div "Download" at bounding box center [1082, 420] width 77 height 13
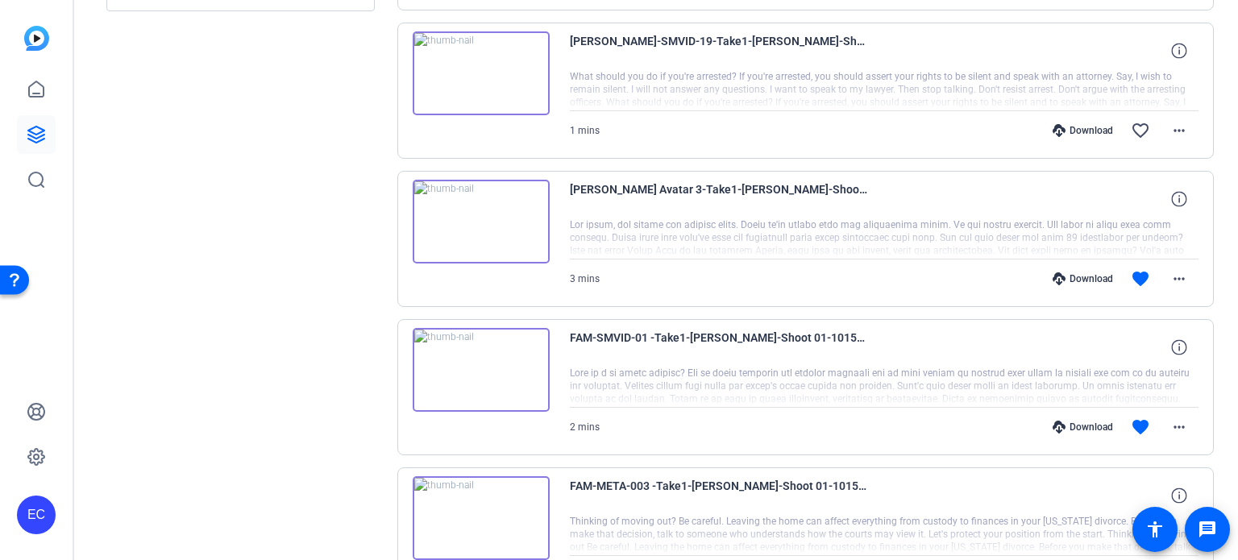
scroll to position [330, 0]
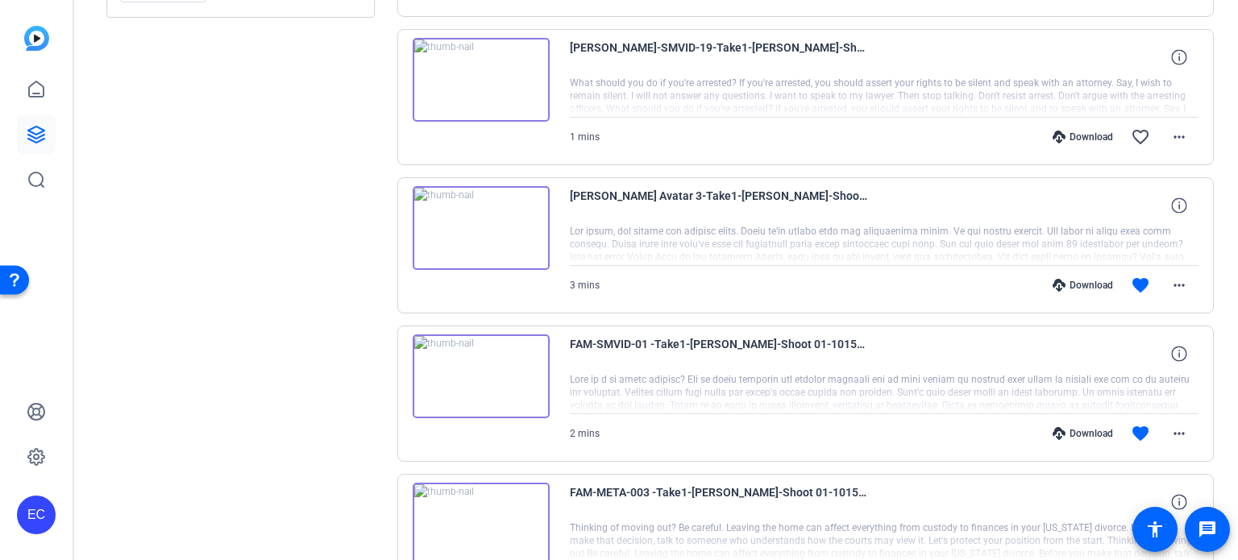
click at [1084, 427] on div "Download" at bounding box center [1082, 433] width 77 height 13
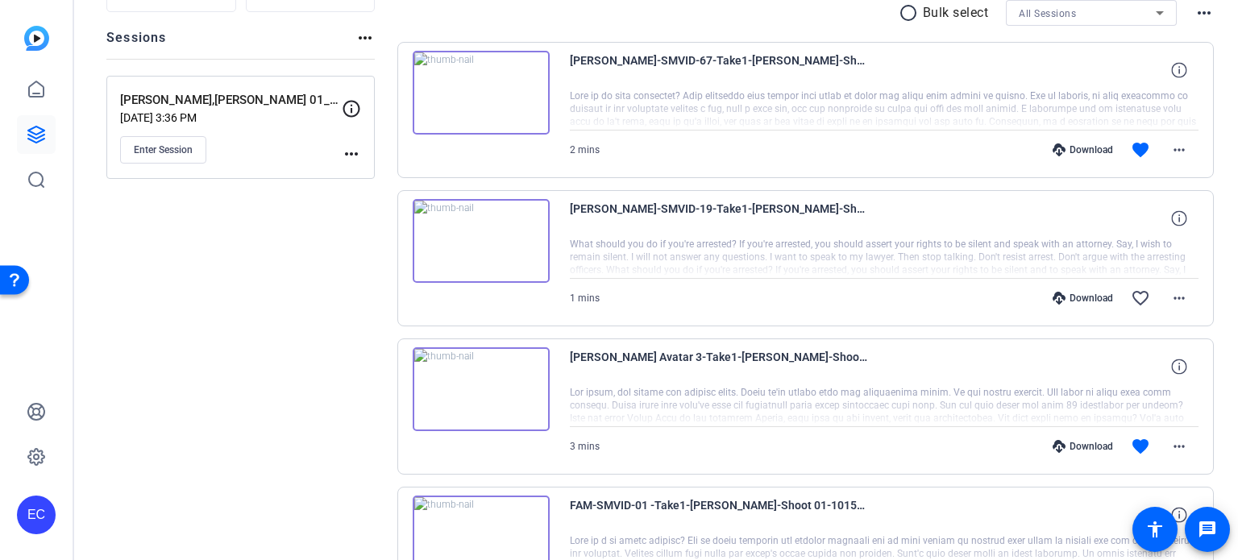
click at [1086, 442] on div "Download" at bounding box center [1082, 446] width 77 height 13
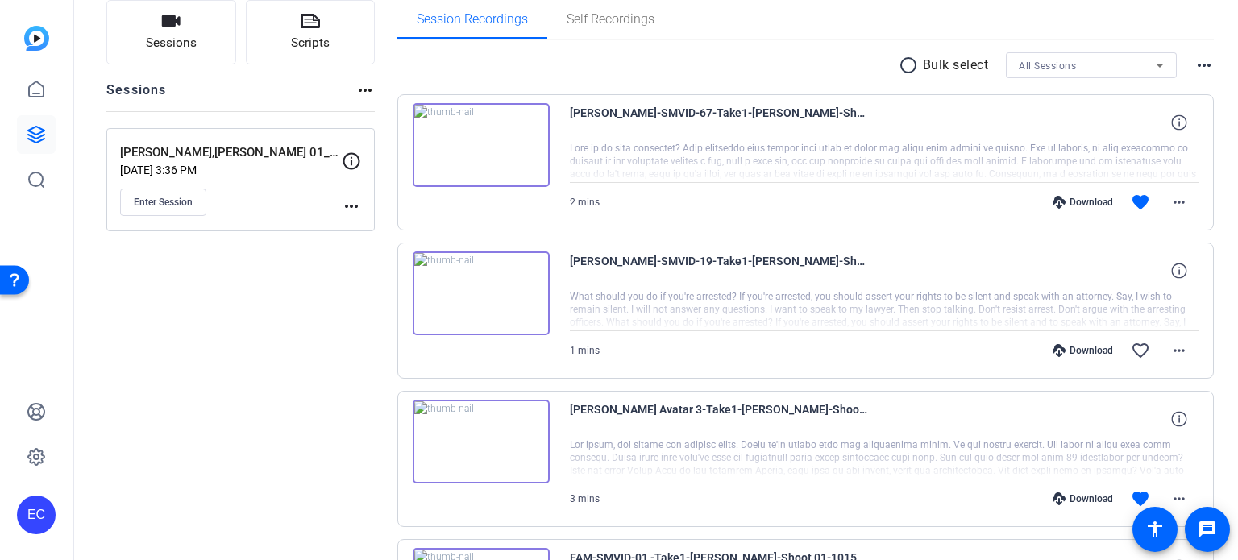
scroll to position [89, 0]
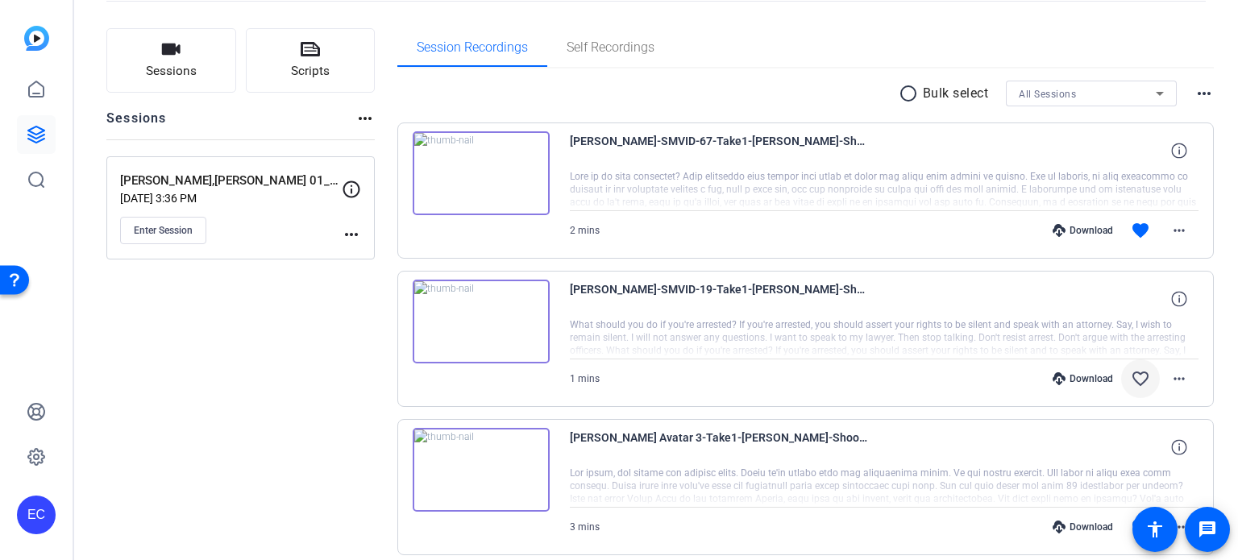
click at [1133, 379] on mat-icon "favorite_border" at bounding box center [1139, 378] width 19 height 19
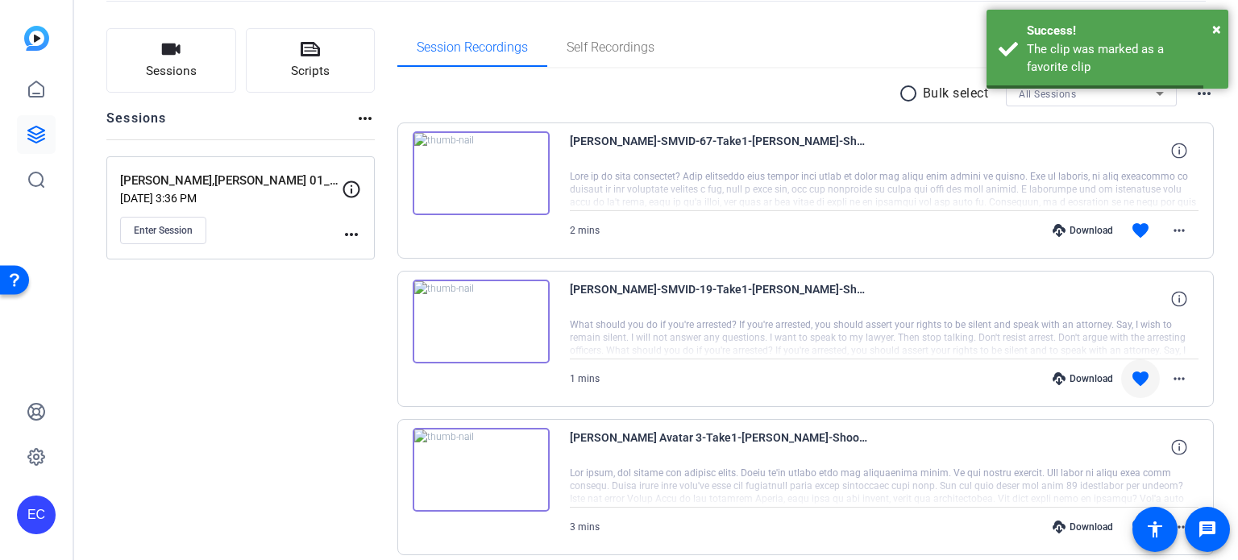
click at [1074, 376] on div "Download" at bounding box center [1082, 378] width 77 height 13
click at [1075, 228] on div "Download" at bounding box center [1082, 230] width 77 height 13
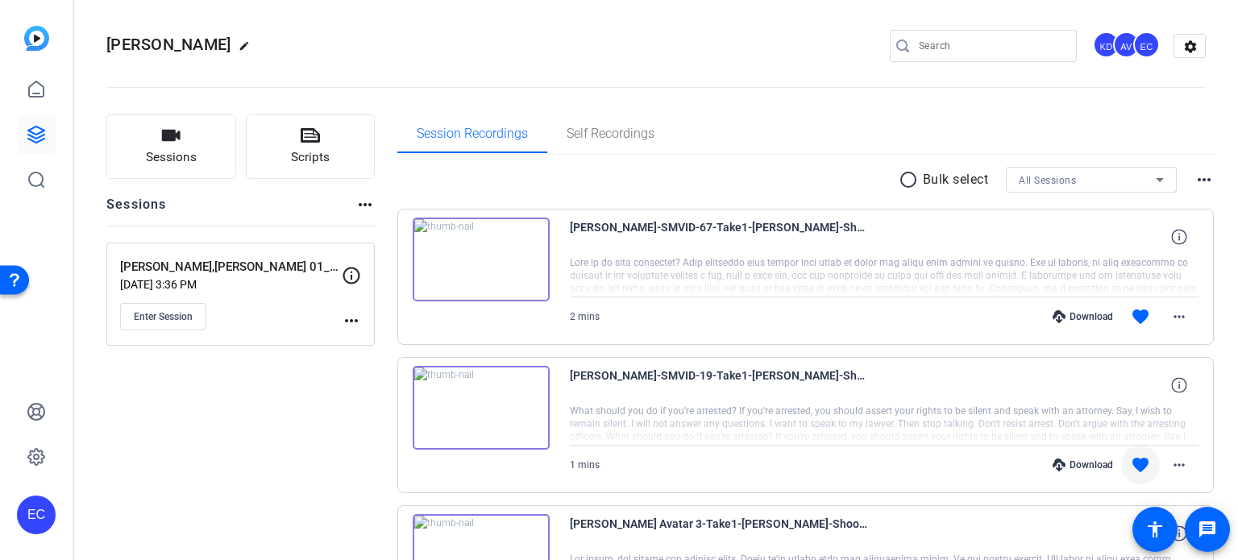
scroll to position [0, 0]
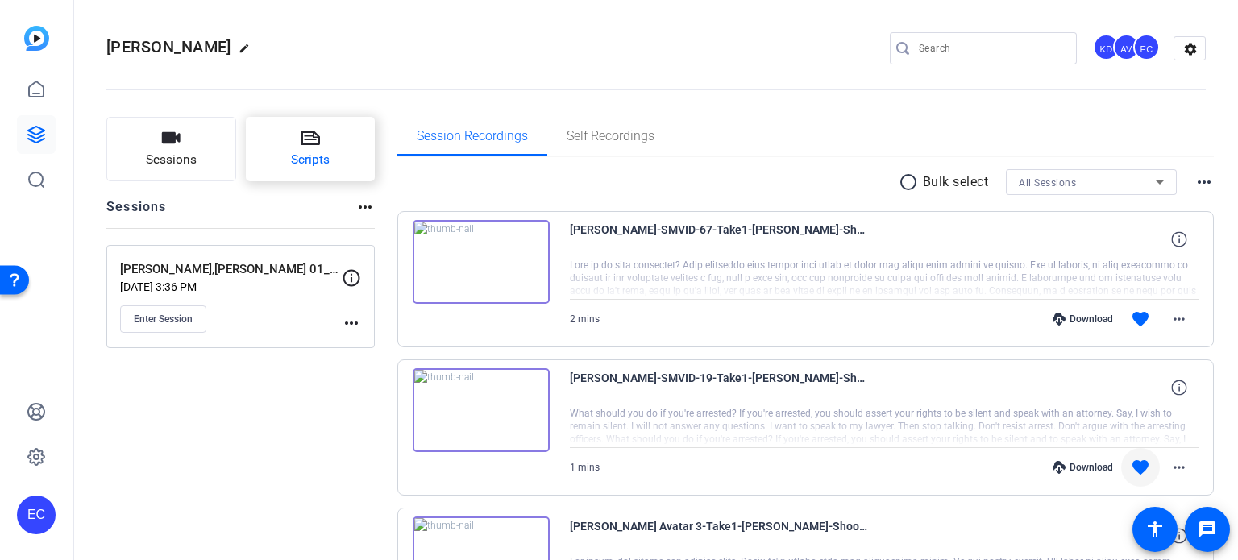
click at [329, 131] on button "Scripts" at bounding box center [311, 149] width 130 height 64
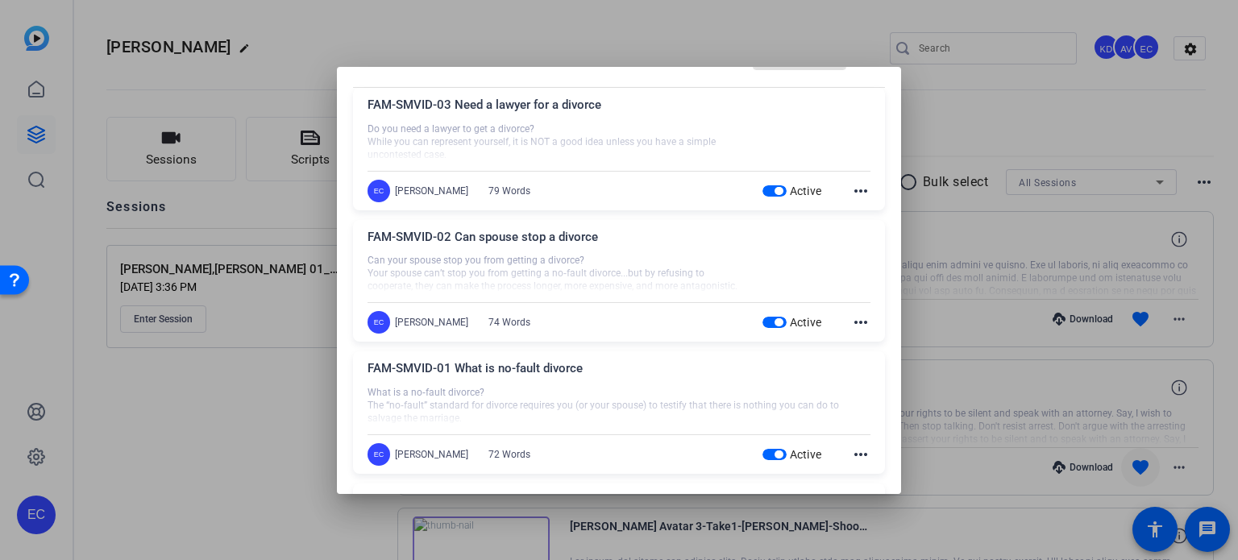
scroll to position [81, 0]
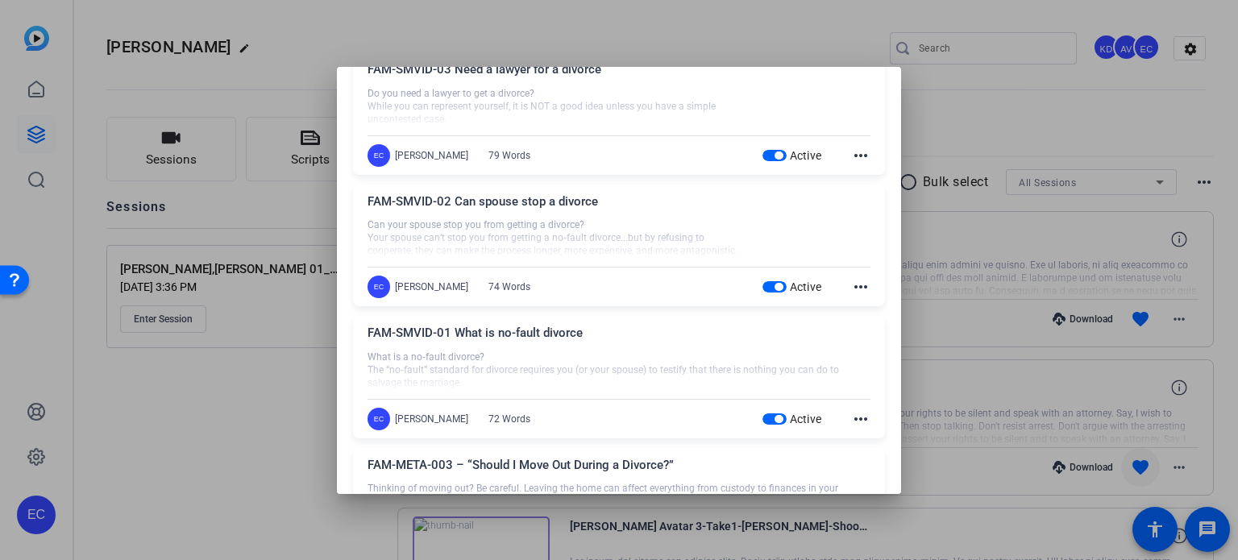
click at [970, 109] on div at bounding box center [619, 280] width 1238 height 560
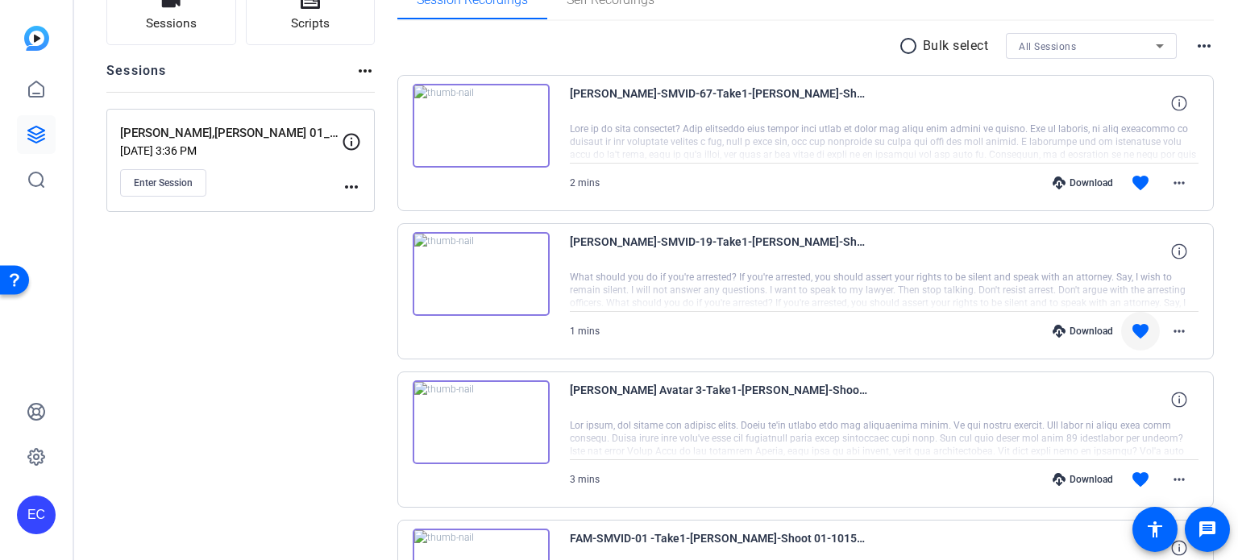
scroll to position [0, 0]
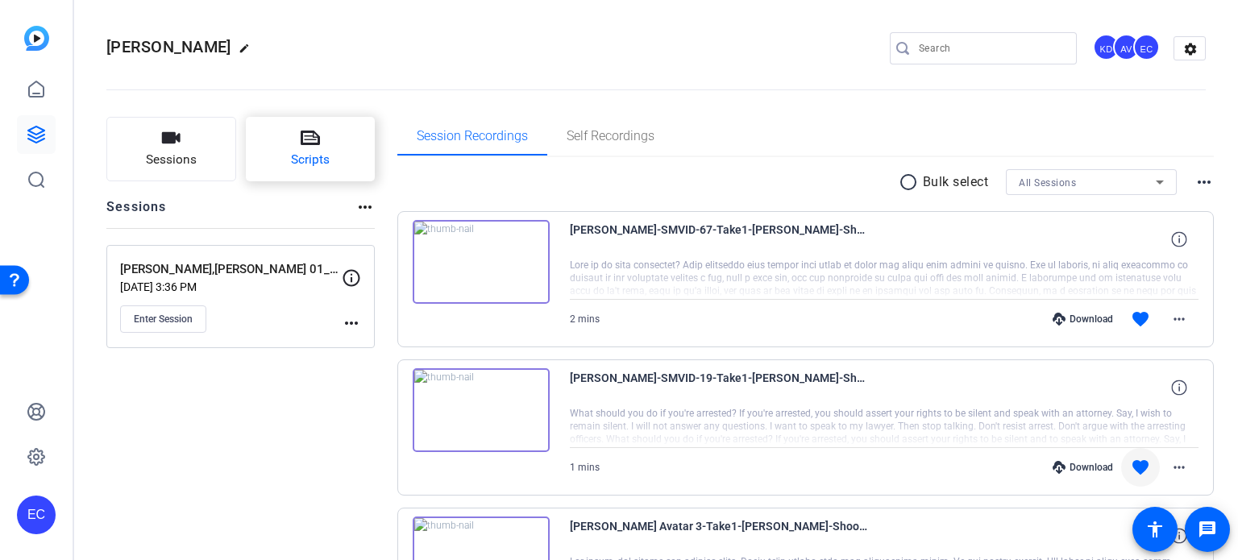
click at [333, 165] on button "Scripts" at bounding box center [311, 149] width 130 height 64
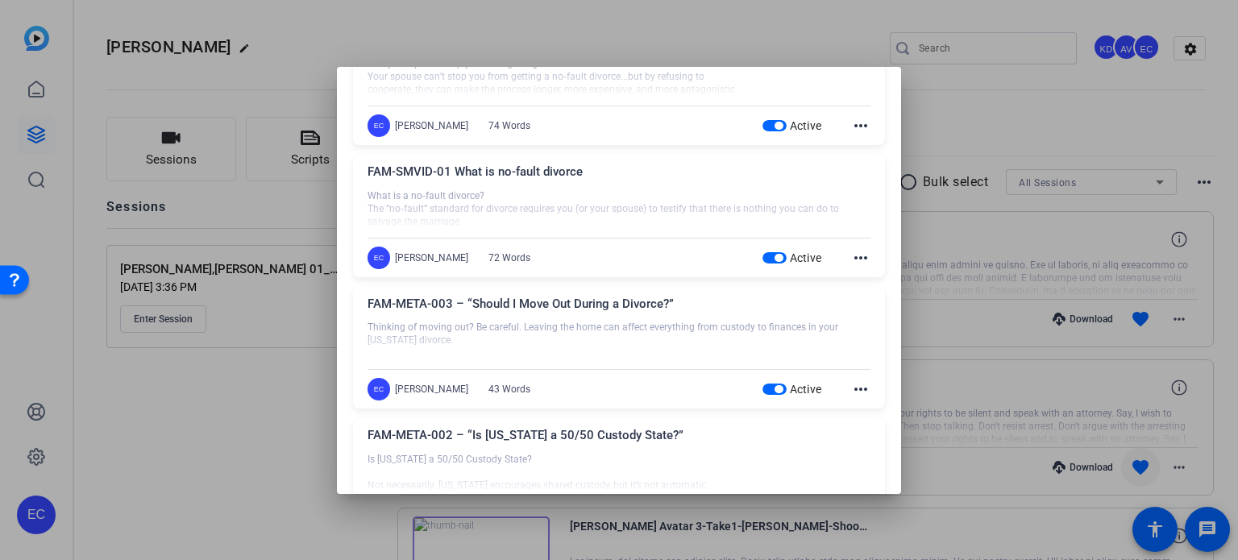
drag, startPoint x: 771, startPoint y: 257, endPoint x: 732, endPoint y: 274, distance: 43.0
click at [774, 257] on span "button" at bounding box center [778, 258] width 8 height 8
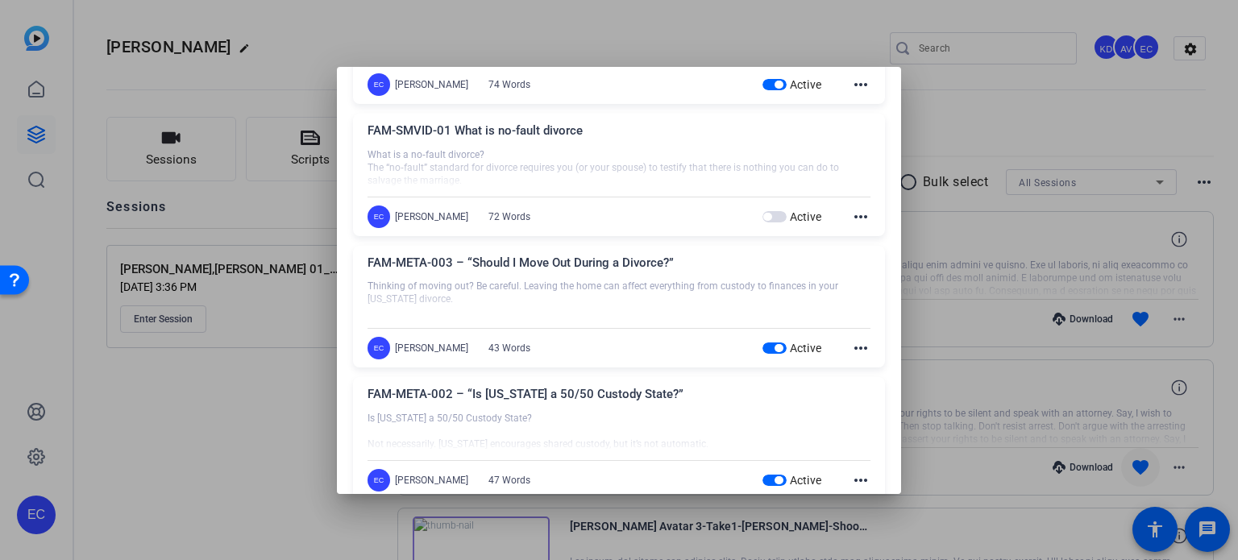
scroll to position [322, 0]
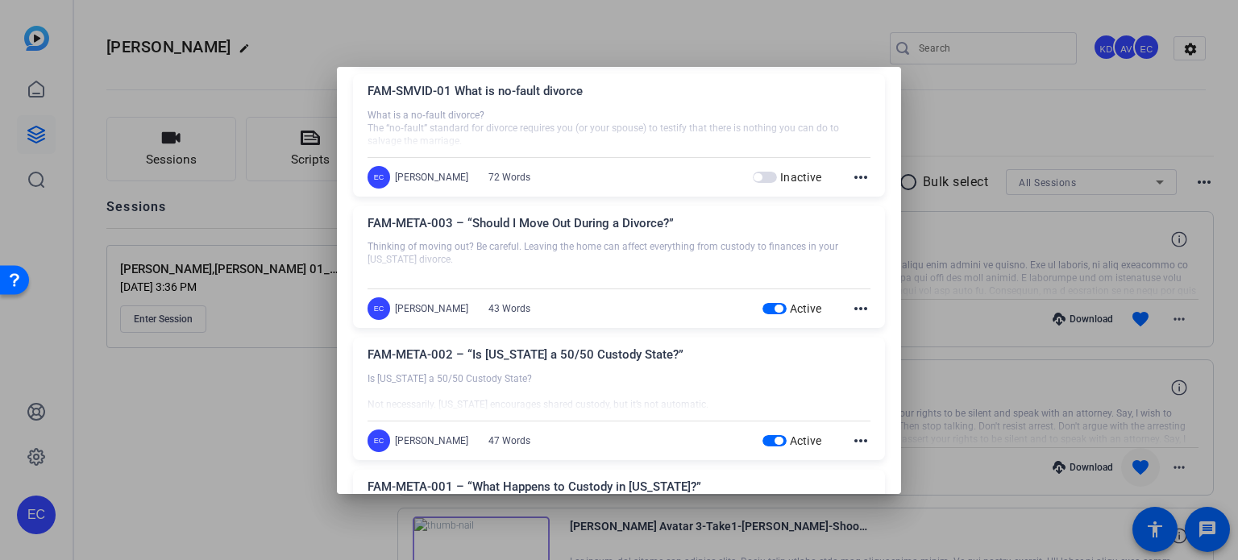
click at [764, 305] on button "Active" at bounding box center [774, 308] width 24 height 11
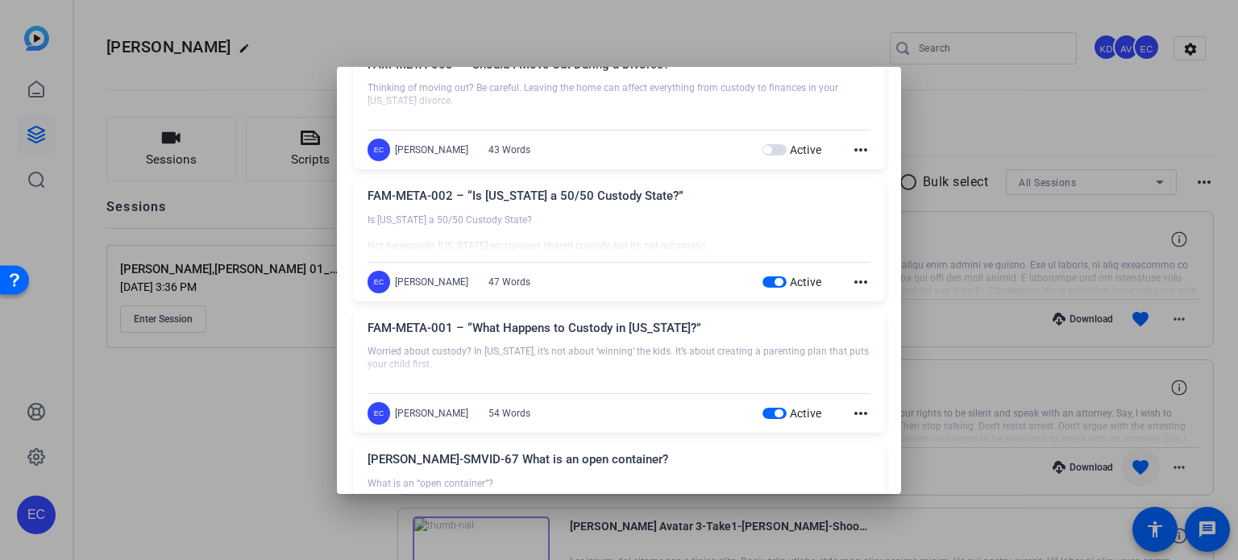
scroll to position [483, 0]
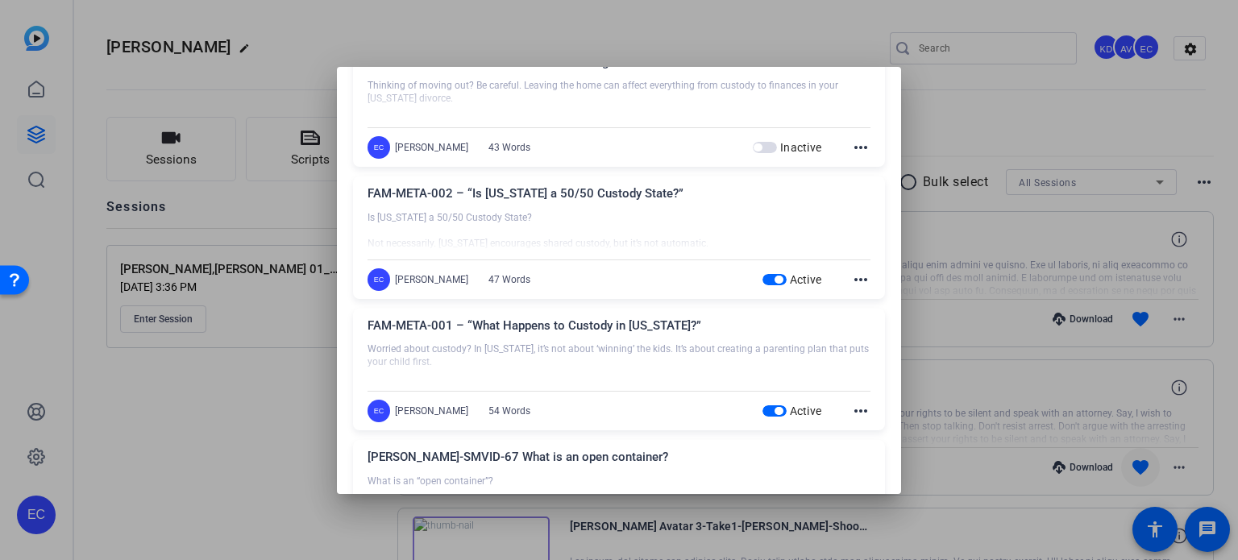
click at [763, 280] on span "button" at bounding box center [774, 279] width 24 height 11
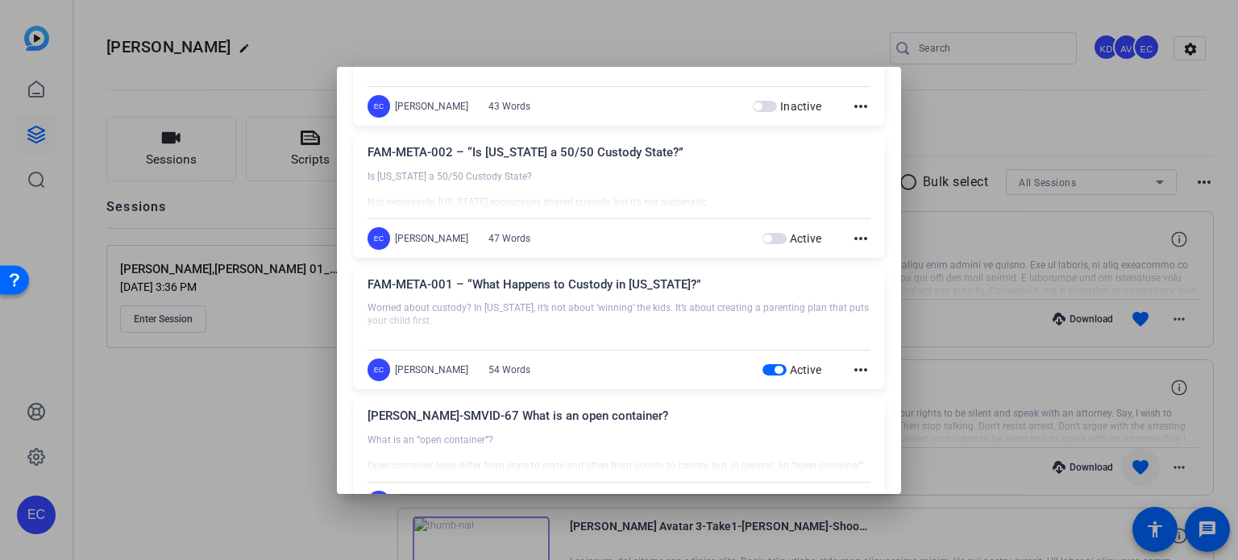
scroll to position [564, 0]
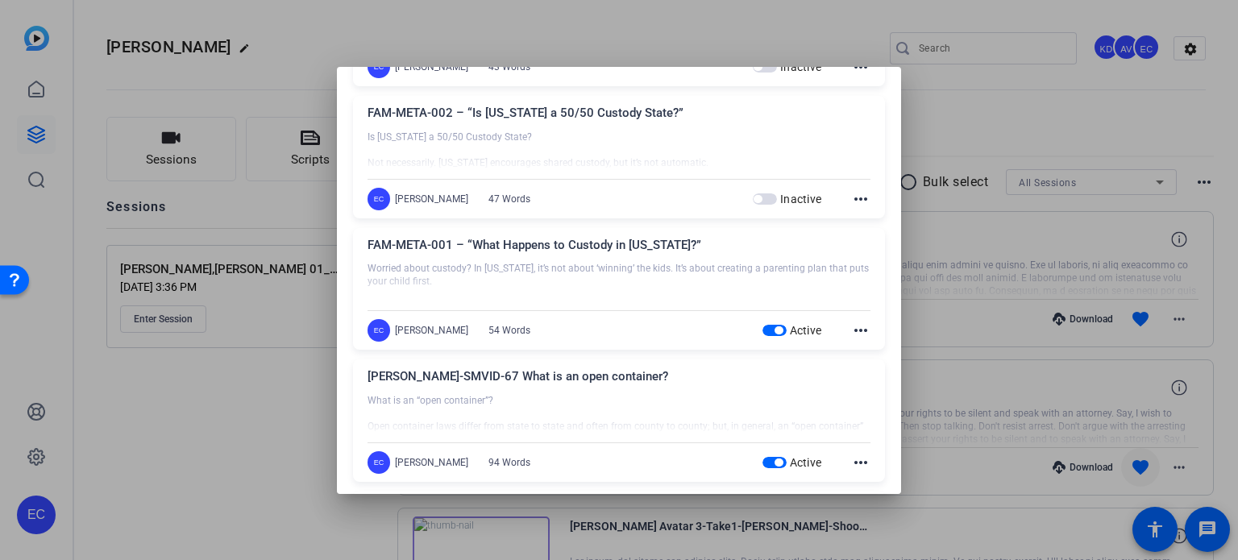
click at [774, 326] on span "button" at bounding box center [778, 330] width 8 height 8
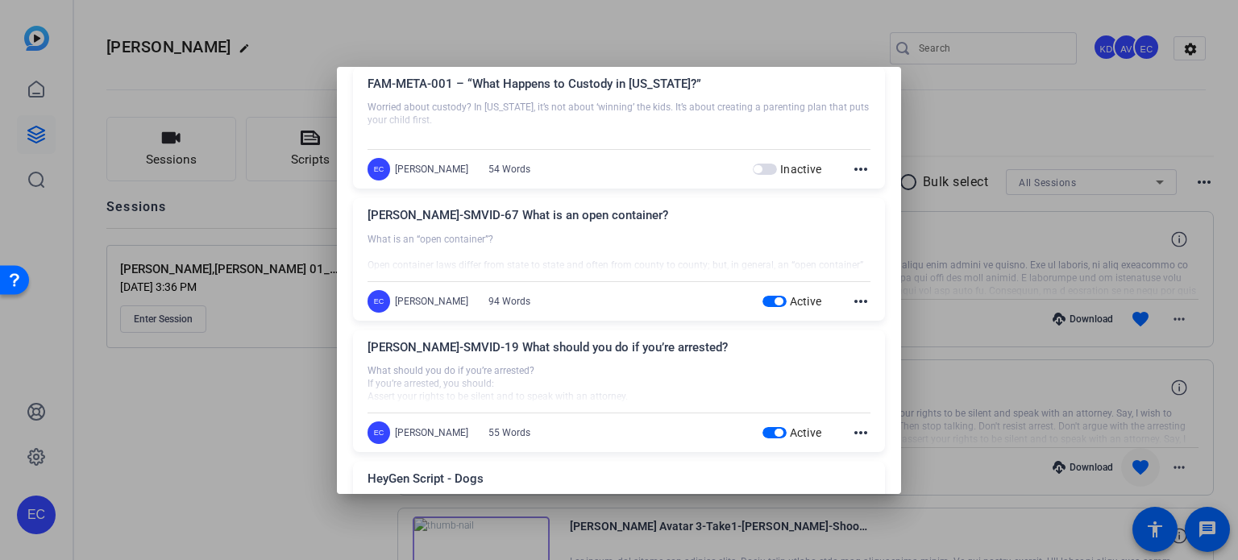
click at [762, 296] on span "button" at bounding box center [774, 301] width 24 height 11
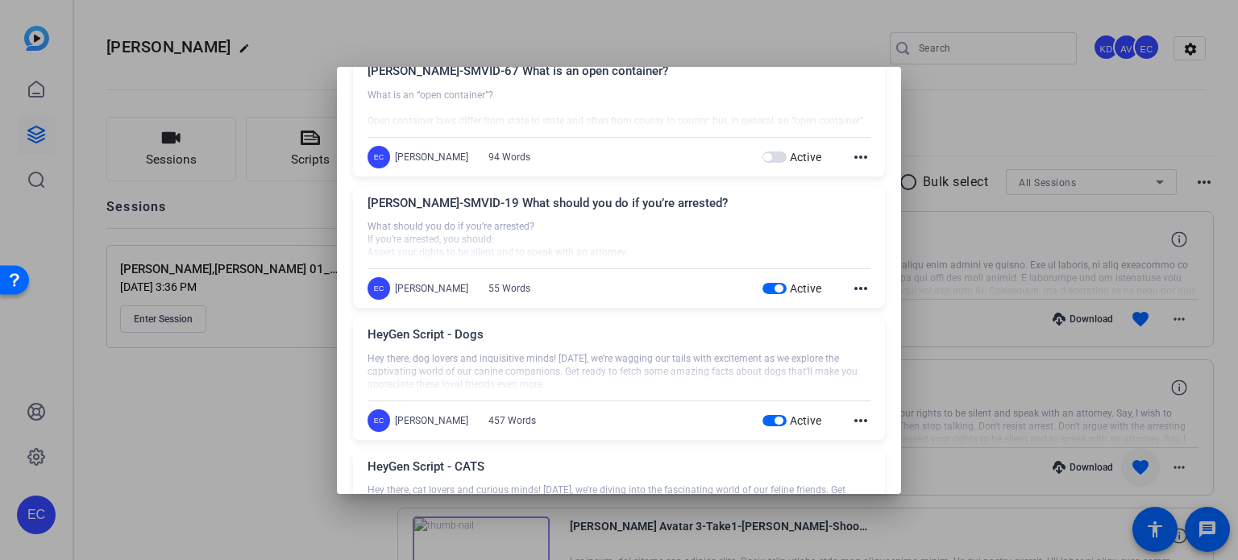
scroll to position [886, 0]
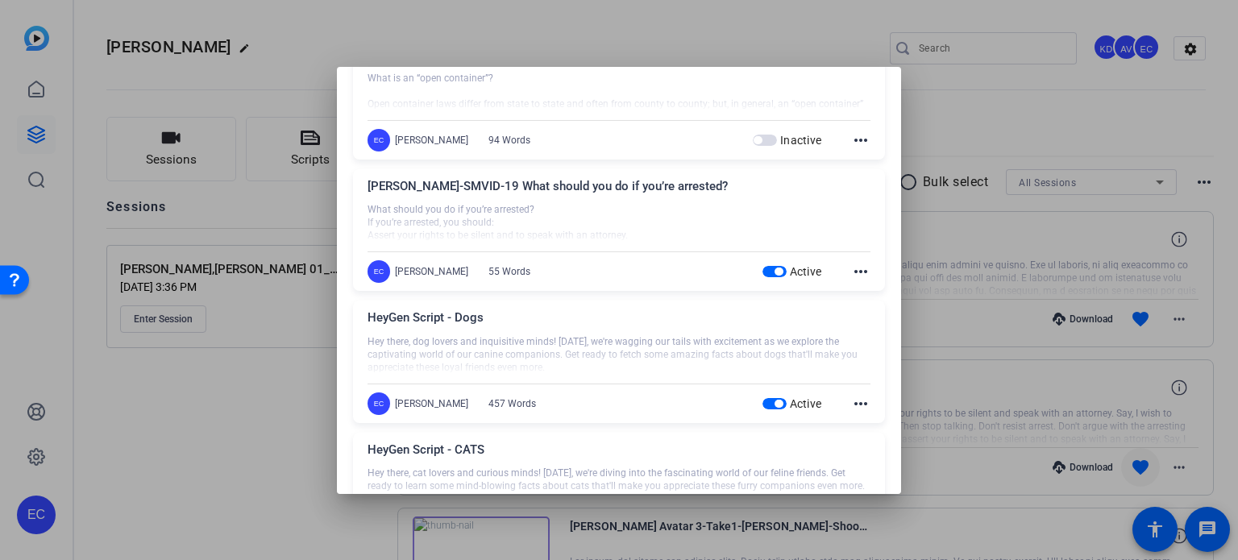
click at [766, 266] on span "button" at bounding box center [774, 271] width 24 height 11
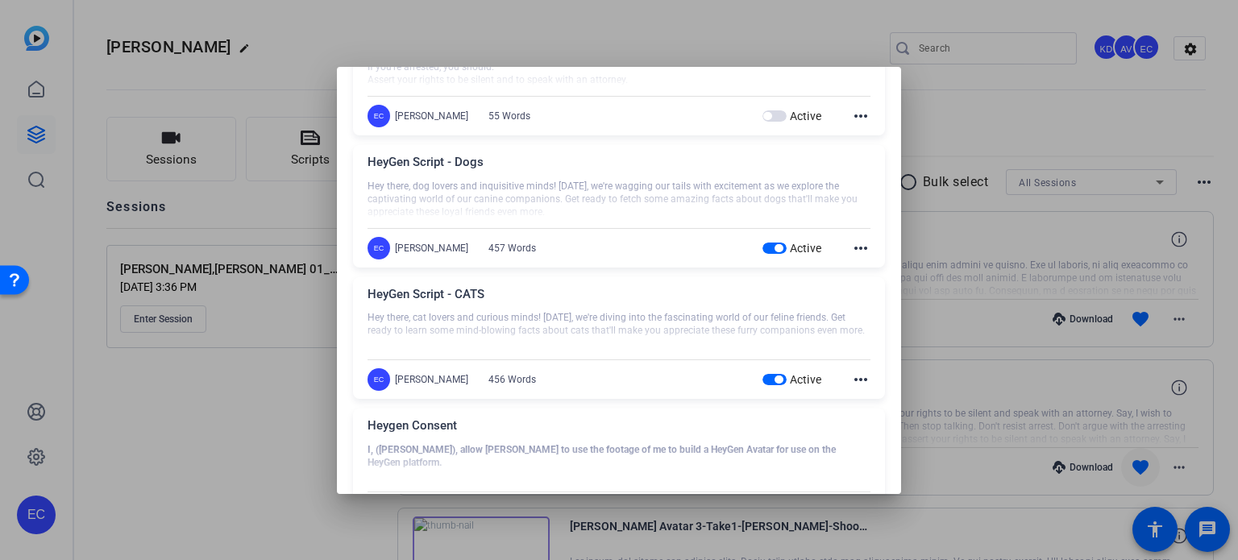
scroll to position [1102, 0]
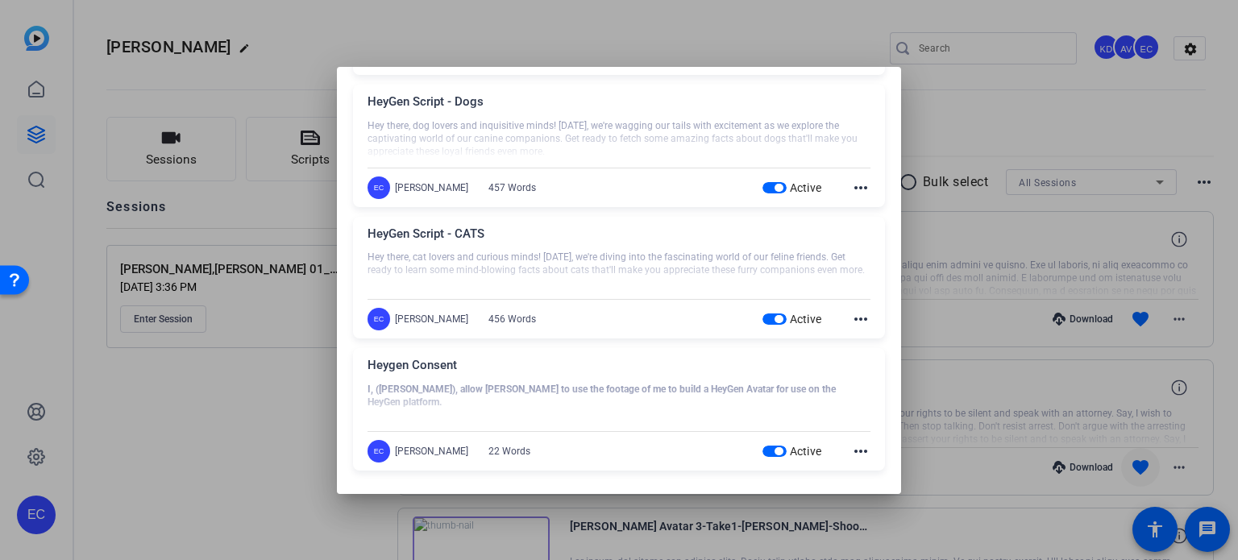
click at [985, 317] on div at bounding box center [619, 280] width 1238 height 560
